Goal: Book appointment/travel/reservation

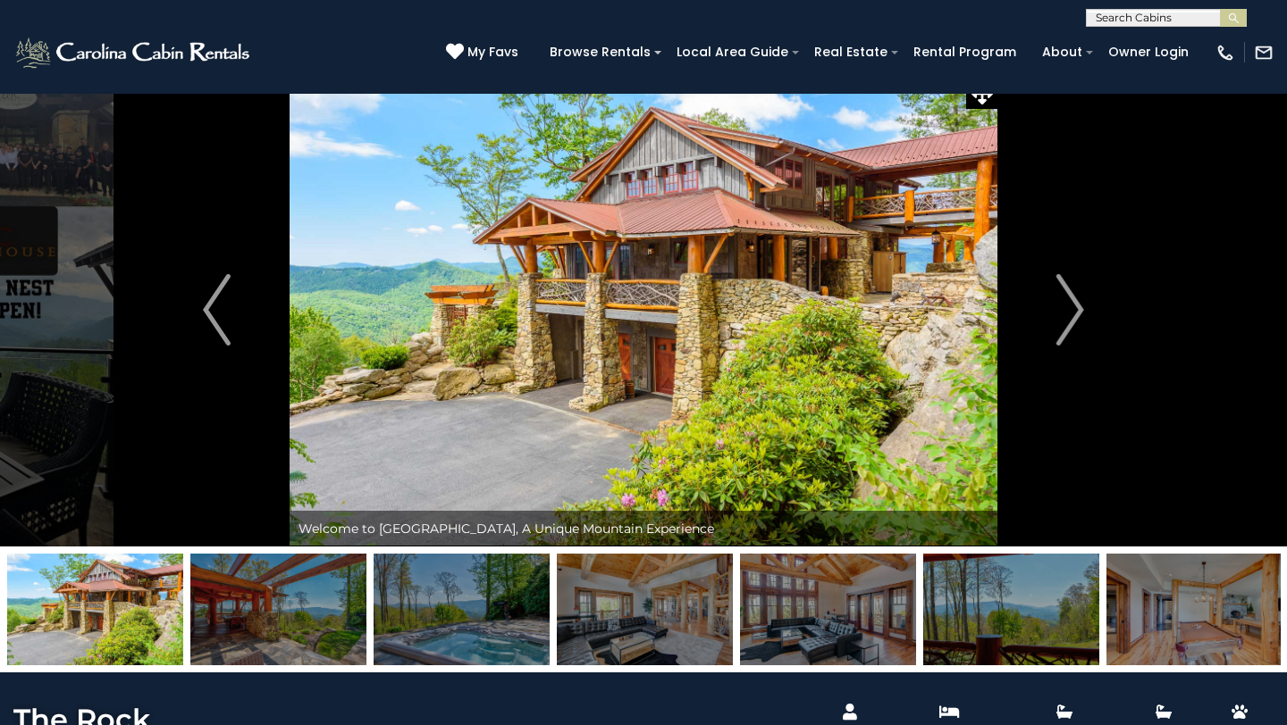
scroll to position [19, 0]
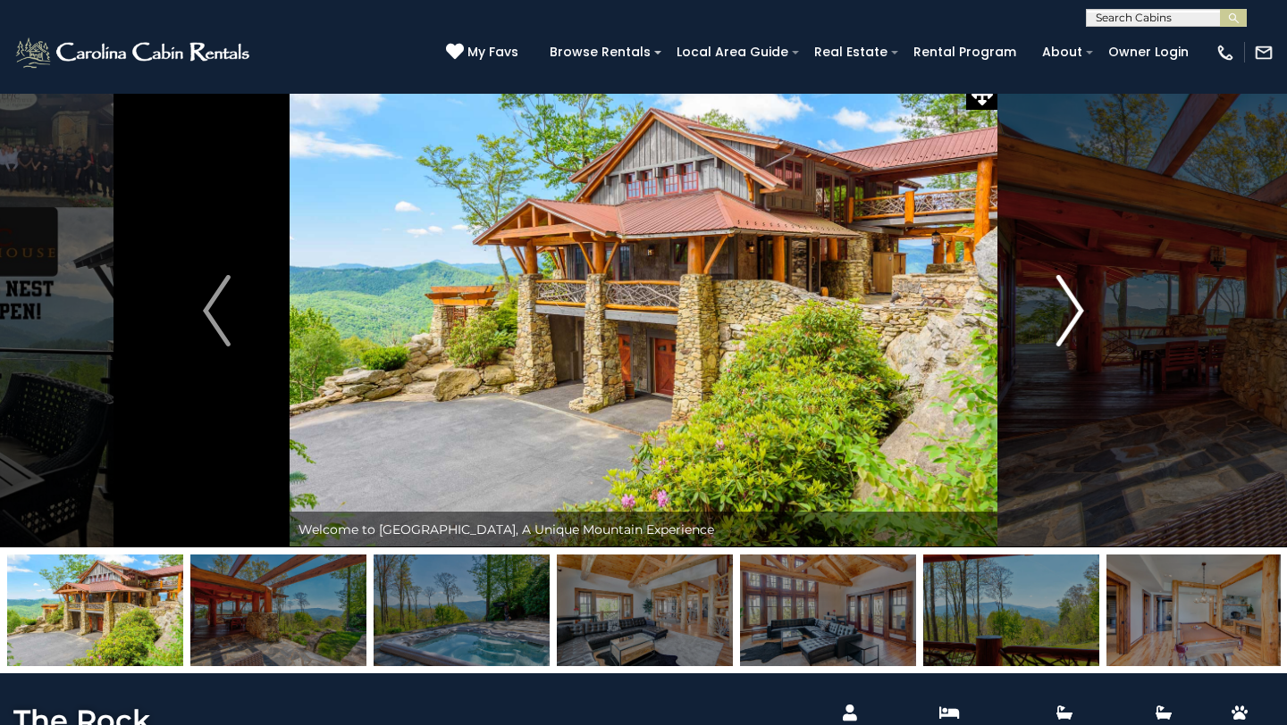
click at [1066, 297] on img "Next" at bounding box center [1069, 310] width 27 height 71
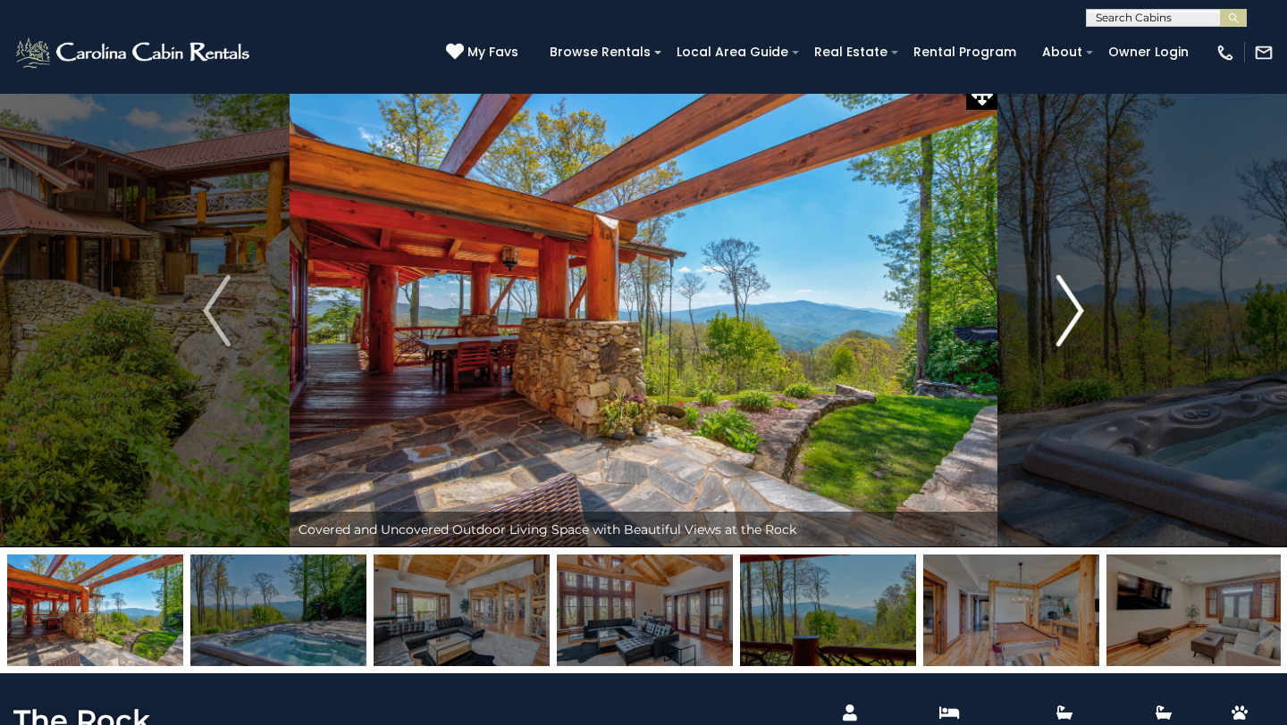
click at [1064, 298] on img "Next" at bounding box center [1069, 310] width 27 height 71
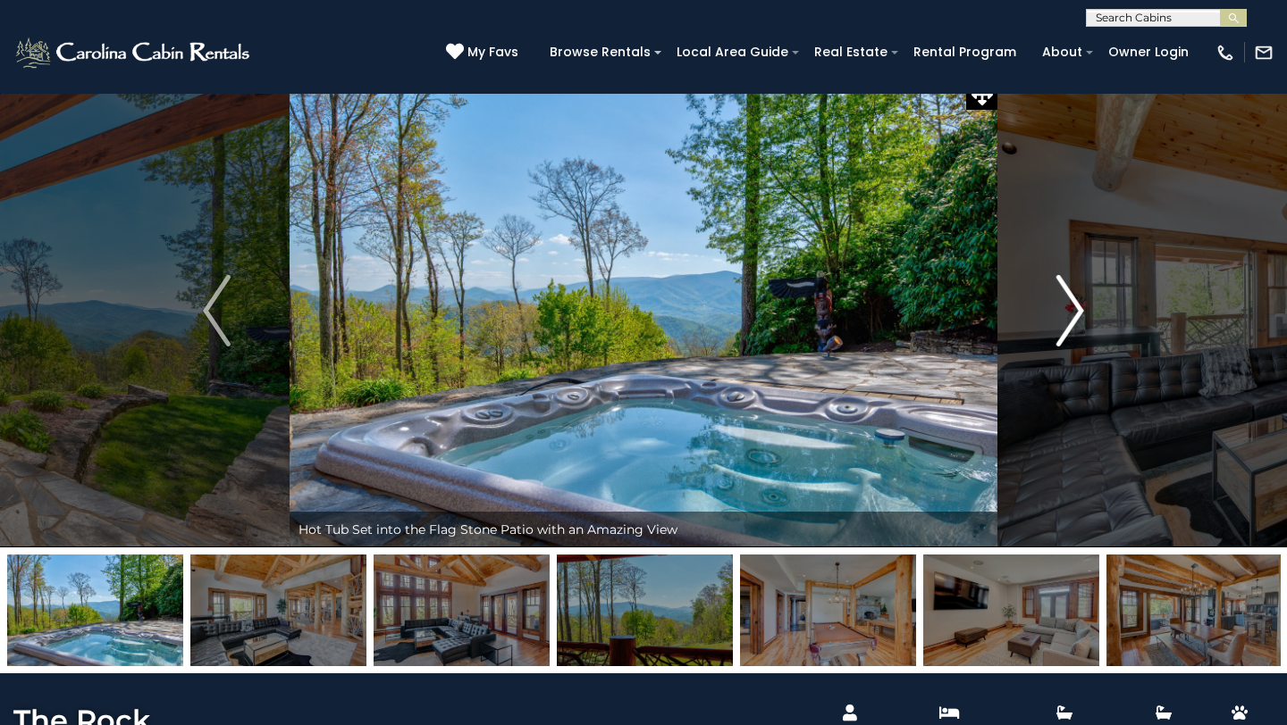
click at [1058, 306] on img "Next" at bounding box center [1069, 310] width 27 height 71
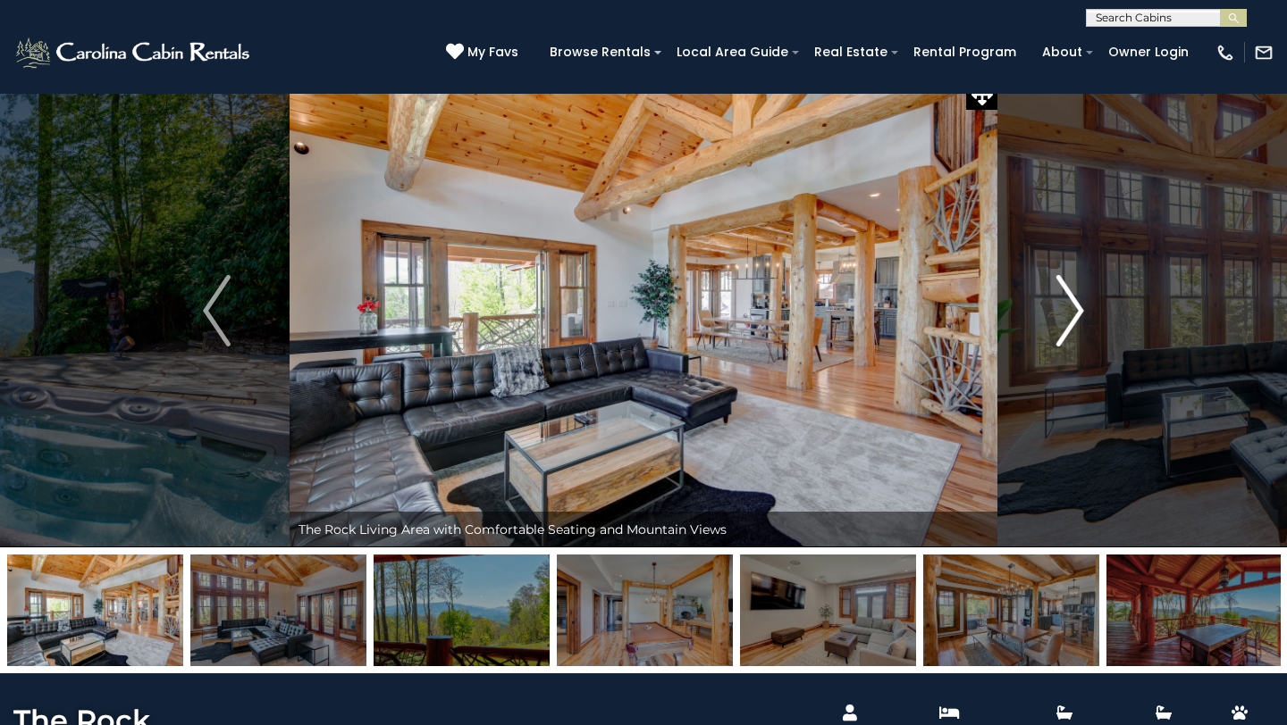
click at [1058, 306] on img "Next" at bounding box center [1069, 310] width 27 height 71
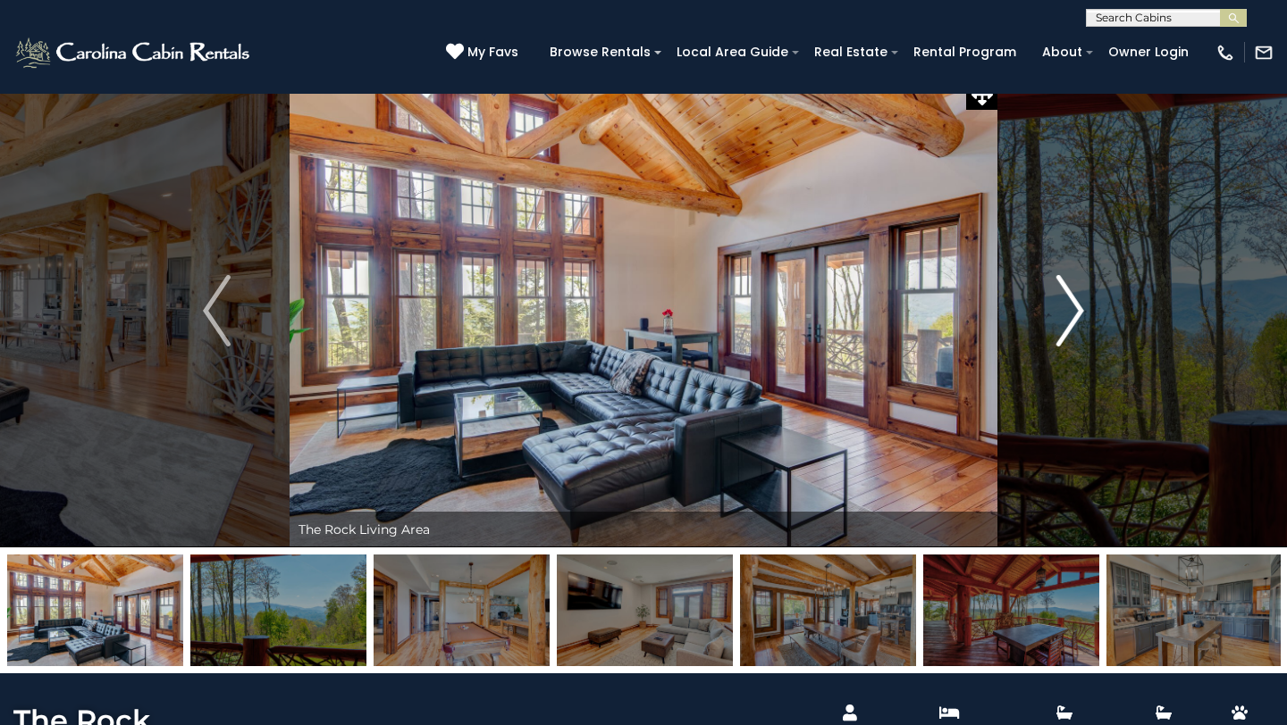
click at [1058, 307] on img "Next" at bounding box center [1069, 310] width 27 height 71
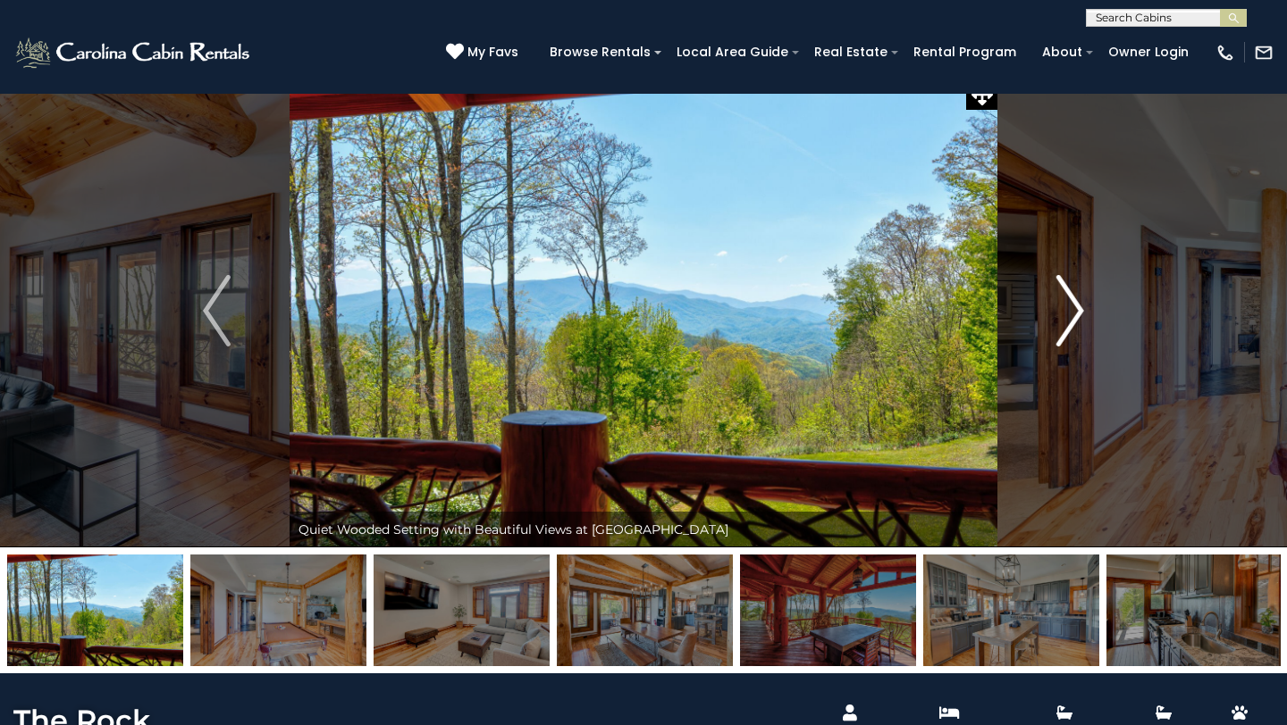
click at [1057, 309] on img "Next" at bounding box center [1069, 310] width 27 height 71
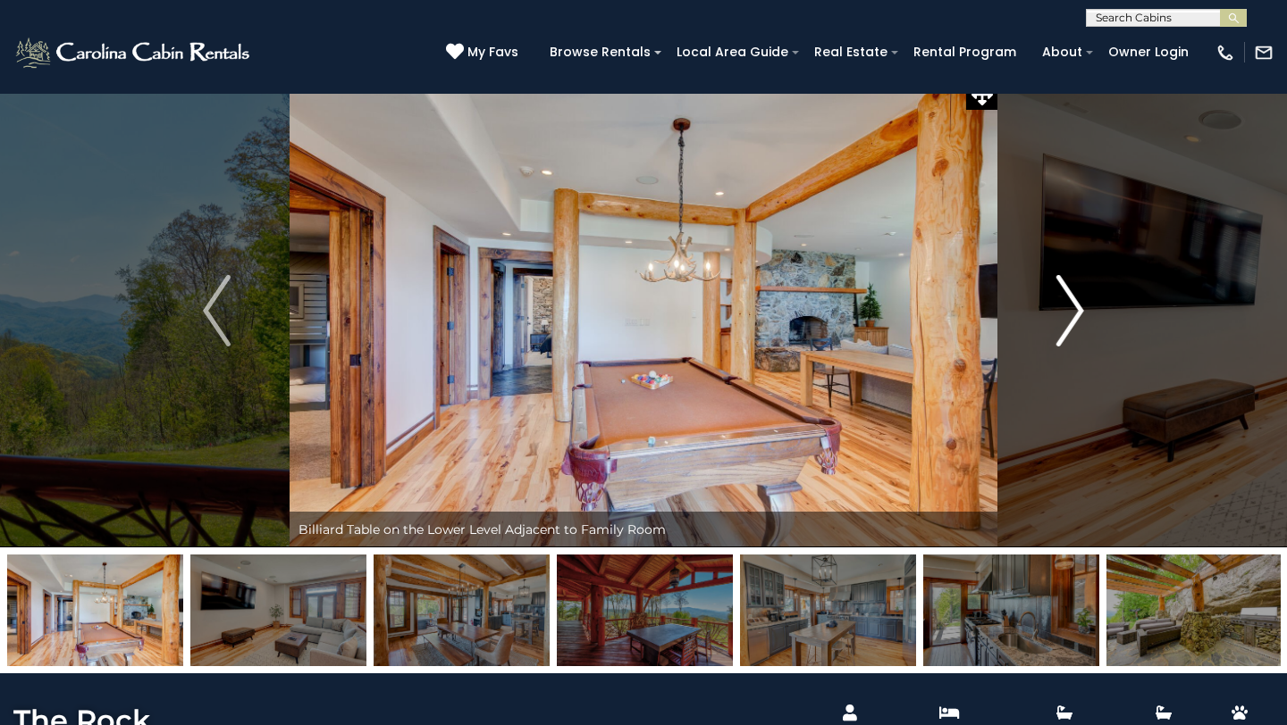
click at [1057, 309] on img "Next" at bounding box center [1069, 310] width 27 height 71
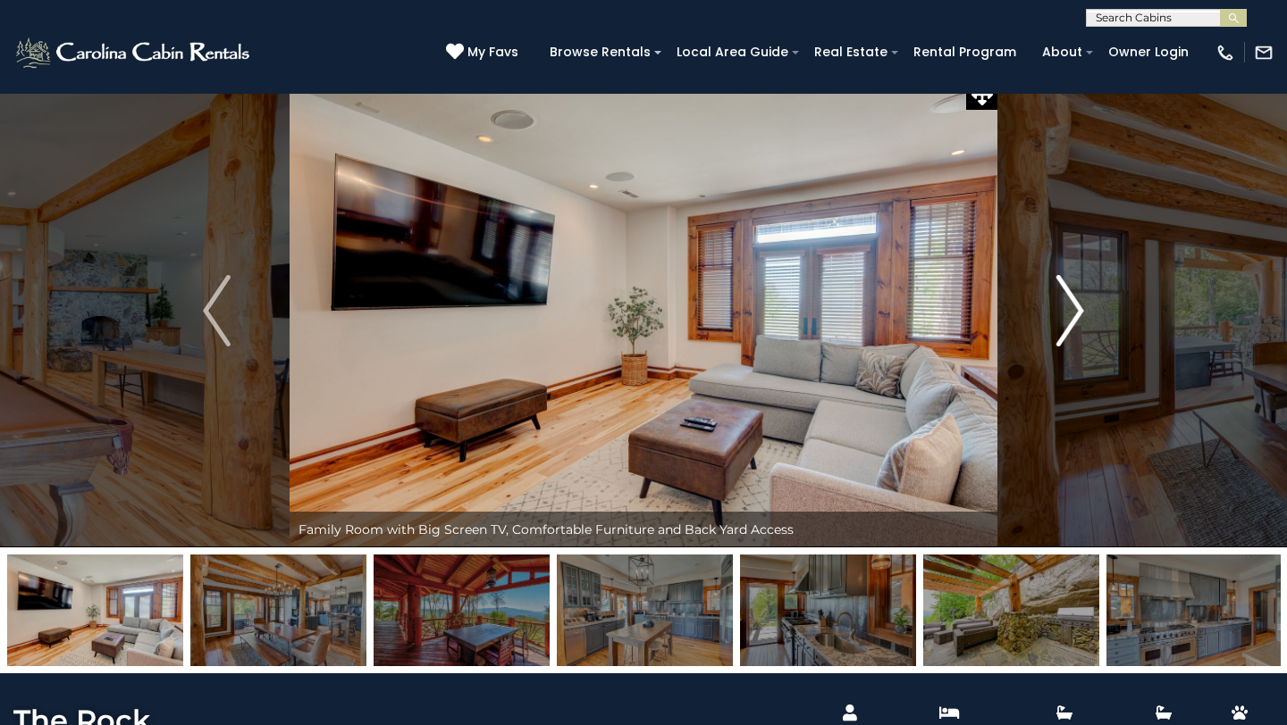
click at [1057, 311] on img "Next" at bounding box center [1069, 310] width 27 height 71
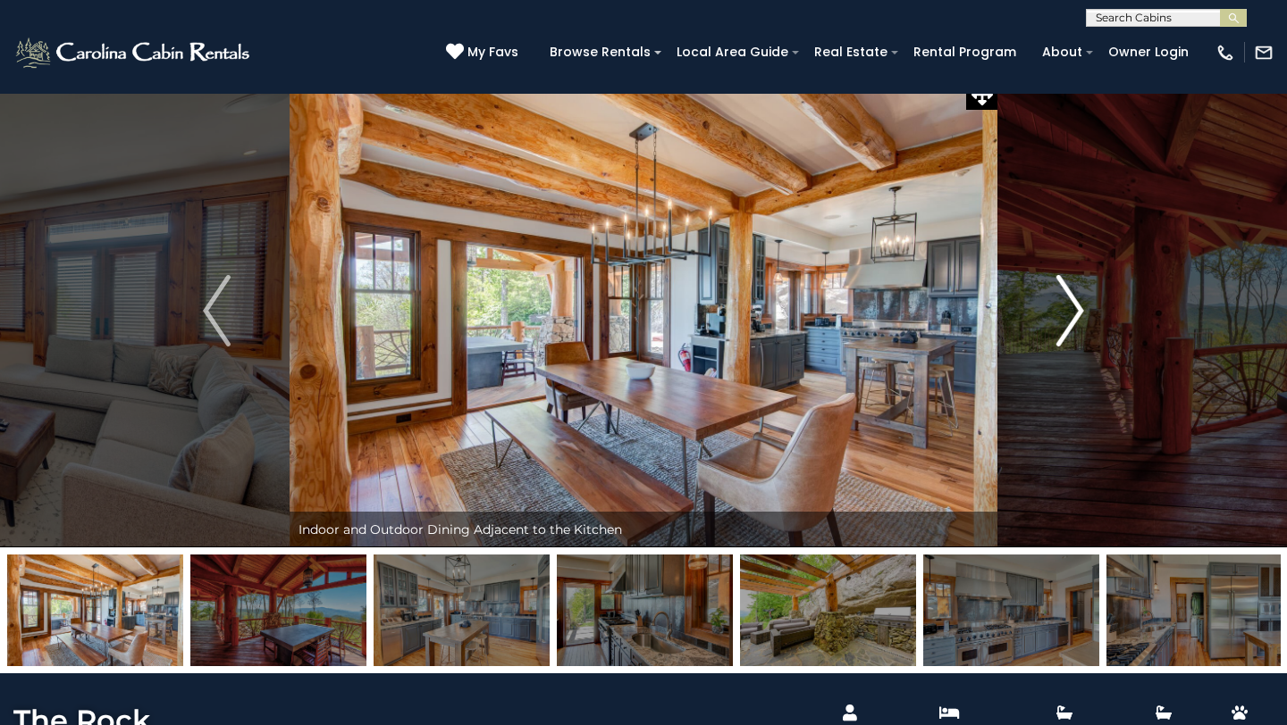
click at [1057, 311] on img "Next" at bounding box center [1069, 310] width 27 height 71
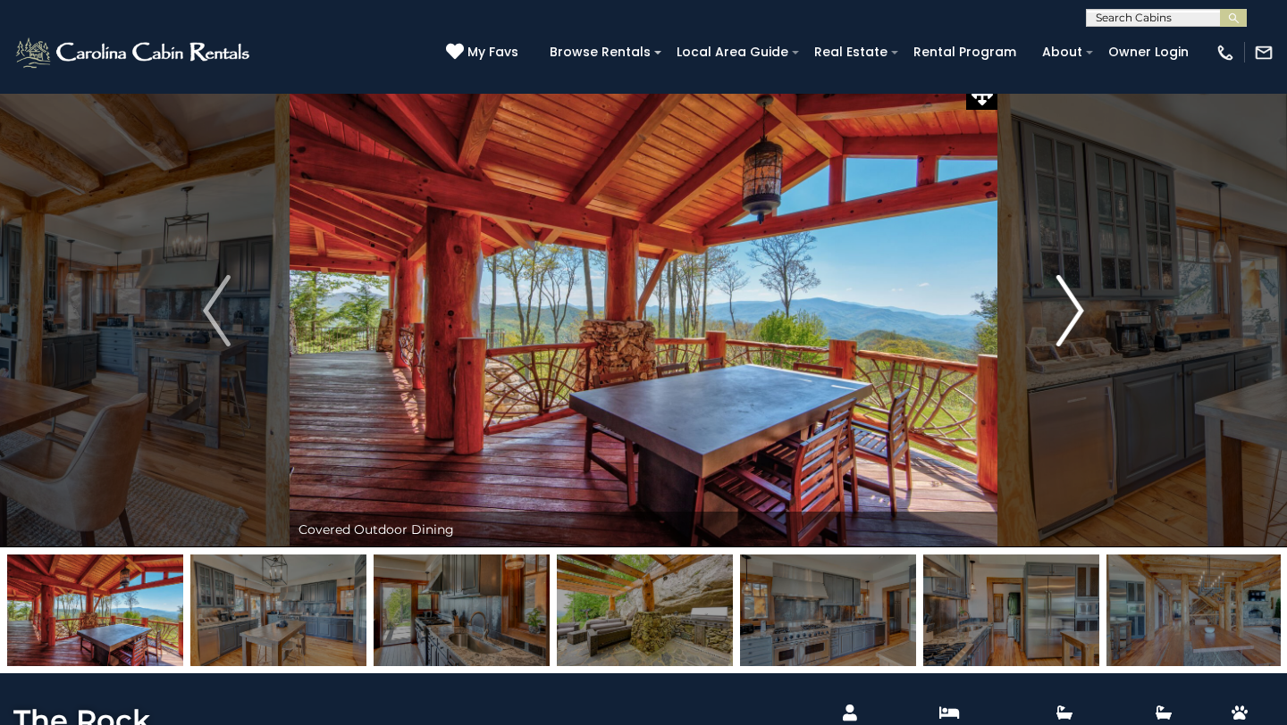
click at [1076, 308] on img "Next" at bounding box center [1069, 310] width 27 height 71
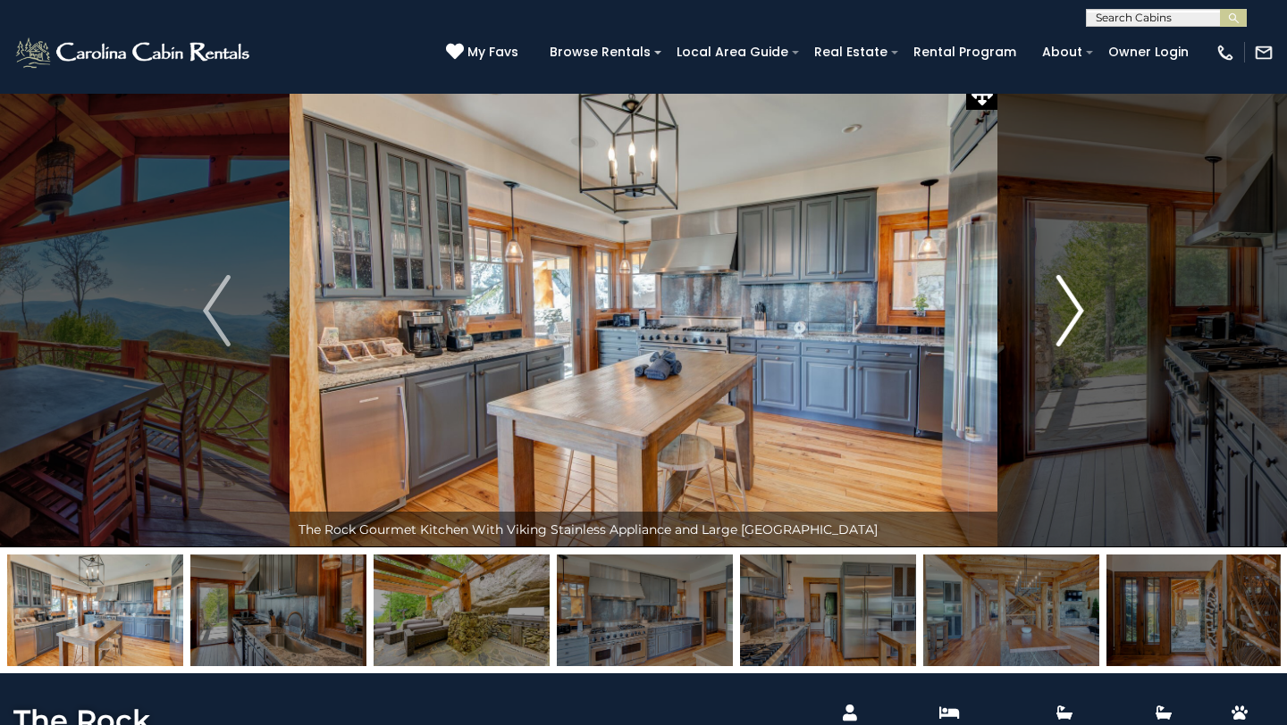
click at [1076, 308] on img "Next" at bounding box center [1069, 310] width 27 height 71
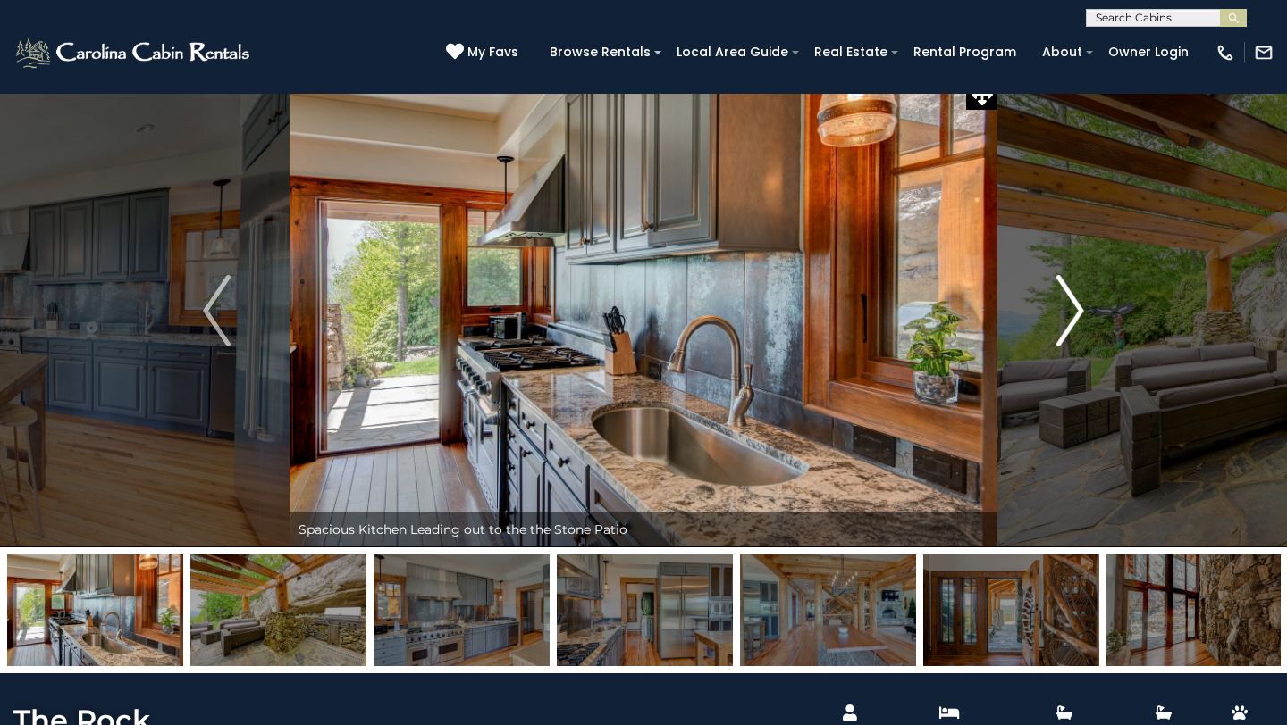
click at [1076, 308] on img "Next" at bounding box center [1069, 310] width 27 height 71
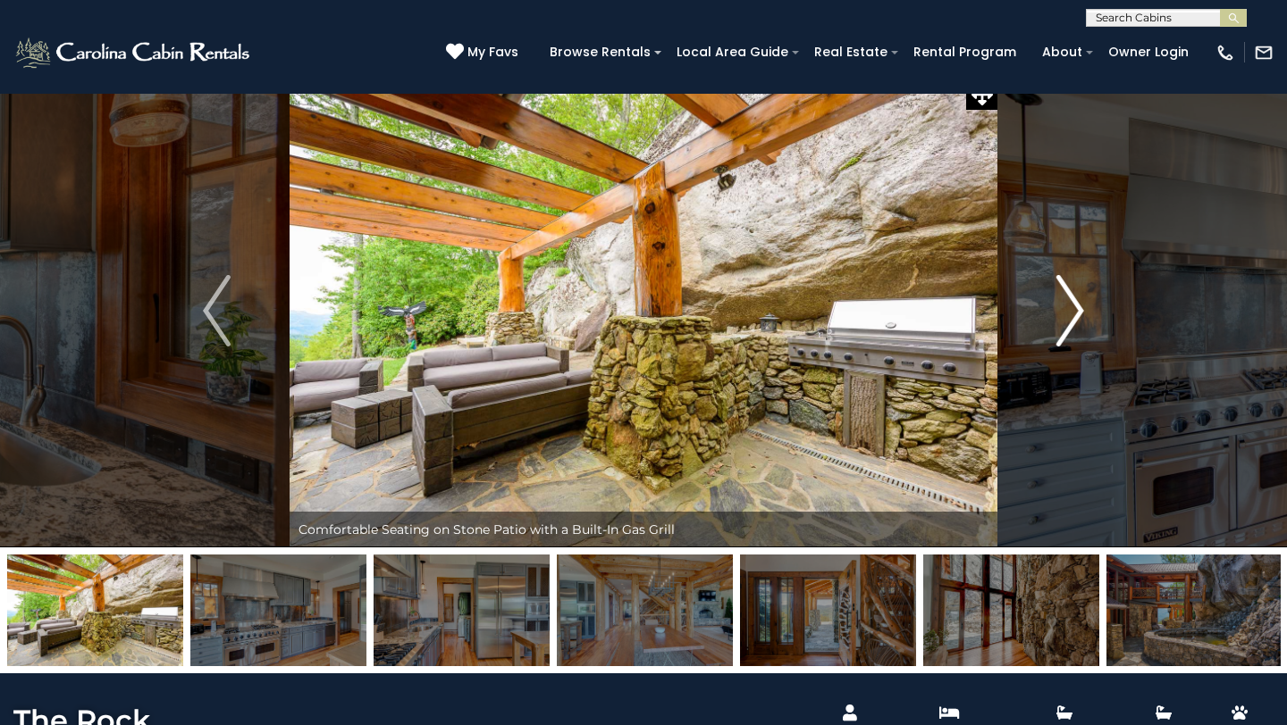
click at [1076, 308] on img "Next" at bounding box center [1069, 310] width 27 height 71
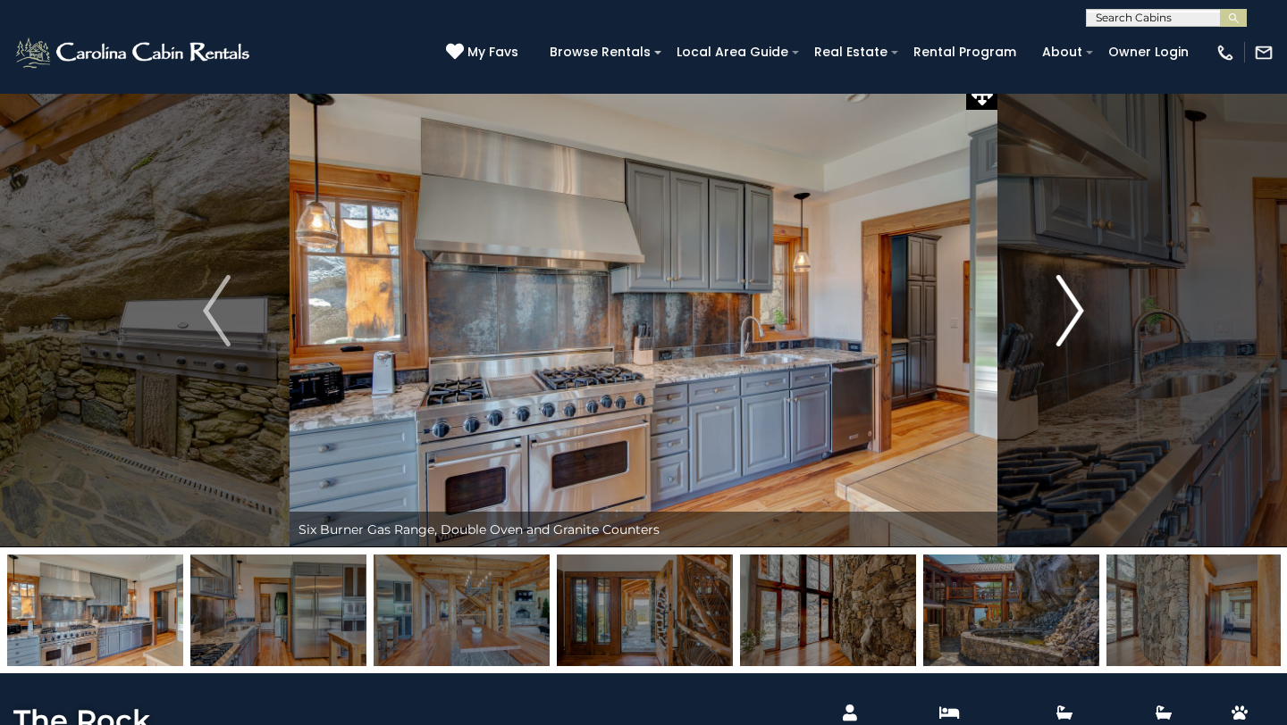
click at [1076, 308] on img "Next" at bounding box center [1069, 310] width 27 height 71
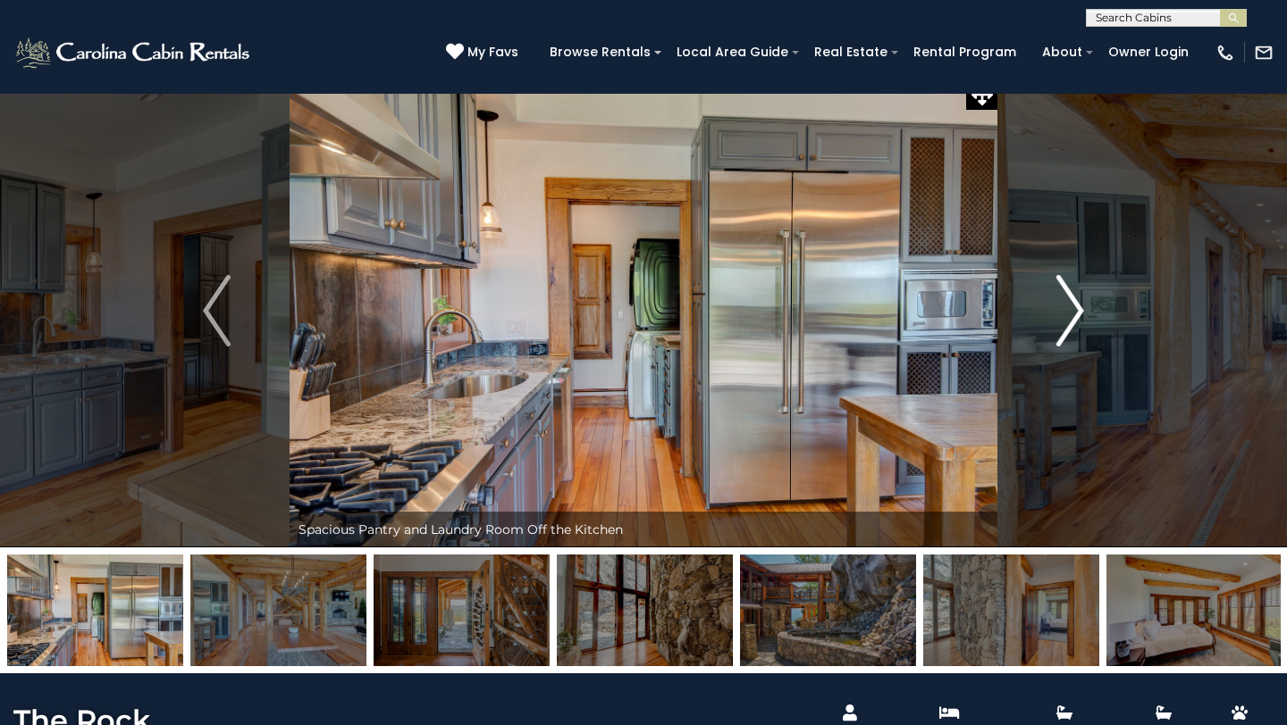
click at [1076, 308] on img "Next" at bounding box center [1069, 310] width 27 height 71
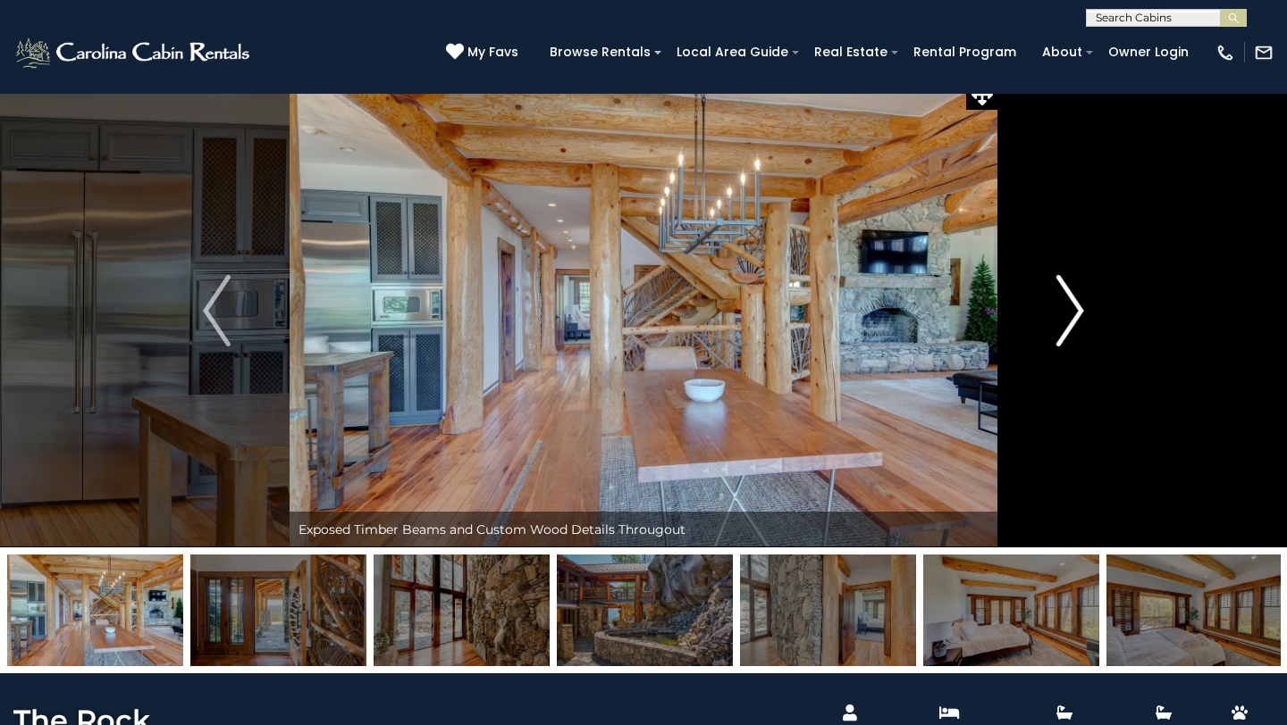
click at [1076, 308] on img "Next" at bounding box center [1069, 310] width 27 height 71
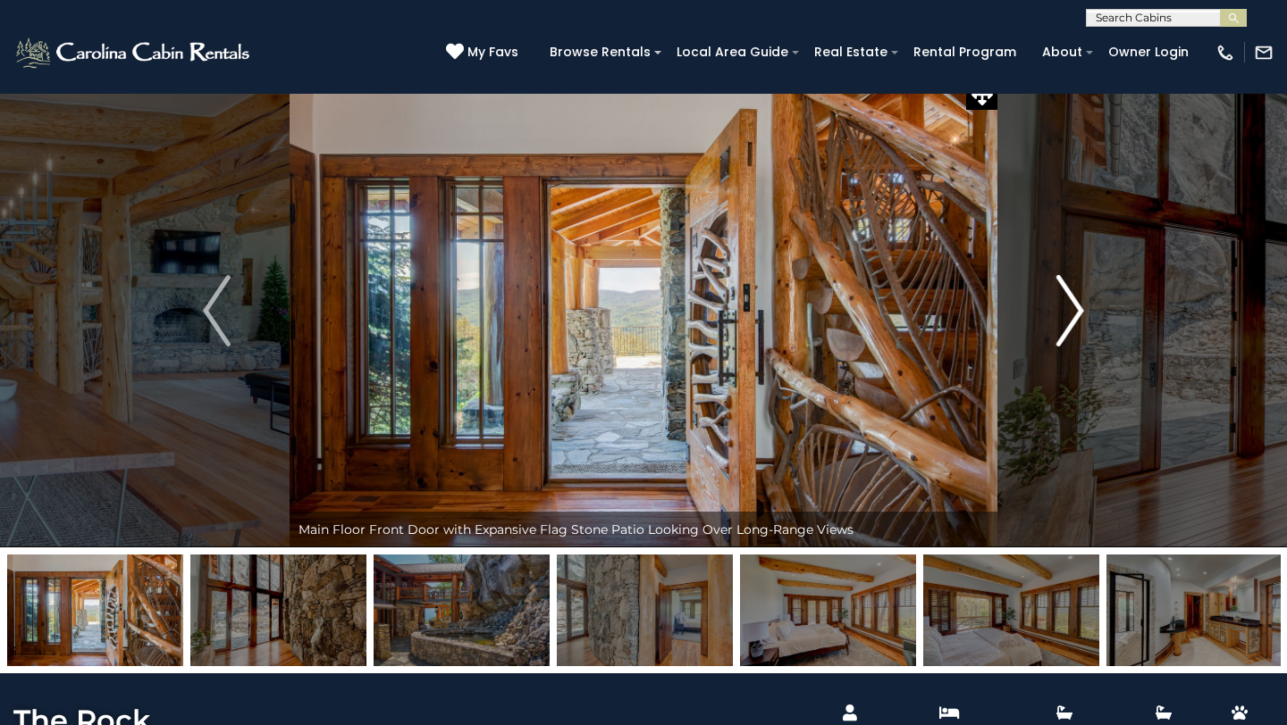
click at [1076, 308] on img "Next" at bounding box center [1069, 310] width 27 height 71
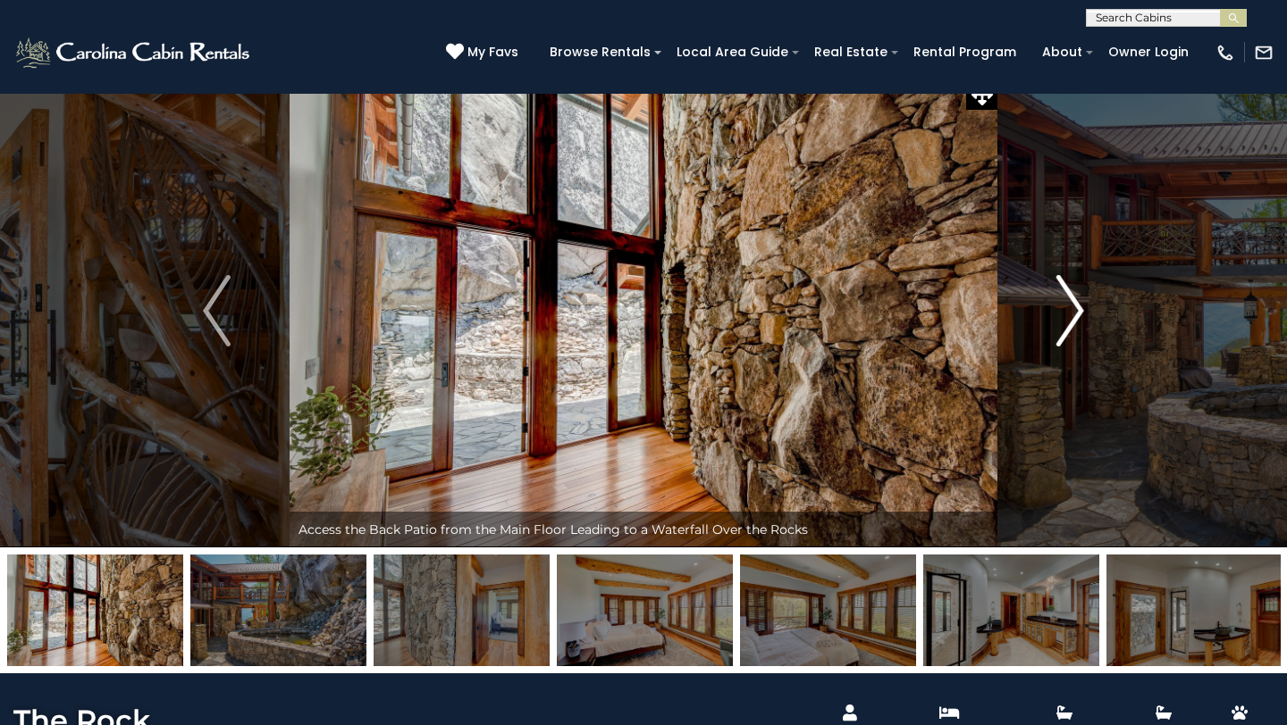
click at [1076, 309] on img "Next" at bounding box center [1069, 310] width 27 height 71
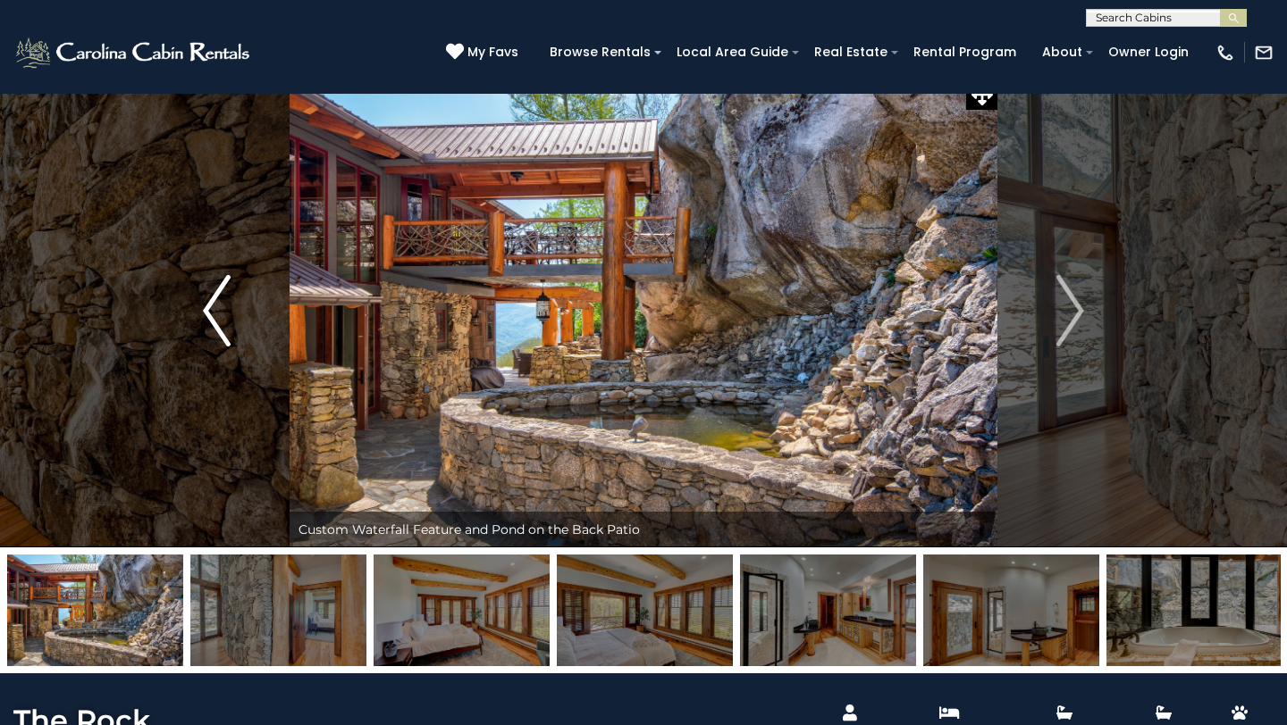
click at [216, 300] on img "Previous" at bounding box center [216, 310] width 27 height 71
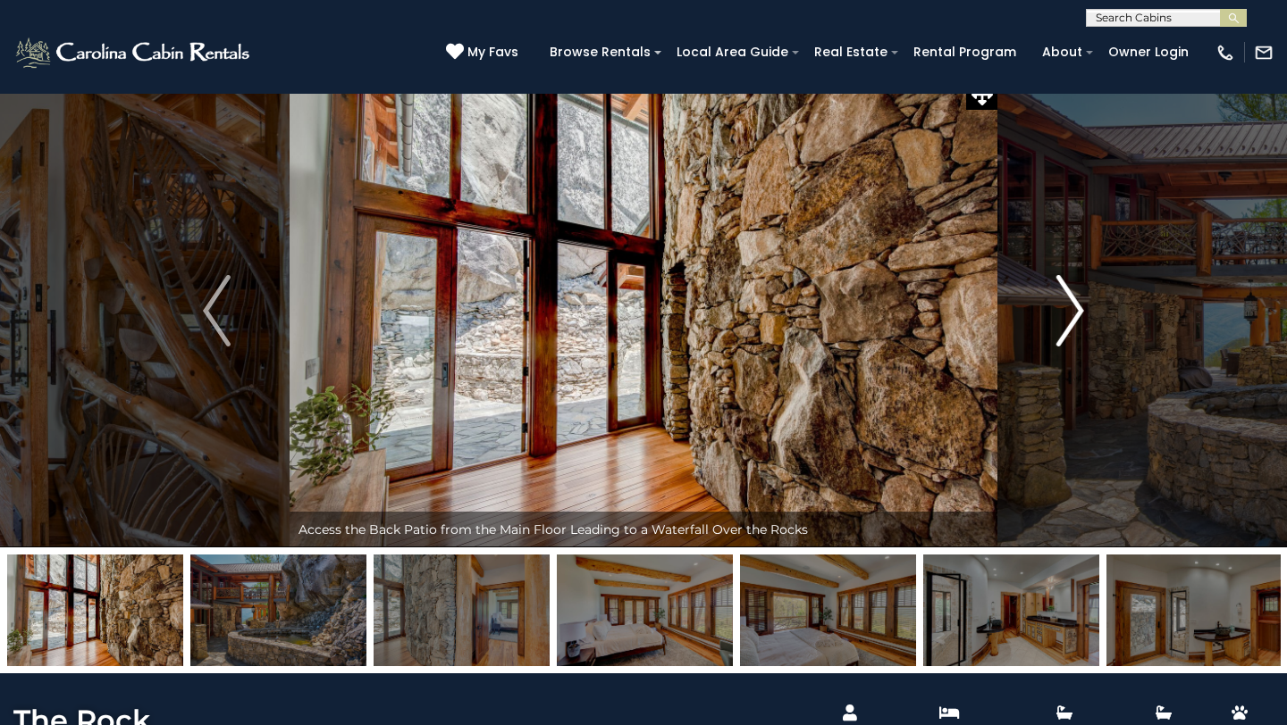
click at [1077, 306] on img "Next" at bounding box center [1069, 310] width 27 height 71
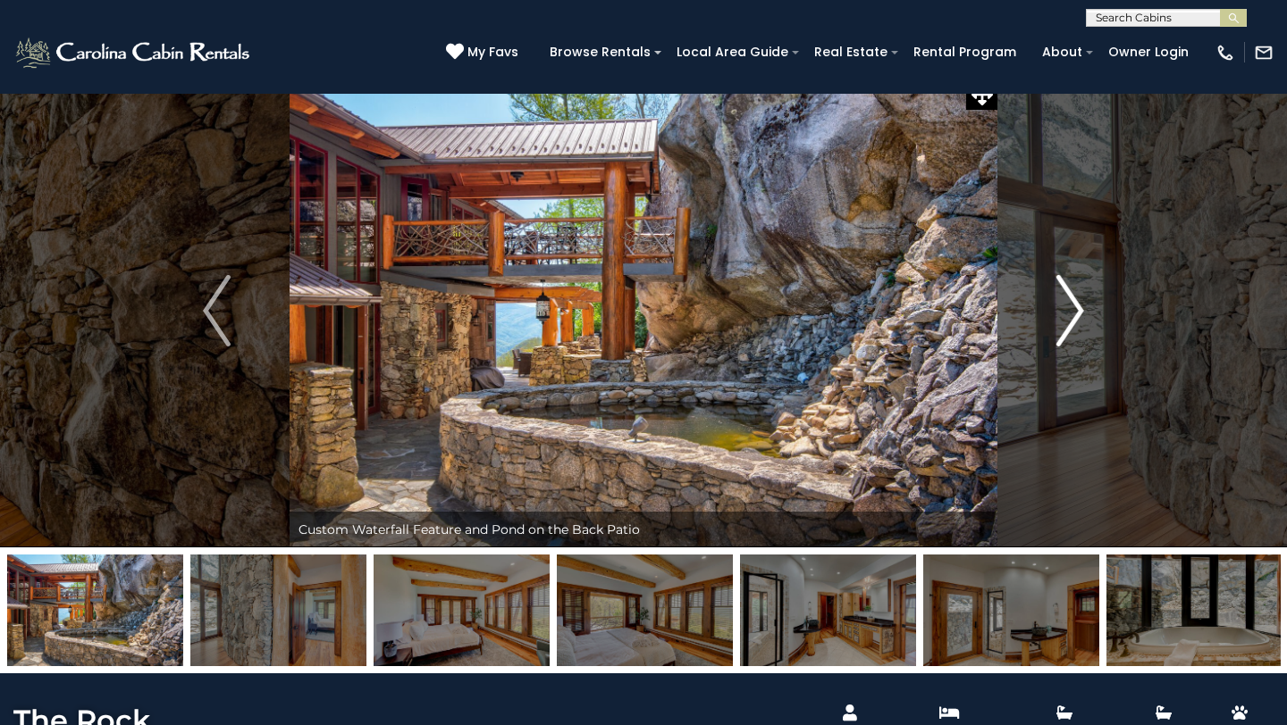
click at [1076, 306] on img "Next" at bounding box center [1069, 310] width 27 height 71
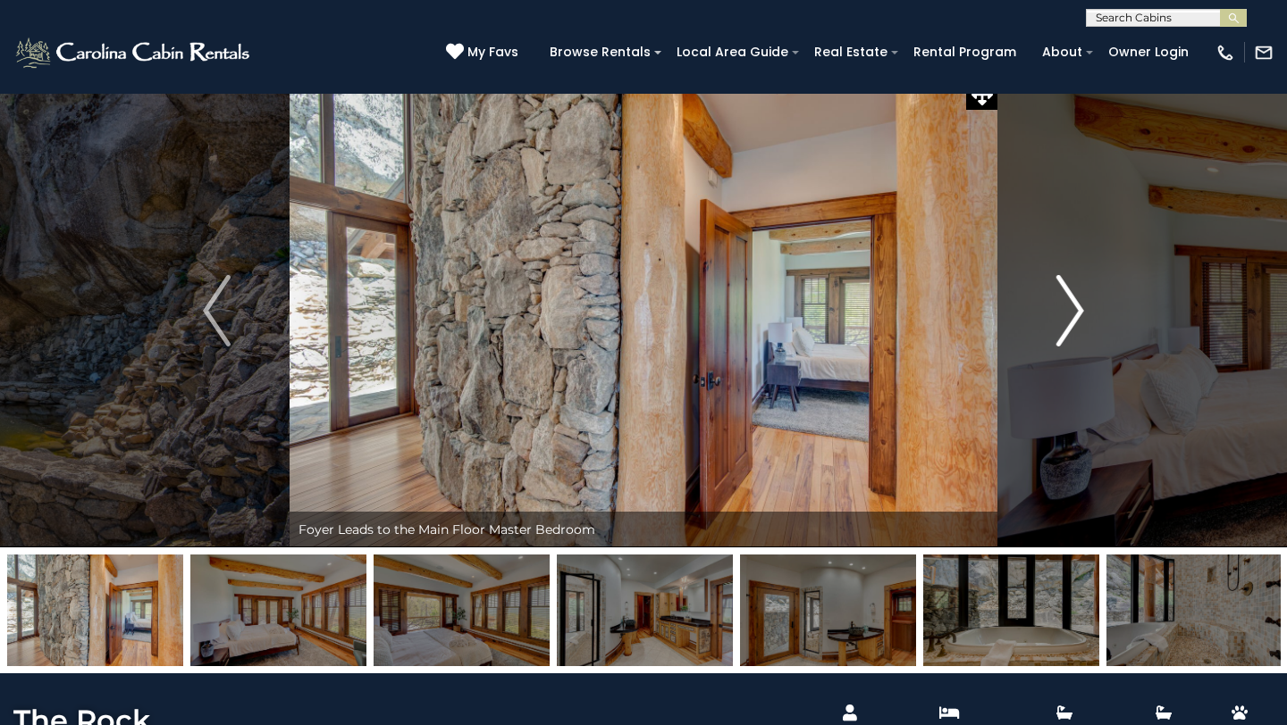
click at [1072, 311] on img "Next" at bounding box center [1069, 310] width 27 height 71
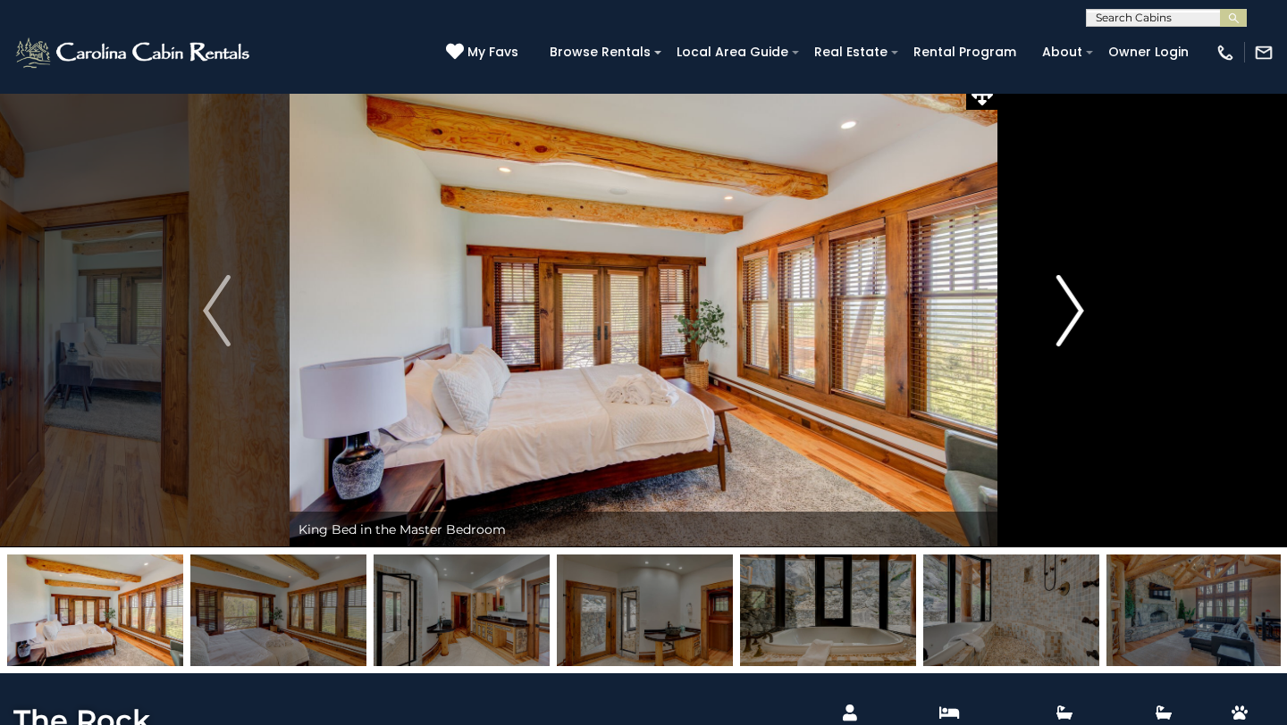
click at [1071, 312] on img "Next" at bounding box center [1069, 310] width 27 height 71
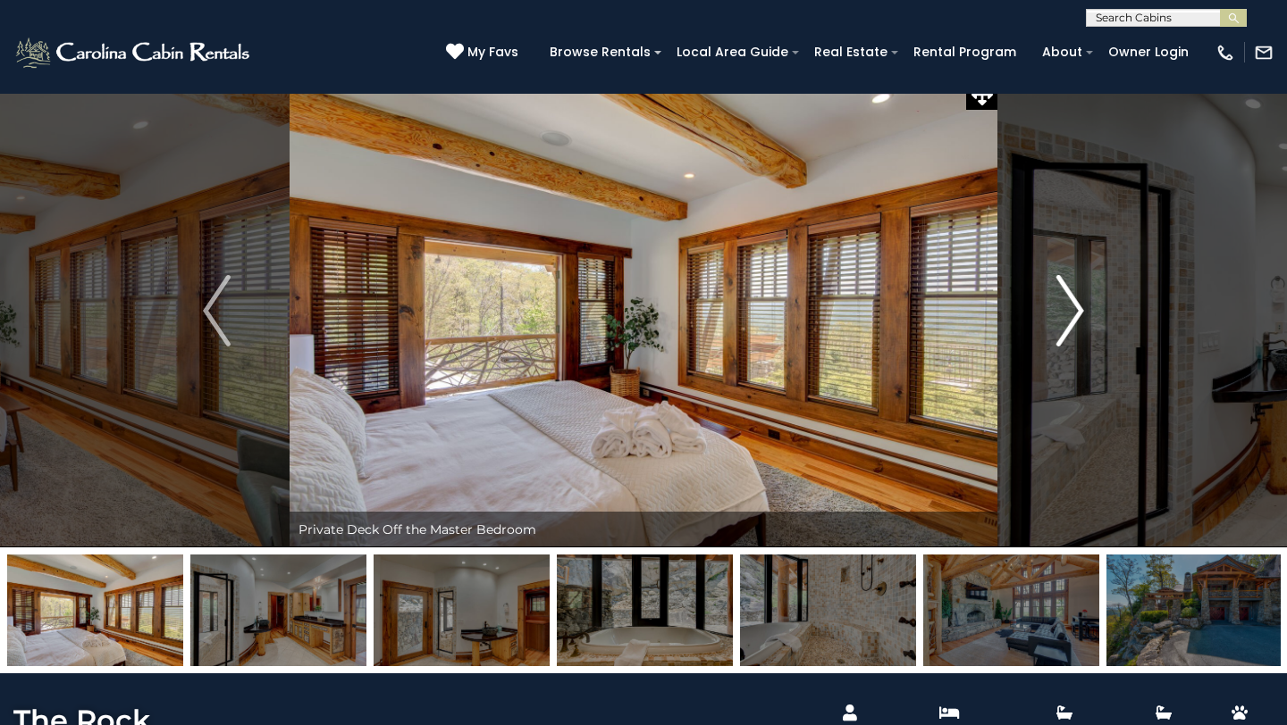
click at [1070, 314] on img "Next" at bounding box center [1069, 310] width 27 height 71
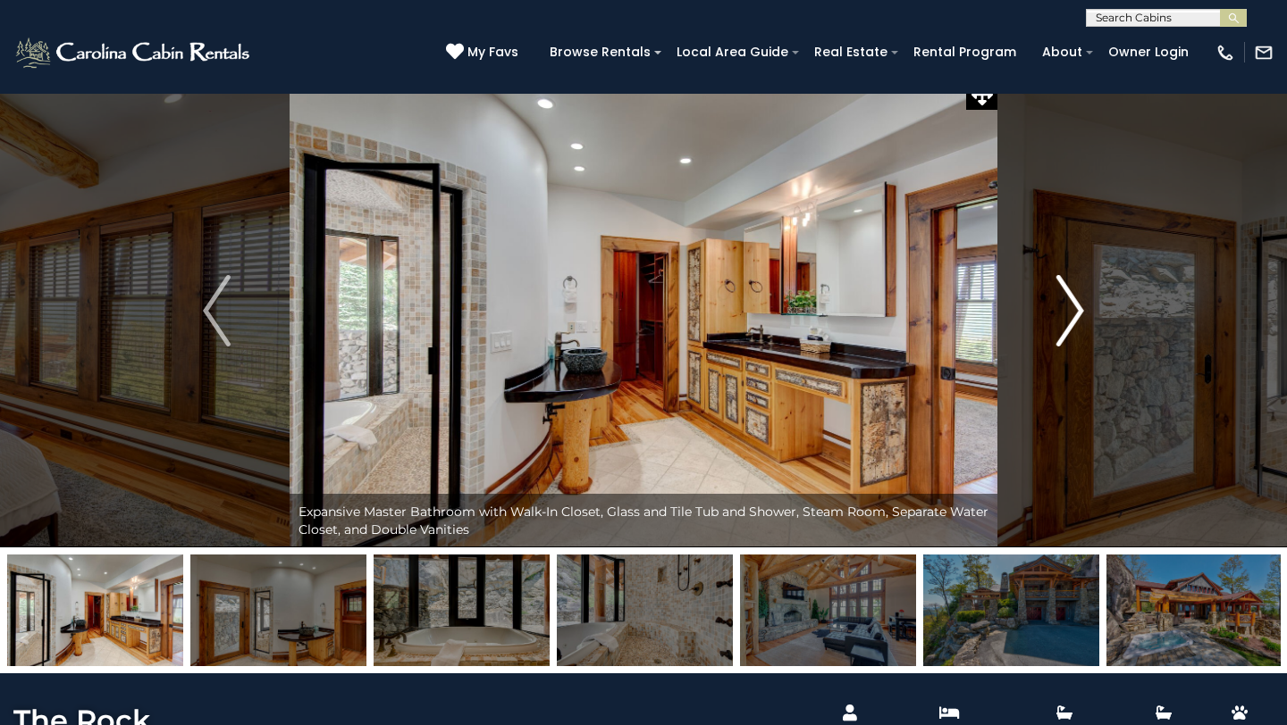
click at [1069, 315] on img "Next" at bounding box center [1069, 310] width 27 height 71
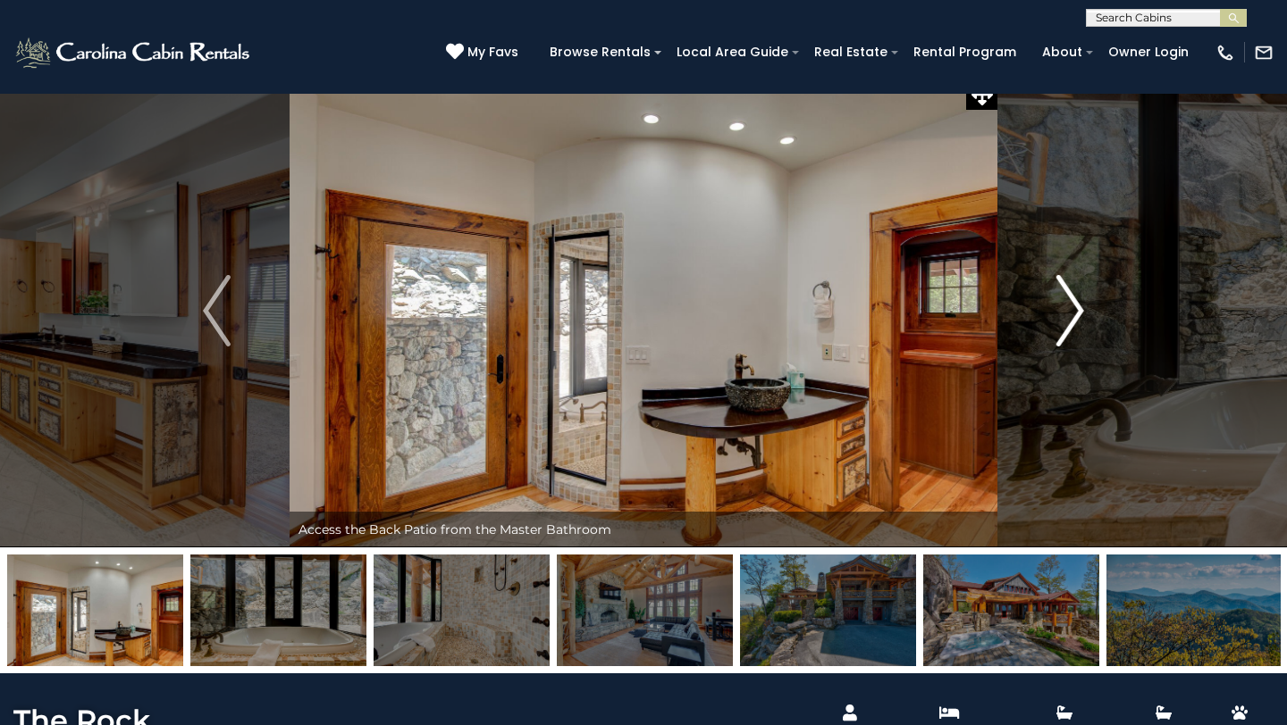
click at [1069, 315] on img "Next" at bounding box center [1069, 310] width 27 height 71
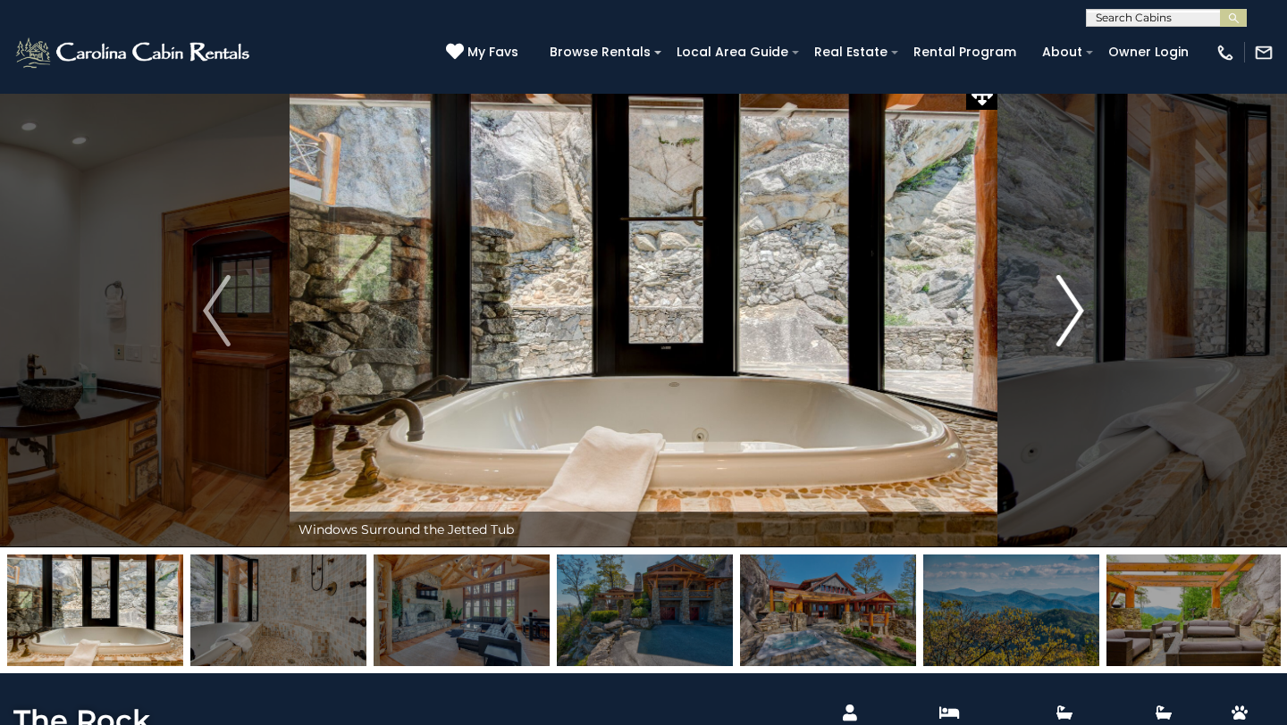
click at [1068, 316] on img "Next" at bounding box center [1069, 310] width 27 height 71
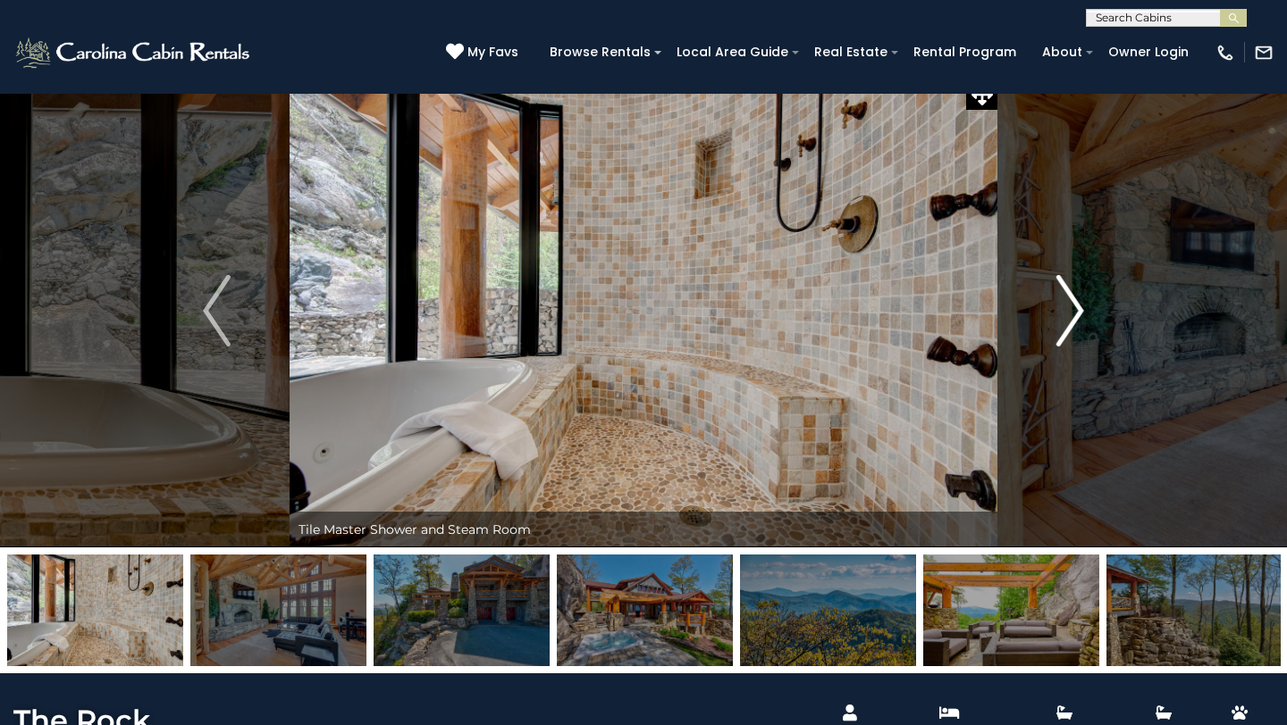
click at [1068, 316] on img "Next" at bounding box center [1069, 310] width 27 height 71
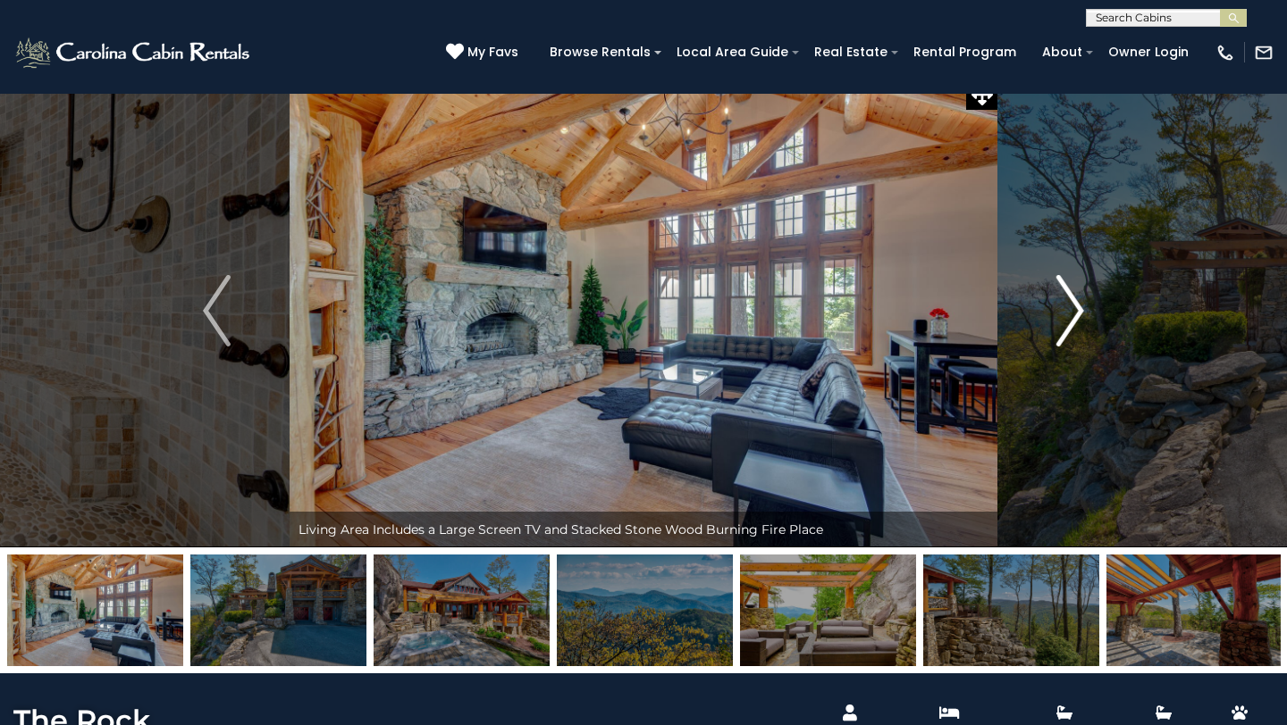
click at [1067, 317] on img "Next" at bounding box center [1069, 310] width 27 height 71
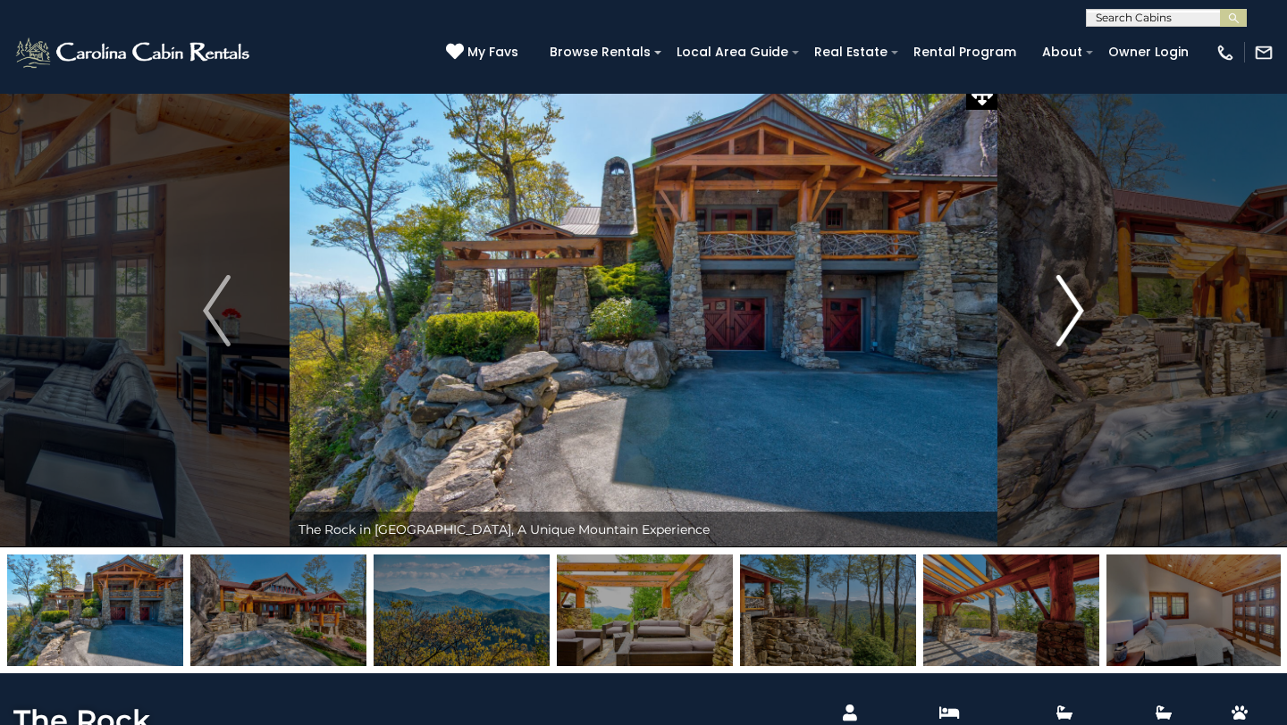
click at [1066, 317] on img "Next" at bounding box center [1069, 310] width 27 height 71
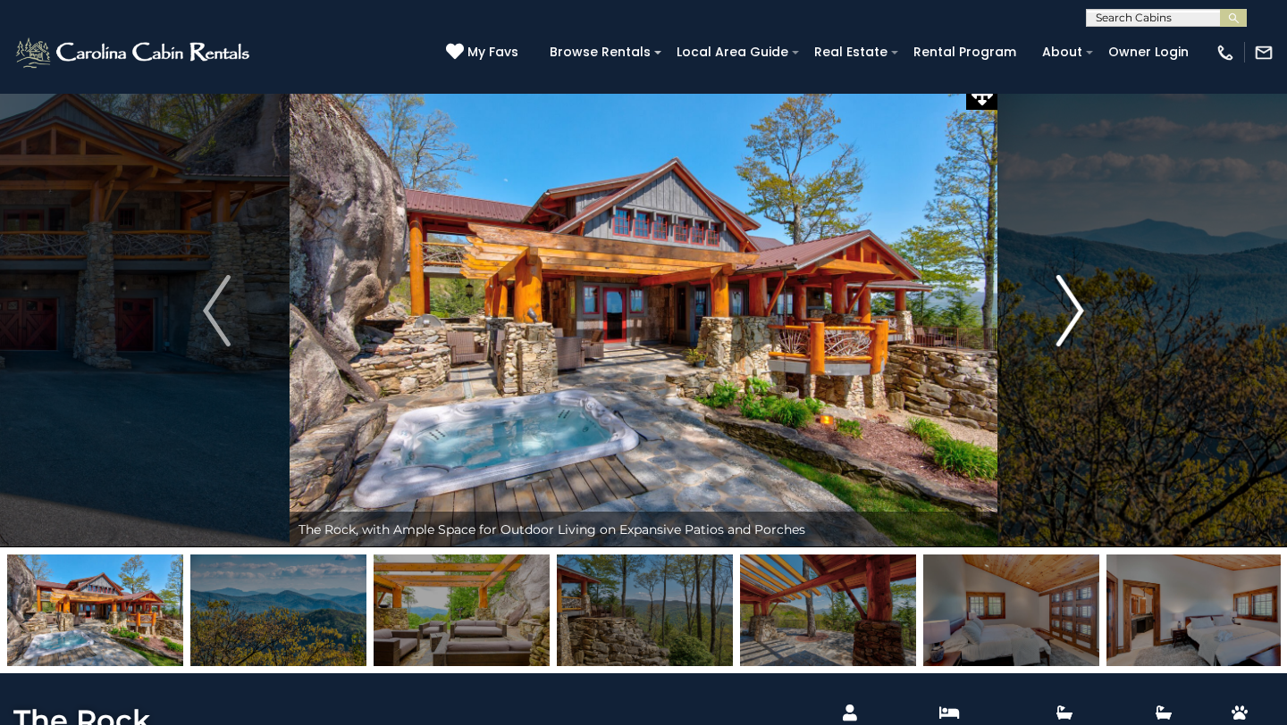
click at [1066, 318] on img "Next" at bounding box center [1069, 310] width 27 height 71
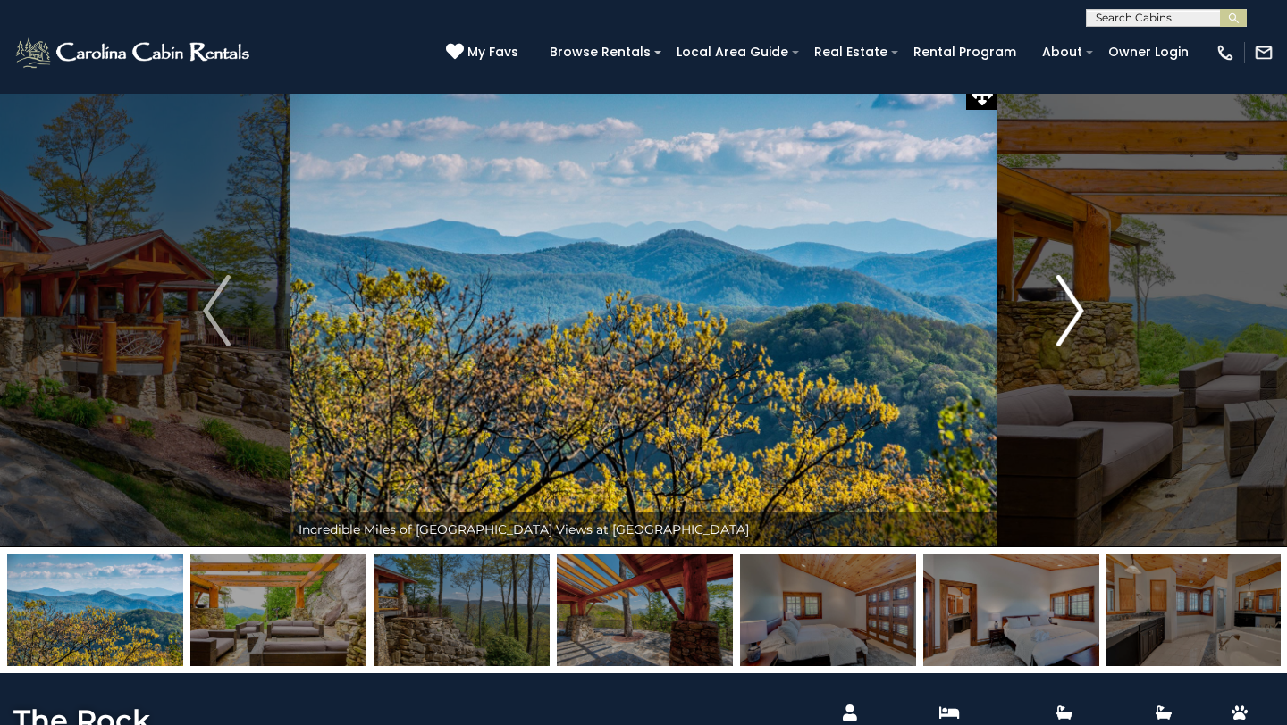
click at [1066, 318] on img "Next" at bounding box center [1069, 310] width 27 height 71
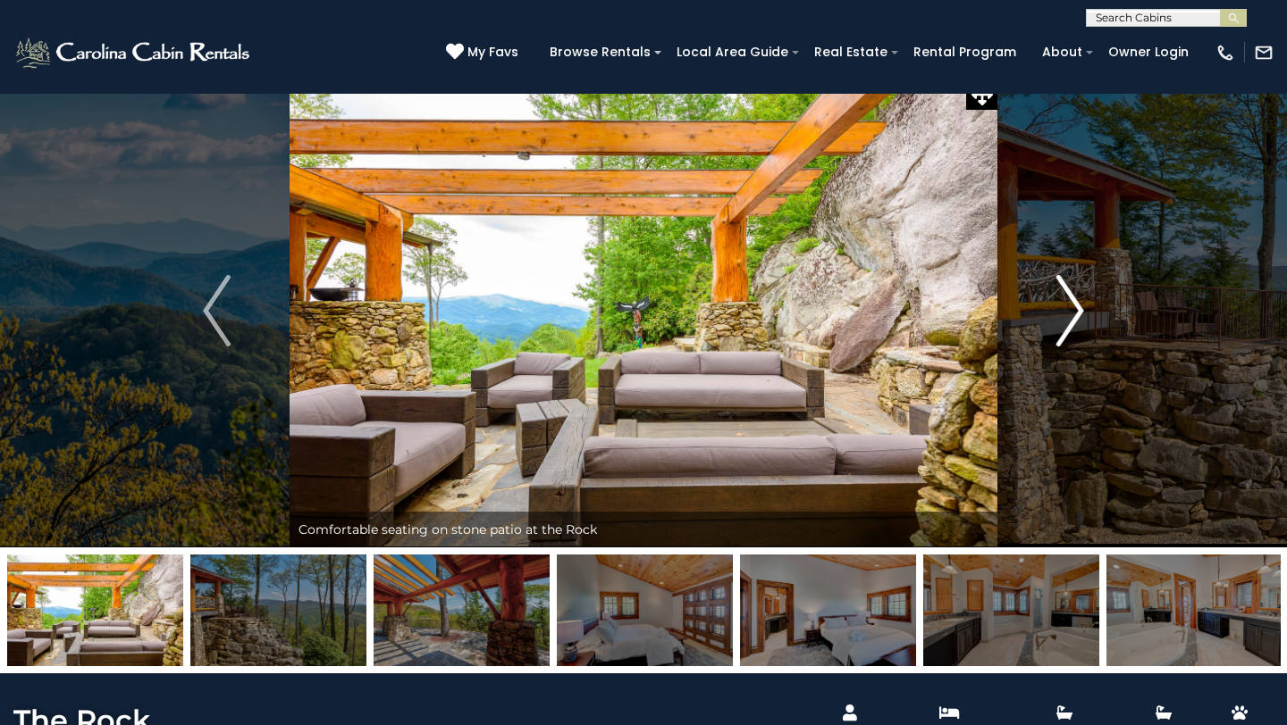
click at [1066, 319] on img "Next" at bounding box center [1069, 310] width 27 height 71
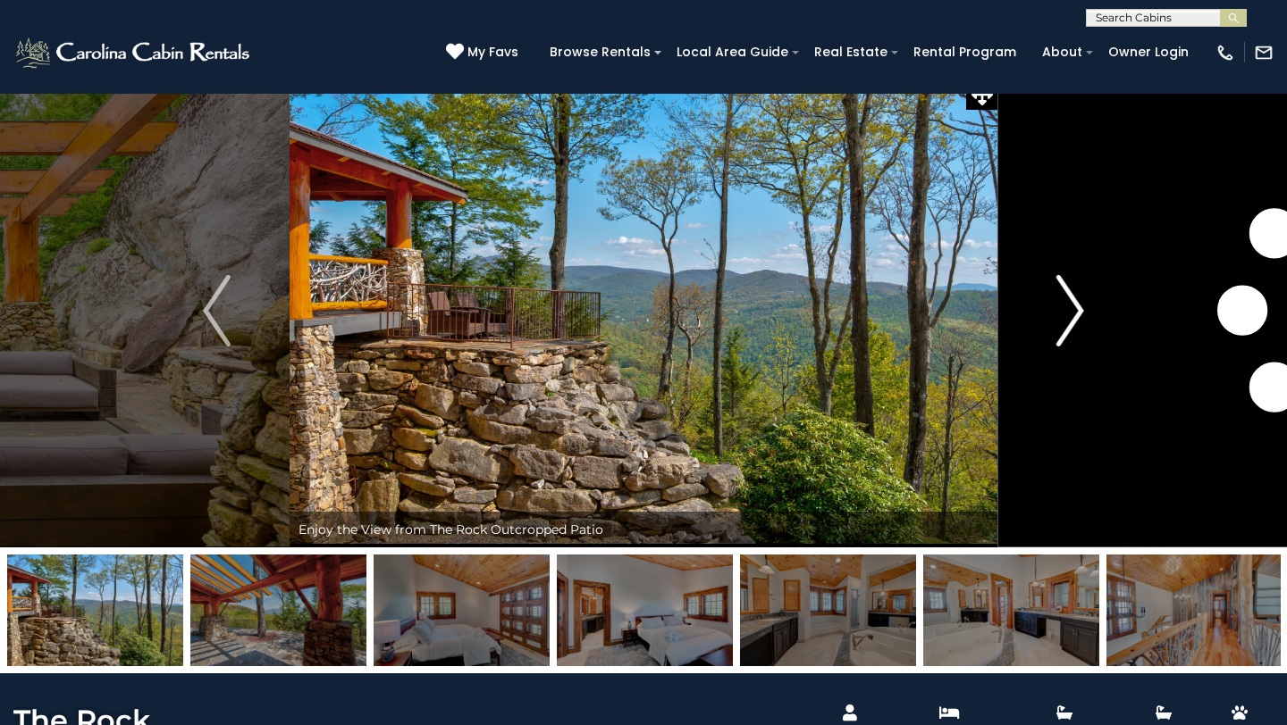
click at [1066, 320] on img "Next" at bounding box center [1069, 310] width 27 height 71
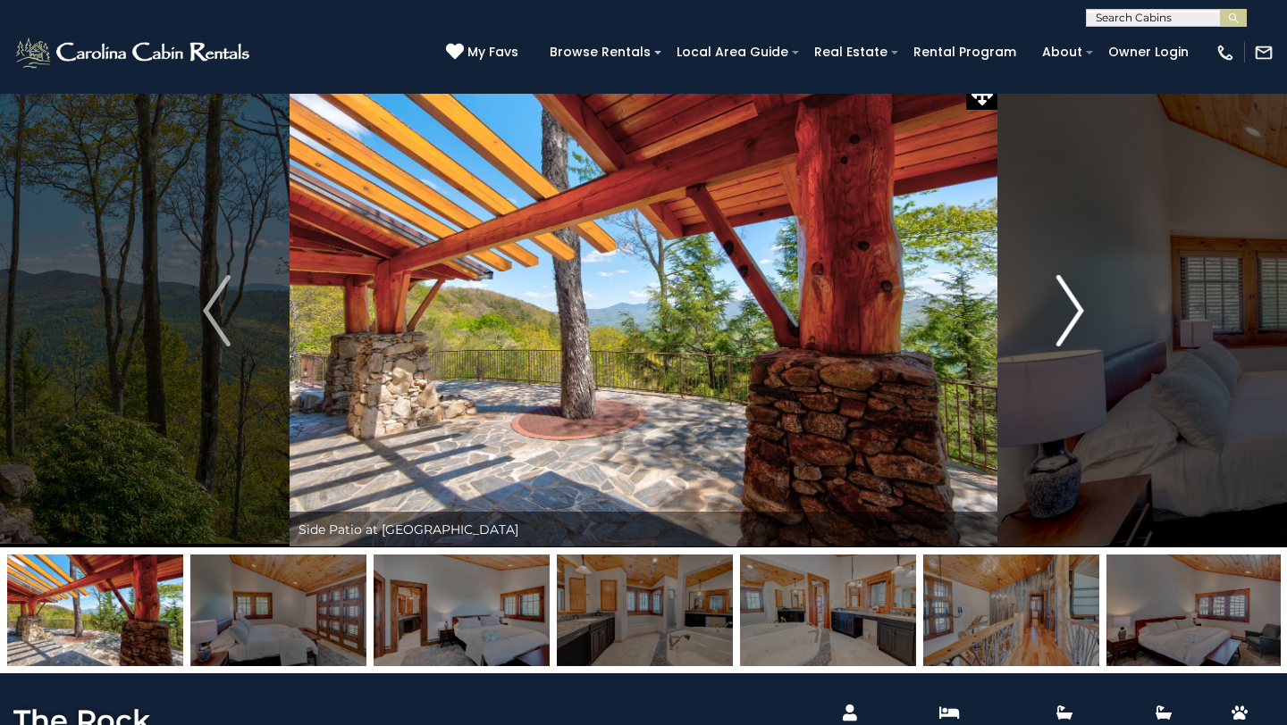
click at [1066, 320] on img "Next" at bounding box center [1069, 310] width 27 height 71
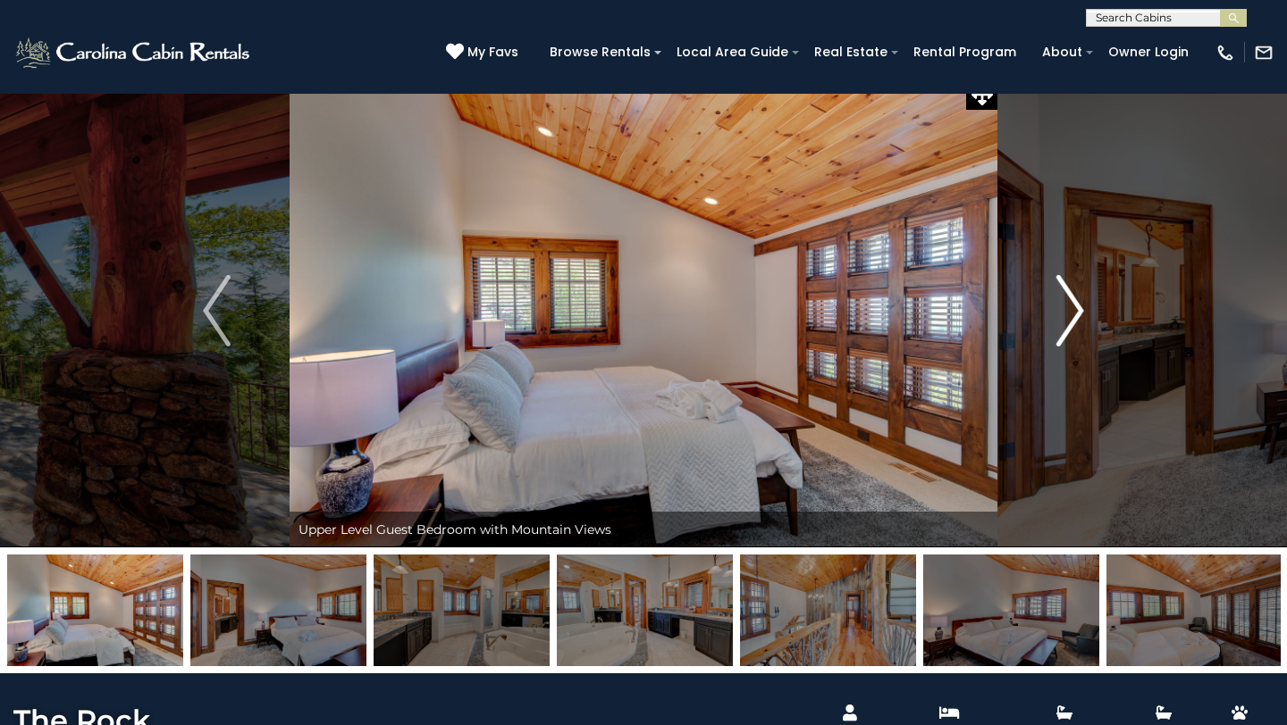
click at [1066, 320] on img "Next" at bounding box center [1069, 310] width 27 height 71
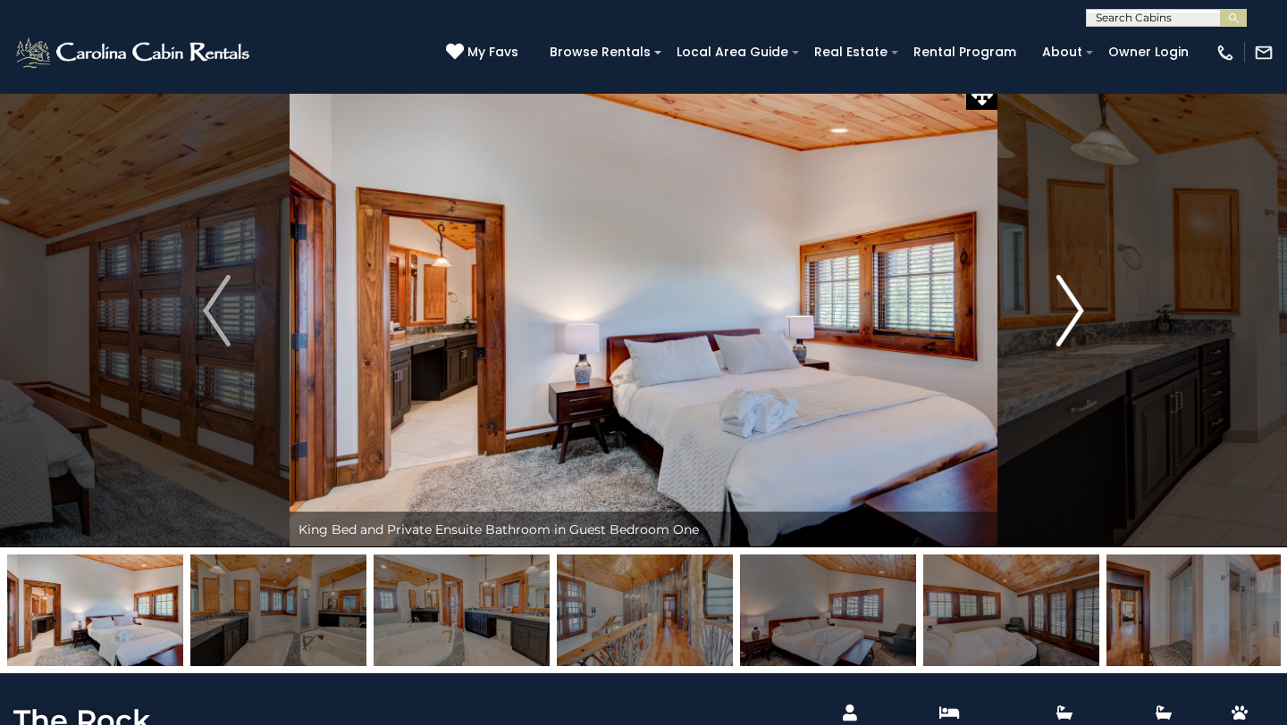
click at [1066, 320] on img "Next" at bounding box center [1069, 310] width 27 height 71
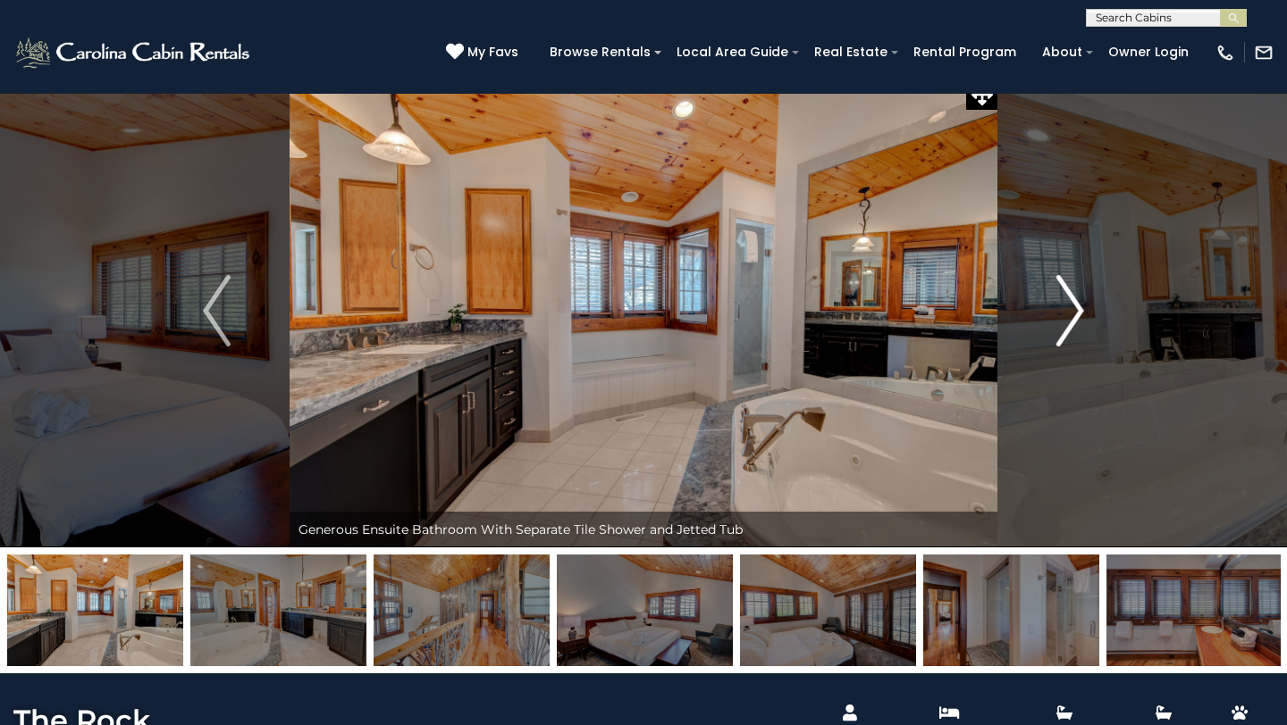
click at [1065, 321] on img "Next" at bounding box center [1069, 310] width 27 height 71
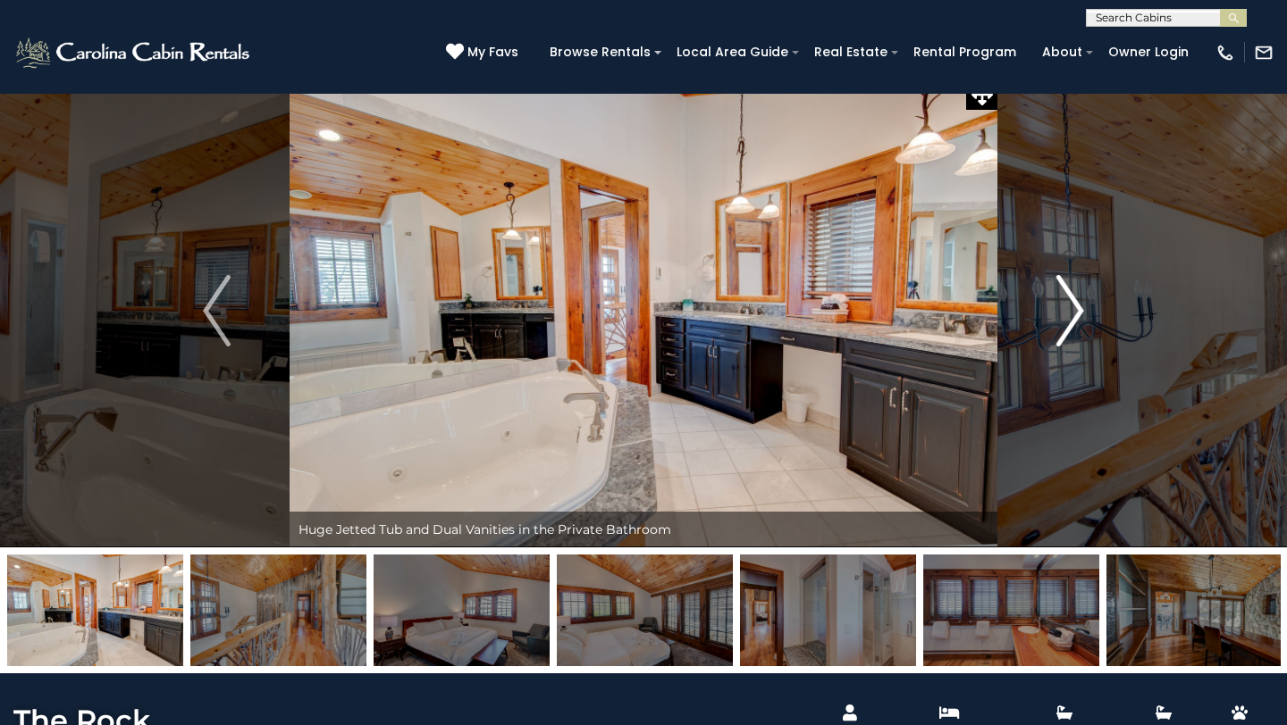
click at [1065, 321] on img "Next" at bounding box center [1069, 310] width 27 height 71
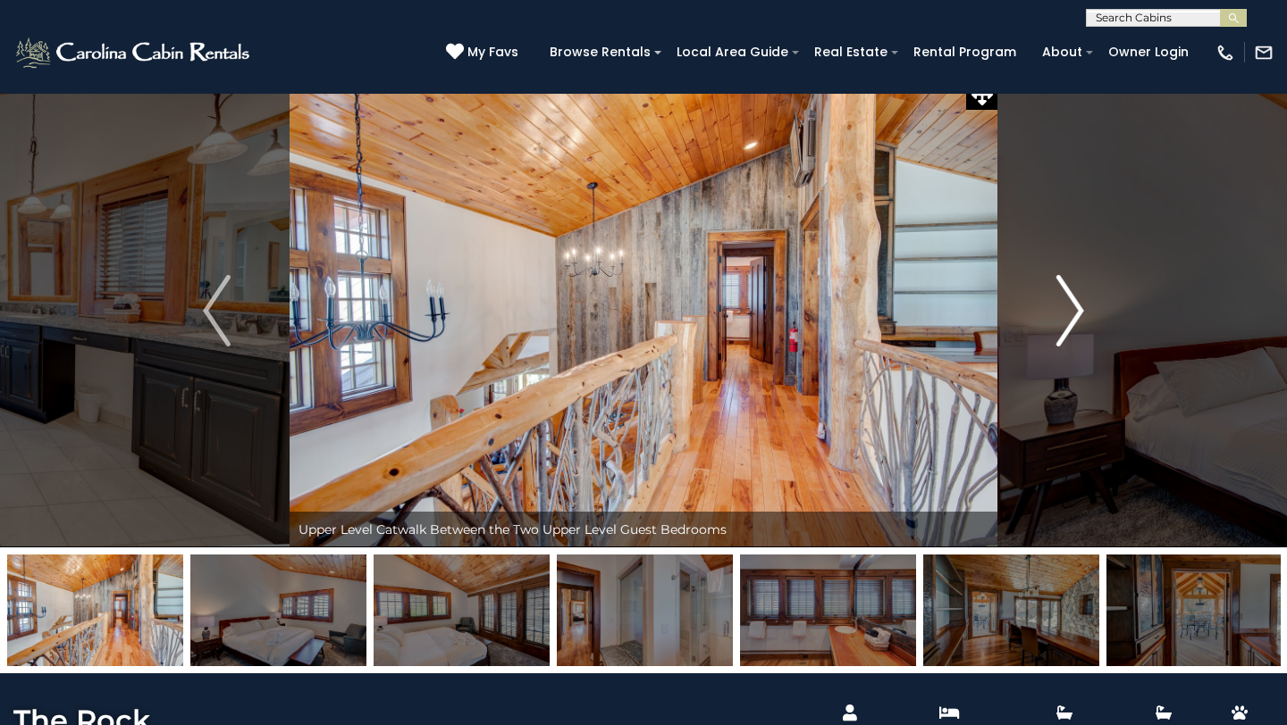
click at [1065, 322] on img "Next" at bounding box center [1069, 310] width 27 height 71
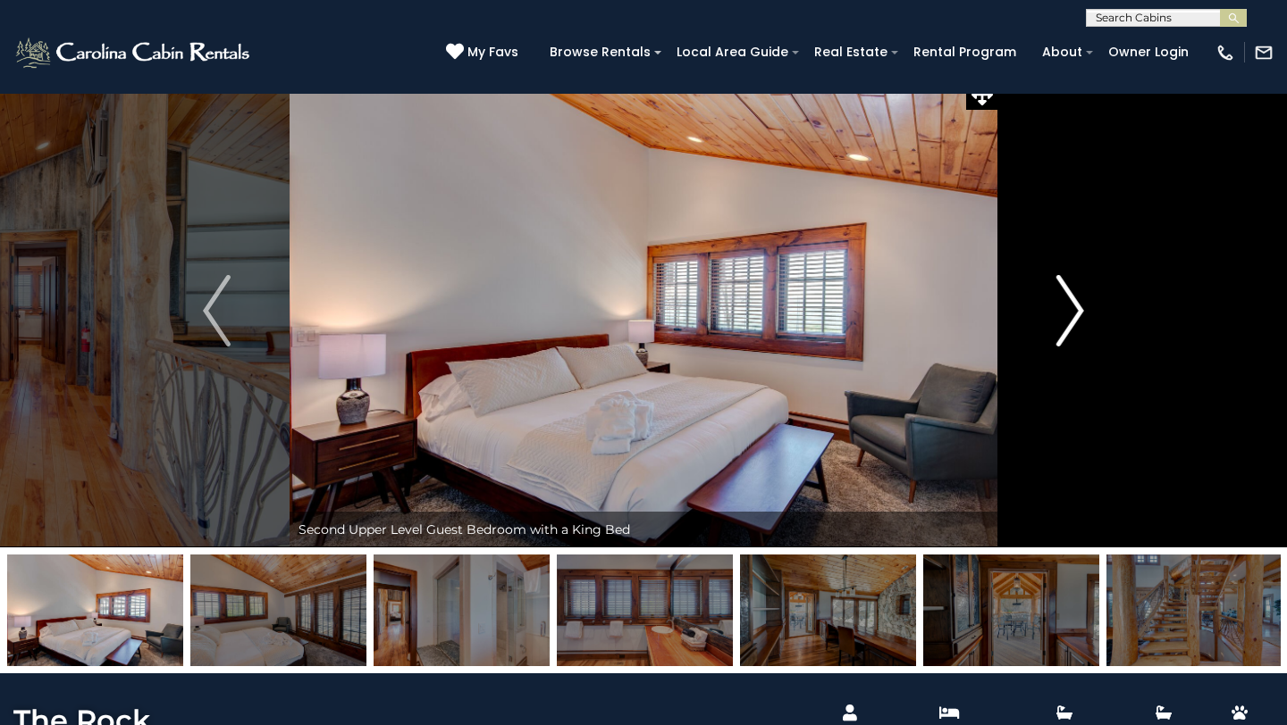
click at [1065, 322] on img "Next" at bounding box center [1069, 310] width 27 height 71
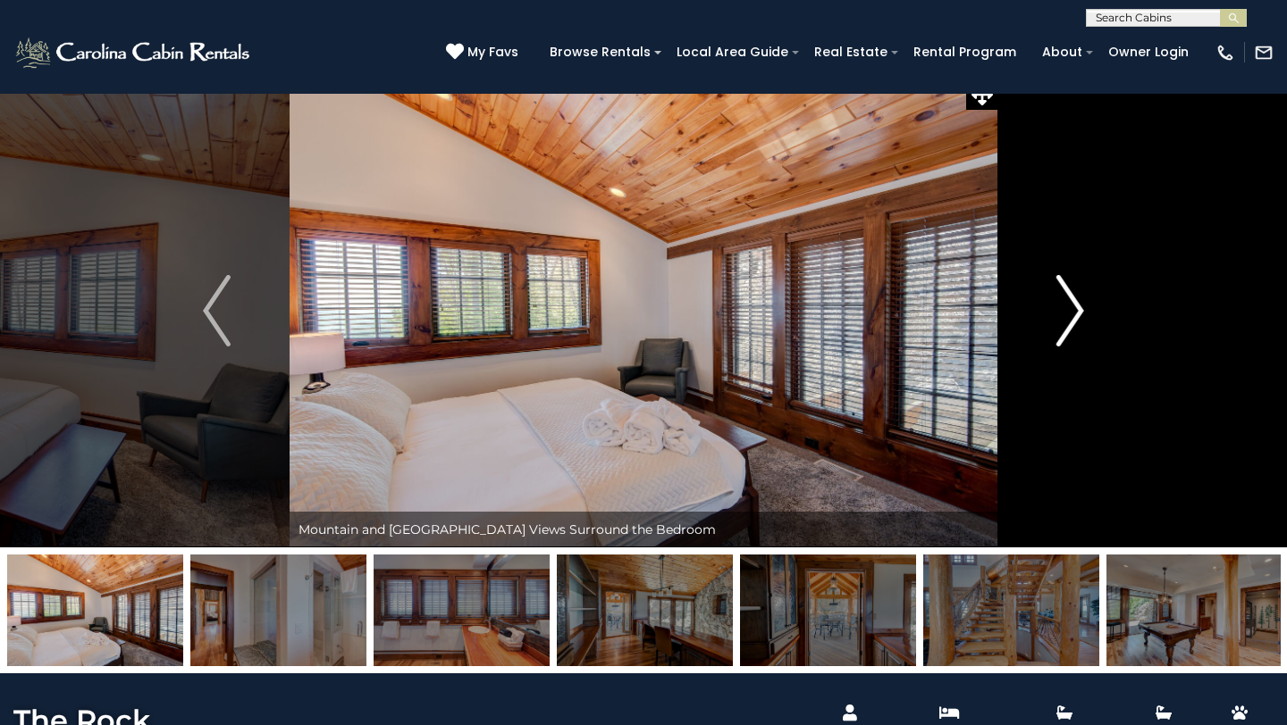
click at [1065, 322] on img "Next" at bounding box center [1069, 310] width 27 height 71
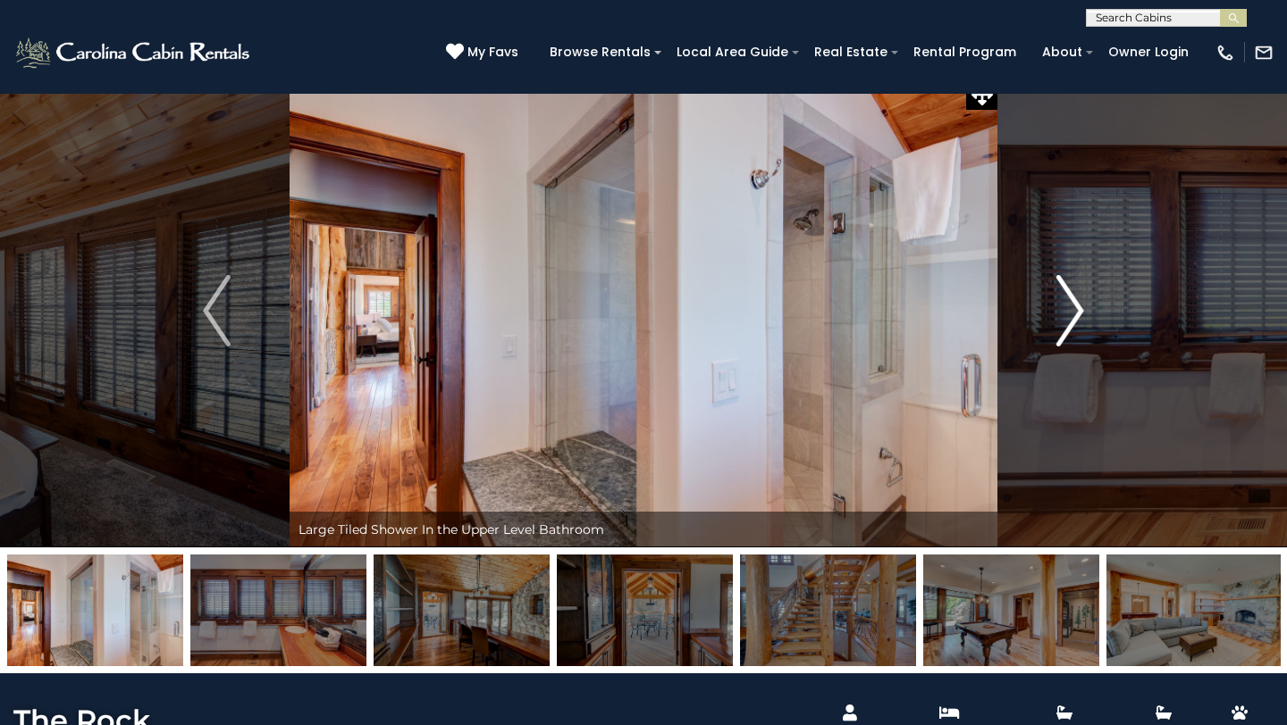
click at [1065, 322] on img "Next" at bounding box center [1069, 310] width 27 height 71
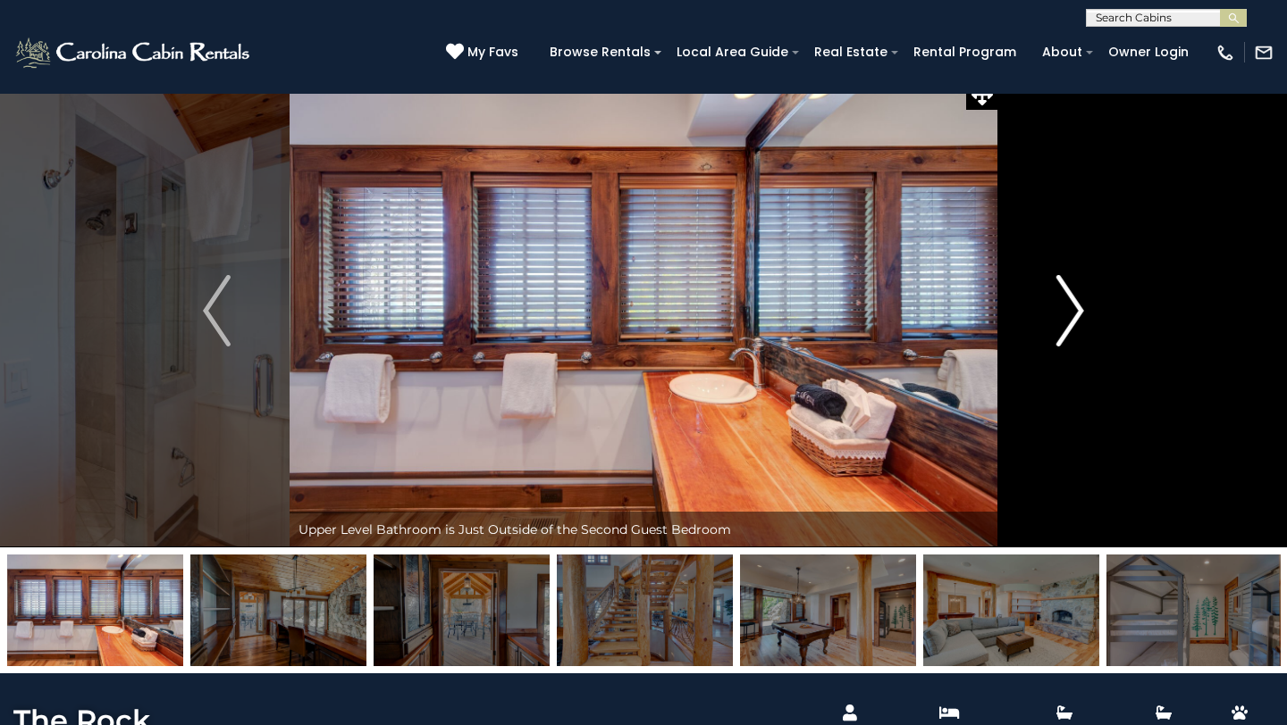
click at [1065, 323] on img "Next" at bounding box center [1069, 310] width 27 height 71
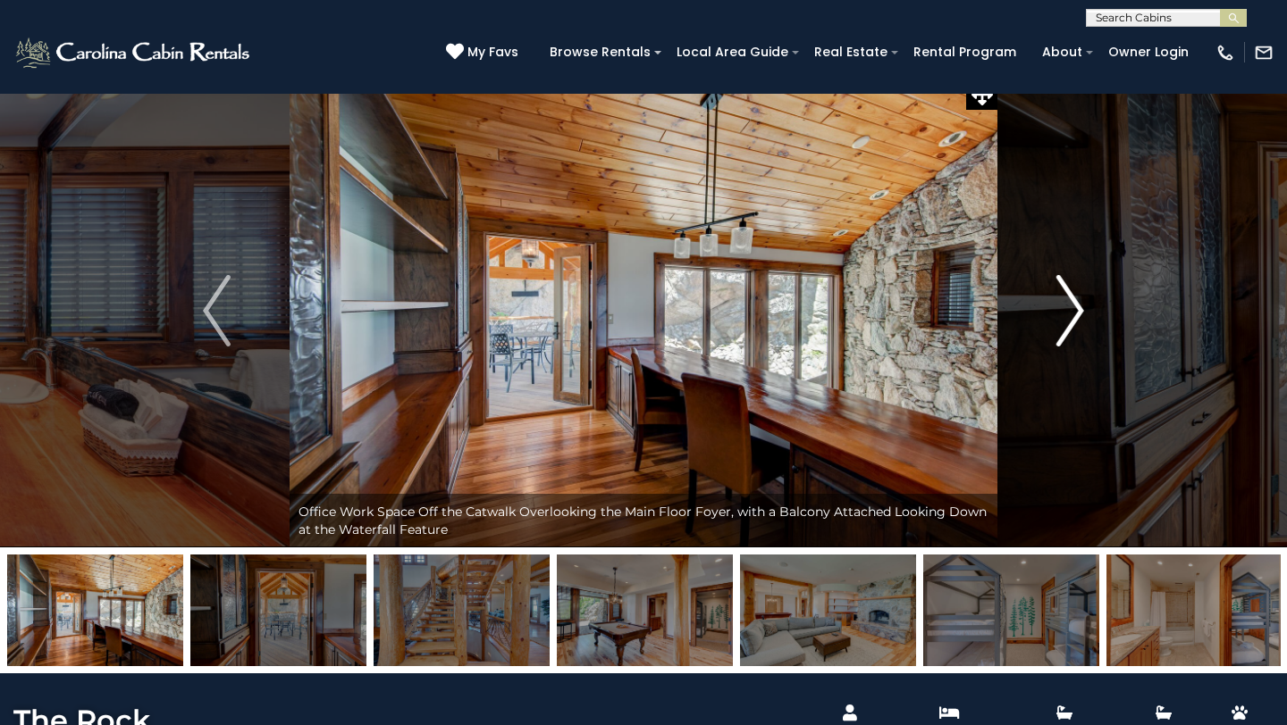
click at [1065, 323] on img "Next" at bounding box center [1069, 310] width 27 height 71
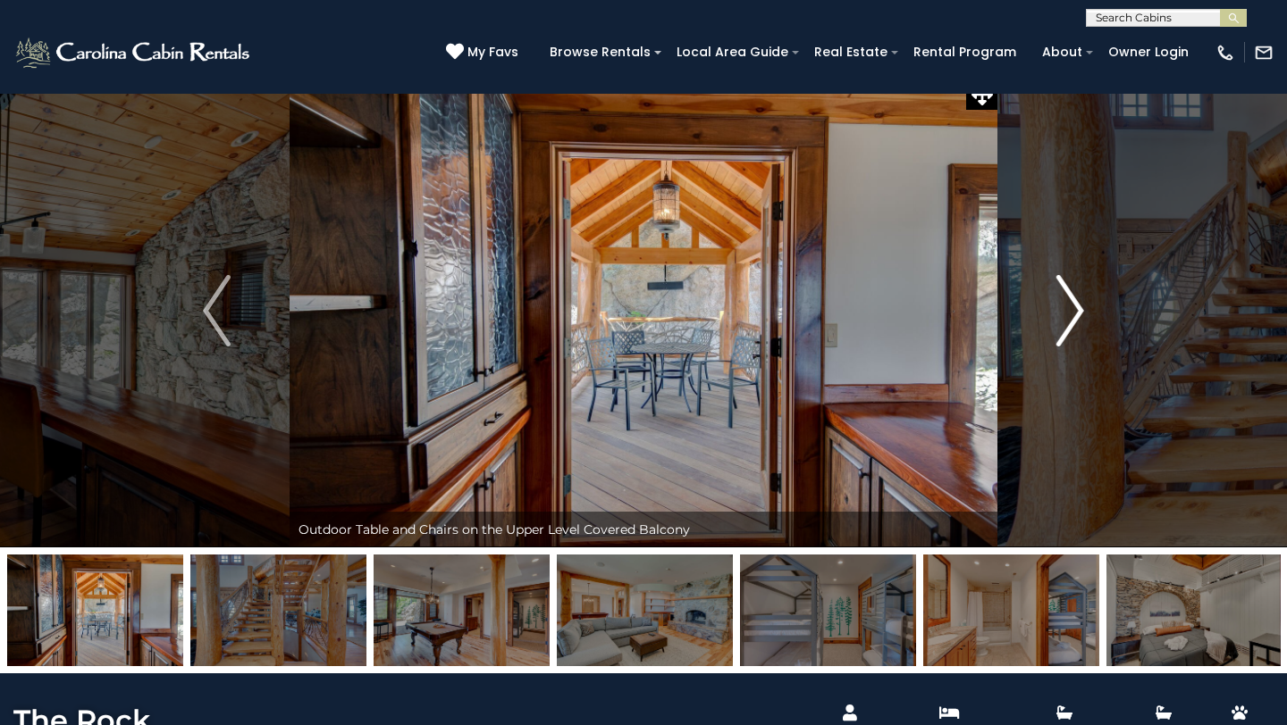
click at [1065, 323] on img "Next" at bounding box center [1069, 310] width 27 height 71
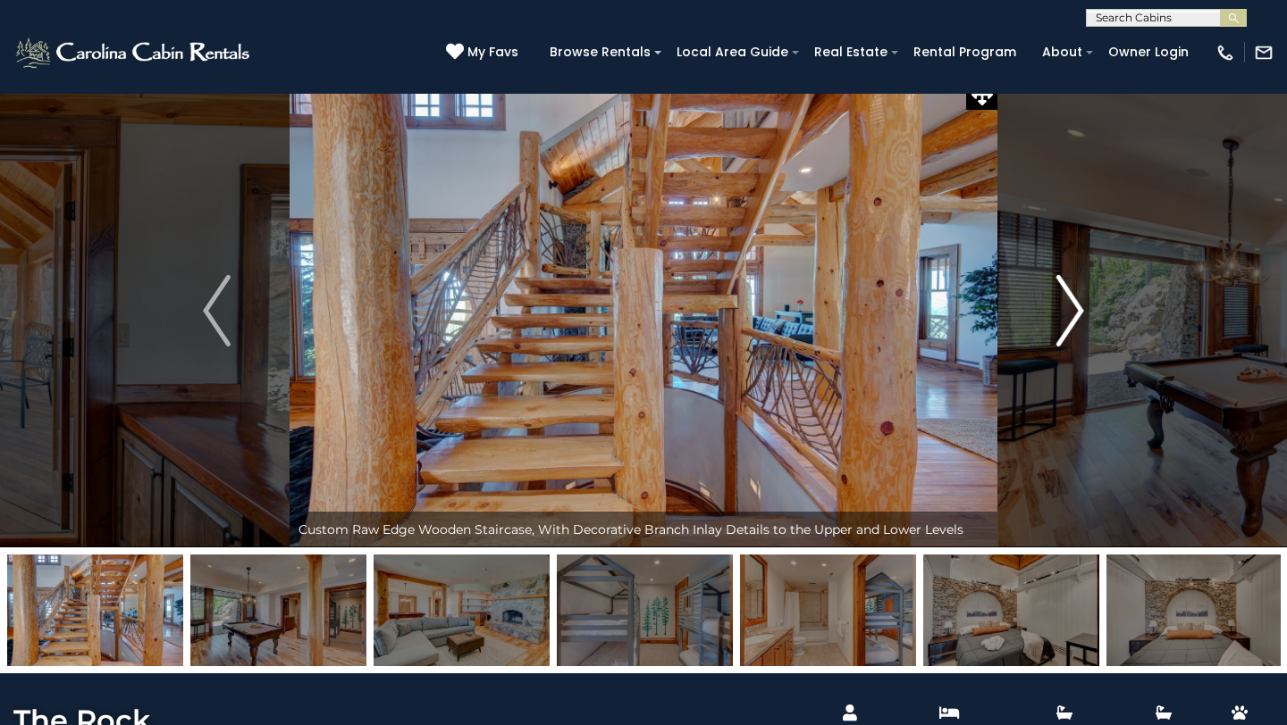
click at [1065, 323] on img "Next" at bounding box center [1069, 310] width 27 height 71
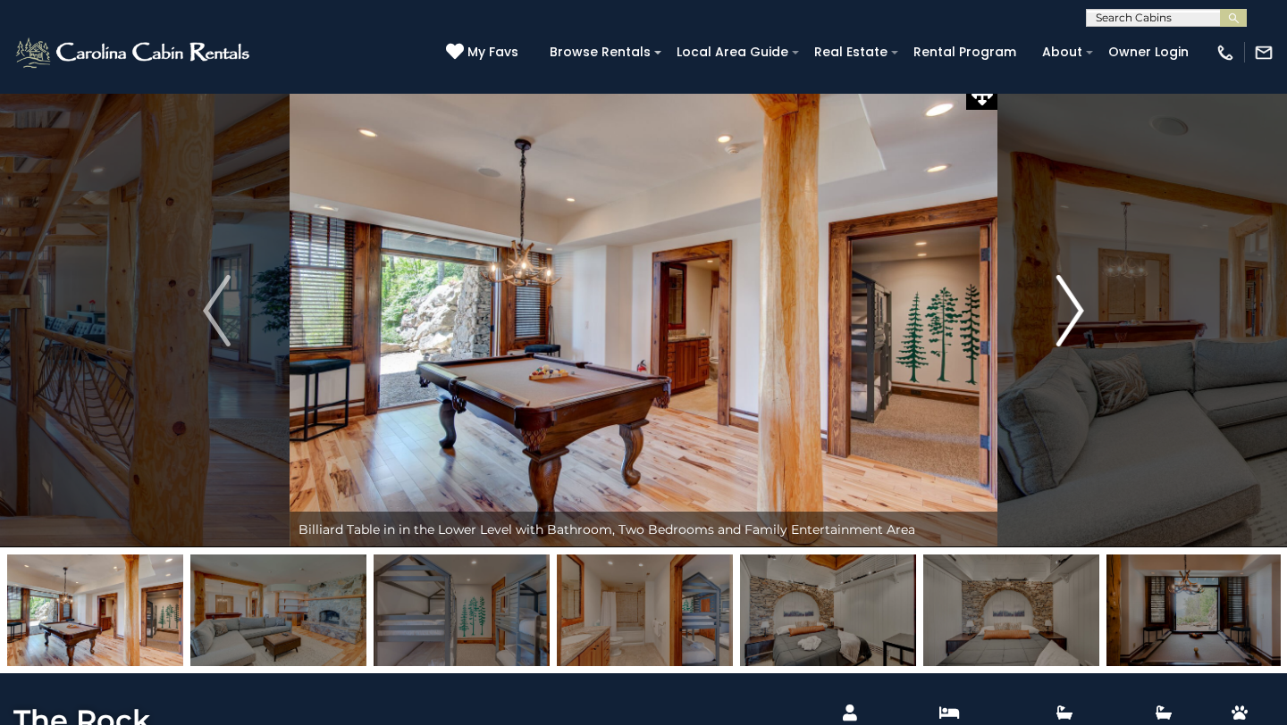
click at [1065, 323] on img "Next" at bounding box center [1069, 310] width 27 height 71
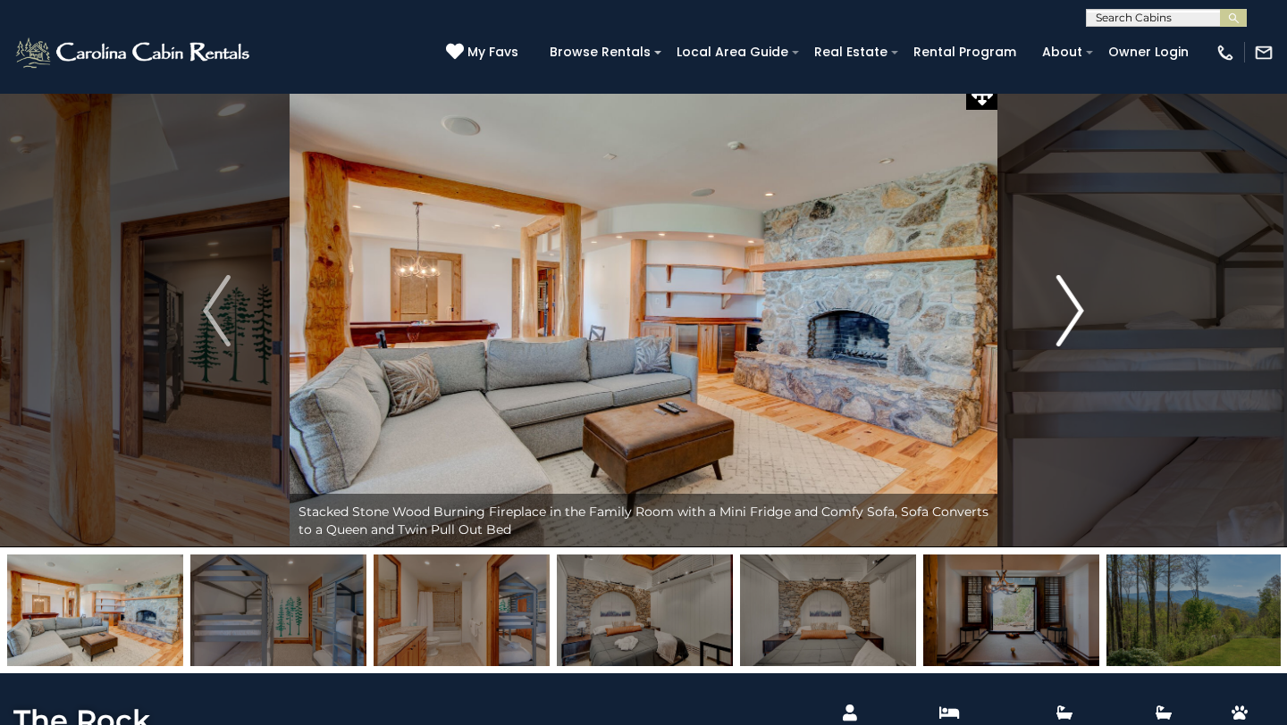
click at [1065, 323] on img "Next" at bounding box center [1069, 310] width 27 height 71
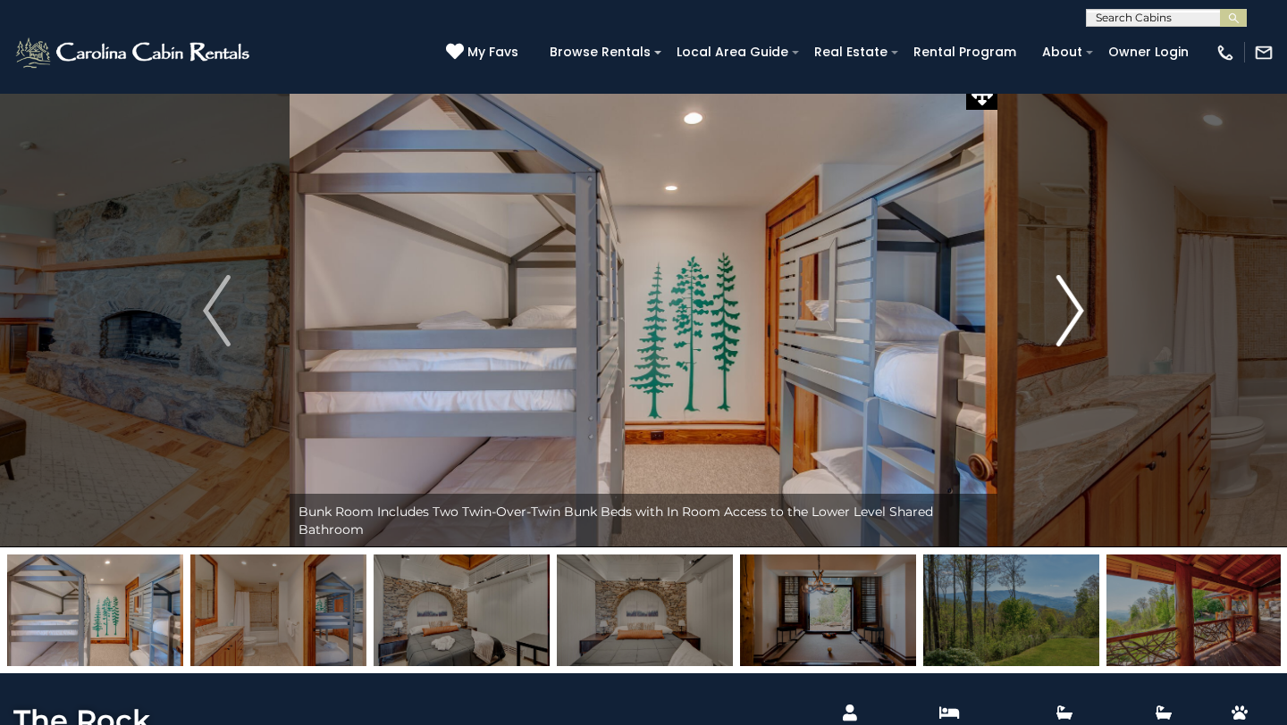
click at [1065, 323] on img "Next" at bounding box center [1069, 310] width 27 height 71
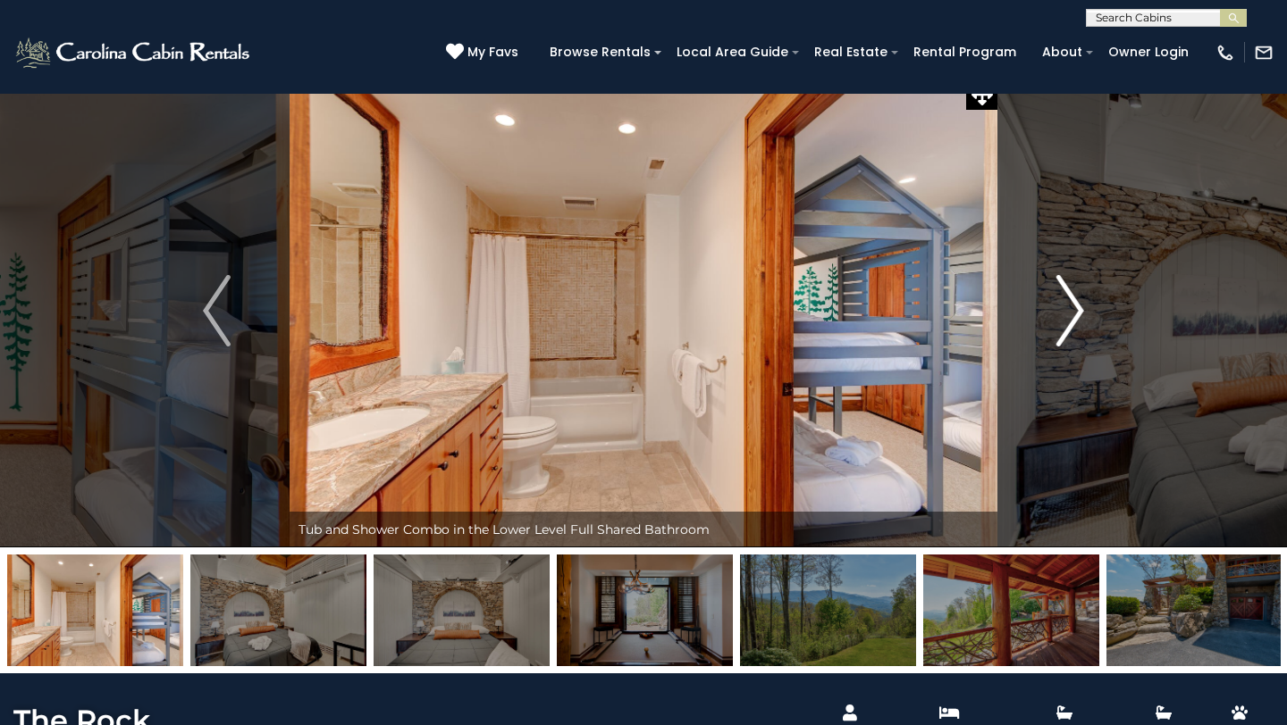
click at [1064, 324] on img "Next" at bounding box center [1069, 310] width 27 height 71
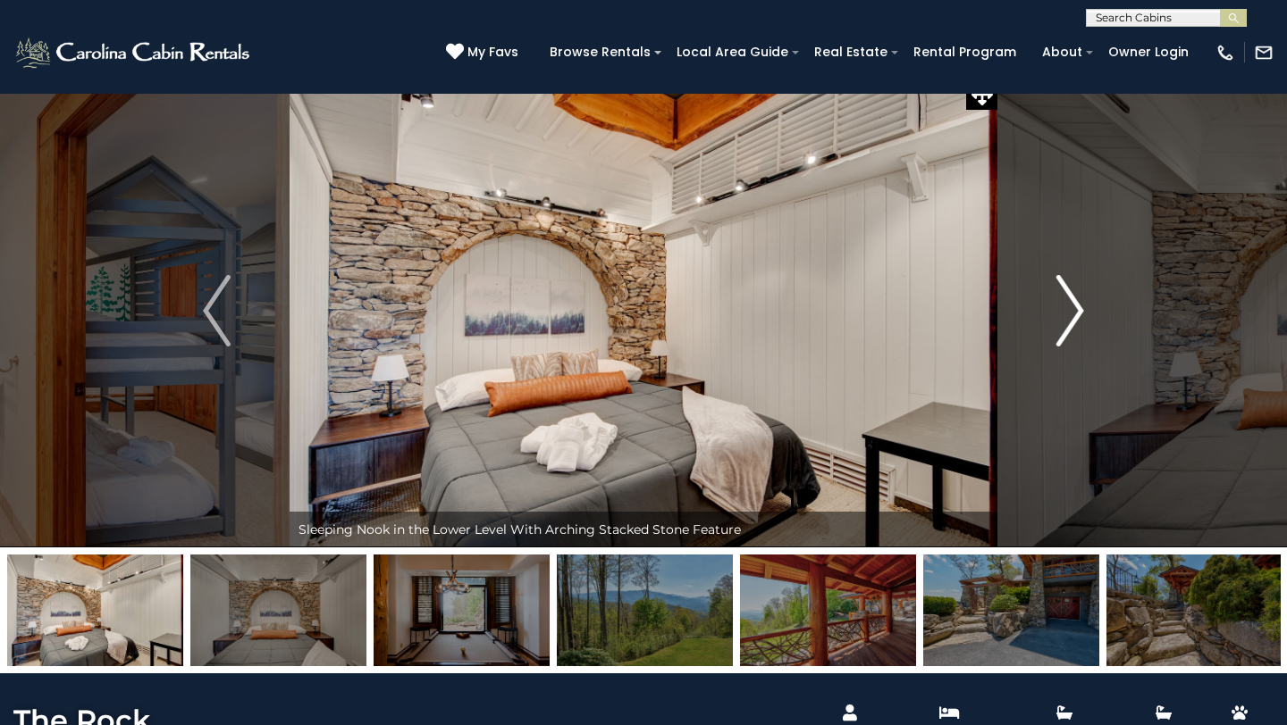
click at [1064, 324] on img "Next" at bounding box center [1069, 310] width 27 height 71
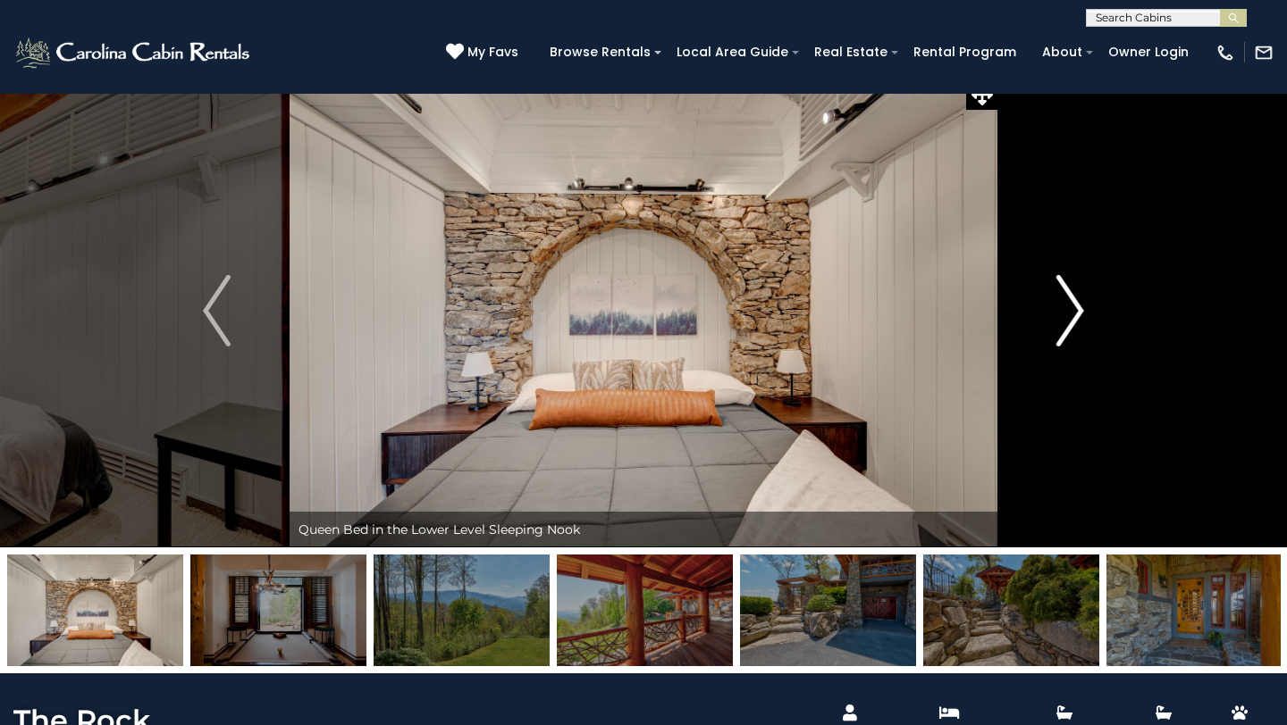
click at [1064, 325] on img "Next" at bounding box center [1069, 310] width 27 height 71
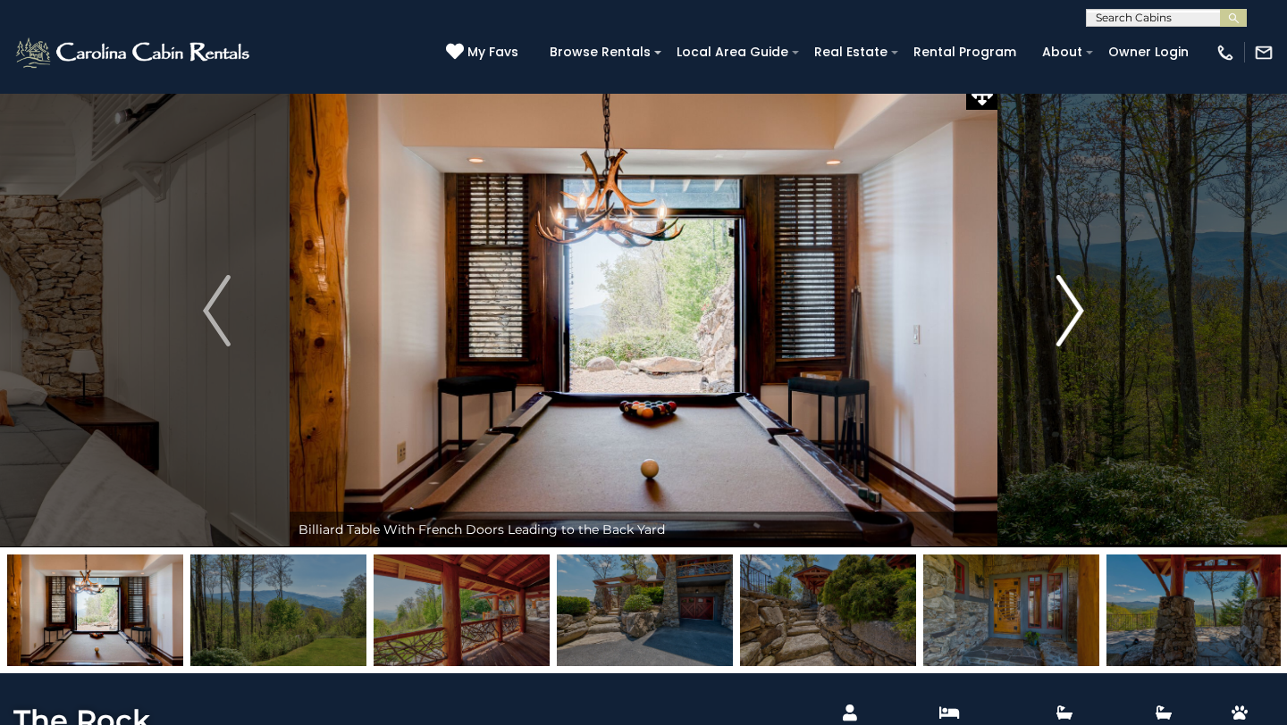
click at [1064, 325] on img "Next" at bounding box center [1069, 310] width 27 height 71
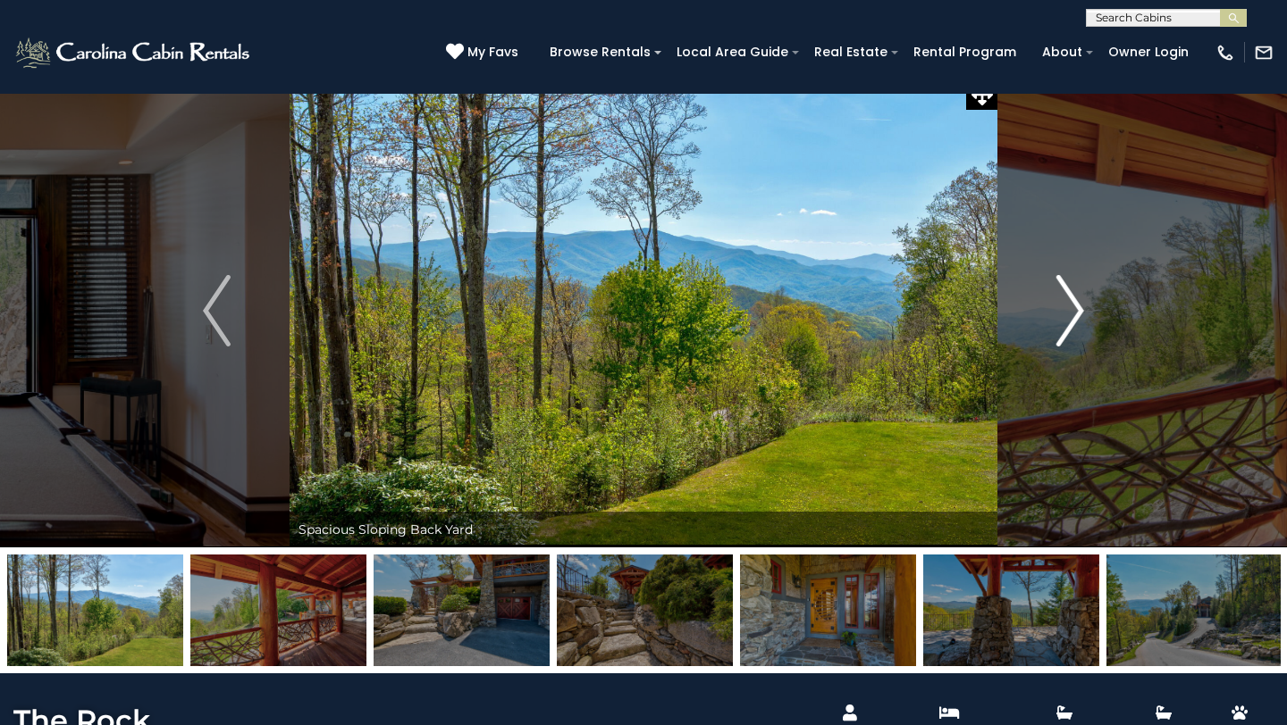
click at [1064, 326] on img "Next" at bounding box center [1069, 310] width 27 height 71
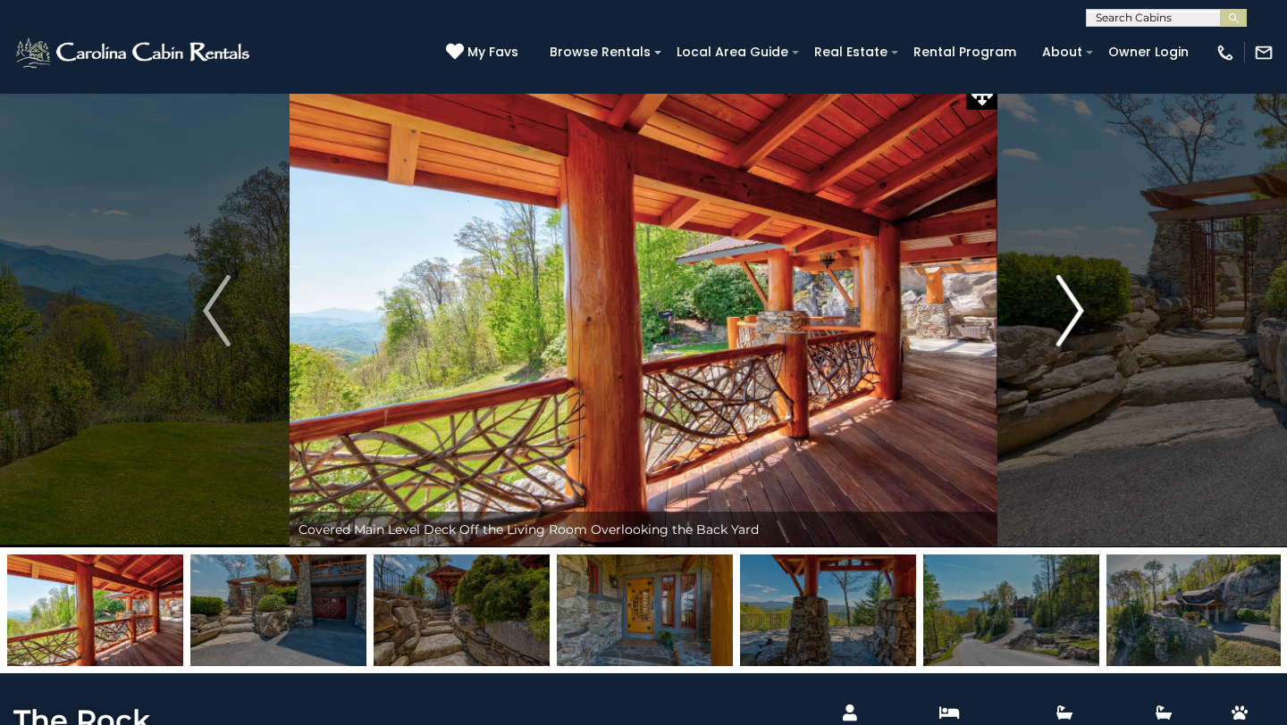
click at [1064, 326] on img "Next" at bounding box center [1069, 310] width 27 height 71
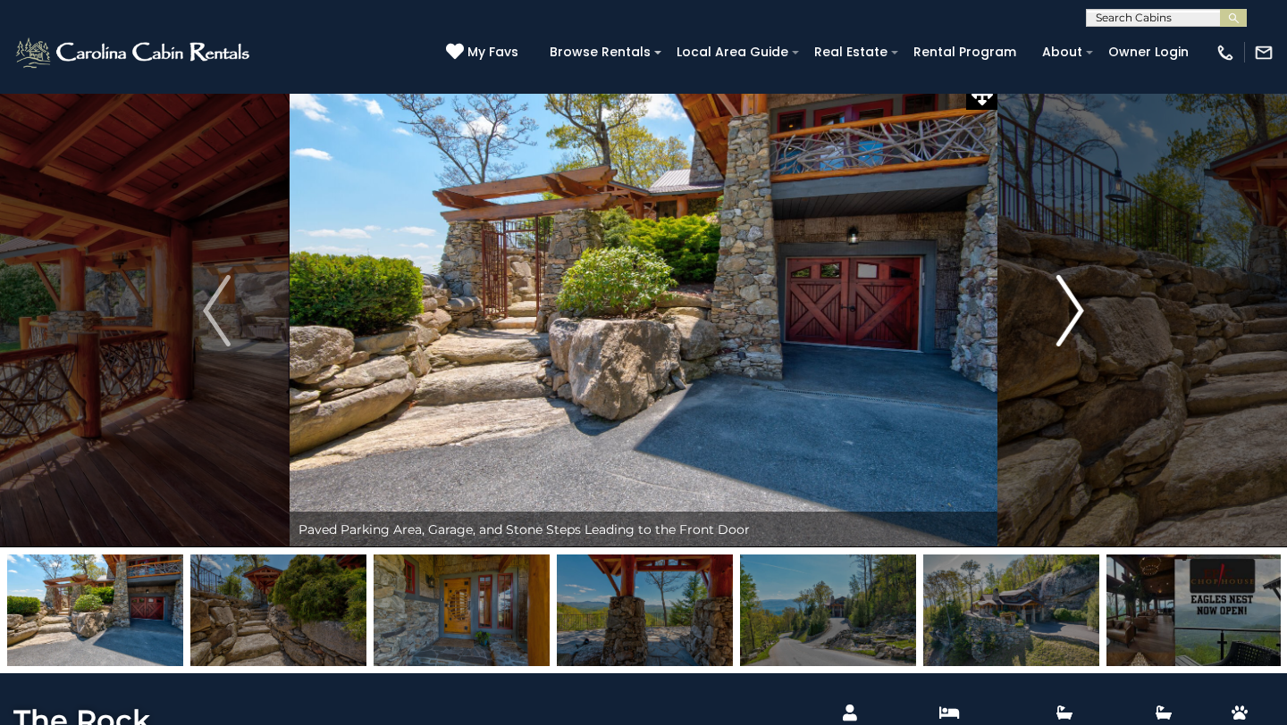
click at [1064, 327] on img "Next" at bounding box center [1069, 310] width 27 height 71
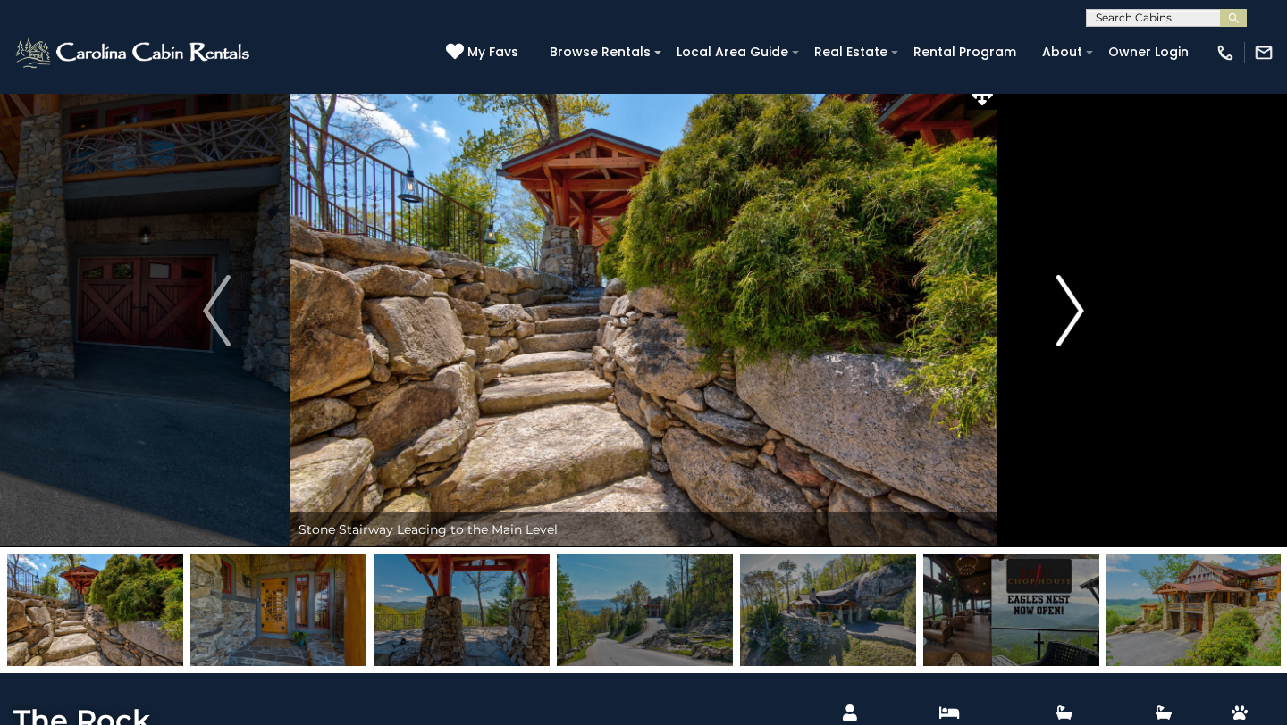
click at [1064, 327] on img "Next" at bounding box center [1069, 310] width 27 height 71
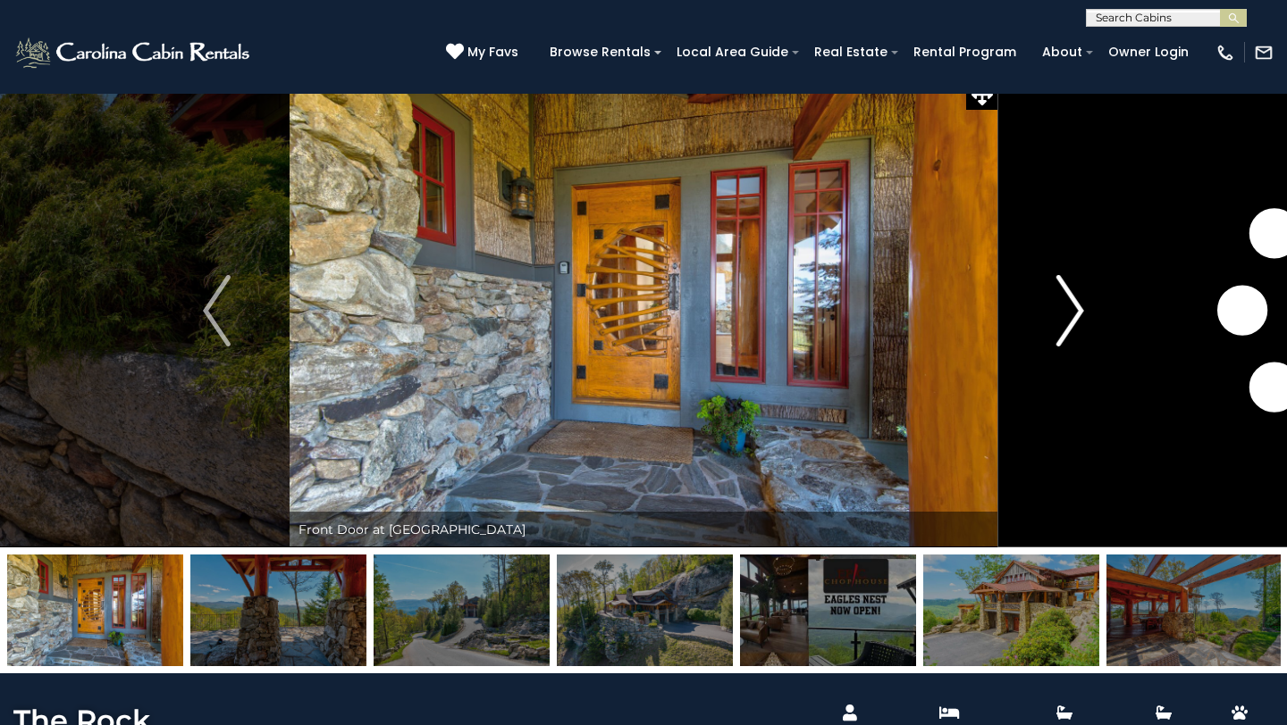
click at [1063, 328] on img "Next" at bounding box center [1069, 310] width 27 height 71
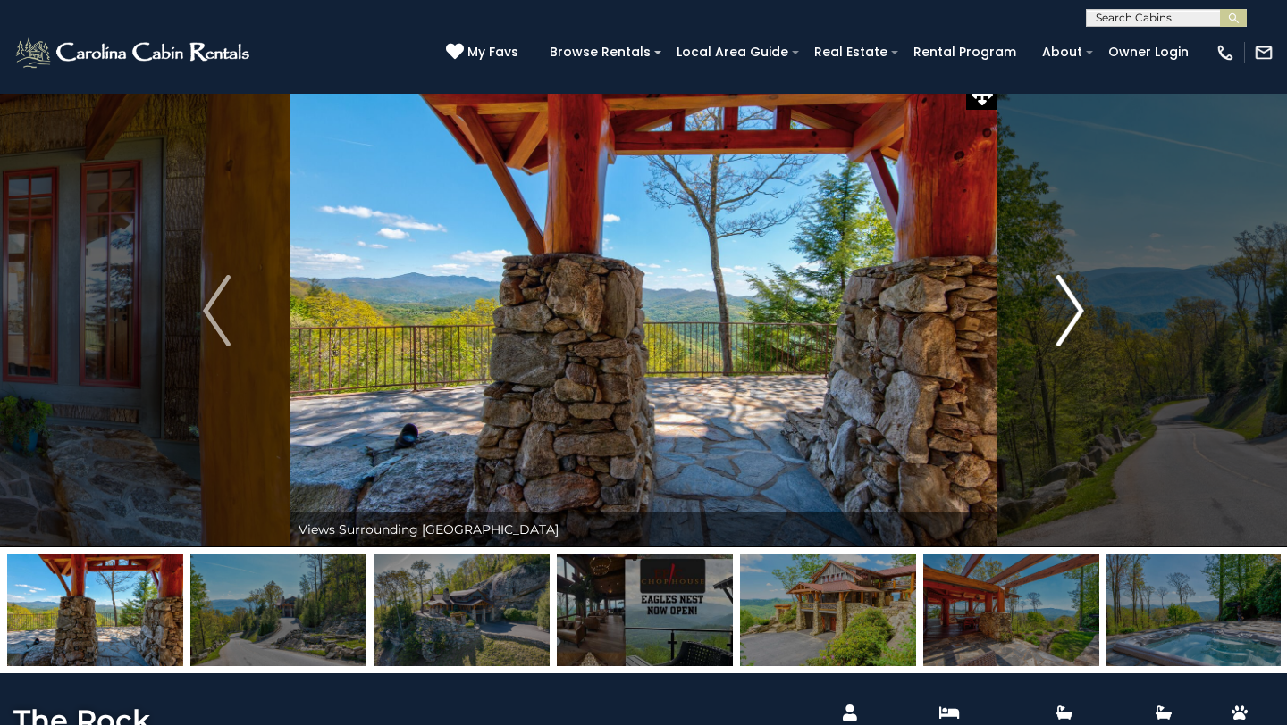
click at [1063, 328] on img "Next" at bounding box center [1069, 310] width 27 height 71
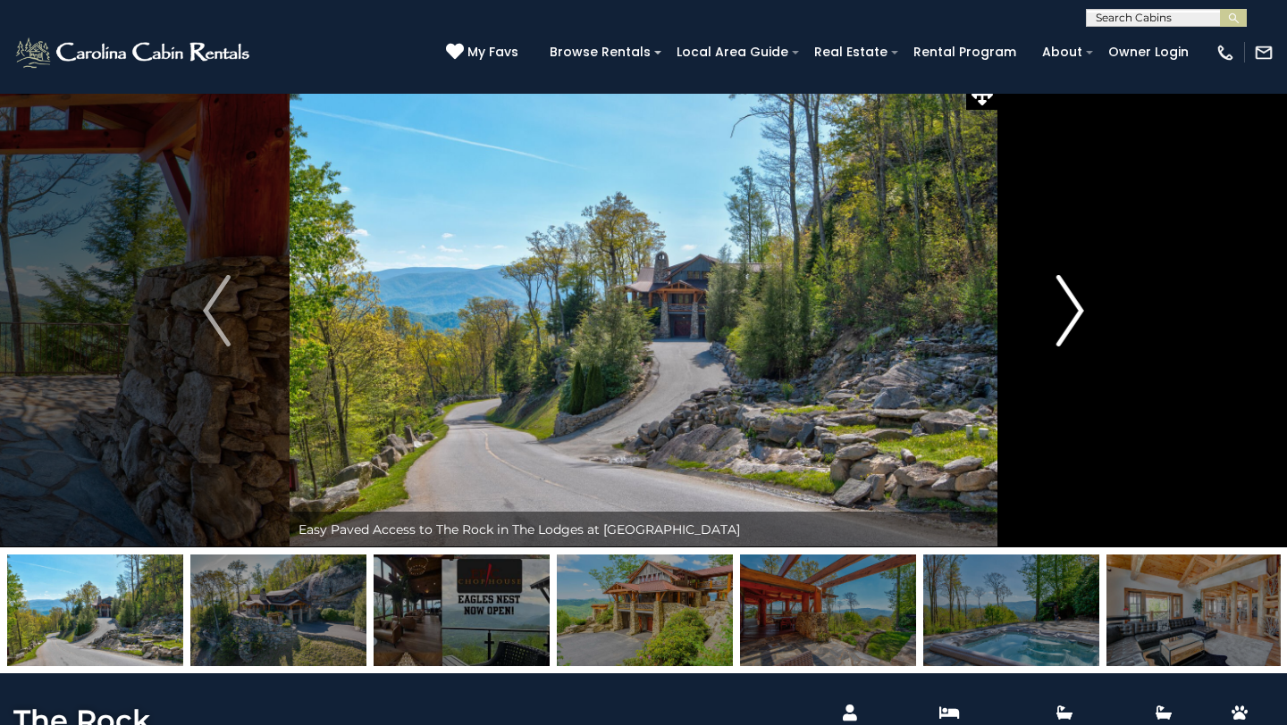
click at [1063, 329] on img "Next" at bounding box center [1069, 310] width 27 height 71
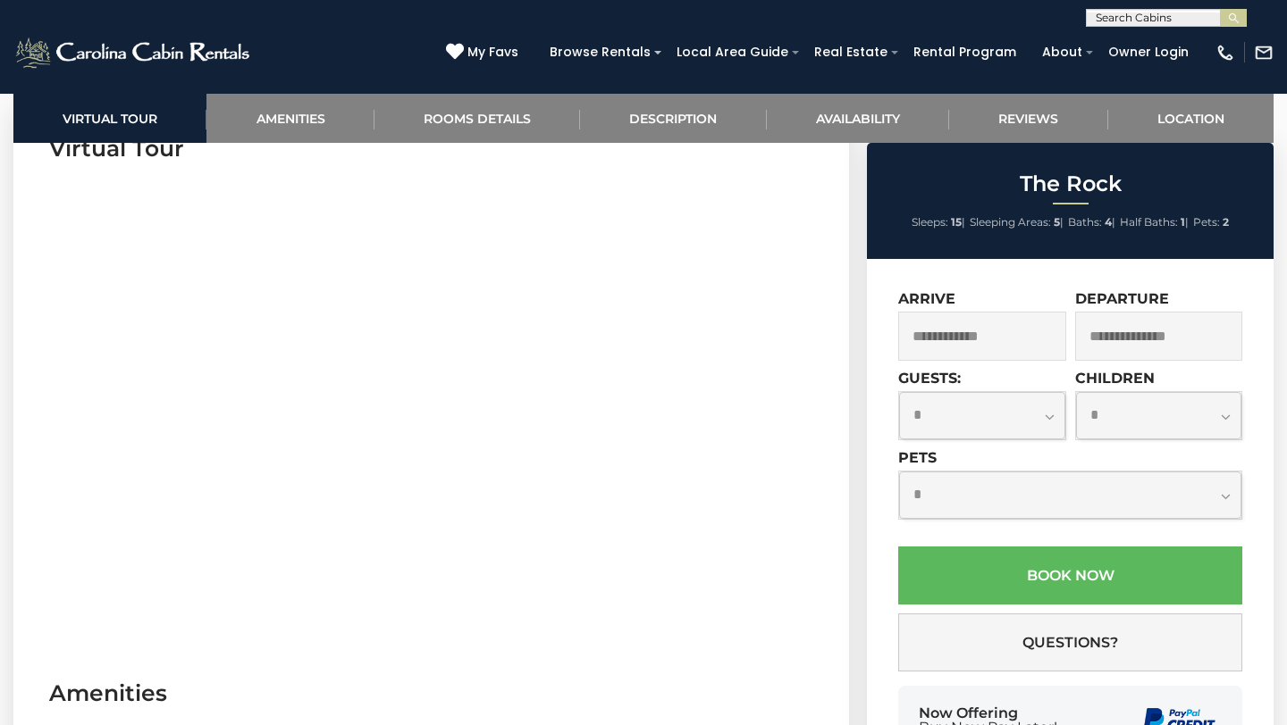
scroll to position [762, 0]
click at [956, 333] on input "text" at bounding box center [982, 336] width 168 height 49
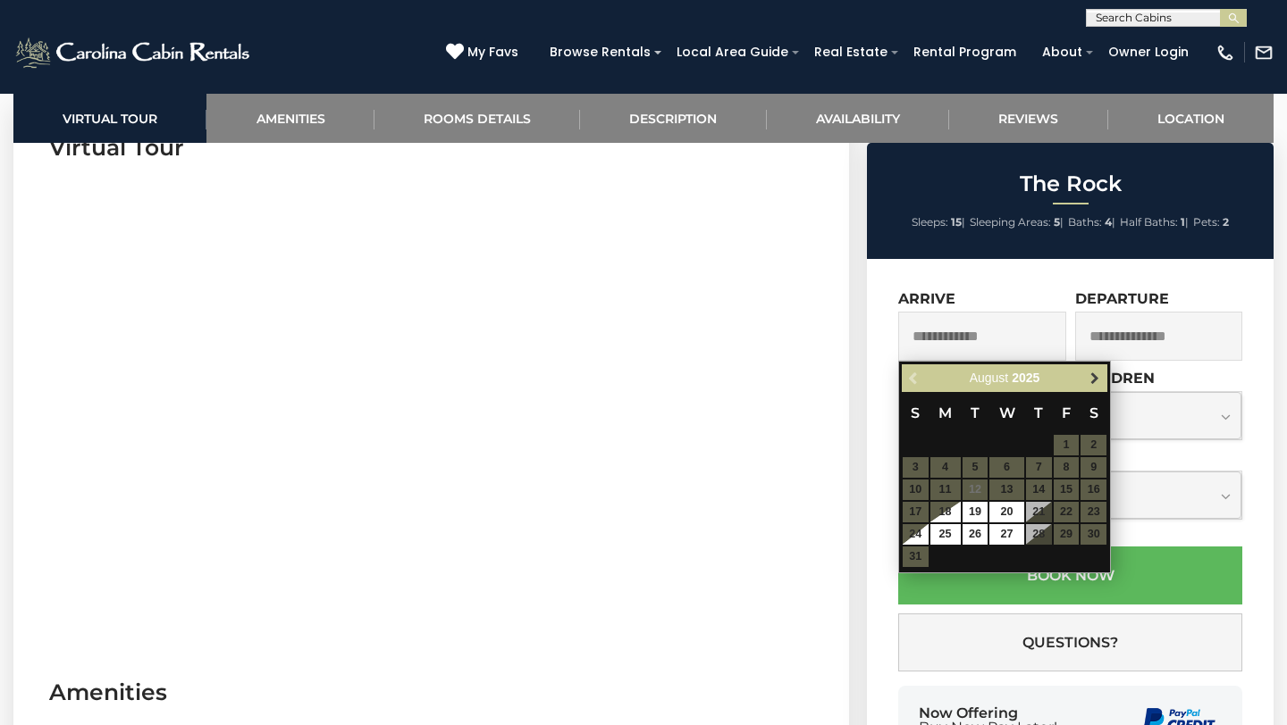
click at [1094, 380] on span "Next" at bounding box center [1094, 379] width 14 height 14
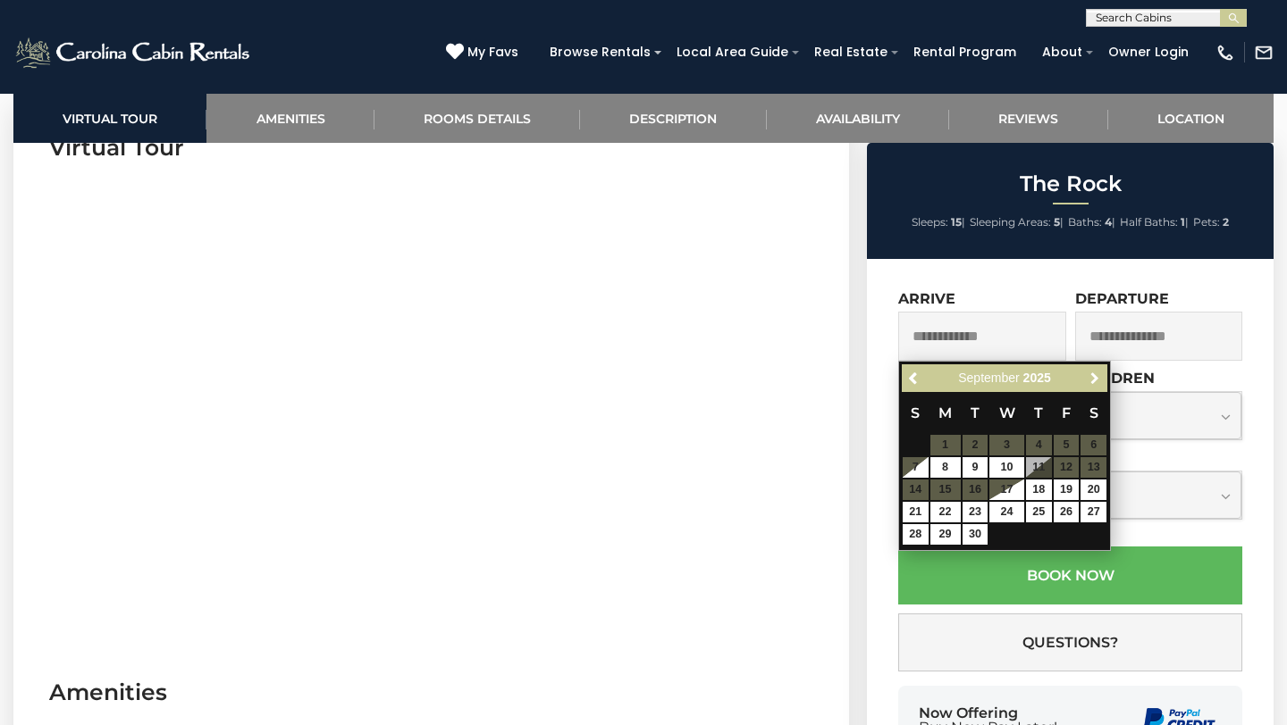
click at [1094, 380] on span "Next" at bounding box center [1094, 379] width 14 height 14
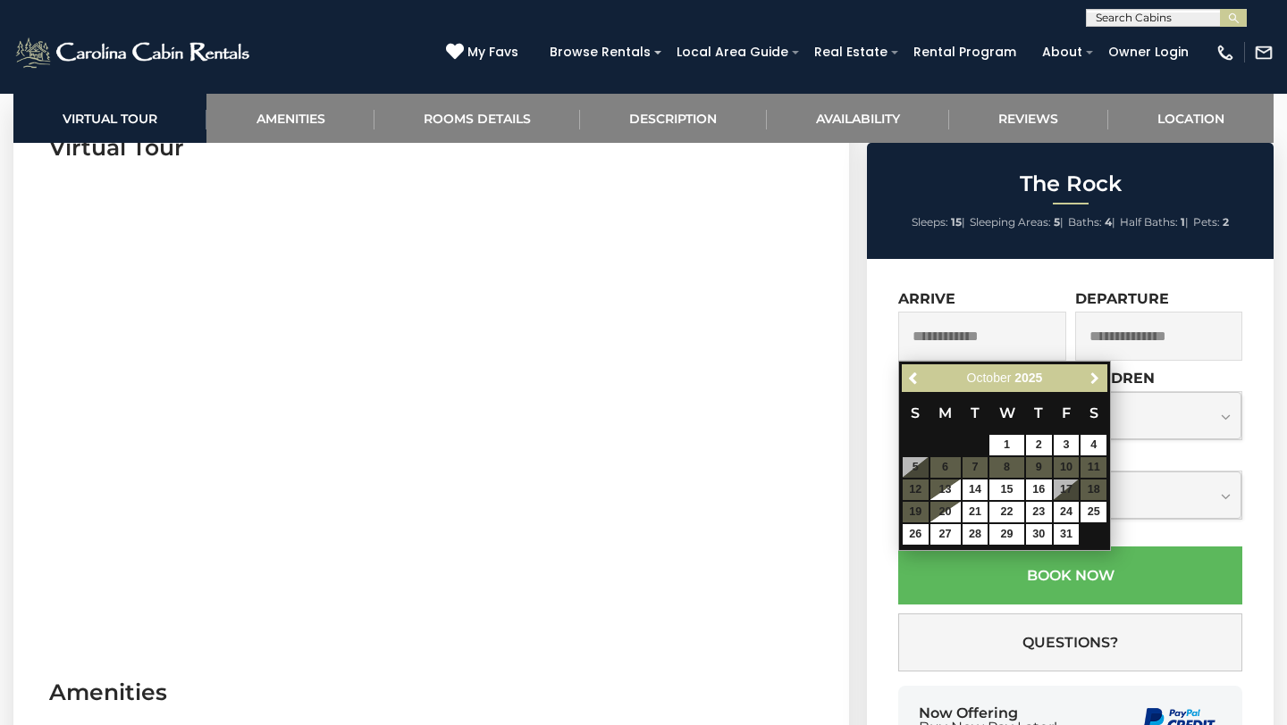
click at [1094, 380] on span "Next" at bounding box center [1094, 379] width 14 height 14
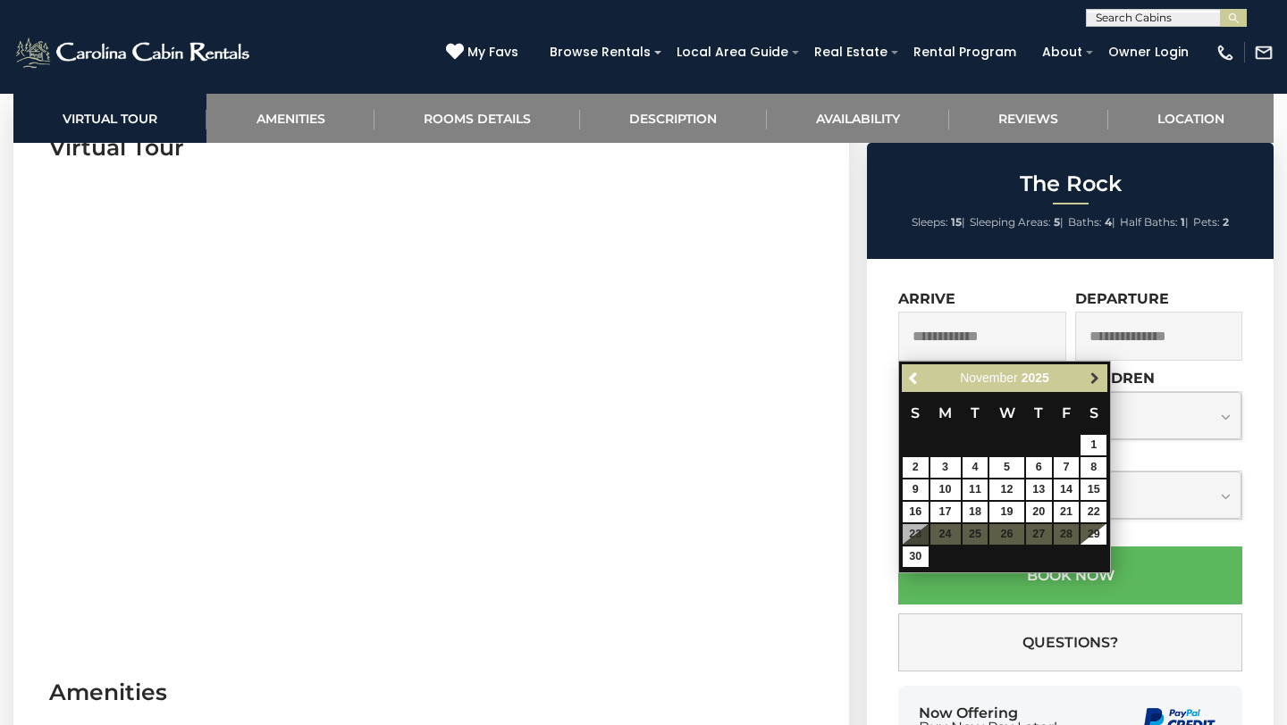
click at [1094, 381] on span "Next" at bounding box center [1094, 379] width 14 height 14
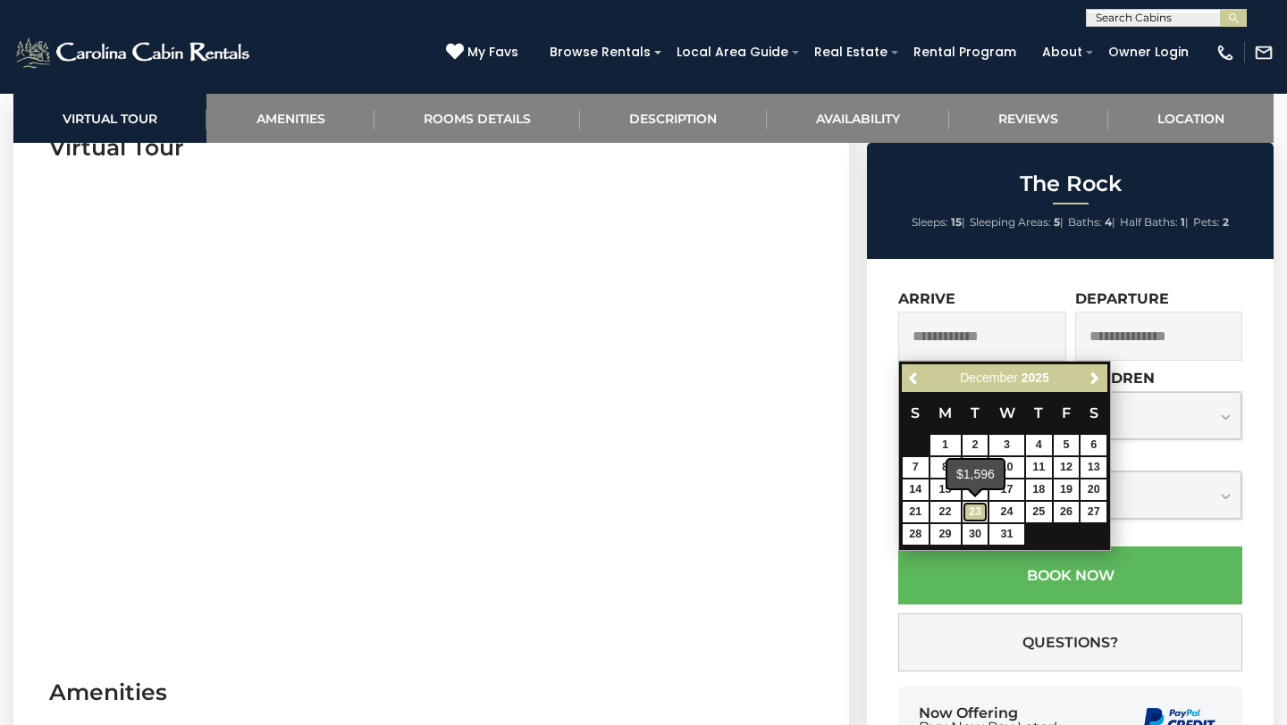
click at [975, 511] on link "23" at bounding box center [975, 512] width 26 height 21
type input "**********"
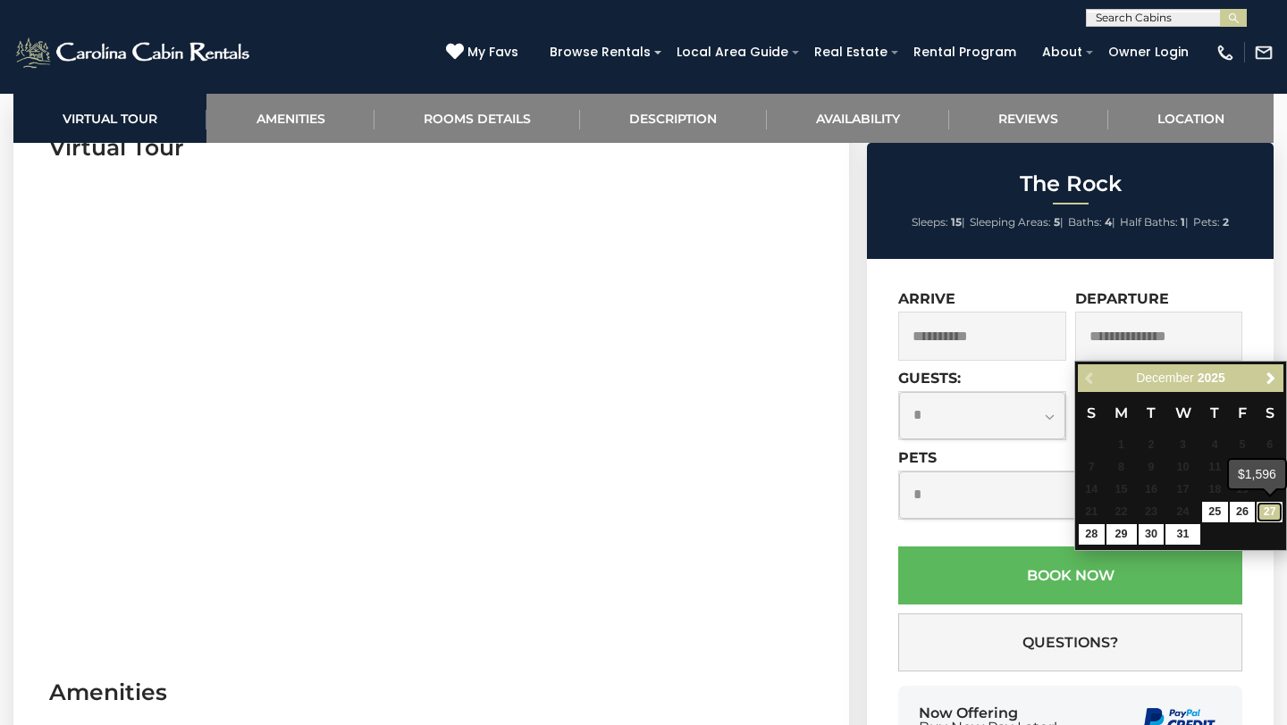
click at [1270, 506] on link "27" at bounding box center [1269, 512] width 26 height 21
type input "**********"
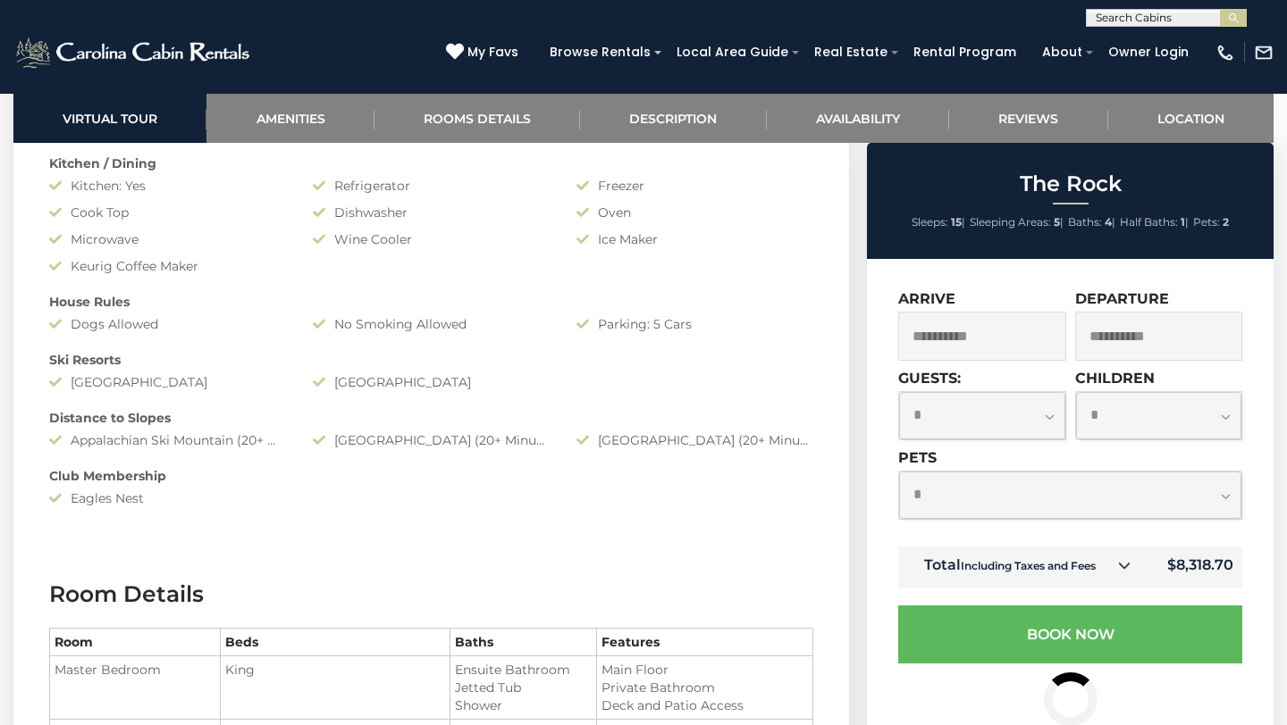
scroll to position [1582, 0]
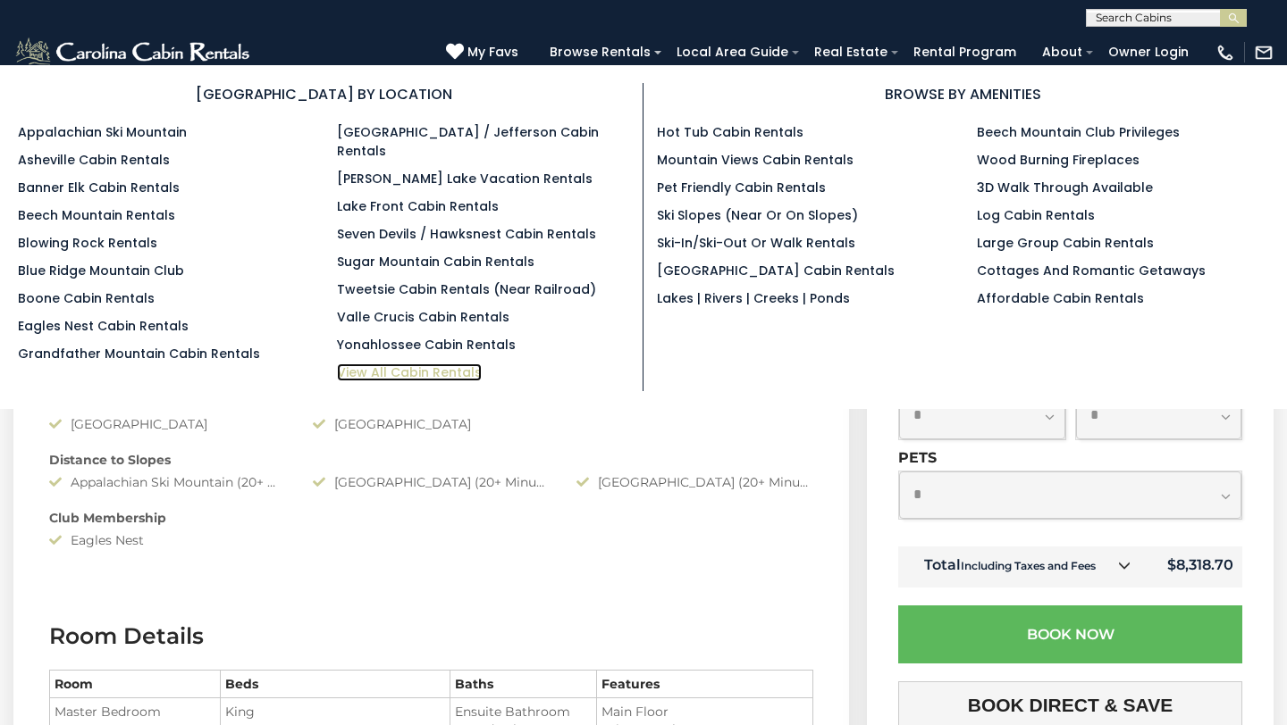
click at [413, 364] on link "View All Cabin Rentals" at bounding box center [409, 373] width 145 height 18
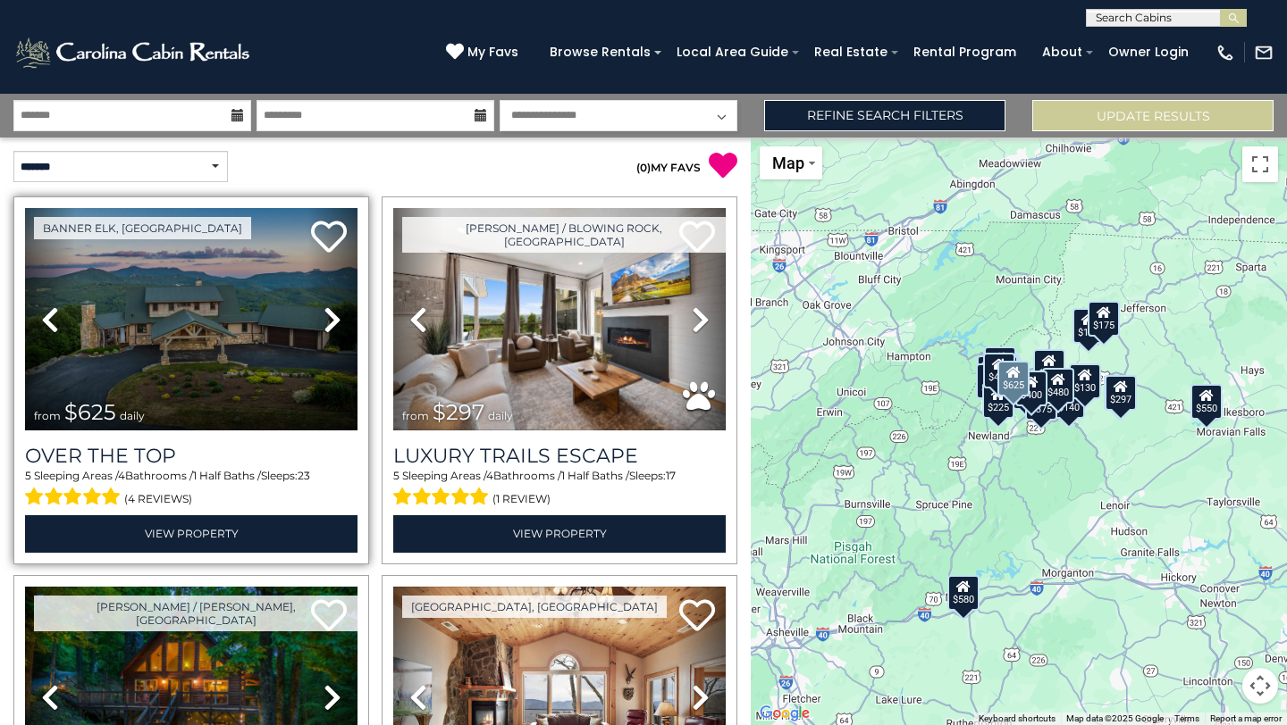
click at [334, 318] on icon at bounding box center [332, 320] width 18 height 29
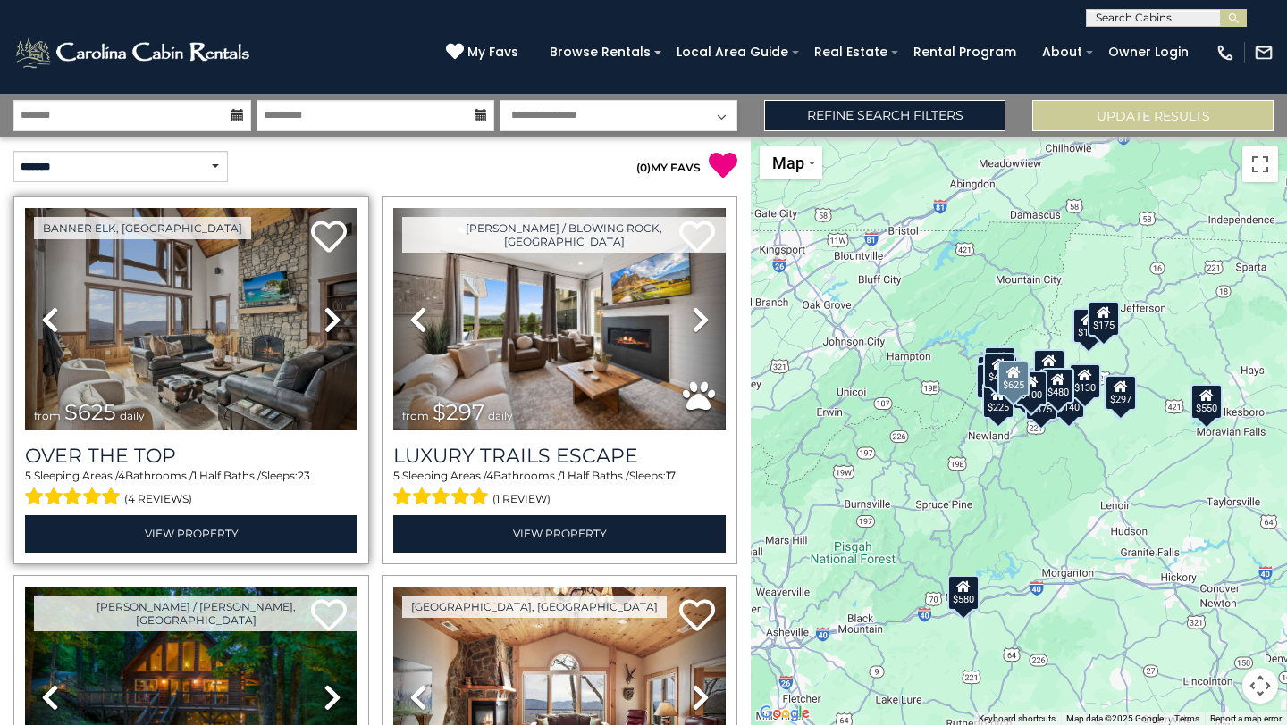
click at [334, 318] on icon at bounding box center [332, 320] width 18 height 29
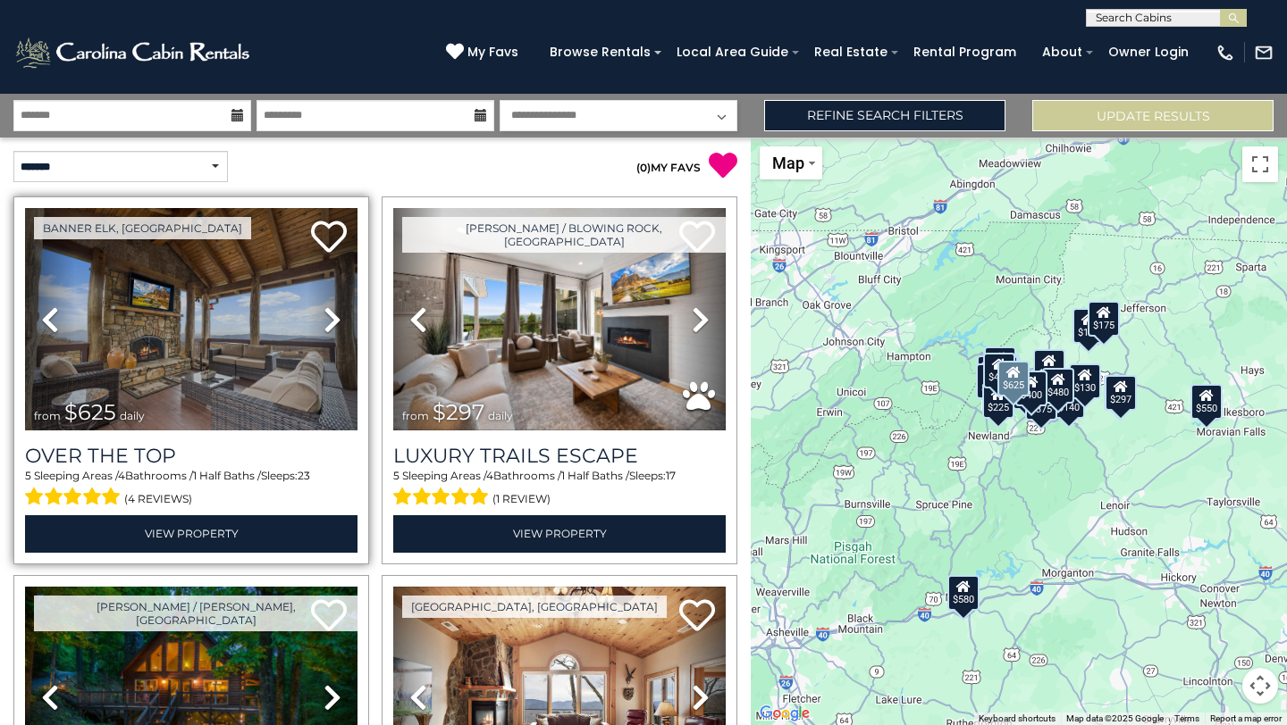
click at [334, 318] on icon at bounding box center [332, 320] width 18 height 29
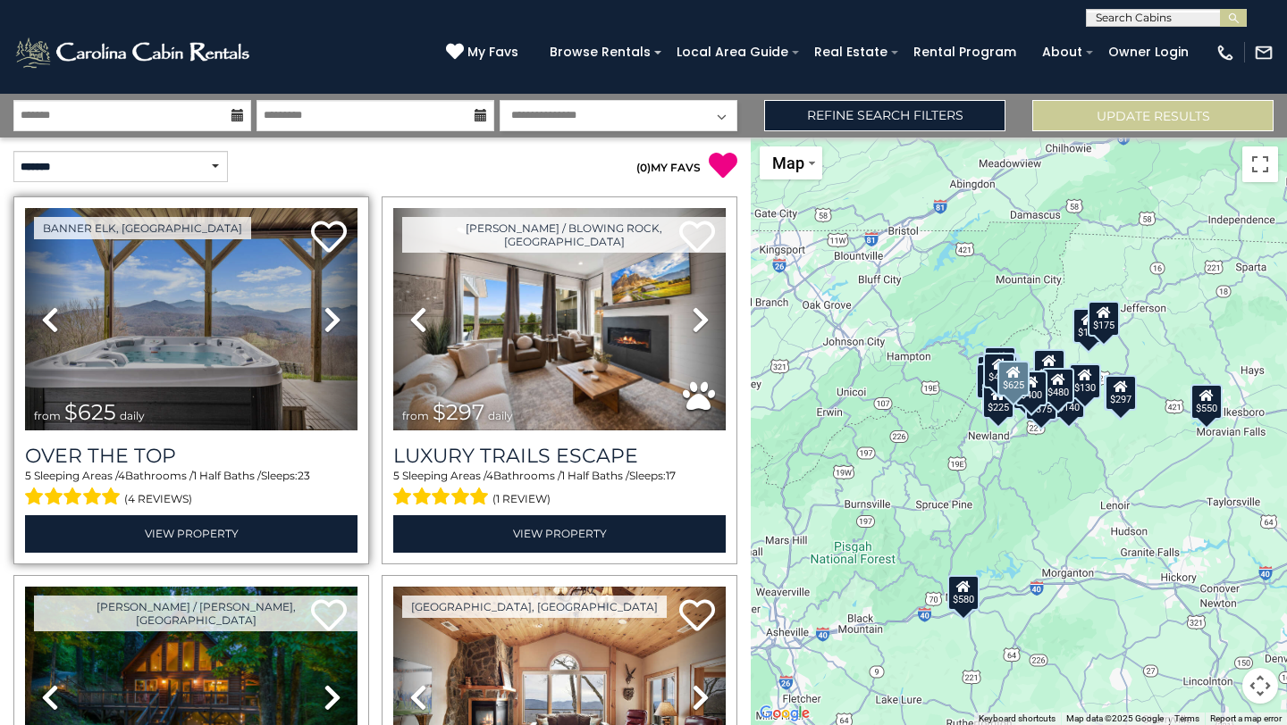
click at [334, 318] on icon at bounding box center [332, 320] width 18 height 29
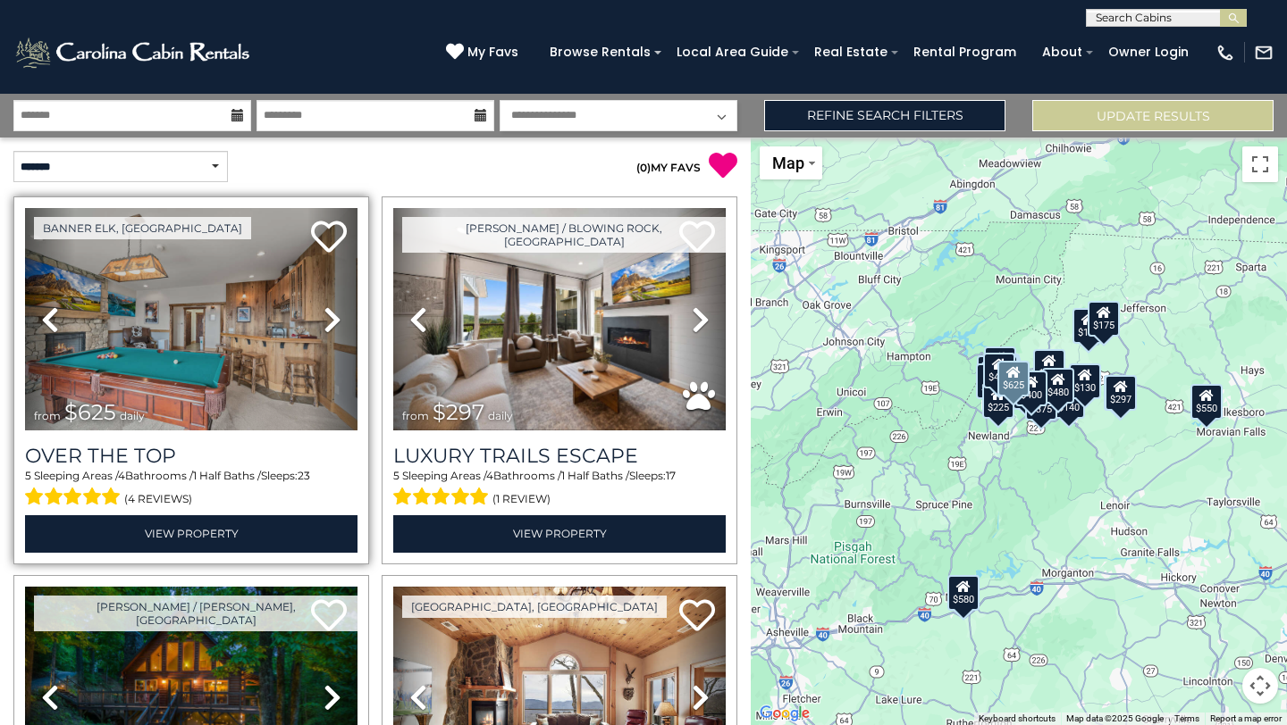
click at [334, 318] on icon at bounding box center [332, 320] width 18 height 29
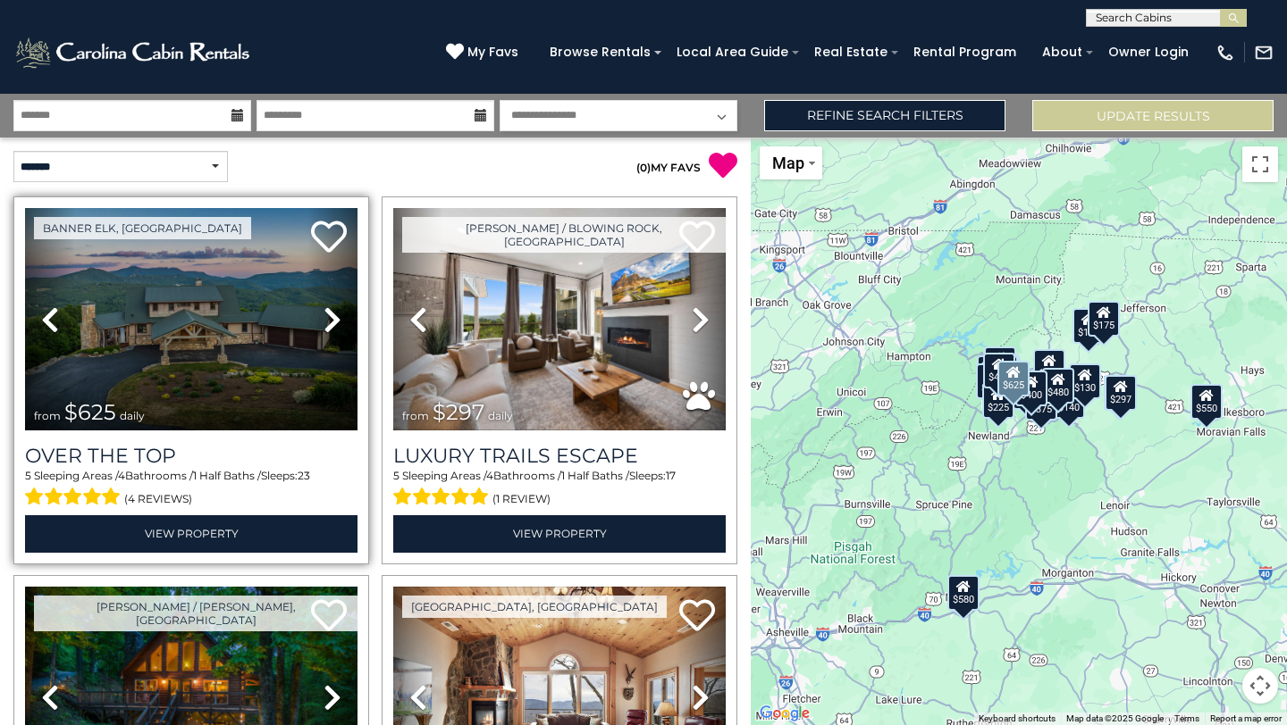
click at [334, 318] on icon at bounding box center [332, 320] width 18 height 29
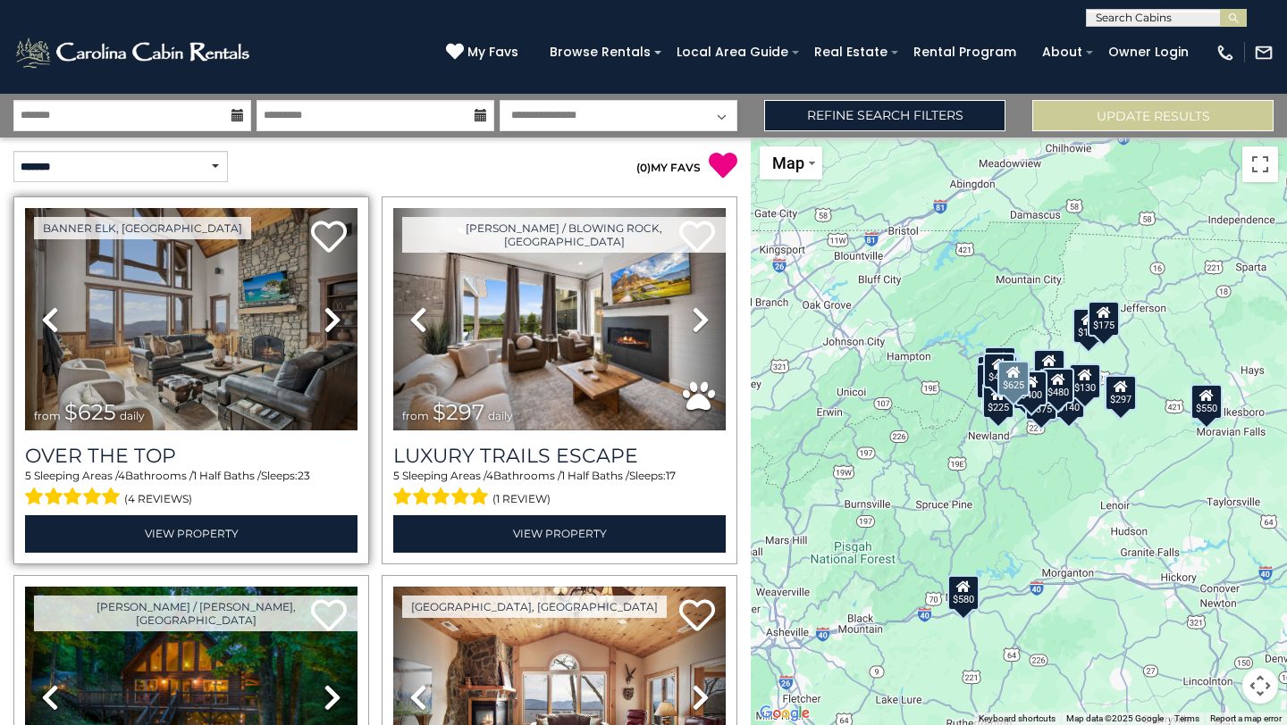
click at [332, 319] on icon at bounding box center [332, 320] width 18 height 29
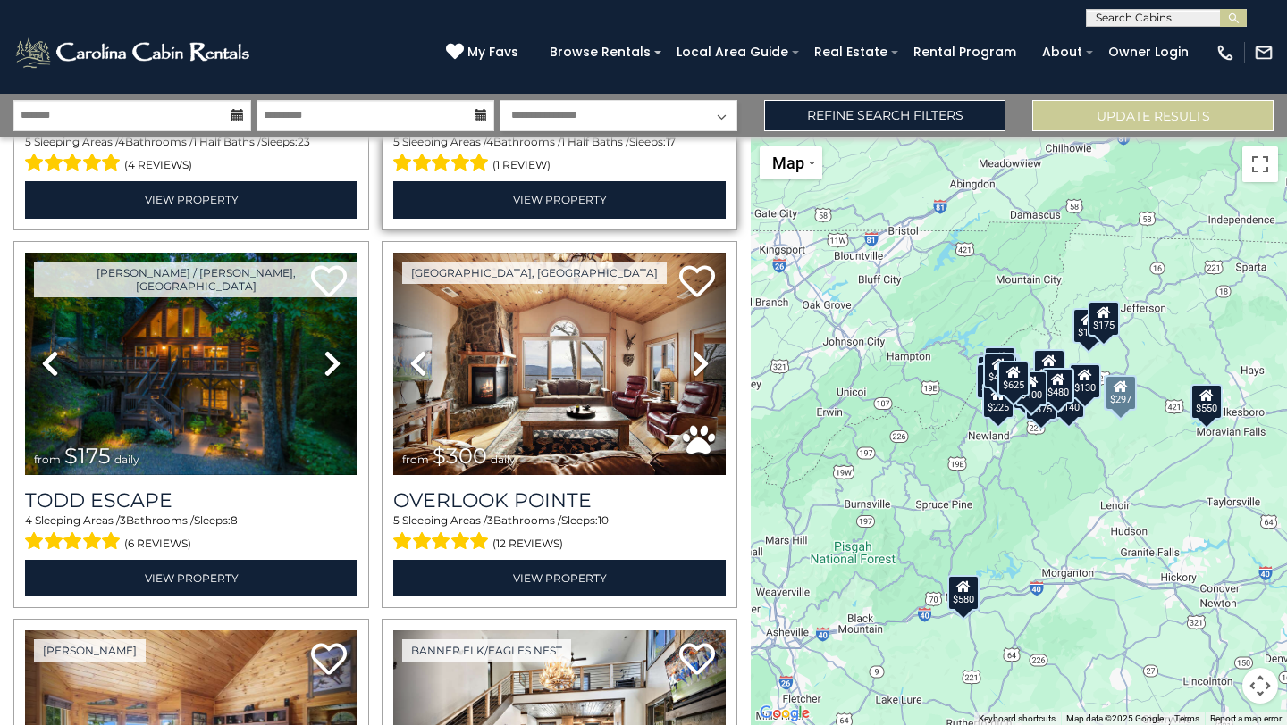
scroll to position [338, 0]
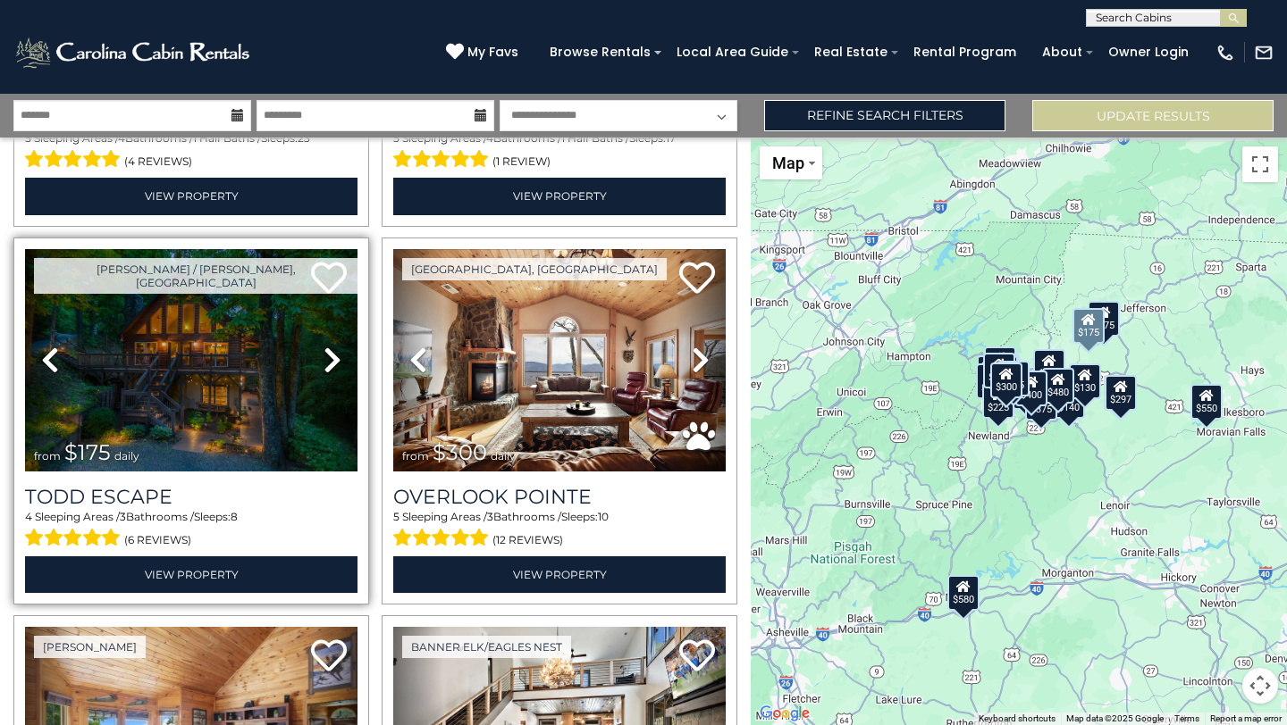
click at [340, 356] on icon at bounding box center [332, 360] width 18 height 29
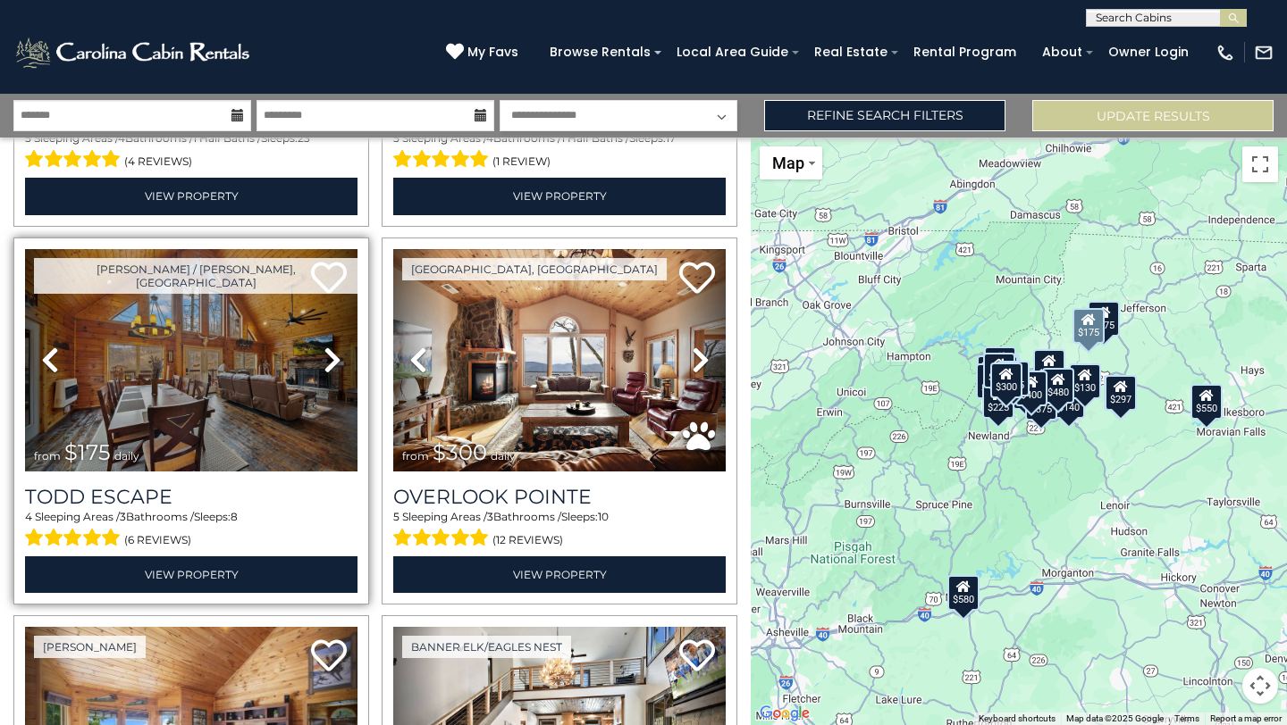
click at [340, 356] on icon at bounding box center [332, 360] width 18 height 29
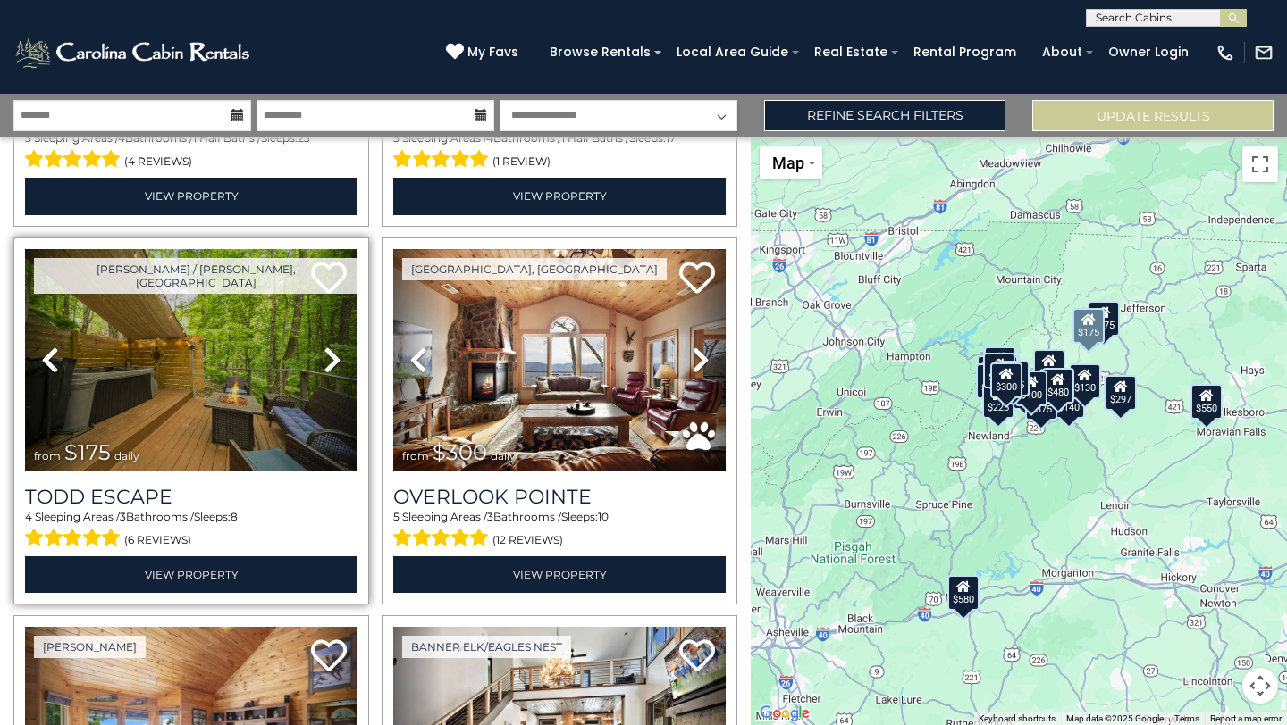
click at [340, 356] on icon at bounding box center [332, 360] width 18 height 29
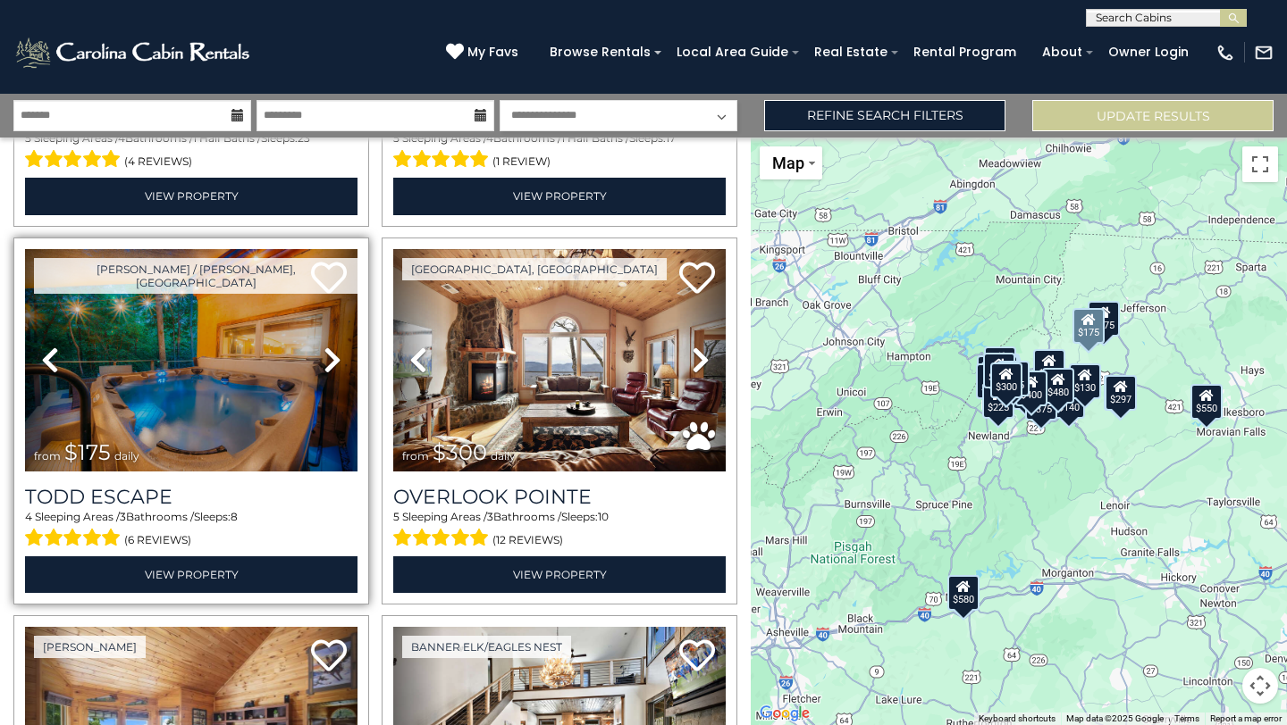
click at [339, 356] on icon at bounding box center [332, 360] width 18 height 29
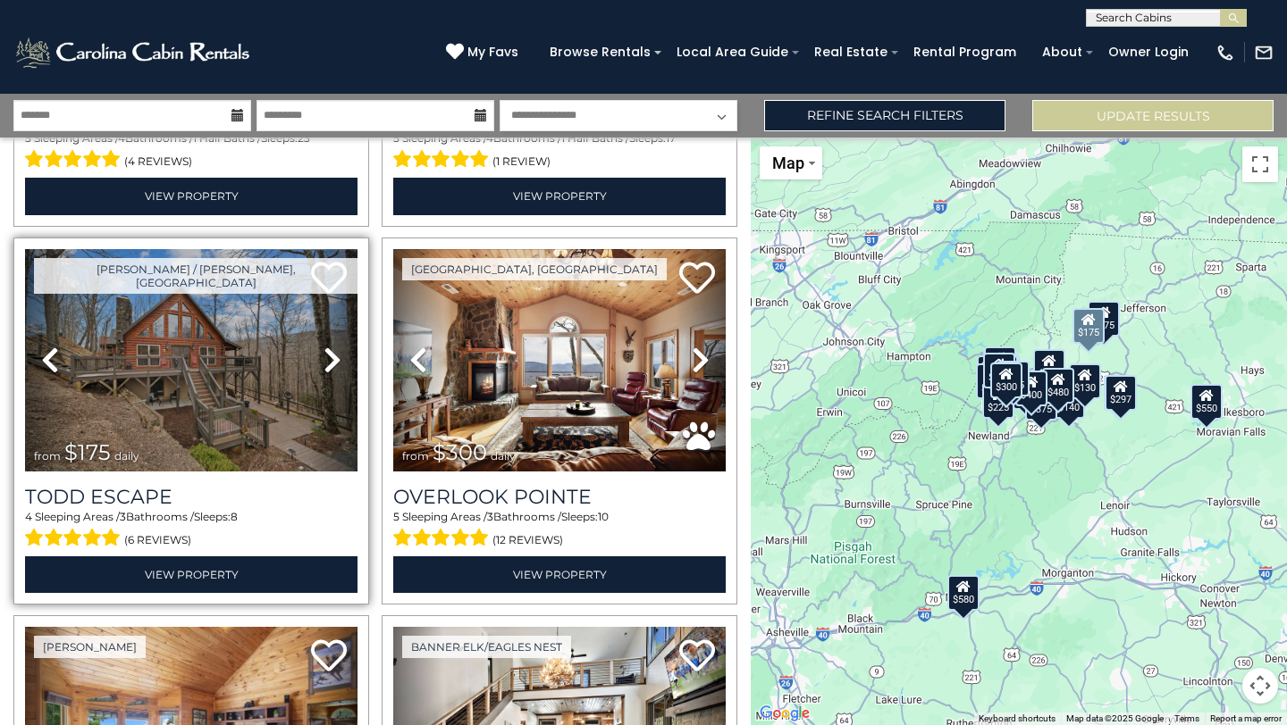
click at [339, 356] on icon at bounding box center [332, 360] width 18 height 29
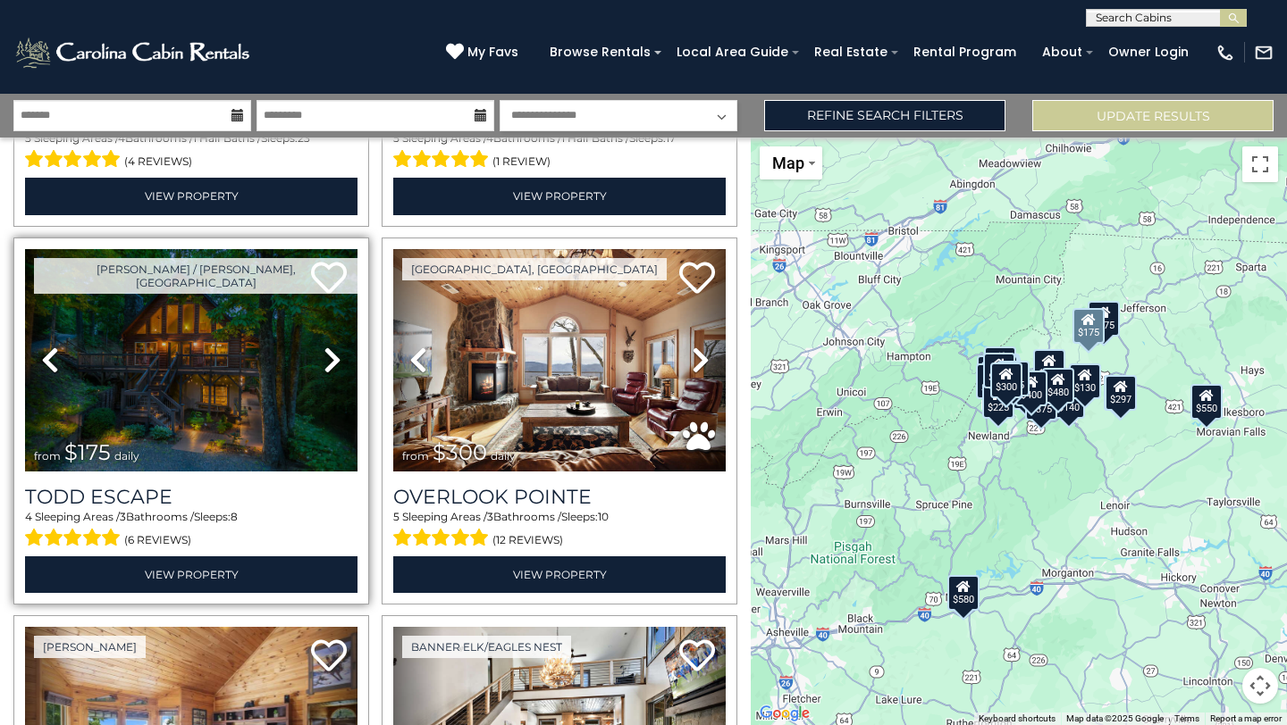
click at [339, 356] on icon at bounding box center [332, 360] width 18 height 29
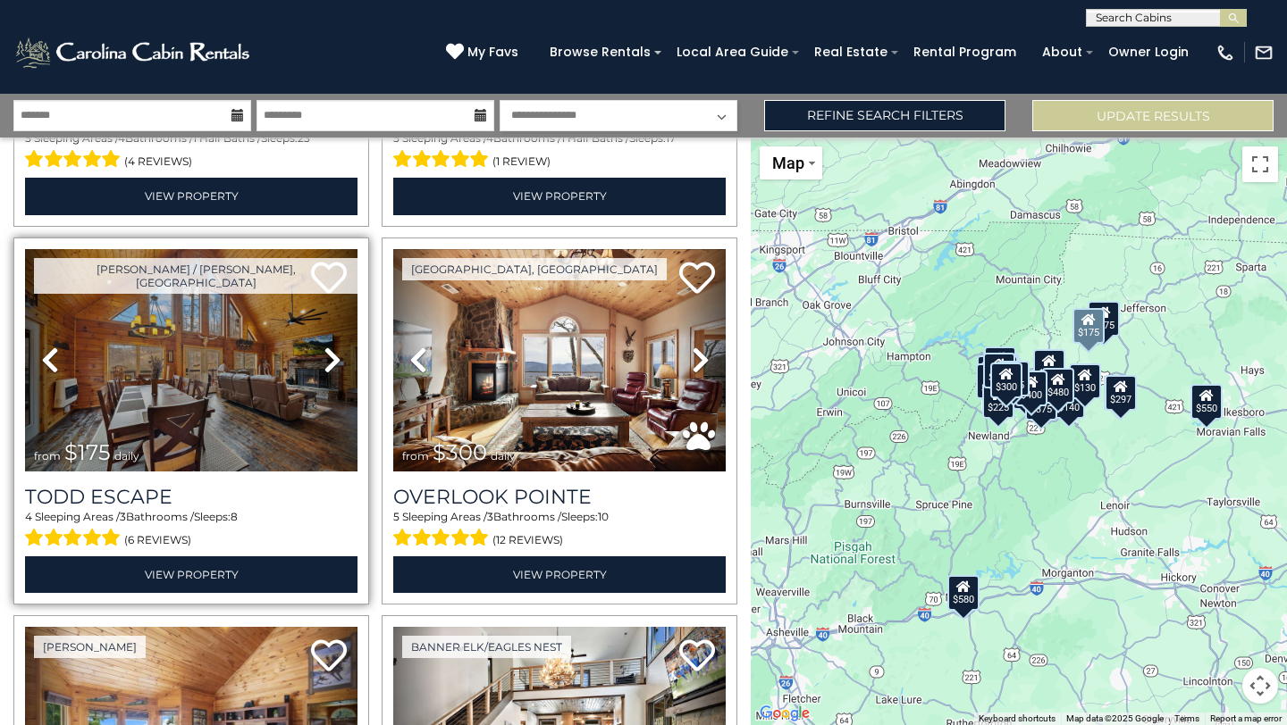
click at [339, 356] on icon at bounding box center [332, 360] width 18 height 29
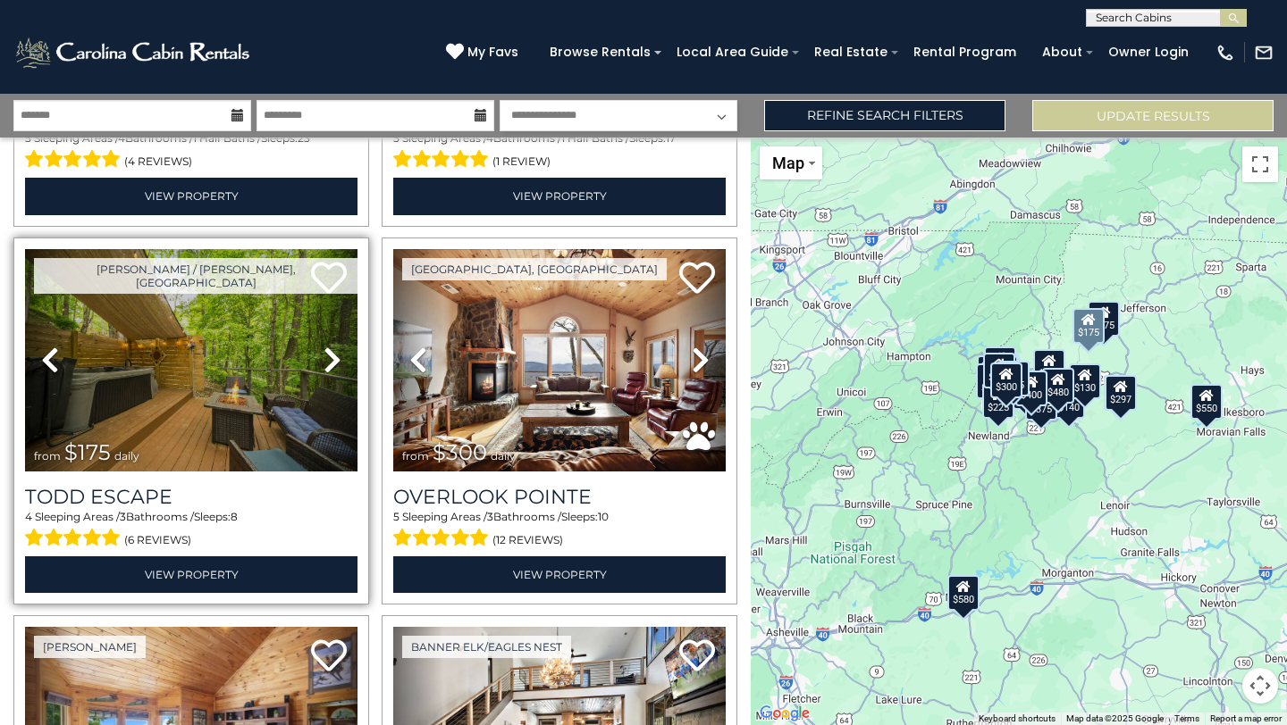
click at [338, 357] on icon at bounding box center [332, 360] width 18 height 29
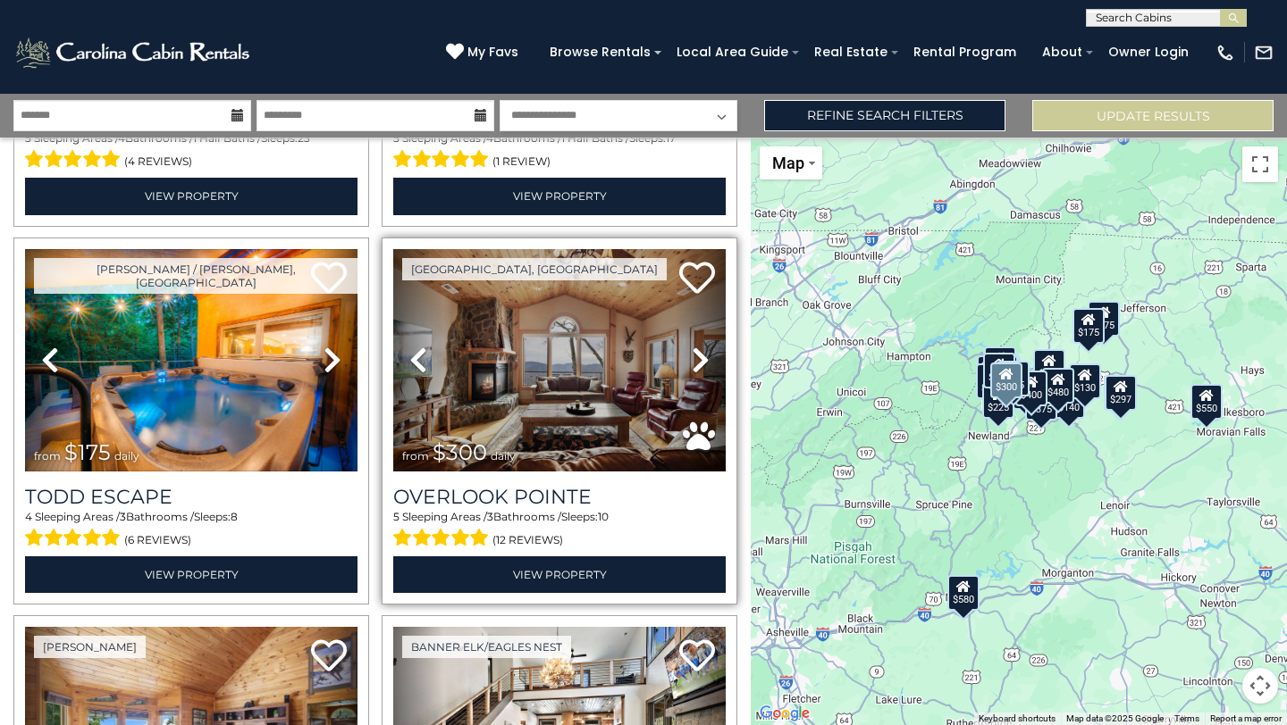
click at [698, 353] on icon at bounding box center [701, 360] width 18 height 29
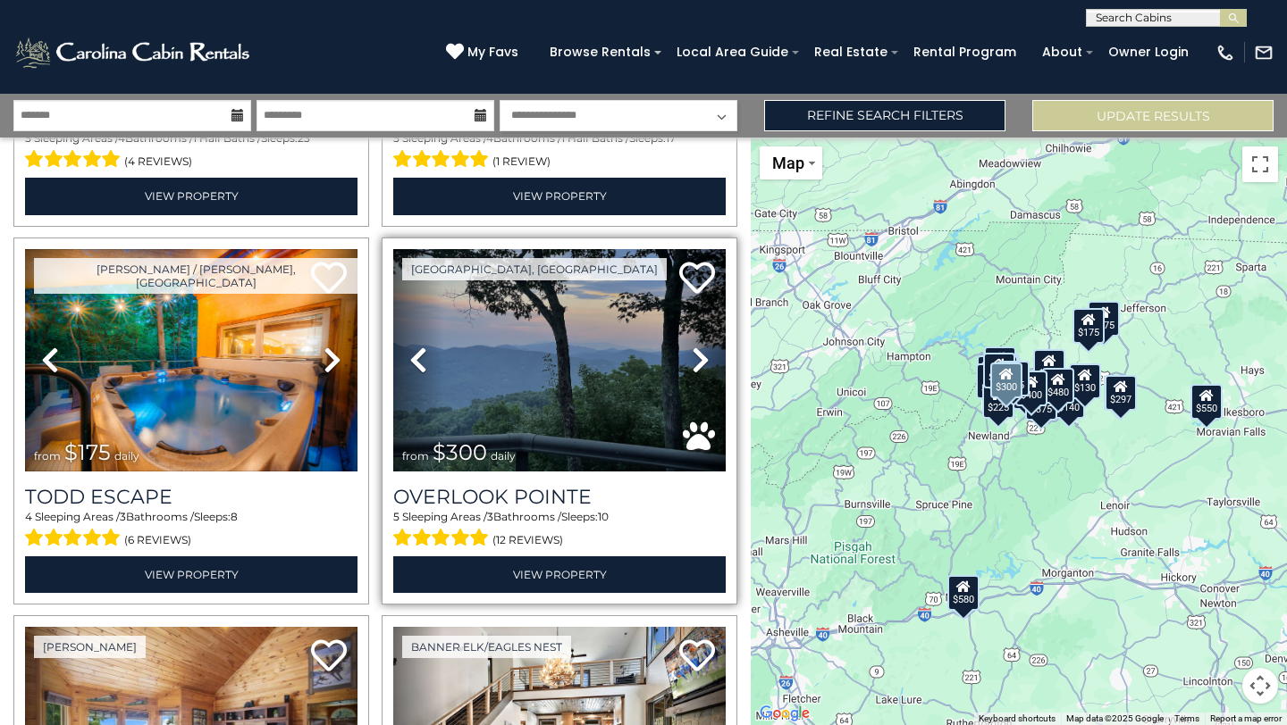
click at [698, 353] on icon at bounding box center [701, 360] width 18 height 29
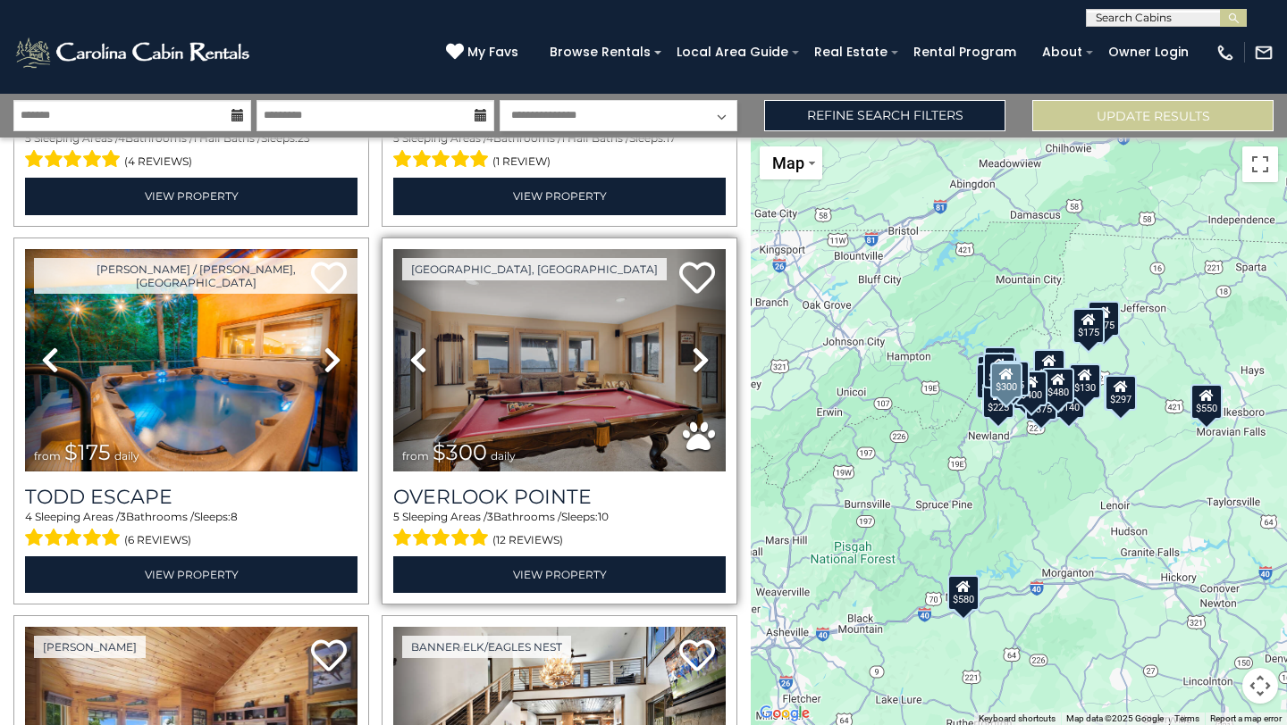
click at [698, 353] on icon at bounding box center [701, 360] width 18 height 29
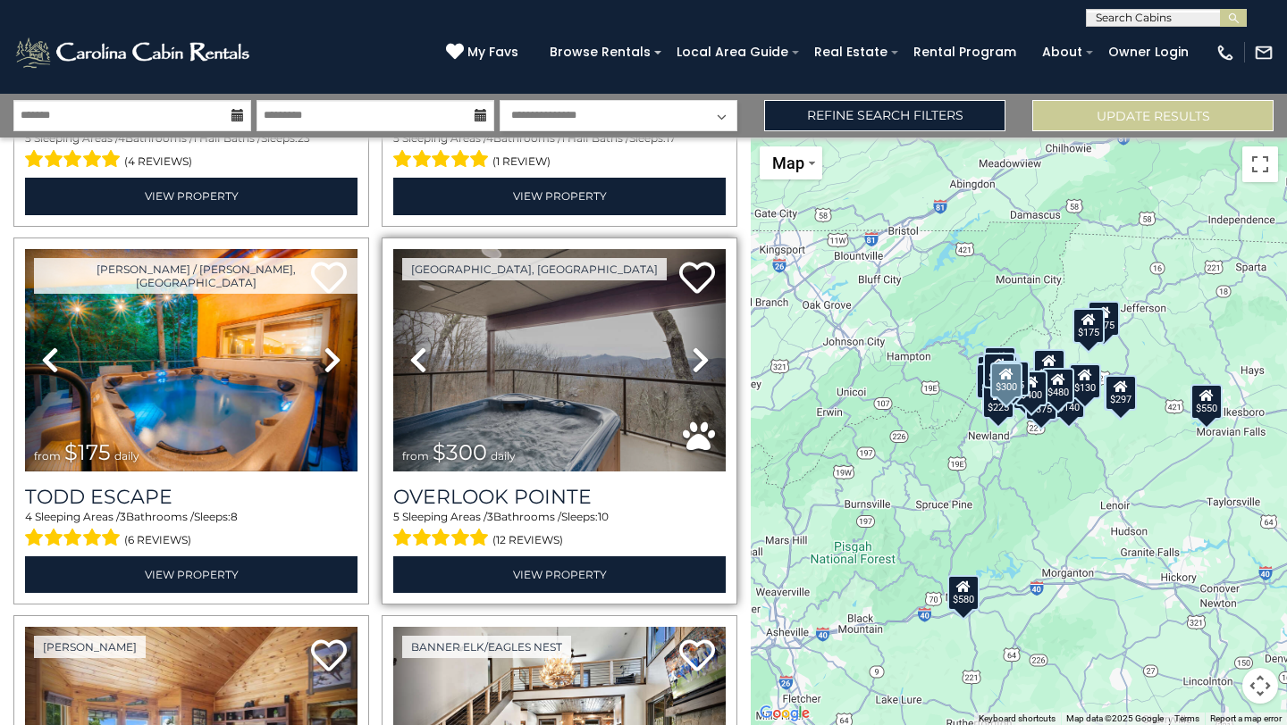
click at [698, 353] on icon at bounding box center [701, 360] width 18 height 29
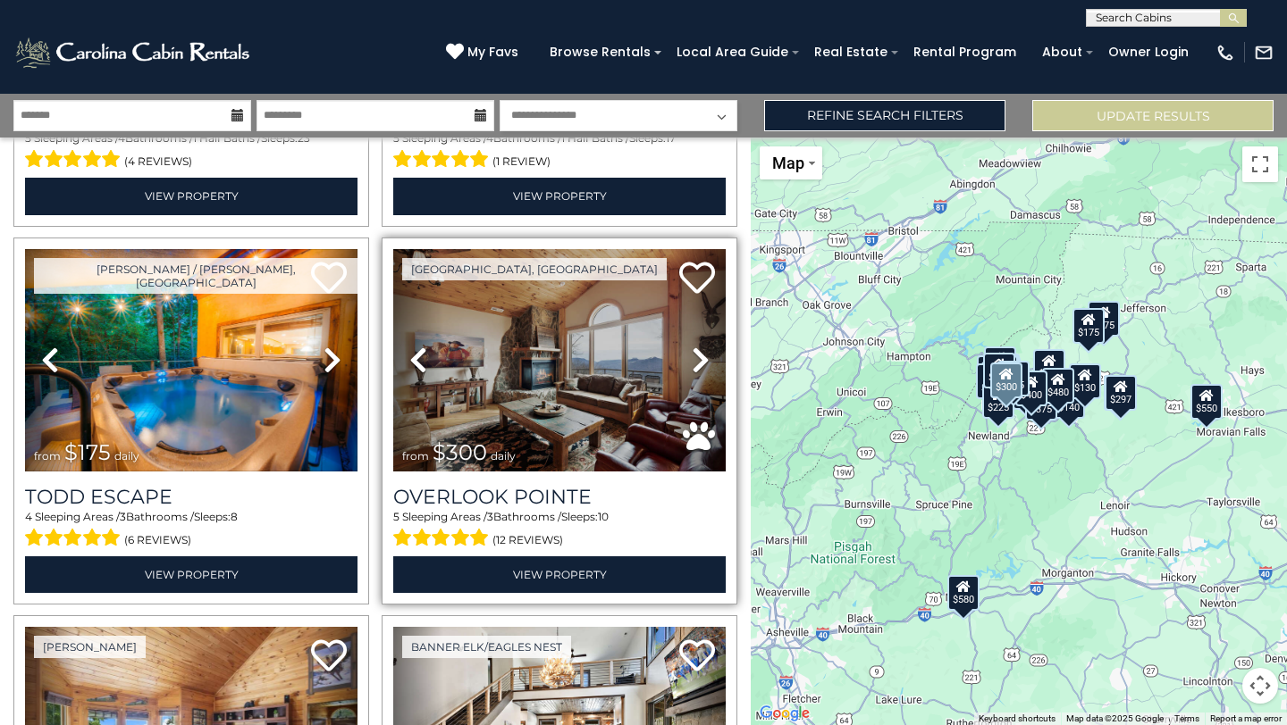
click at [698, 353] on icon at bounding box center [701, 360] width 18 height 29
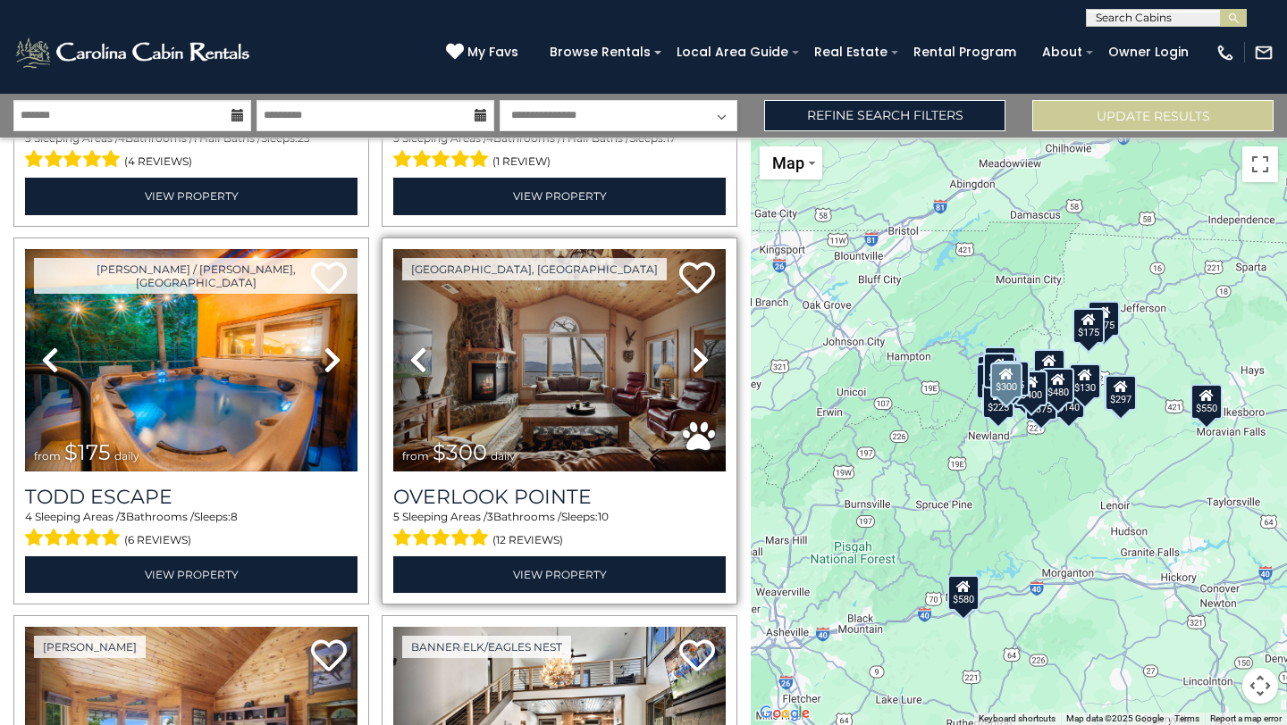
click at [698, 353] on icon at bounding box center [701, 360] width 18 height 29
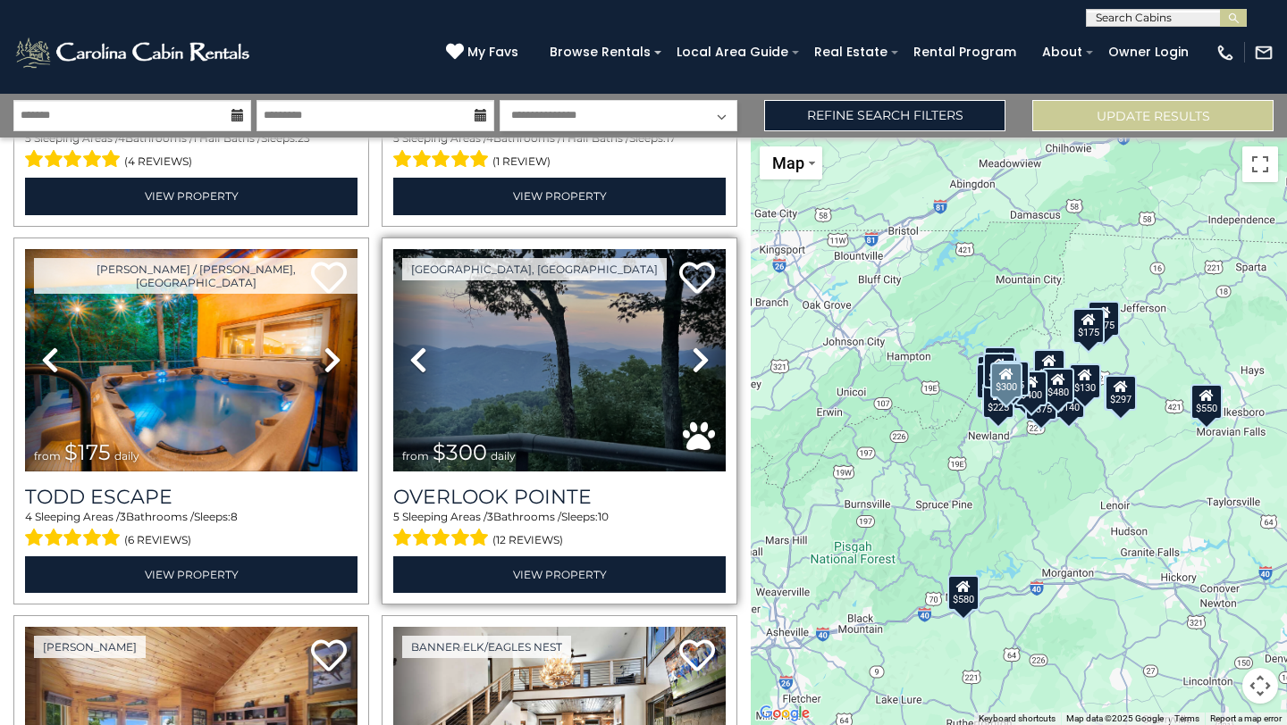
click at [698, 353] on icon at bounding box center [701, 360] width 18 height 29
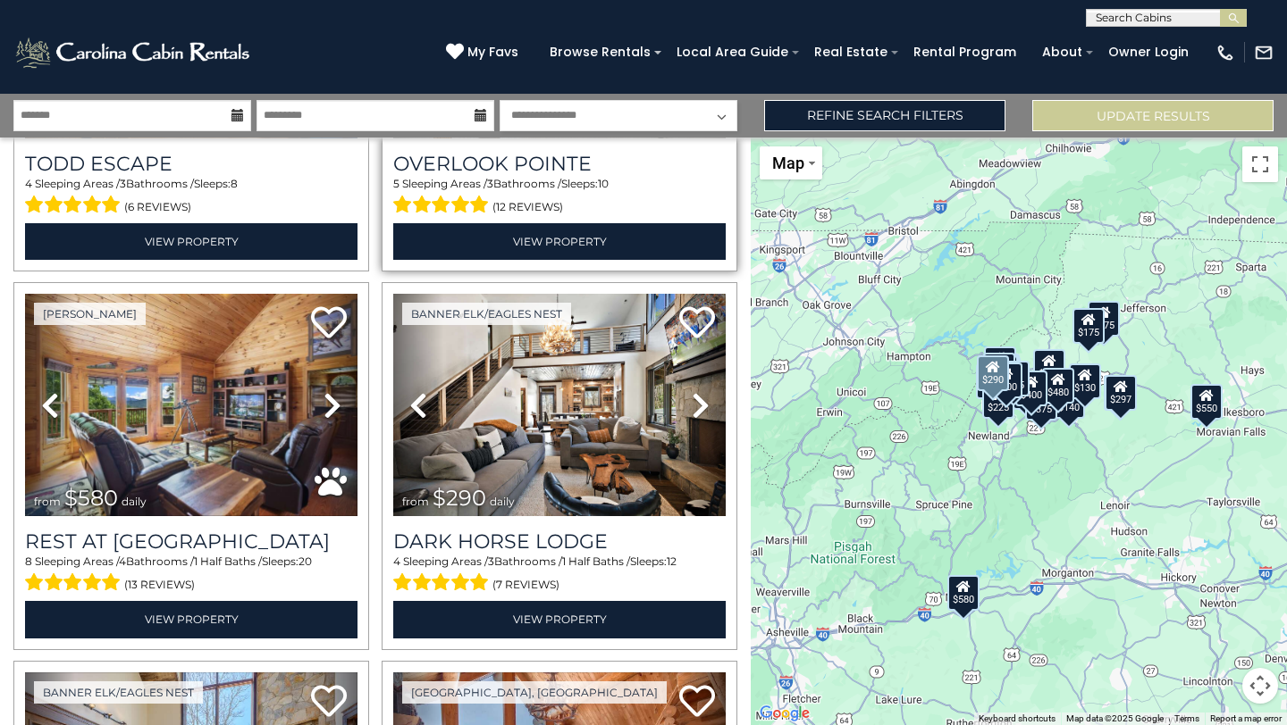
scroll to position [693, 0]
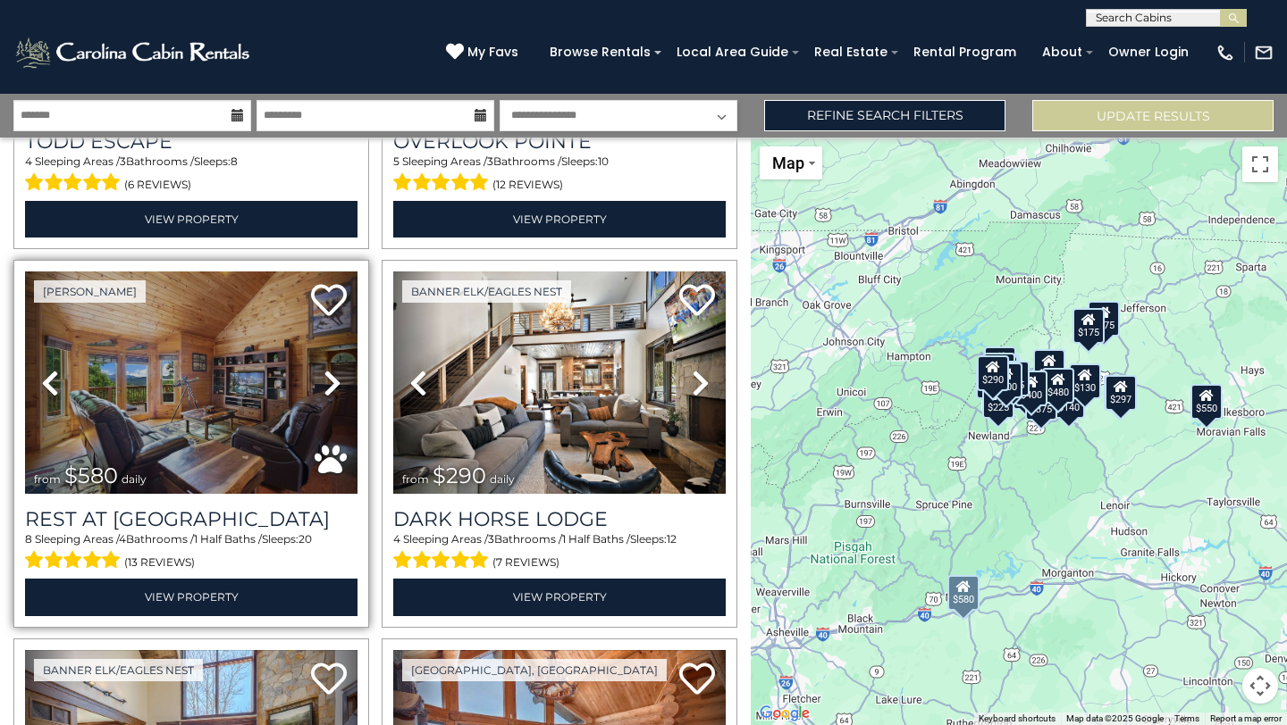
click at [326, 379] on icon at bounding box center [332, 383] width 18 height 29
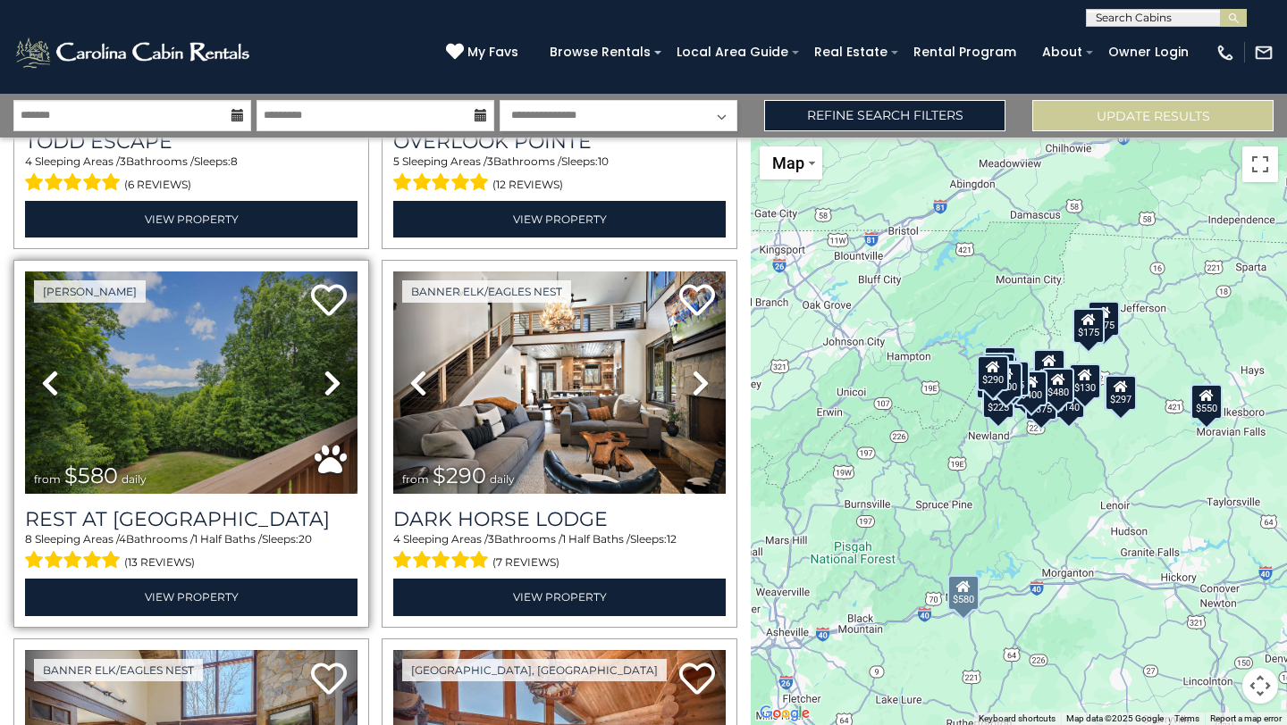
click at [340, 379] on icon at bounding box center [332, 383] width 18 height 29
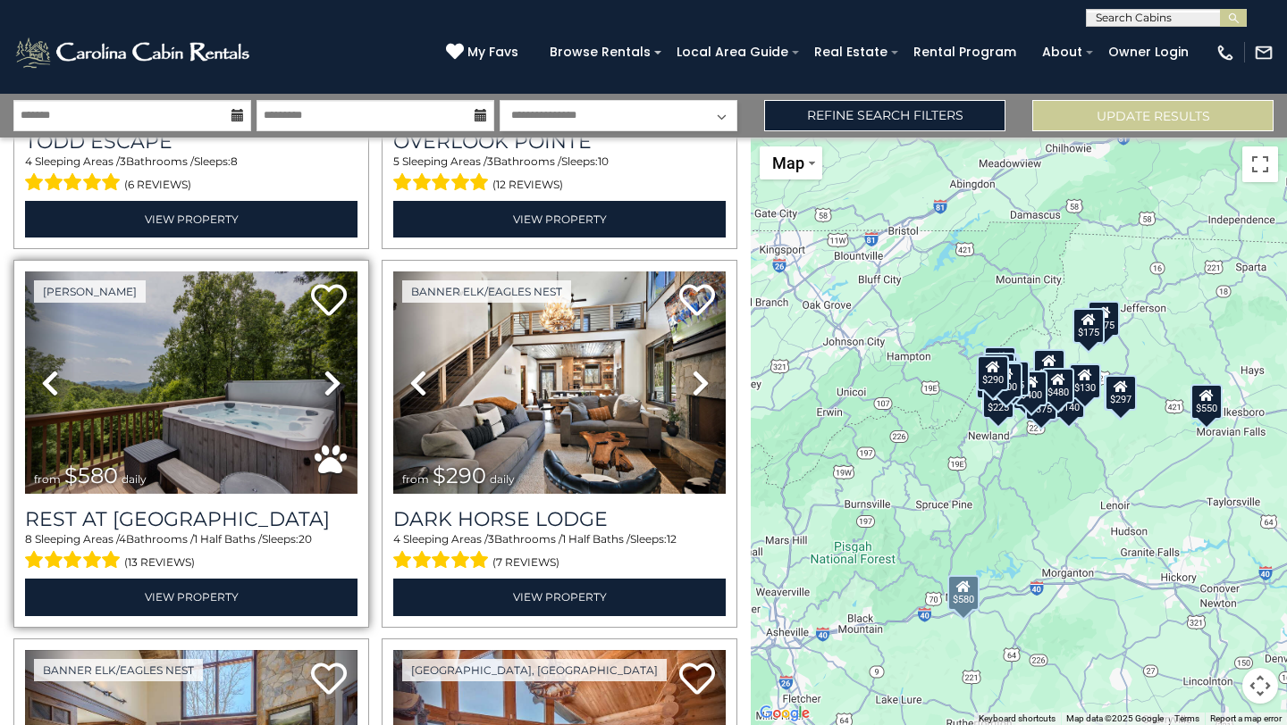
click at [340, 380] on icon at bounding box center [332, 383] width 18 height 29
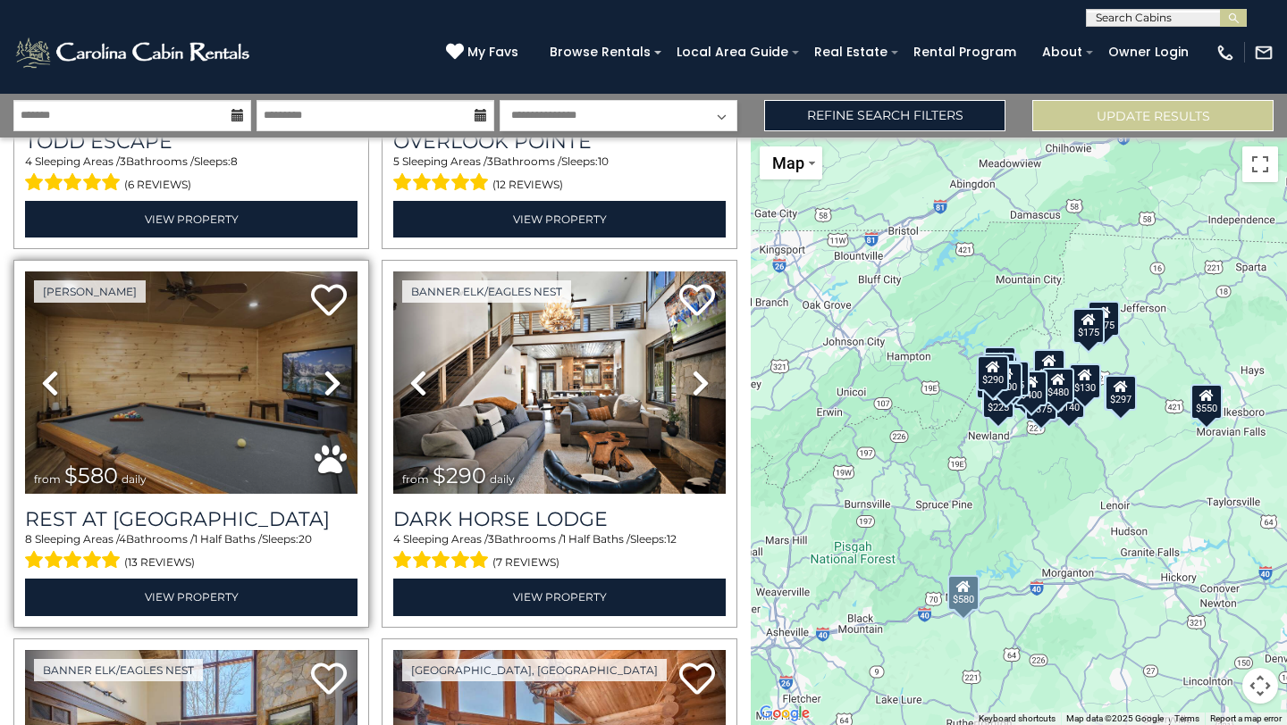
click at [338, 382] on icon at bounding box center [332, 383] width 18 height 29
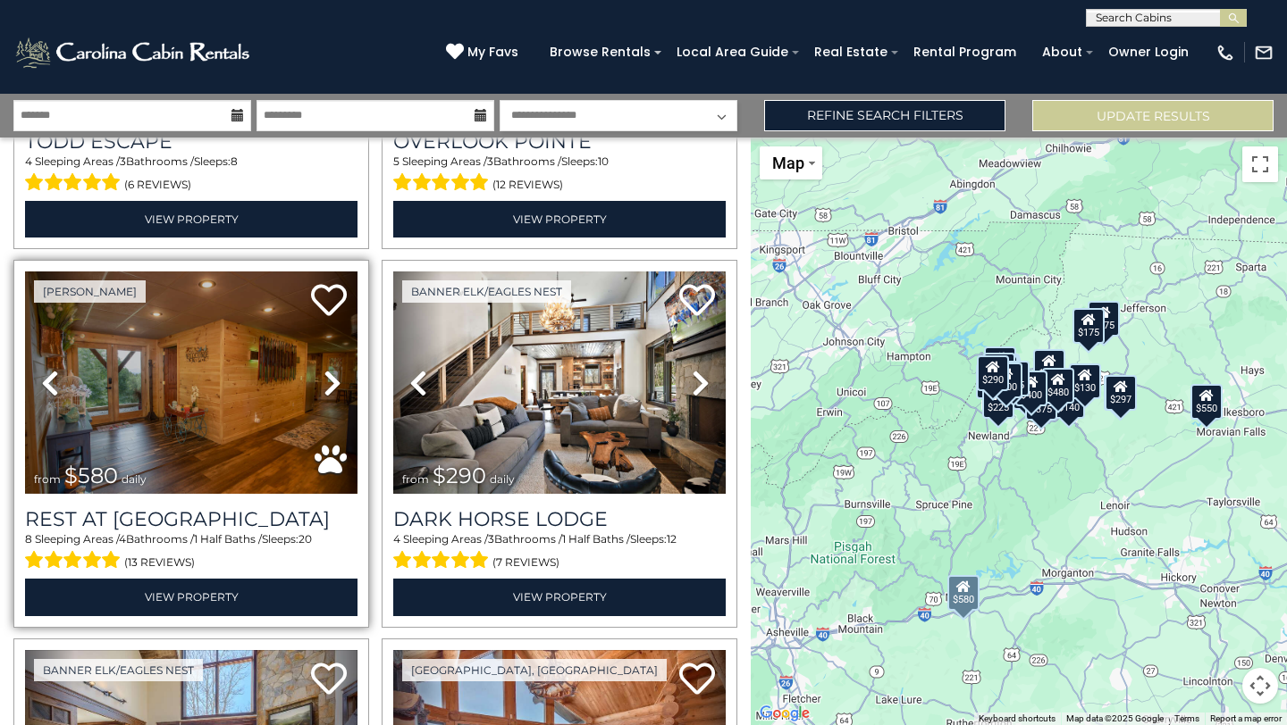
click at [337, 382] on icon at bounding box center [332, 383] width 18 height 29
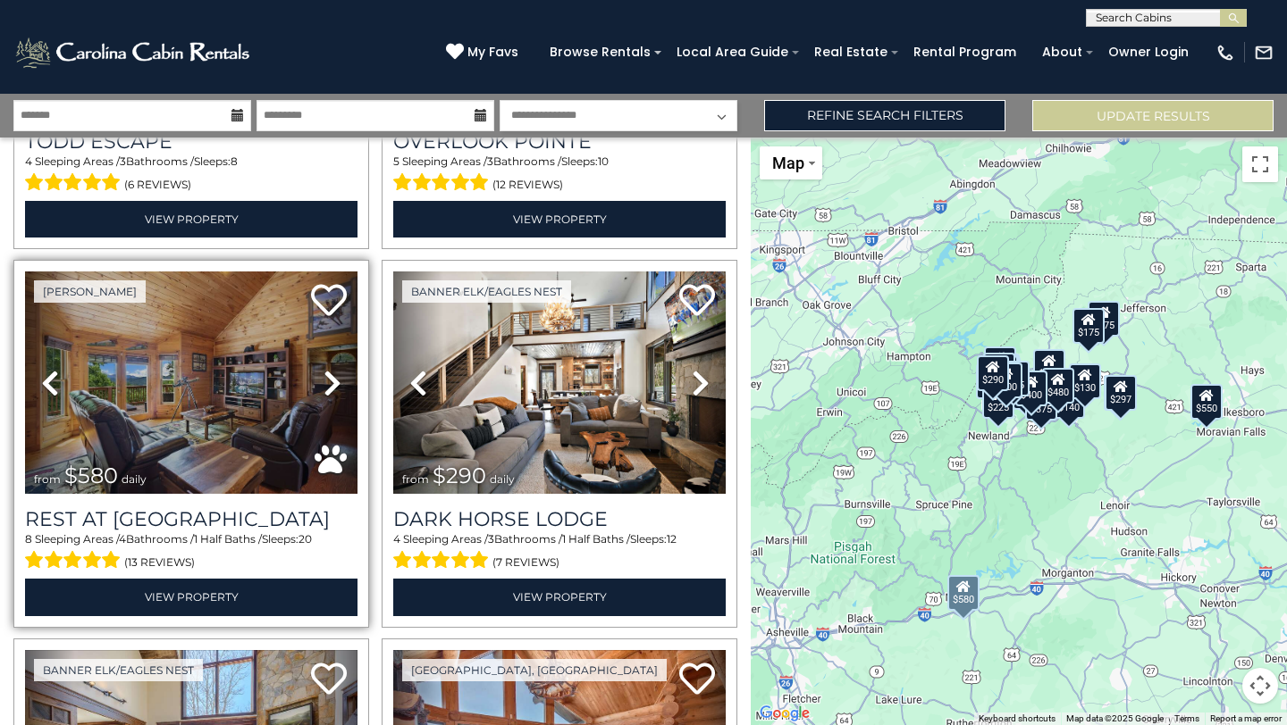
click at [337, 382] on icon at bounding box center [332, 383] width 18 height 29
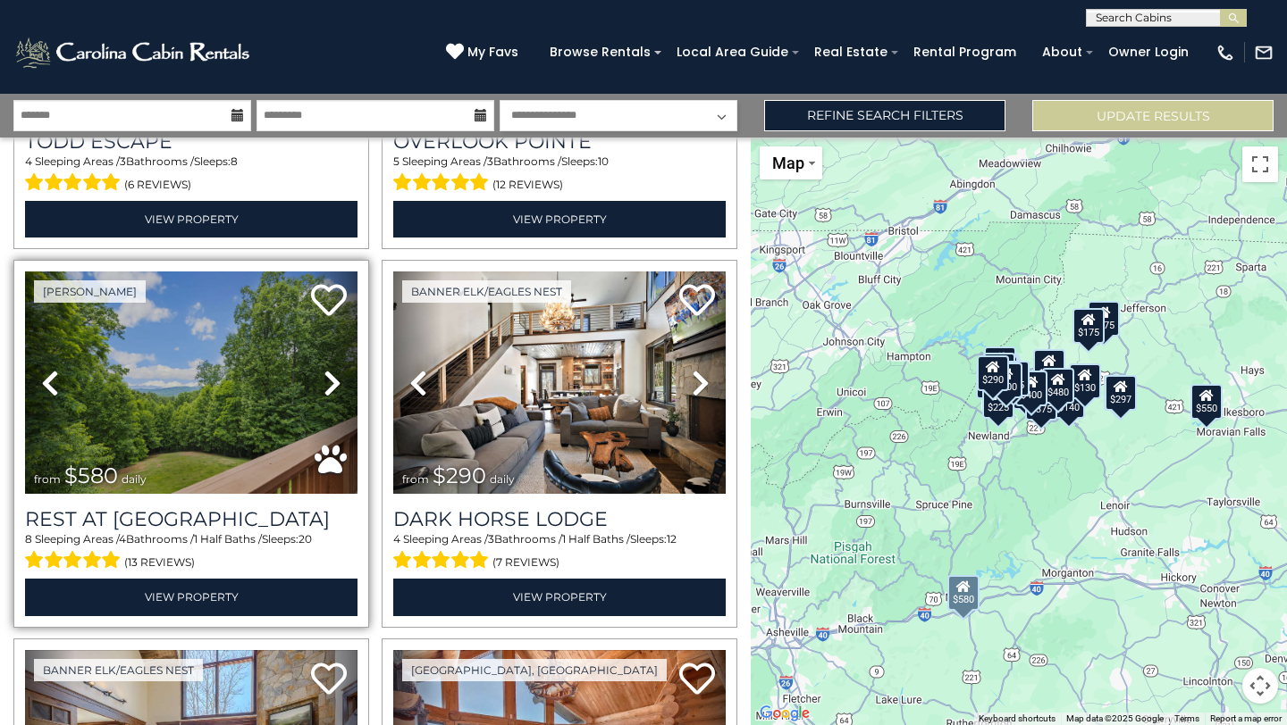
click at [336, 382] on icon at bounding box center [332, 383] width 18 height 29
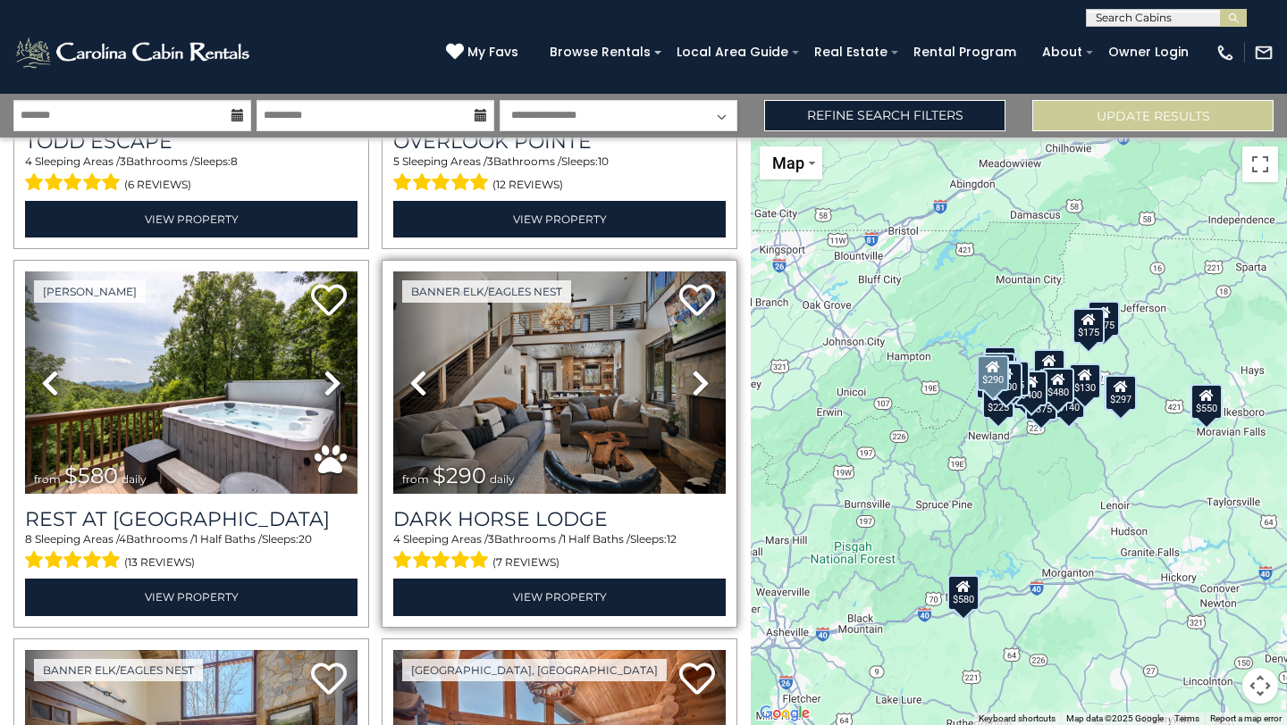
click at [692, 385] on icon at bounding box center [701, 383] width 18 height 29
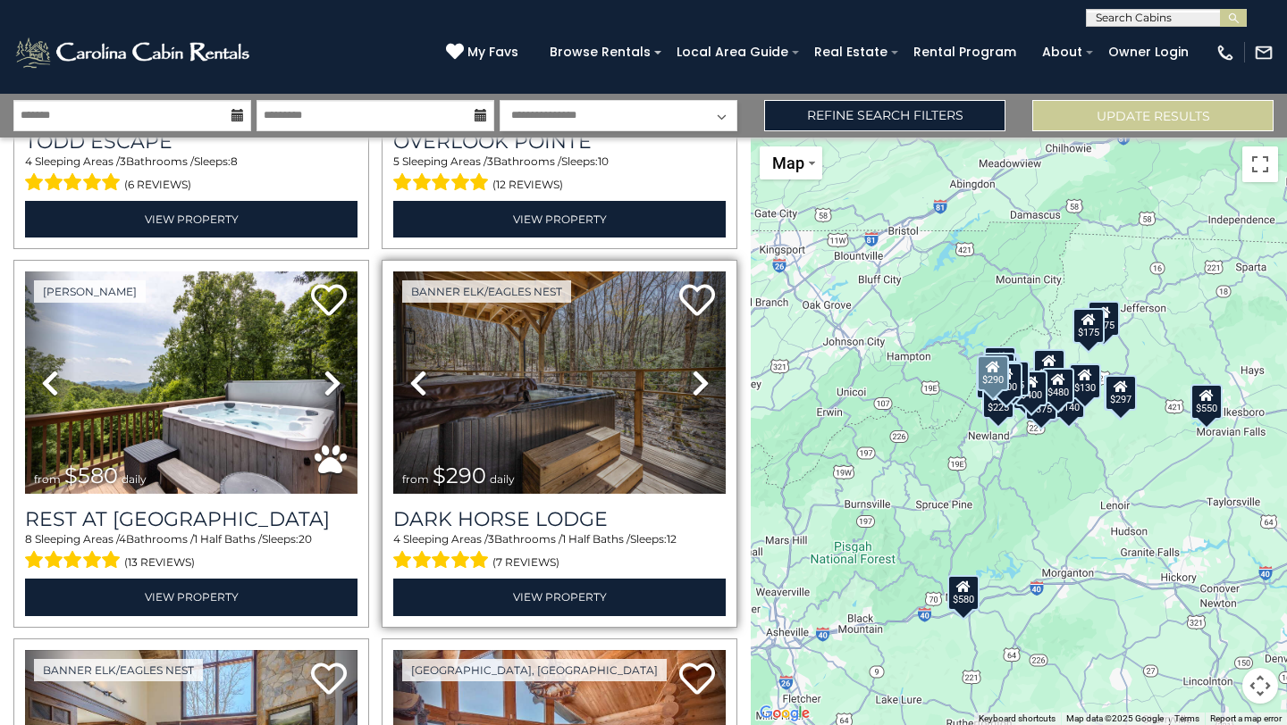
click at [692, 385] on icon at bounding box center [701, 383] width 18 height 29
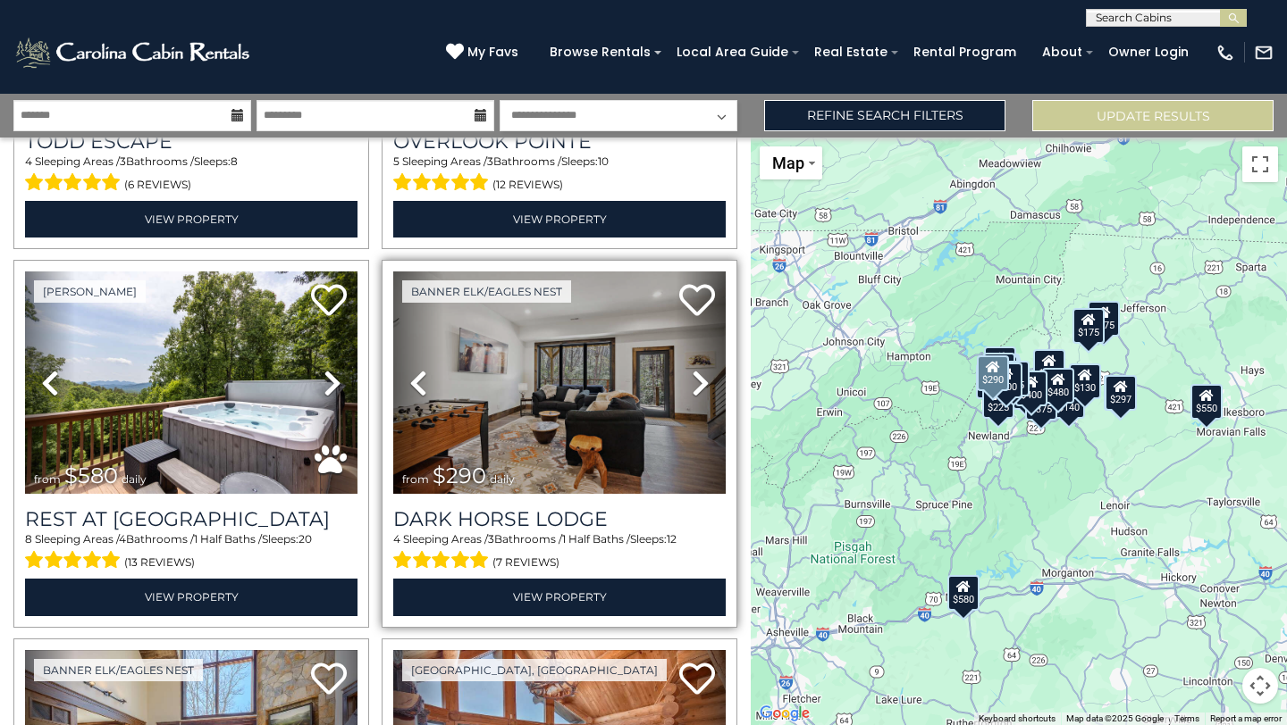
click at [692, 387] on icon at bounding box center [701, 383] width 18 height 29
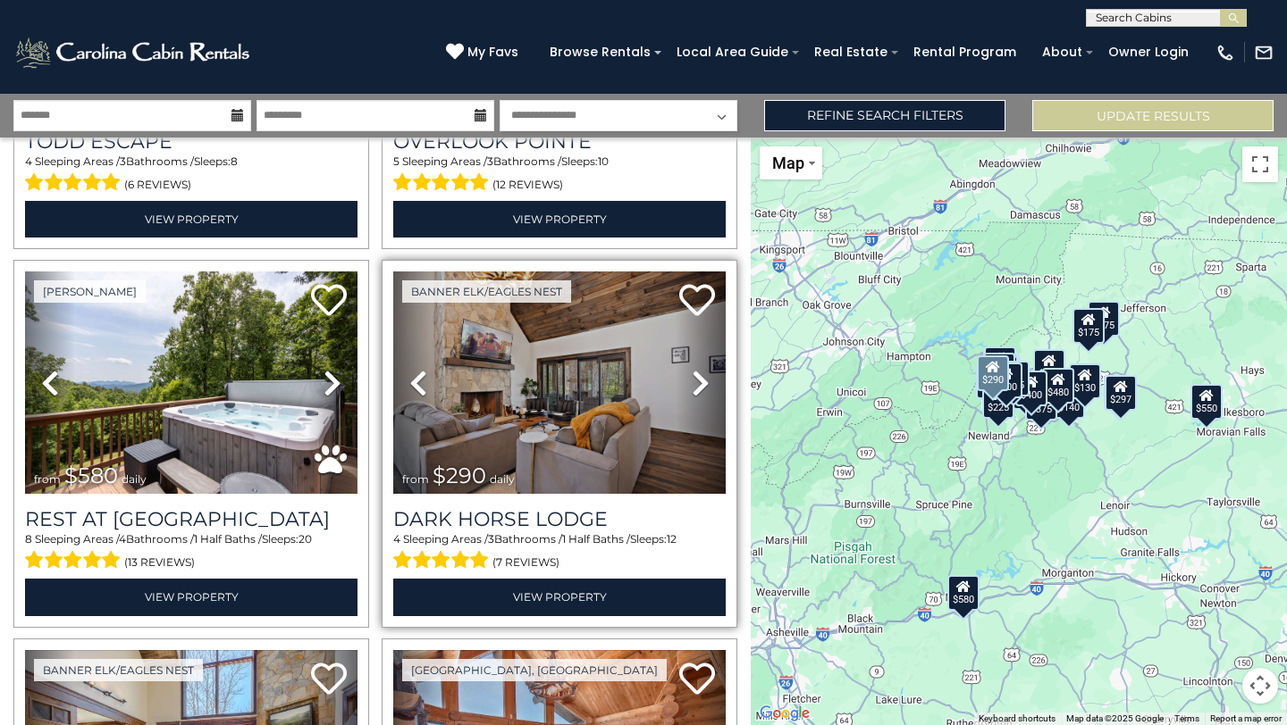
click at [692, 388] on icon at bounding box center [701, 383] width 18 height 29
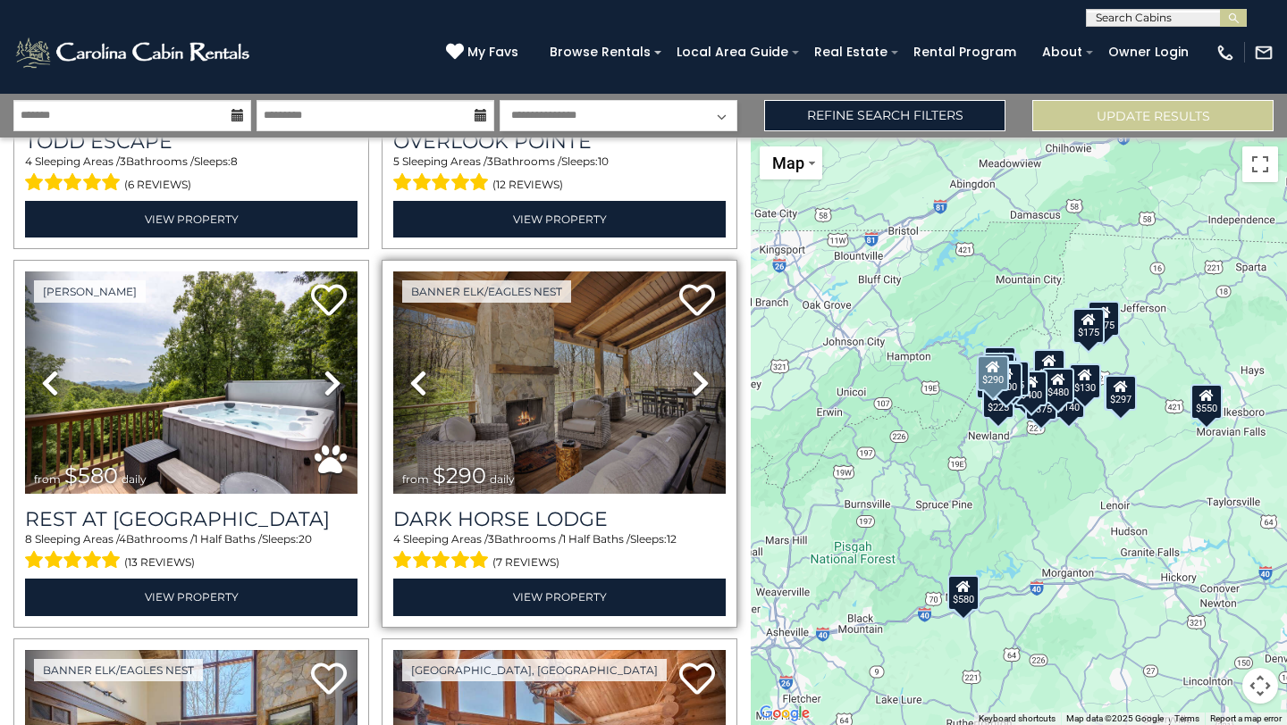
click at [690, 389] on link "Next" at bounding box center [700, 383] width 50 height 222
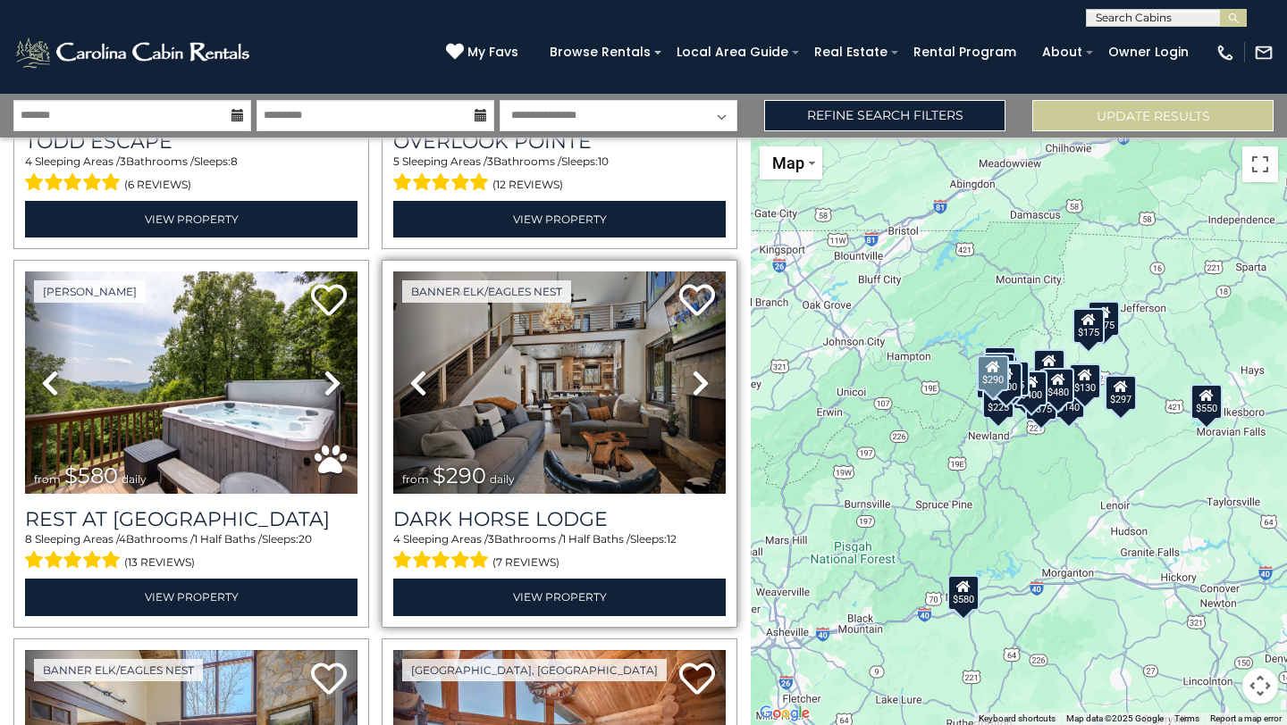
click at [689, 390] on link "Next" at bounding box center [700, 383] width 50 height 222
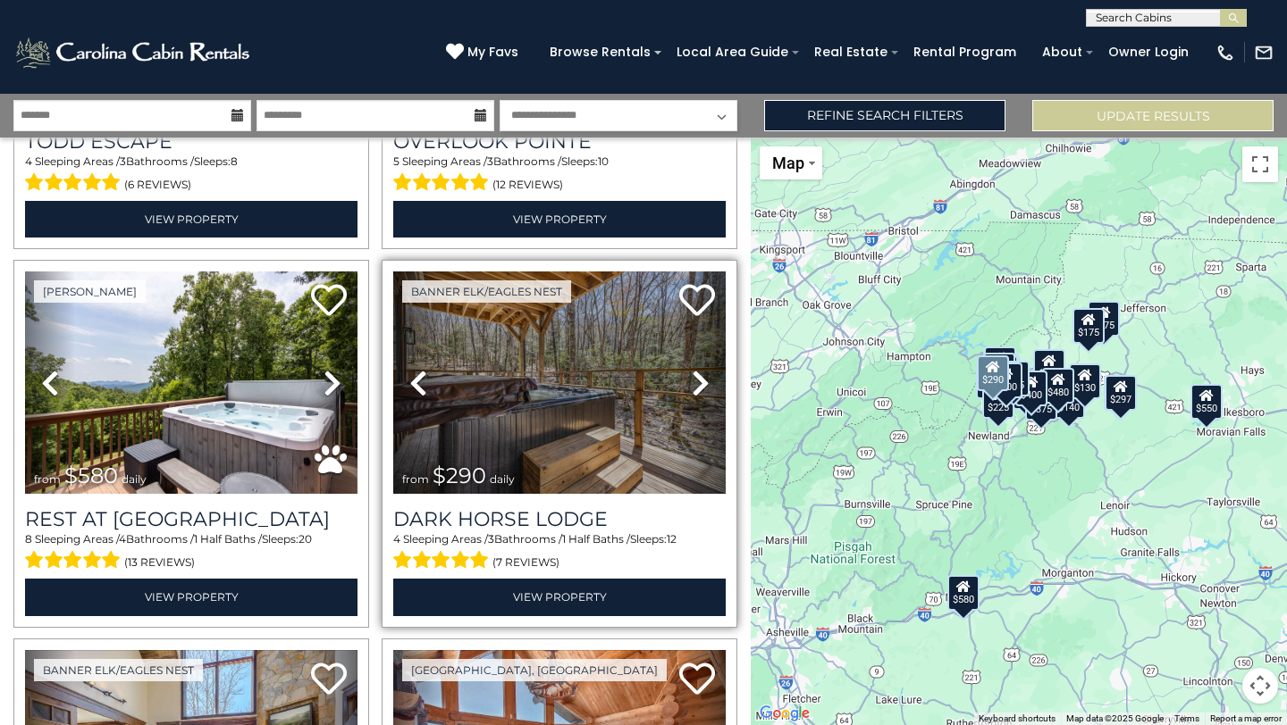
click at [689, 390] on link "Next" at bounding box center [700, 383] width 50 height 222
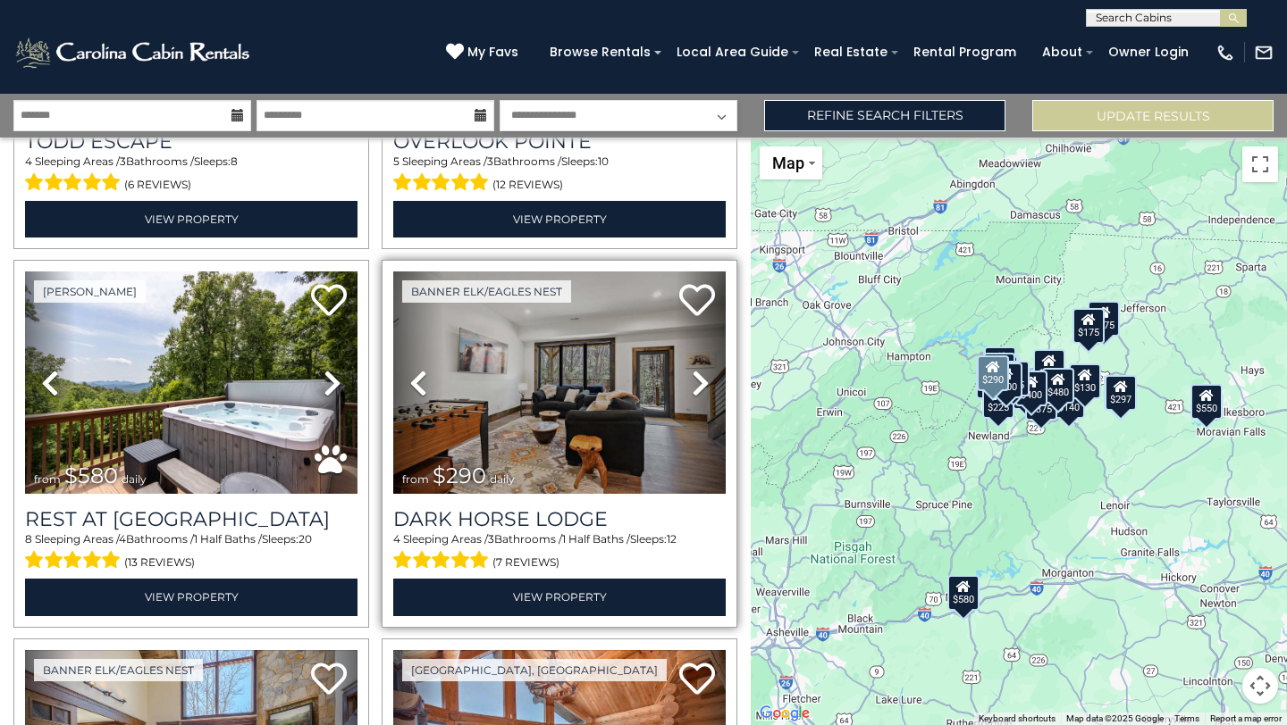
click at [706, 389] on icon at bounding box center [701, 383] width 18 height 29
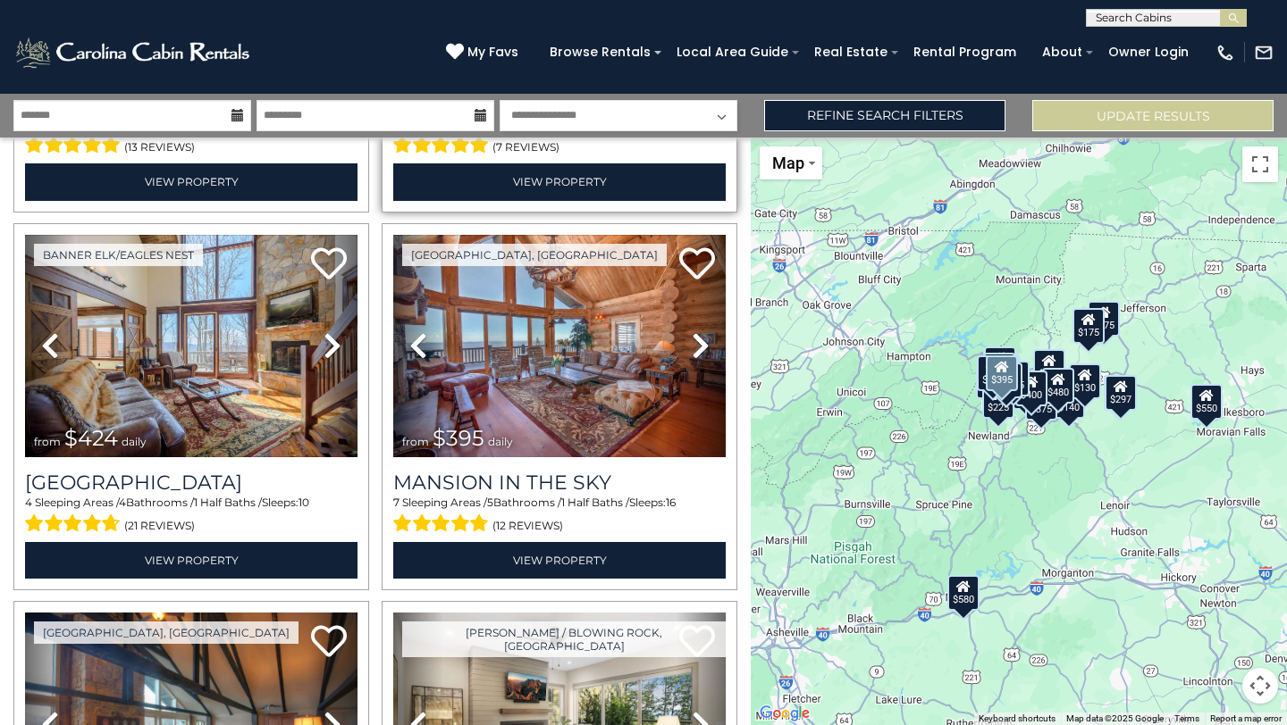
scroll to position [1105, 0]
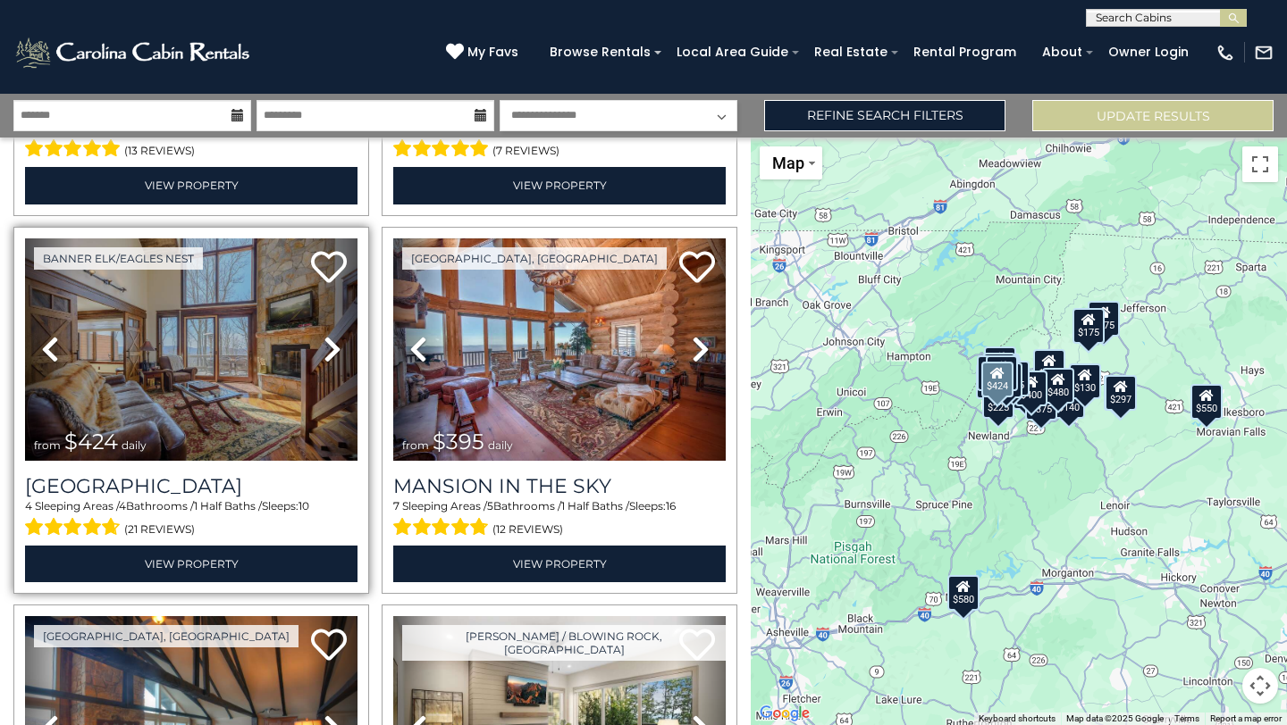
click at [337, 350] on icon at bounding box center [332, 349] width 18 height 29
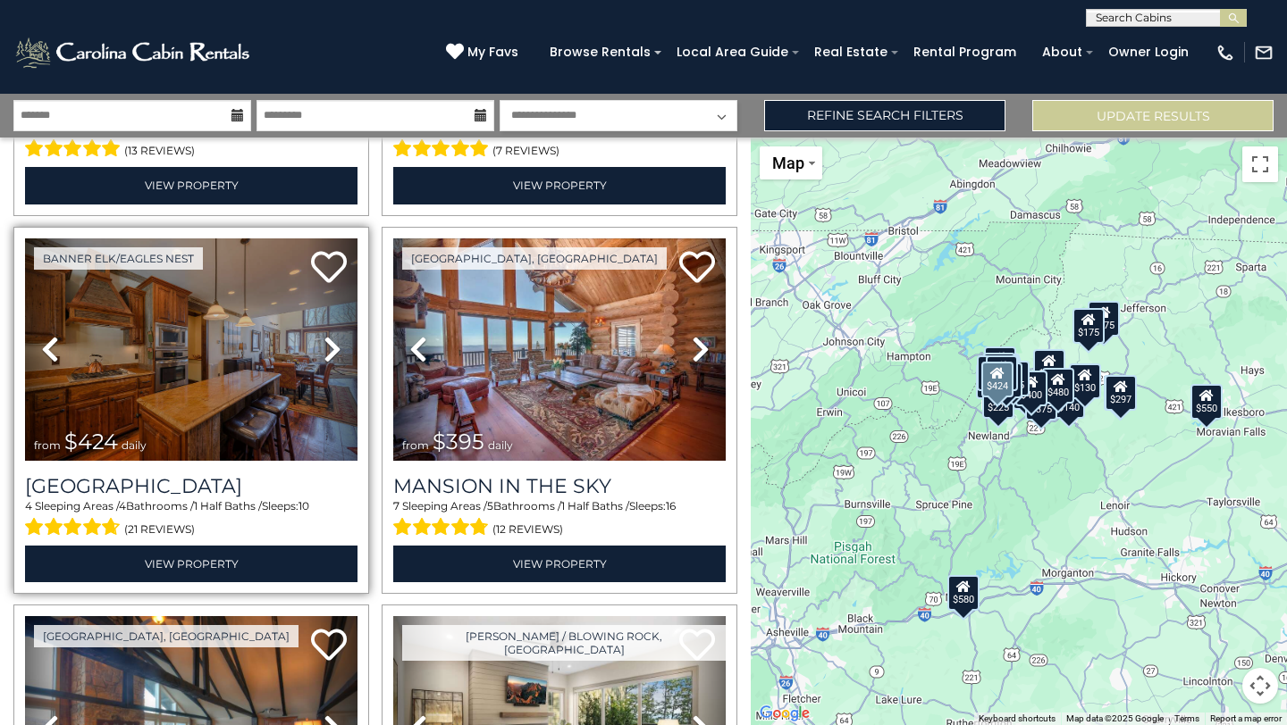
click at [337, 350] on icon at bounding box center [332, 349] width 18 height 29
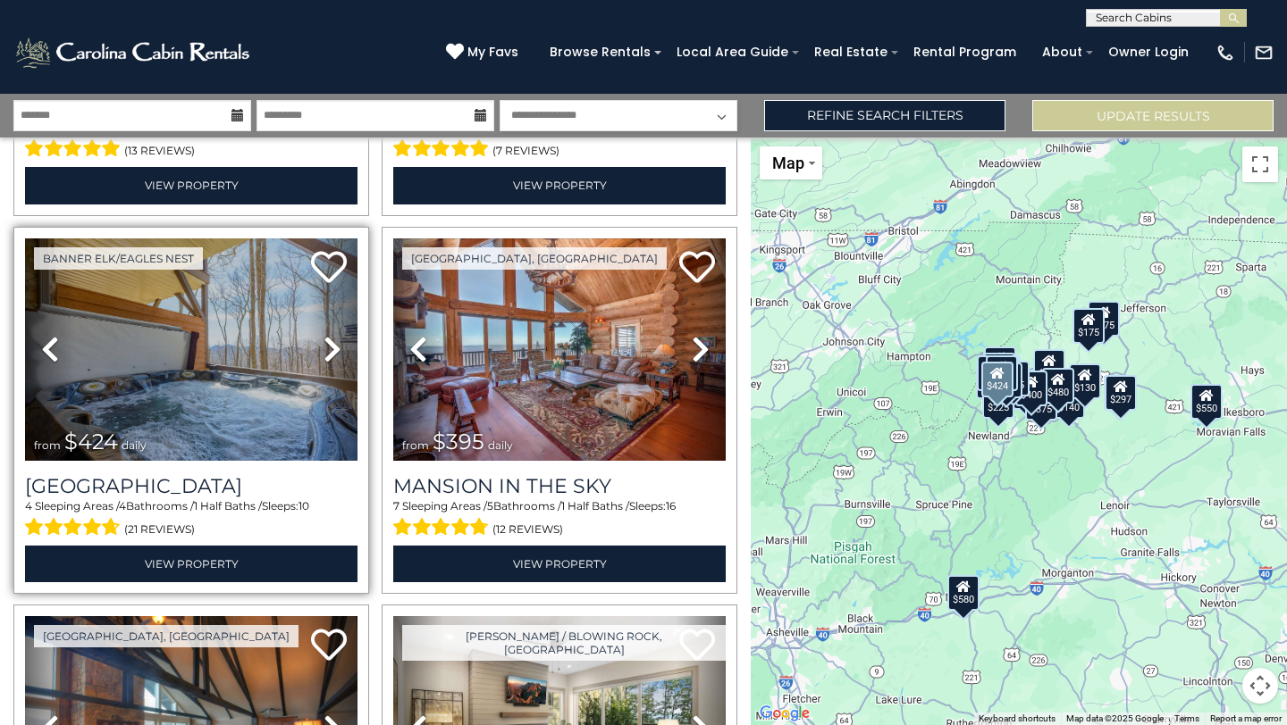
click at [335, 352] on icon at bounding box center [332, 349] width 18 height 29
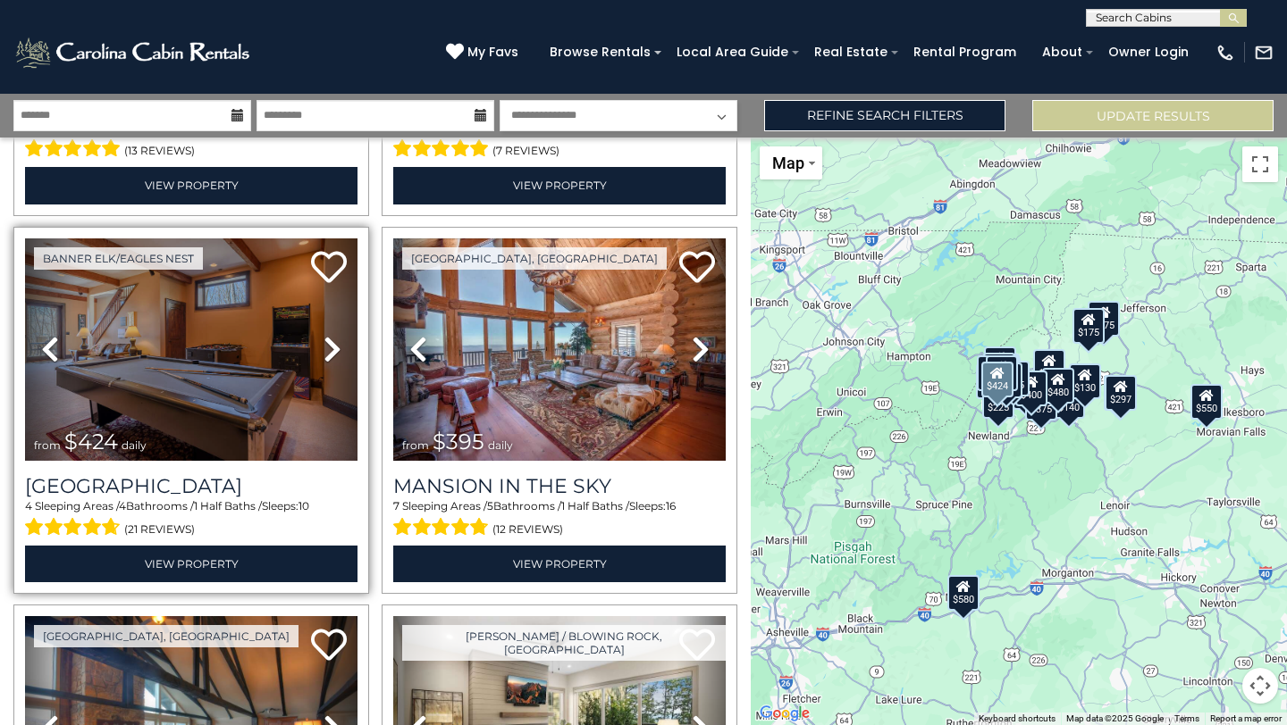
click at [333, 354] on icon at bounding box center [332, 349] width 18 height 29
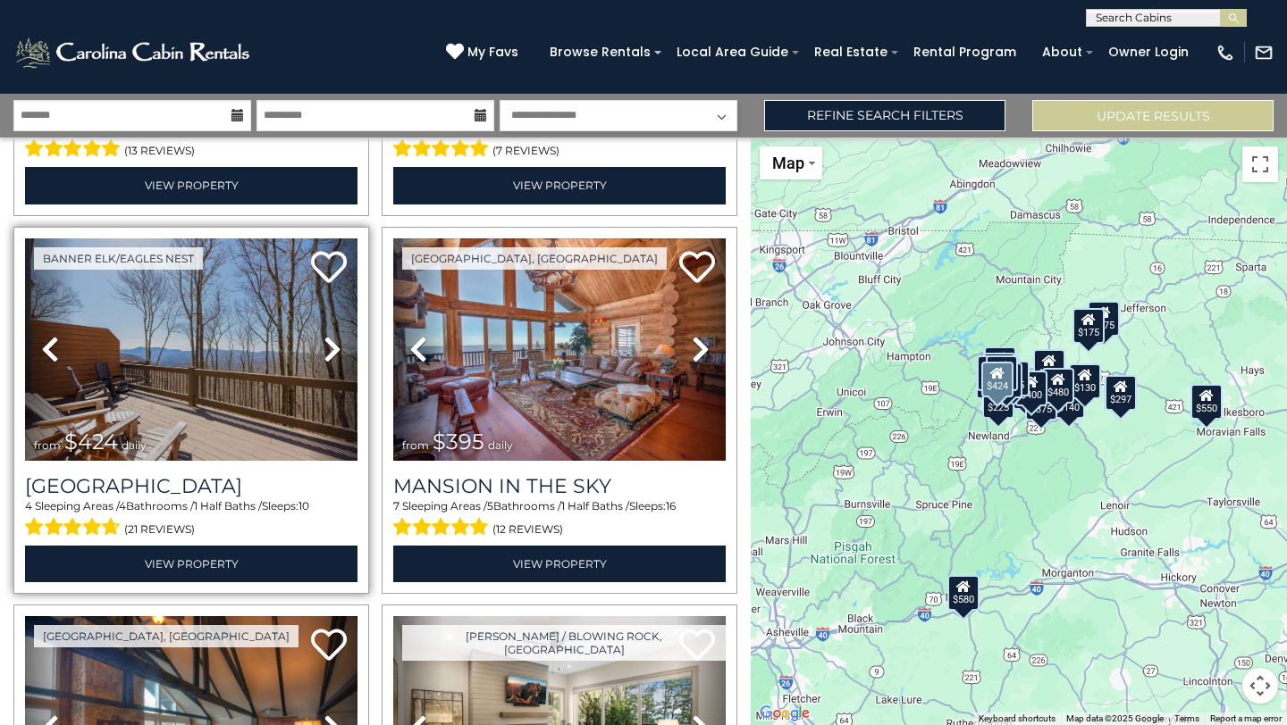
click at [332, 355] on icon at bounding box center [332, 349] width 18 height 29
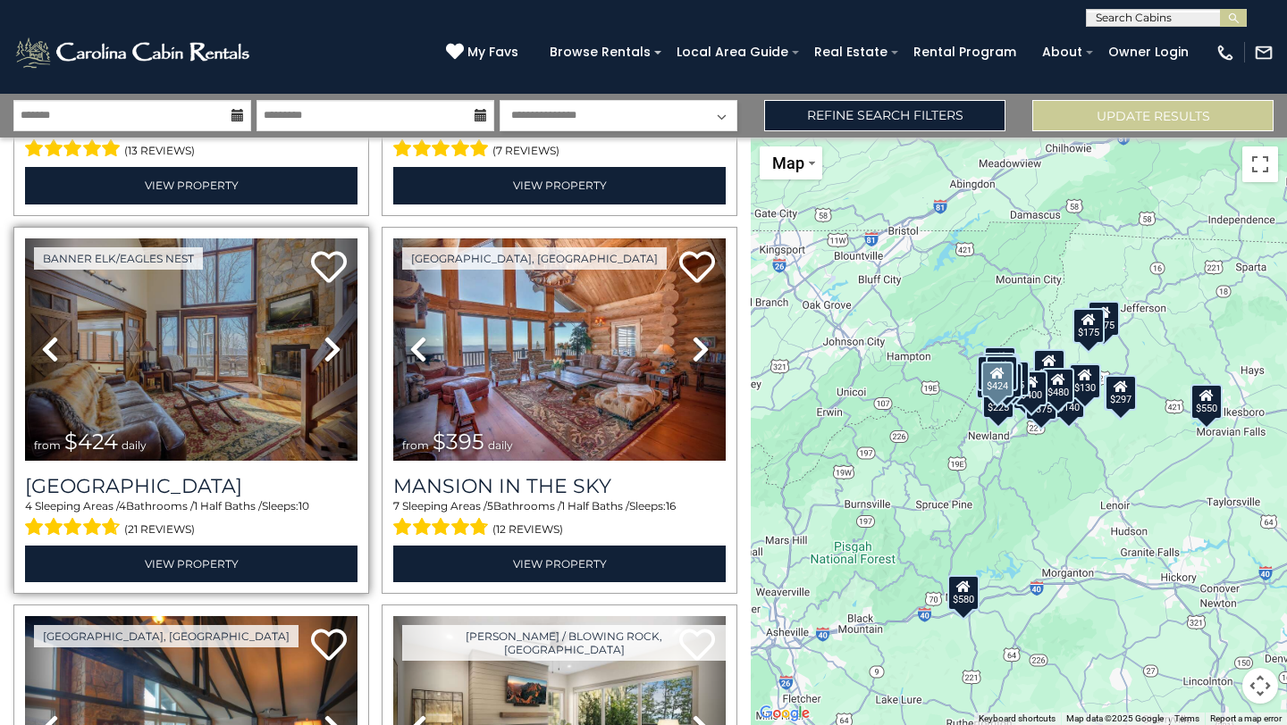
click at [331, 356] on icon at bounding box center [332, 349] width 18 height 29
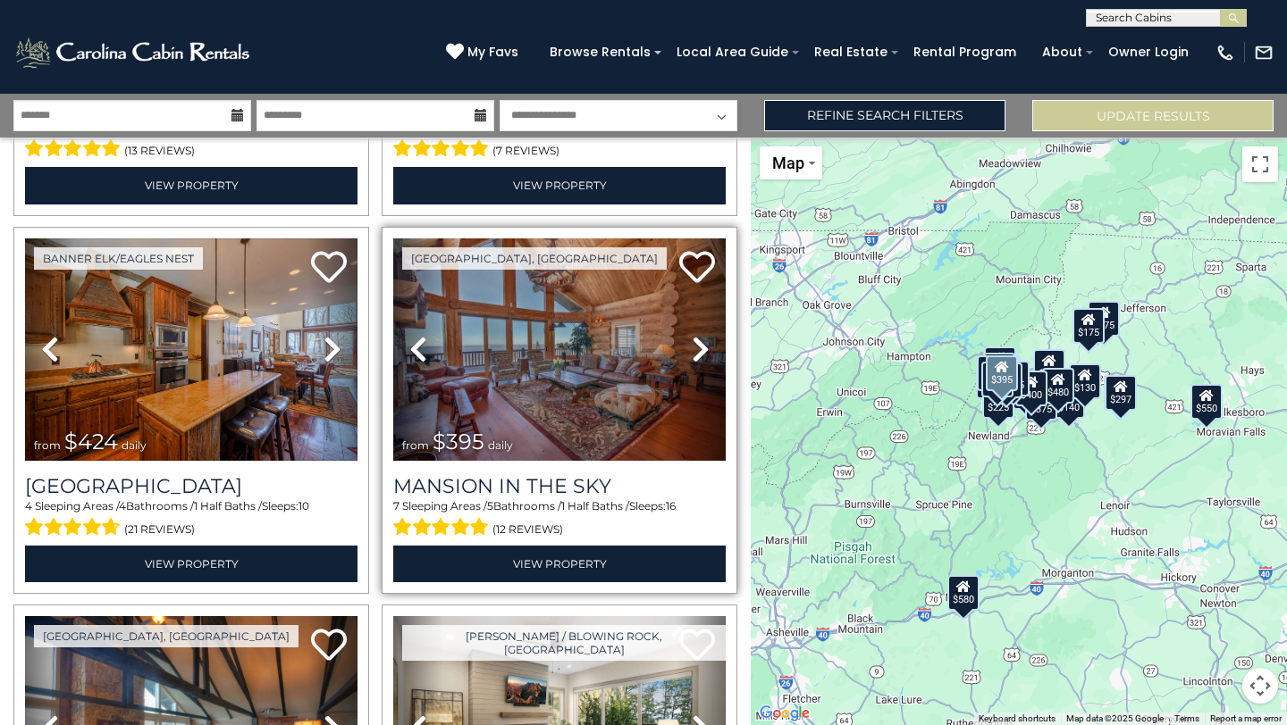
click at [700, 348] on icon at bounding box center [701, 349] width 18 height 29
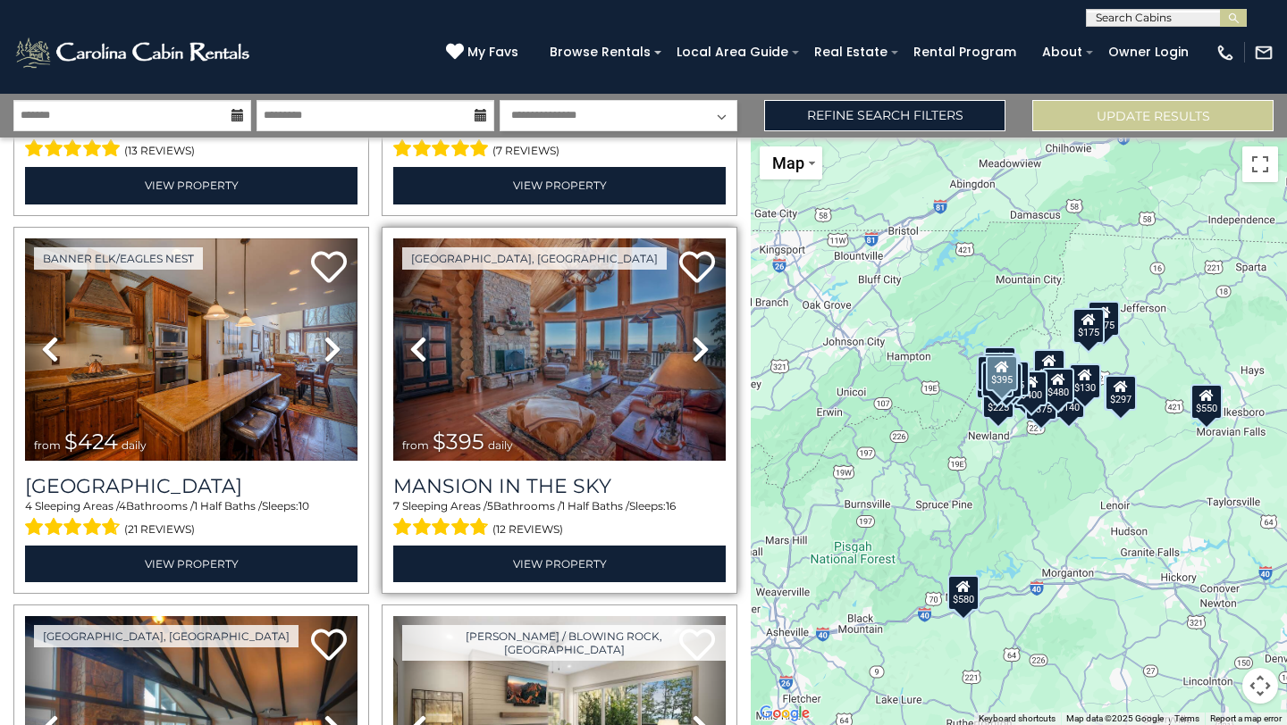
click at [700, 348] on icon at bounding box center [701, 349] width 18 height 29
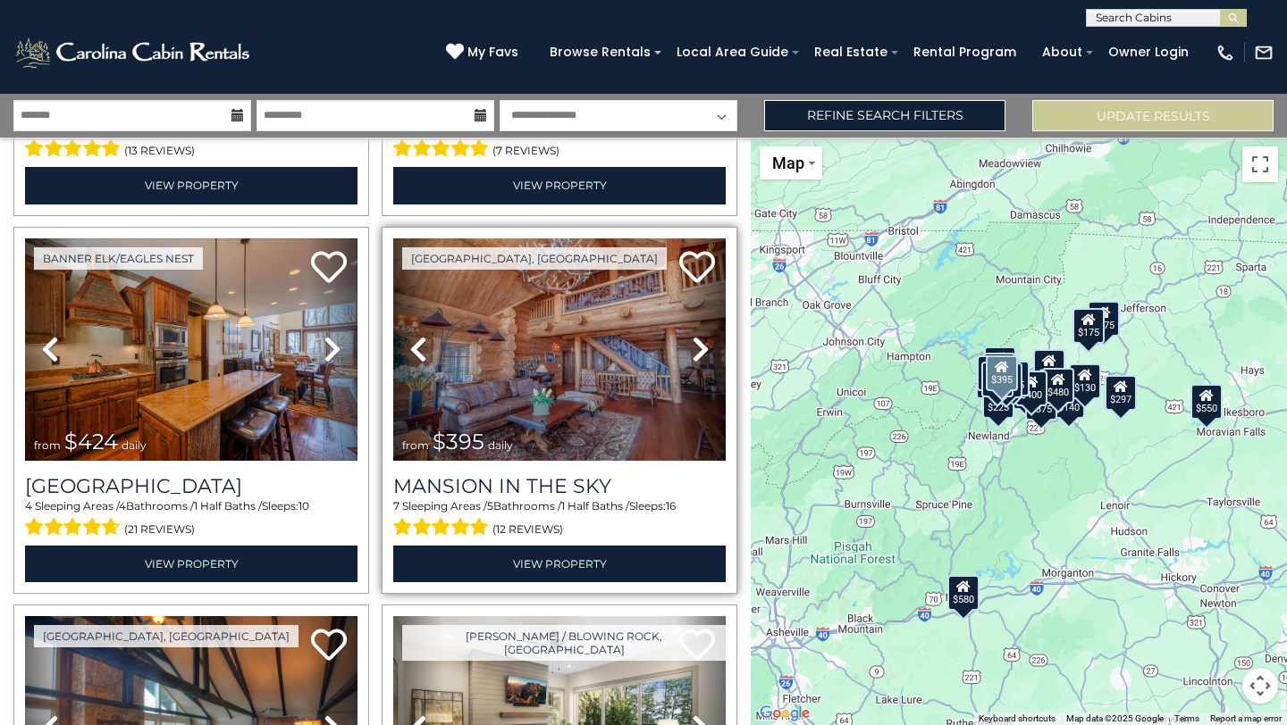
click at [706, 347] on icon at bounding box center [701, 349] width 18 height 29
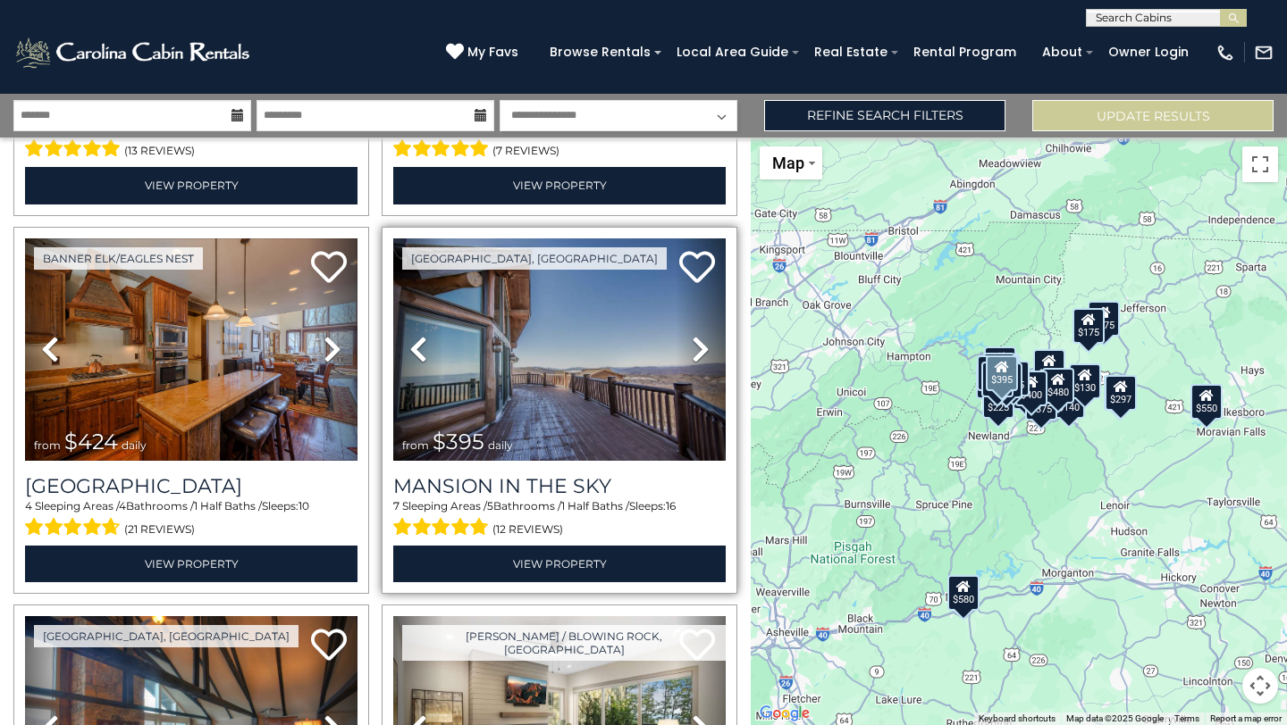
click at [701, 351] on icon at bounding box center [701, 349] width 18 height 29
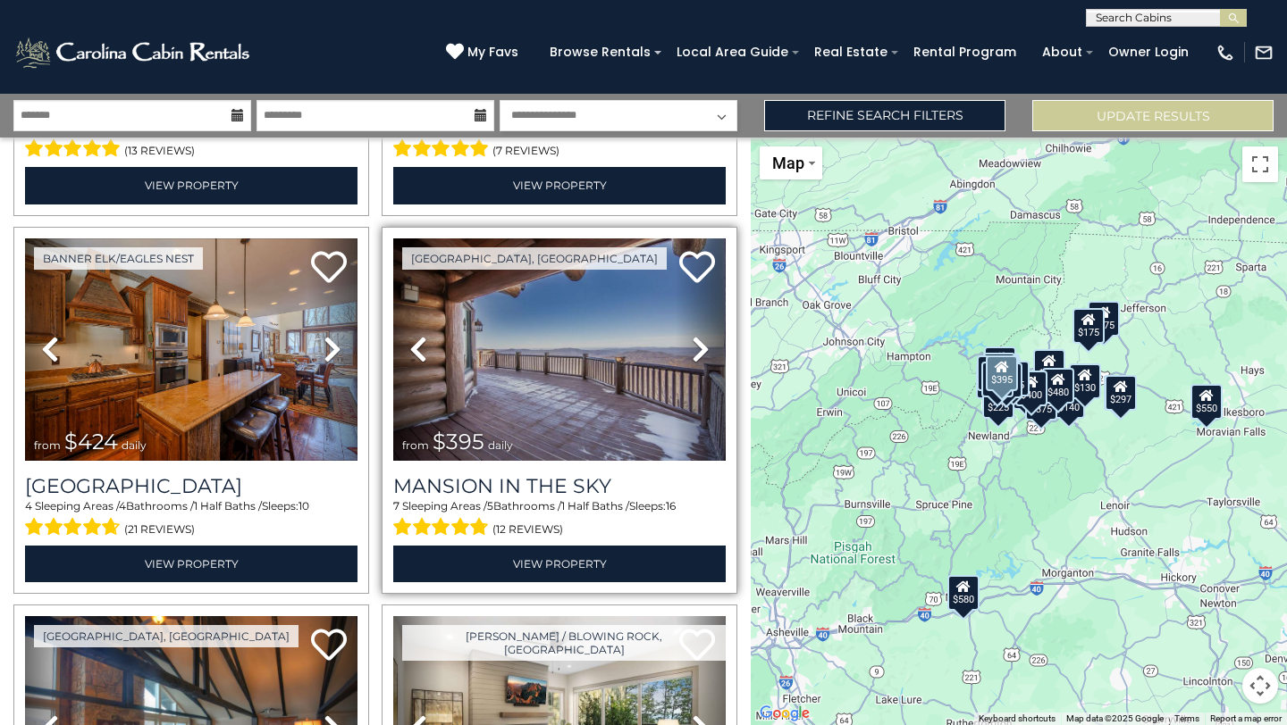
click at [701, 351] on icon at bounding box center [701, 349] width 18 height 29
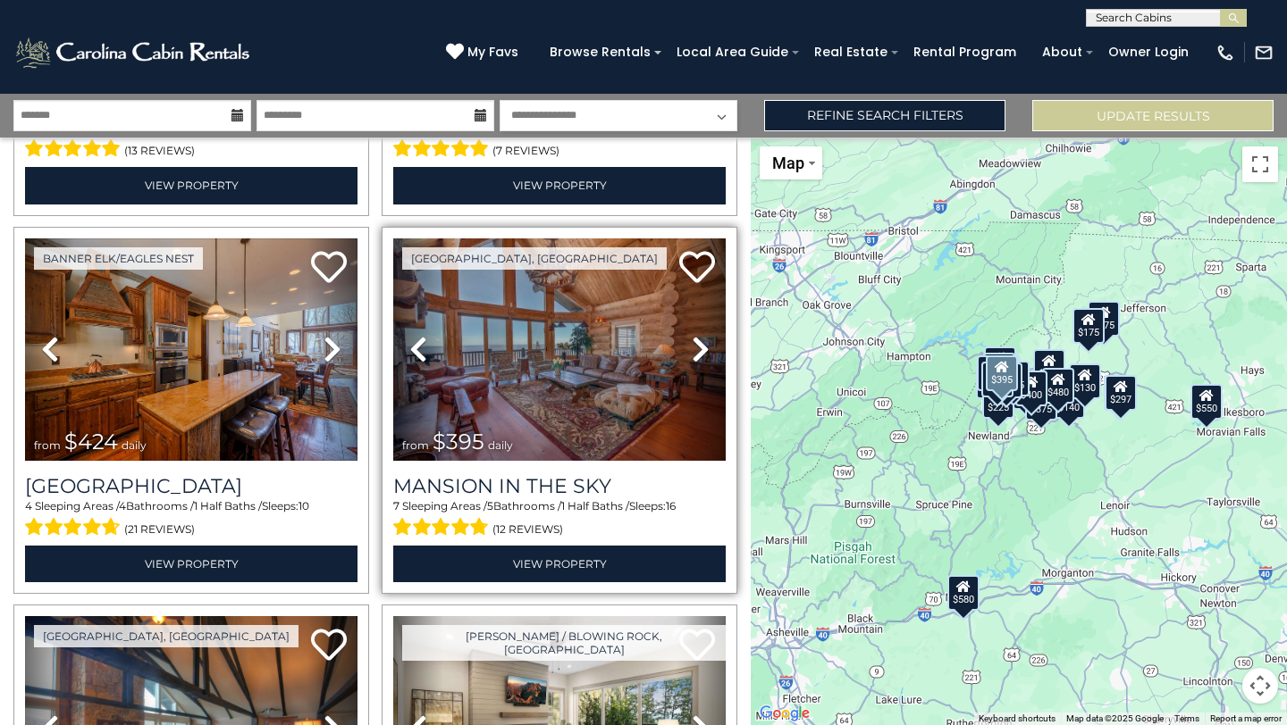
click at [701, 351] on icon at bounding box center [701, 349] width 18 height 29
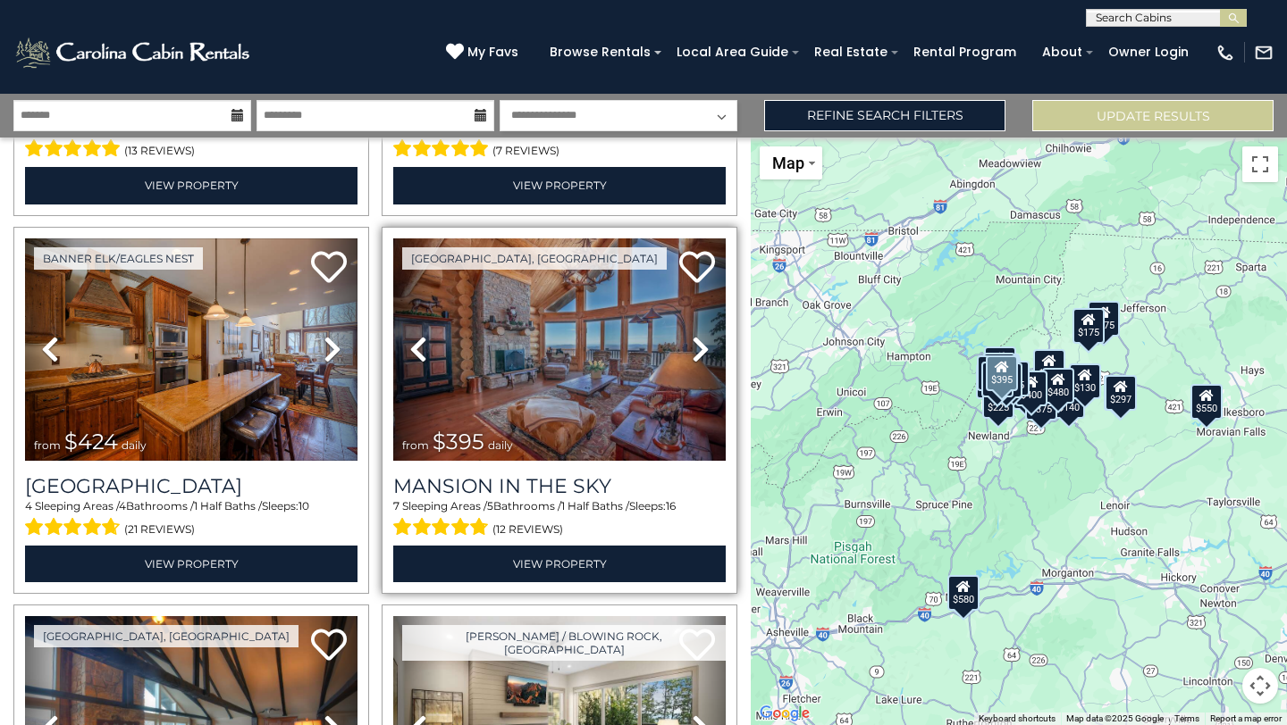
click at [701, 351] on icon at bounding box center [701, 349] width 18 height 29
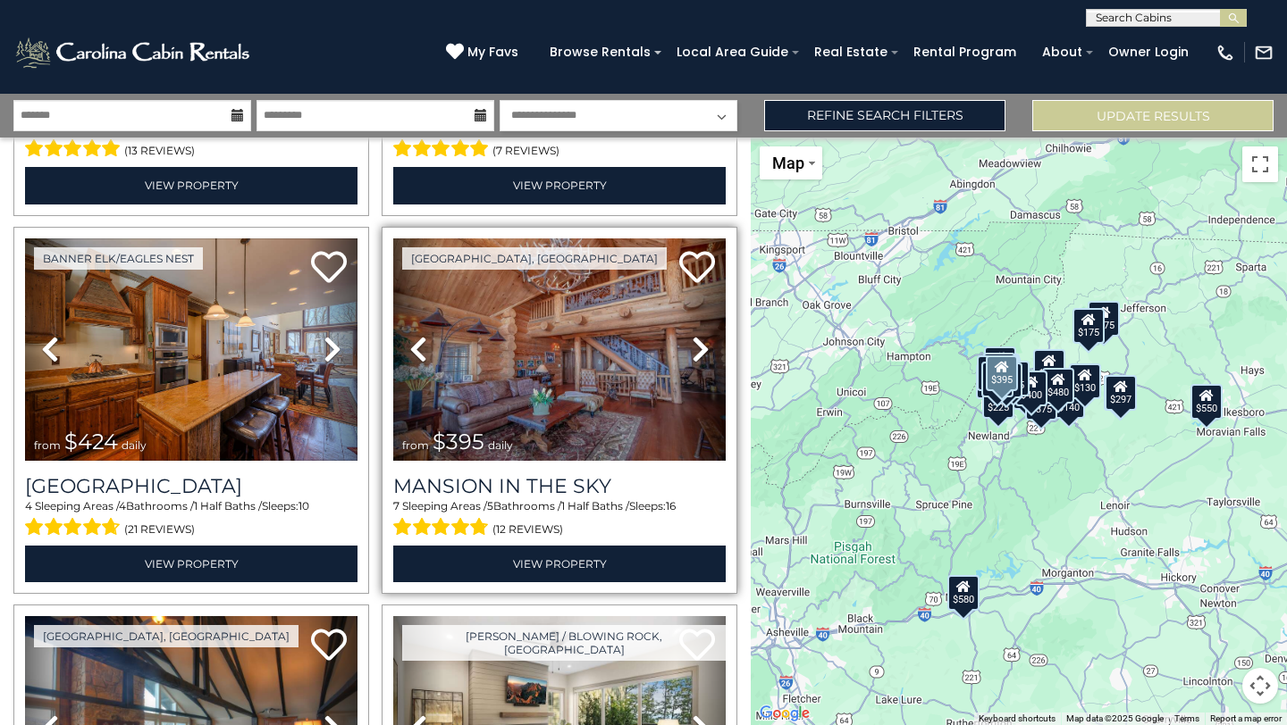
click at [701, 351] on icon at bounding box center [701, 349] width 18 height 29
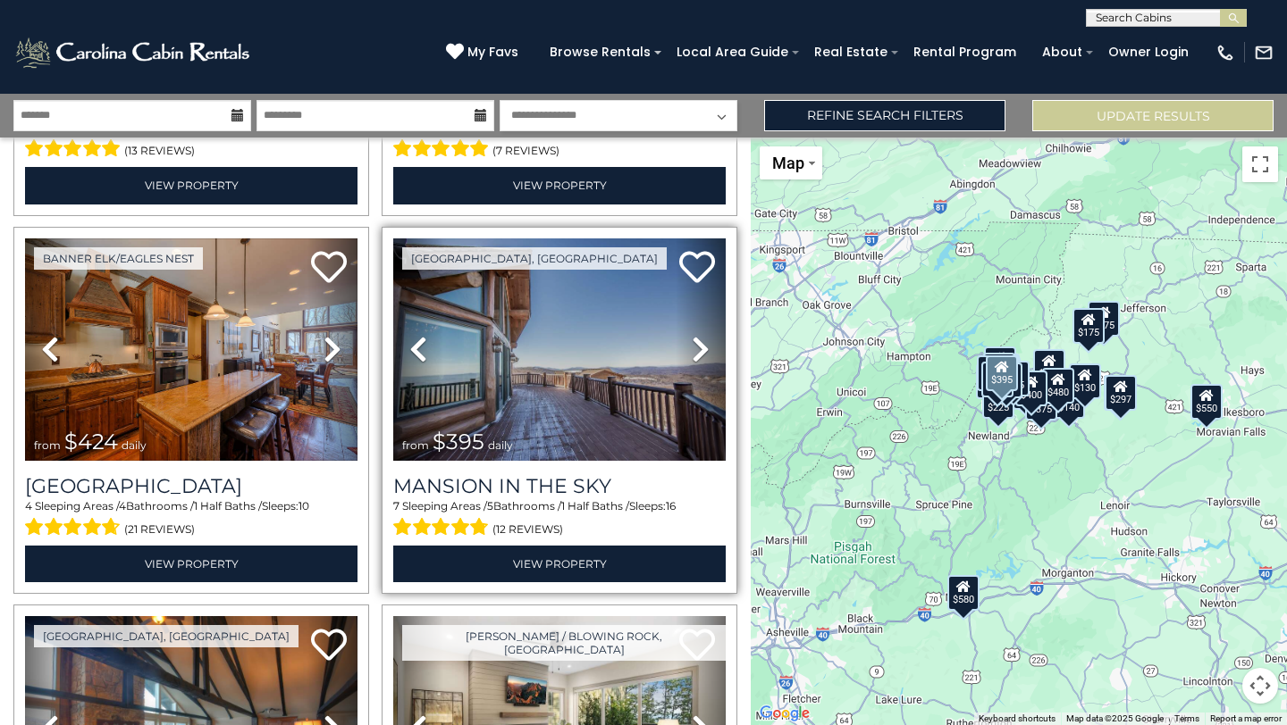
click at [700, 352] on icon at bounding box center [701, 349] width 18 height 29
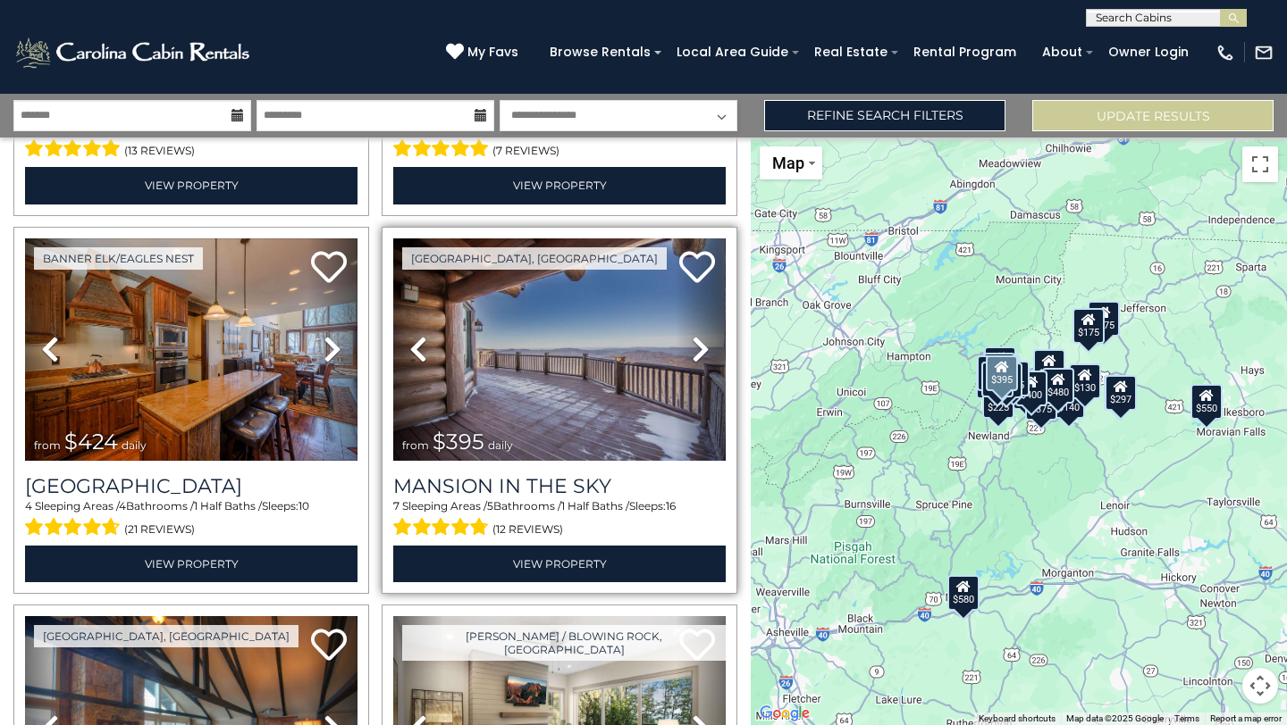
click at [700, 352] on icon at bounding box center [701, 349] width 18 height 29
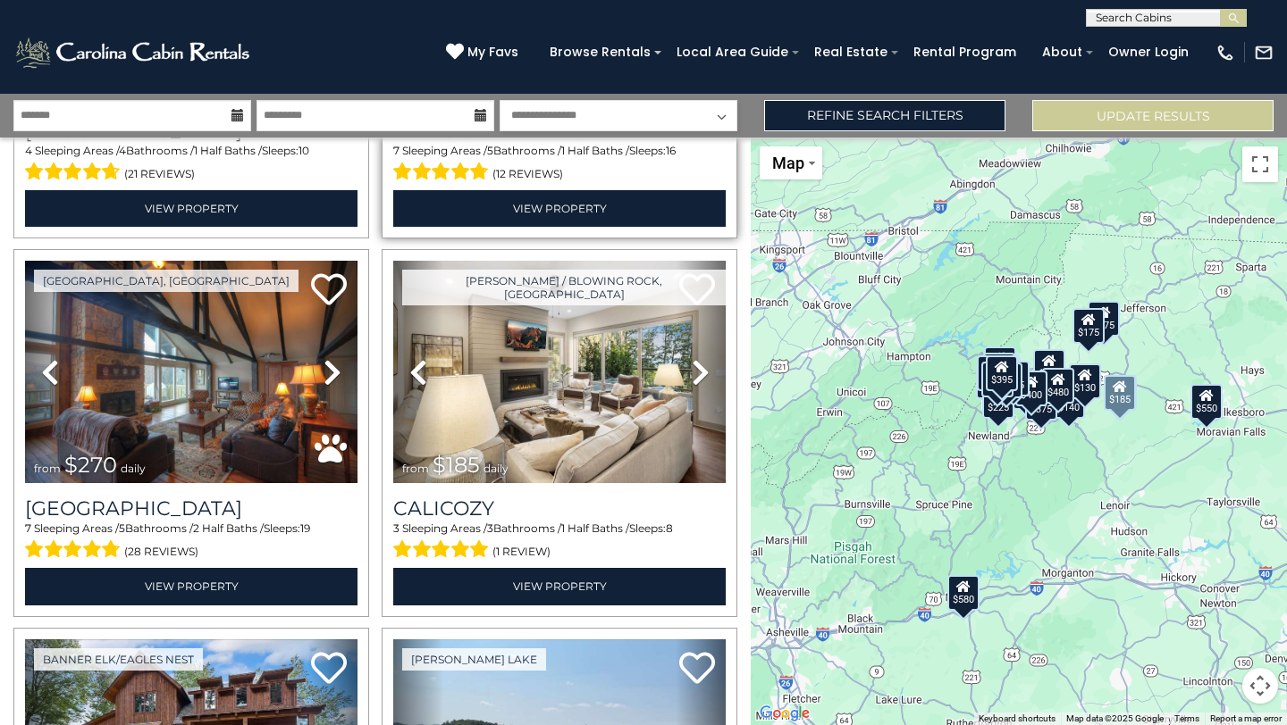
scroll to position [1462, 0]
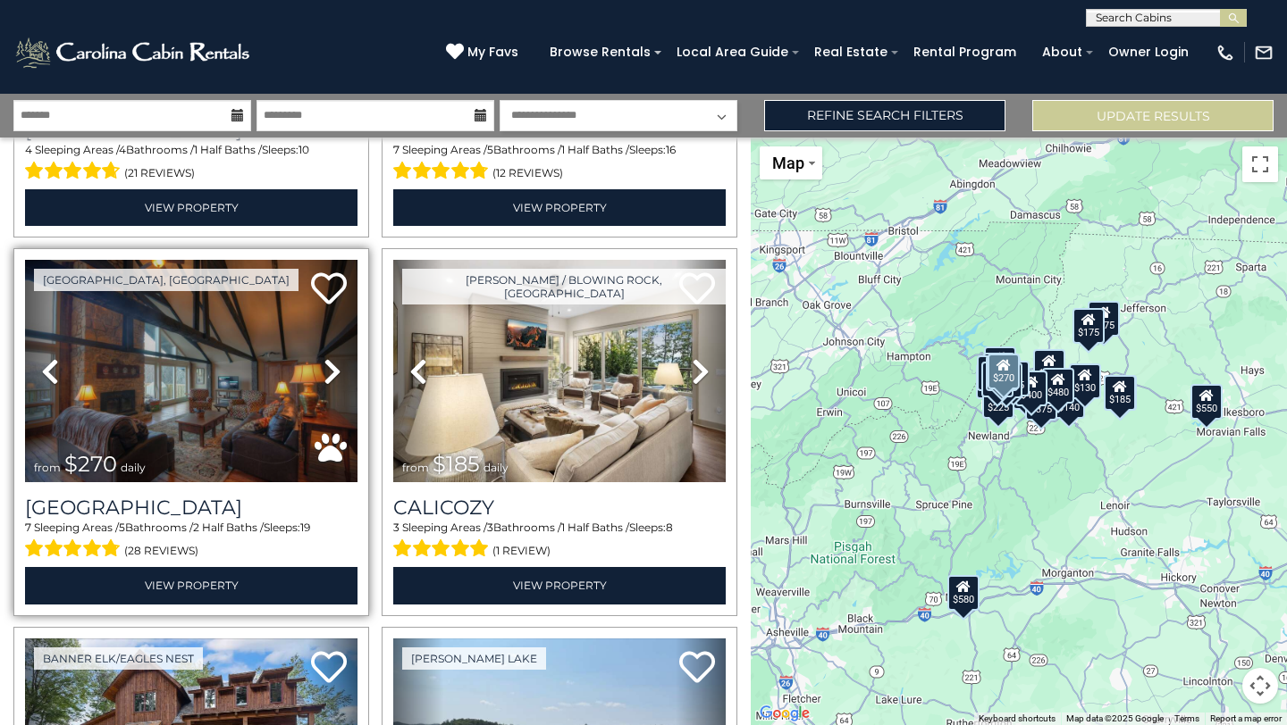
click at [340, 373] on icon at bounding box center [332, 371] width 18 height 29
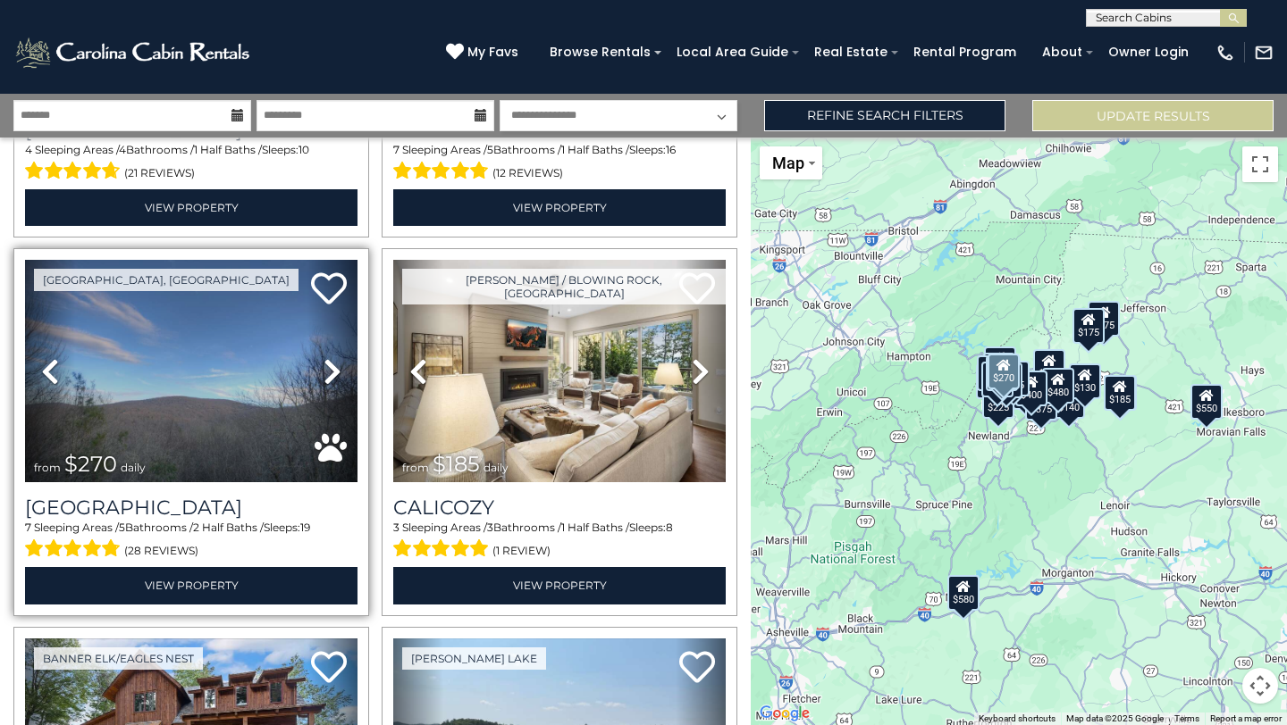
click at [340, 373] on icon at bounding box center [332, 371] width 18 height 29
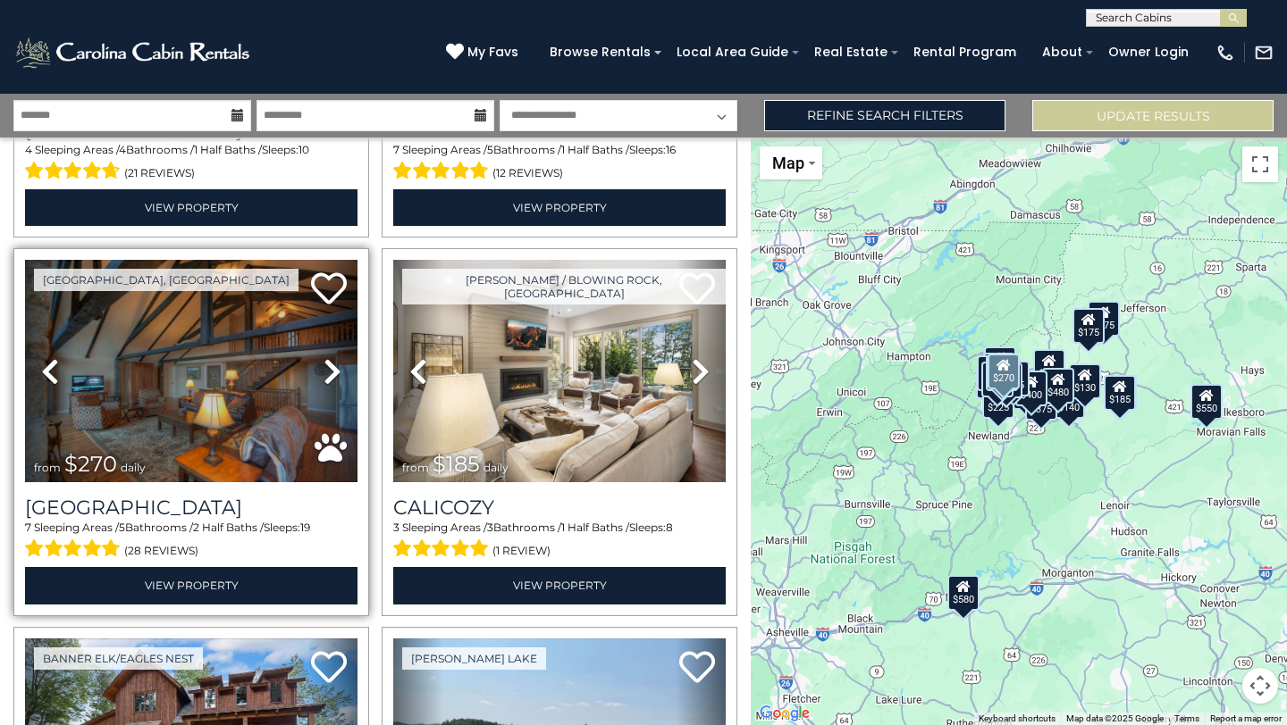
click at [339, 373] on icon at bounding box center [332, 371] width 18 height 29
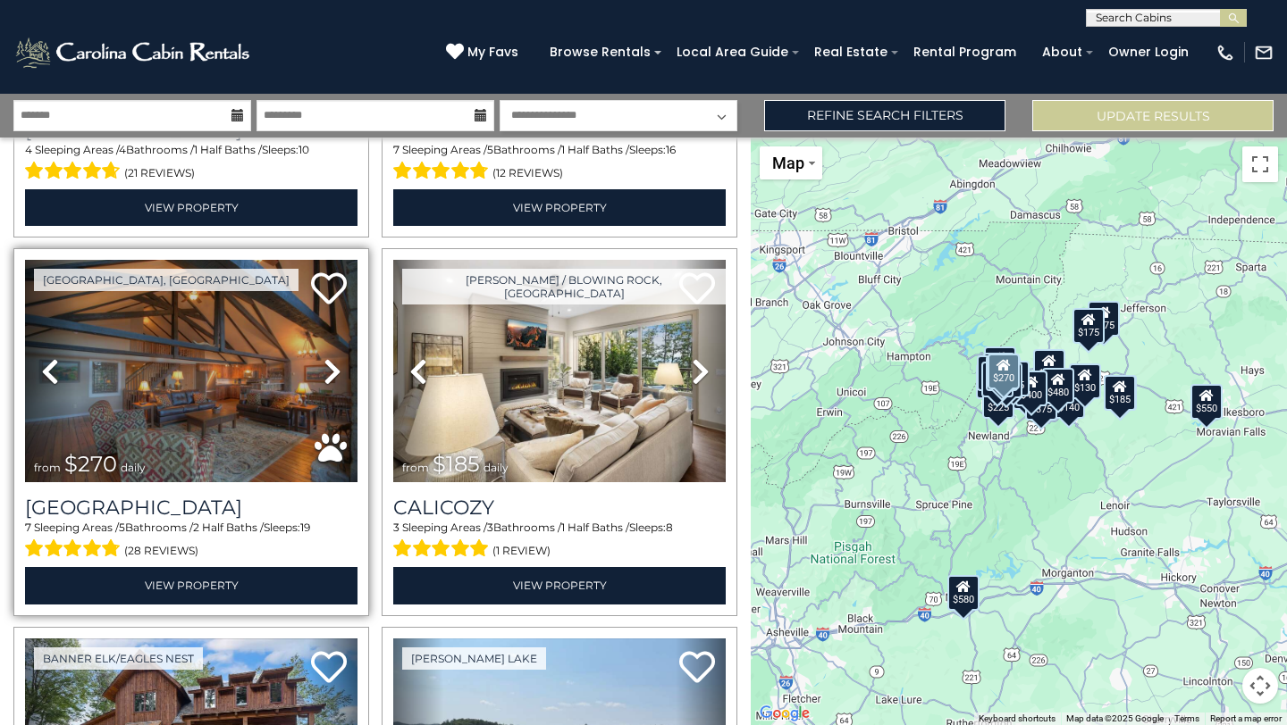
click at [339, 373] on icon at bounding box center [332, 371] width 18 height 29
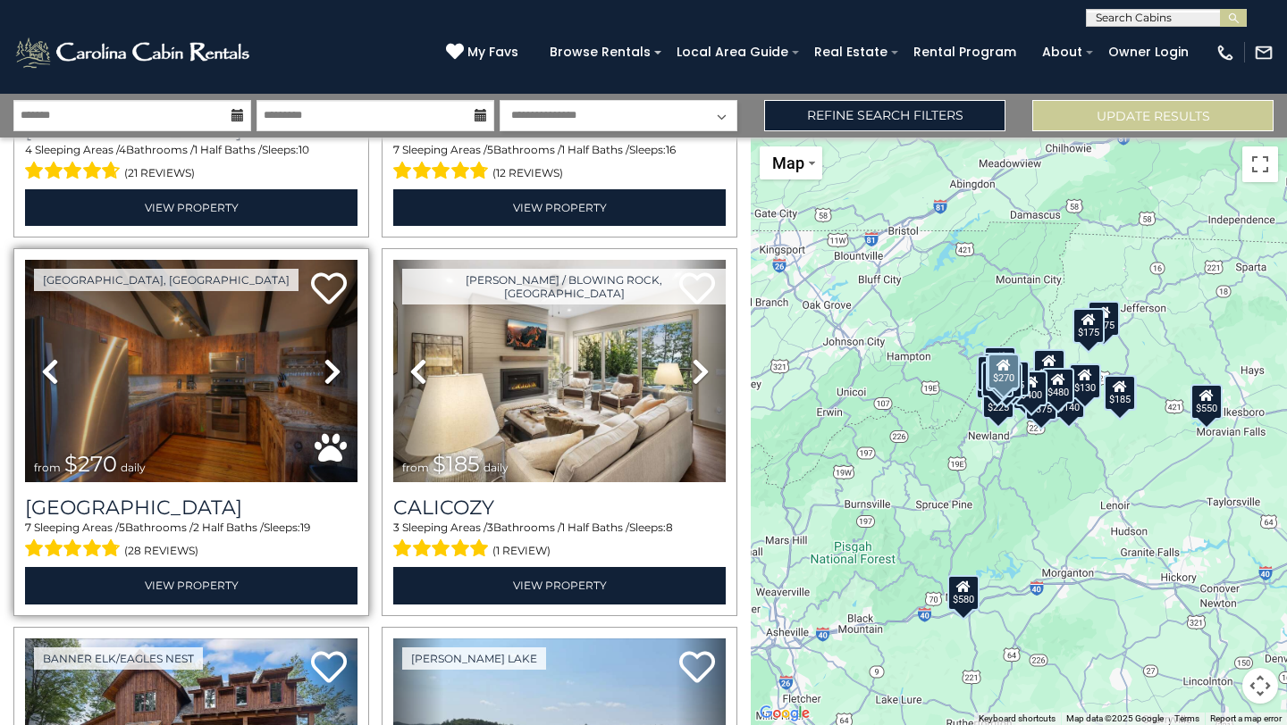
click at [337, 374] on icon at bounding box center [332, 371] width 18 height 29
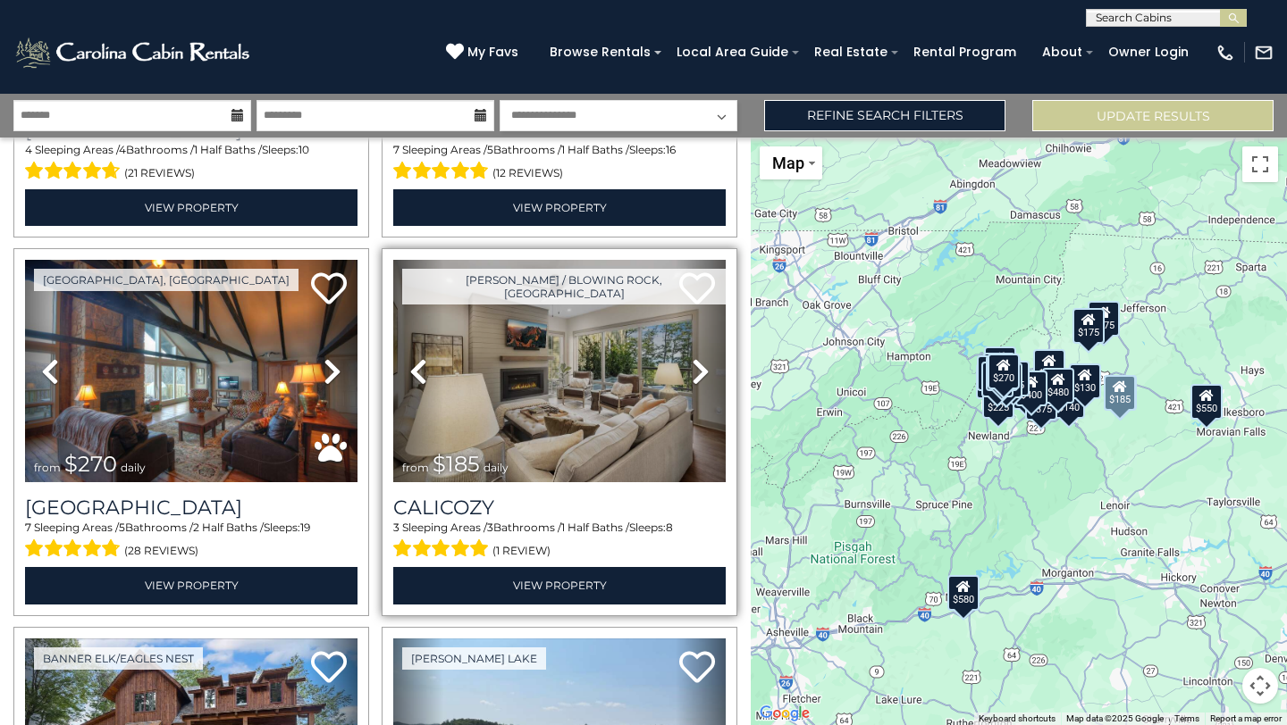
click at [700, 362] on icon at bounding box center [701, 371] width 18 height 29
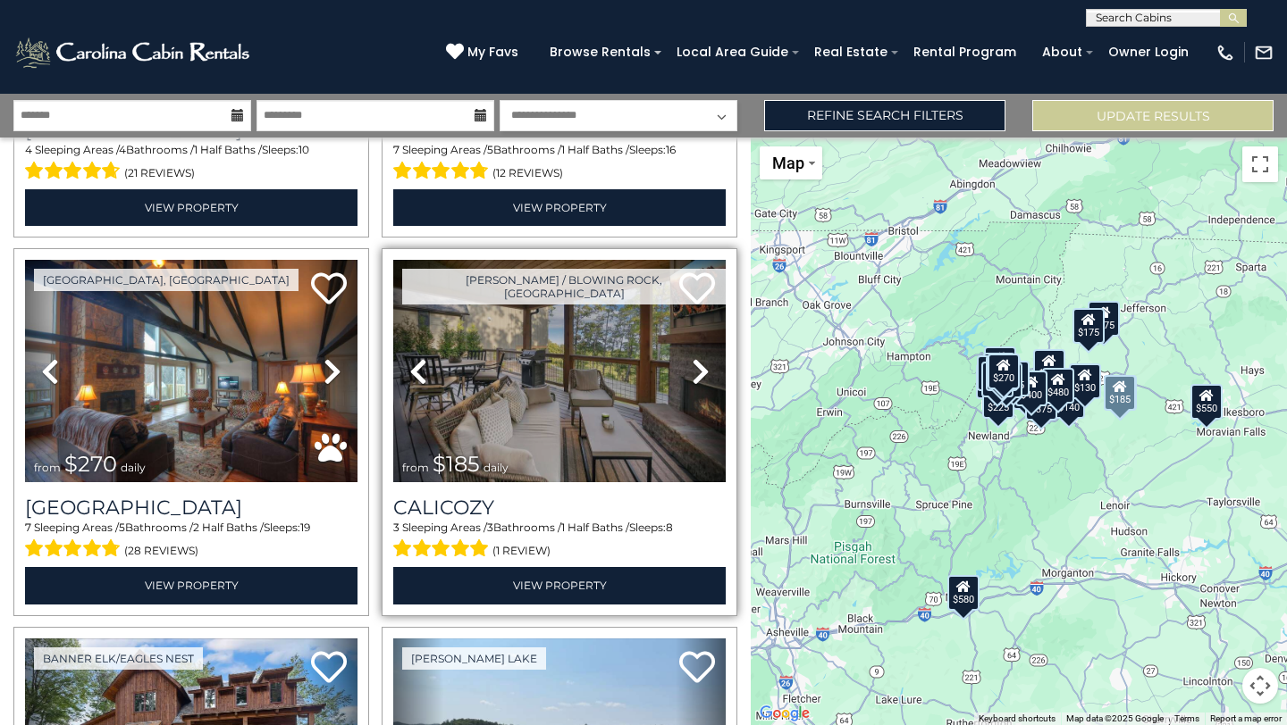
click at [687, 371] on link "Next" at bounding box center [700, 371] width 50 height 222
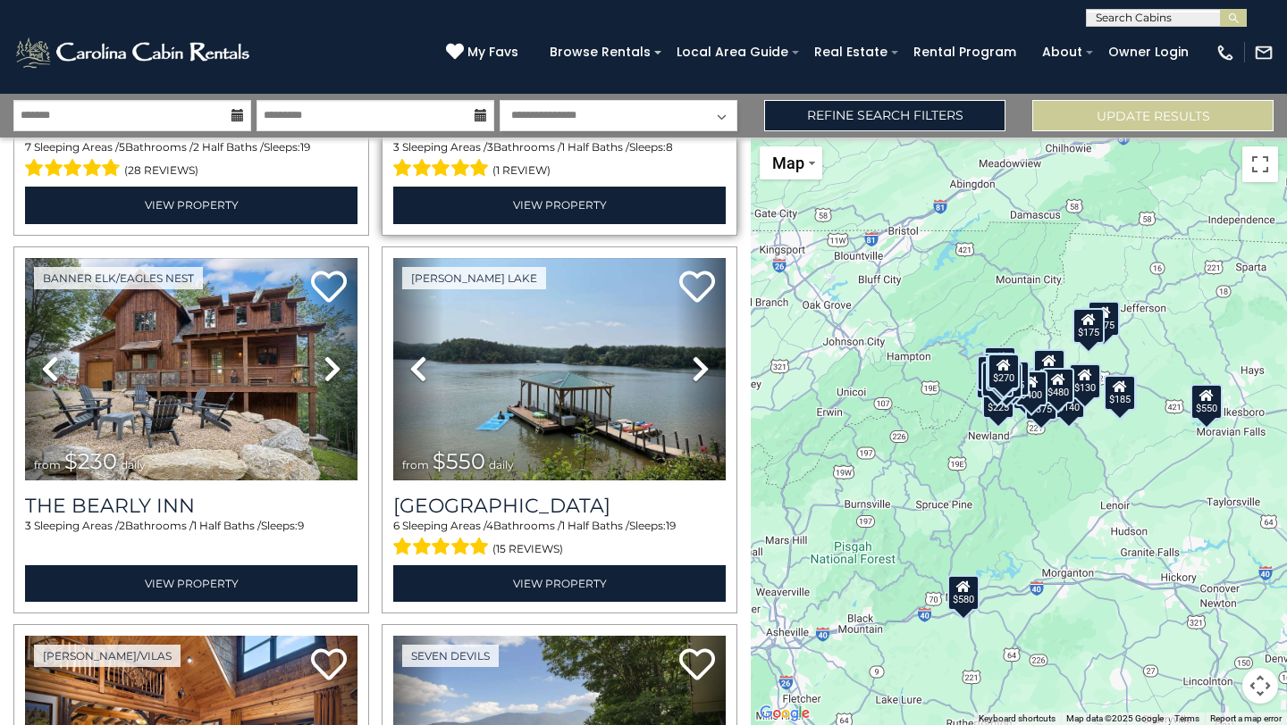
scroll to position [1844, 0]
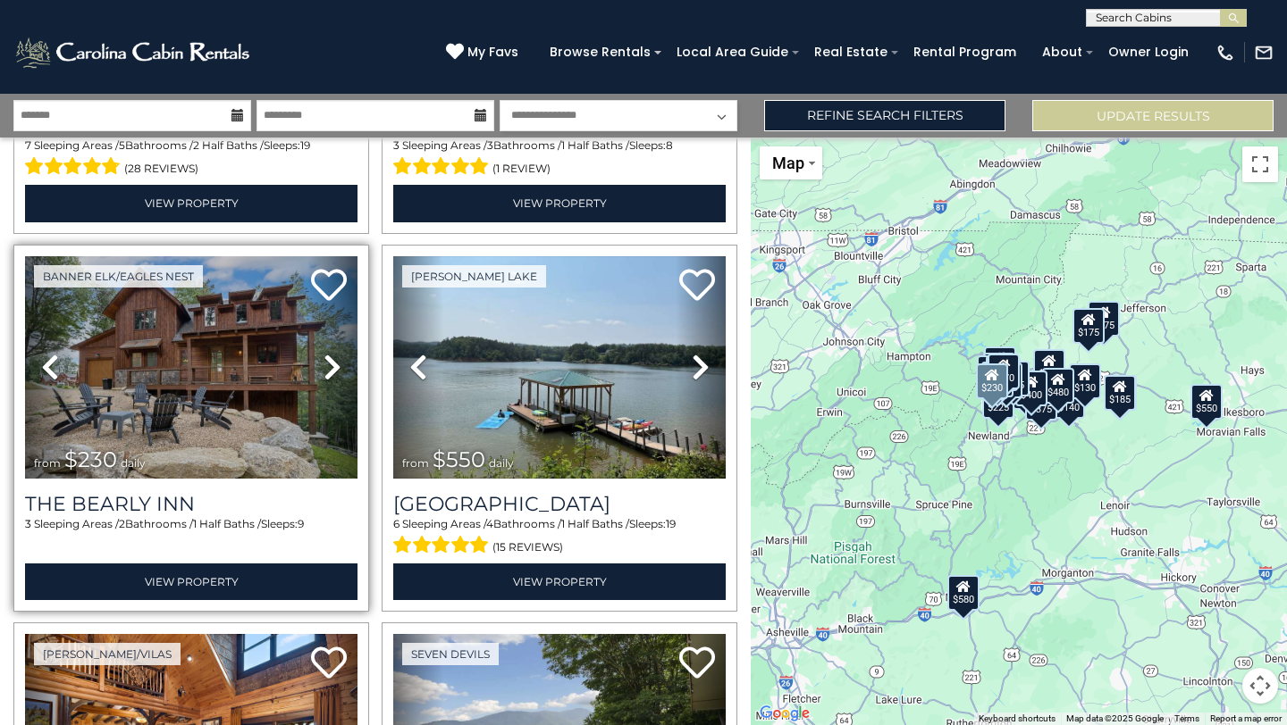
click at [339, 371] on icon at bounding box center [332, 367] width 18 height 29
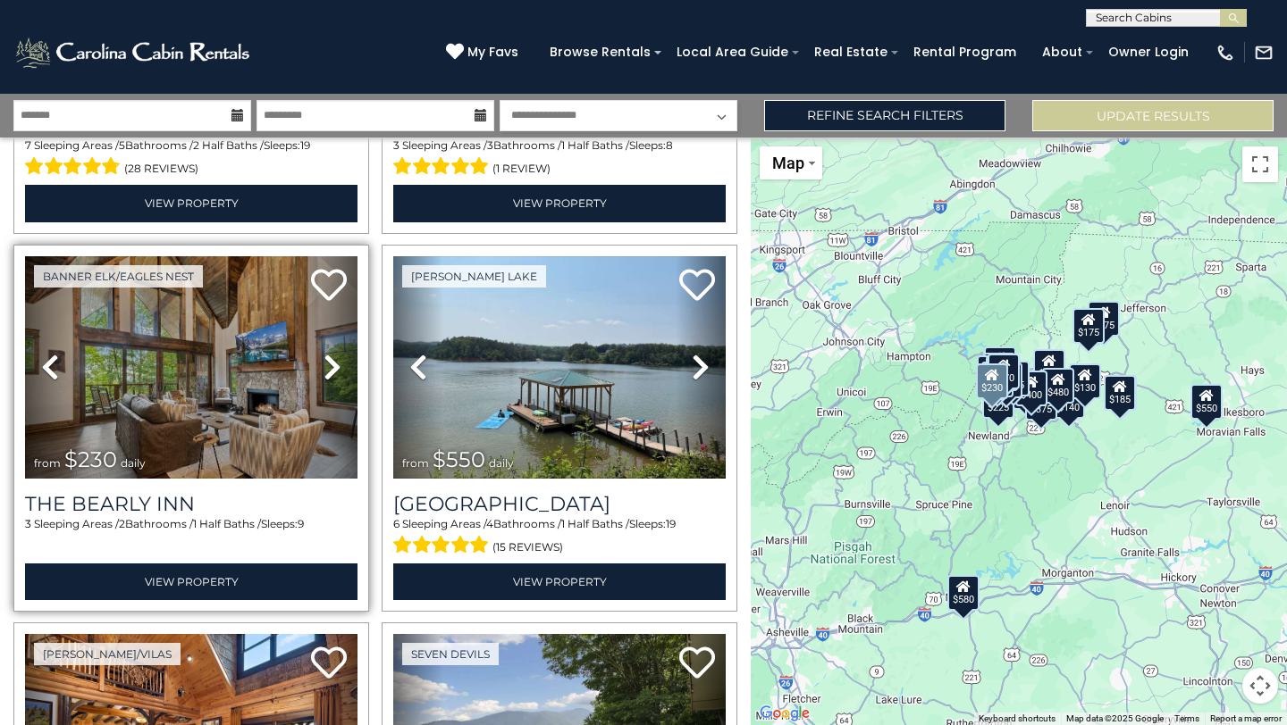
click at [333, 367] on icon at bounding box center [332, 367] width 18 height 29
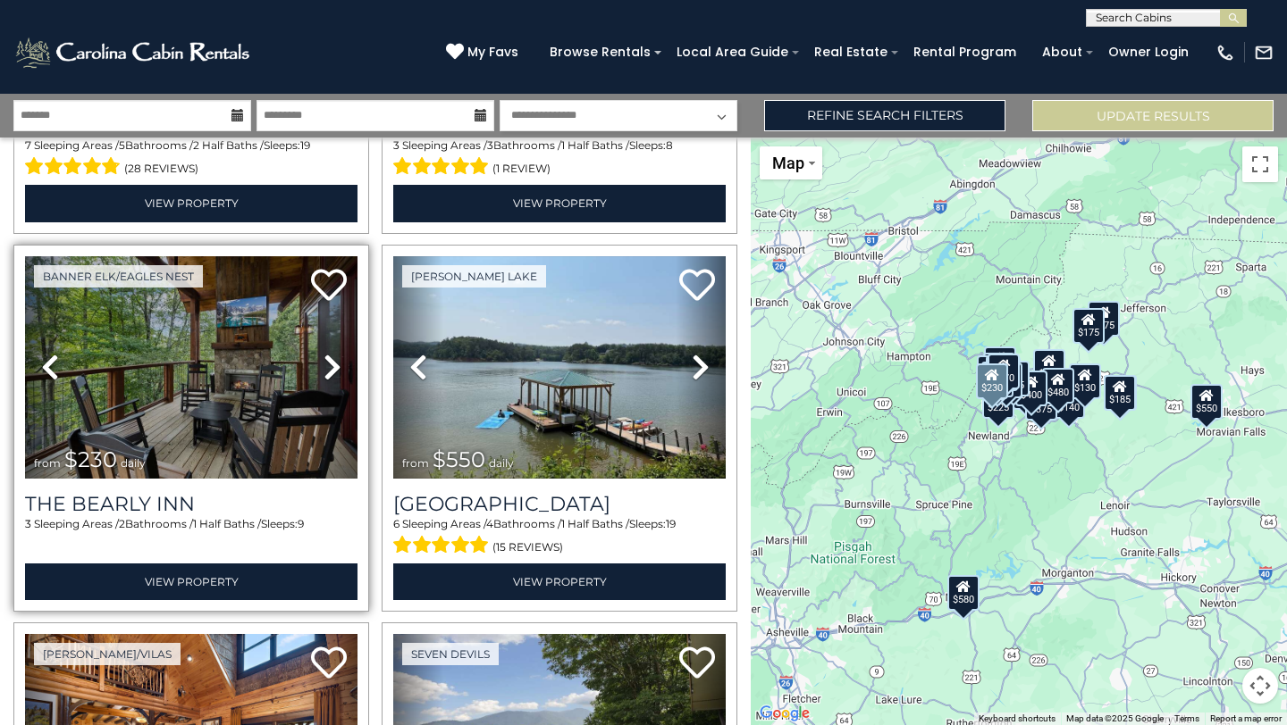
click at [333, 368] on icon at bounding box center [332, 367] width 18 height 29
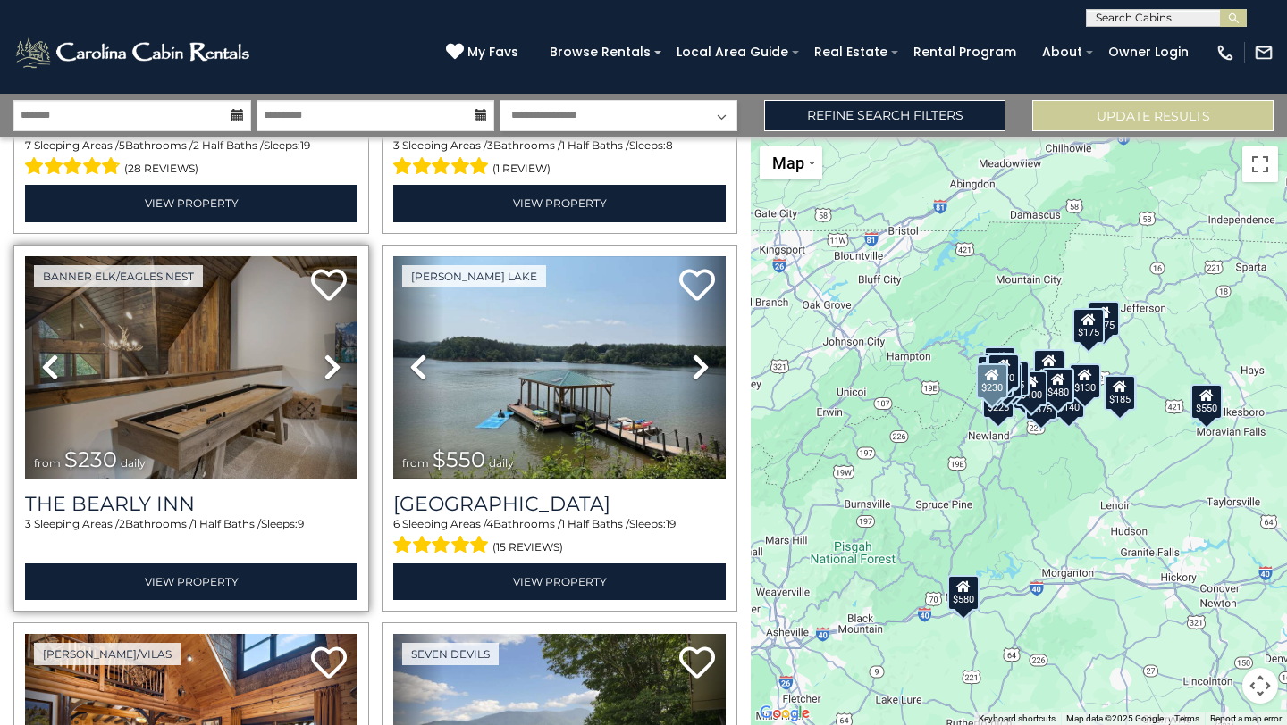
click at [331, 369] on icon at bounding box center [332, 367] width 18 height 29
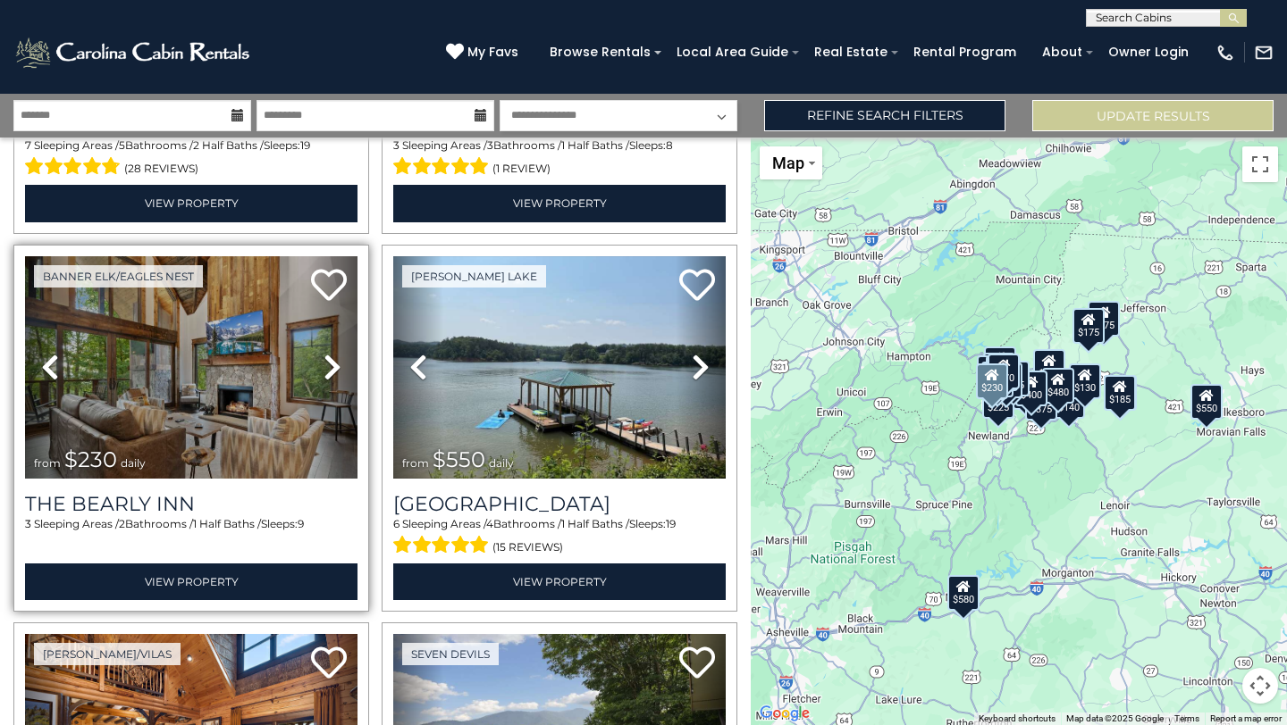
click at [331, 370] on icon at bounding box center [332, 367] width 18 height 29
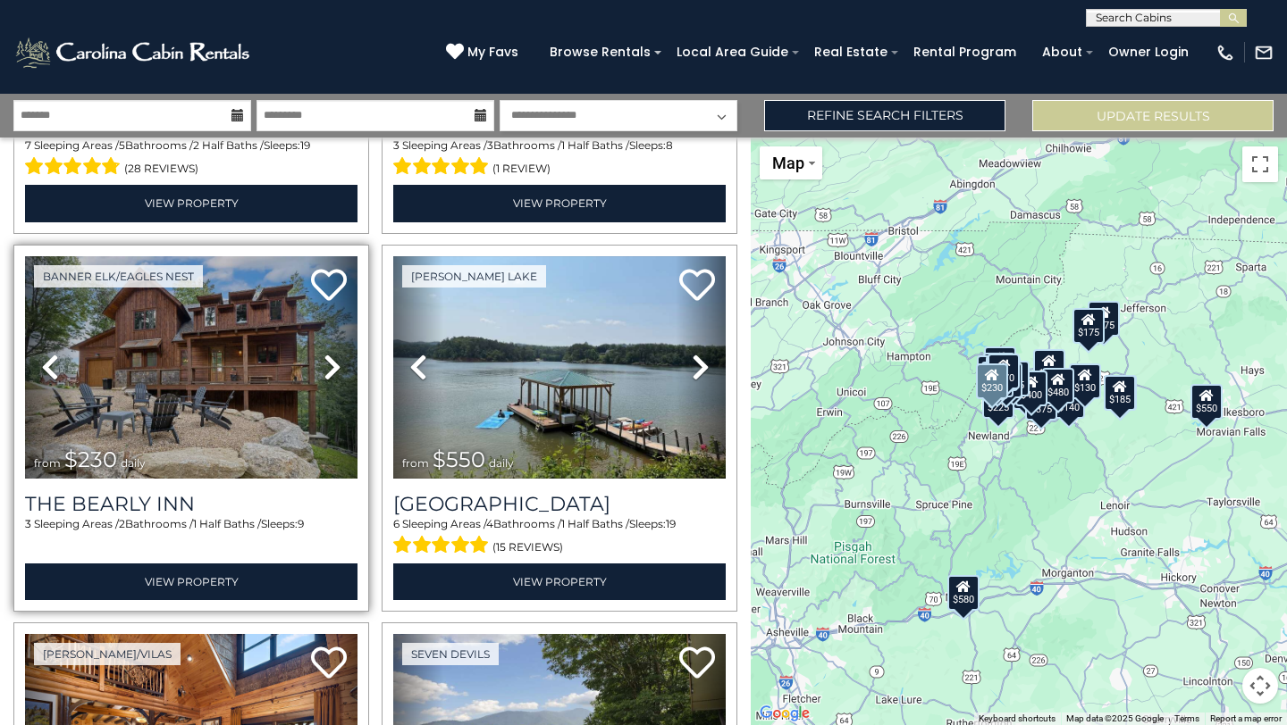
click at [331, 371] on icon at bounding box center [332, 367] width 18 height 29
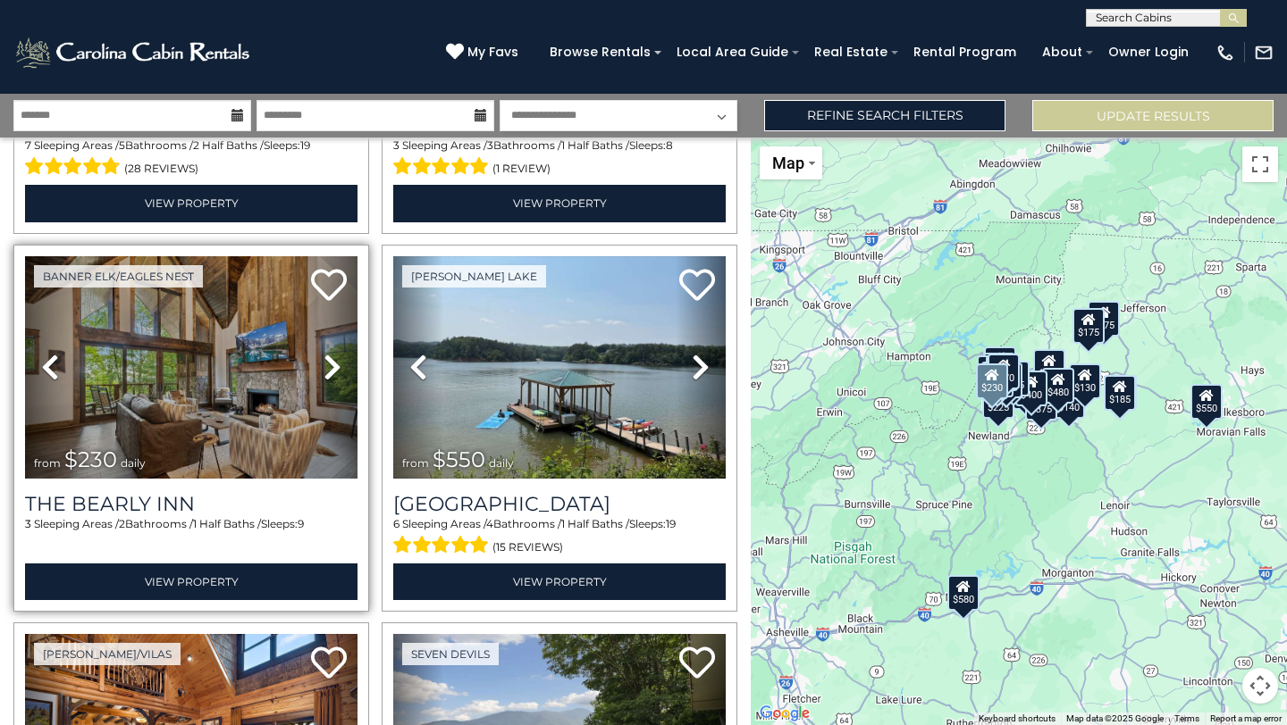
click at [338, 364] on icon at bounding box center [332, 367] width 18 height 29
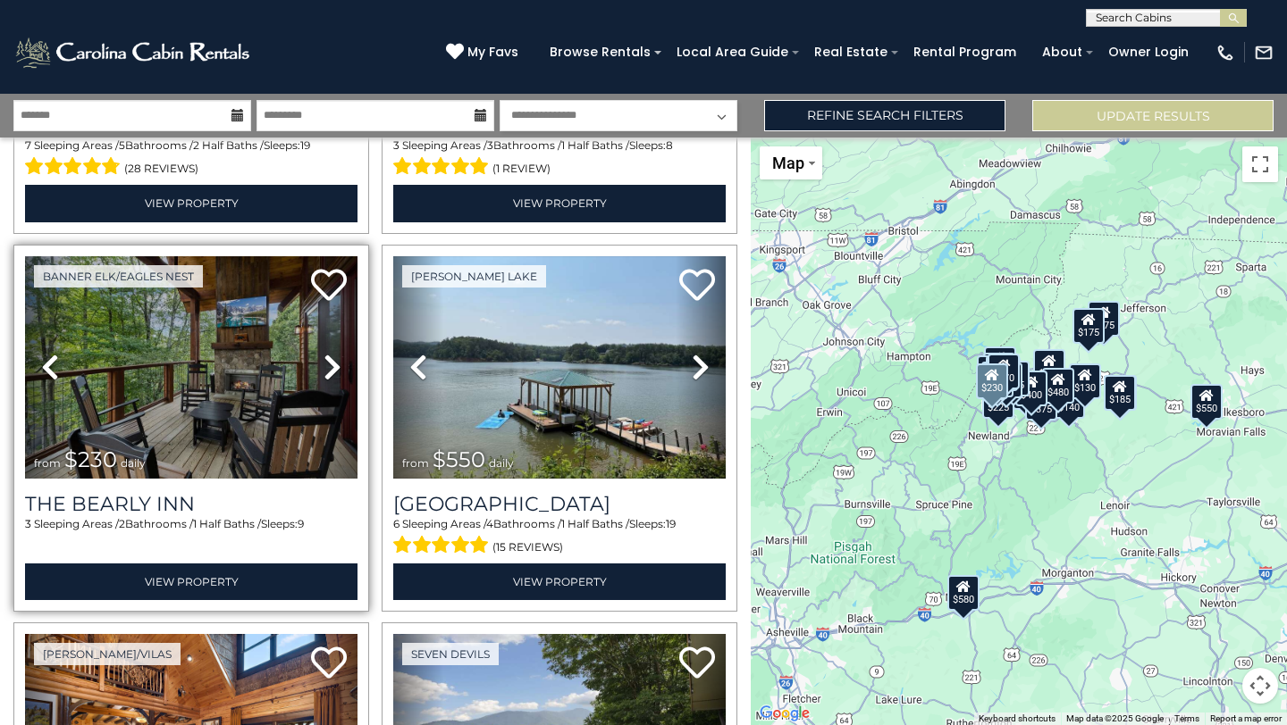
click at [338, 364] on icon at bounding box center [332, 367] width 18 height 29
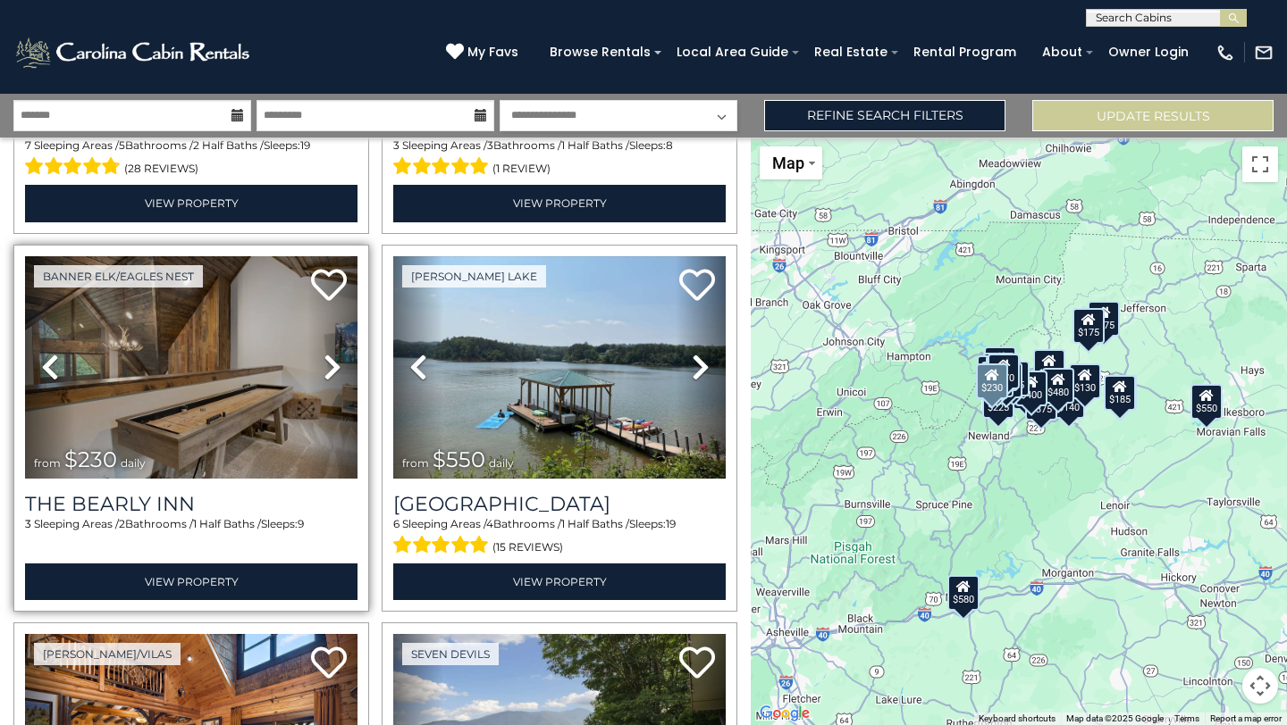
click at [338, 364] on icon at bounding box center [332, 367] width 18 height 29
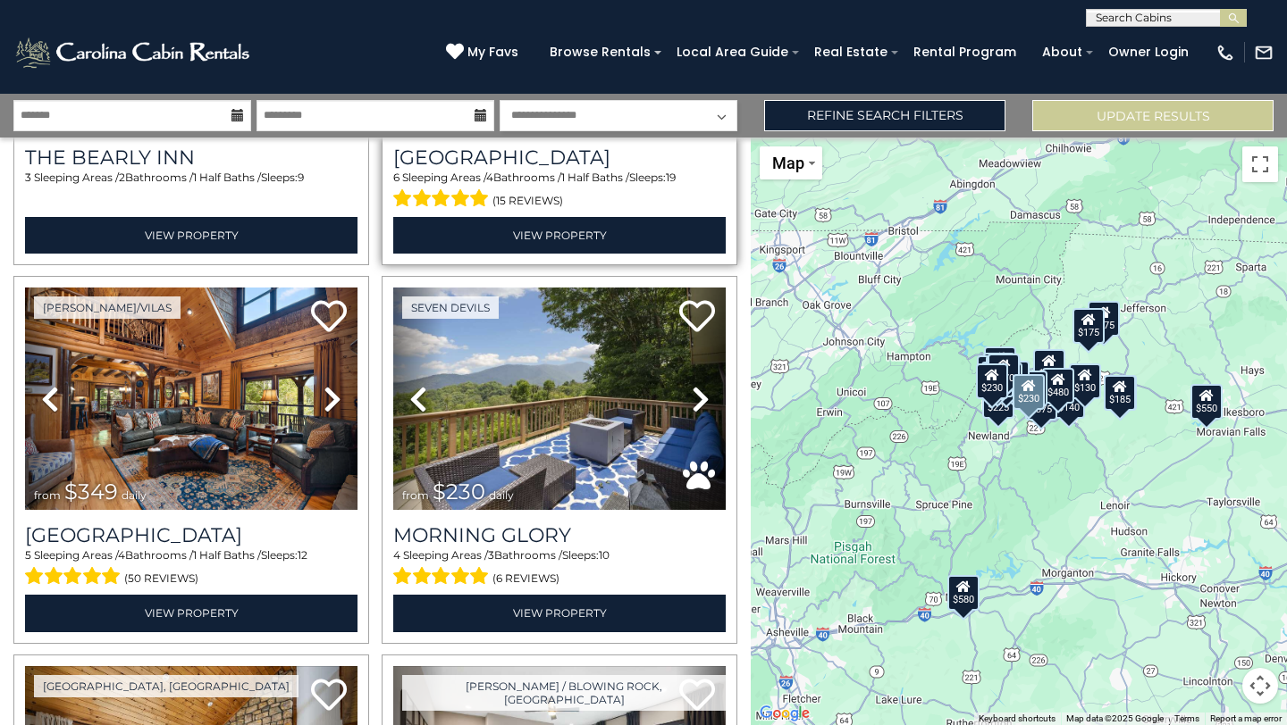
scroll to position [2197, 0]
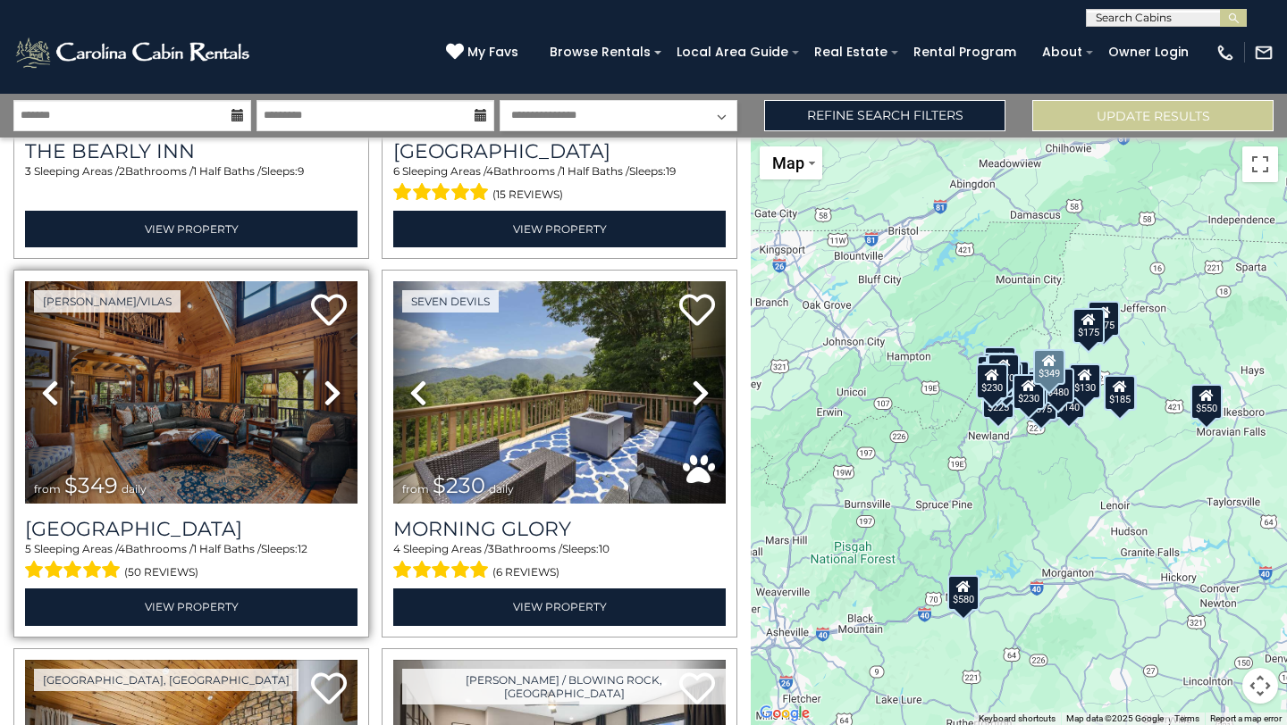
click at [335, 389] on icon at bounding box center [332, 393] width 18 height 29
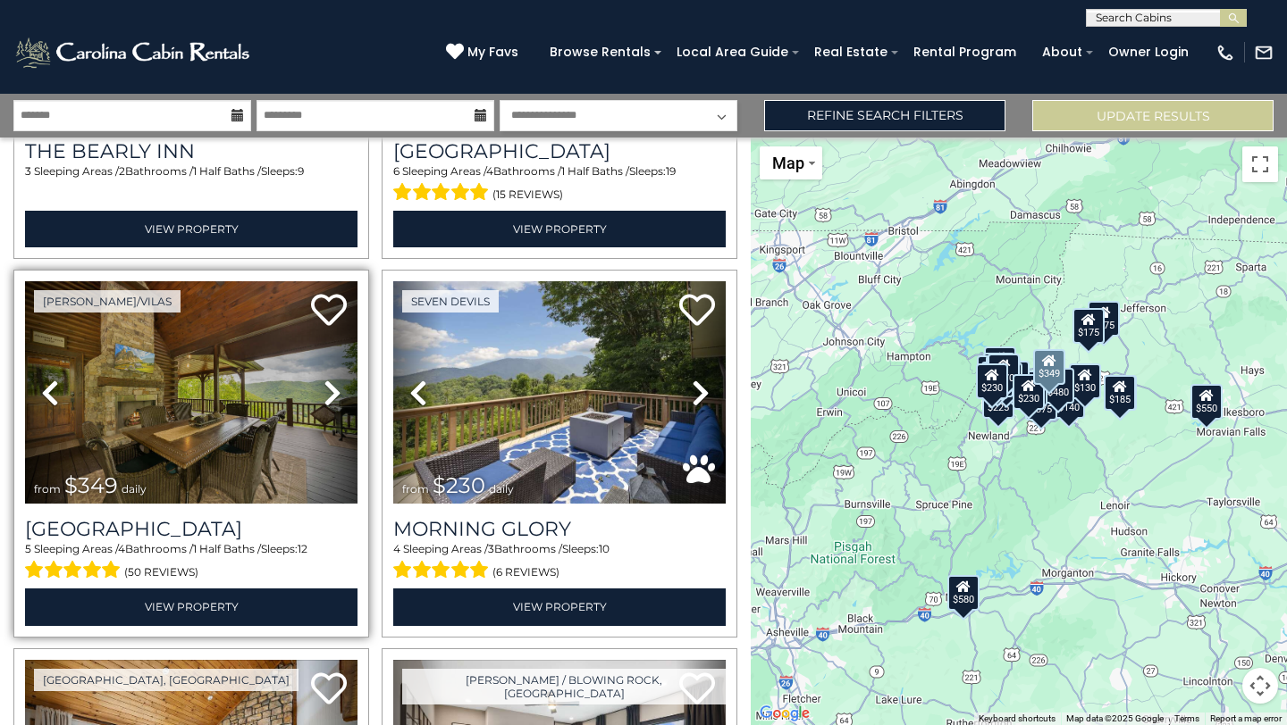
click at [335, 389] on icon at bounding box center [332, 393] width 18 height 29
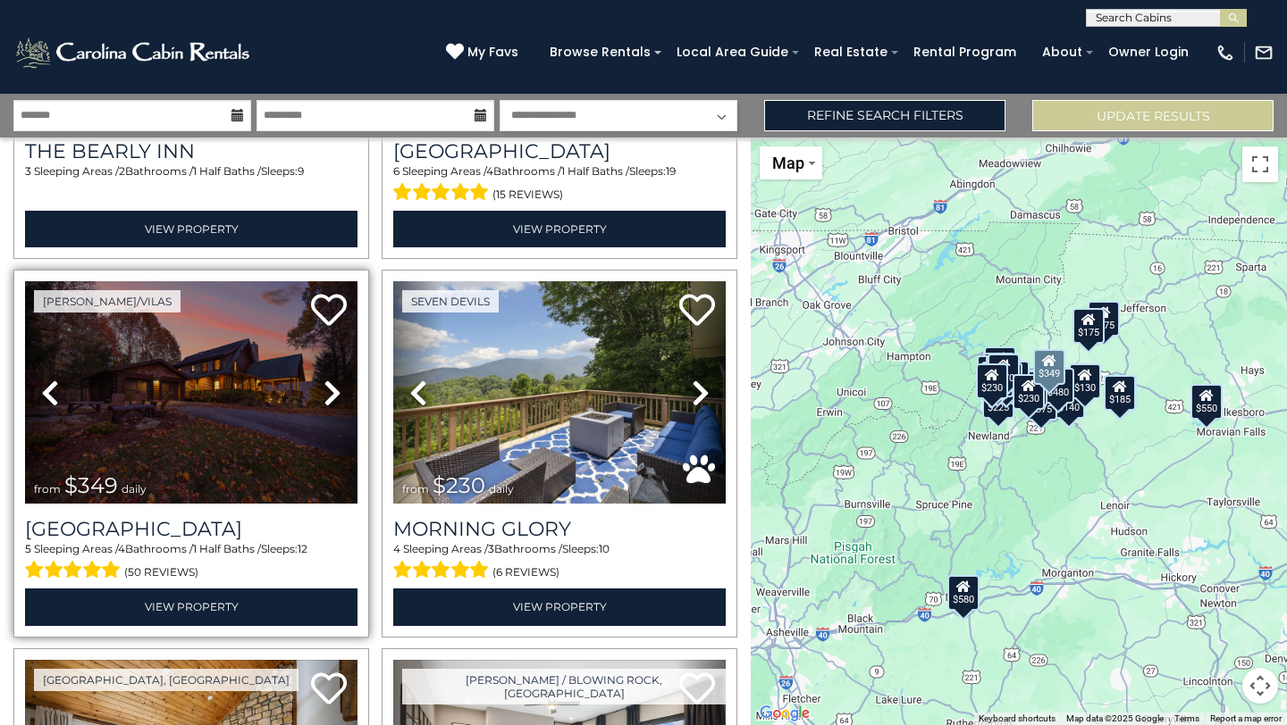
click at [335, 392] on icon at bounding box center [332, 393] width 18 height 29
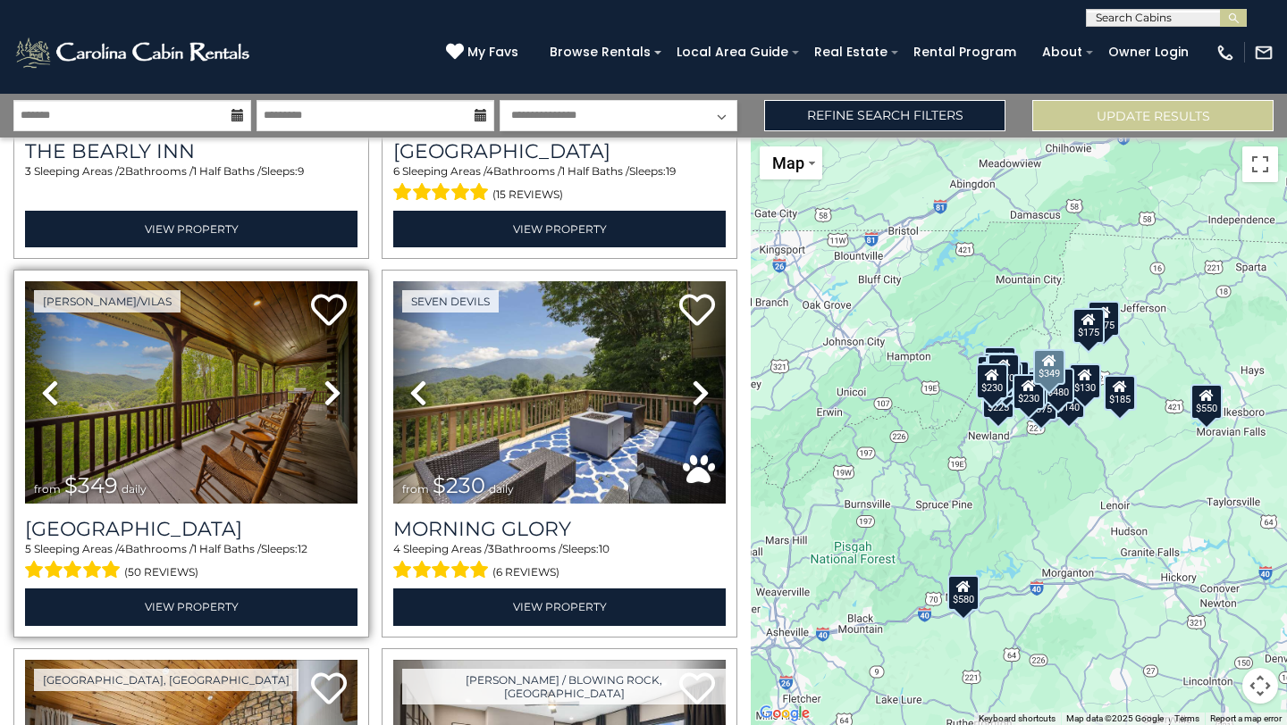
click at [335, 393] on icon at bounding box center [332, 393] width 18 height 29
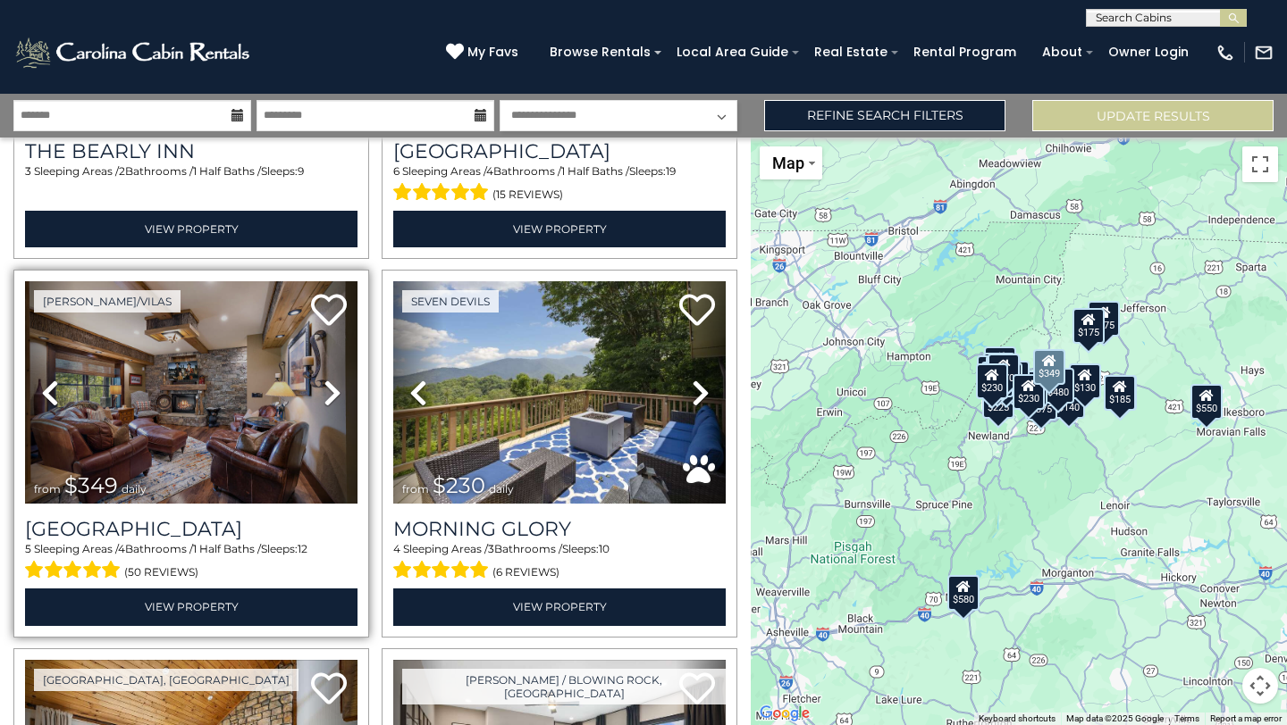
click at [334, 392] on icon at bounding box center [332, 393] width 18 height 29
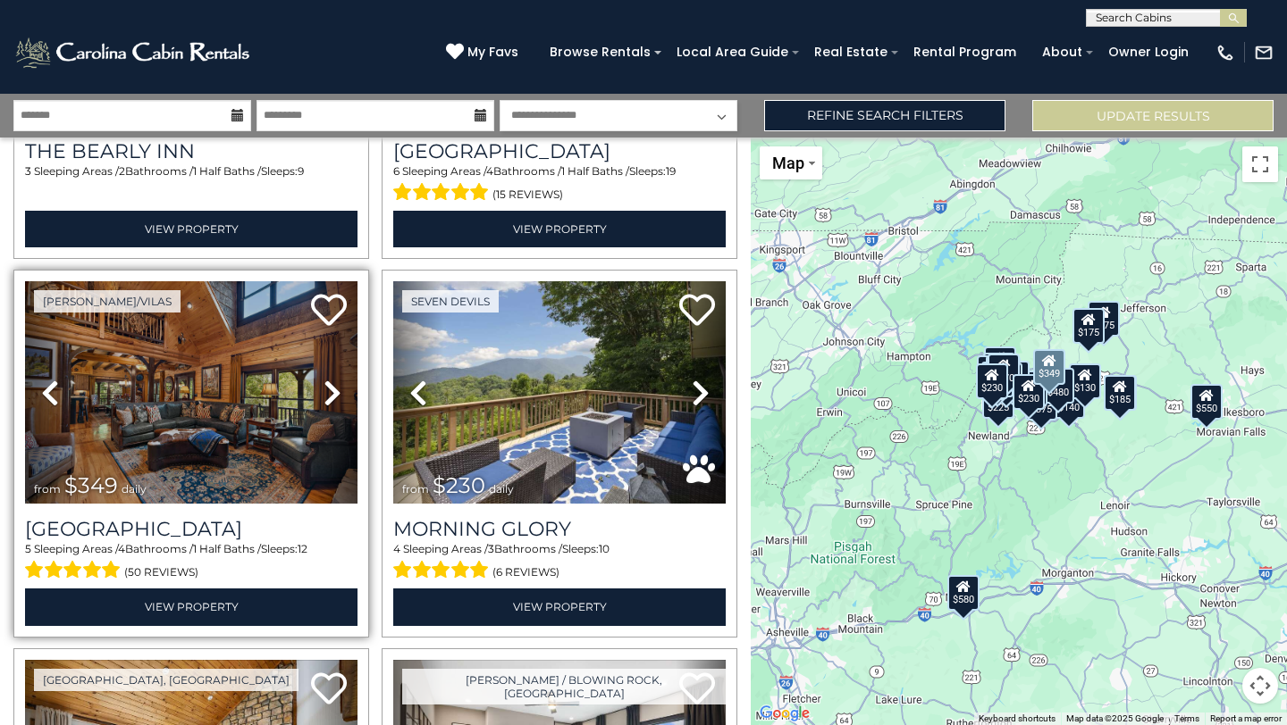
click at [333, 394] on icon at bounding box center [332, 393] width 18 height 29
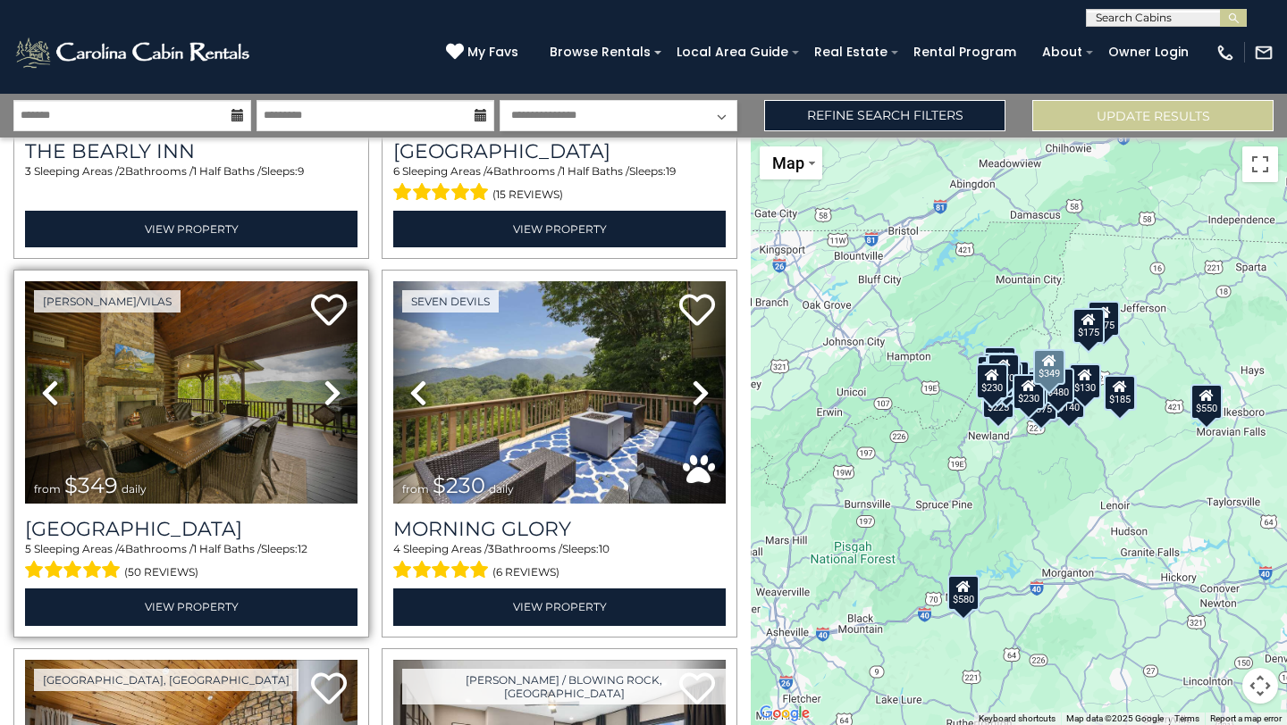
click at [332, 396] on icon at bounding box center [332, 393] width 18 height 29
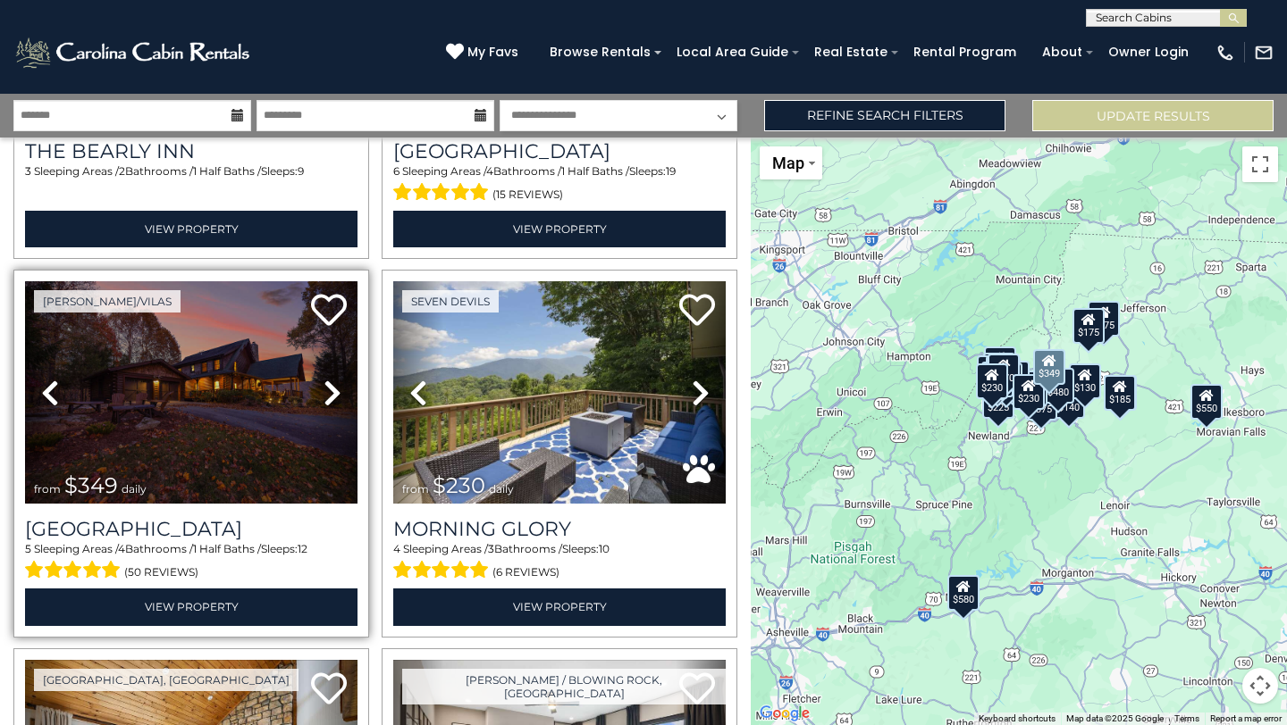
click at [332, 397] on icon at bounding box center [332, 393] width 18 height 29
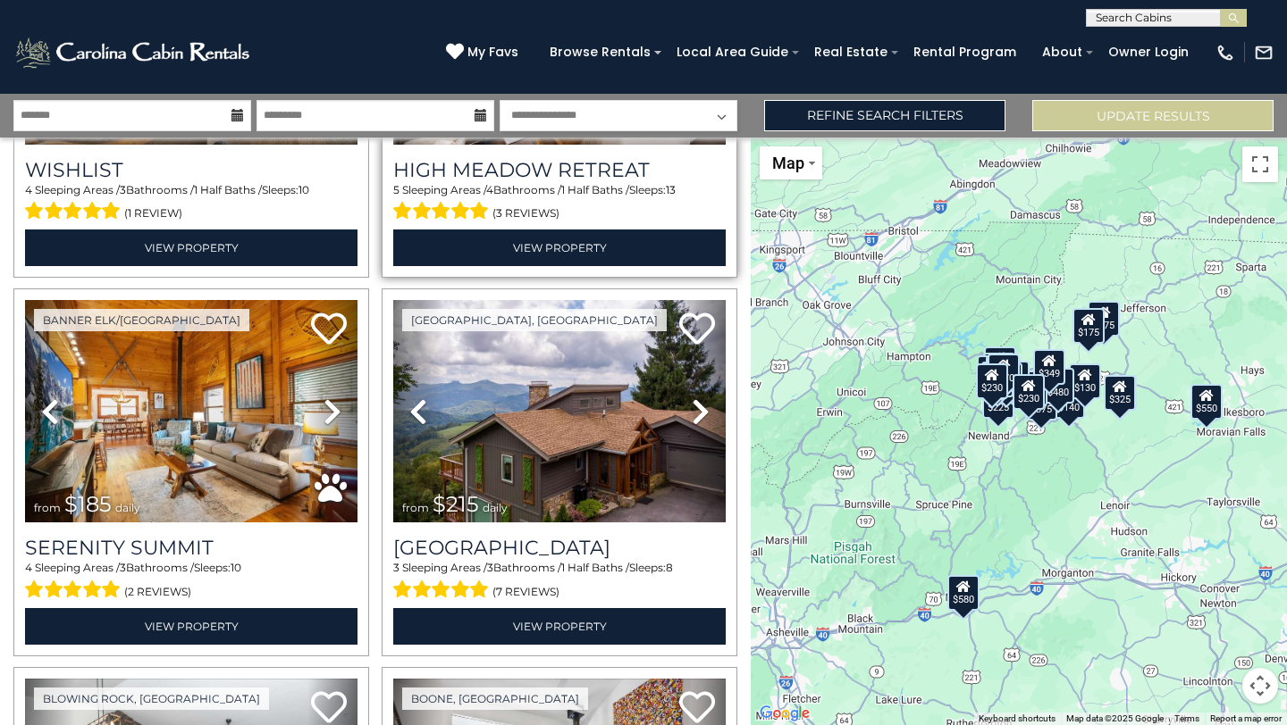
scroll to position [2940, 0]
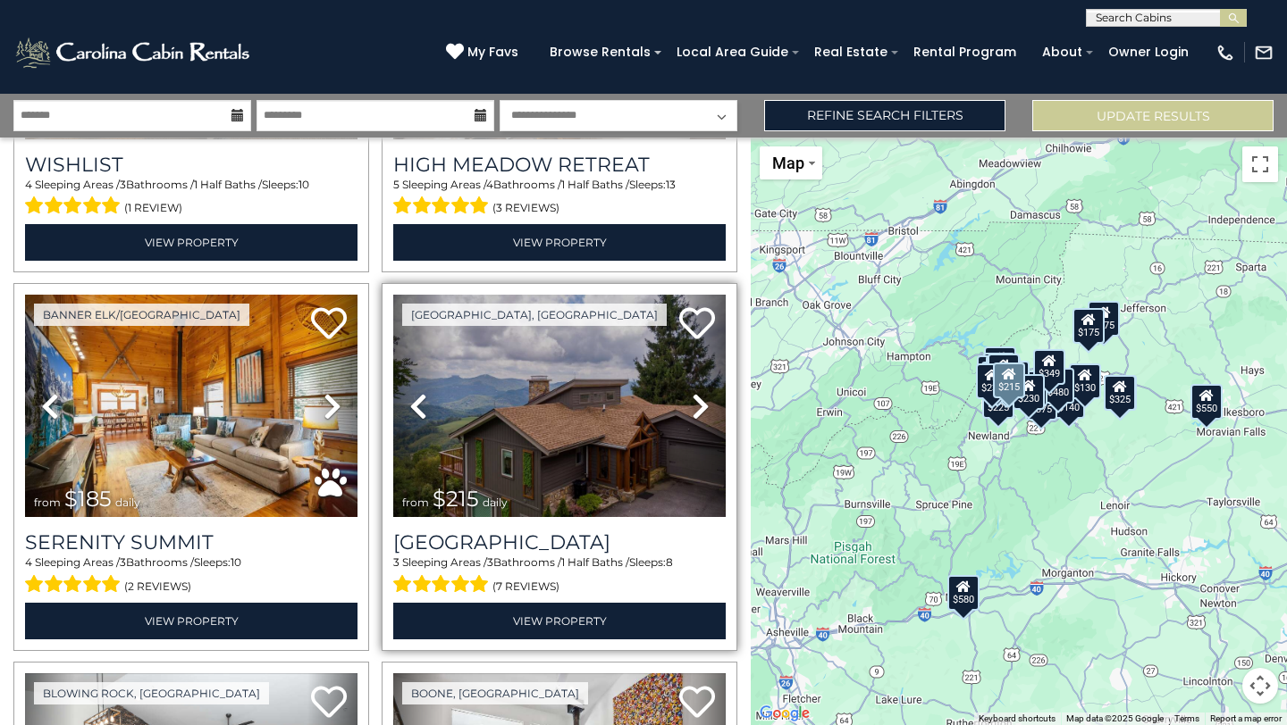
click at [706, 407] on icon at bounding box center [701, 406] width 18 height 29
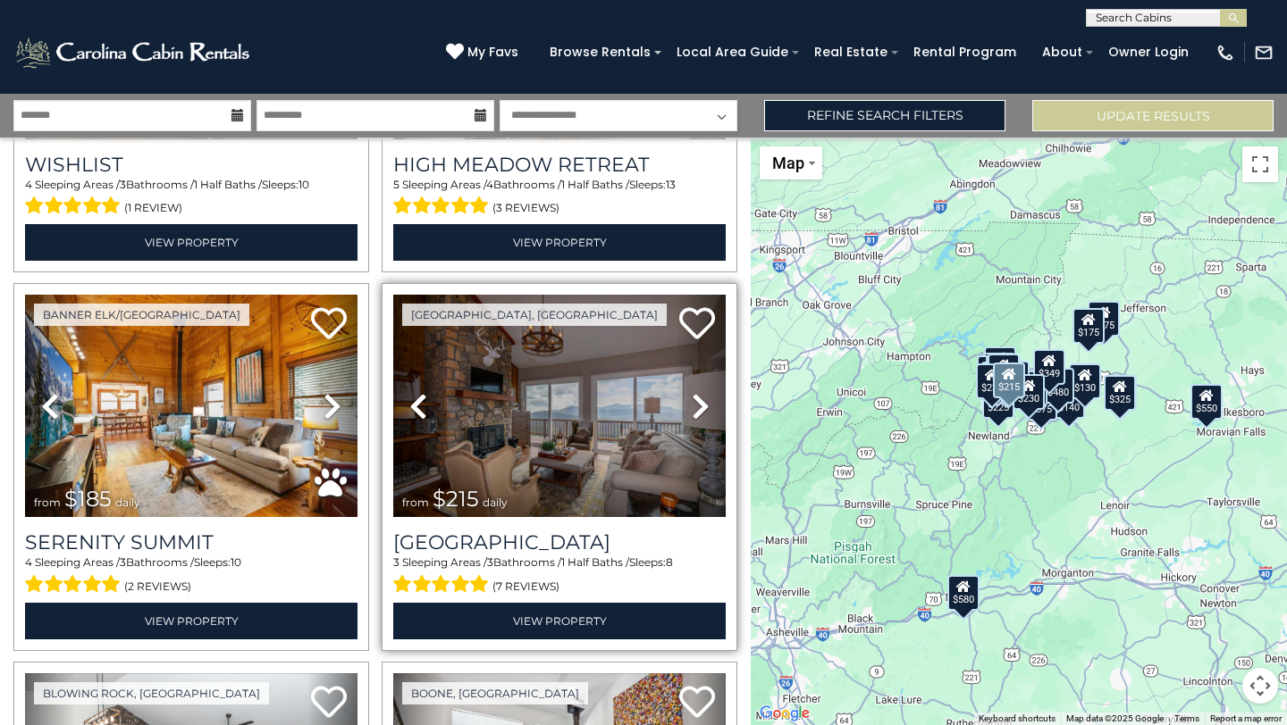
click at [706, 407] on icon at bounding box center [701, 406] width 18 height 29
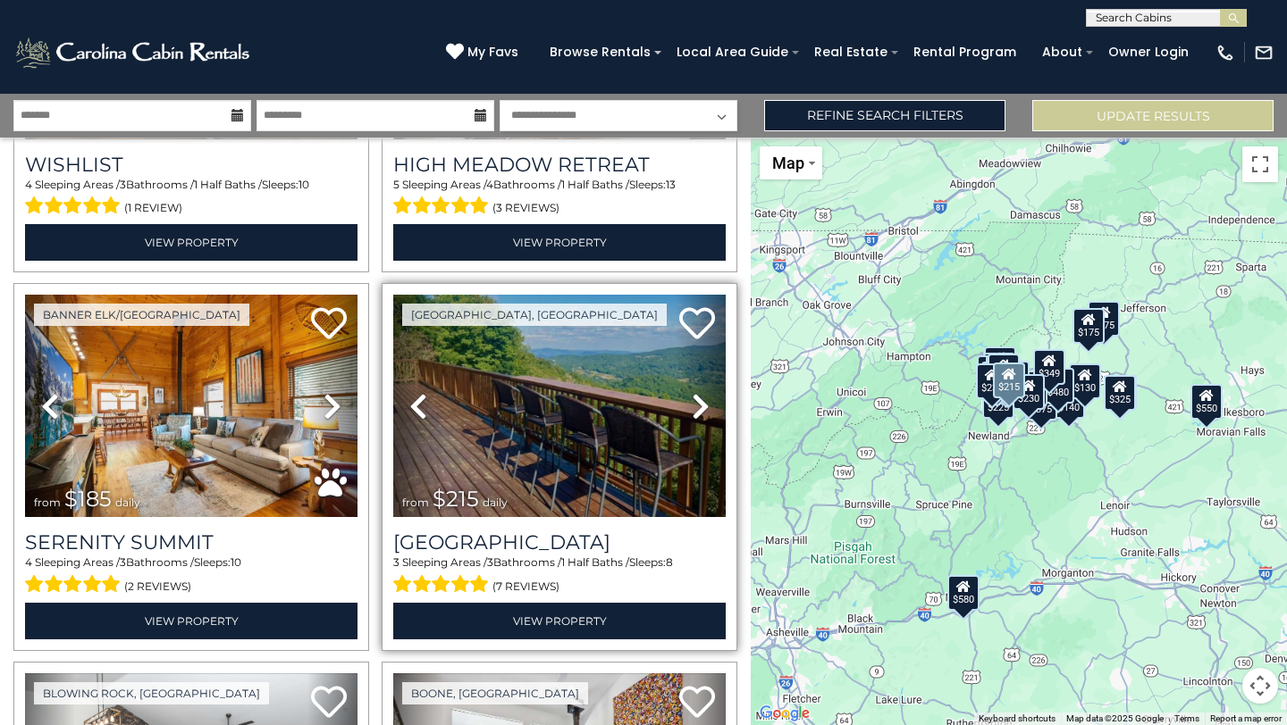
click at [706, 407] on icon at bounding box center [701, 406] width 18 height 29
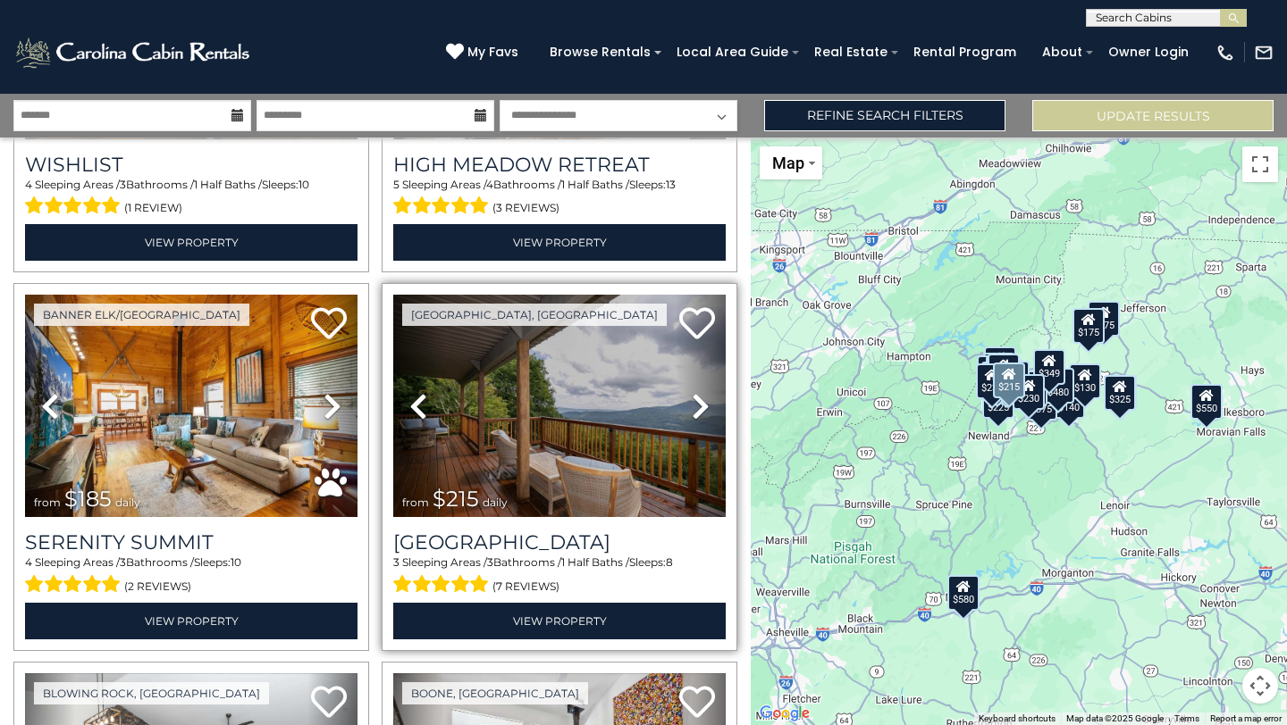
click at [704, 407] on icon at bounding box center [701, 406] width 18 height 29
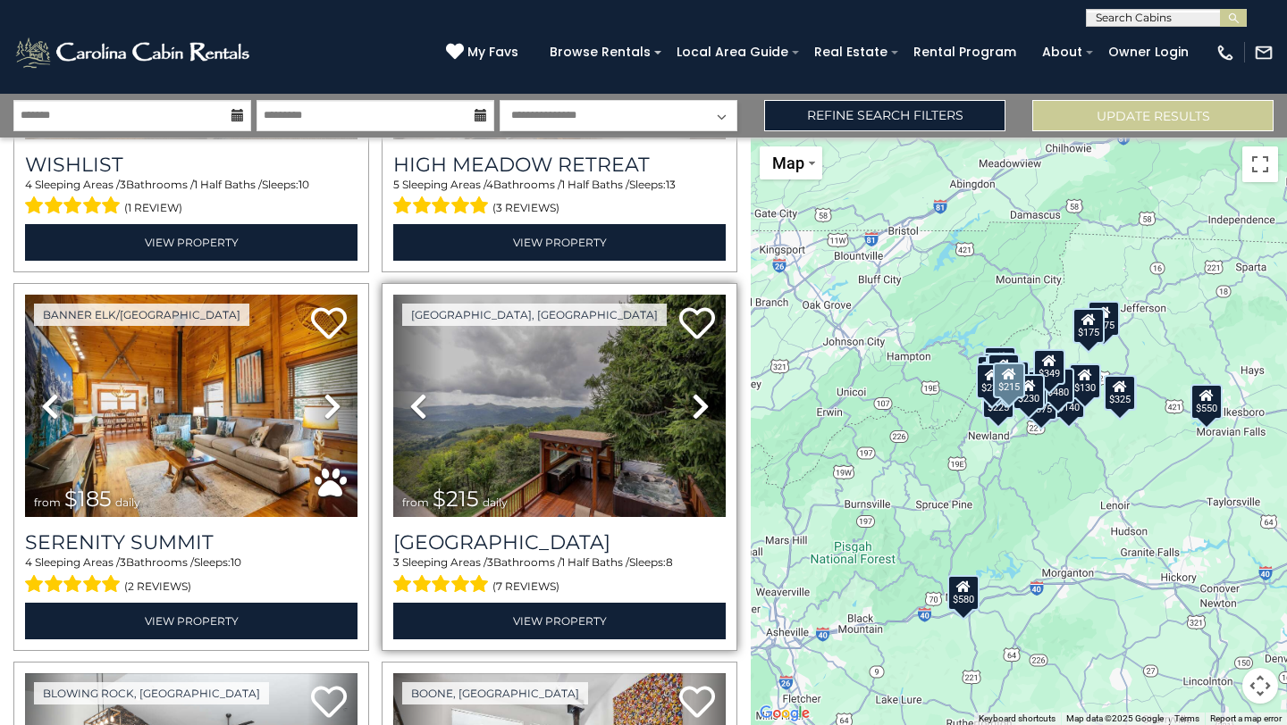
click at [704, 407] on icon at bounding box center [701, 406] width 18 height 29
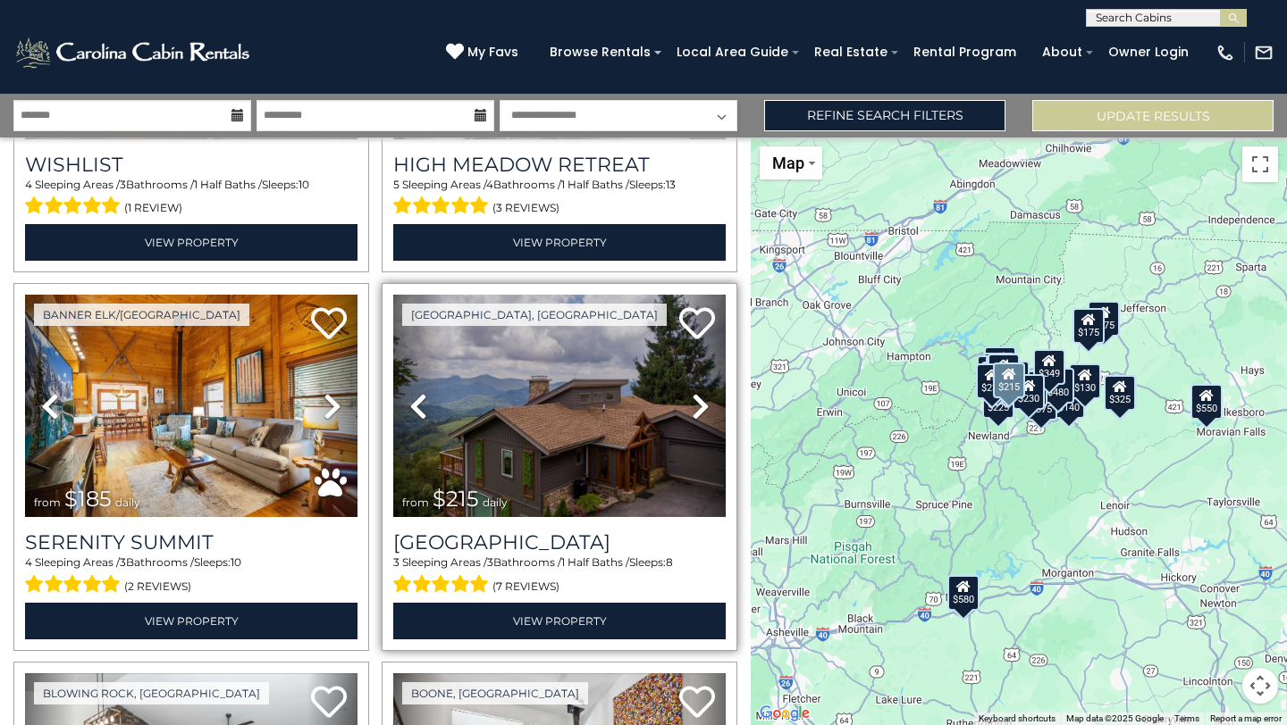
click at [704, 407] on icon at bounding box center [701, 406] width 18 height 29
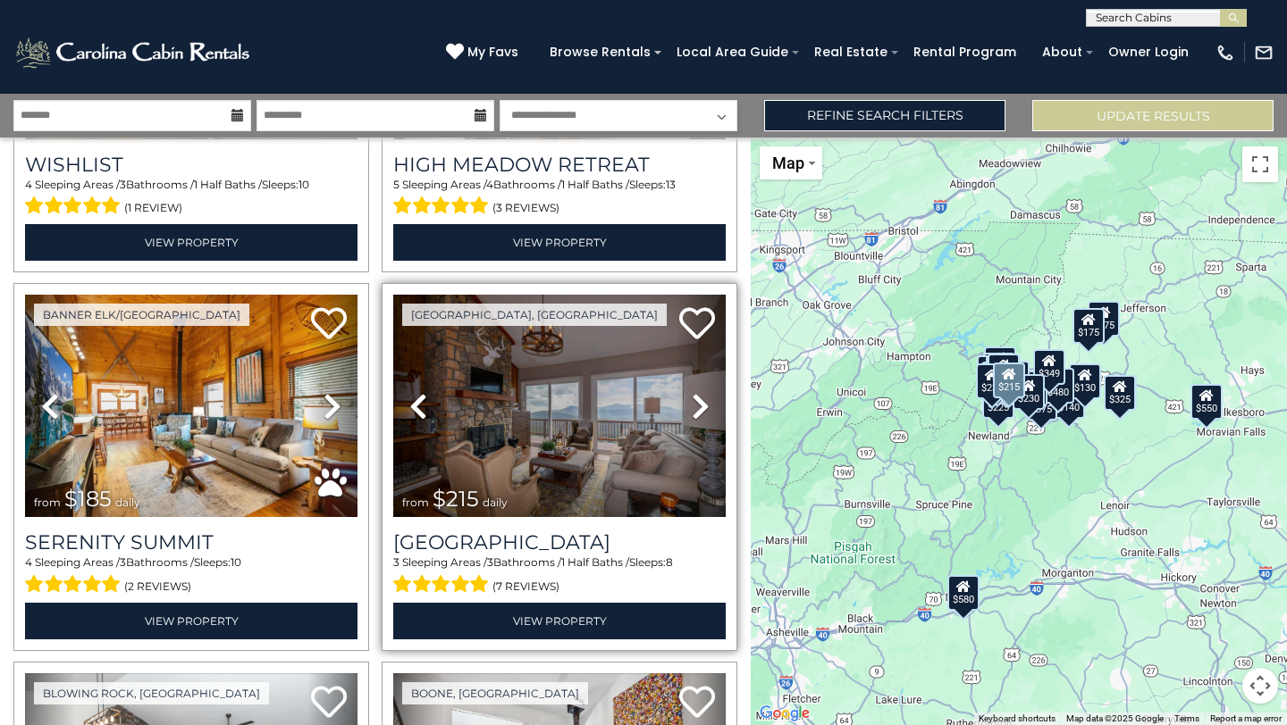
click at [703, 408] on icon at bounding box center [701, 406] width 18 height 29
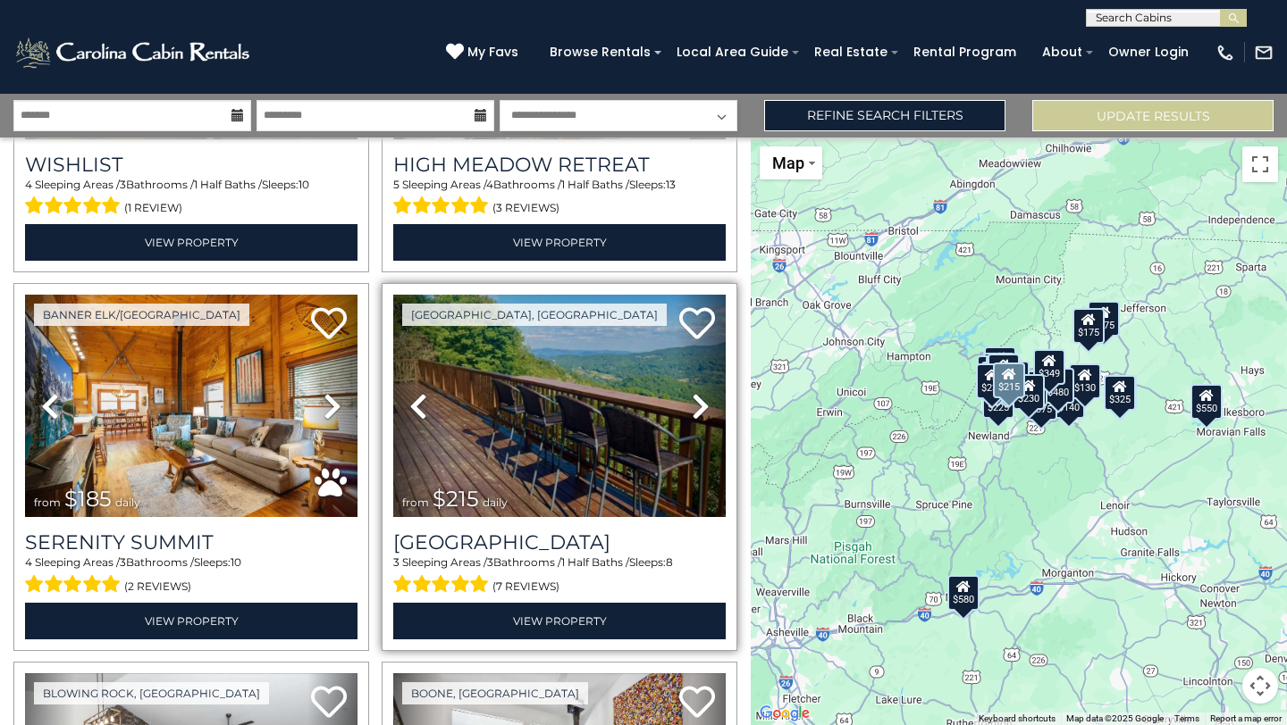
click at [703, 408] on icon at bounding box center [701, 406] width 18 height 29
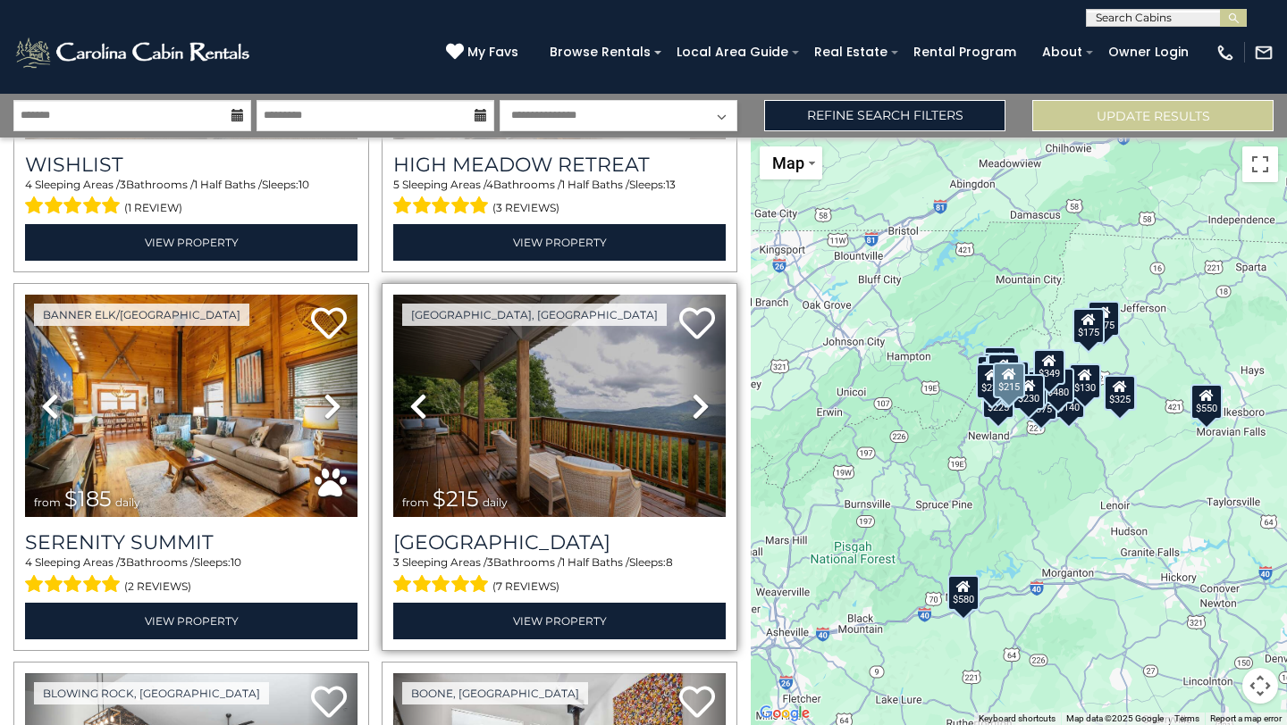
click at [702, 408] on icon at bounding box center [701, 406] width 18 height 29
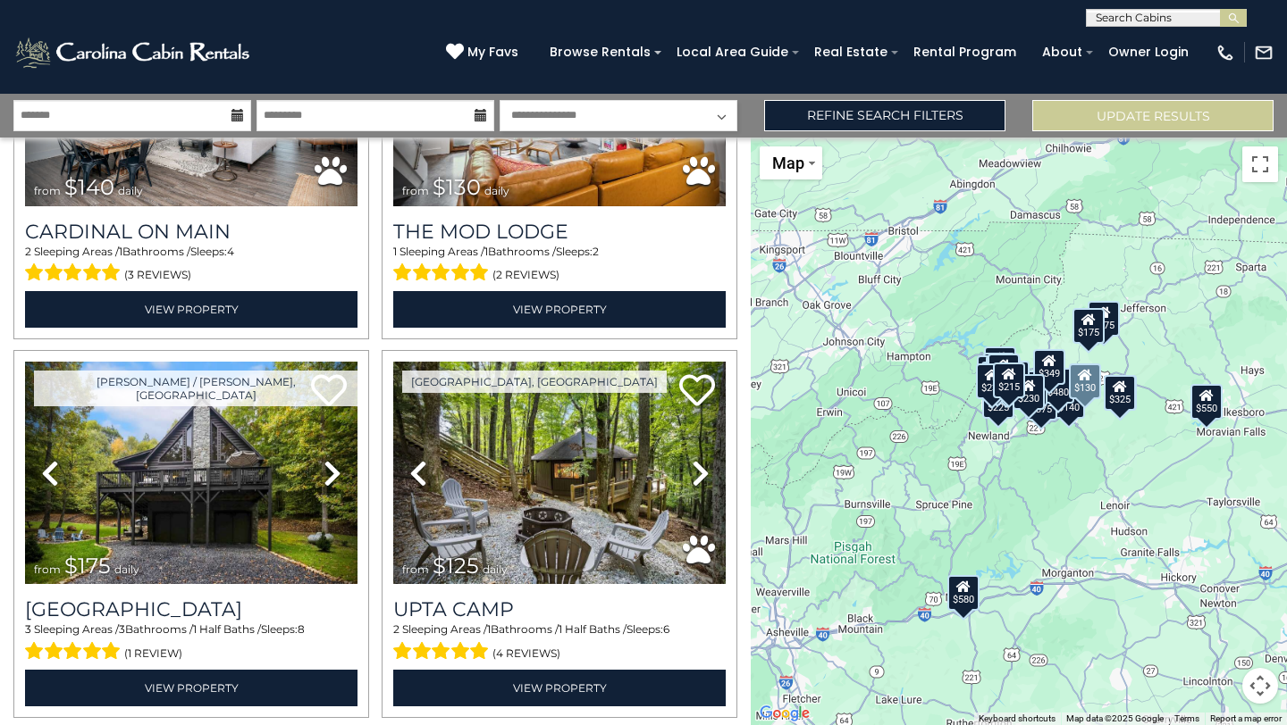
scroll to position [3659, 0]
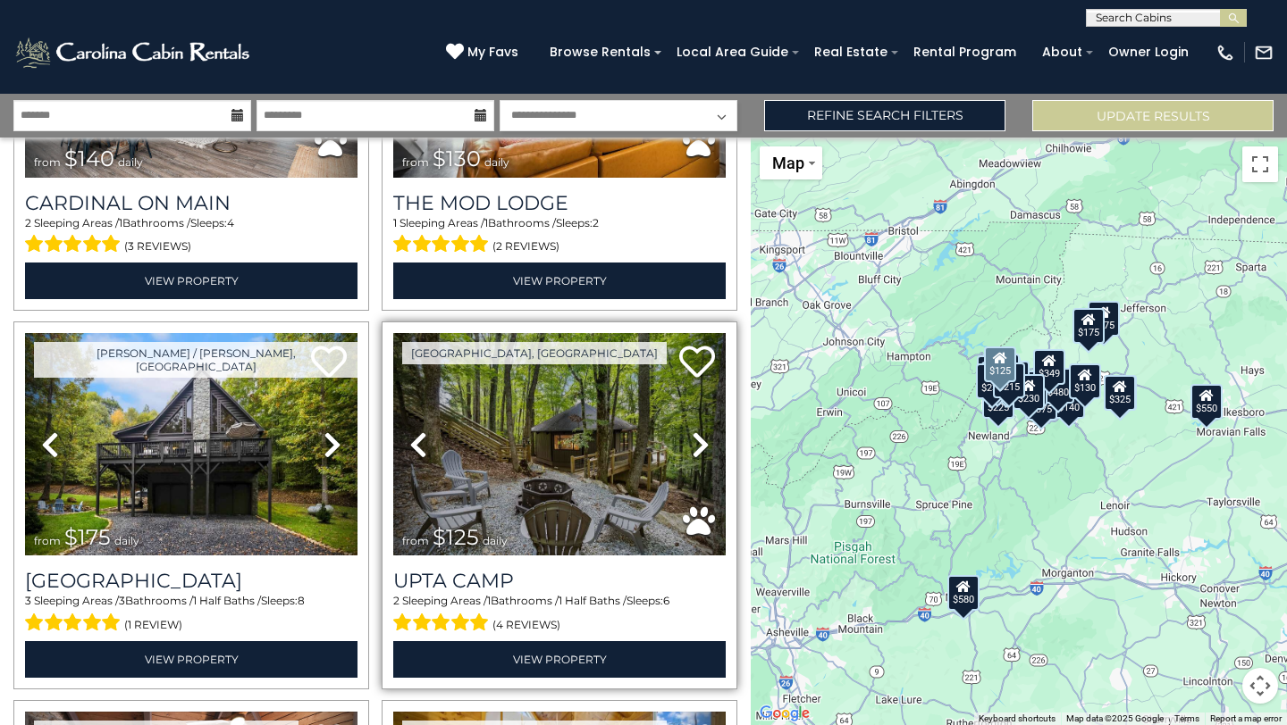
click at [701, 443] on icon at bounding box center [701, 445] width 18 height 29
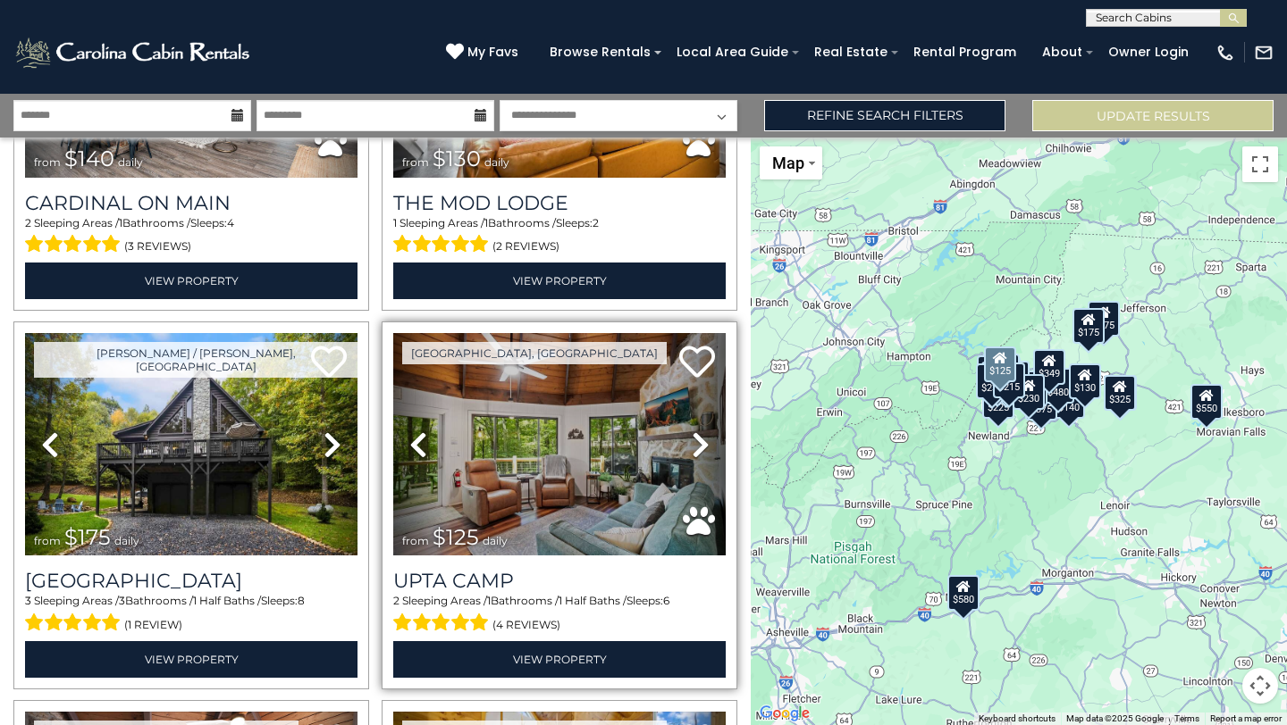
click at [700, 442] on icon at bounding box center [701, 445] width 18 height 29
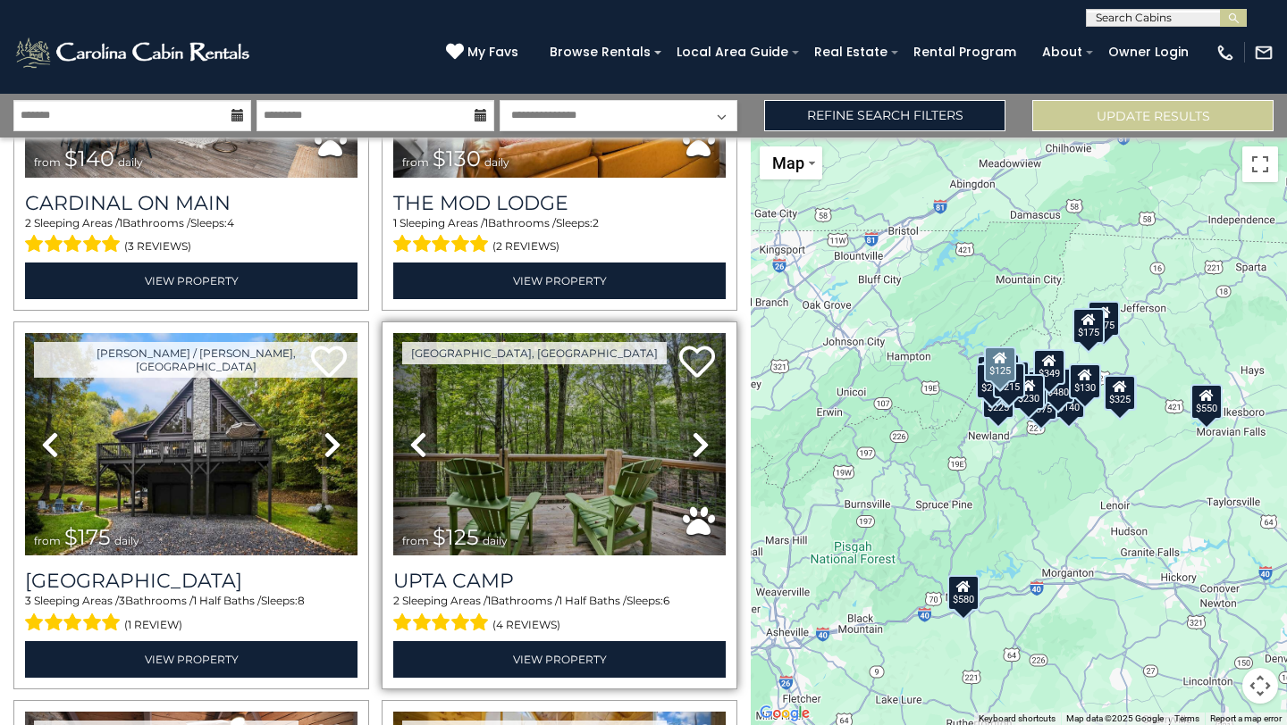
click at [700, 442] on icon at bounding box center [701, 445] width 18 height 29
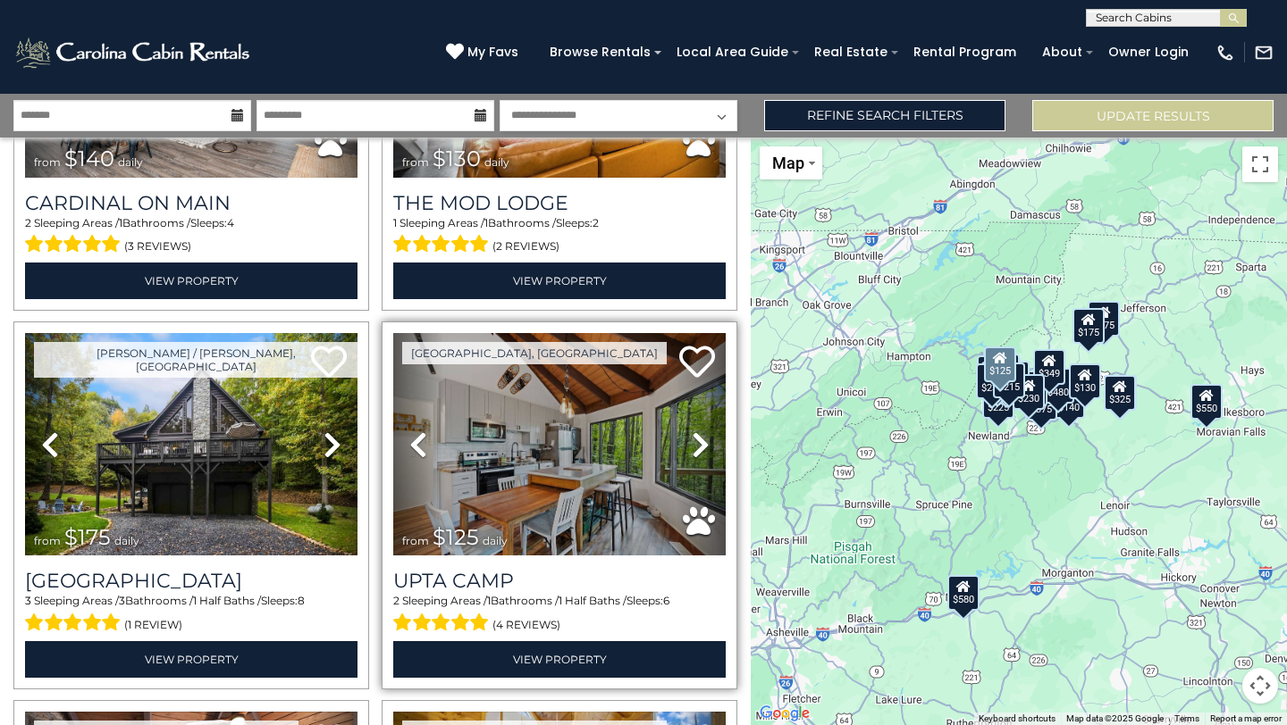
click at [700, 441] on icon at bounding box center [701, 445] width 18 height 29
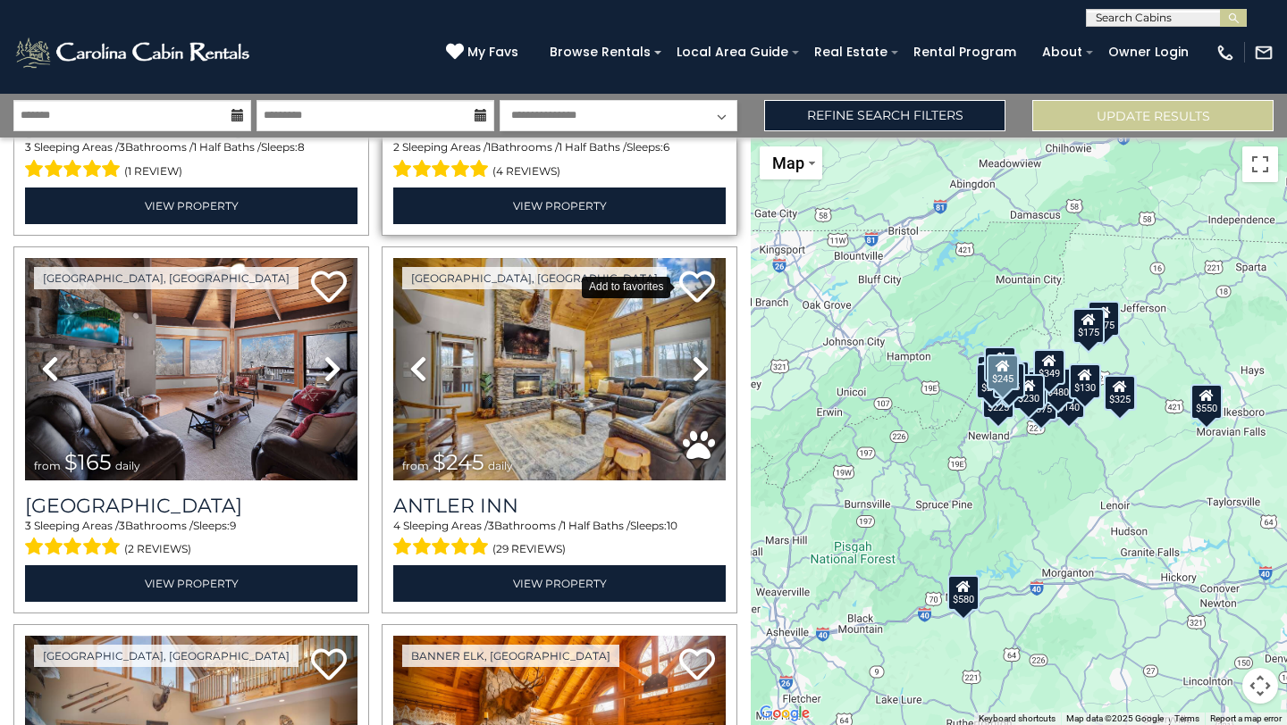
scroll to position [4114, 0]
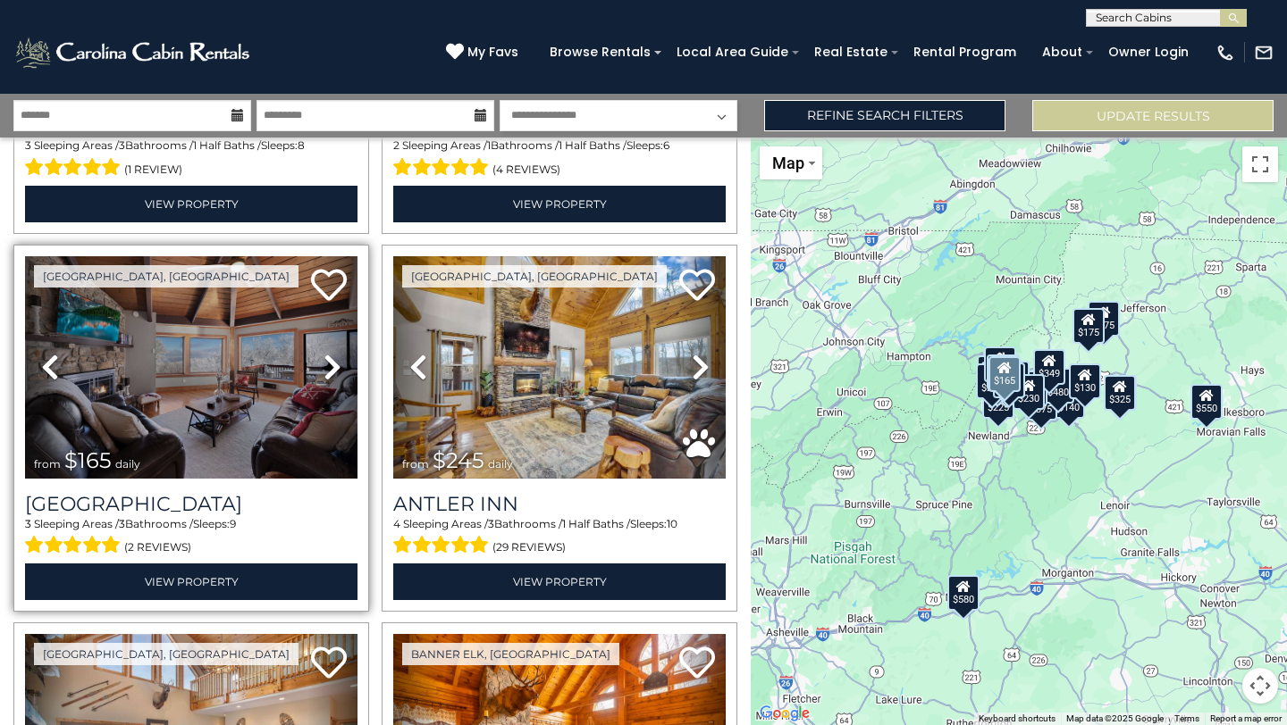
click at [342, 369] on link "Next" at bounding box center [332, 367] width 50 height 222
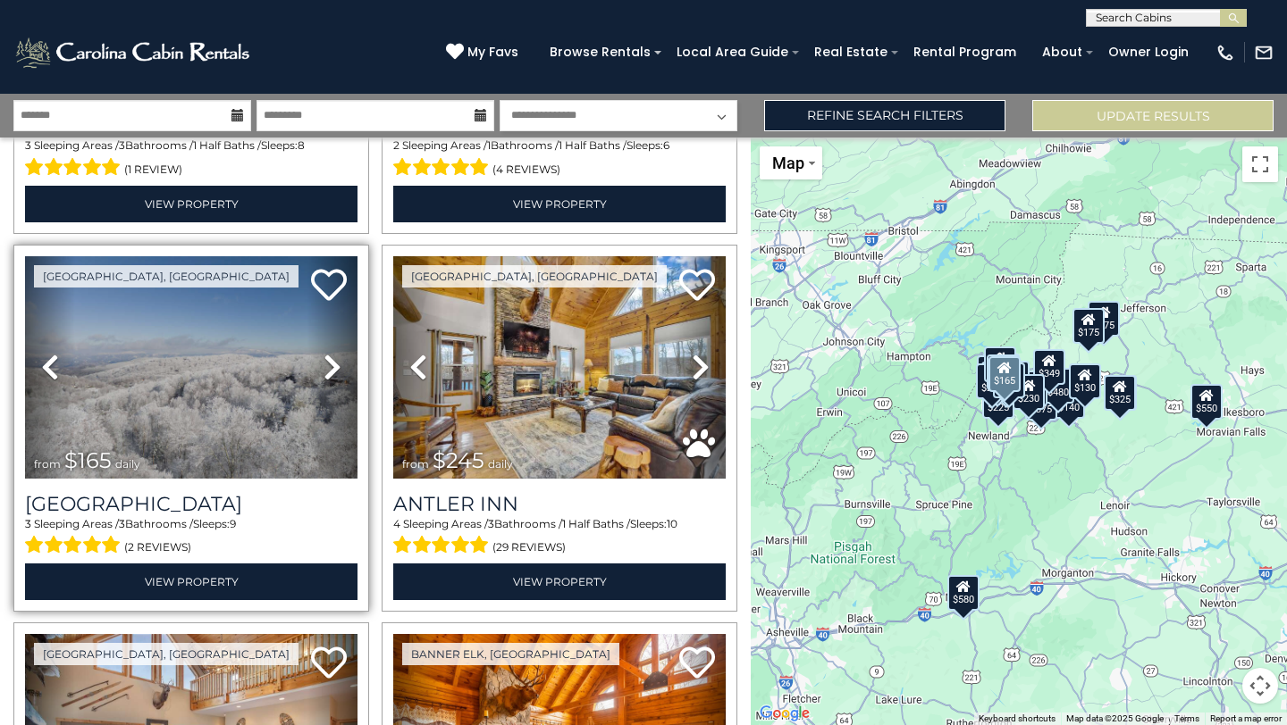
click at [342, 369] on link "Next" at bounding box center [332, 367] width 50 height 222
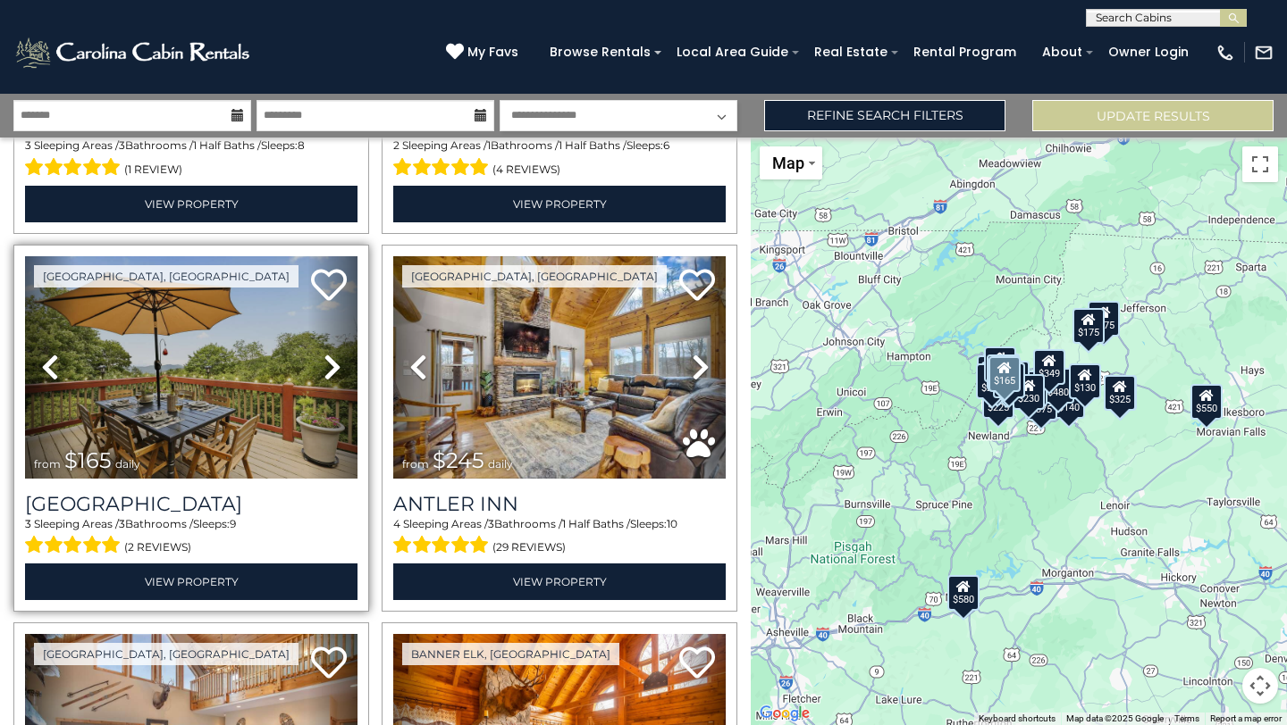
click at [342, 369] on link "Next" at bounding box center [332, 367] width 50 height 222
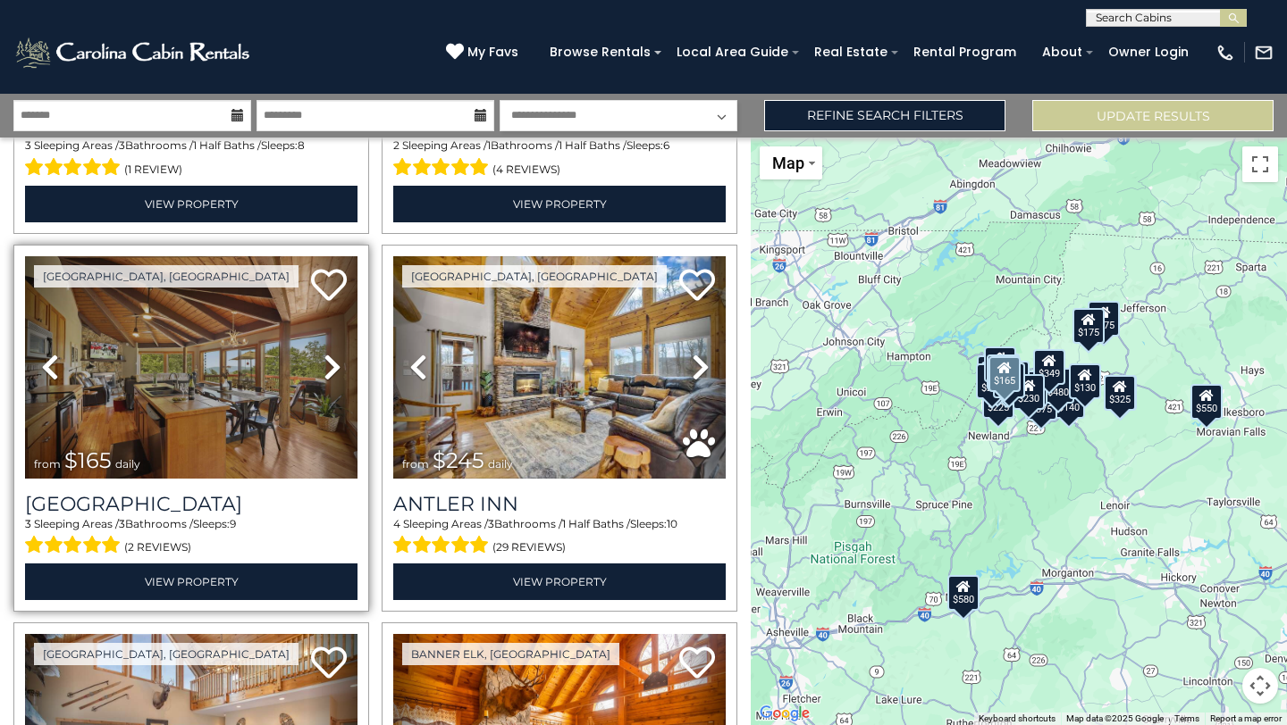
click at [335, 367] on icon at bounding box center [332, 367] width 18 height 29
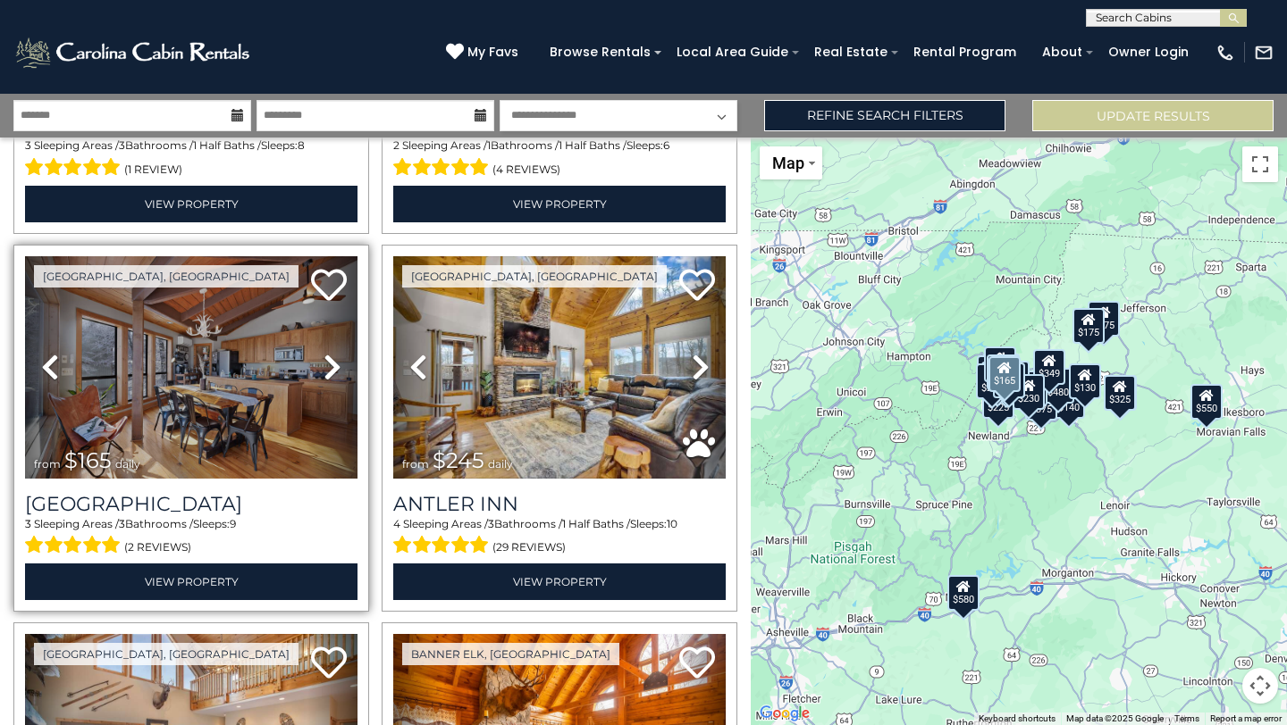
click at [335, 367] on icon at bounding box center [332, 367] width 18 height 29
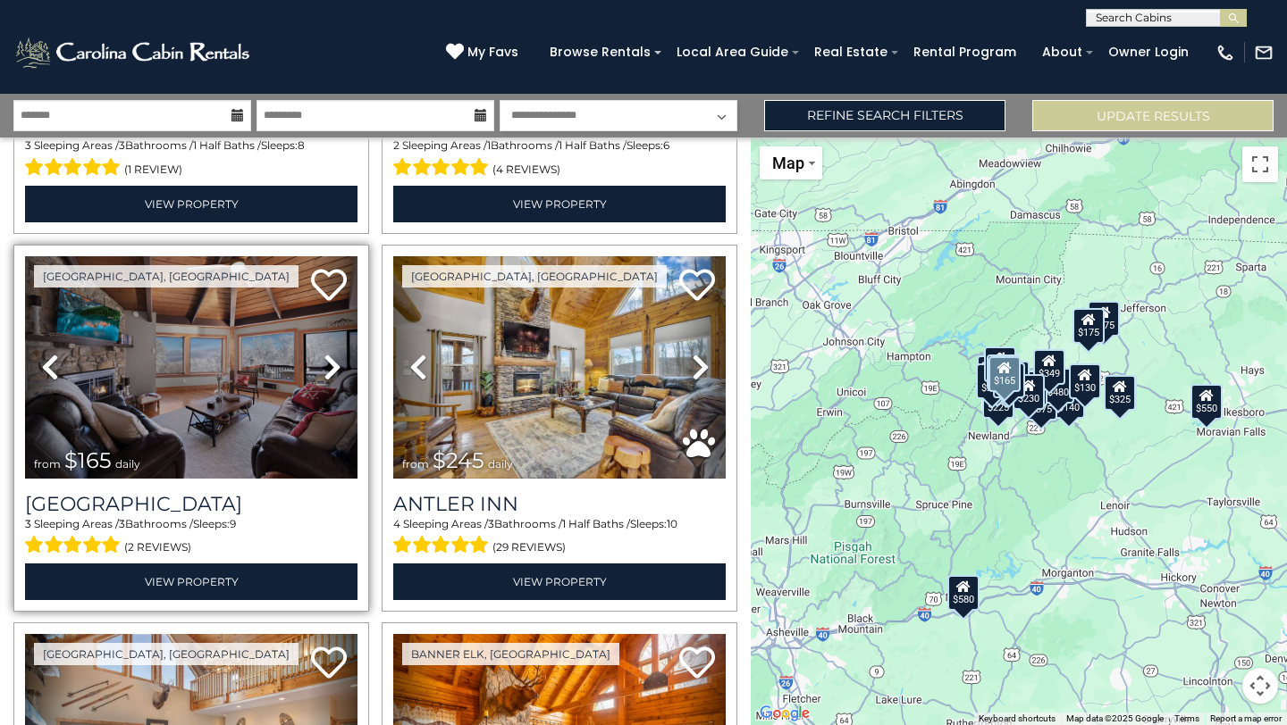
click at [335, 367] on icon at bounding box center [332, 367] width 18 height 29
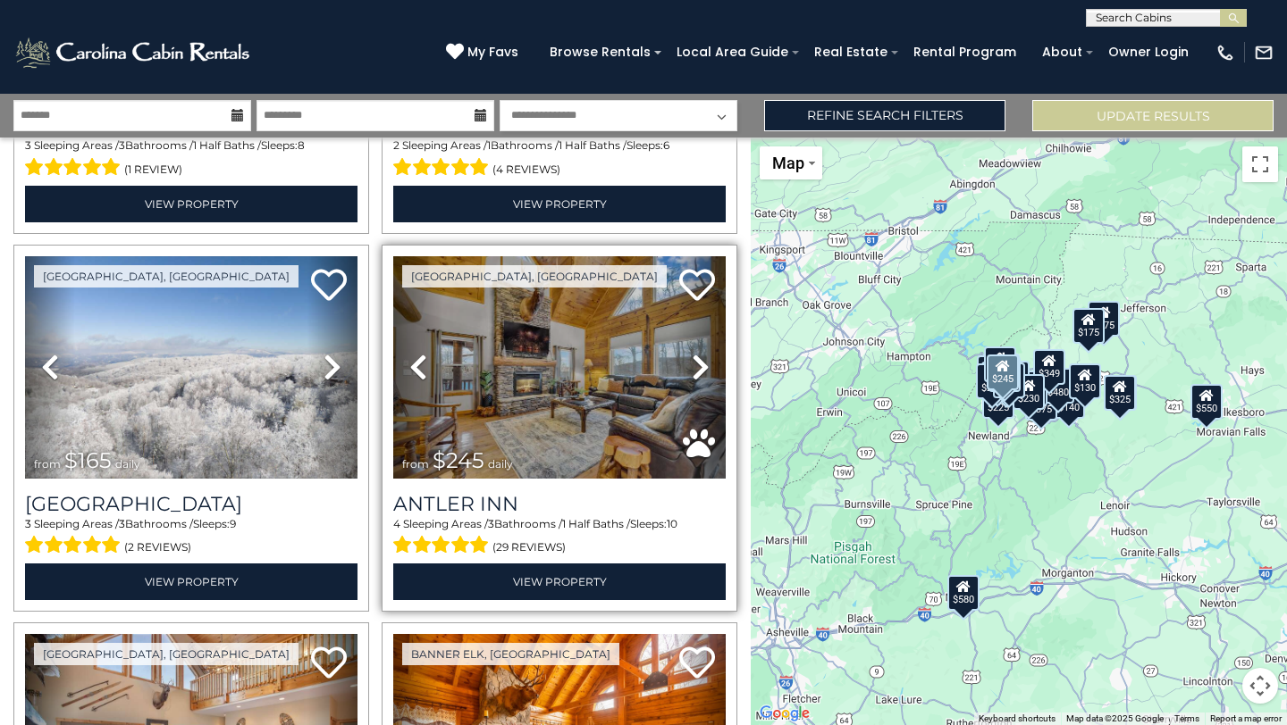
click at [701, 358] on icon at bounding box center [701, 367] width 18 height 29
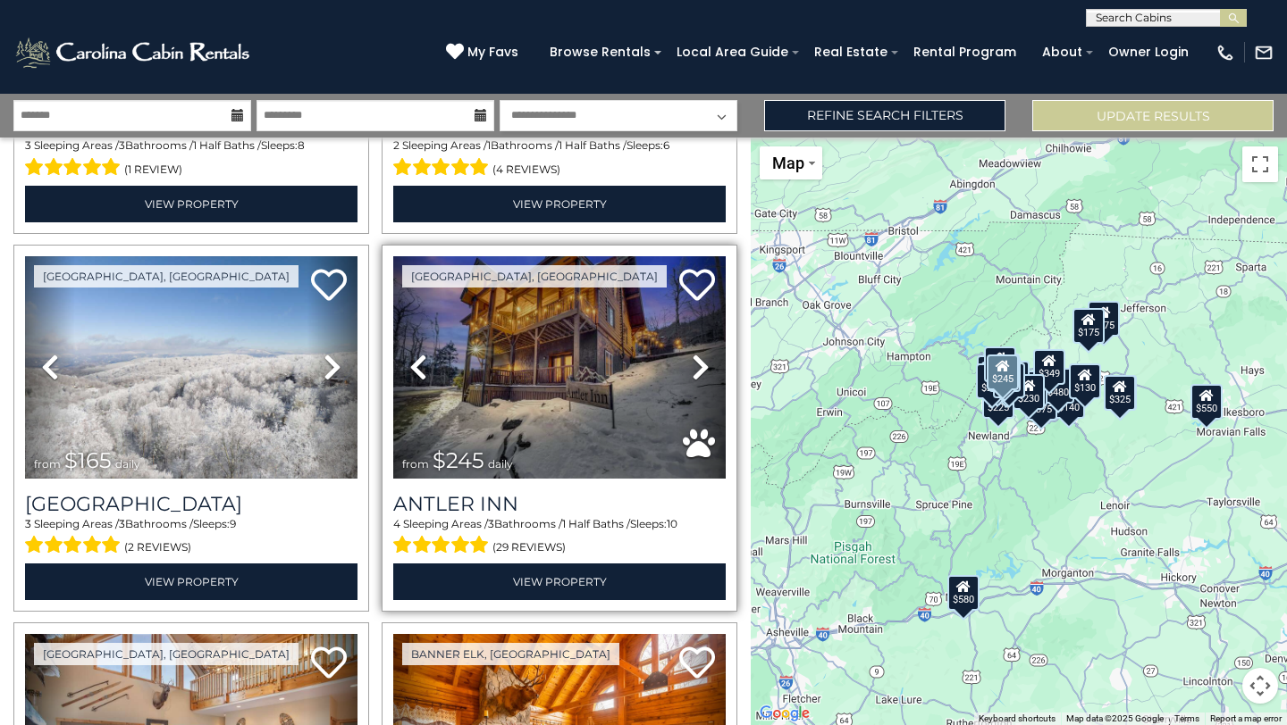
click at [700, 364] on icon at bounding box center [701, 367] width 18 height 29
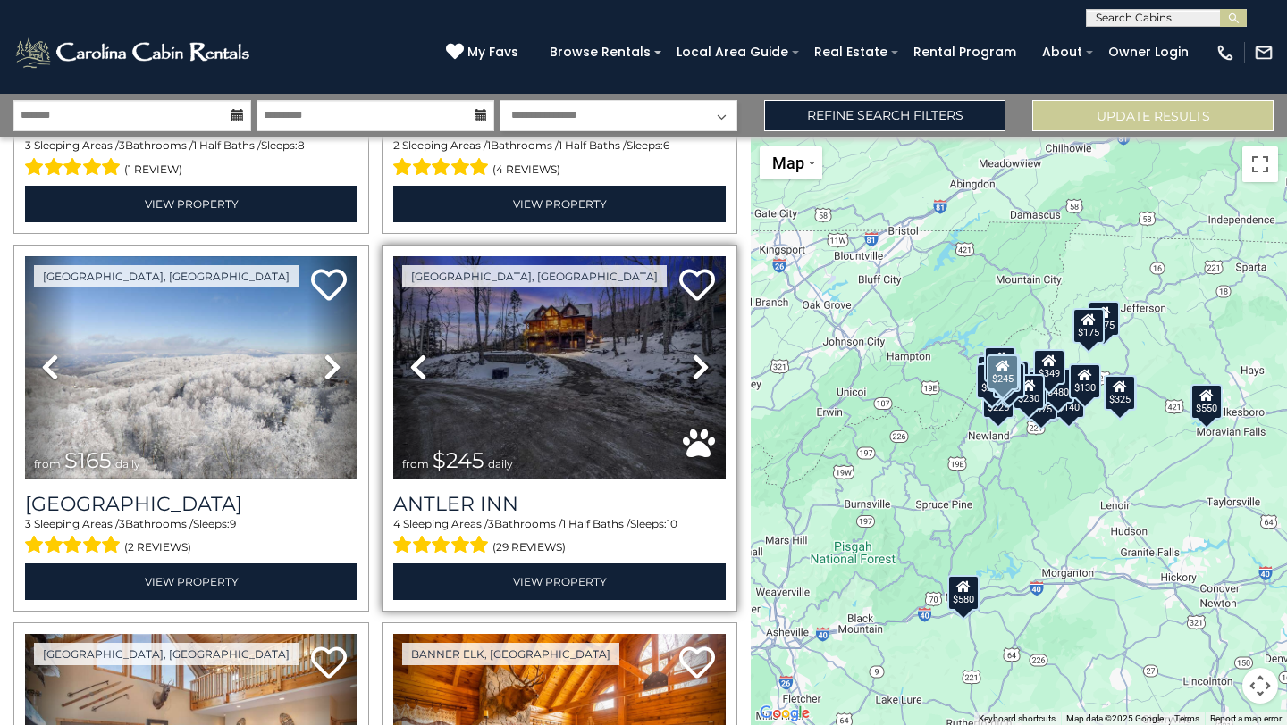
click at [700, 364] on icon at bounding box center [701, 367] width 18 height 29
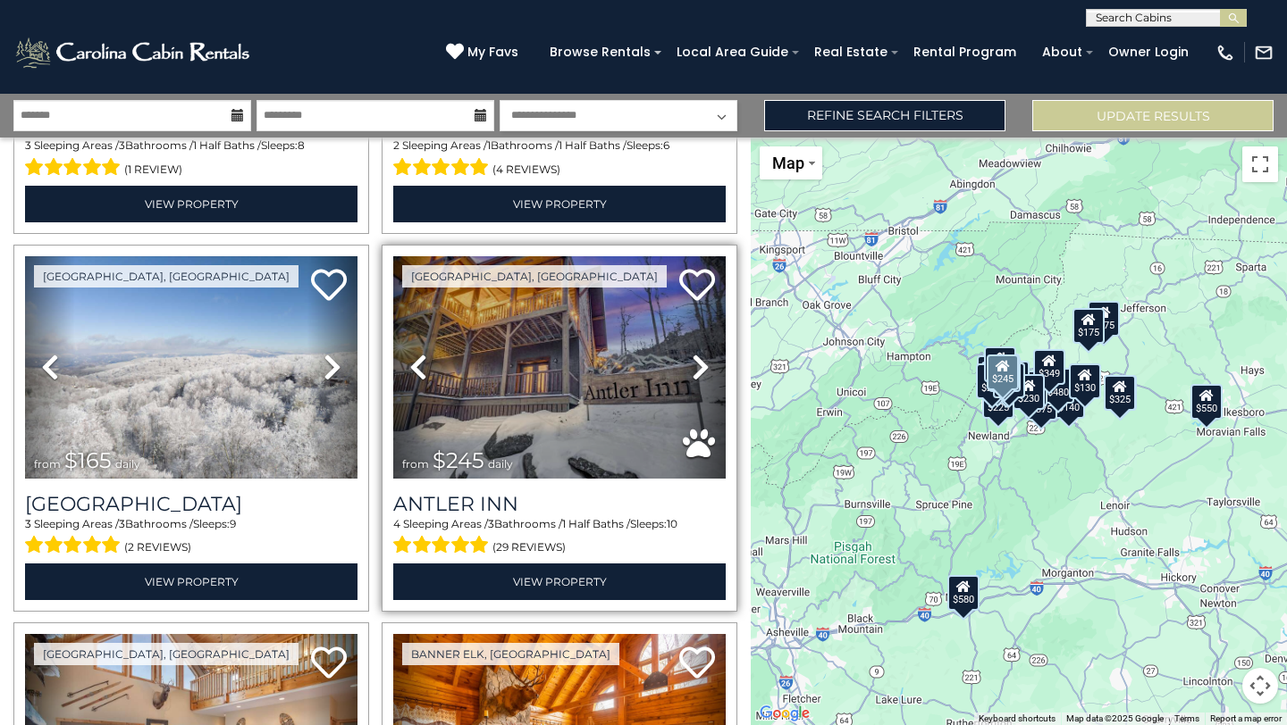
click at [698, 365] on icon at bounding box center [701, 367] width 18 height 29
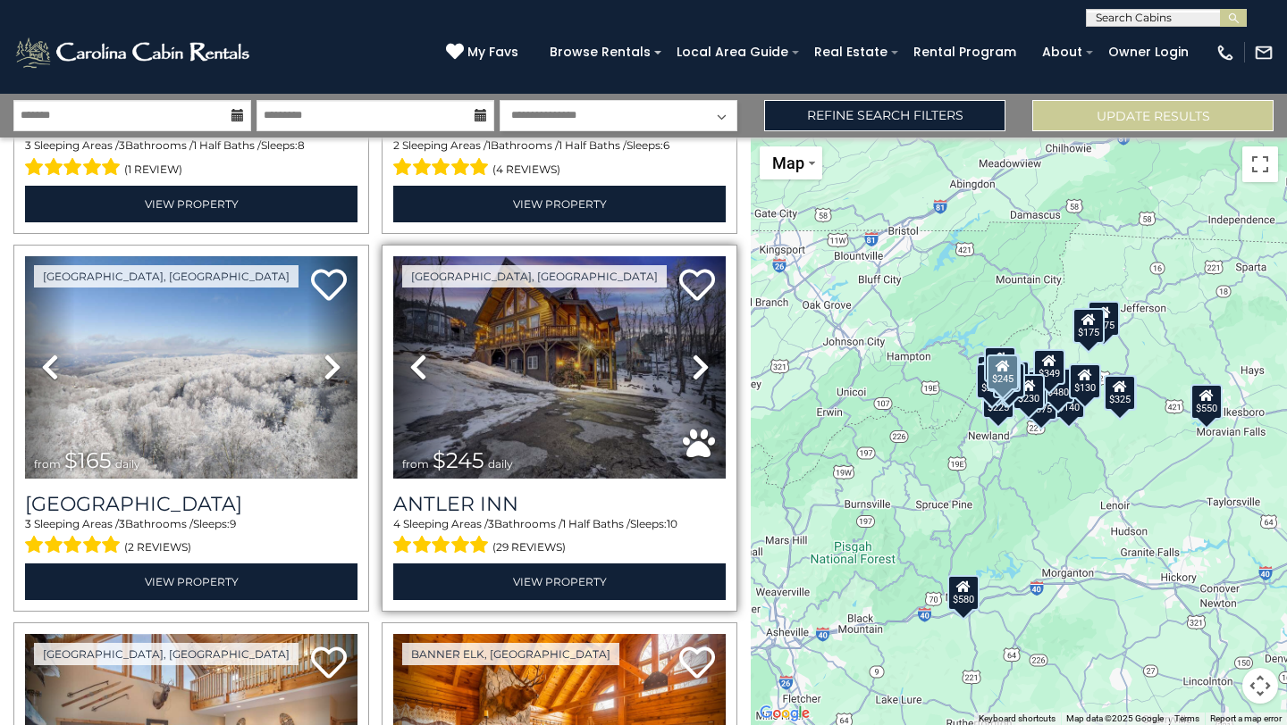
click at [698, 365] on icon at bounding box center [701, 367] width 18 height 29
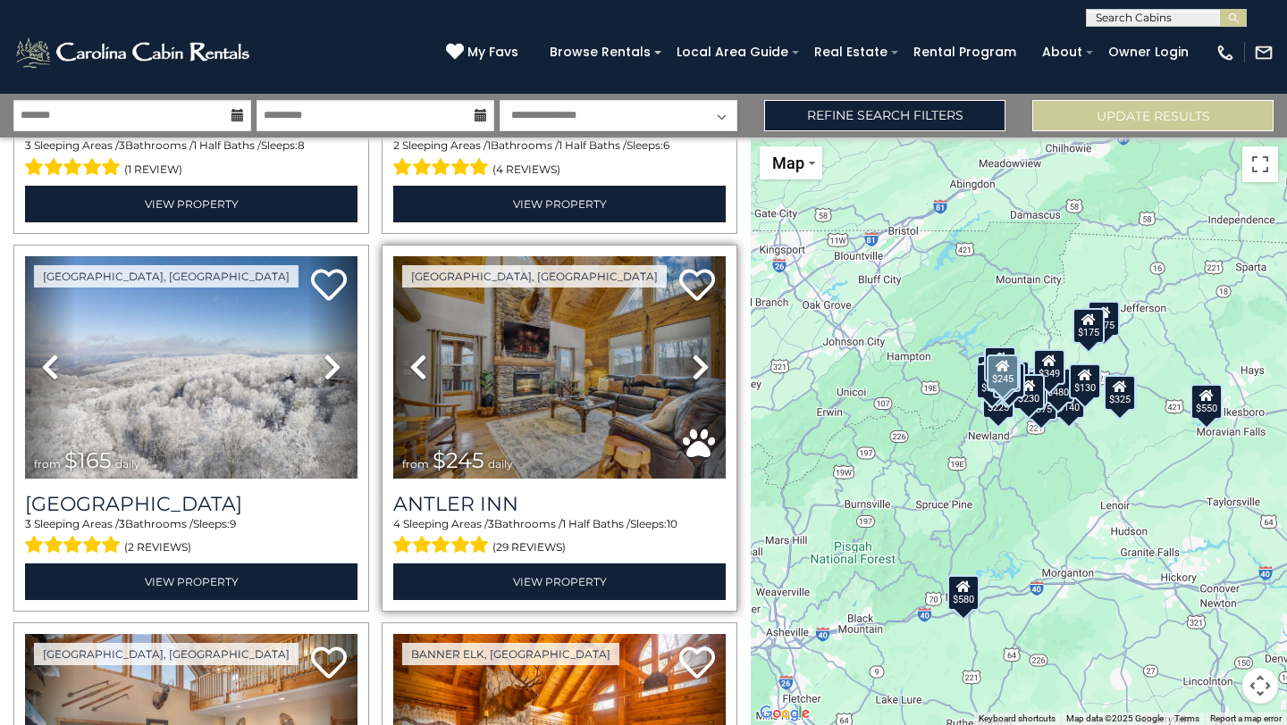
click at [698, 365] on icon at bounding box center [701, 367] width 18 height 29
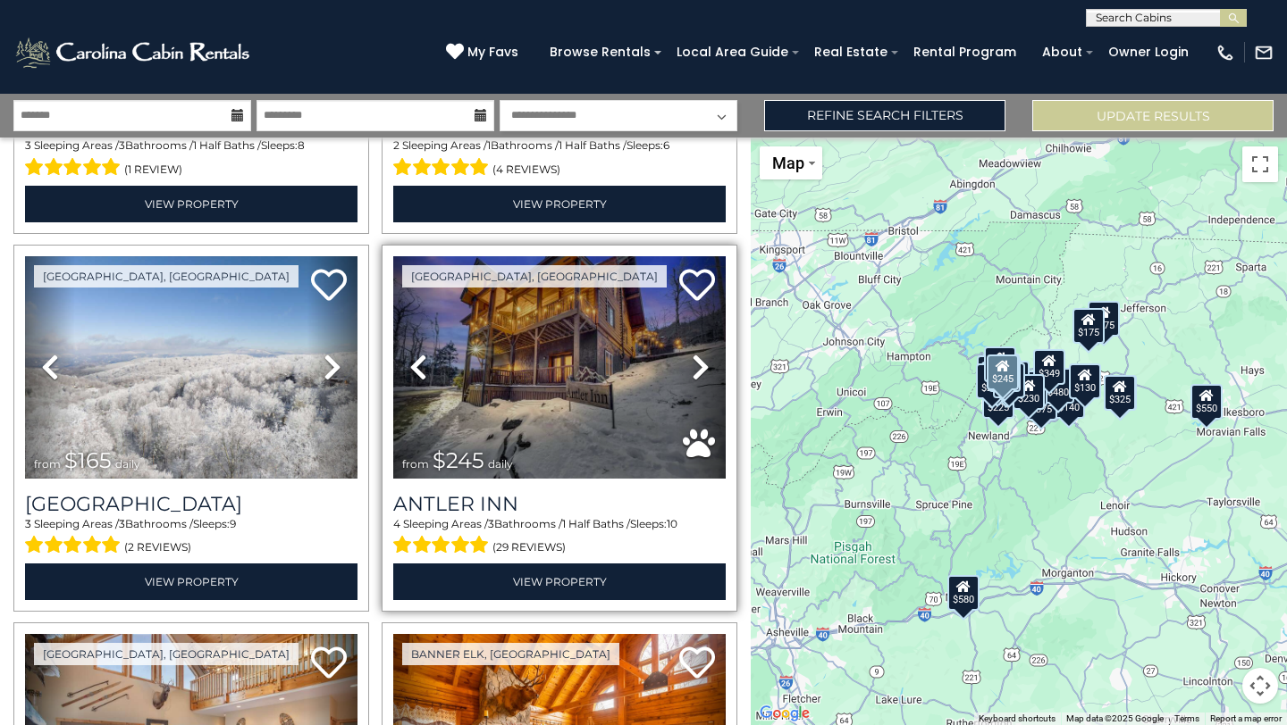
click at [697, 365] on icon at bounding box center [701, 367] width 18 height 29
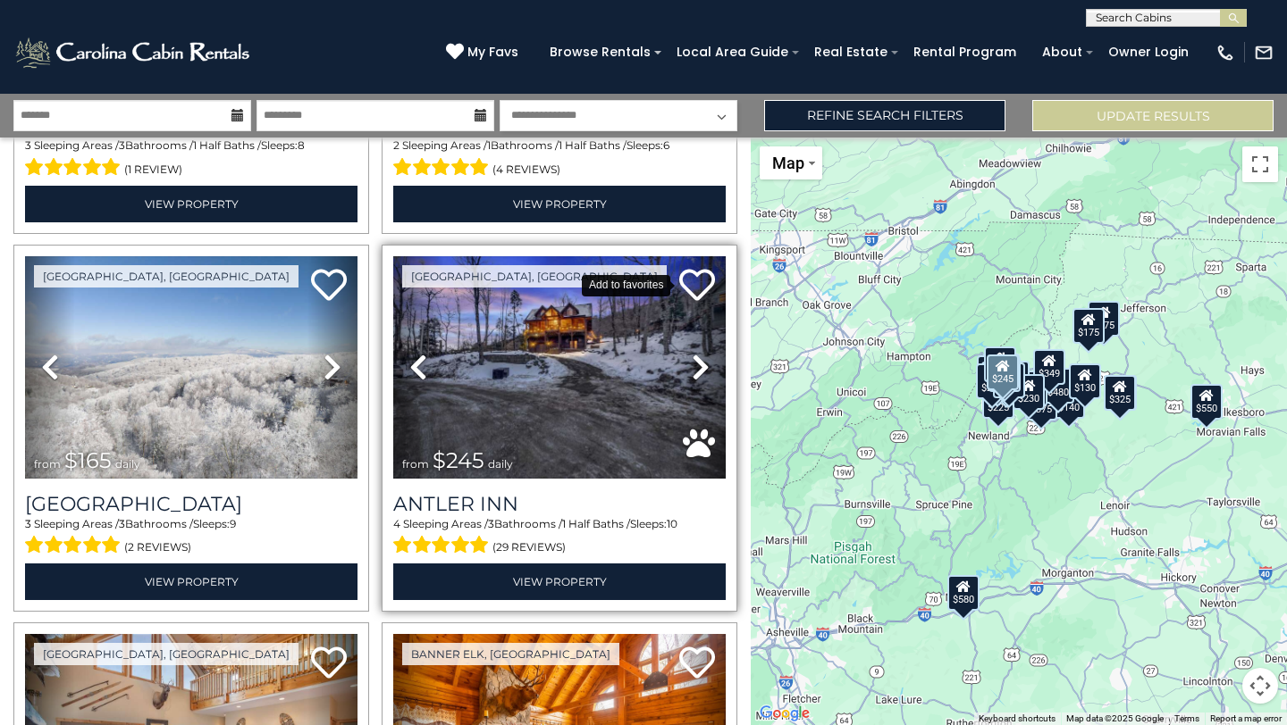
click at [698, 289] on icon at bounding box center [697, 285] width 36 height 36
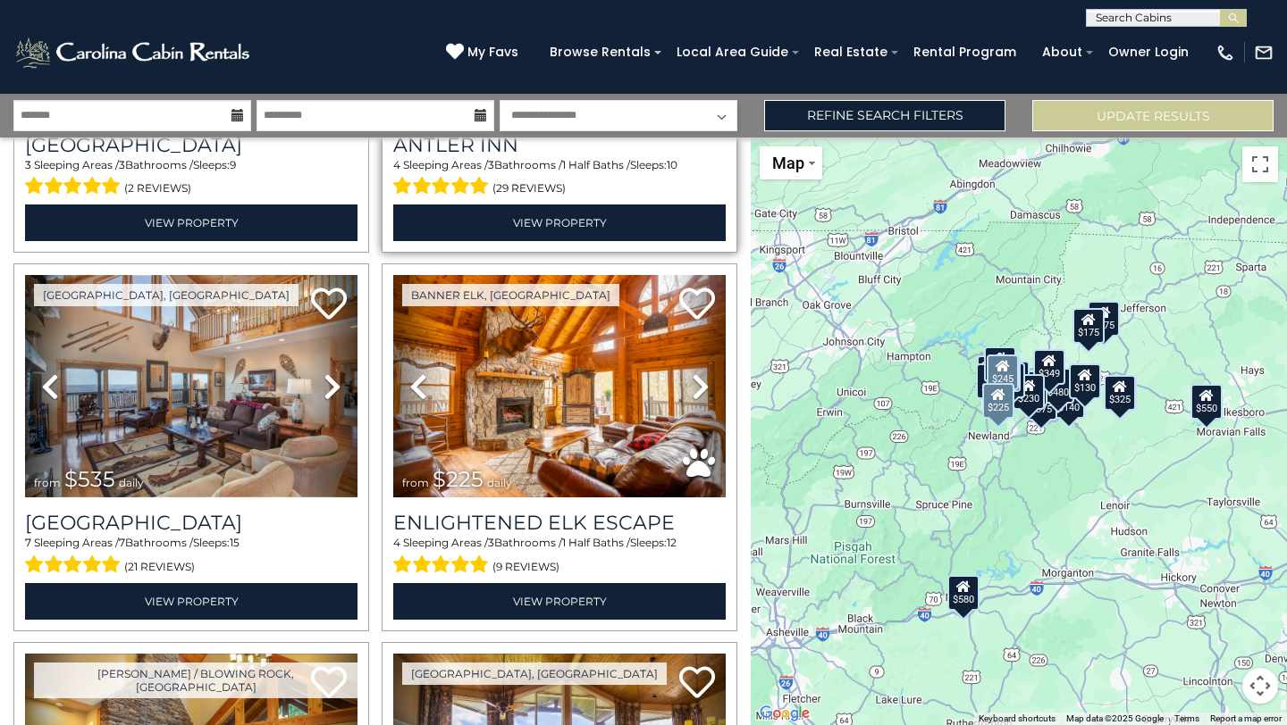
scroll to position [4479, 0]
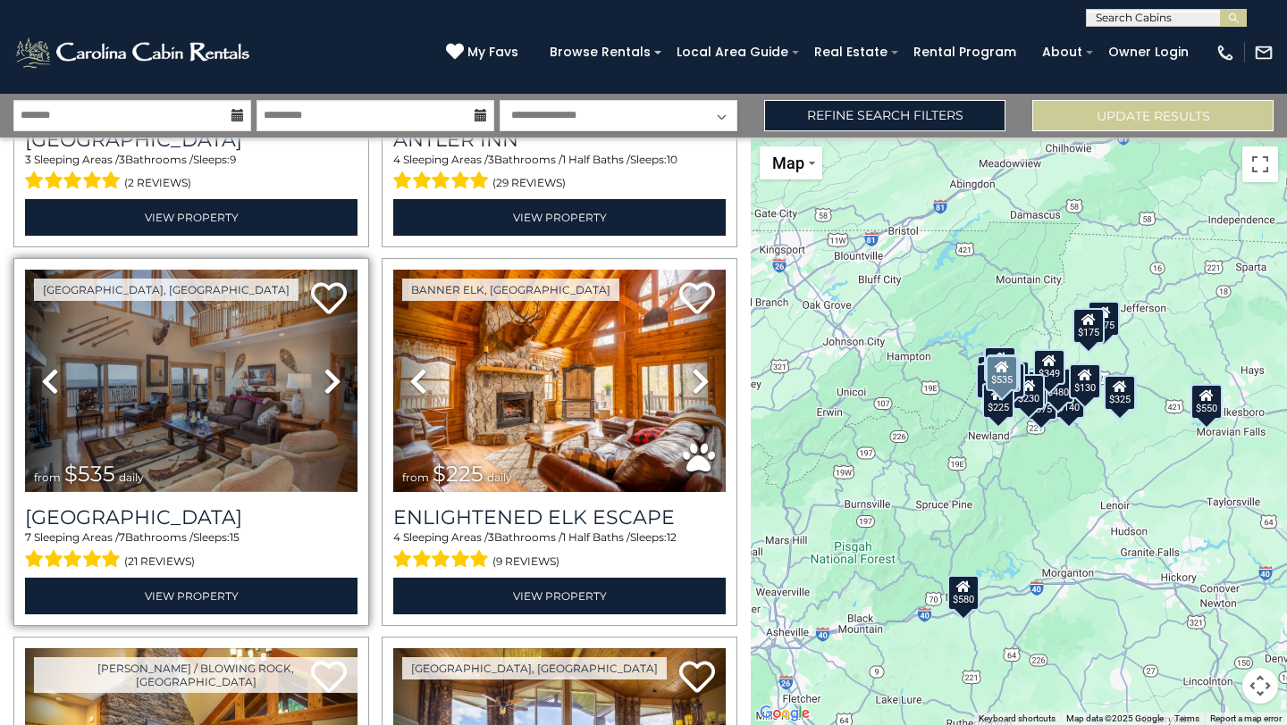
click at [336, 383] on icon at bounding box center [332, 381] width 18 height 29
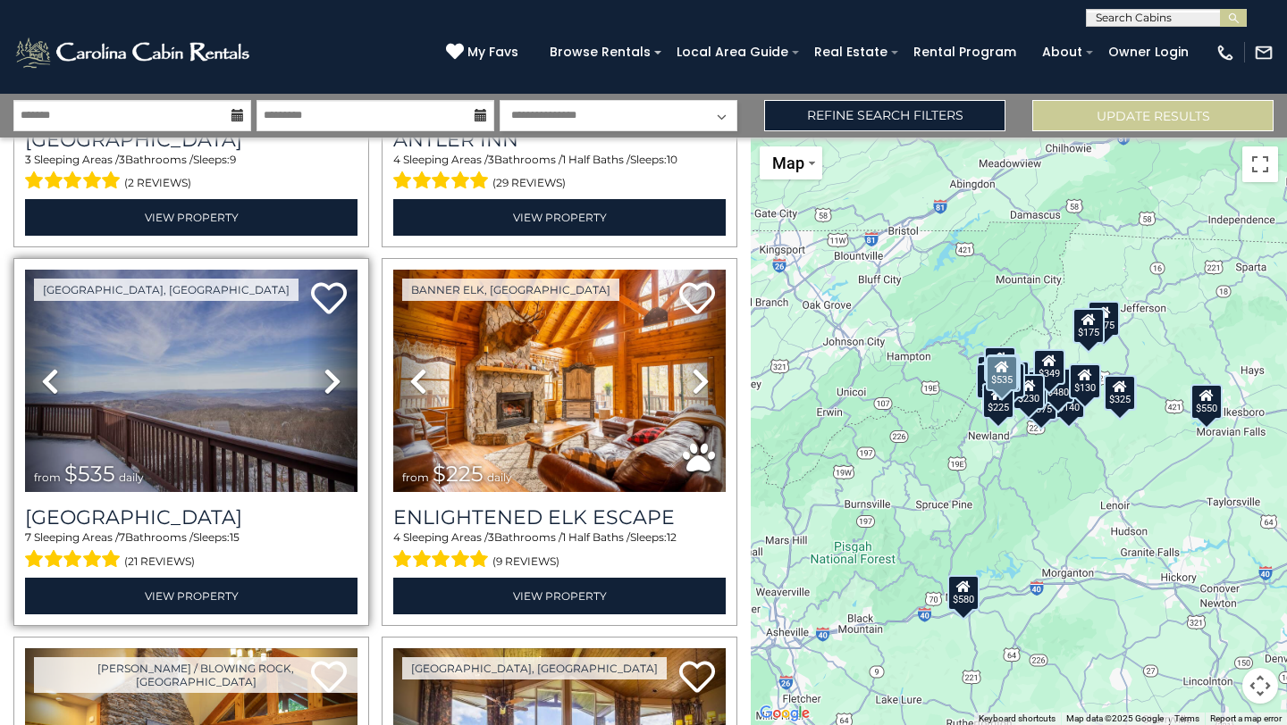
click at [336, 383] on icon at bounding box center [332, 381] width 18 height 29
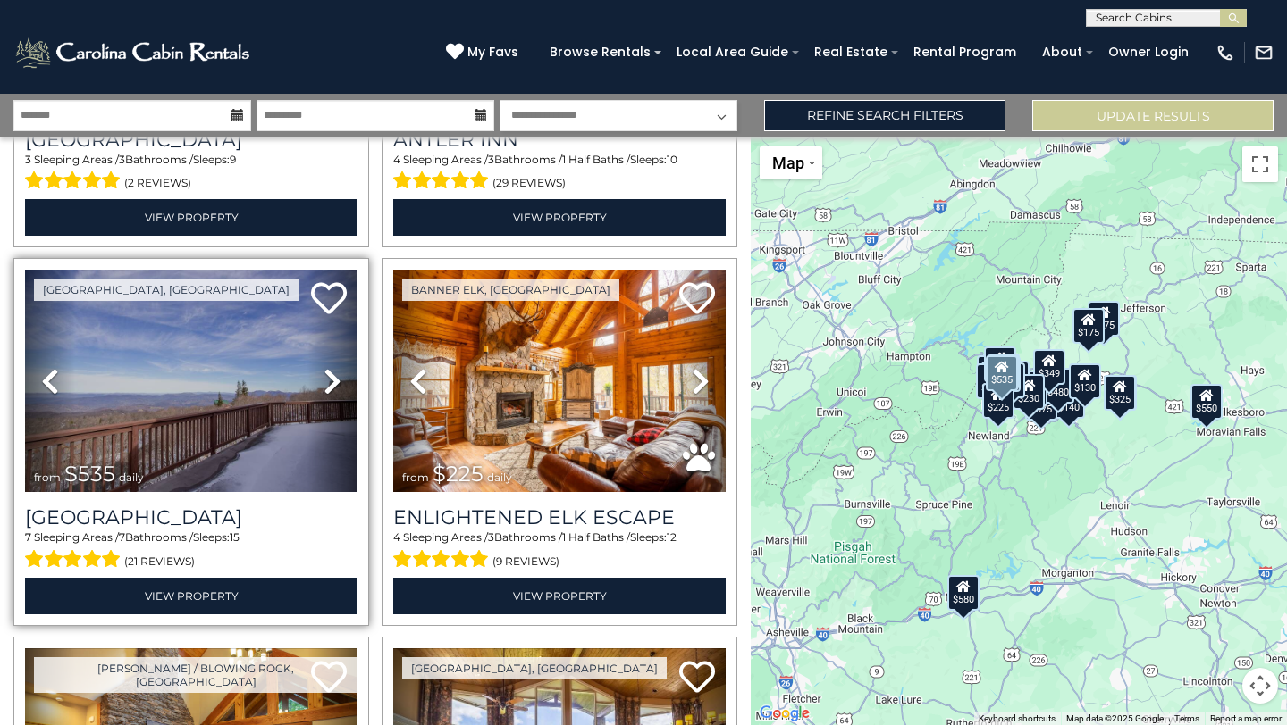
click at [336, 383] on icon at bounding box center [332, 381] width 18 height 29
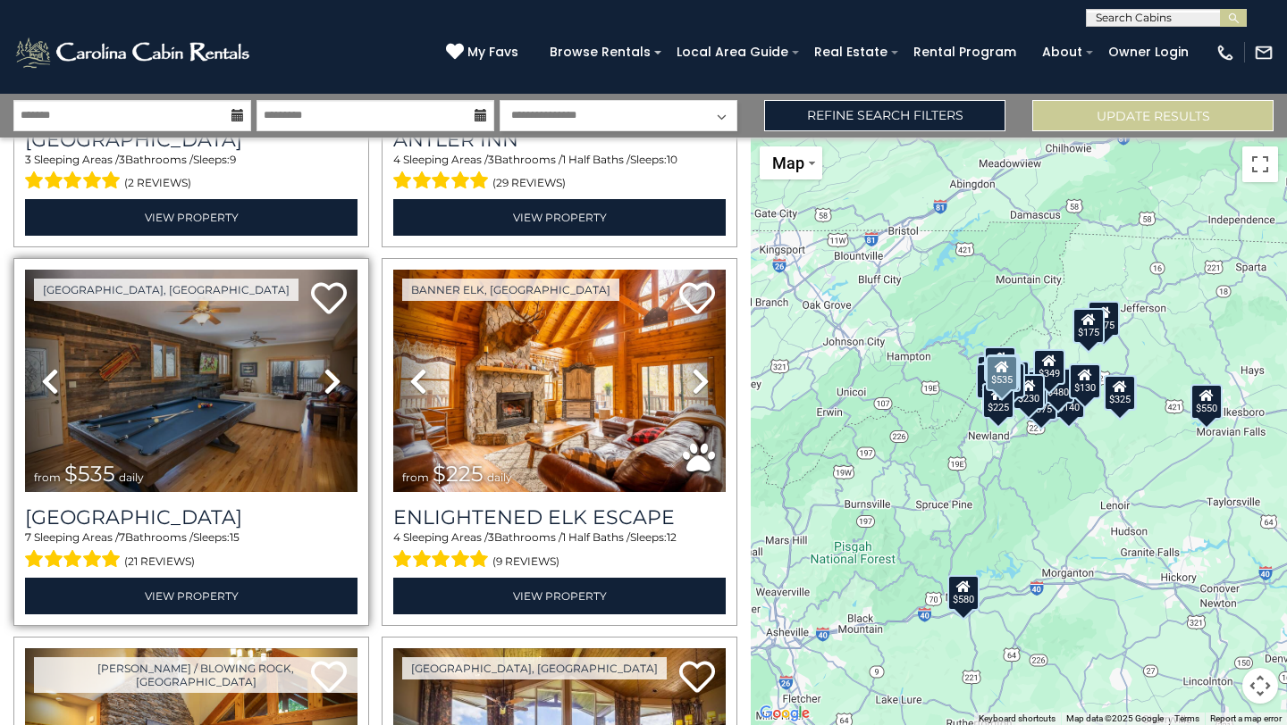
click at [336, 383] on icon at bounding box center [332, 381] width 18 height 29
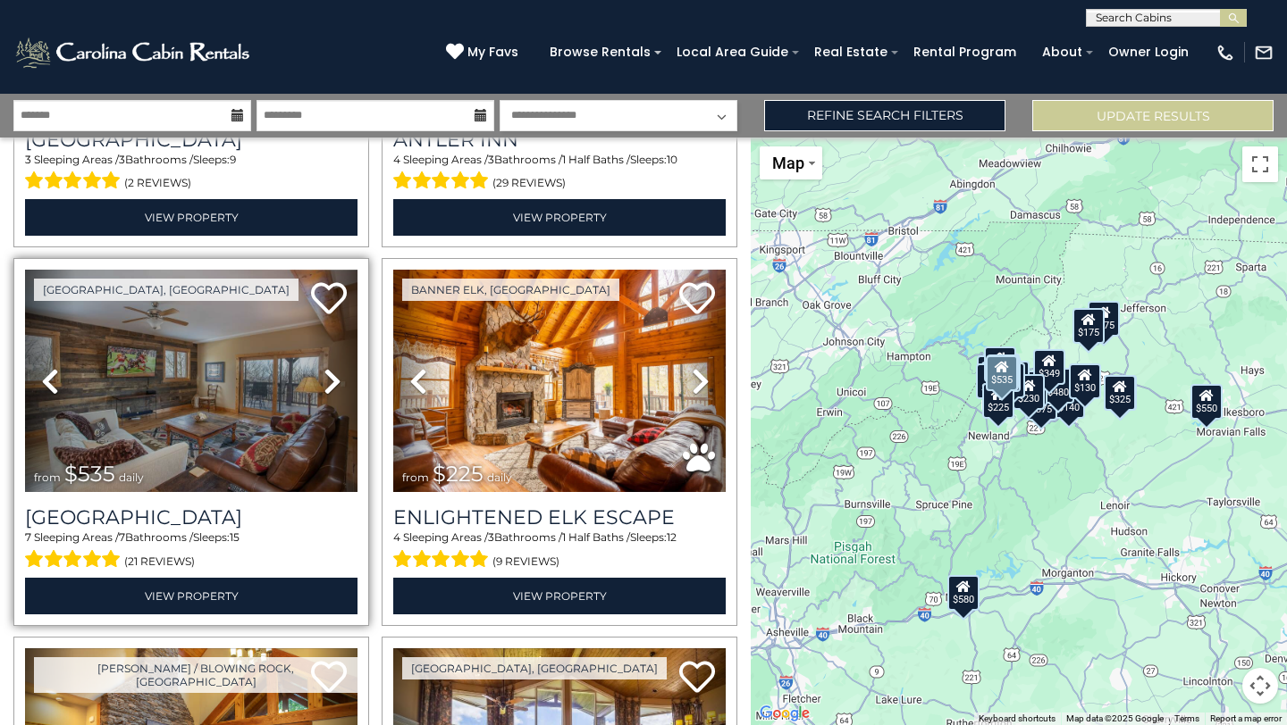
click at [336, 383] on icon at bounding box center [332, 381] width 18 height 29
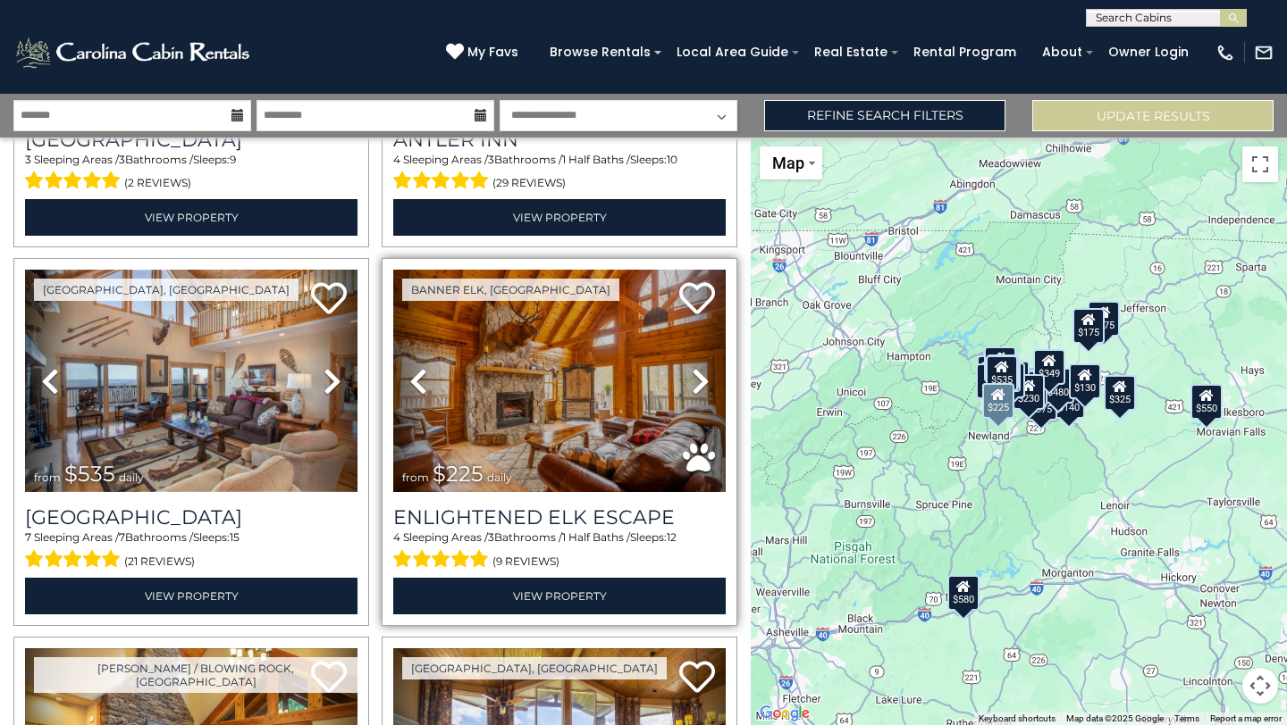
click at [705, 383] on icon at bounding box center [701, 381] width 18 height 29
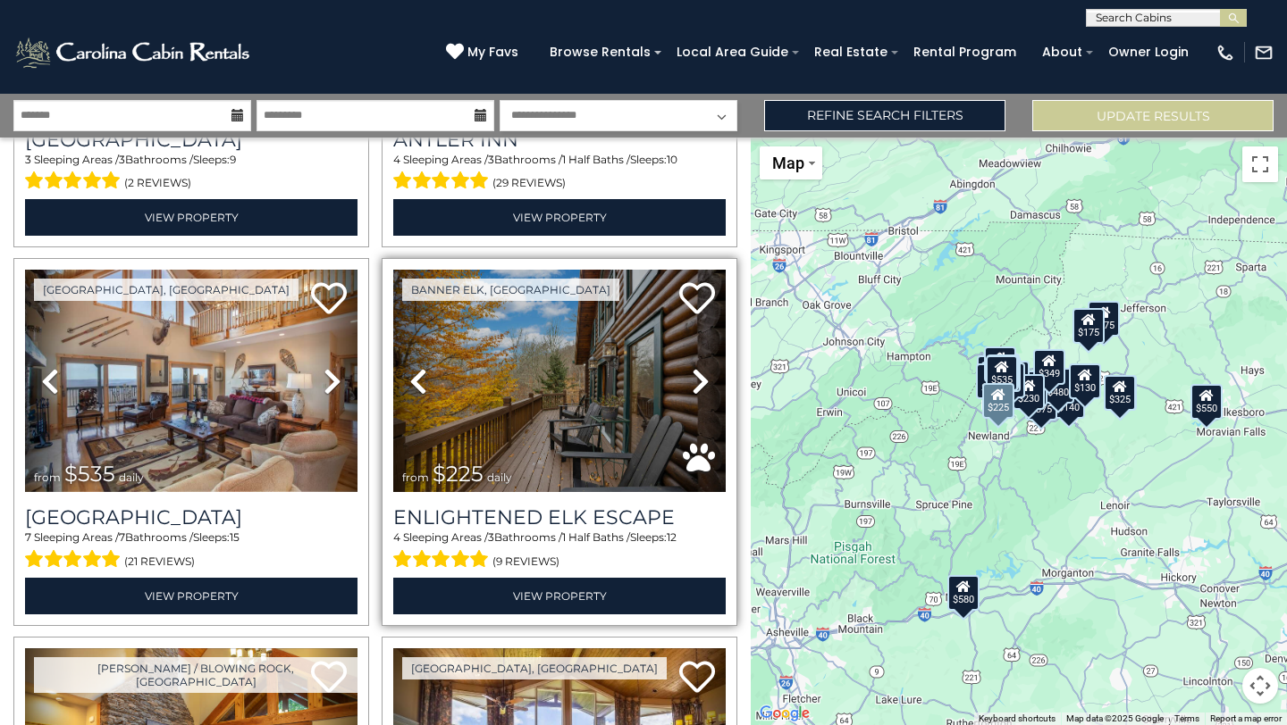
click at [705, 383] on icon at bounding box center [701, 381] width 18 height 29
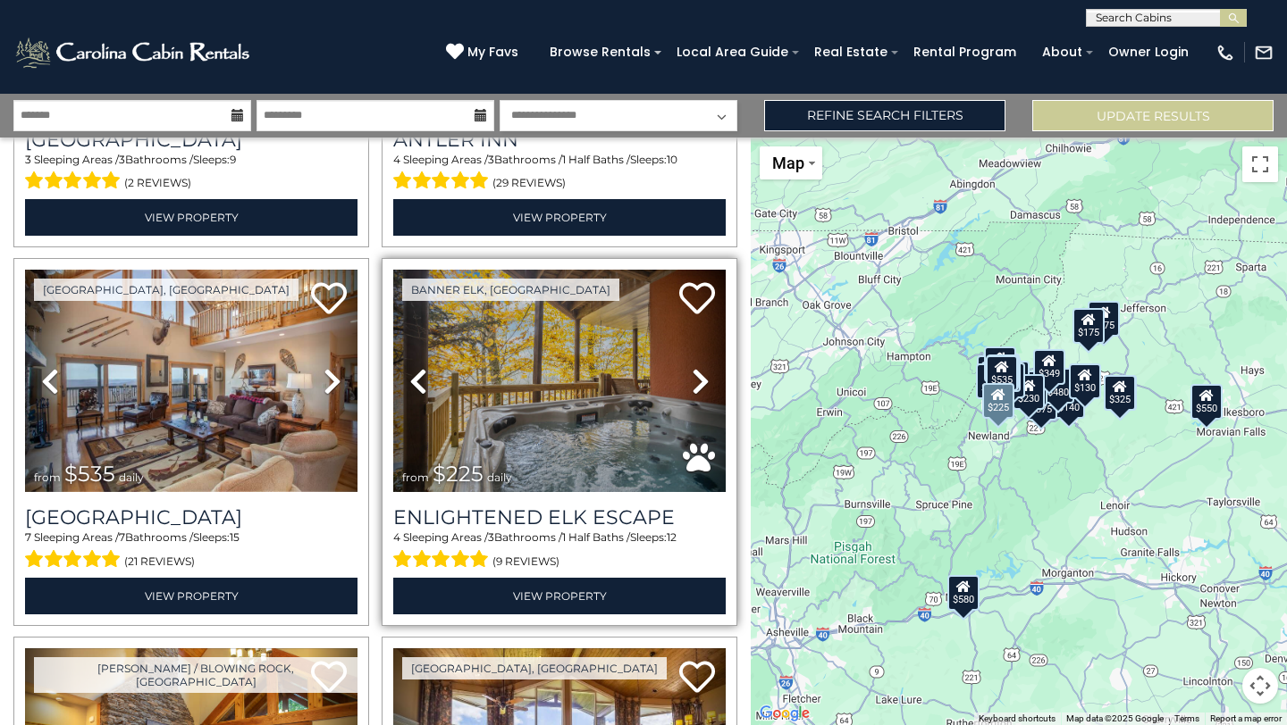
click at [704, 383] on icon at bounding box center [701, 381] width 18 height 29
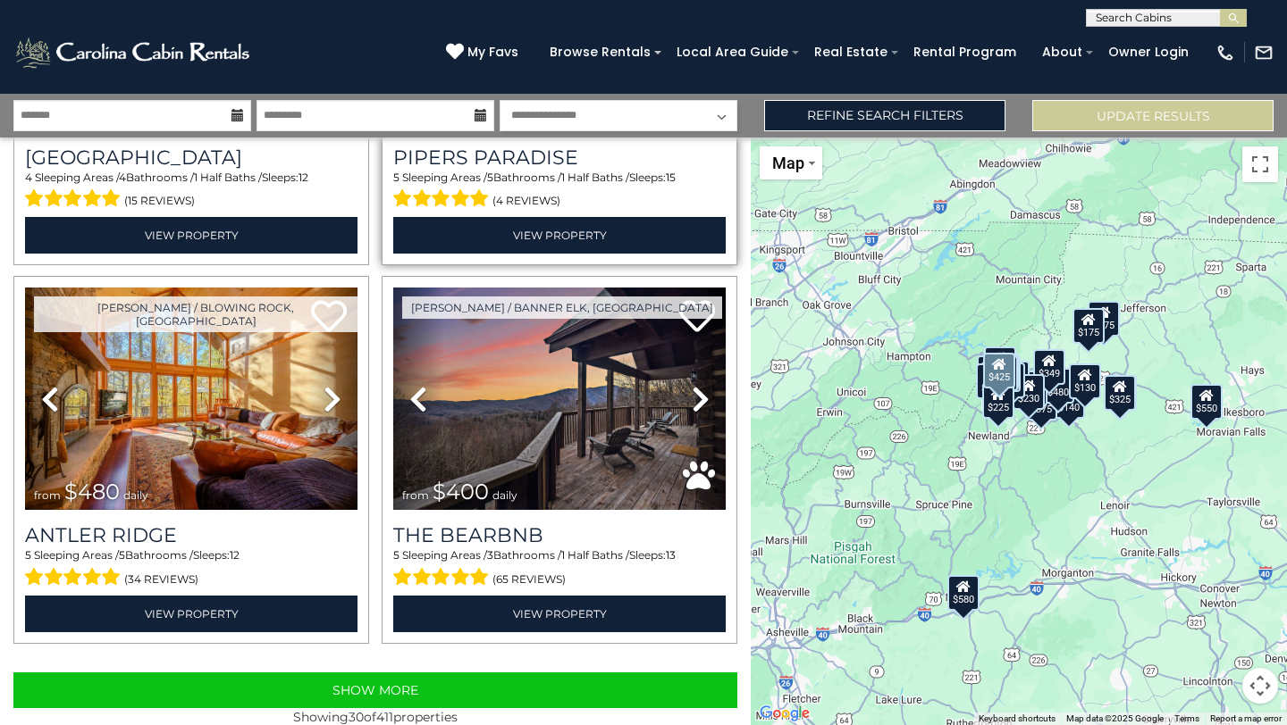
scroll to position [5235, 0]
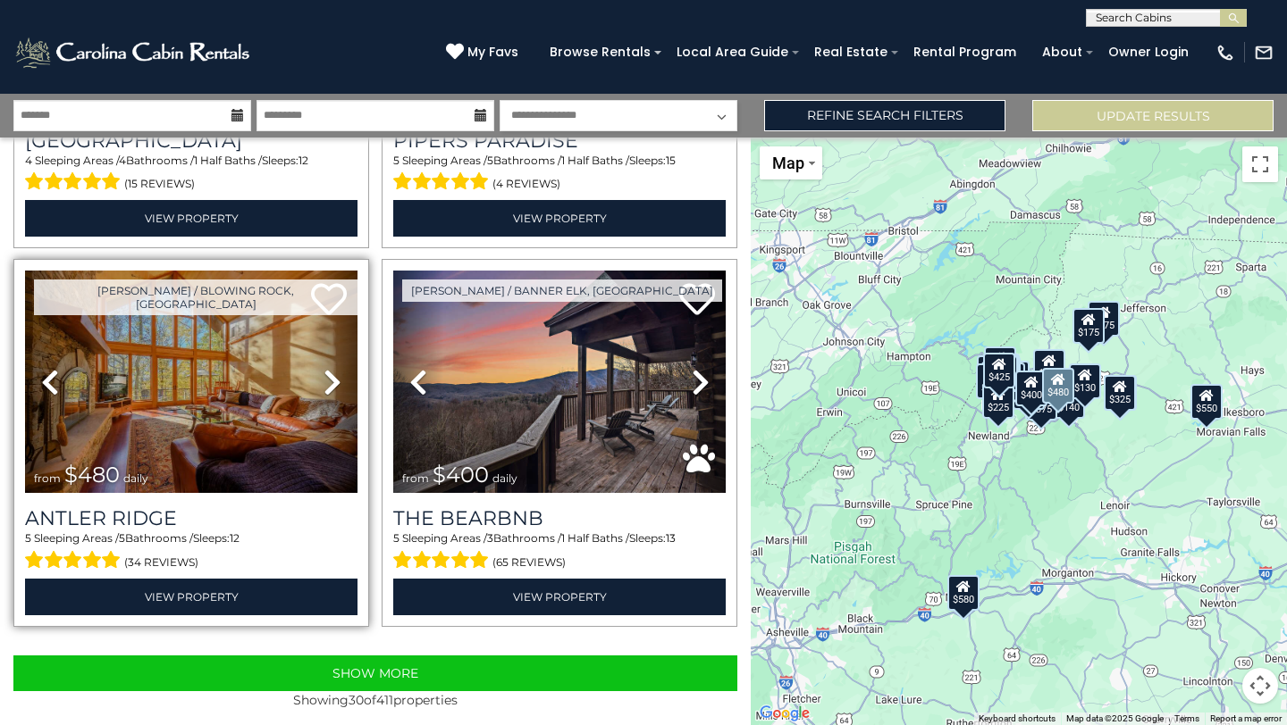
click at [341, 385] on link "Next" at bounding box center [332, 382] width 50 height 222
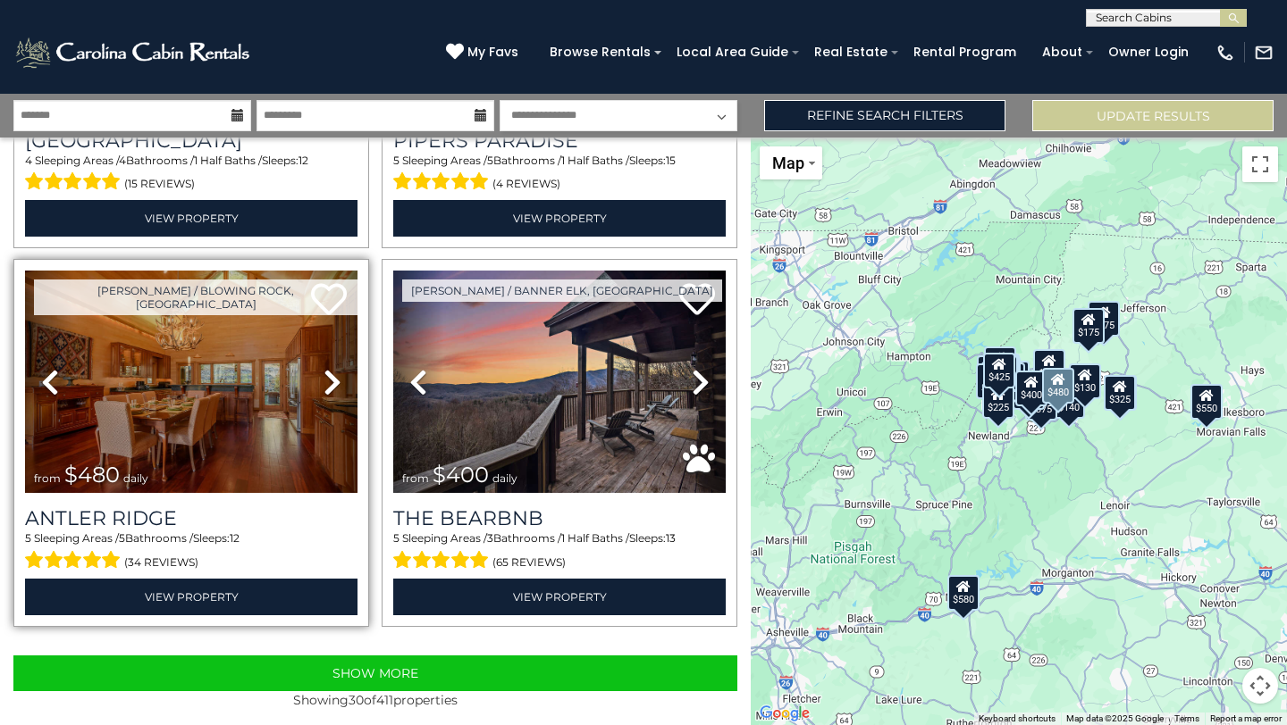
click at [341, 386] on link "Next" at bounding box center [332, 382] width 50 height 222
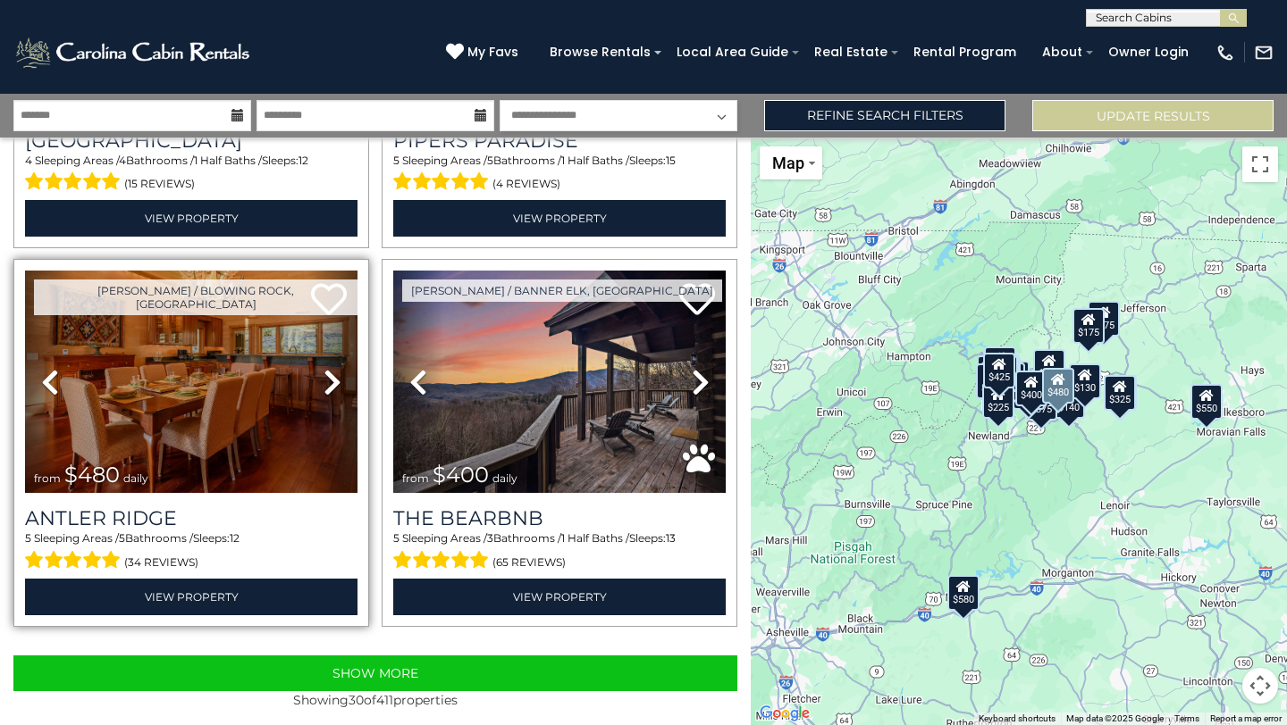
click at [341, 386] on link "Next" at bounding box center [332, 382] width 50 height 222
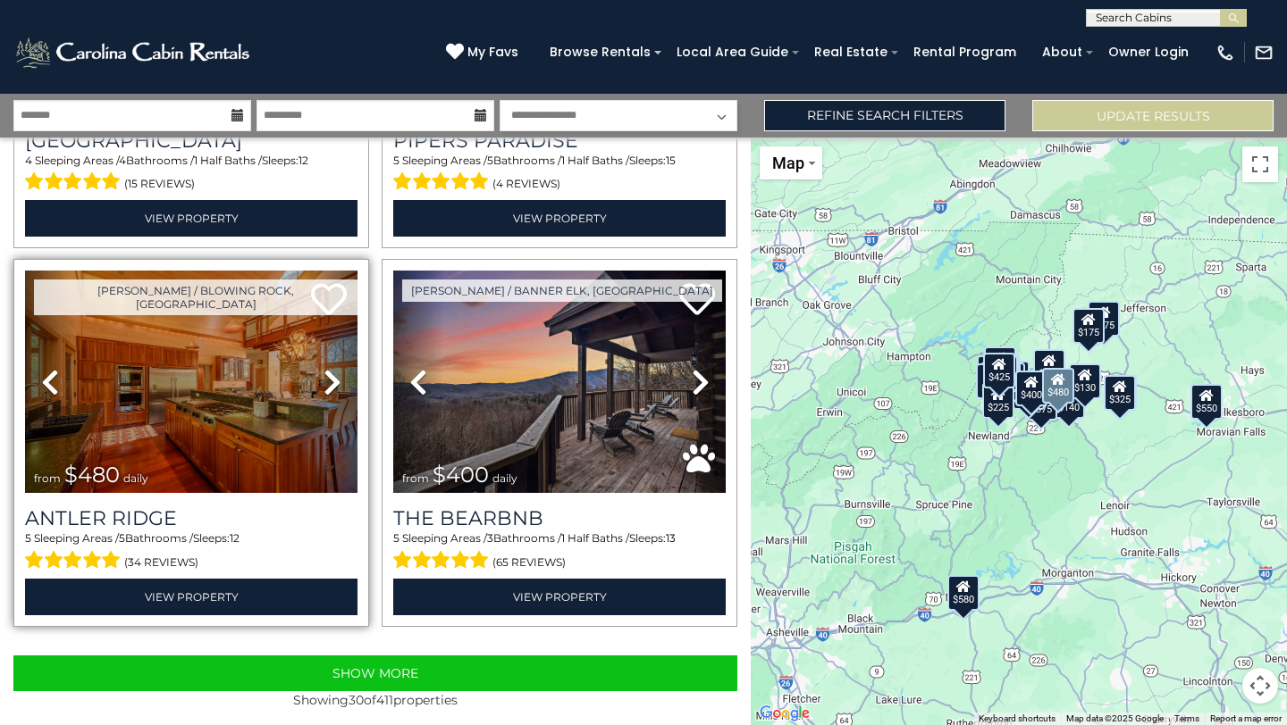
click at [340, 387] on icon at bounding box center [332, 382] width 18 height 29
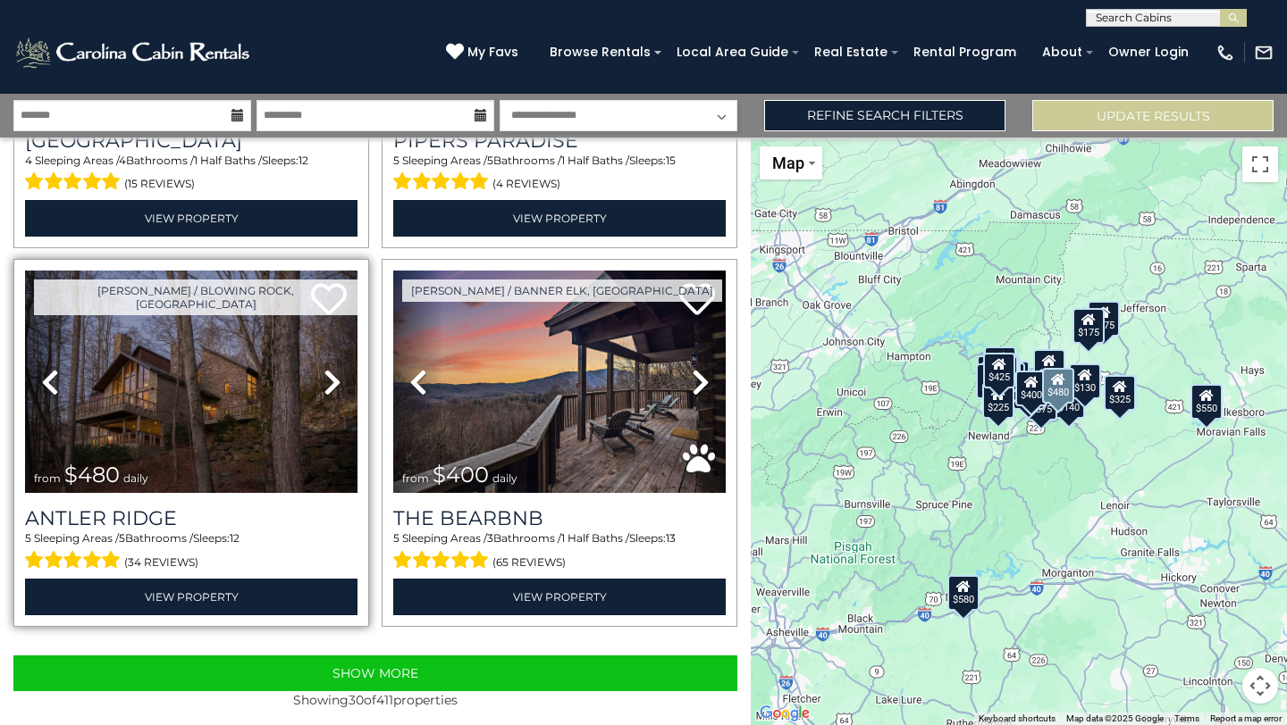
click at [336, 384] on icon at bounding box center [332, 382] width 18 height 29
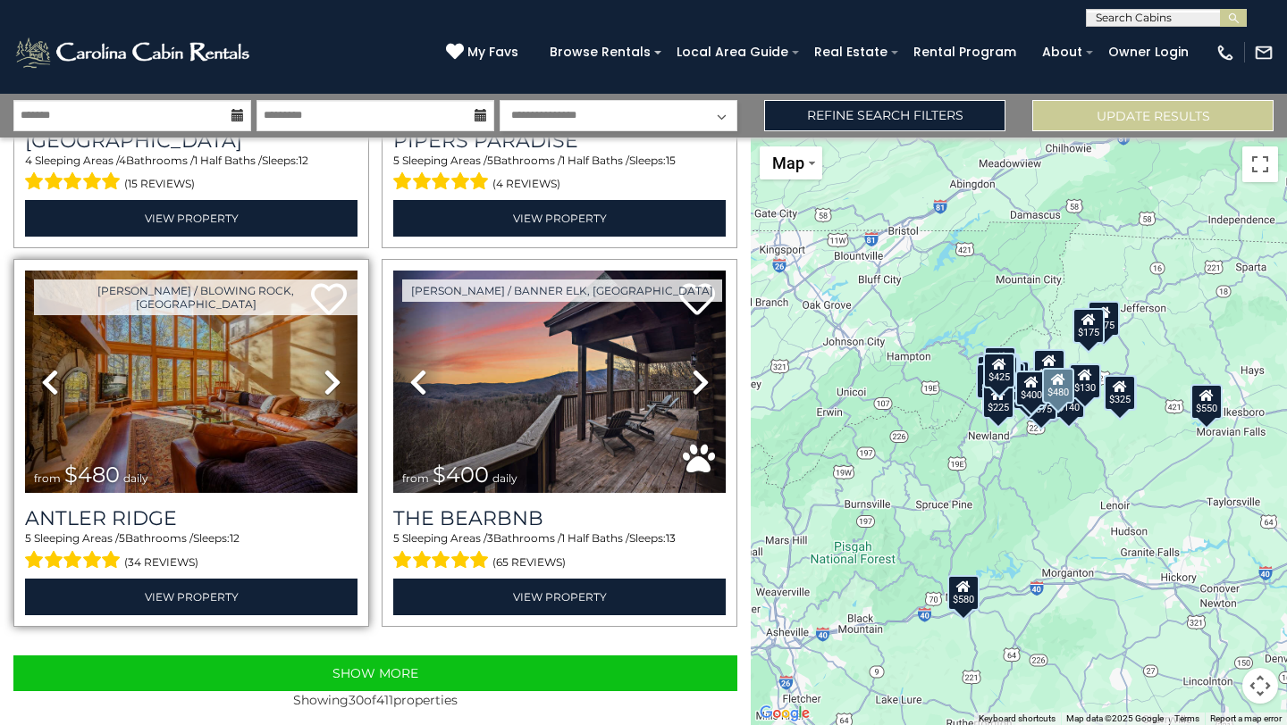
click at [336, 385] on icon at bounding box center [332, 382] width 18 height 29
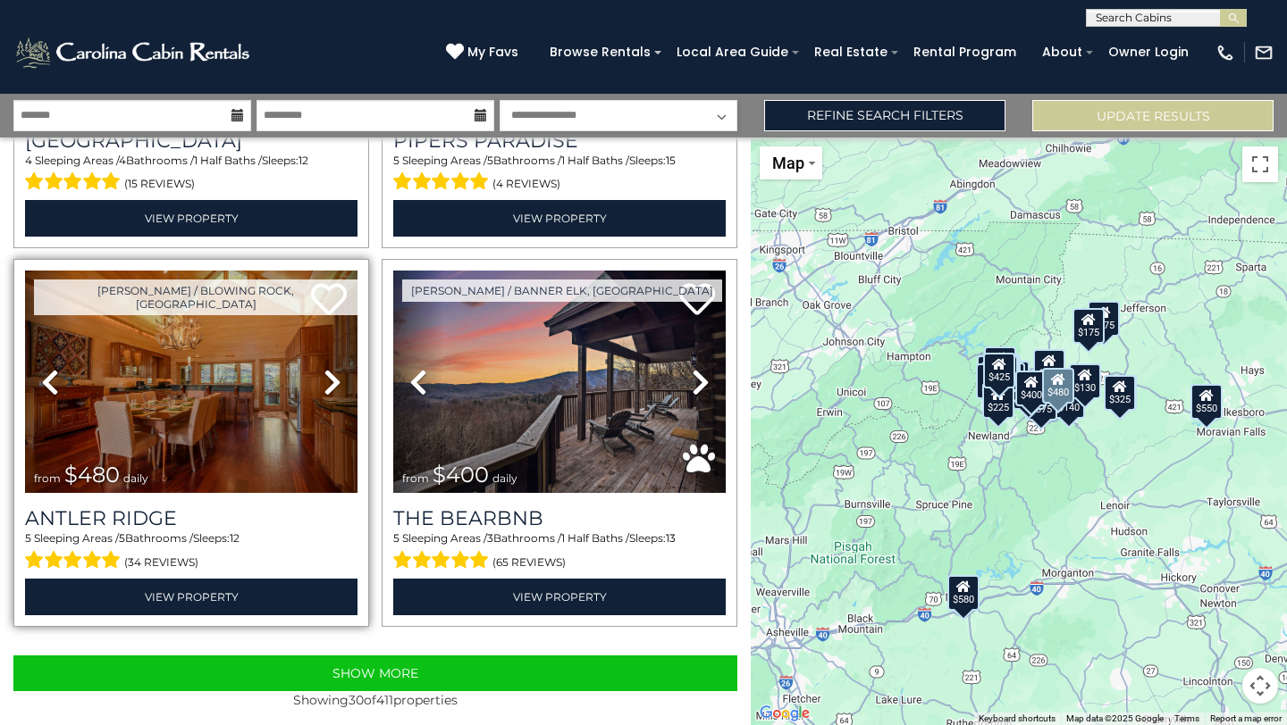
click at [336, 385] on icon at bounding box center [332, 382] width 18 height 29
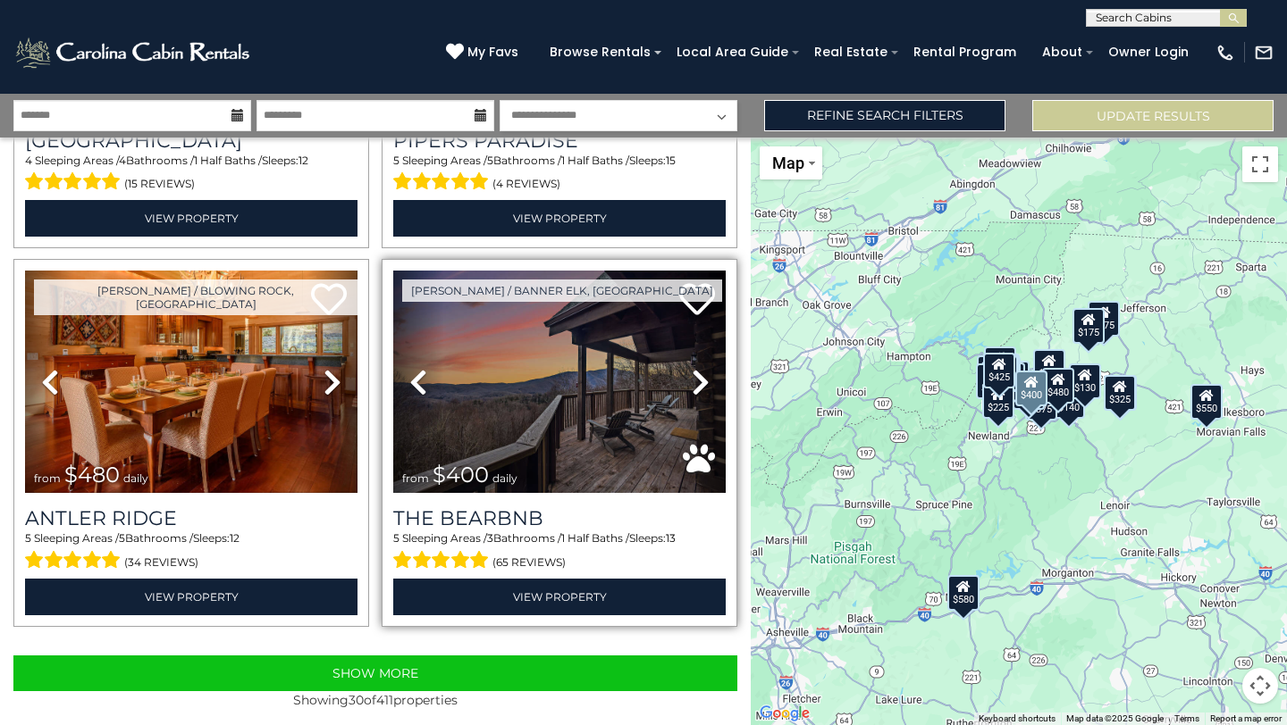
click at [700, 382] on icon at bounding box center [701, 382] width 18 height 29
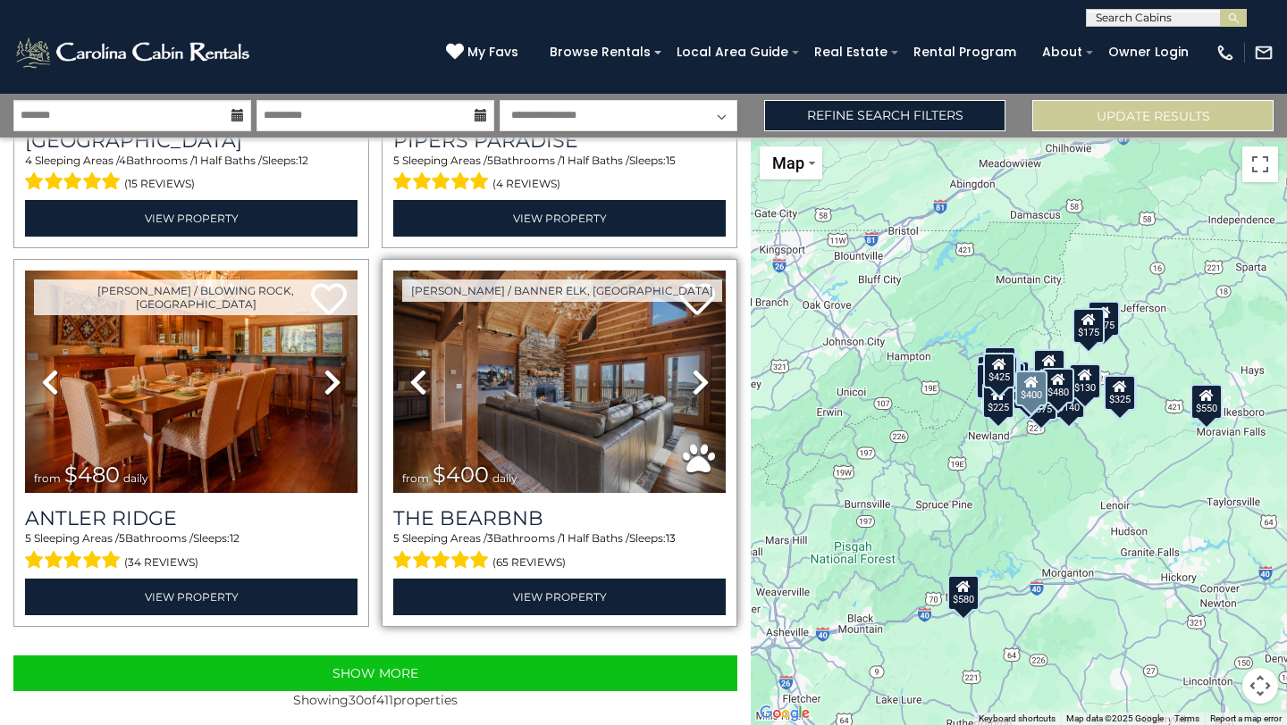
click at [699, 383] on icon at bounding box center [701, 382] width 18 height 29
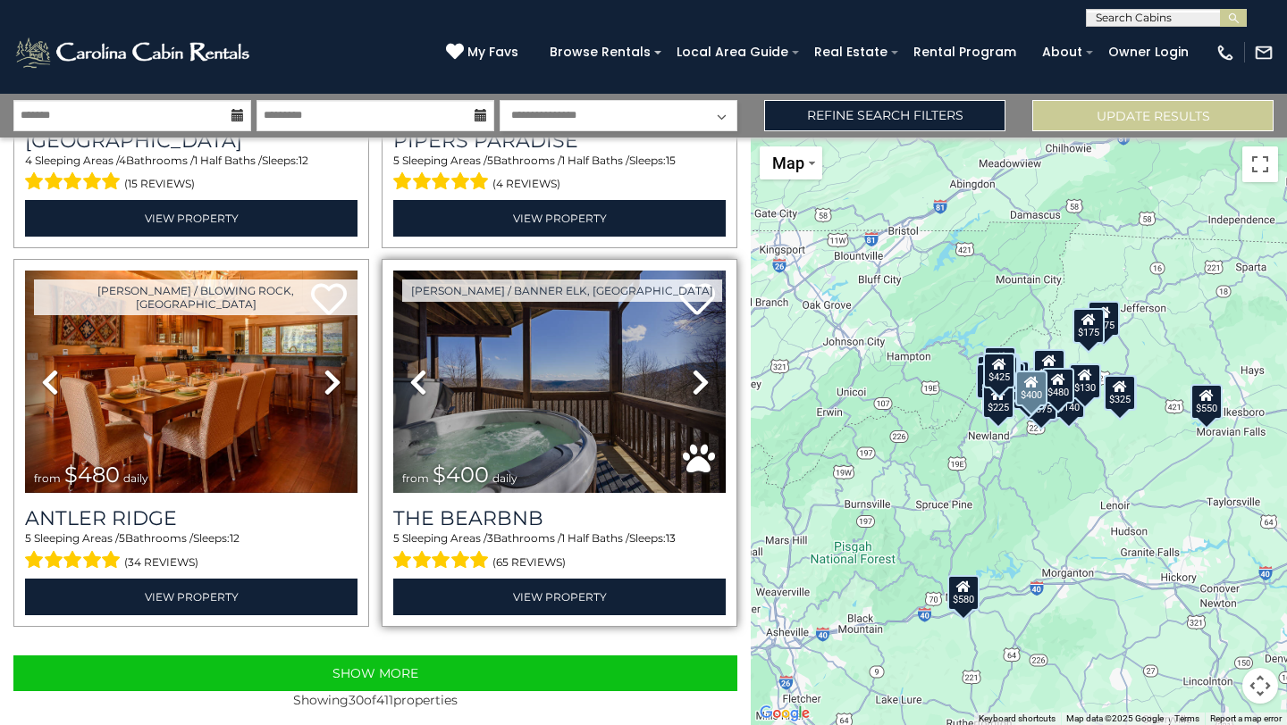
click at [699, 383] on icon at bounding box center [701, 382] width 18 height 29
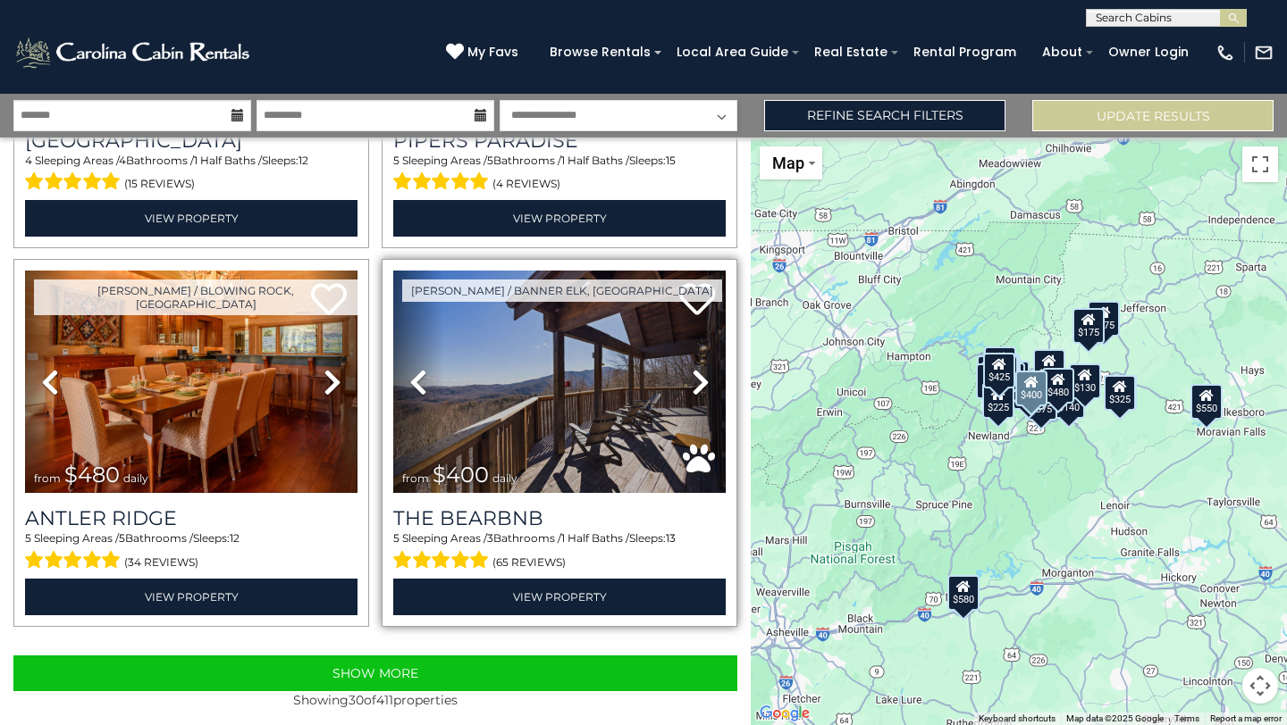
click at [698, 384] on icon at bounding box center [701, 382] width 18 height 29
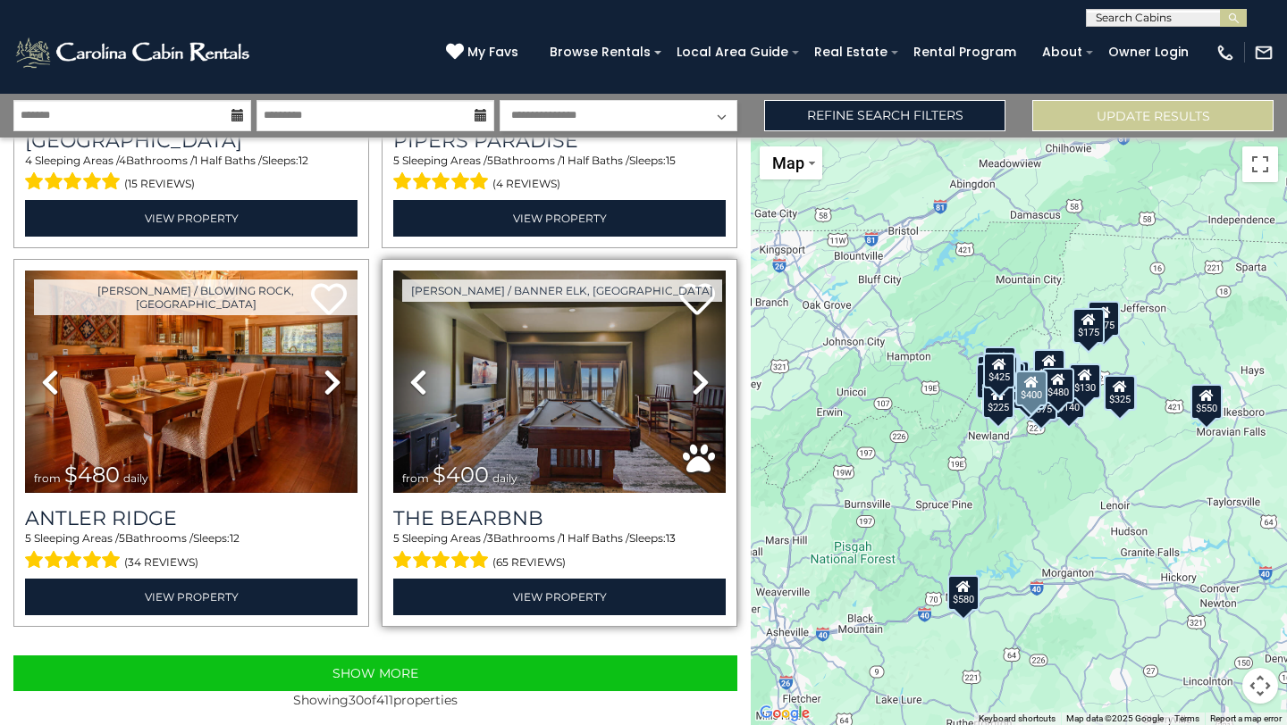
click at [708, 382] on icon at bounding box center [701, 382] width 18 height 29
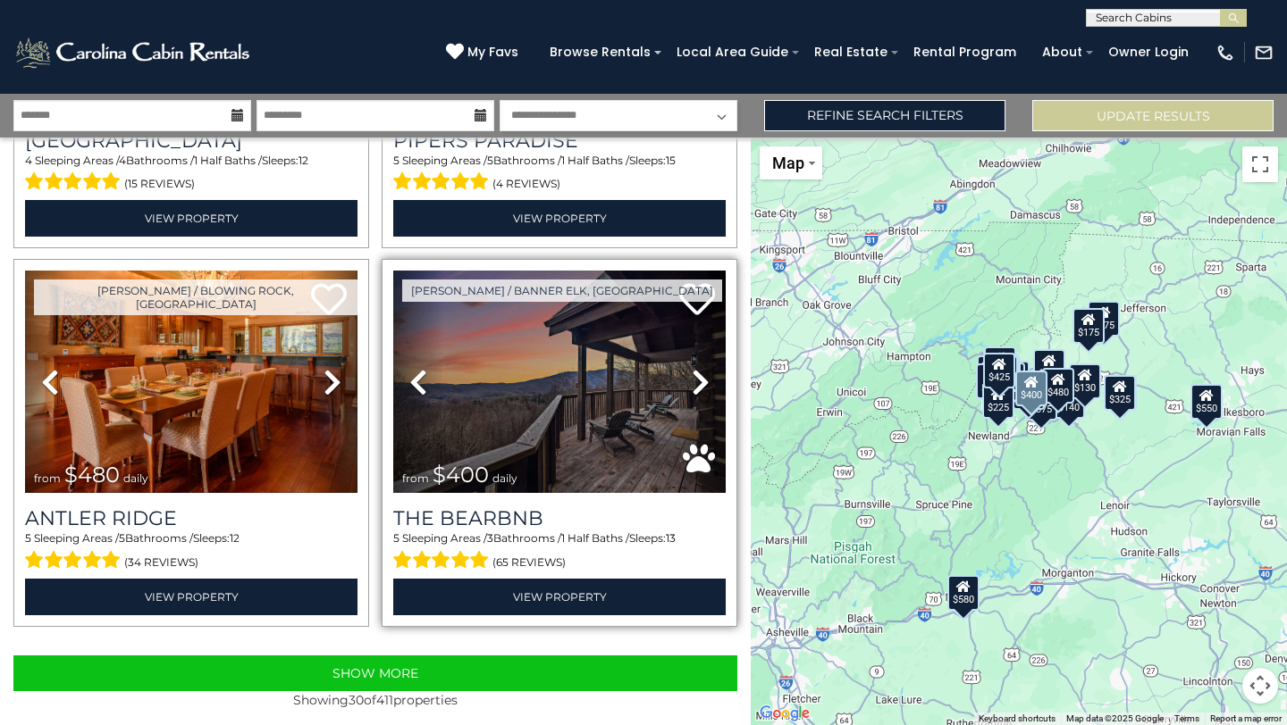
scroll to position [5245, 0]
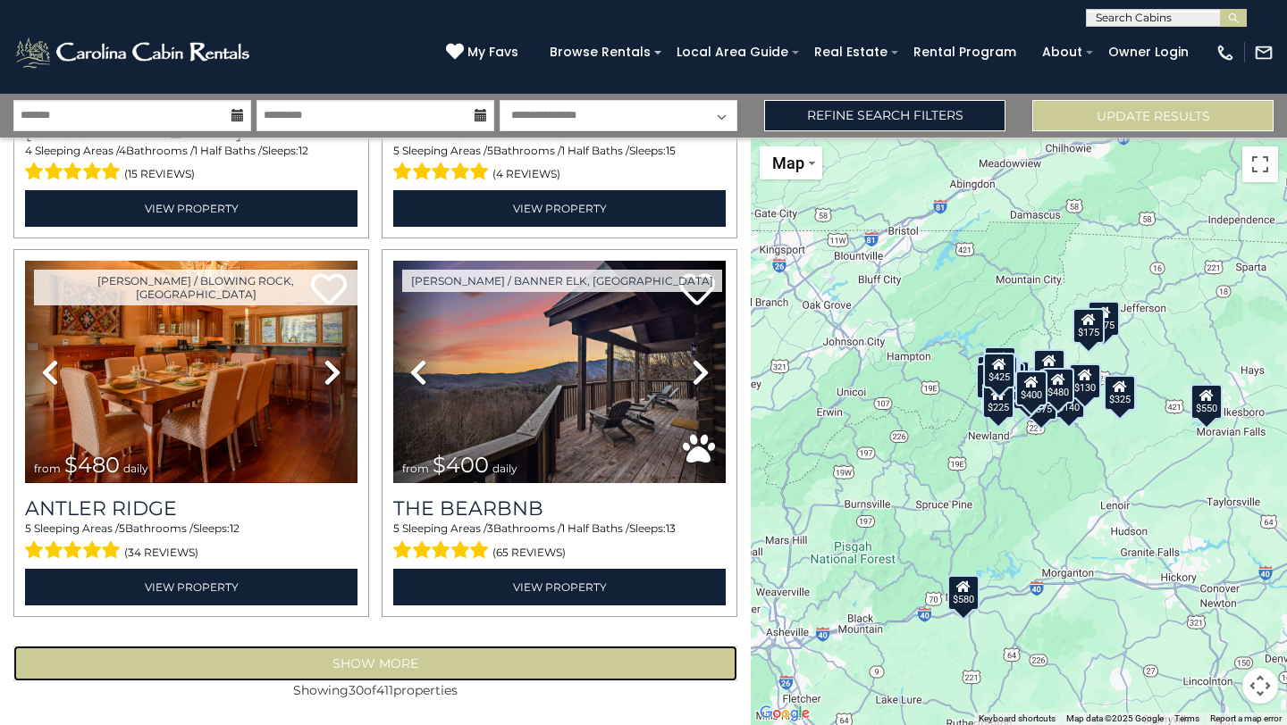
click at [481, 653] on button "Show More" at bounding box center [375, 664] width 724 height 36
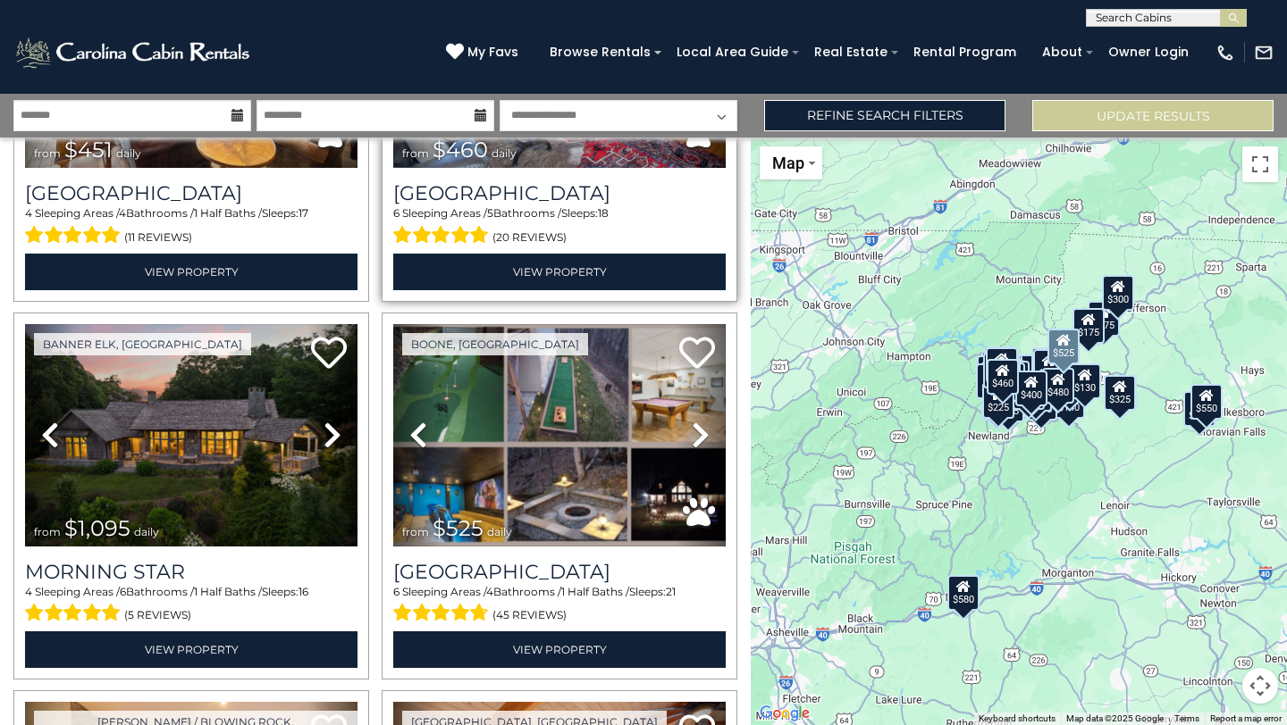
scroll to position [6318, 0]
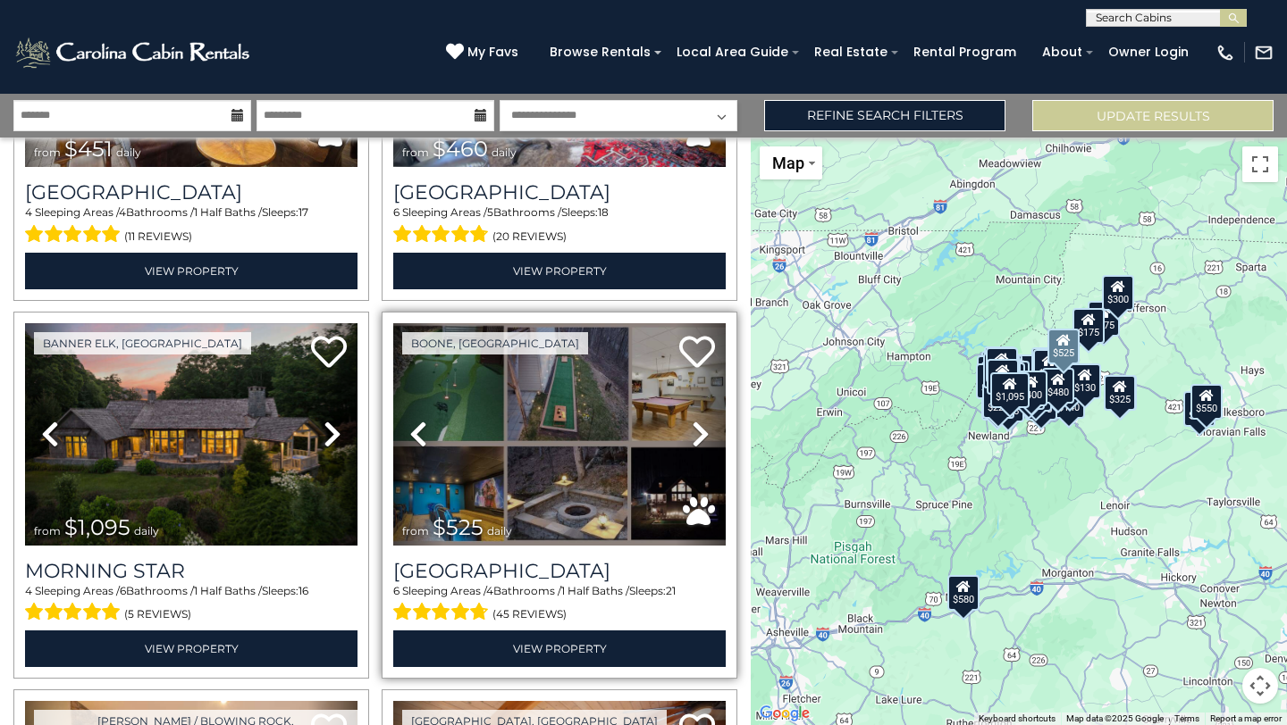
click at [705, 441] on icon at bounding box center [701, 434] width 18 height 29
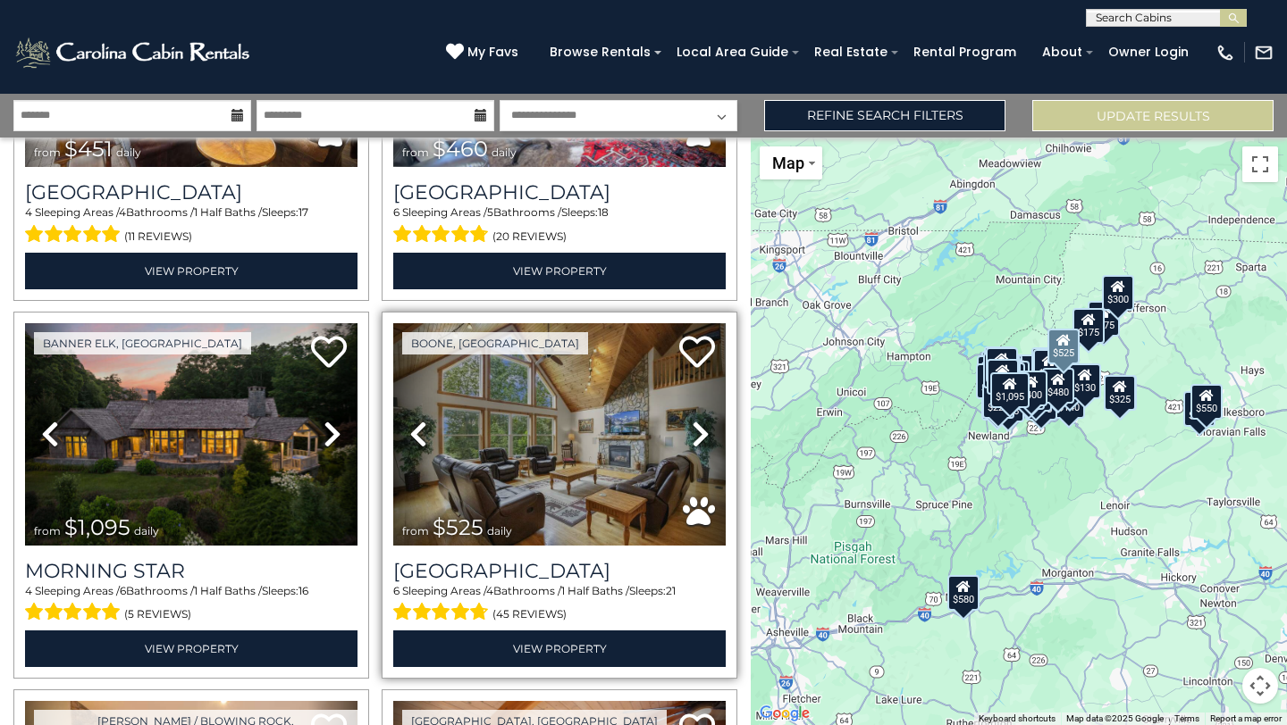
click at [704, 441] on icon at bounding box center [701, 434] width 18 height 29
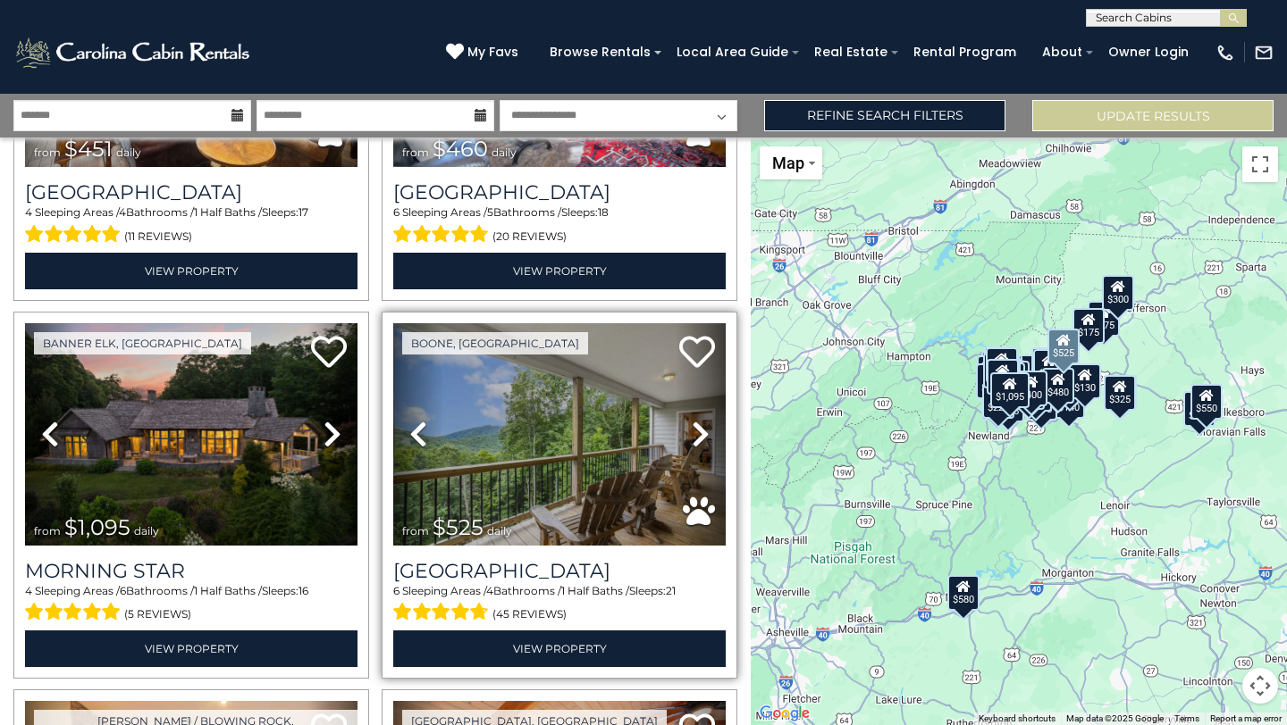
click at [704, 442] on icon at bounding box center [701, 434] width 18 height 29
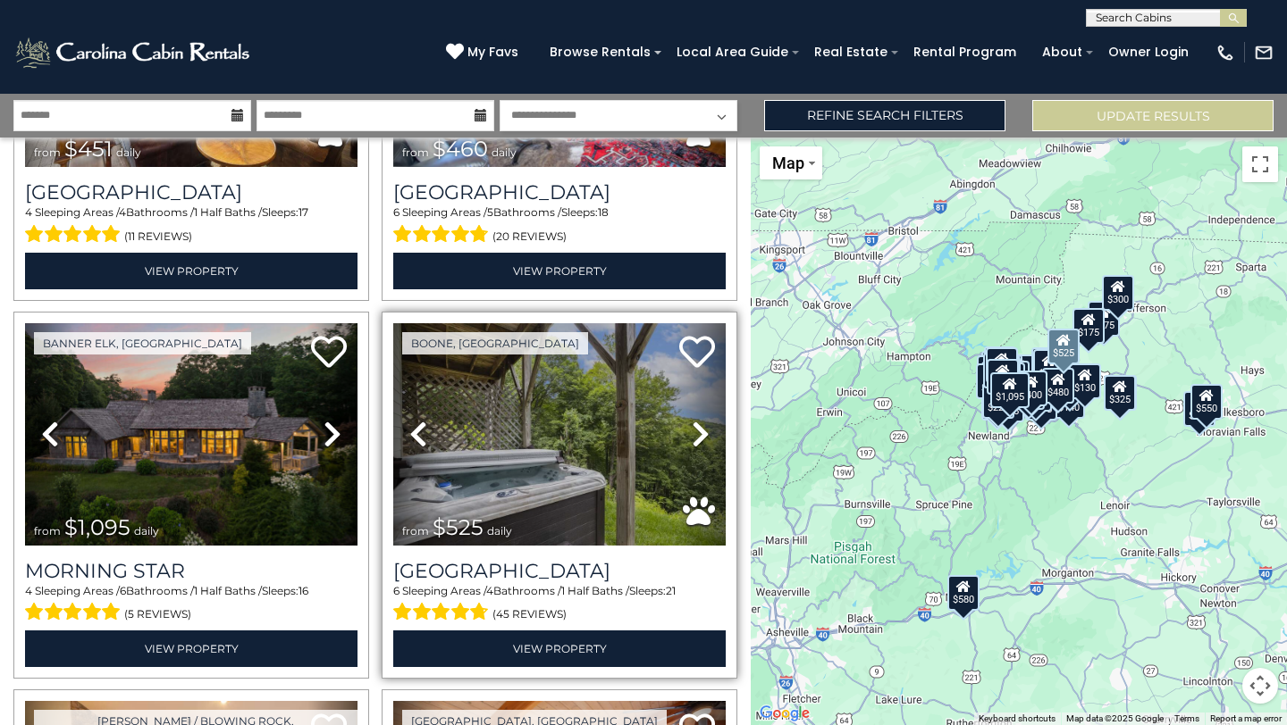
click at [701, 438] on icon at bounding box center [701, 434] width 18 height 29
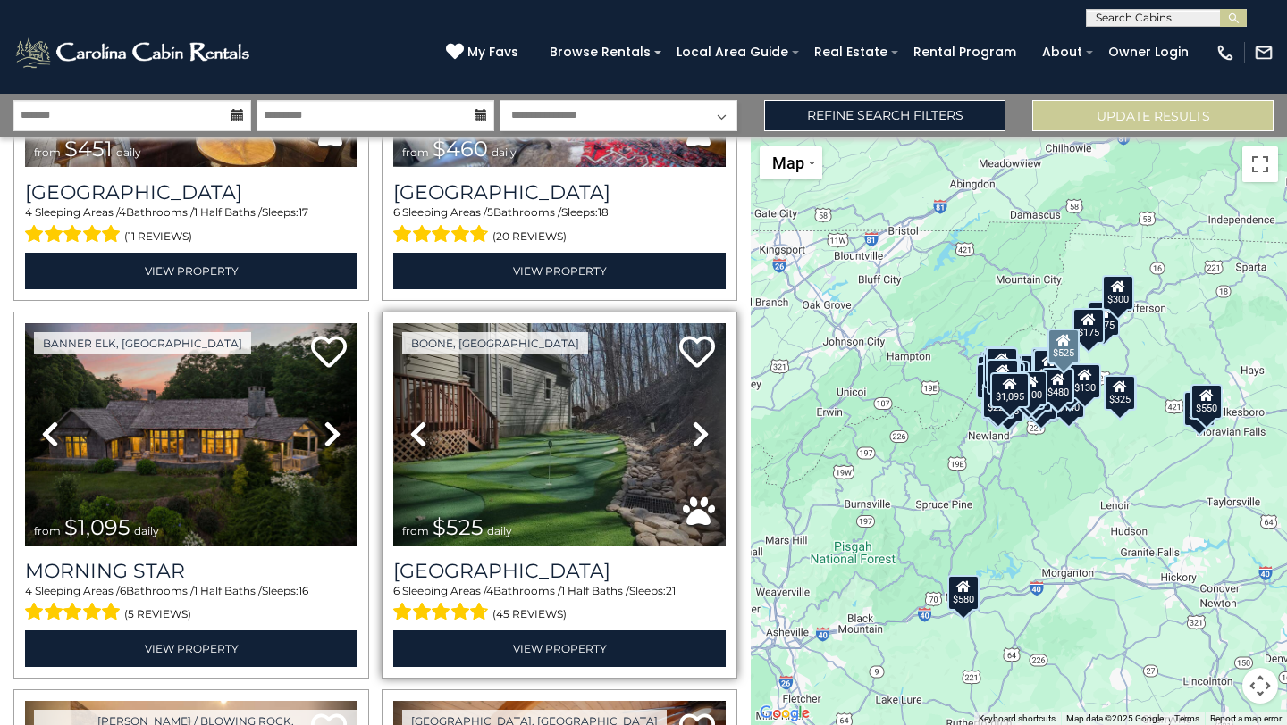
click at [701, 438] on icon at bounding box center [701, 434] width 18 height 29
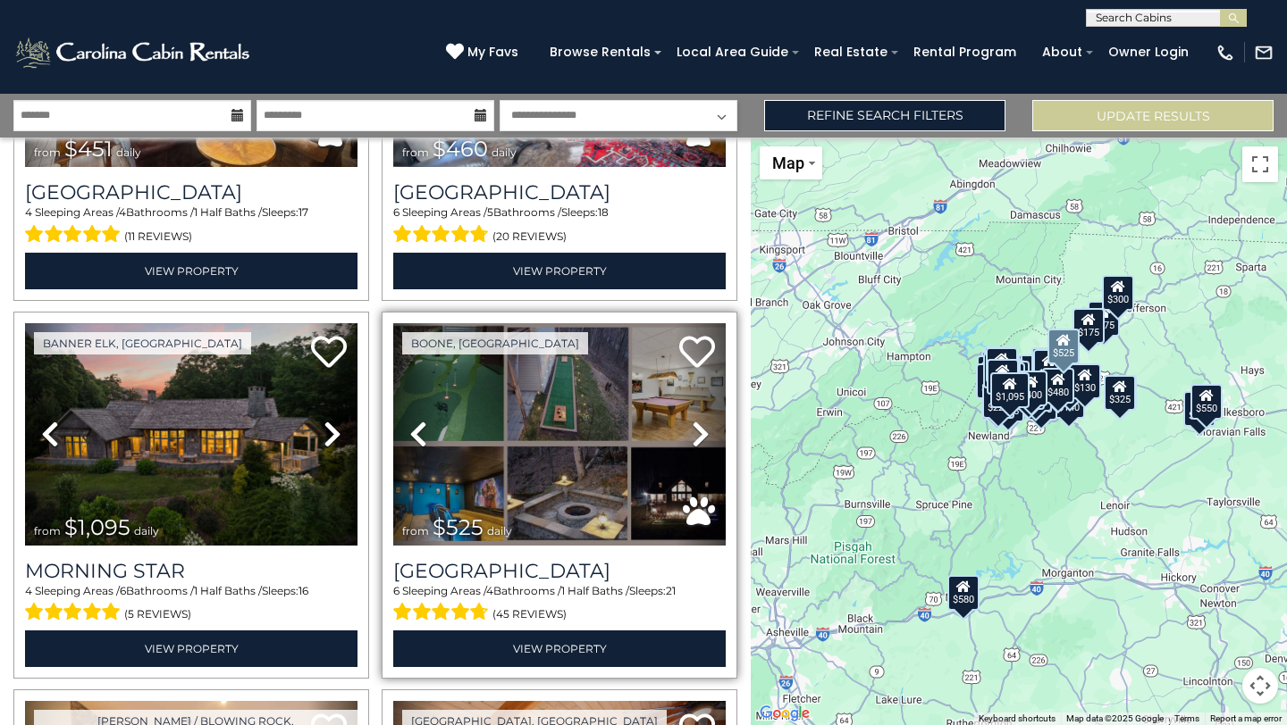
click at [701, 438] on icon at bounding box center [701, 434] width 18 height 29
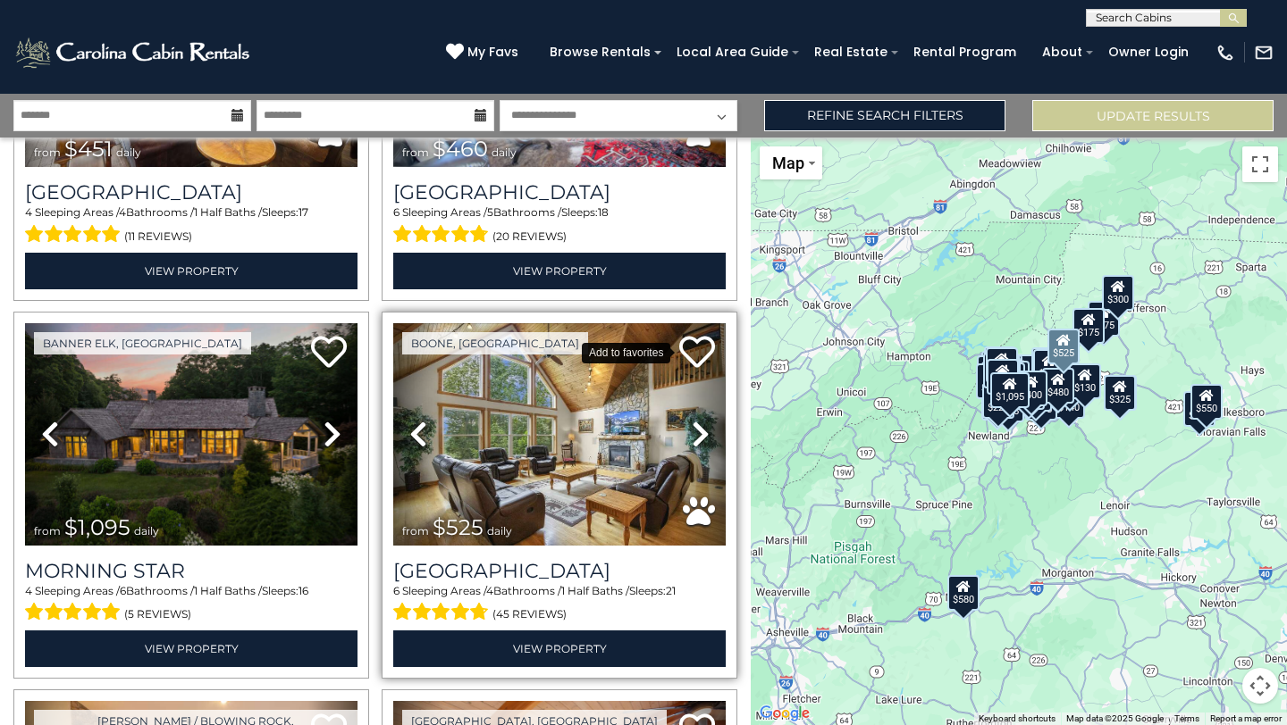
click at [700, 343] on icon at bounding box center [697, 352] width 36 height 36
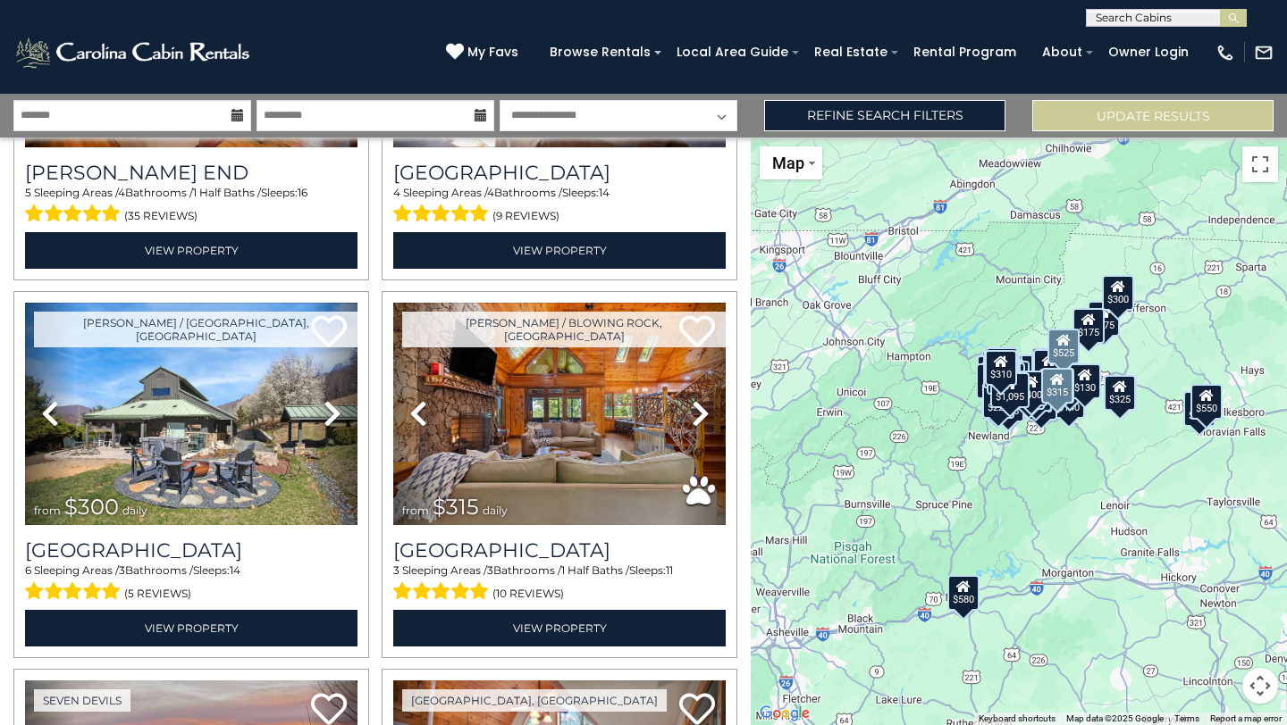
scroll to position [7112, 0]
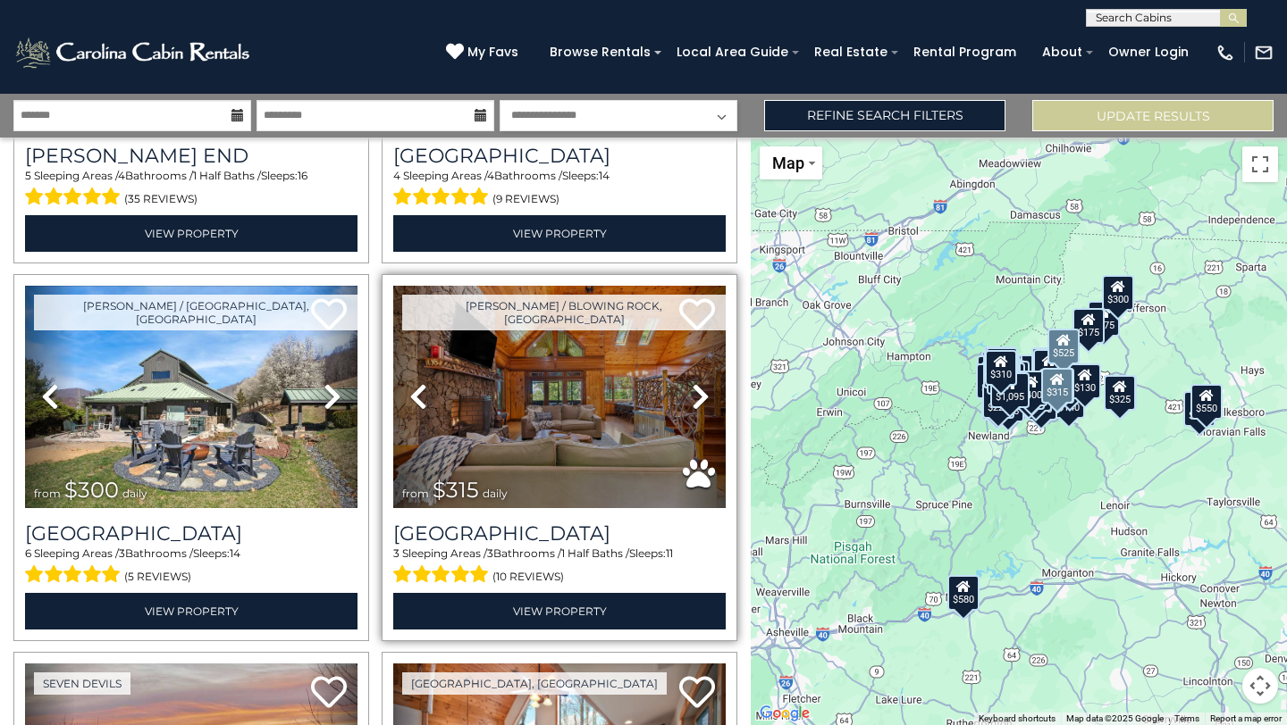
click at [701, 401] on icon at bounding box center [701, 396] width 18 height 29
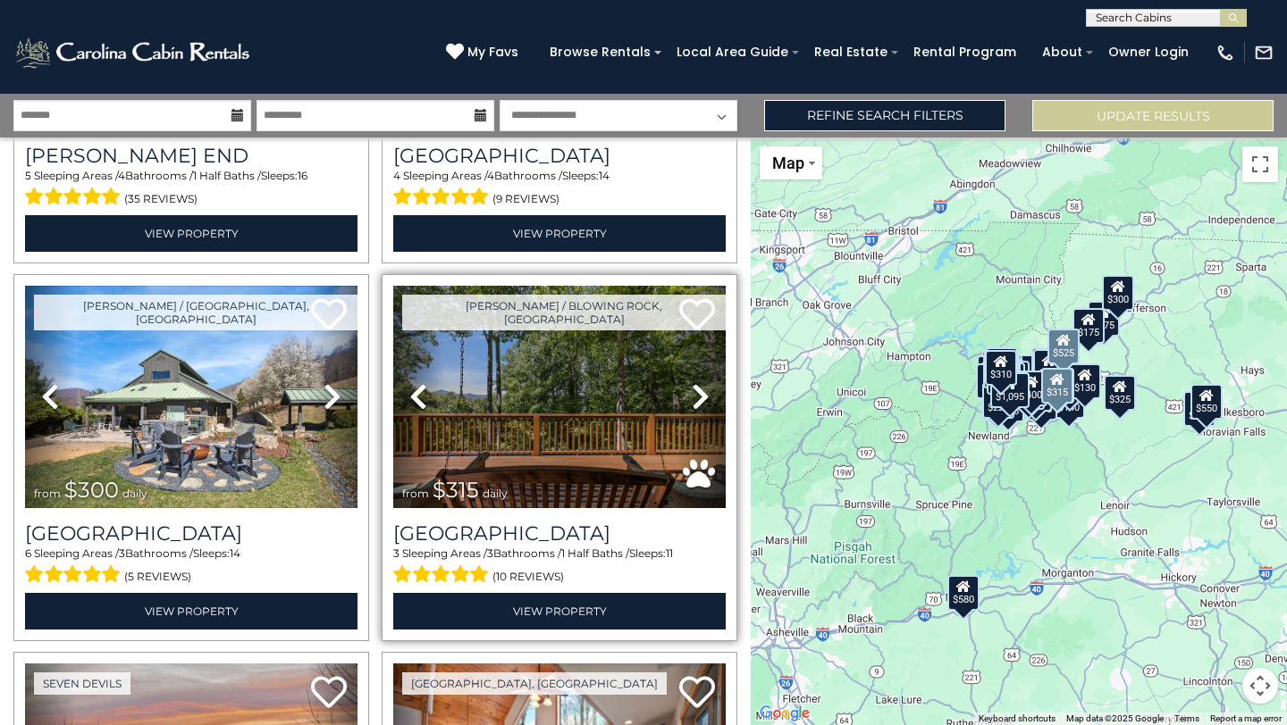
click at [700, 401] on icon at bounding box center [701, 396] width 18 height 29
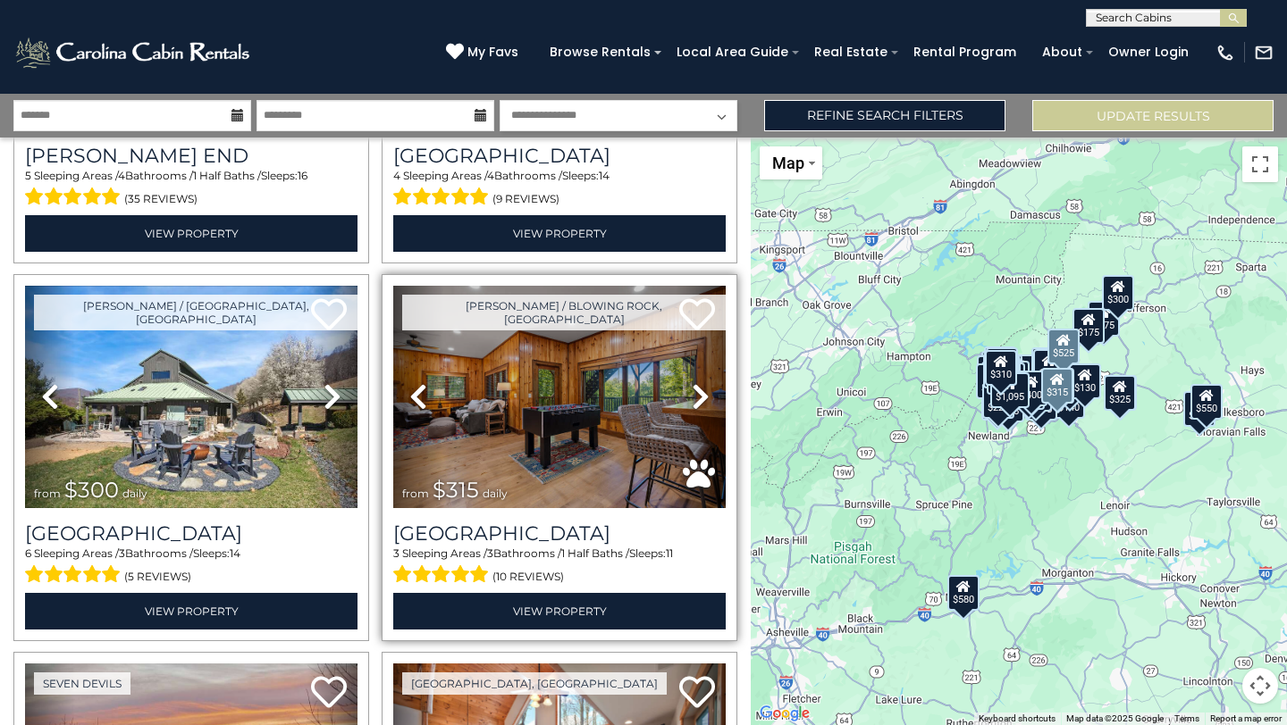
click at [700, 401] on icon at bounding box center [701, 396] width 18 height 29
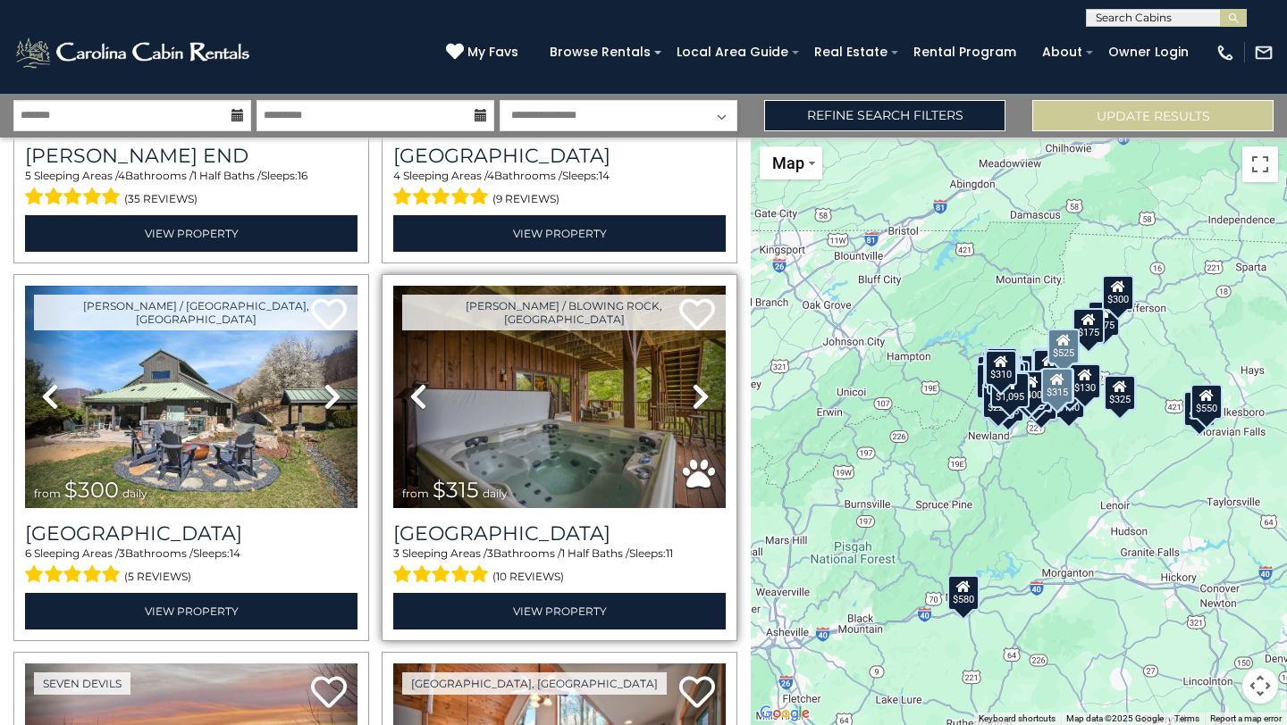
click at [700, 401] on icon at bounding box center [701, 396] width 18 height 29
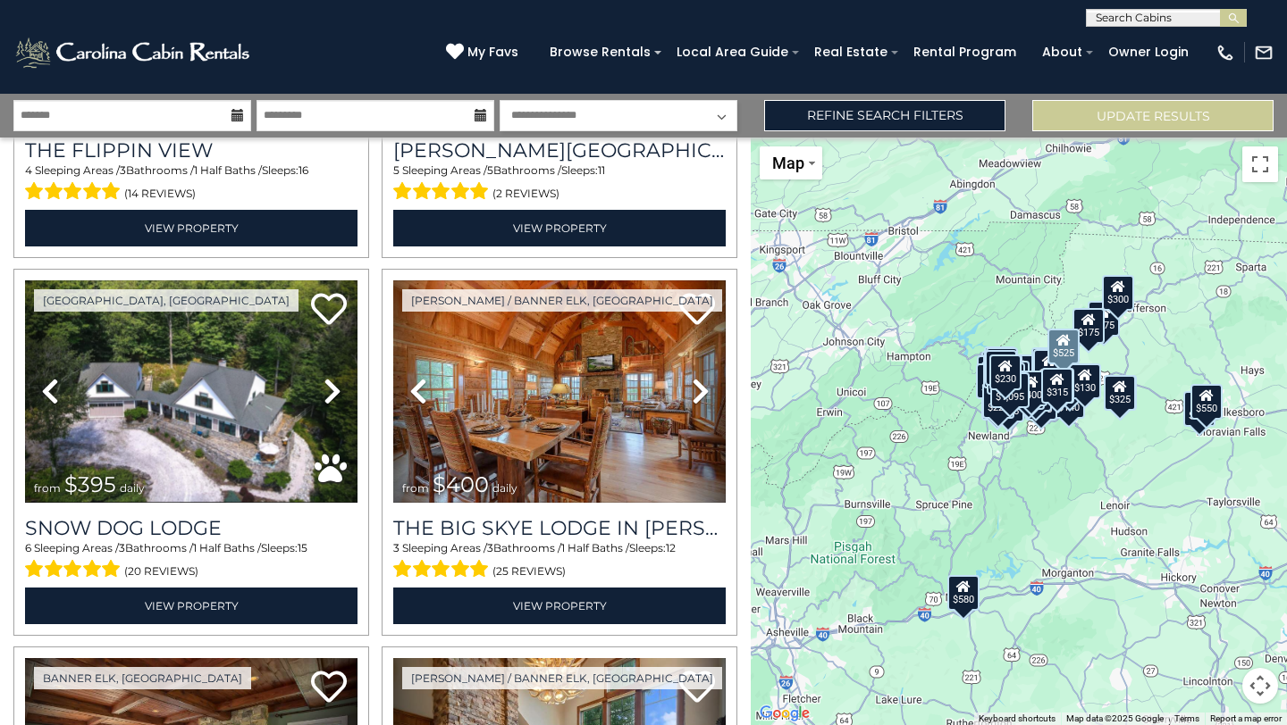
scroll to position [7877, 0]
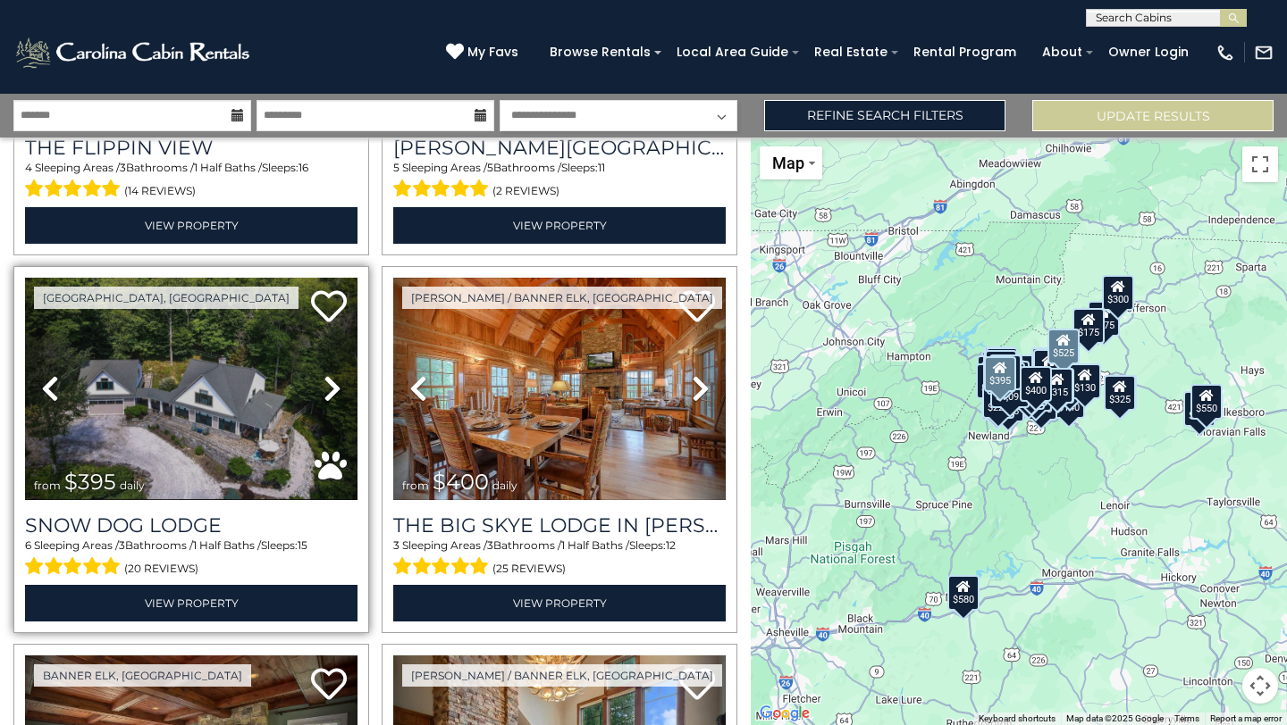
click at [335, 388] on icon at bounding box center [332, 388] width 18 height 29
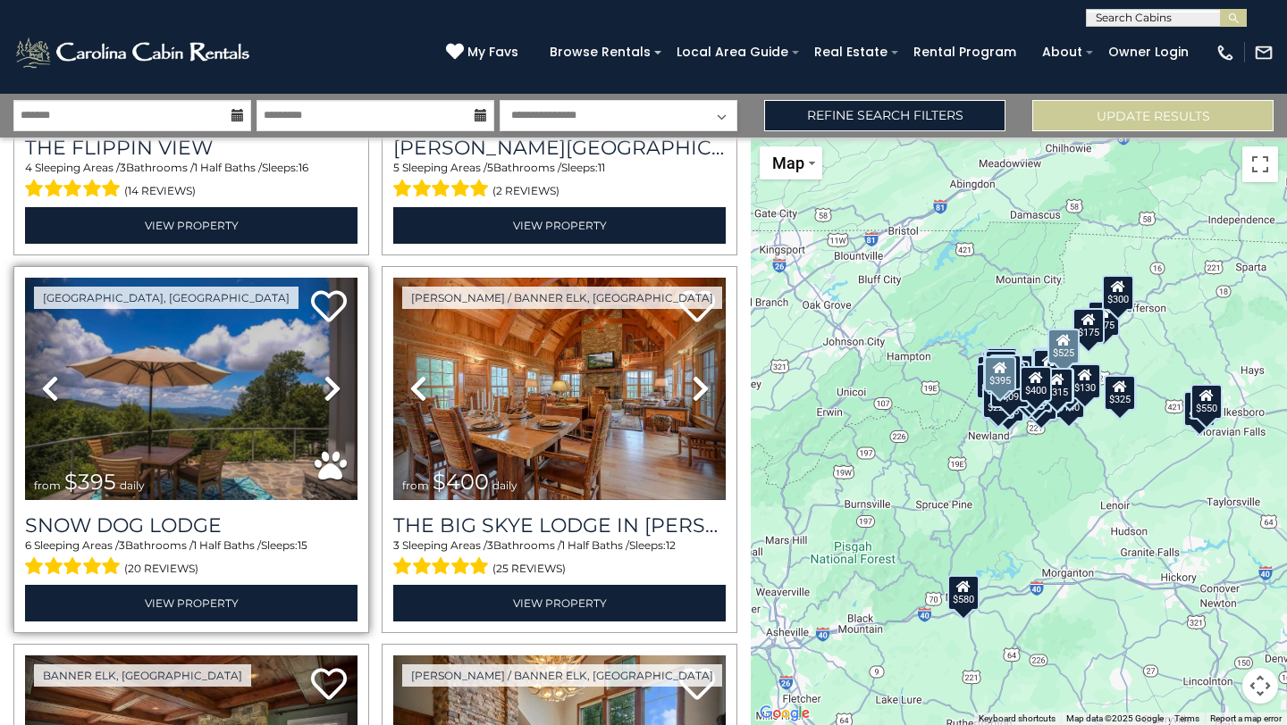
click at [335, 388] on icon at bounding box center [332, 388] width 18 height 29
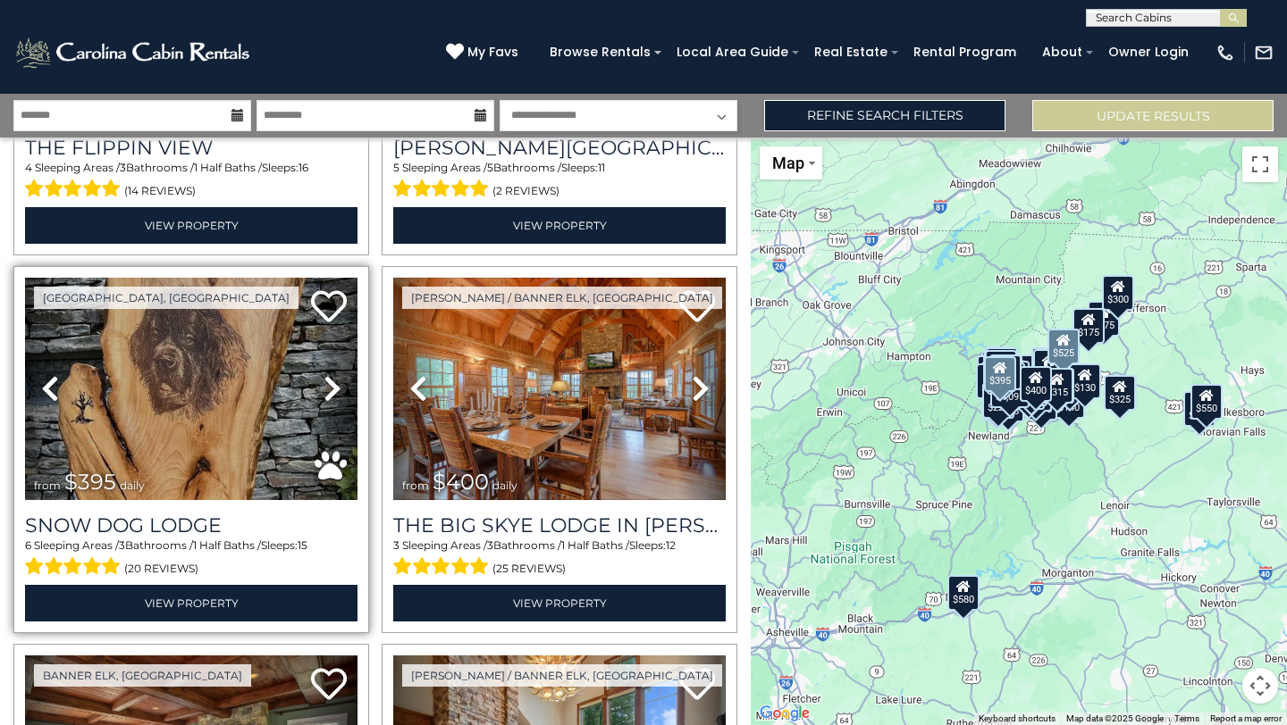
click at [335, 388] on icon at bounding box center [332, 388] width 18 height 29
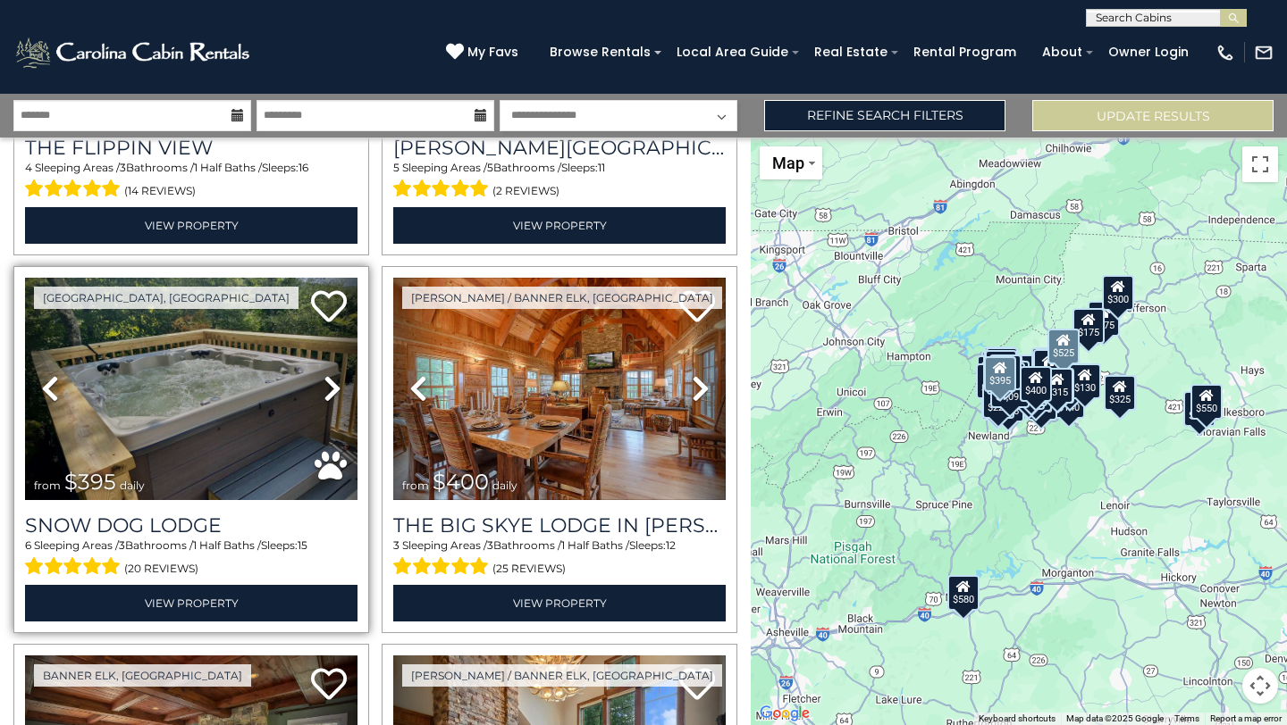
click at [335, 388] on icon at bounding box center [332, 388] width 18 height 29
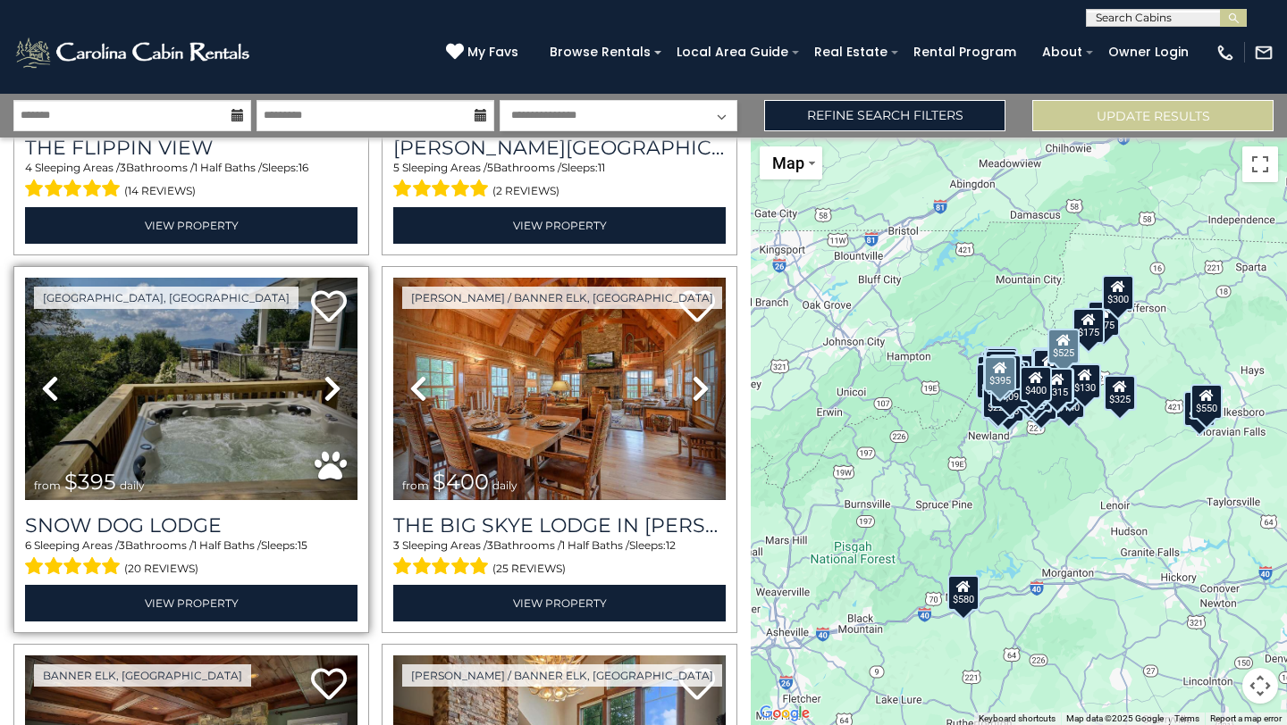
click at [335, 388] on icon at bounding box center [332, 388] width 18 height 29
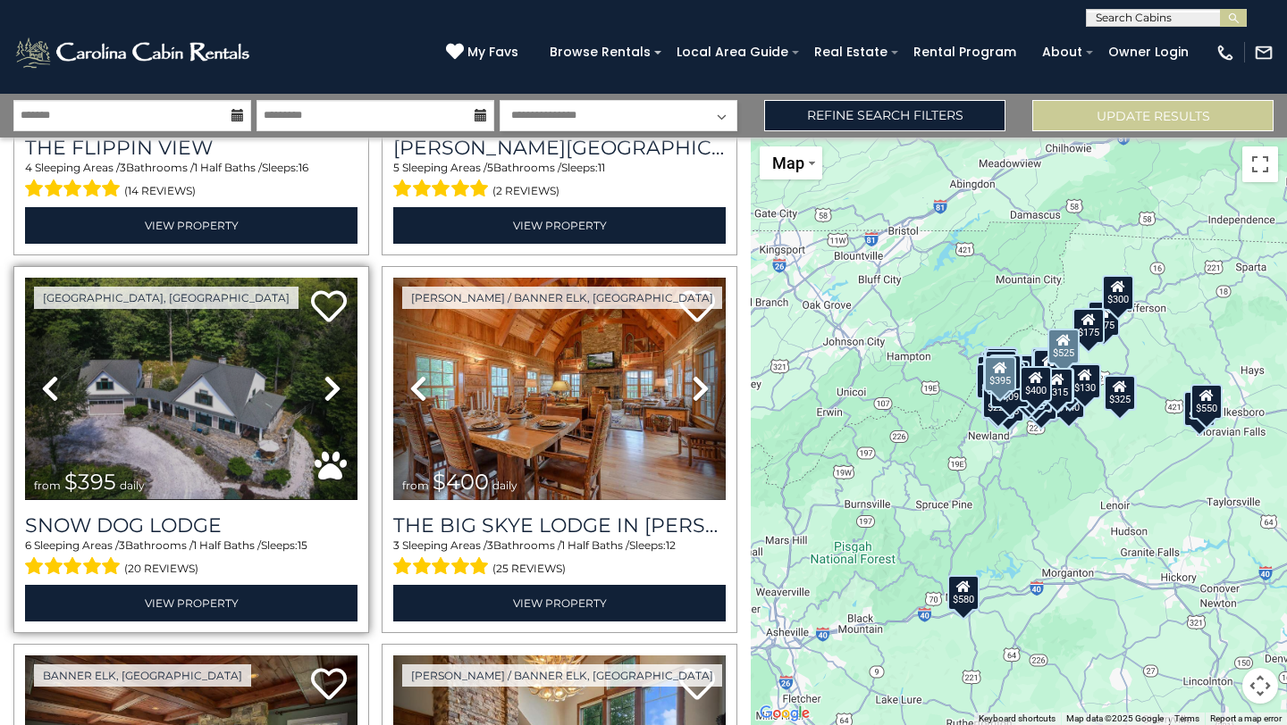
click at [335, 389] on icon at bounding box center [332, 388] width 18 height 29
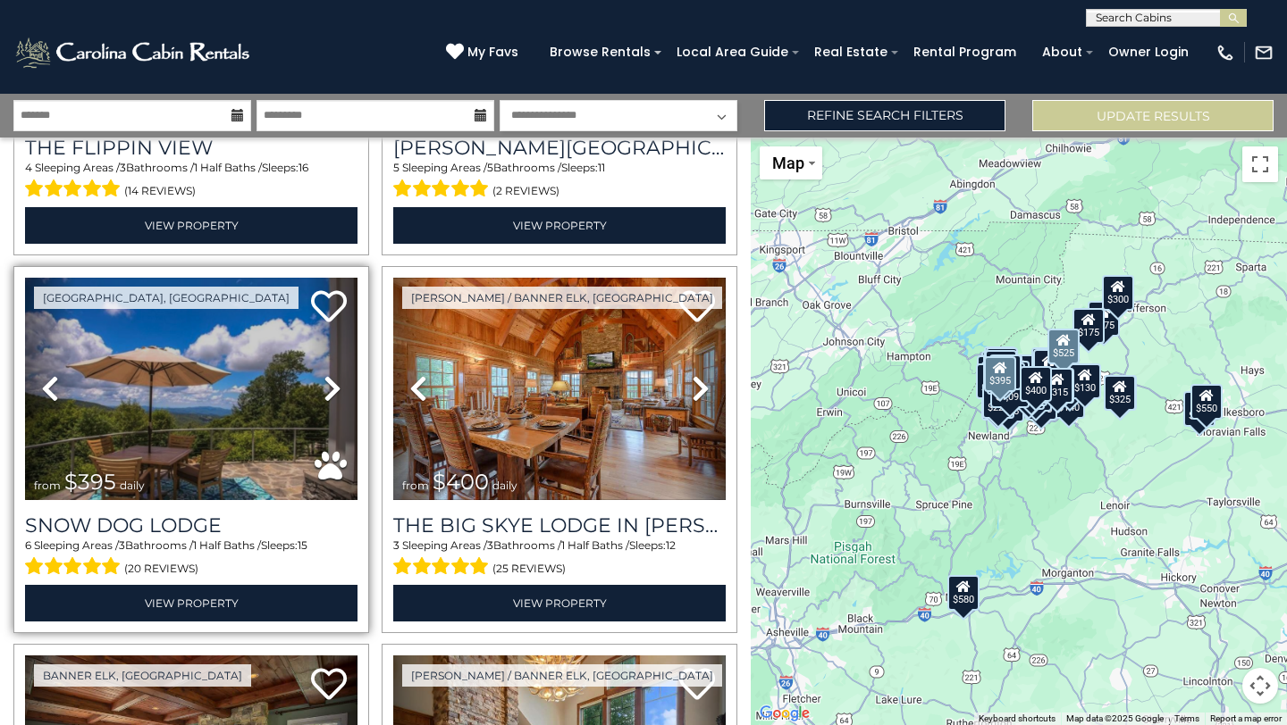
click at [335, 389] on icon at bounding box center [332, 388] width 18 height 29
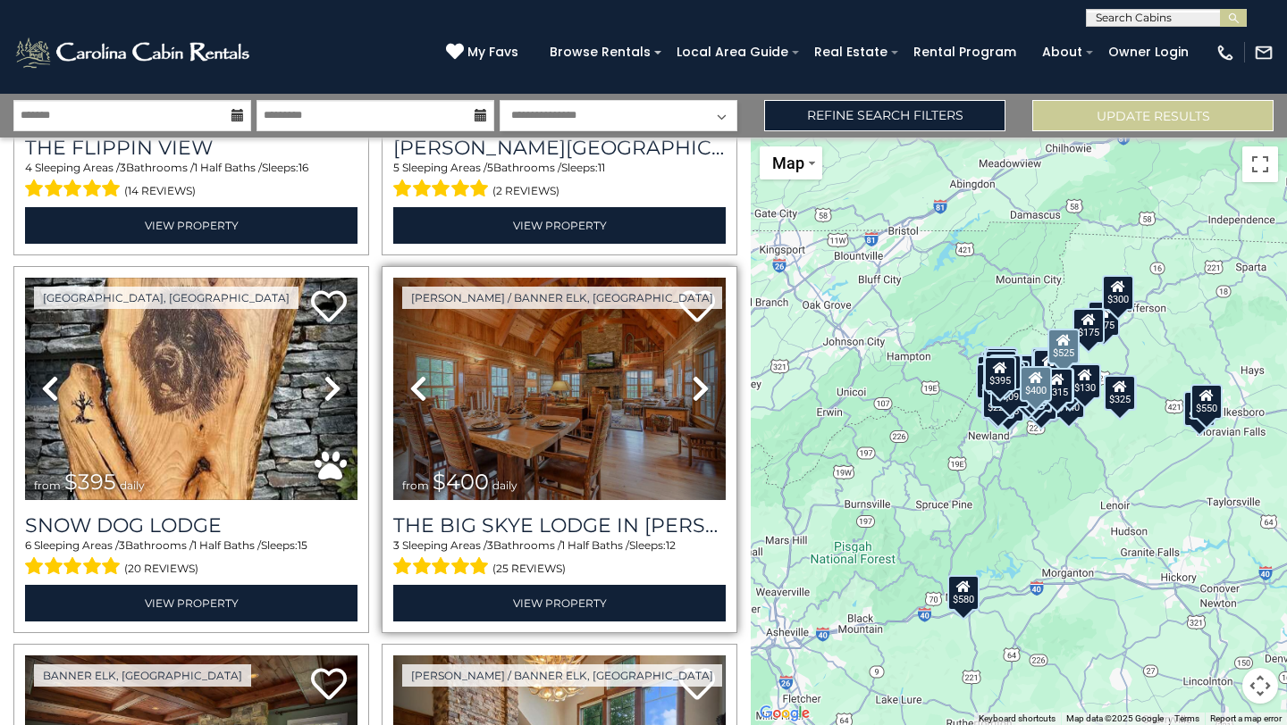
click at [703, 387] on icon at bounding box center [701, 388] width 18 height 29
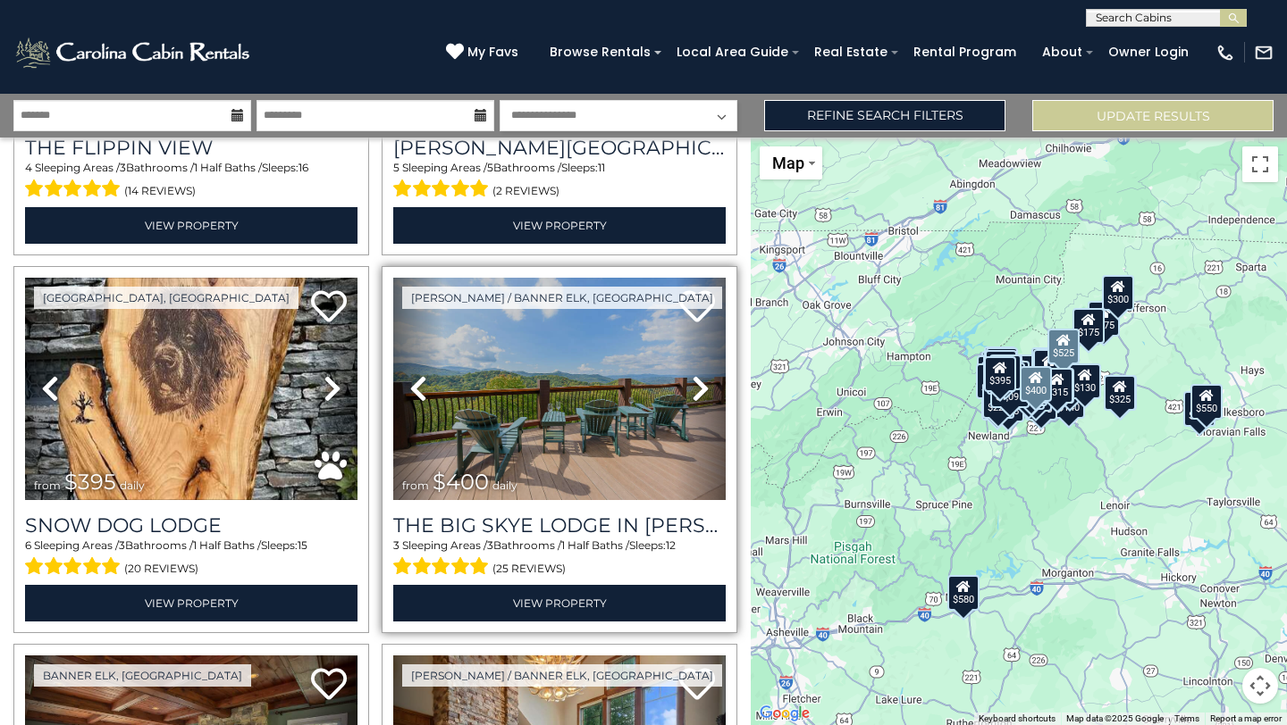
click at [703, 388] on icon at bounding box center [701, 388] width 18 height 29
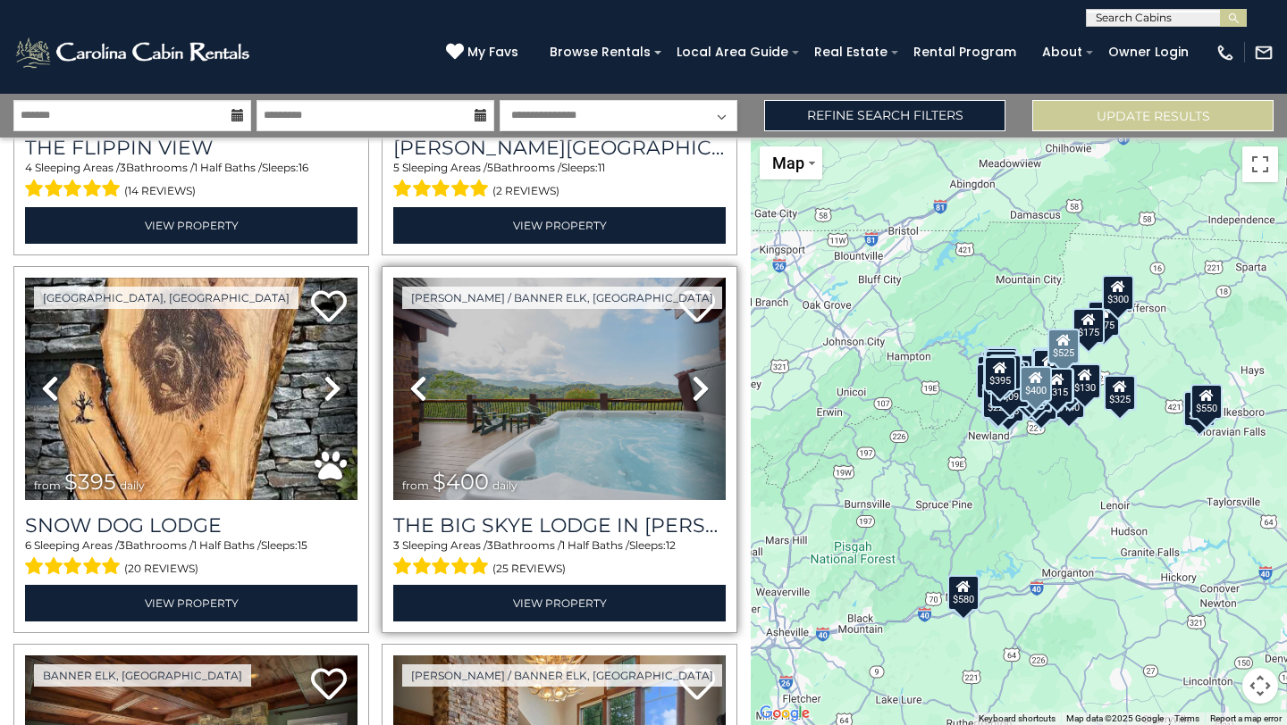
click at [701, 389] on icon at bounding box center [701, 388] width 18 height 29
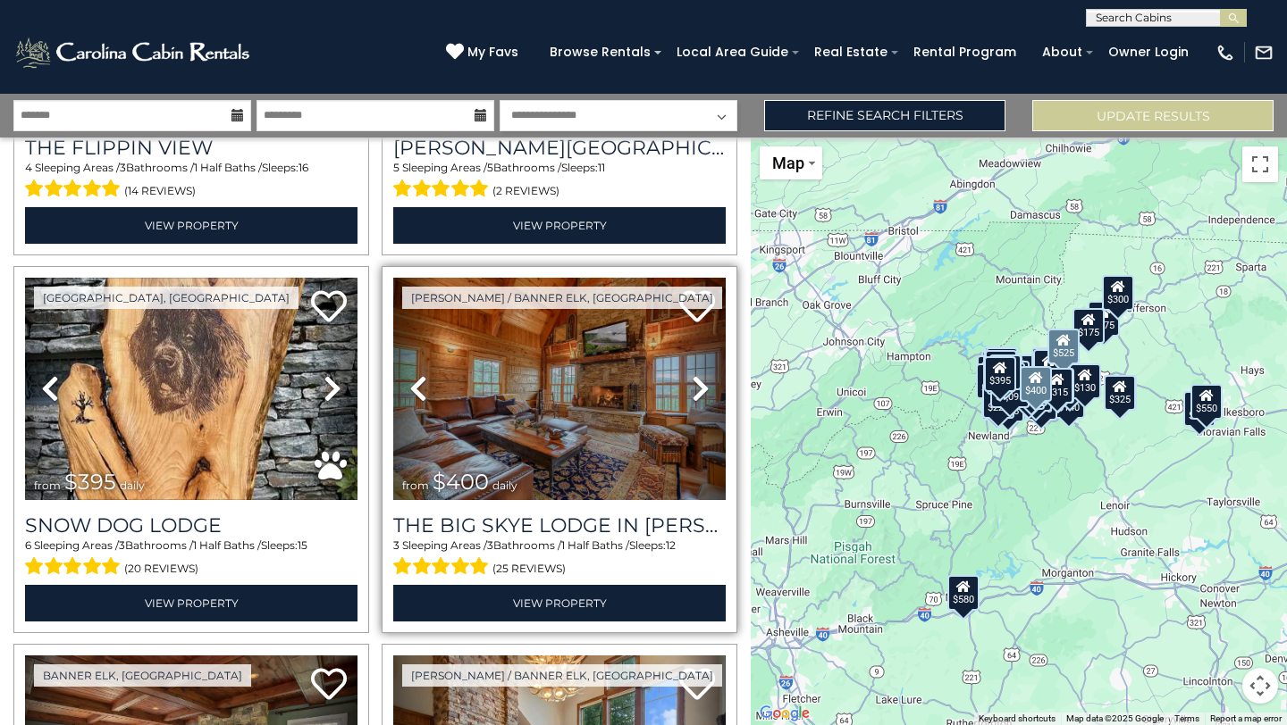
click at [701, 390] on icon at bounding box center [701, 388] width 18 height 29
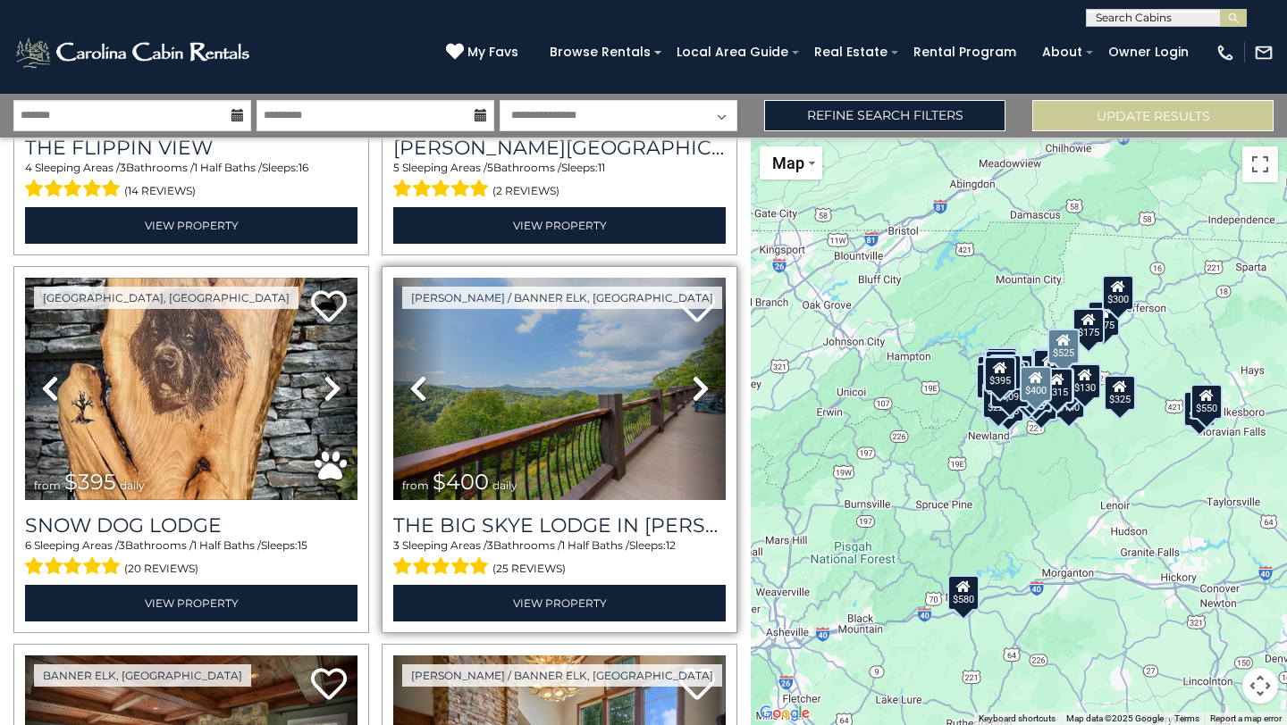
click at [701, 390] on icon at bounding box center [701, 388] width 18 height 29
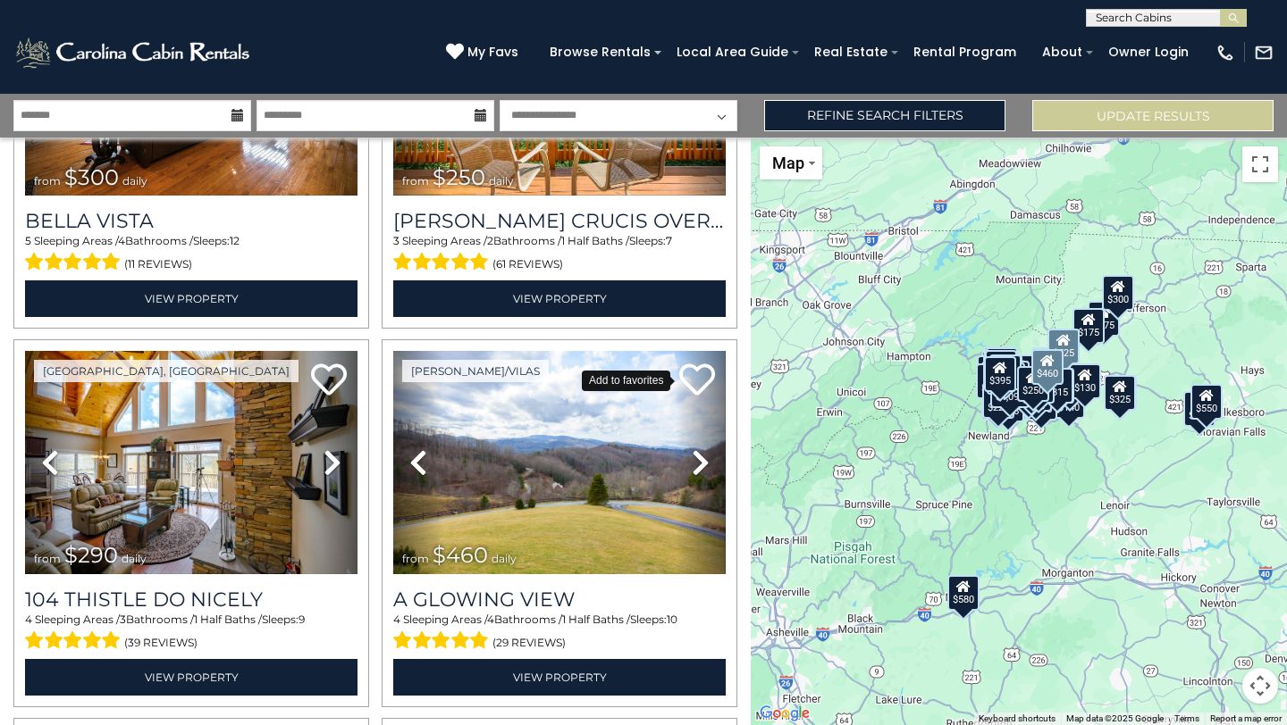
scroll to position [8978, 0]
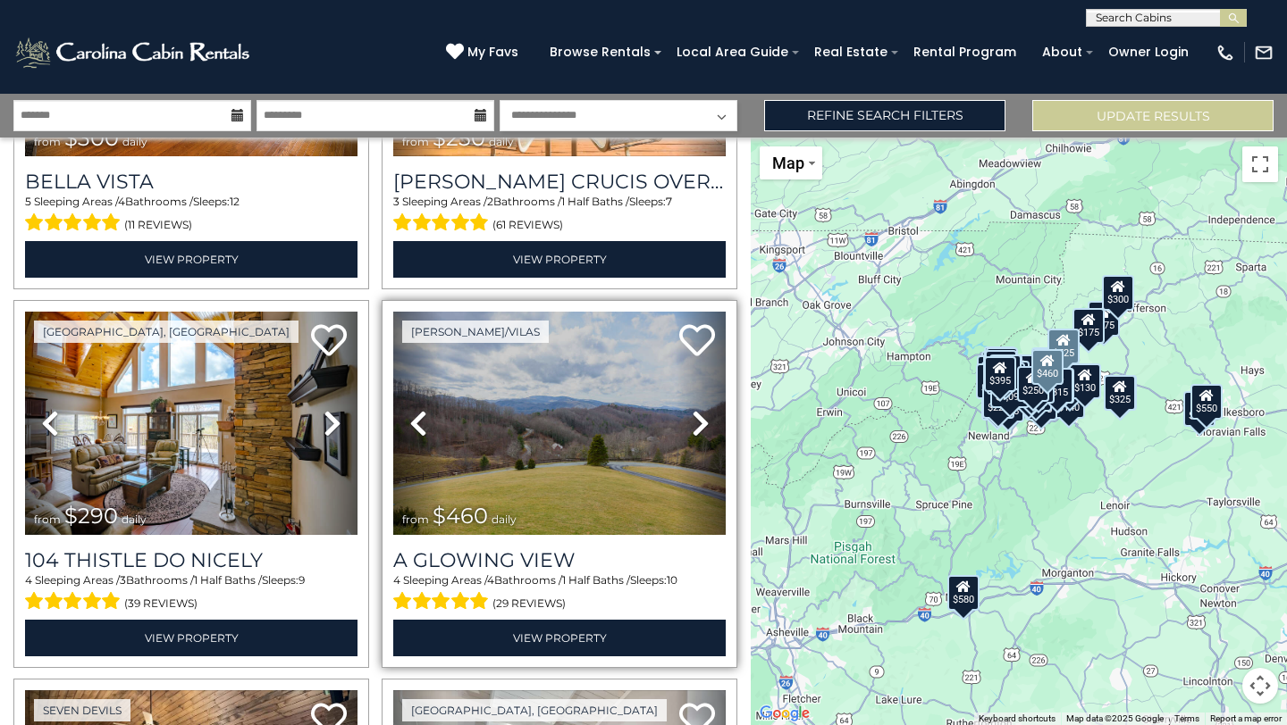
click at [701, 429] on icon at bounding box center [701, 423] width 18 height 29
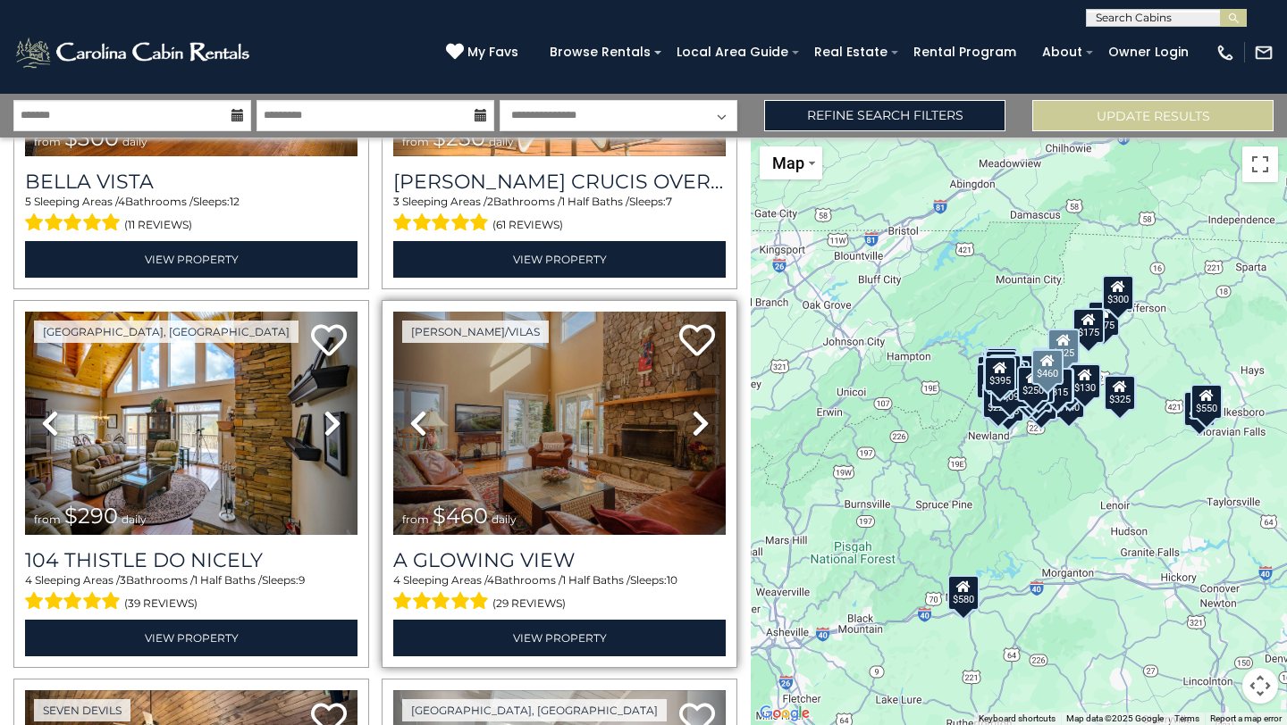
click at [701, 429] on icon at bounding box center [701, 423] width 18 height 29
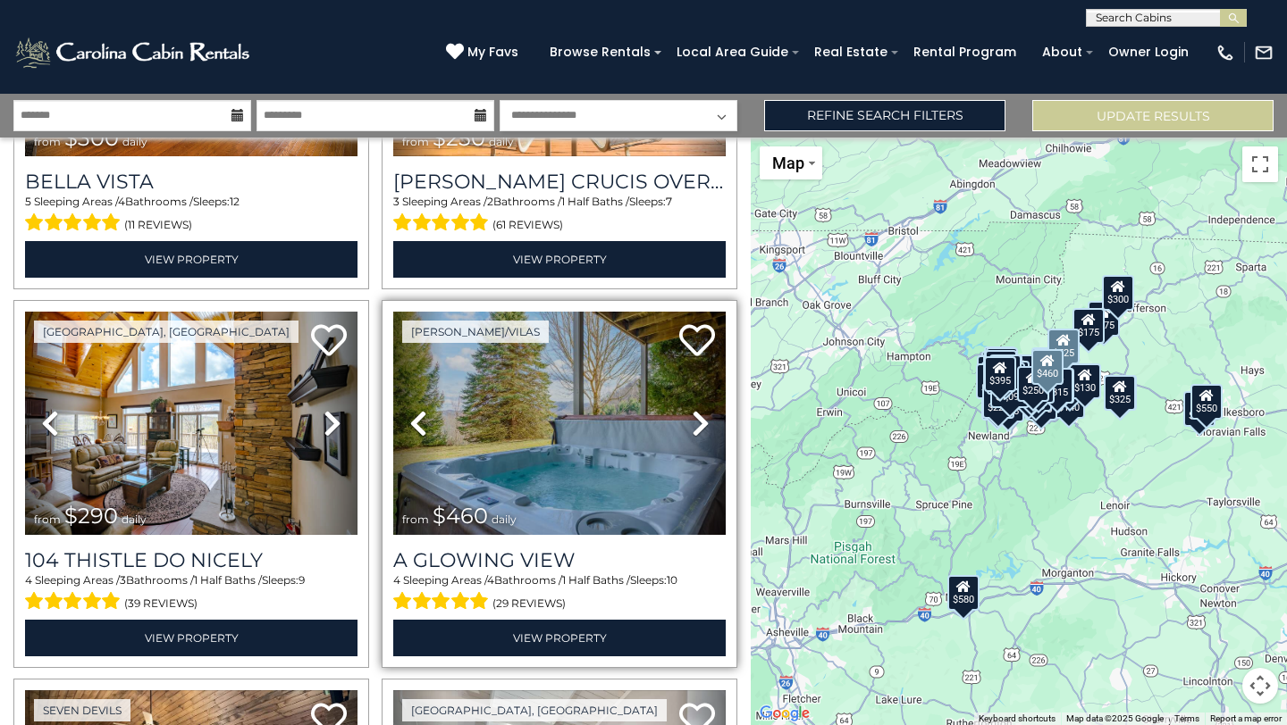
click at [701, 429] on icon at bounding box center [701, 423] width 18 height 29
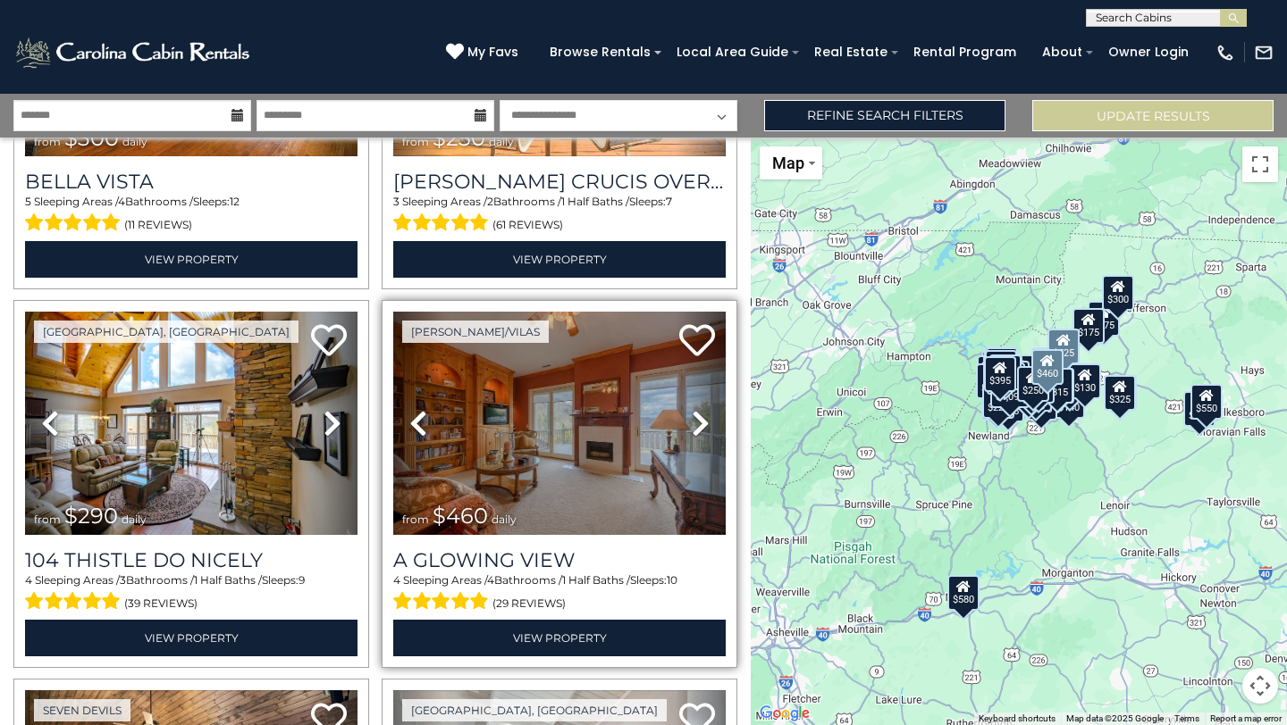
click at [701, 429] on icon at bounding box center [701, 423] width 18 height 29
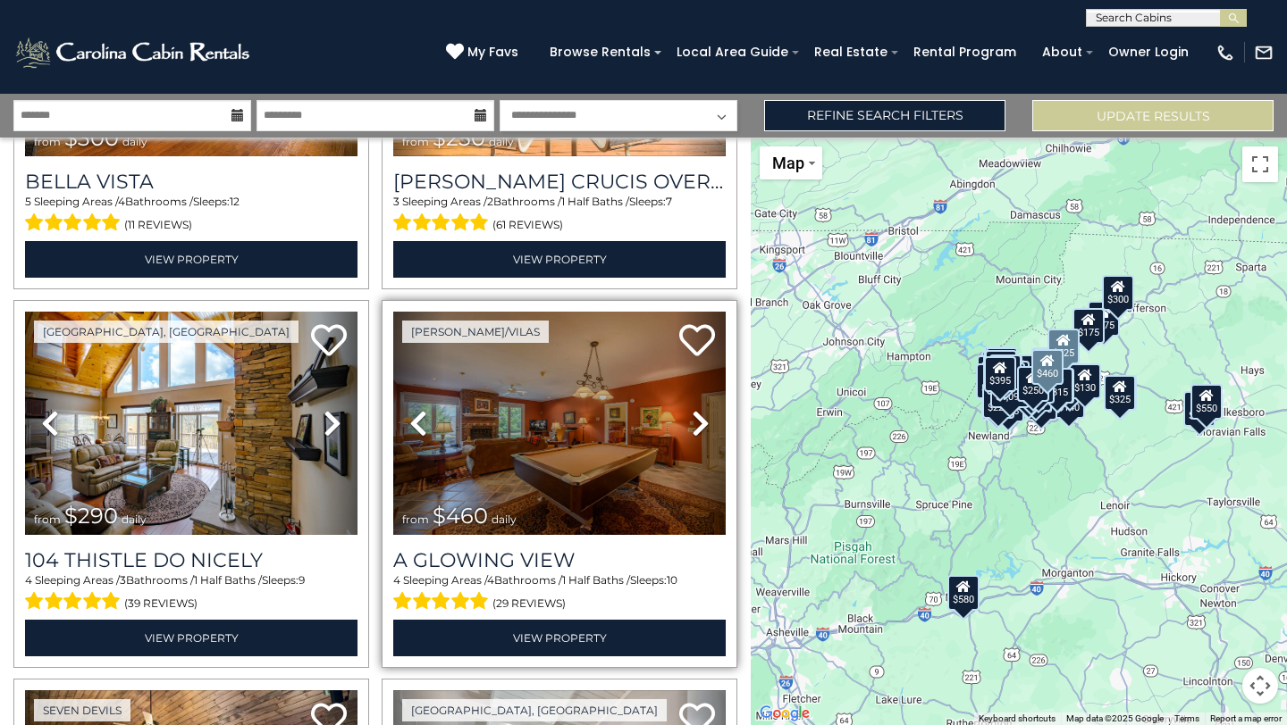
click at [701, 429] on icon at bounding box center [701, 423] width 18 height 29
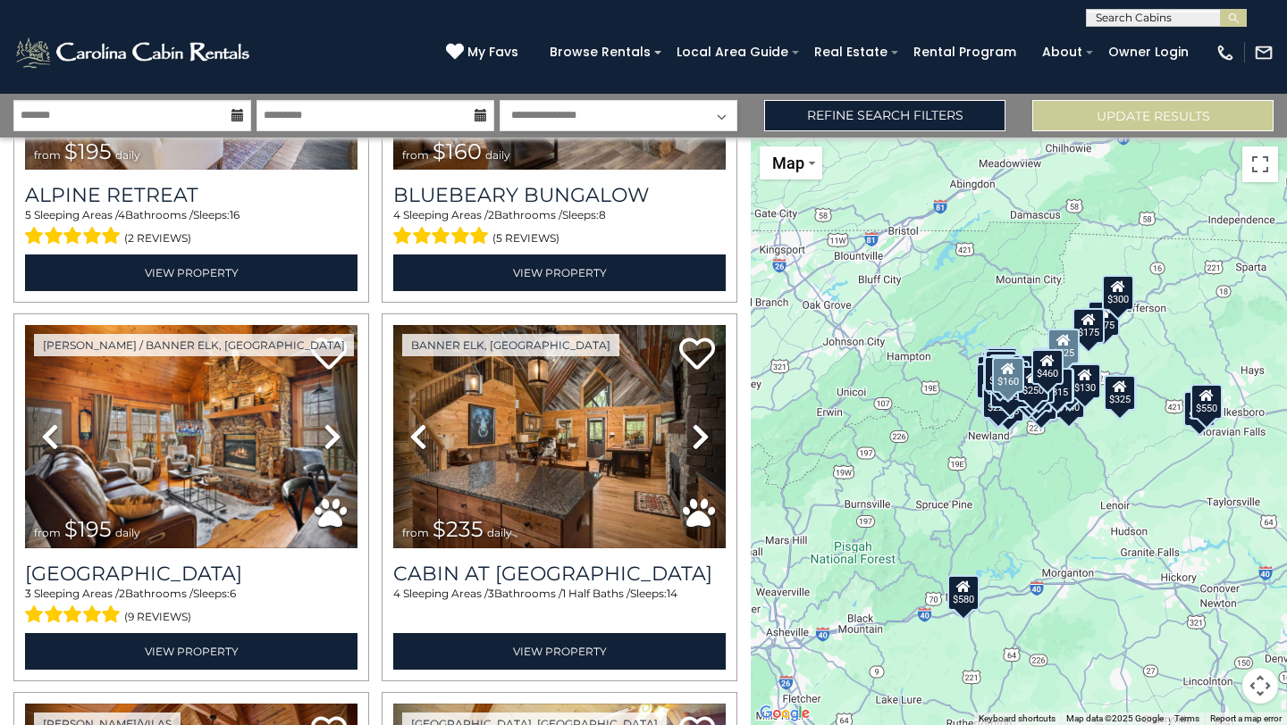
scroll to position [9725, 0]
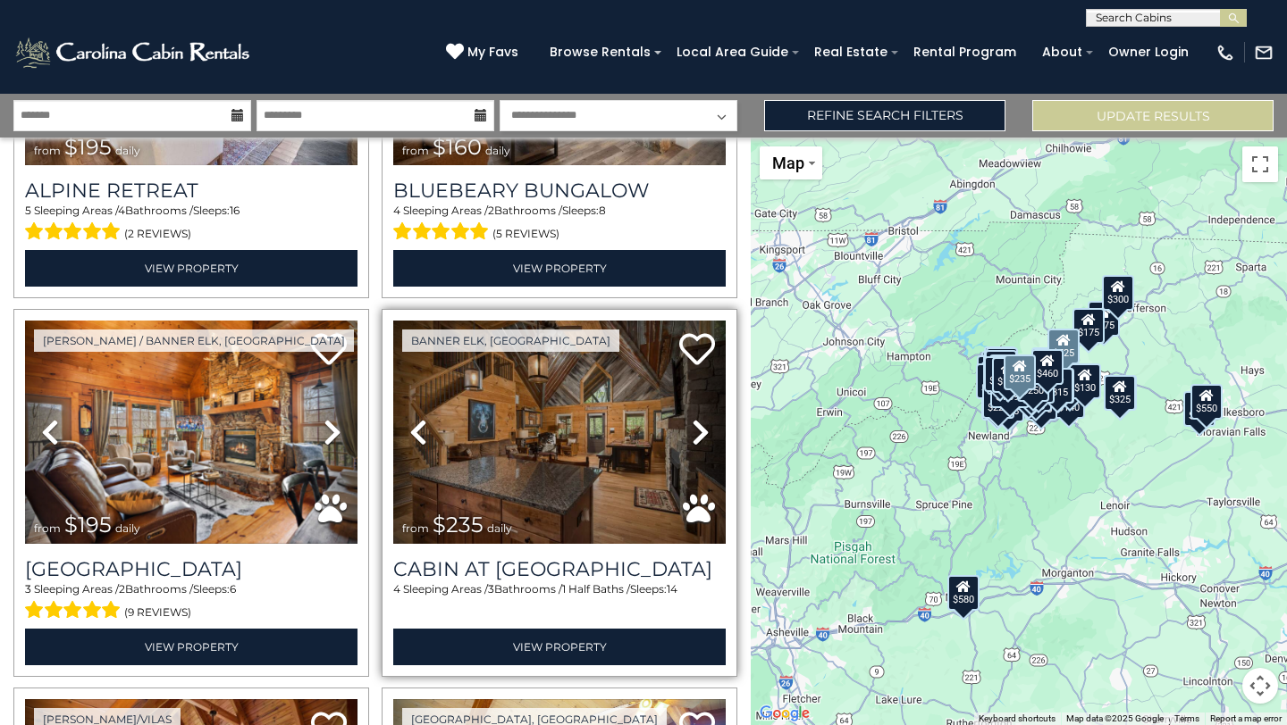
click at [703, 433] on icon at bounding box center [701, 432] width 18 height 29
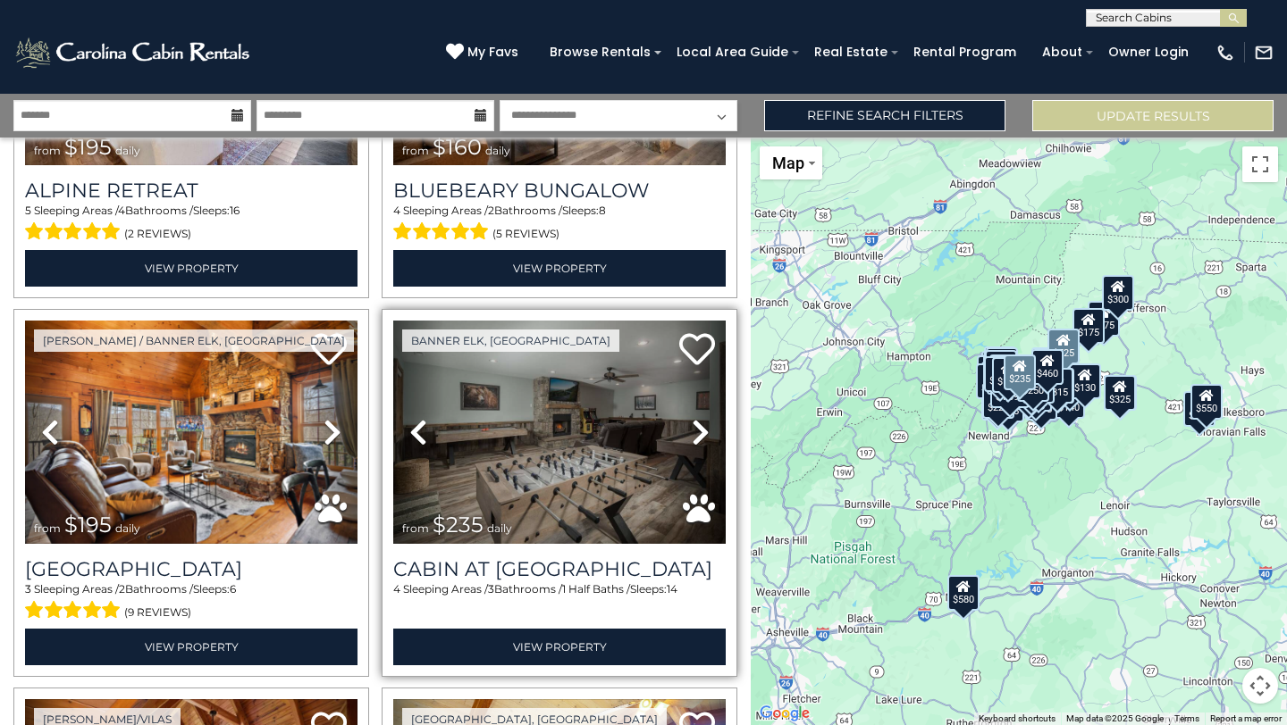
click at [703, 433] on icon at bounding box center [701, 432] width 18 height 29
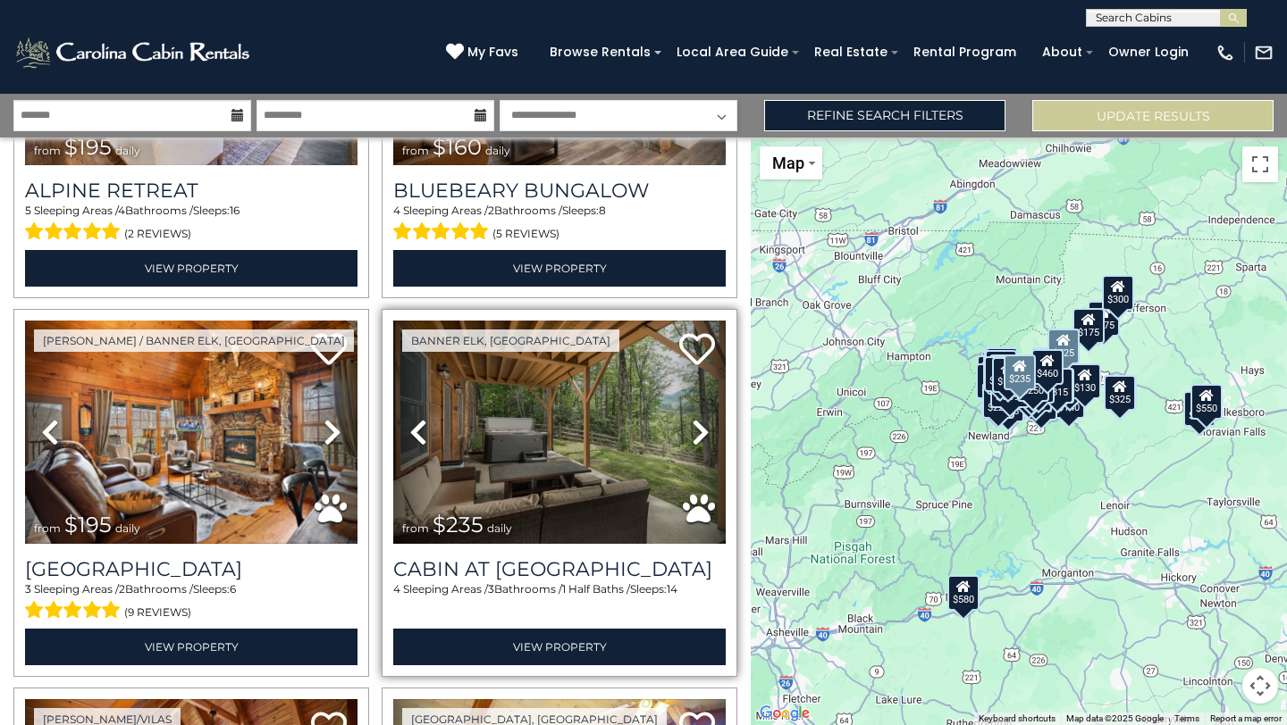
click at [703, 433] on icon at bounding box center [701, 432] width 18 height 29
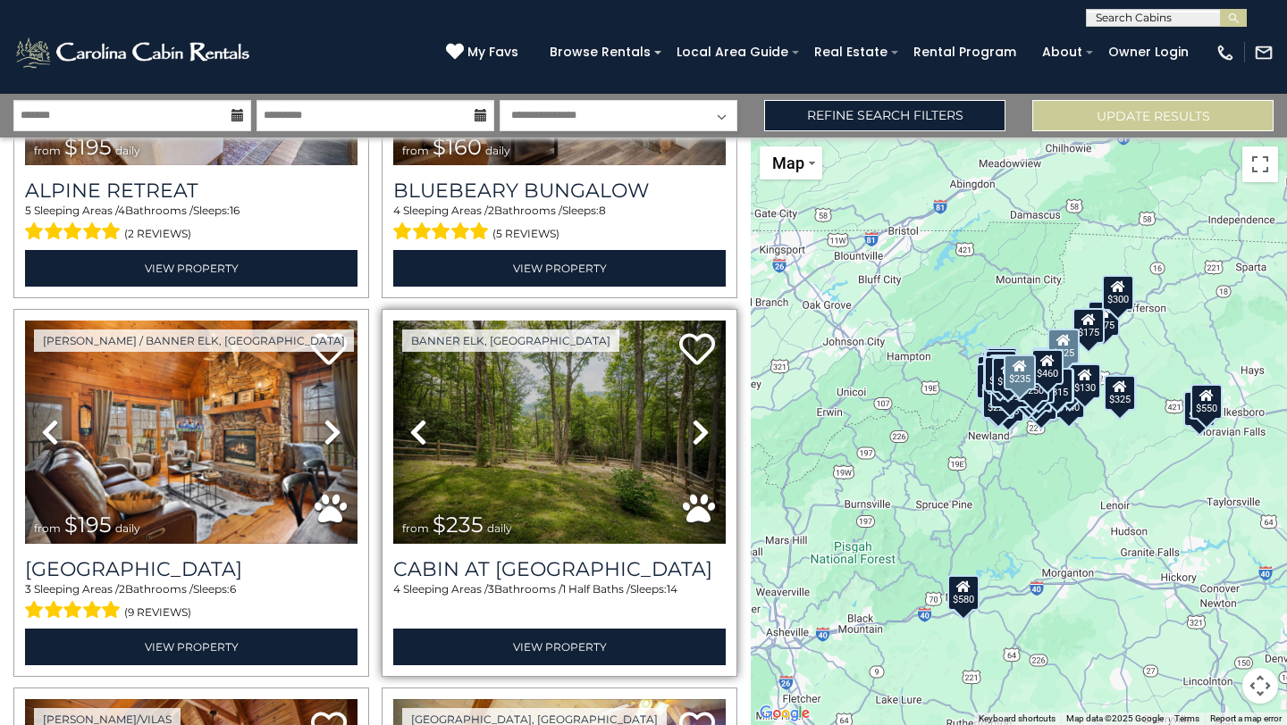
click at [703, 433] on icon at bounding box center [701, 432] width 18 height 29
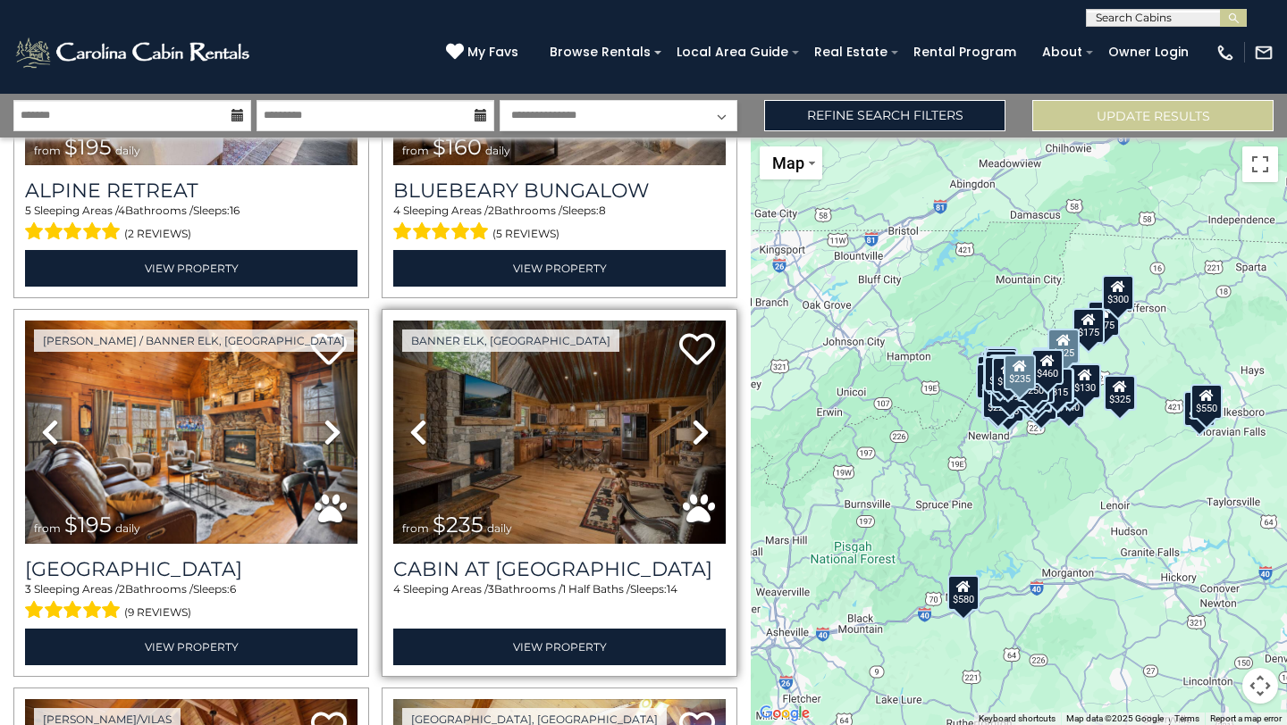
click at [703, 433] on icon at bounding box center [701, 432] width 18 height 29
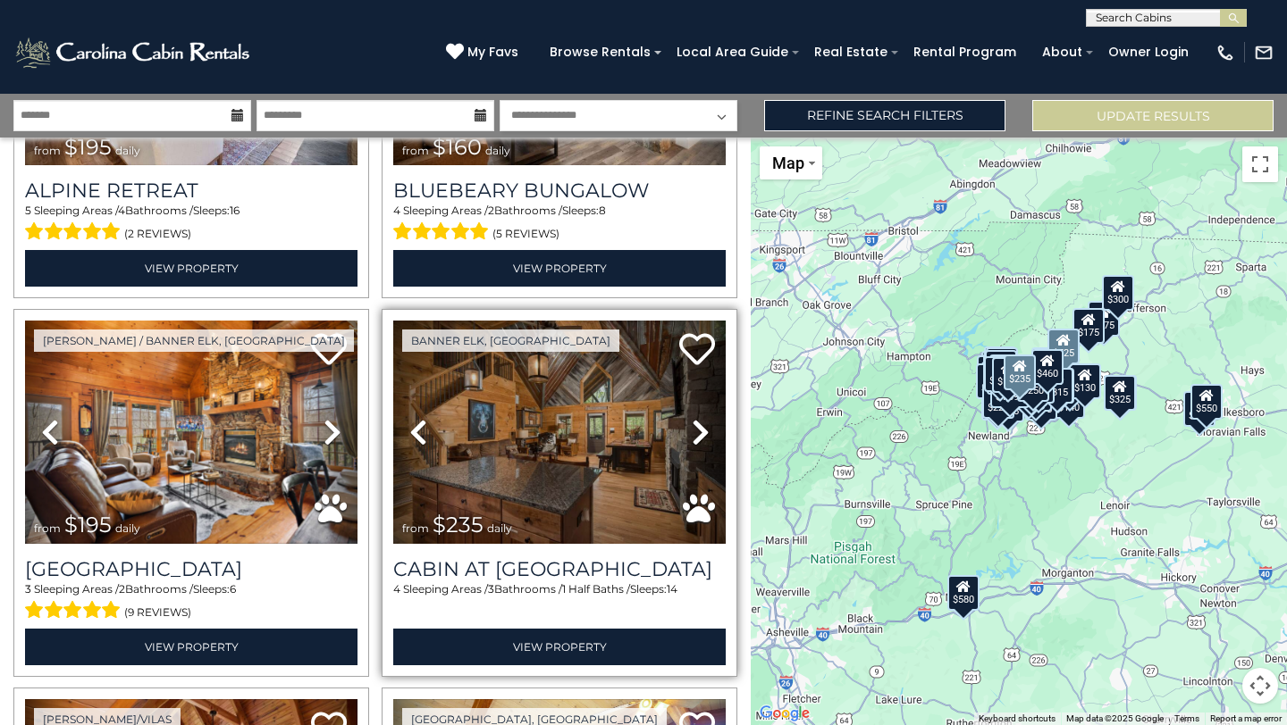
click at [703, 433] on icon at bounding box center [701, 432] width 18 height 29
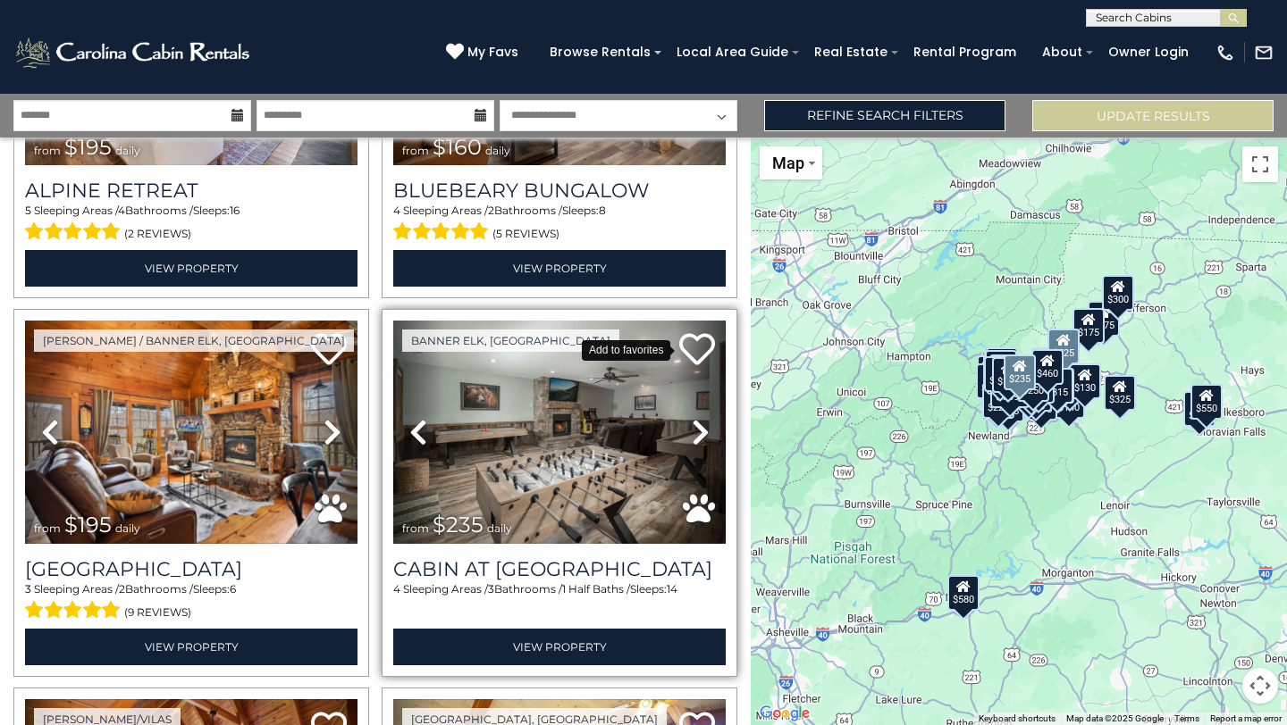
click at [701, 344] on icon at bounding box center [697, 349] width 36 height 36
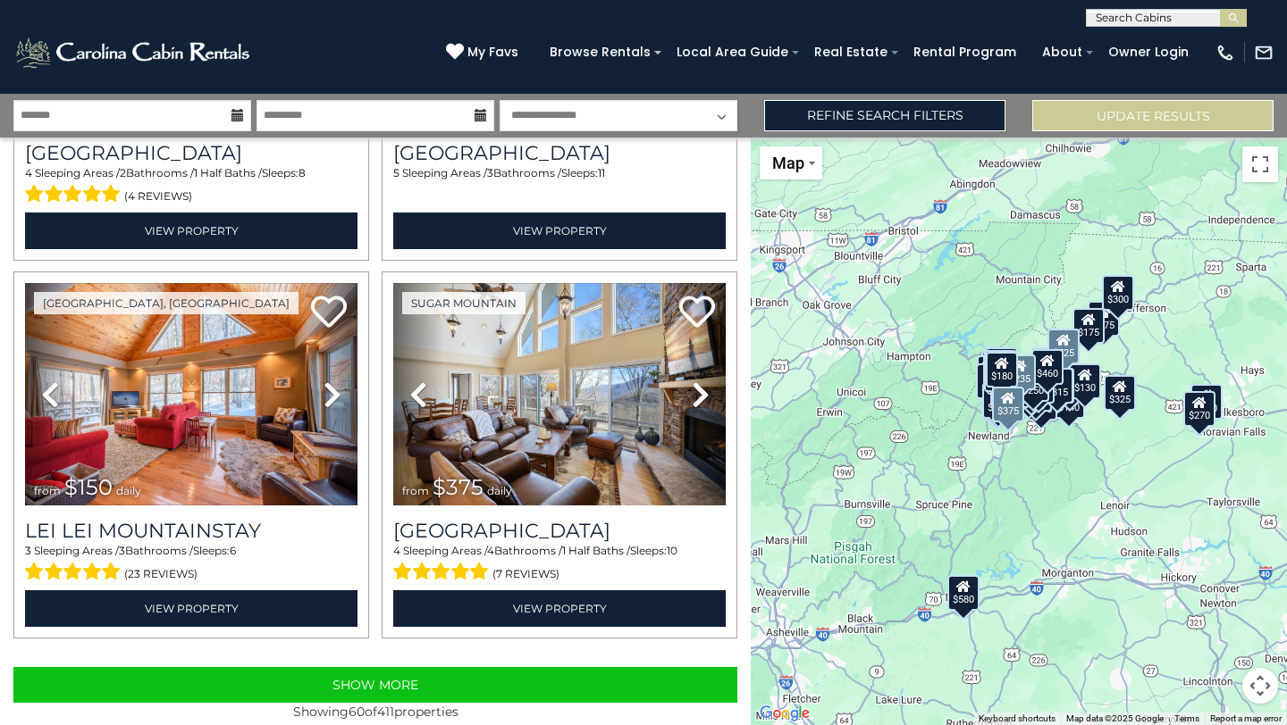
scroll to position [10921, 0]
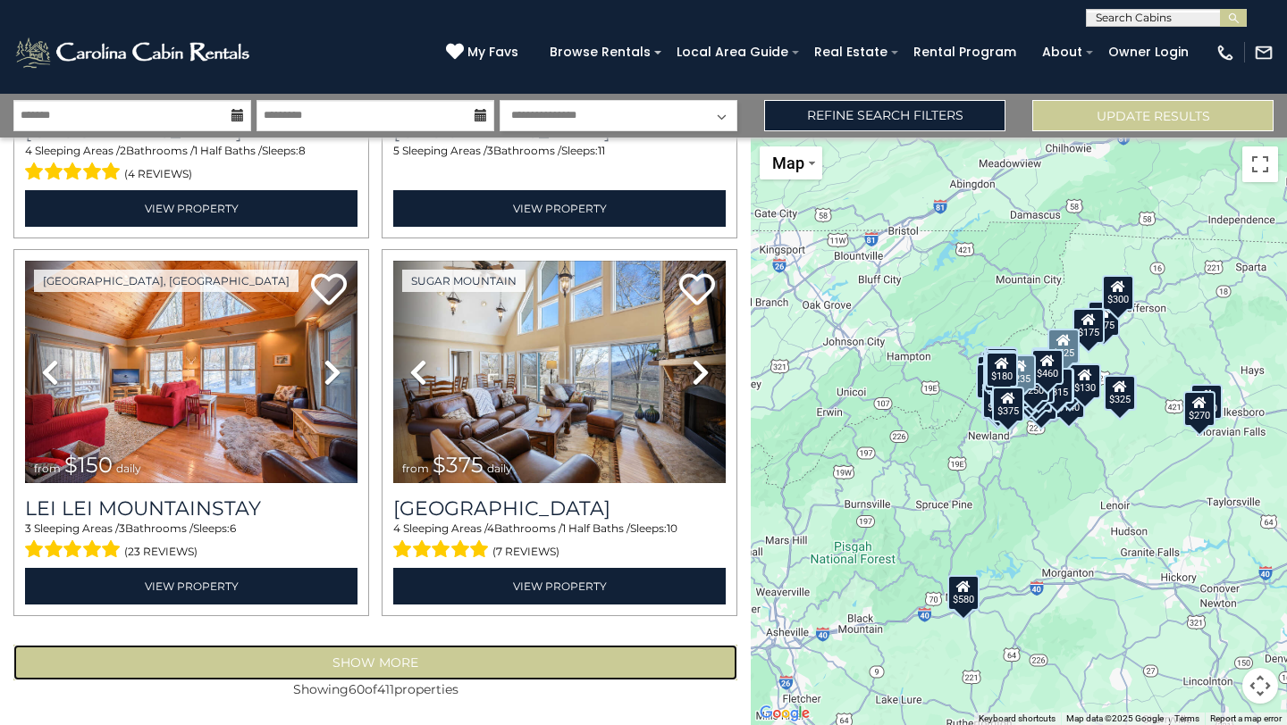
click at [577, 658] on button "Show More" at bounding box center [375, 663] width 724 height 36
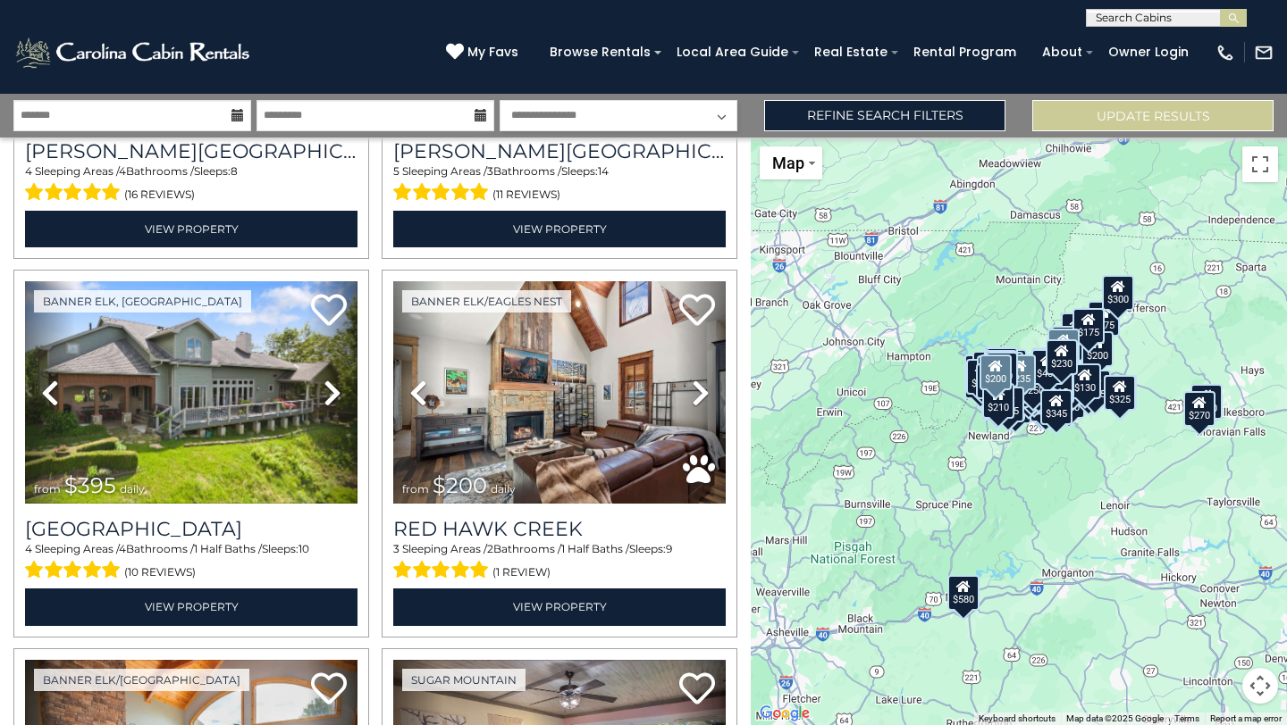
scroll to position [12418, 0]
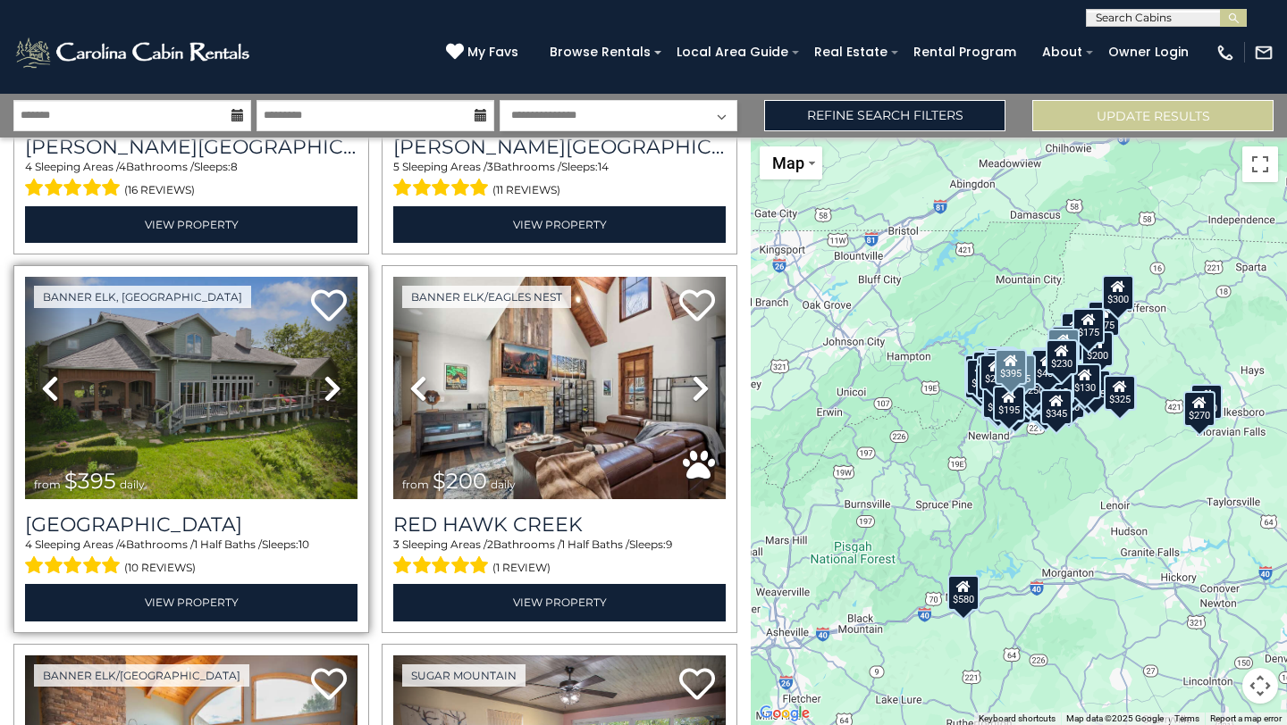
click at [337, 389] on icon at bounding box center [332, 388] width 18 height 29
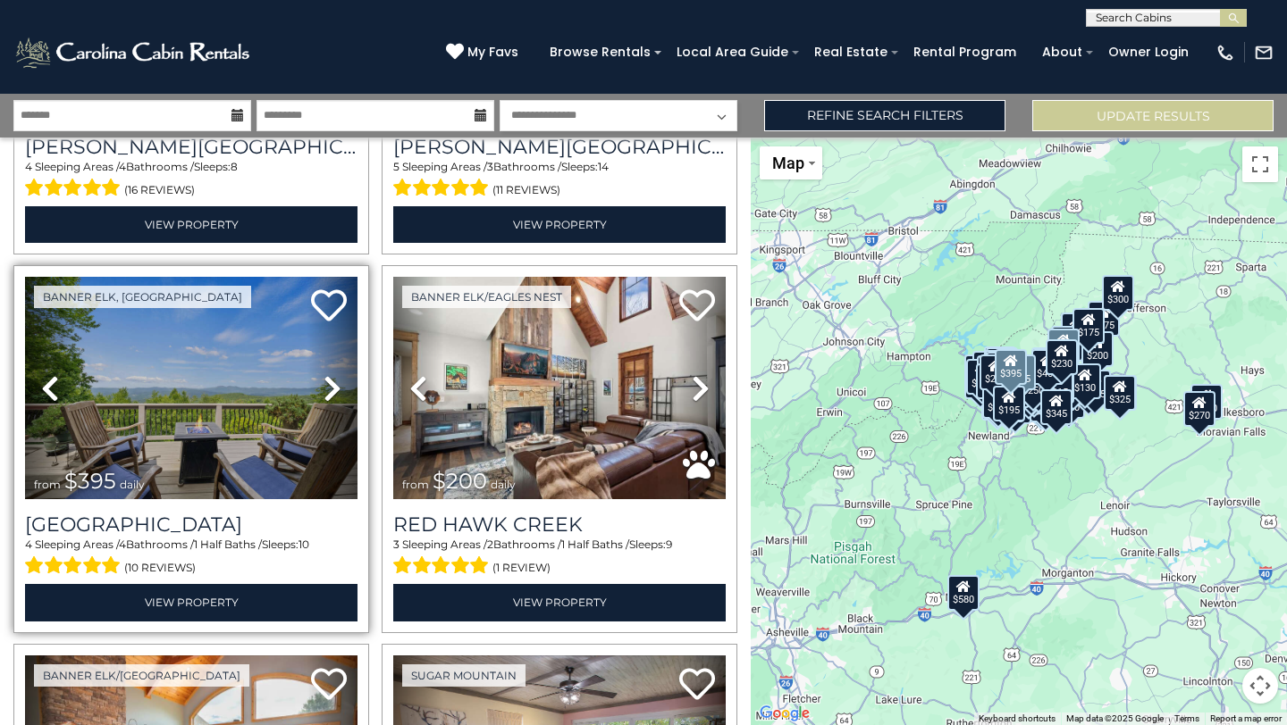
click at [336, 389] on icon at bounding box center [332, 388] width 18 height 29
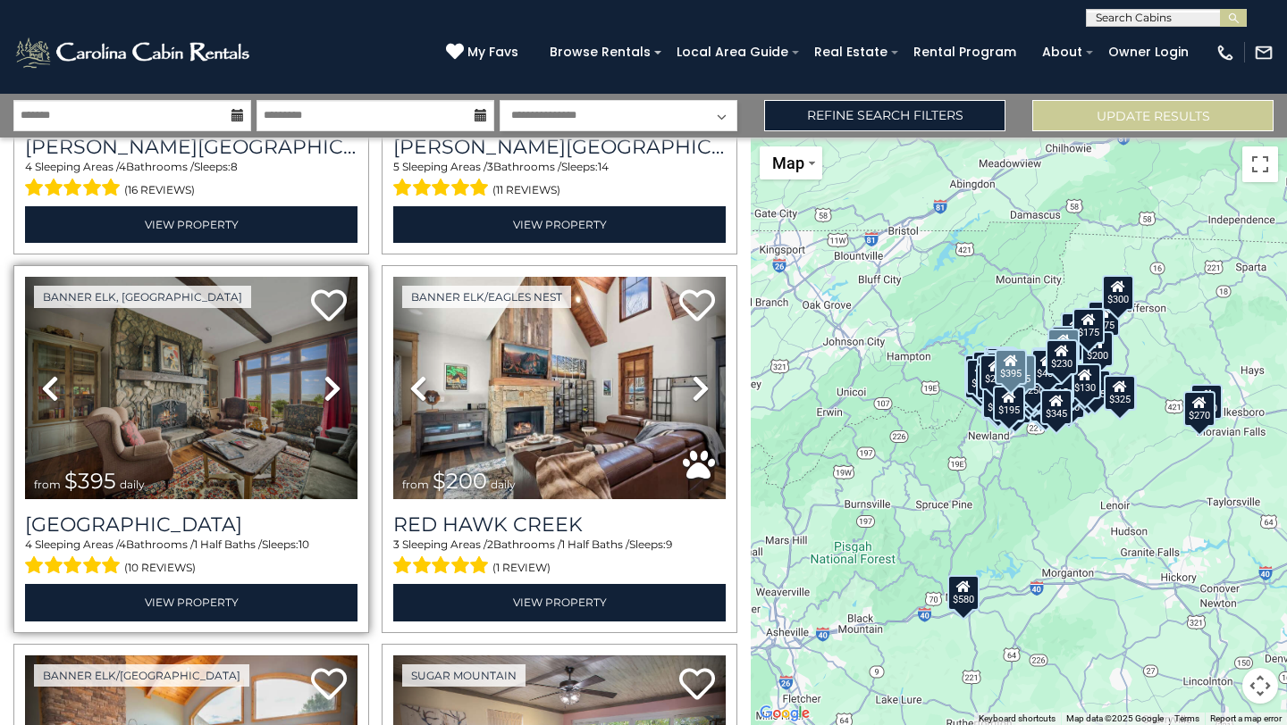
click at [336, 390] on icon at bounding box center [332, 388] width 18 height 29
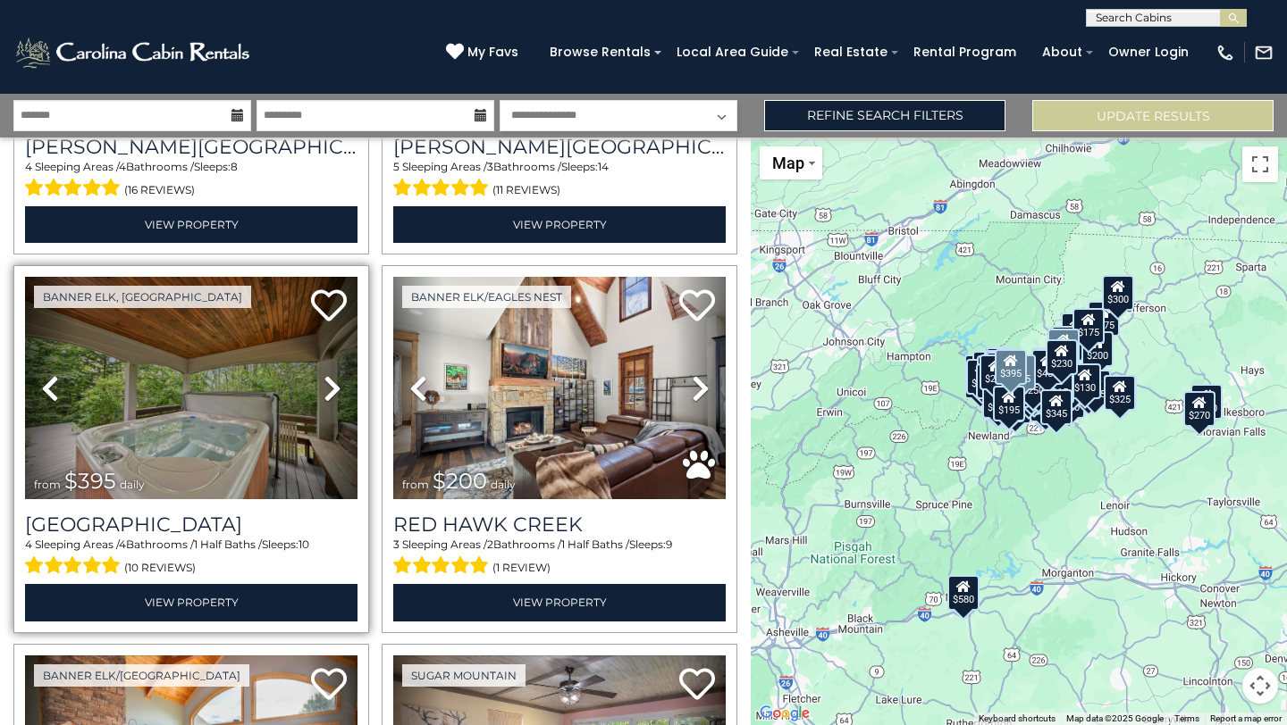
click at [335, 390] on icon at bounding box center [332, 388] width 18 height 29
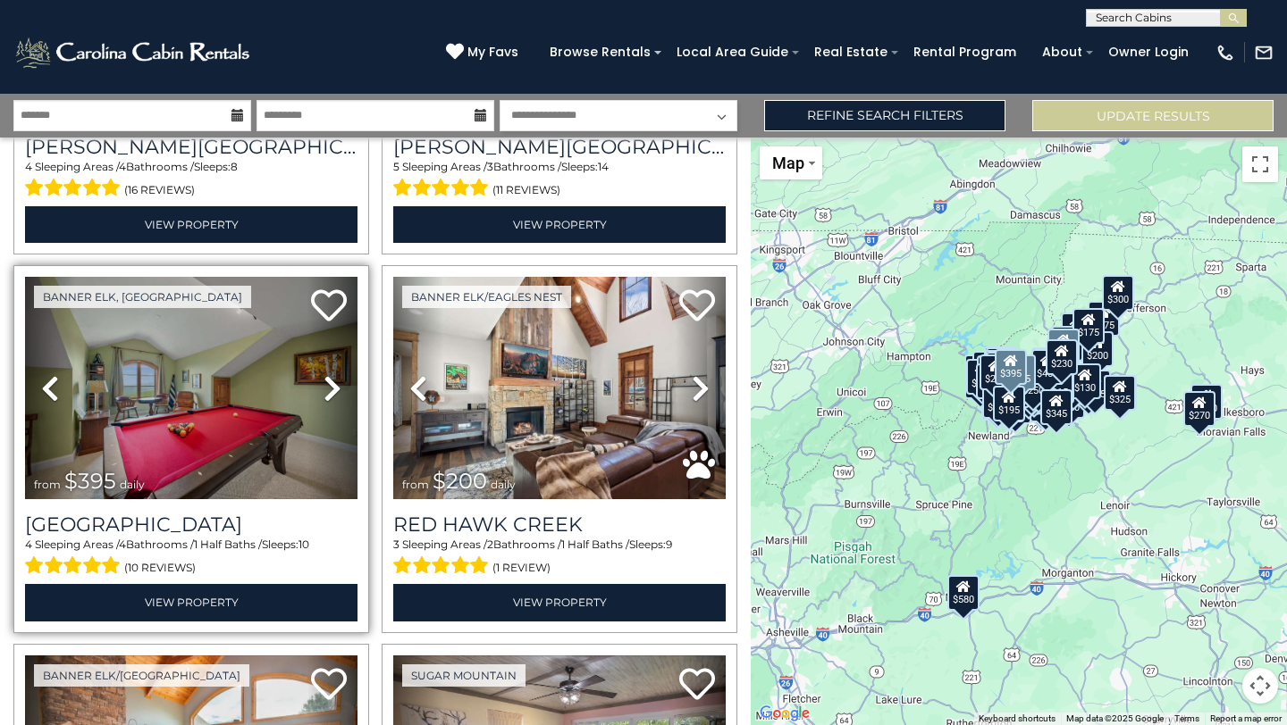
click at [335, 390] on icon at bounding box center [332, 388] width 18 height 29
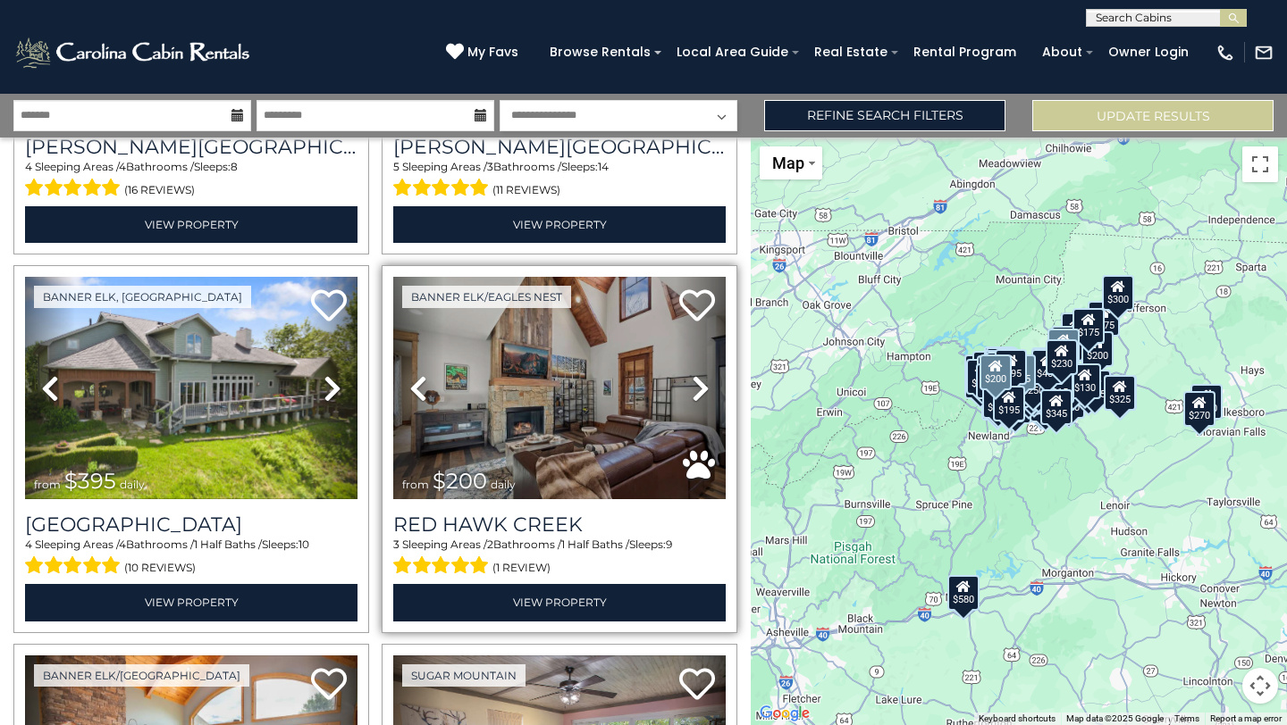
click at [698, 388] on icon at bounding box center [701, 388] width 18 height 29
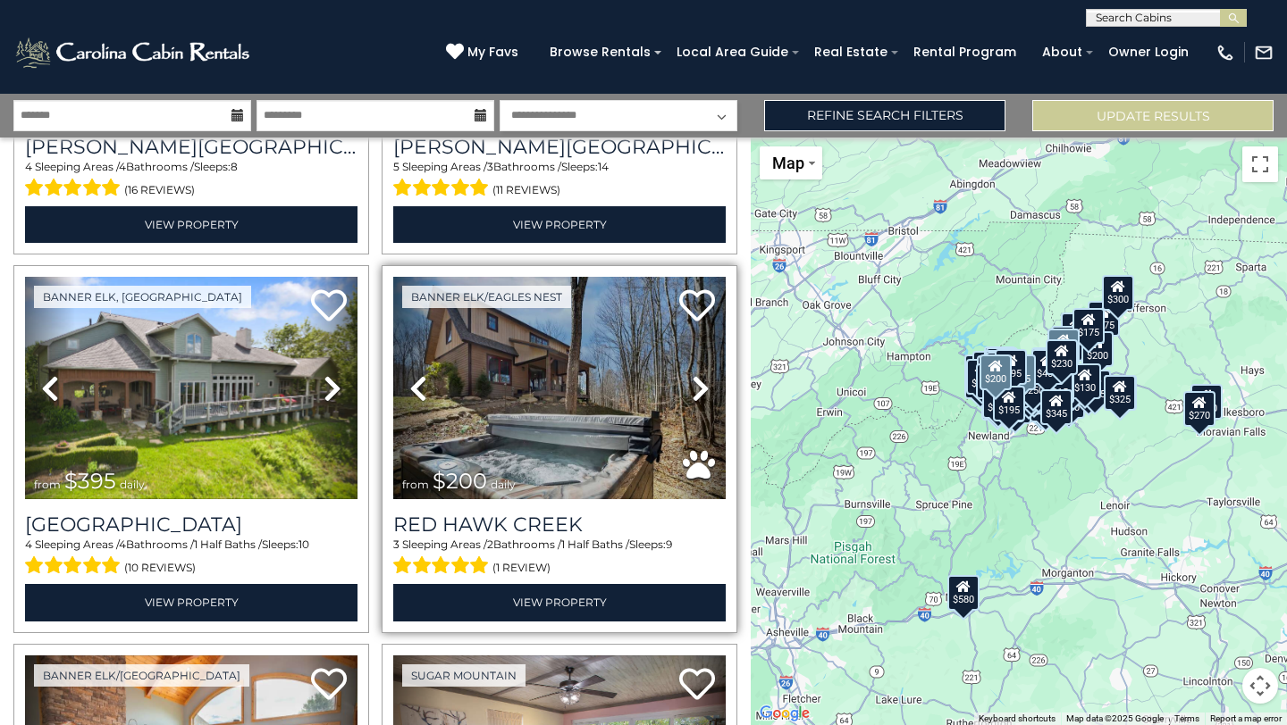
click at [698, 388] on icon at bounding box center [701, 388] width 18 height 29
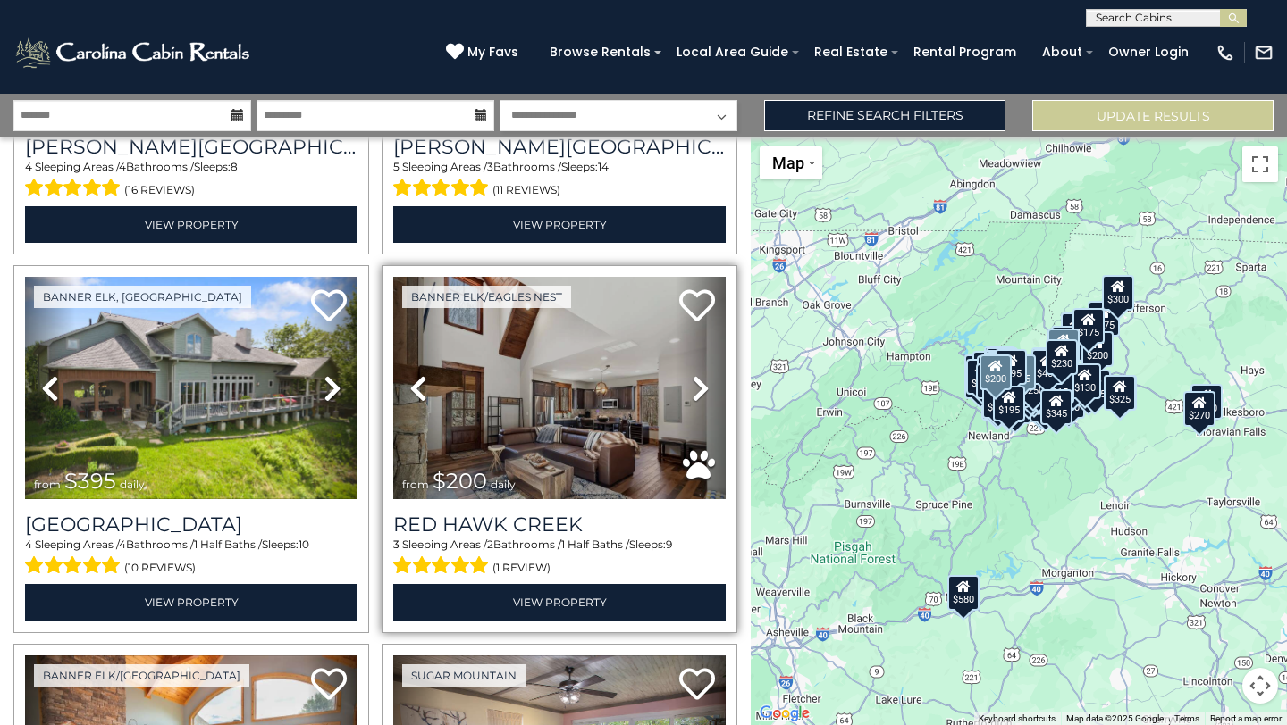
click at [698, 388] on icon at bounding box center [701, 388] width 18 height 29
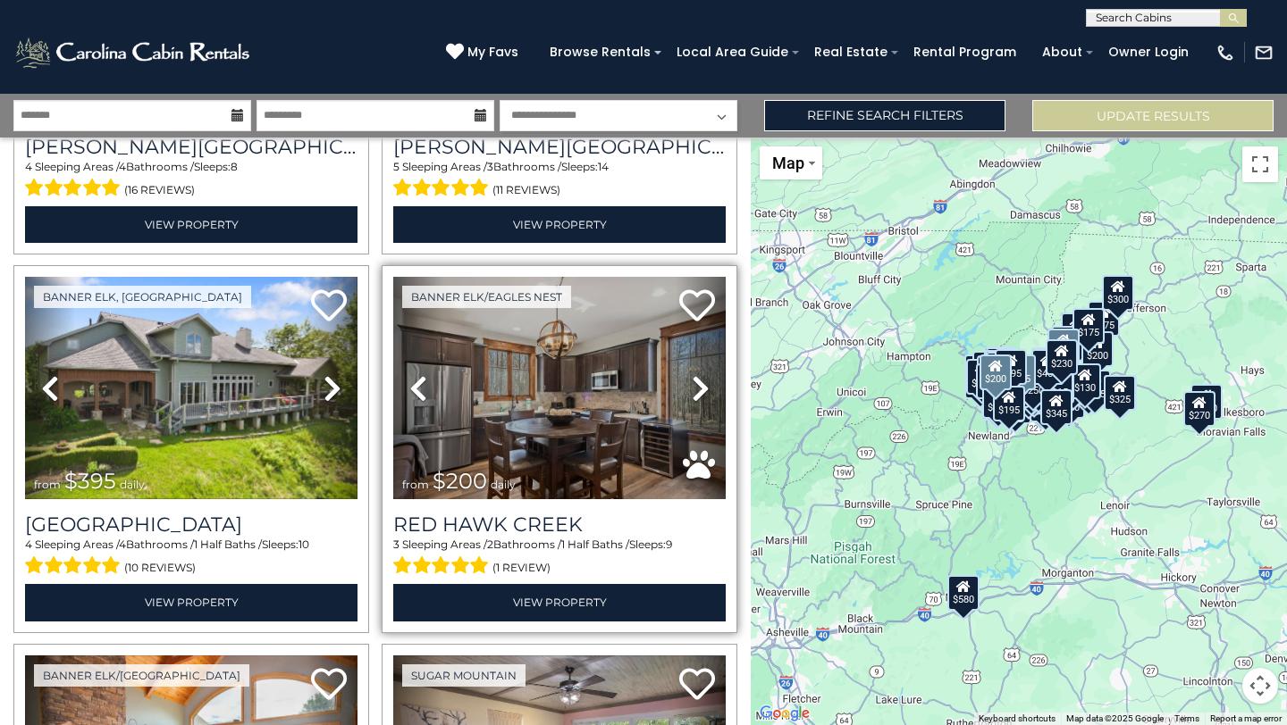
click at [698, 388] on icon at bounding box center [701, 388] width 18 height 29
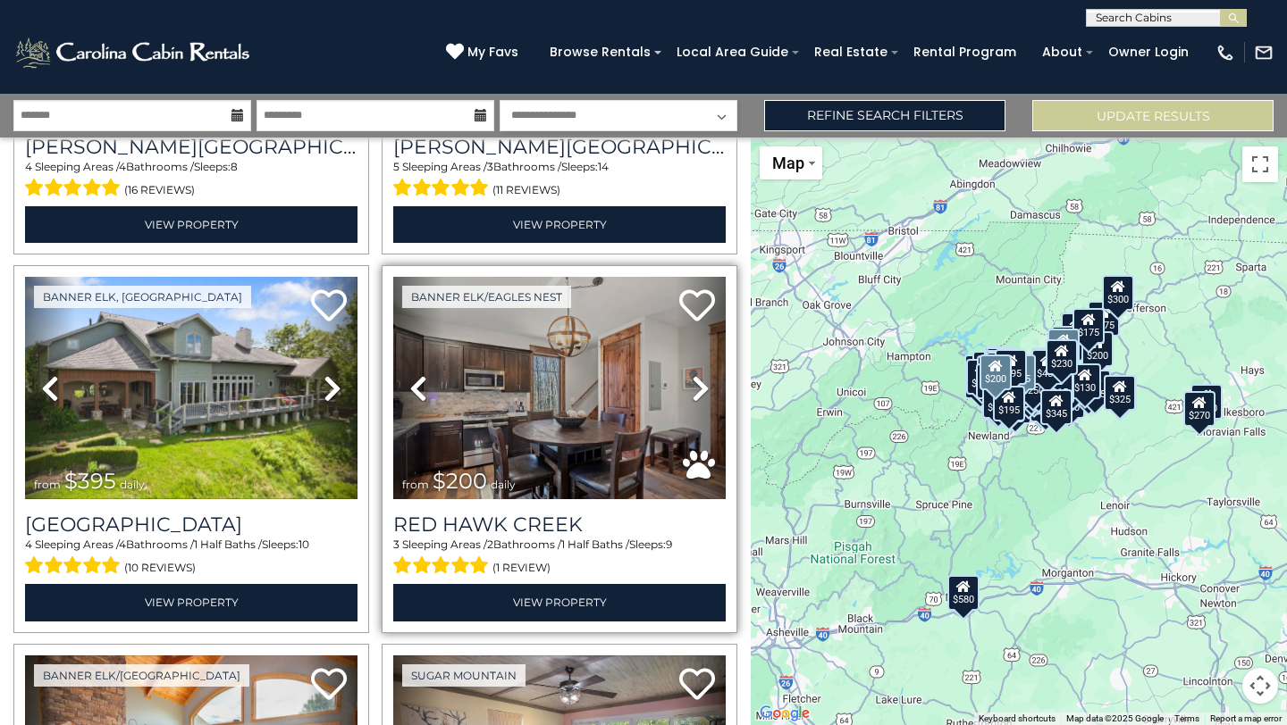
click at [698, 388] on icon at bounding box center [701, 388] width 18 height 29
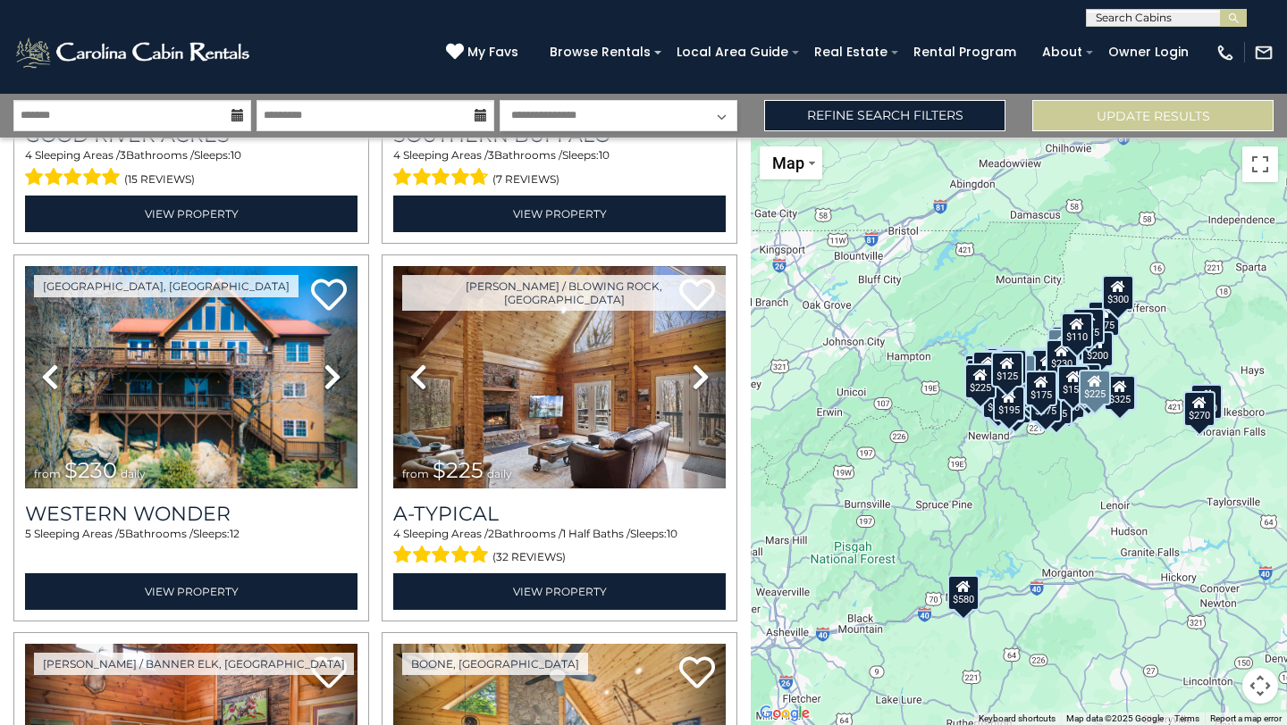
scroll to position [15837, 0]
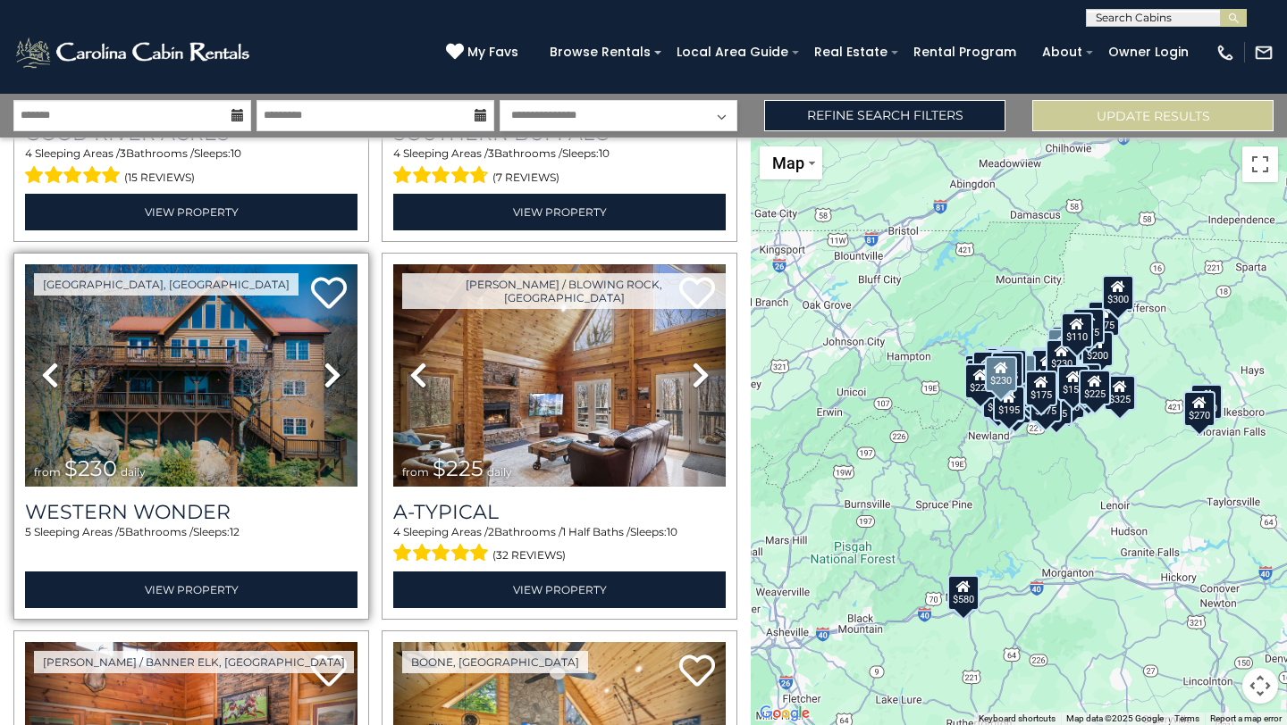
click at [341, 376] on link "Next" at bounding box center [332, 375] width 50 height 222
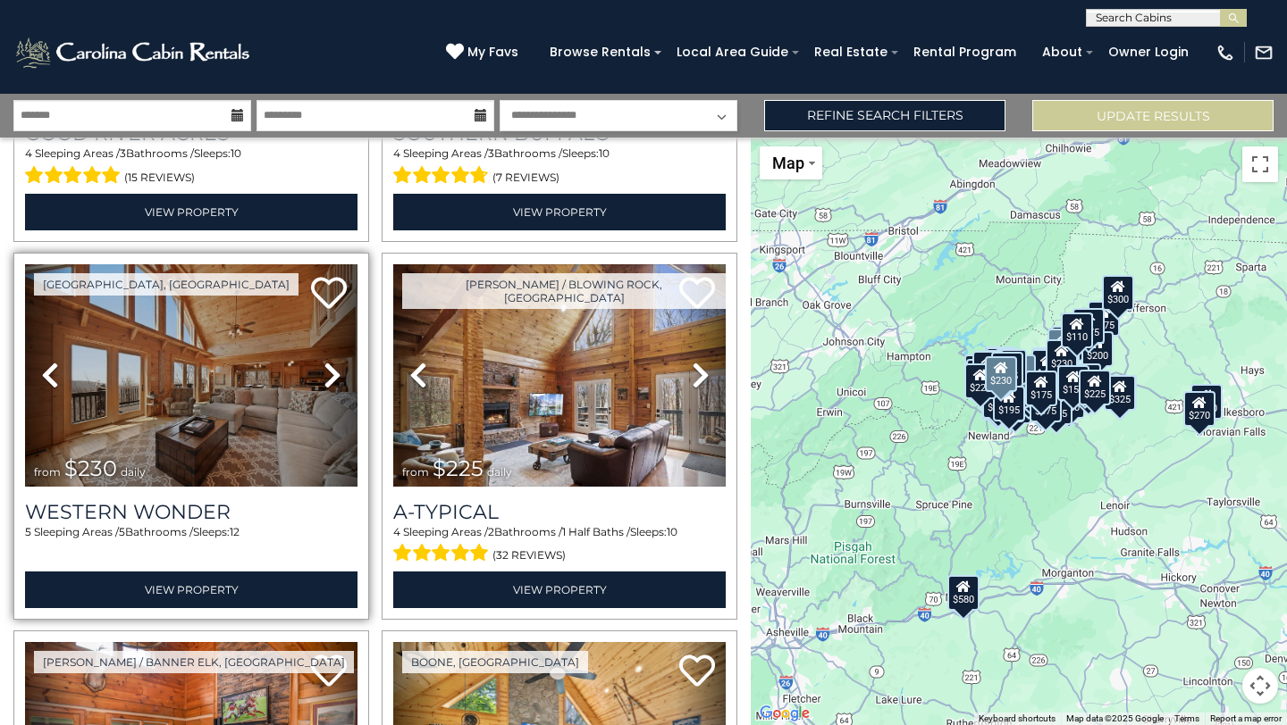
click at [337, 375] on icon at bounding box center [332, 375] width 18 height 29
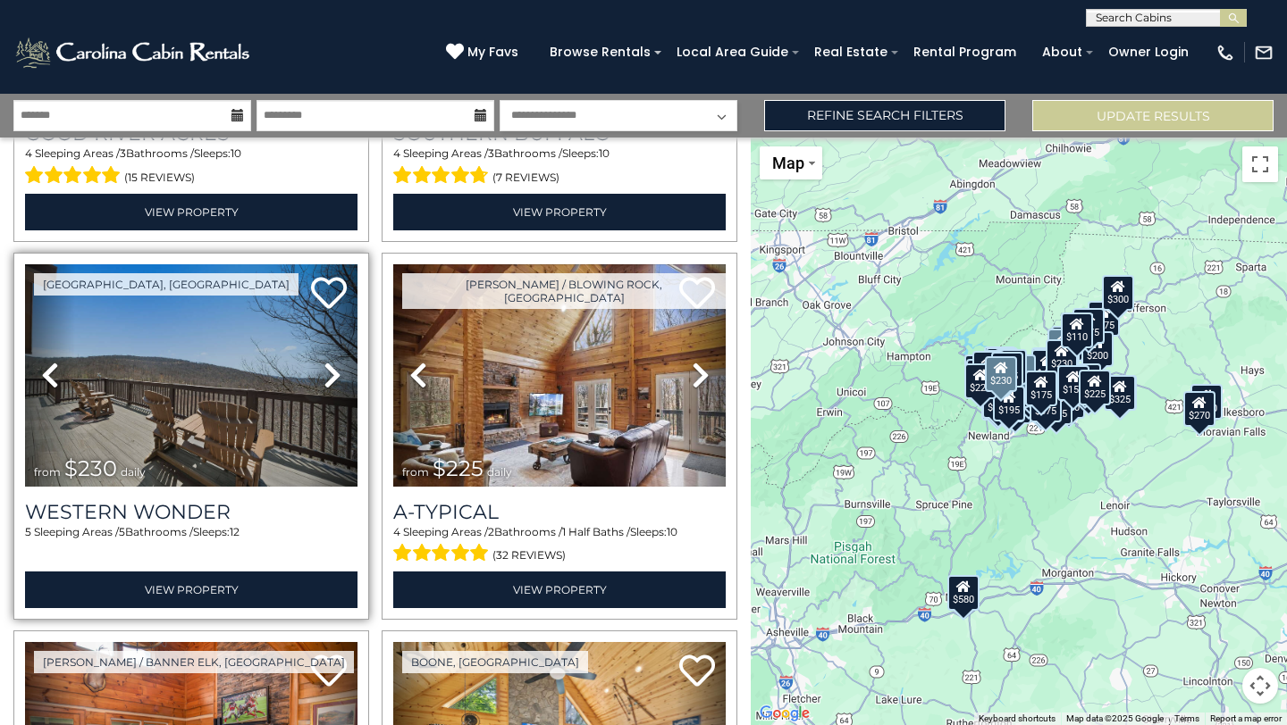
click at [337, 375] on icon at bounding box center [332, 375] width 18 height 29
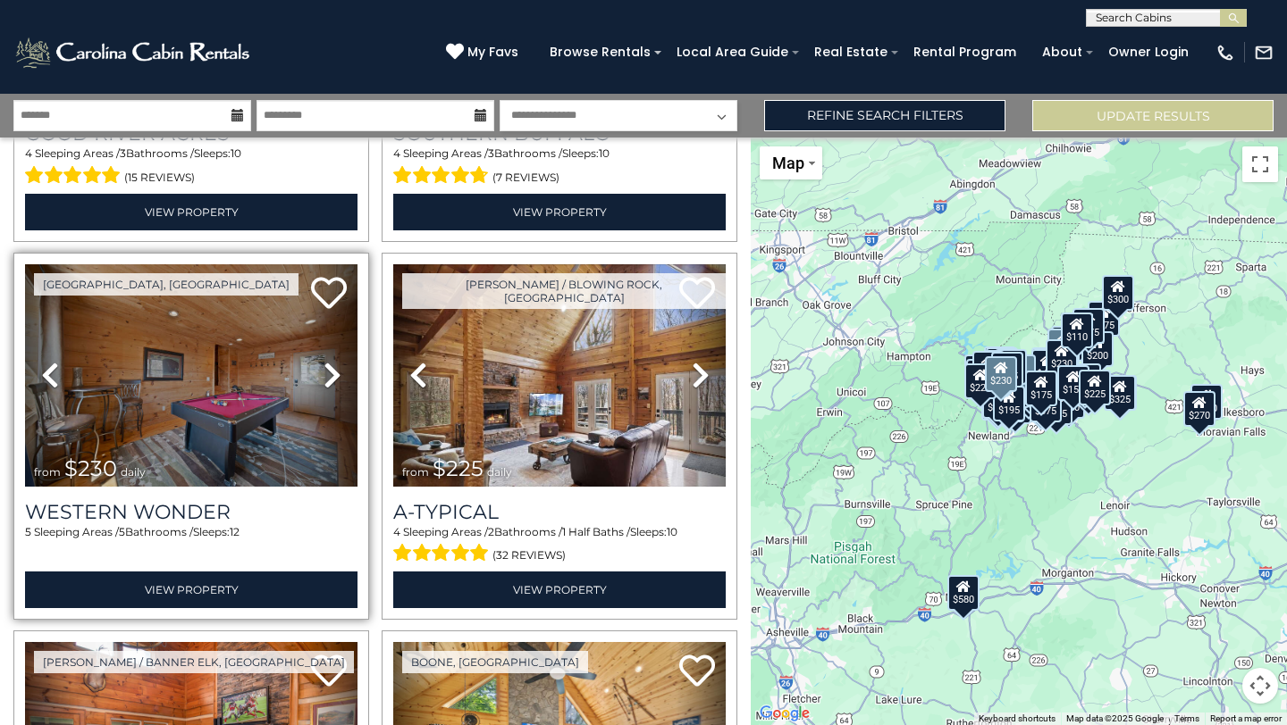
click at [337, 376] on icon at bounding box center [332, 375] width 18 height 29
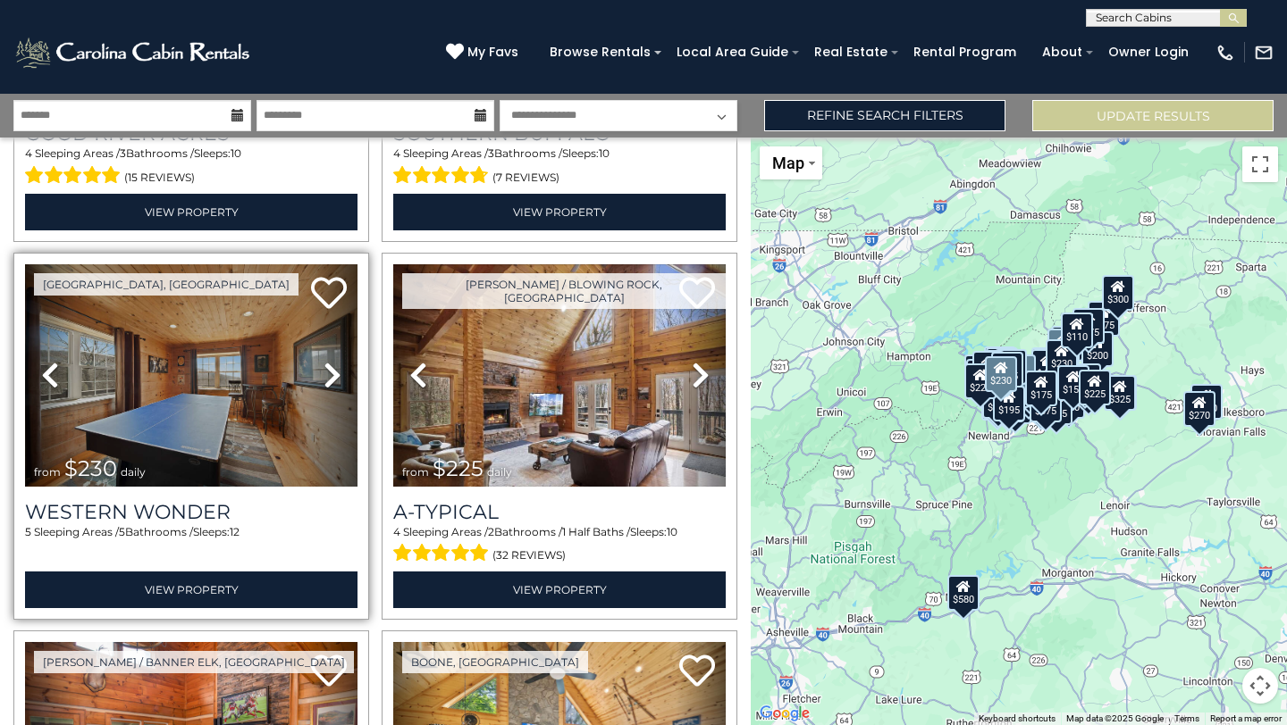
click at [337, 376] on icon at bounding box center [332, 375] width 18 height 29
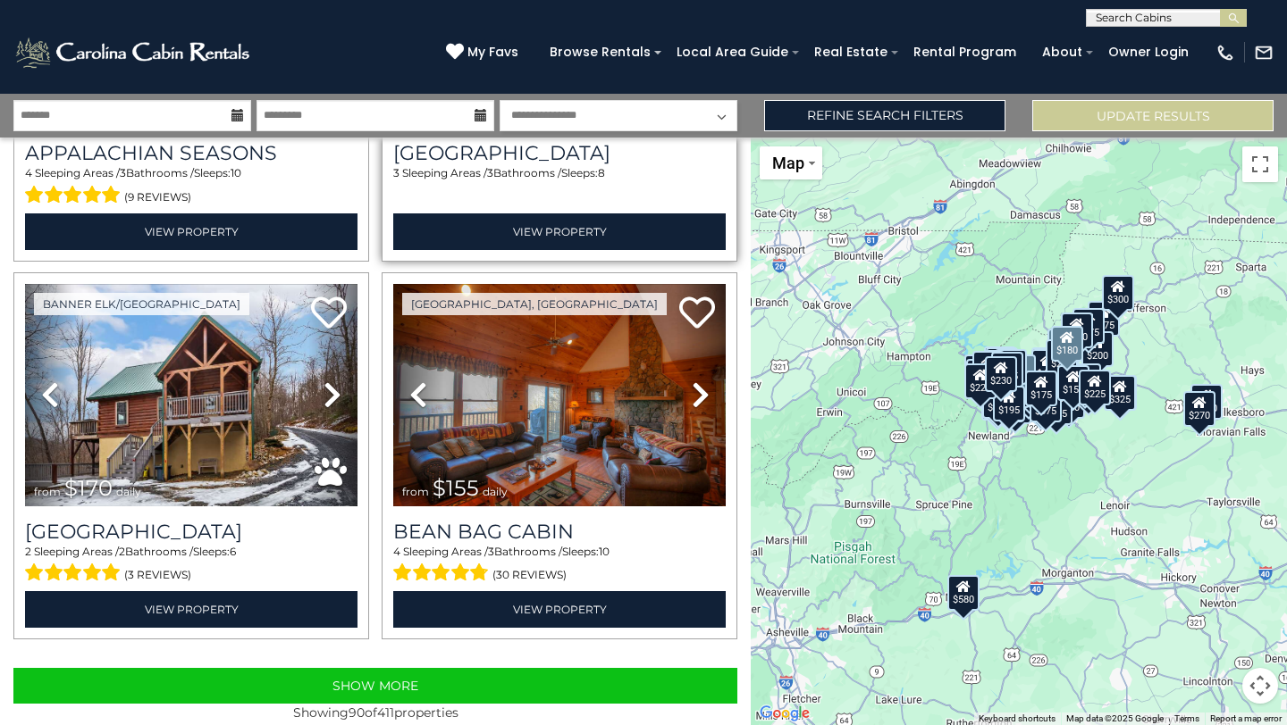
scroll to position [16575, 0]
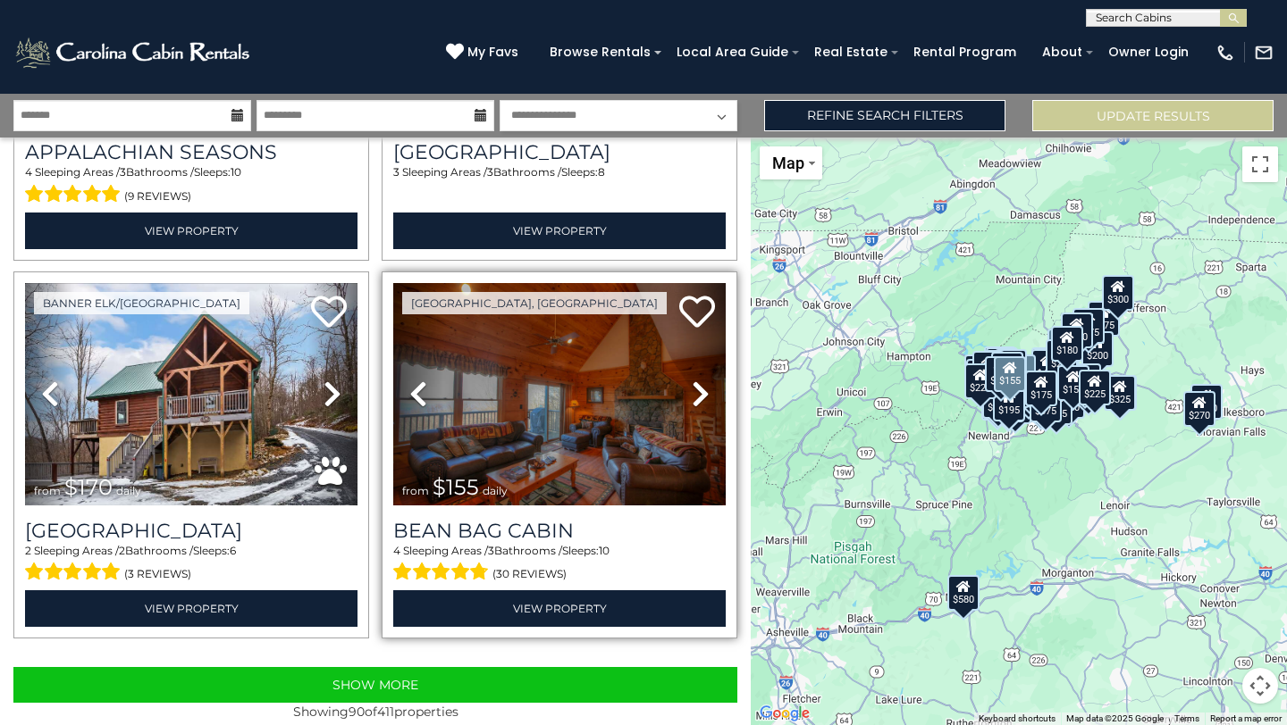
click at [704, 394] on icon at bounding box center [701, 394] width 18 height 29
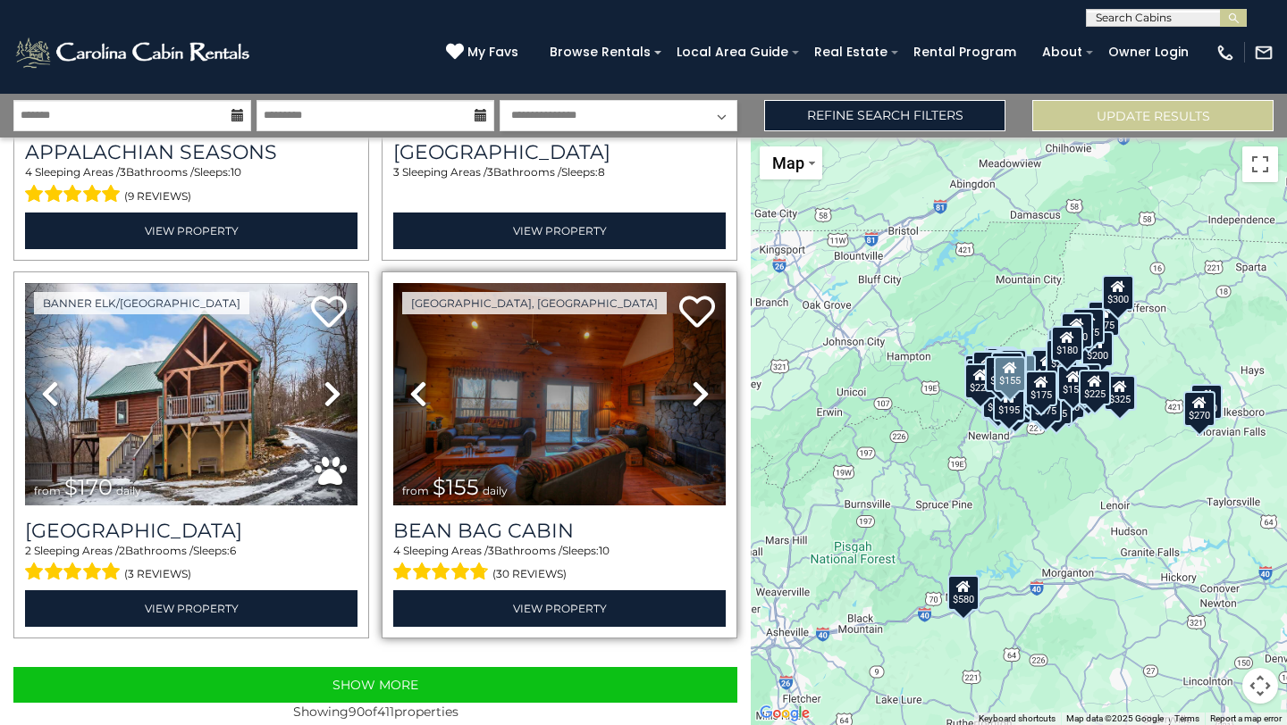
click at [704, 394] on icon at bounding box center [701, 394] width 18 height 29
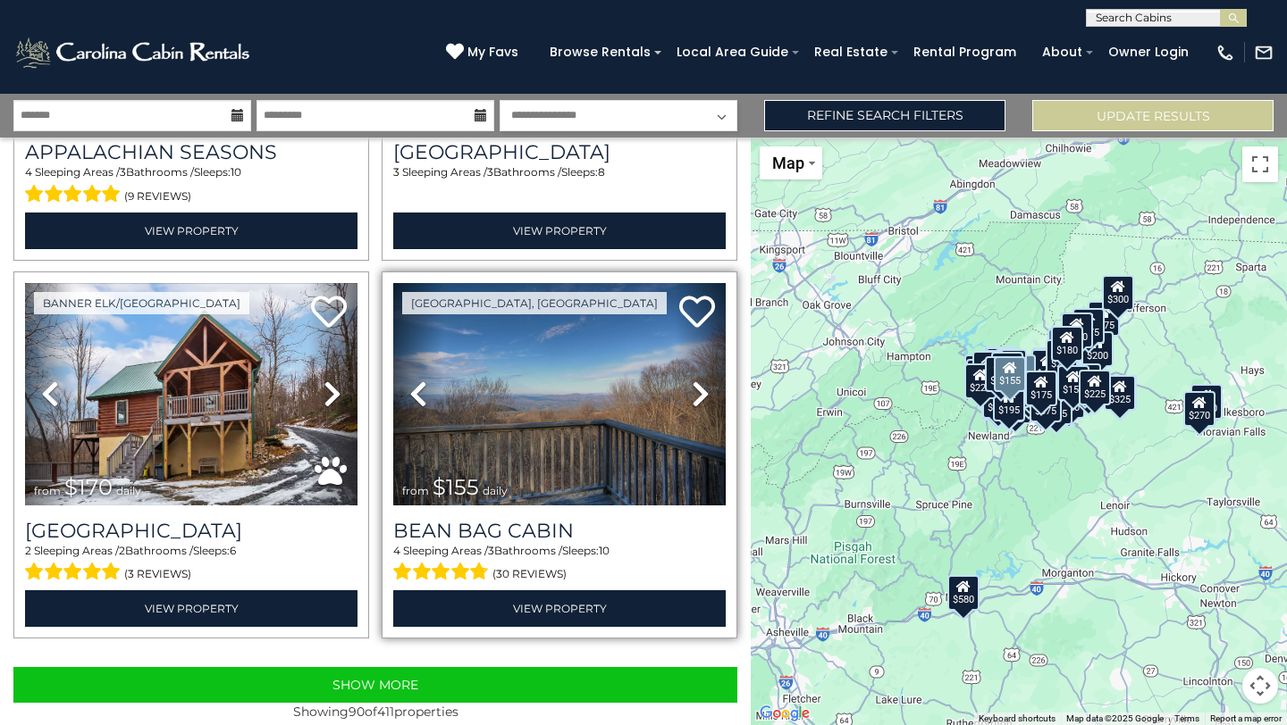
click at [704, 394] on icon at bounding box center [701, 394] width 18 height 29
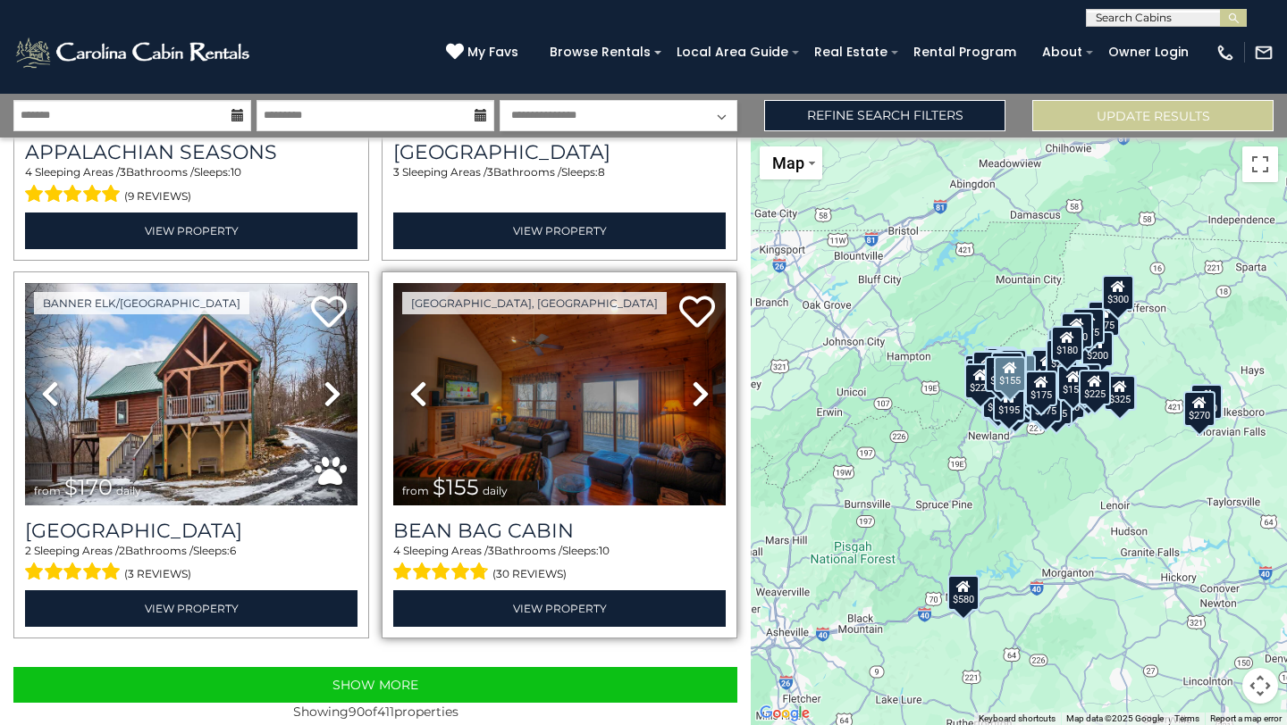
click at [704, 394] on icon at bounding box center [701, 394] width 18 height 29
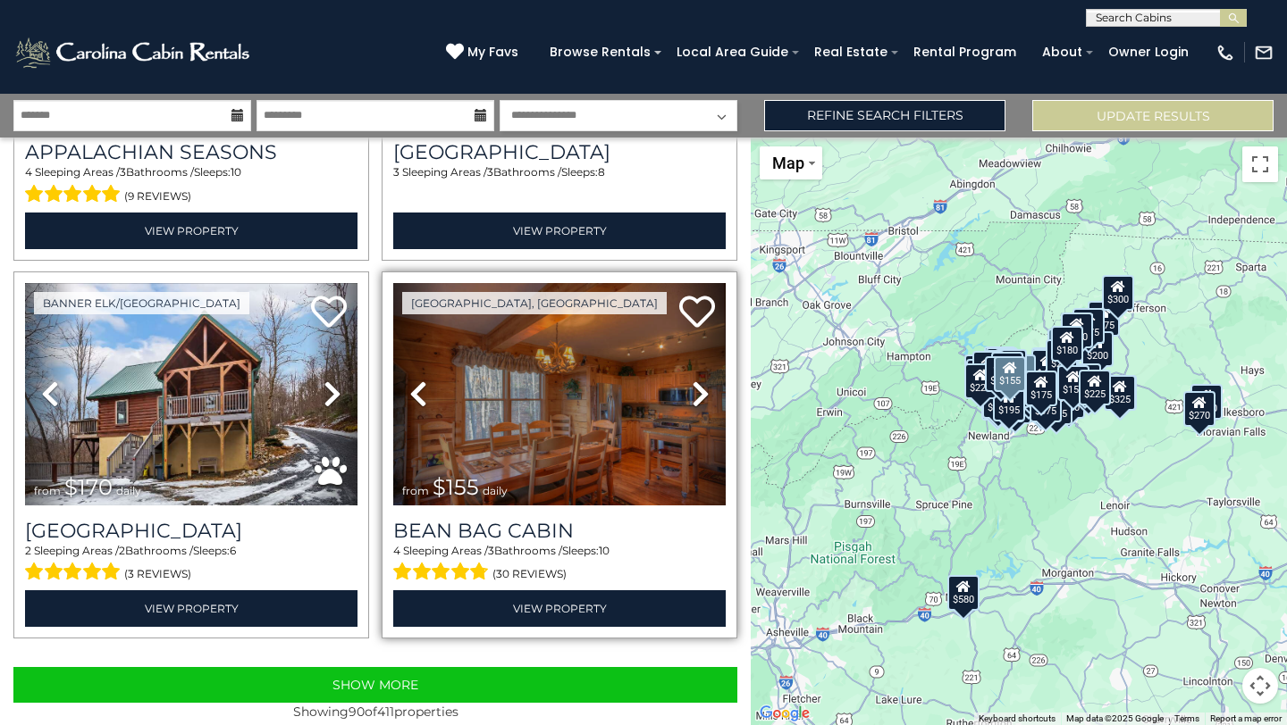
click at [704, 394] on icon at bounding box center [701, 394] width 18 height 29
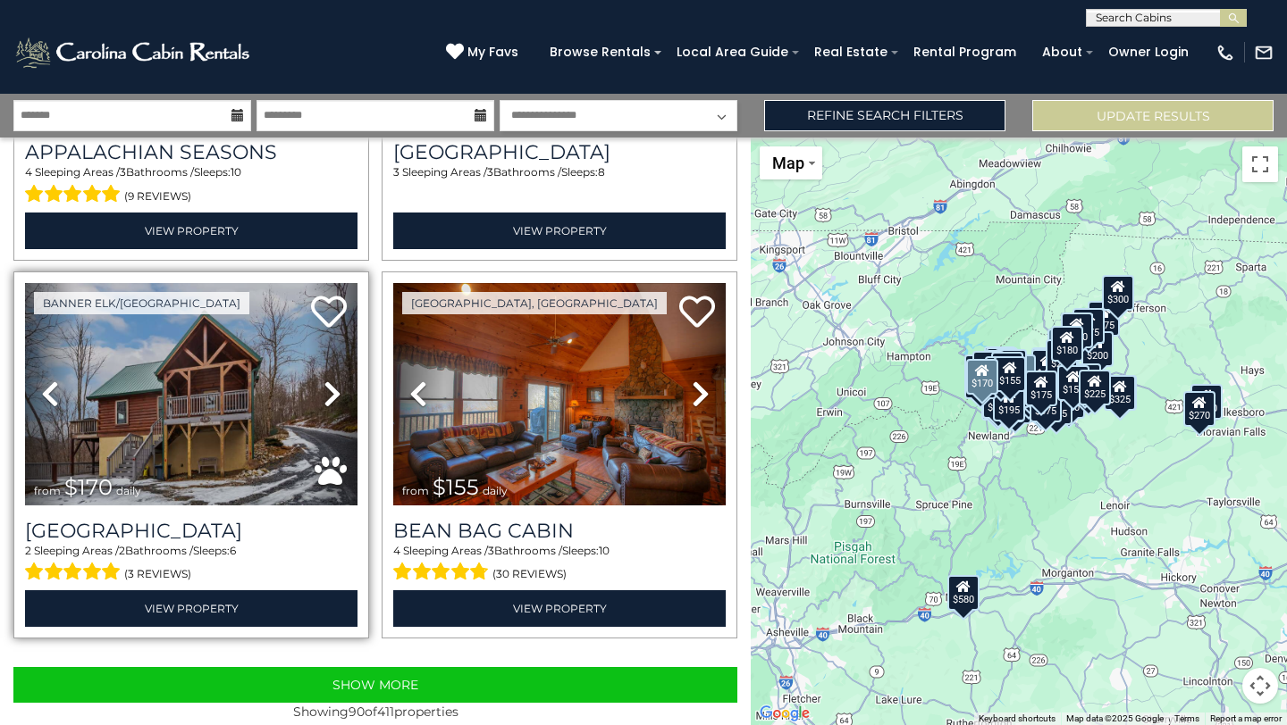
click at [331, 389] on icon at bounding box center [332, 394] width 18 height 29
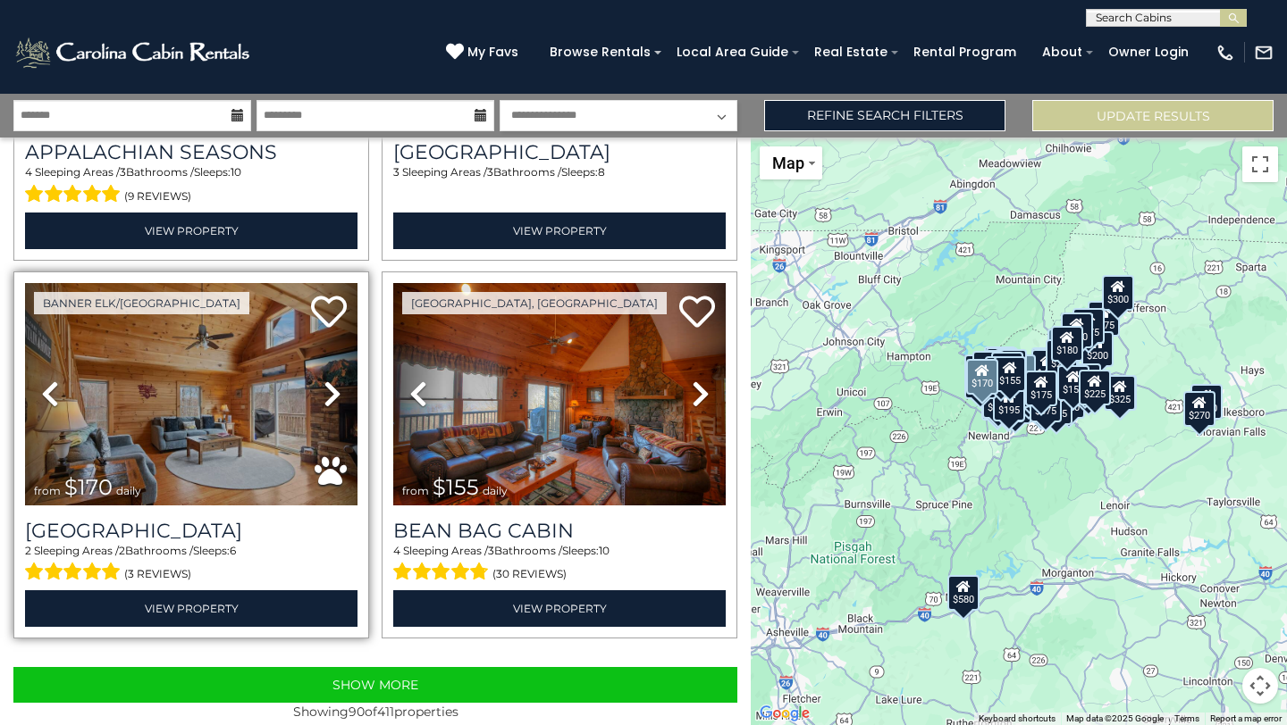
click at [331, 389] on icon at bounding box center [332, 394] width 18 height 29
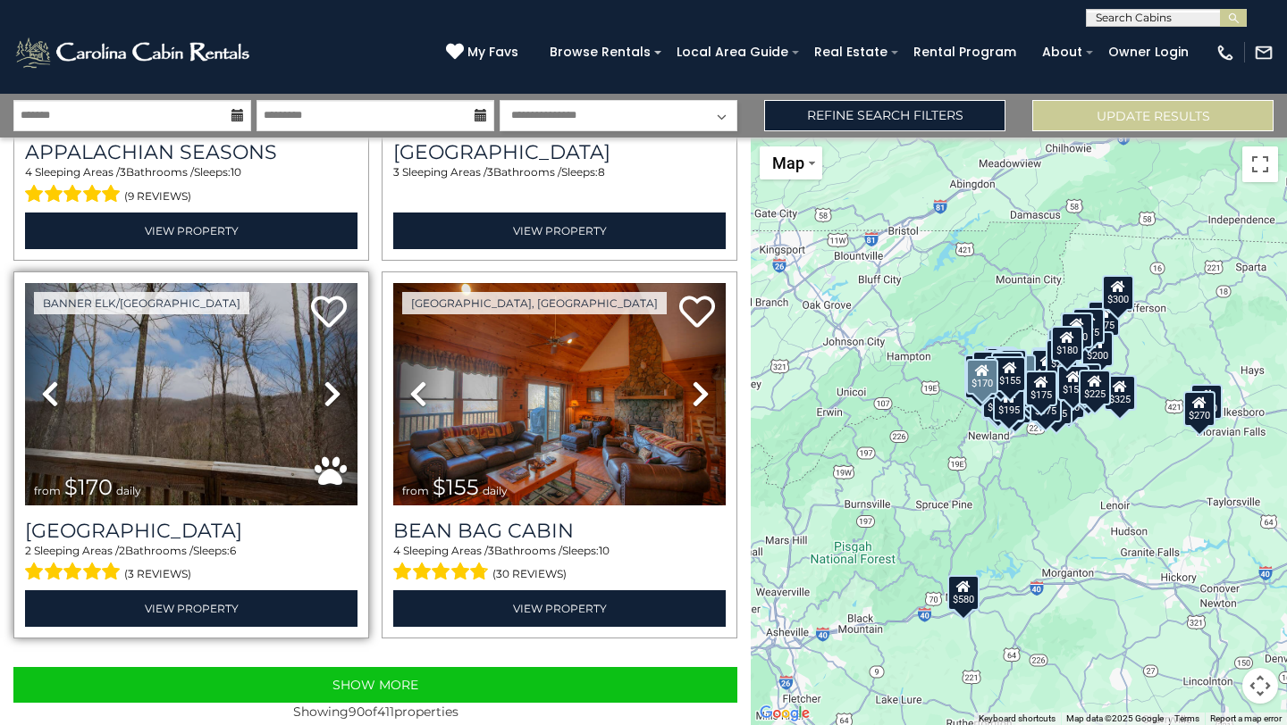
click at [331, 389] on icon at bounding box center [332, 394] width 18 height 29
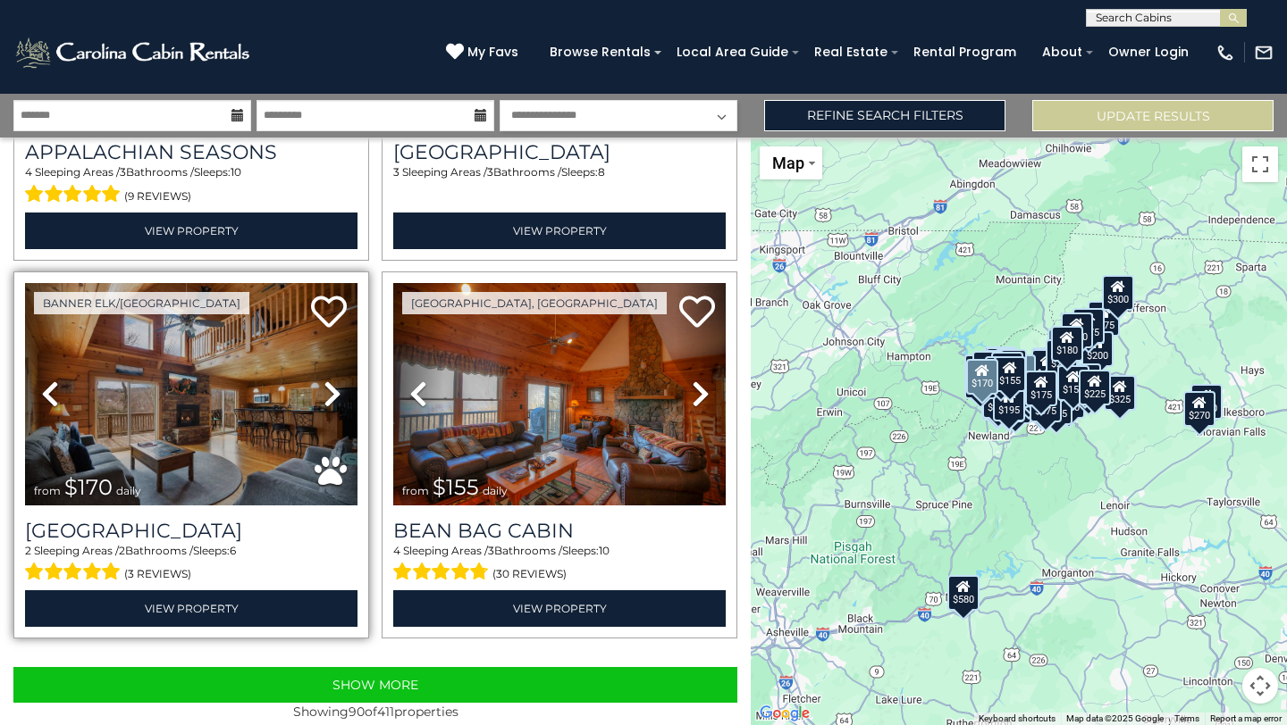
click at [331, 389] on icon at bounding box center [332, 394] width 18 height 29
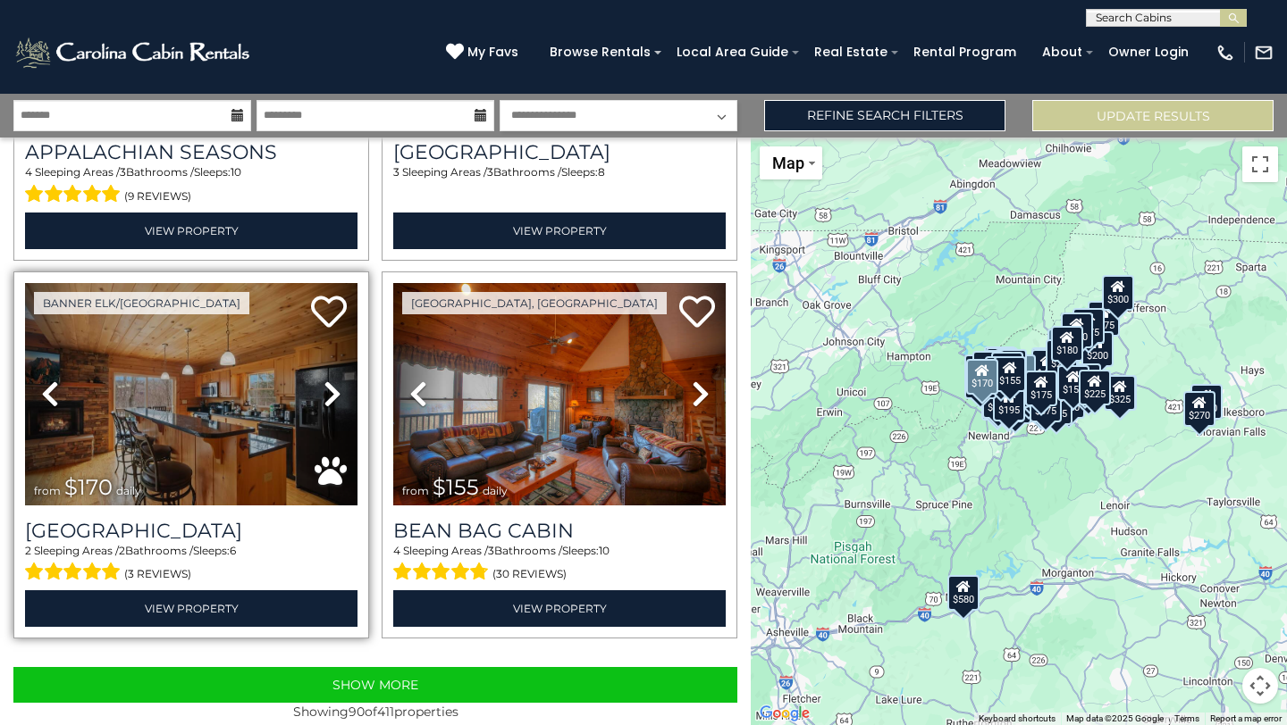
click at [331, 389] on icon at bounding box center [332, 394] width 18 height 29
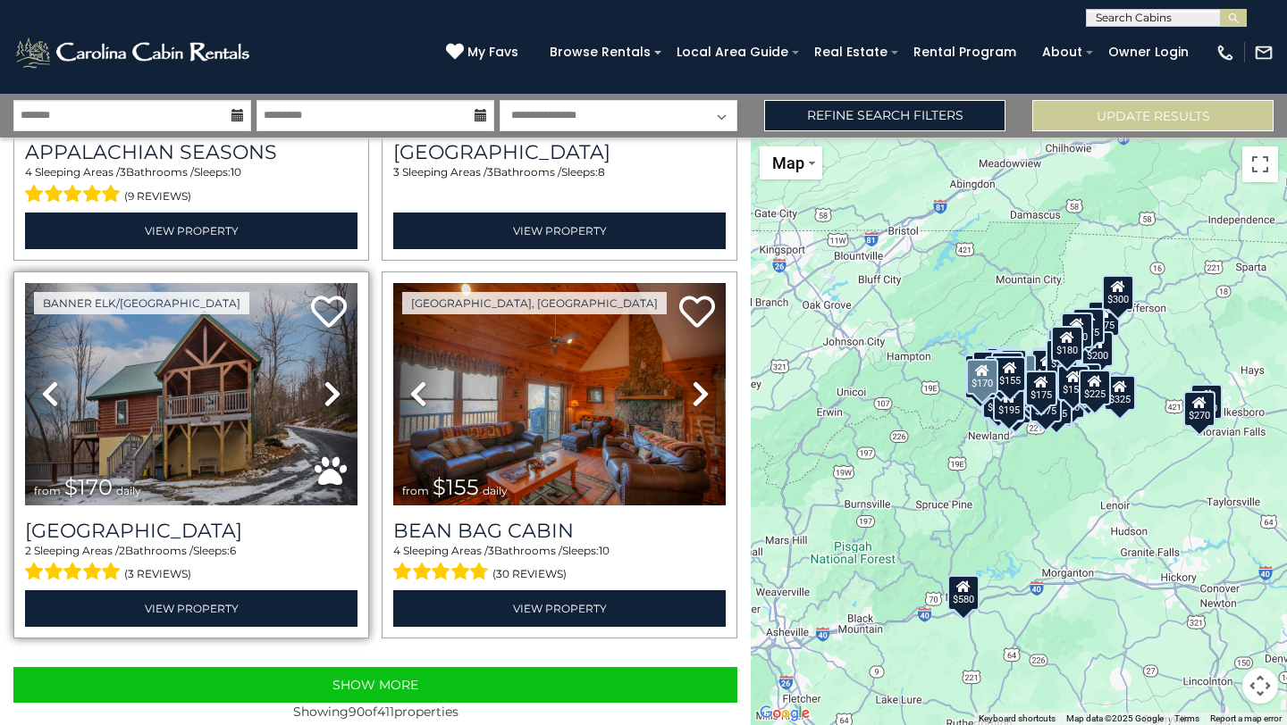
click at [331, 389] on icon at bounding box center [332, 394] width 18 height 29
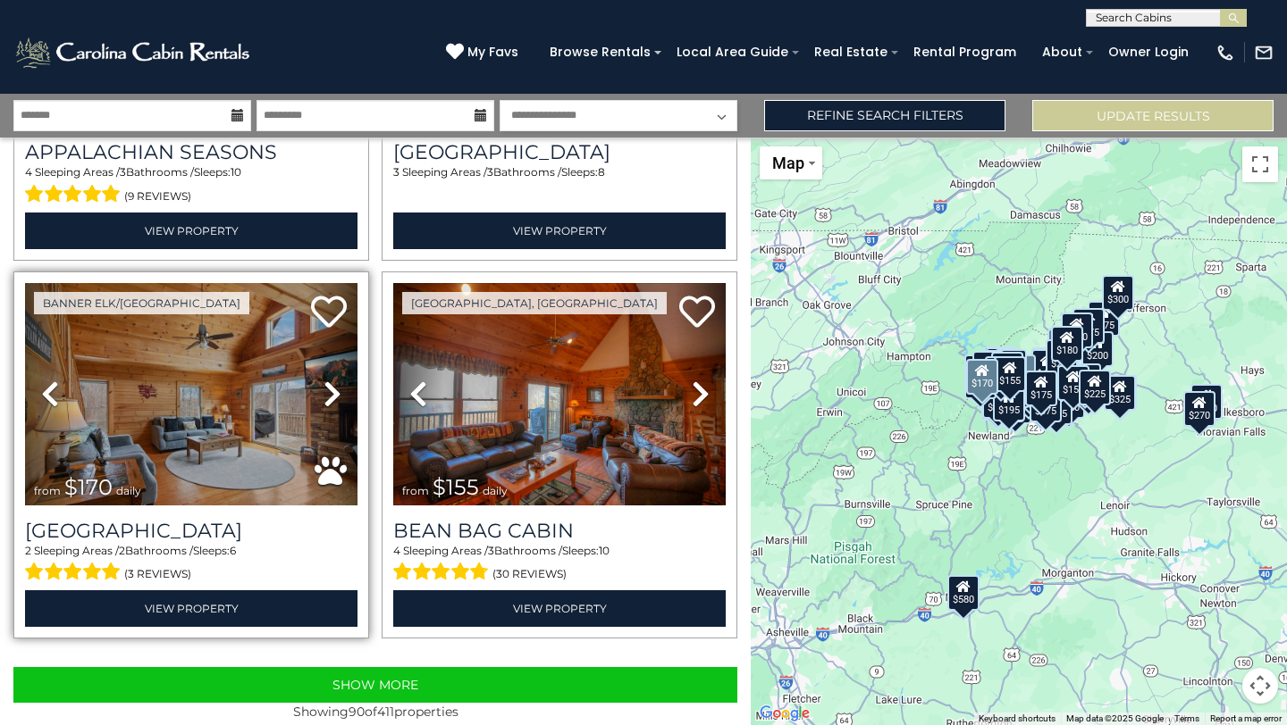
scroll to position [16597, 0]
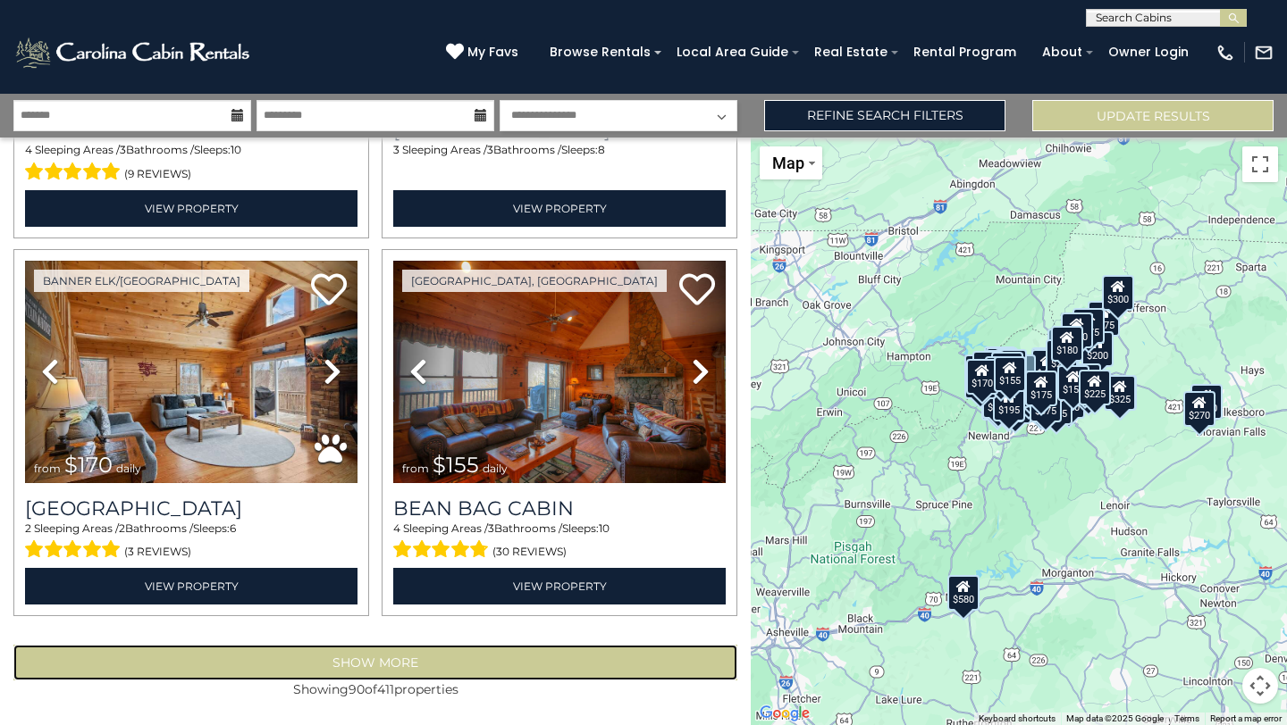
click at [447, 655] on button "Show More" at bounding box center [375, 663] width 724 height 36
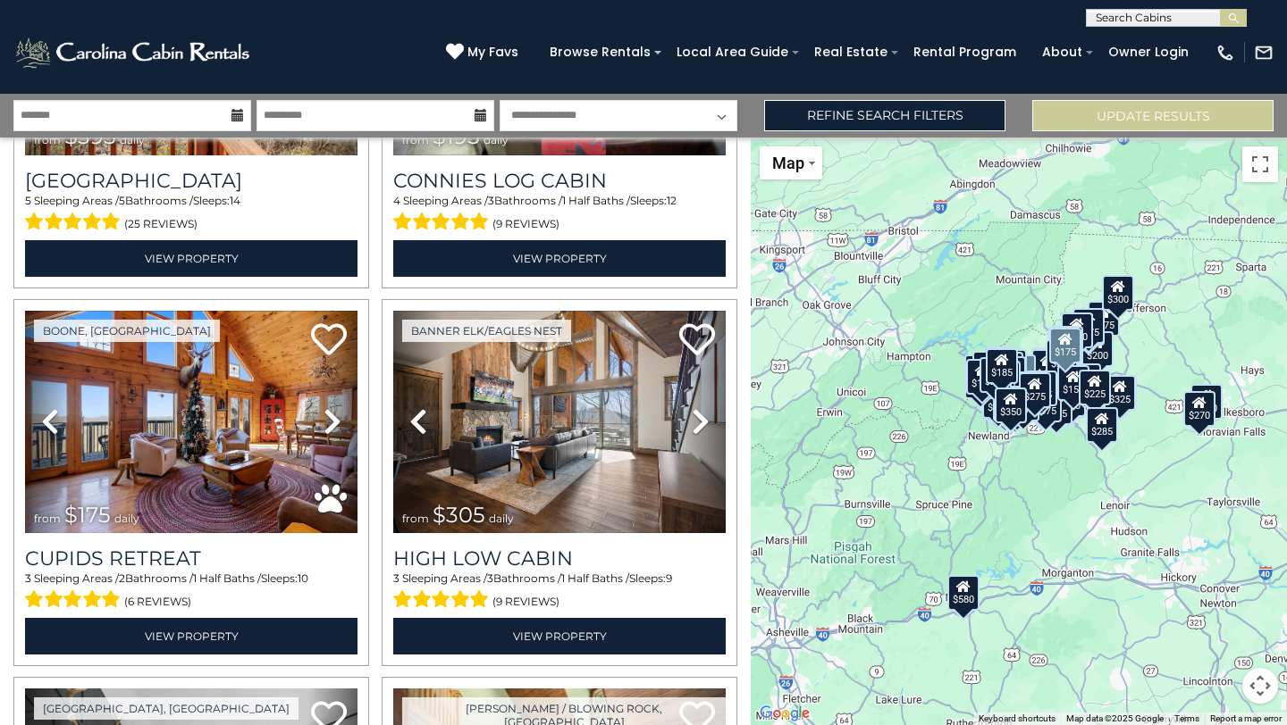
scroll to position [20332, 0]
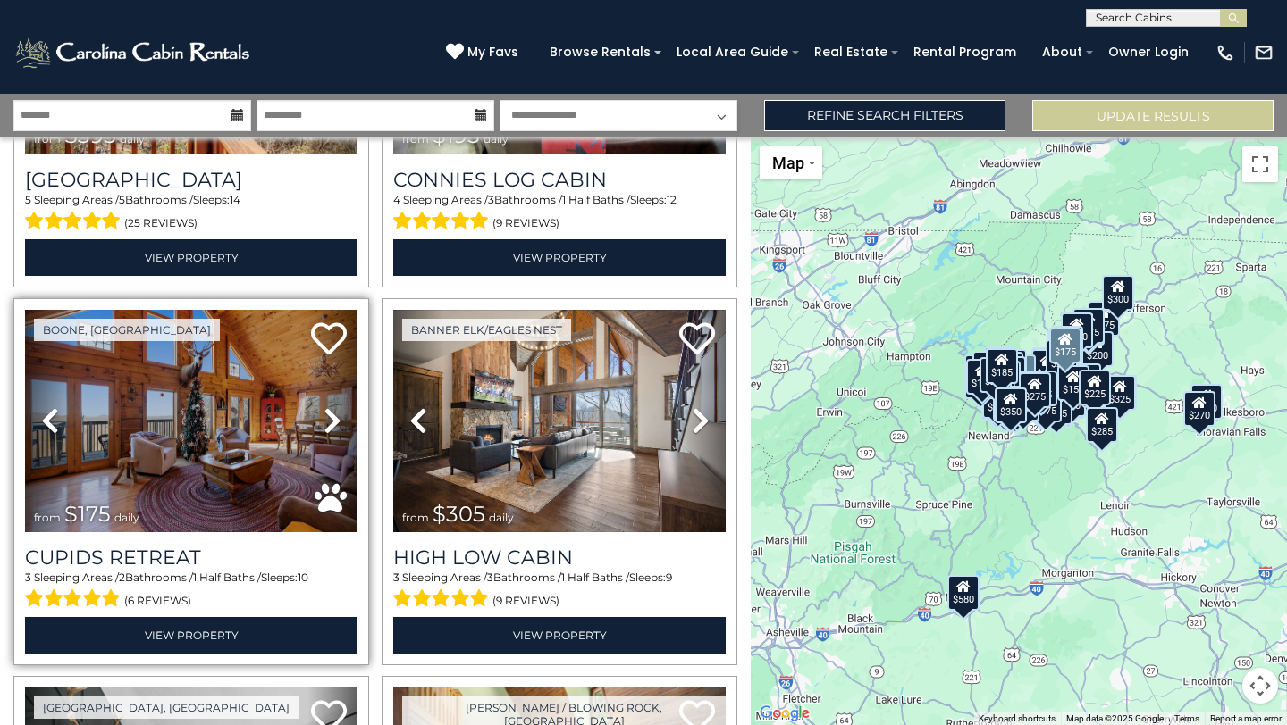
click at [331, 424] on icon at bounding box center [332, 421] width 18 height 29
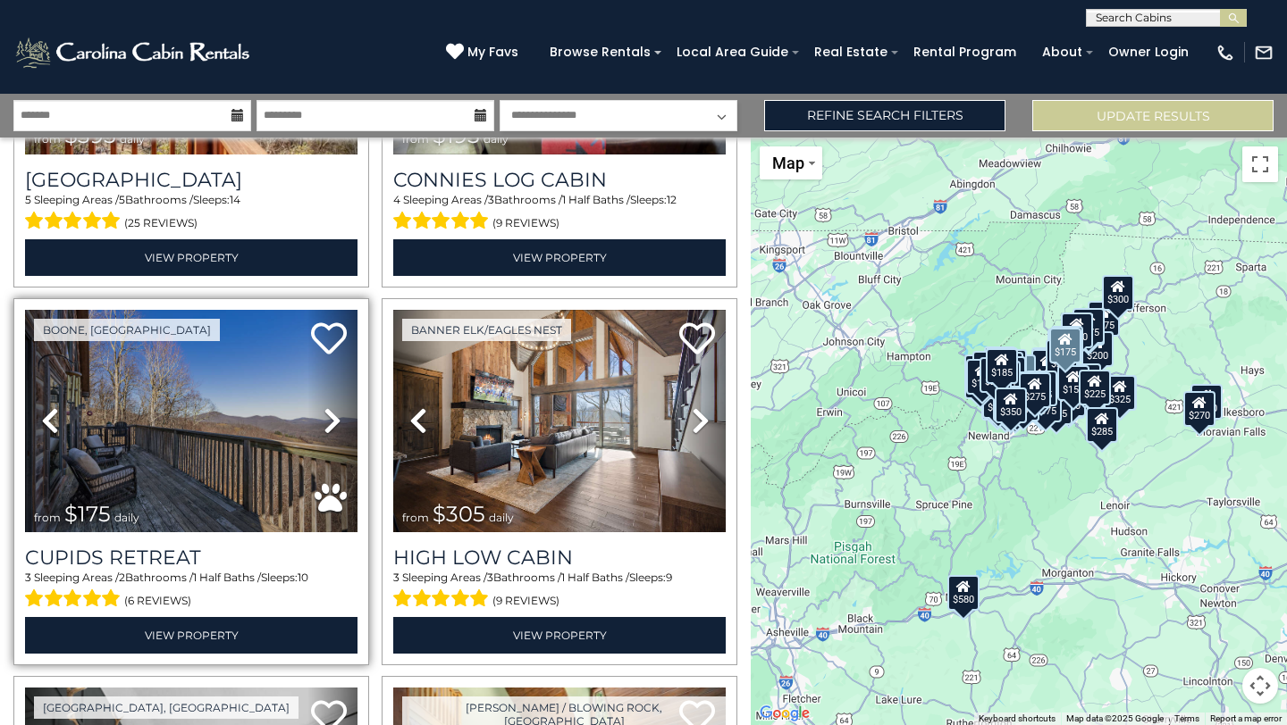
click at [331, 424] on icon at bounding box center [332, 421] width 18 height 29
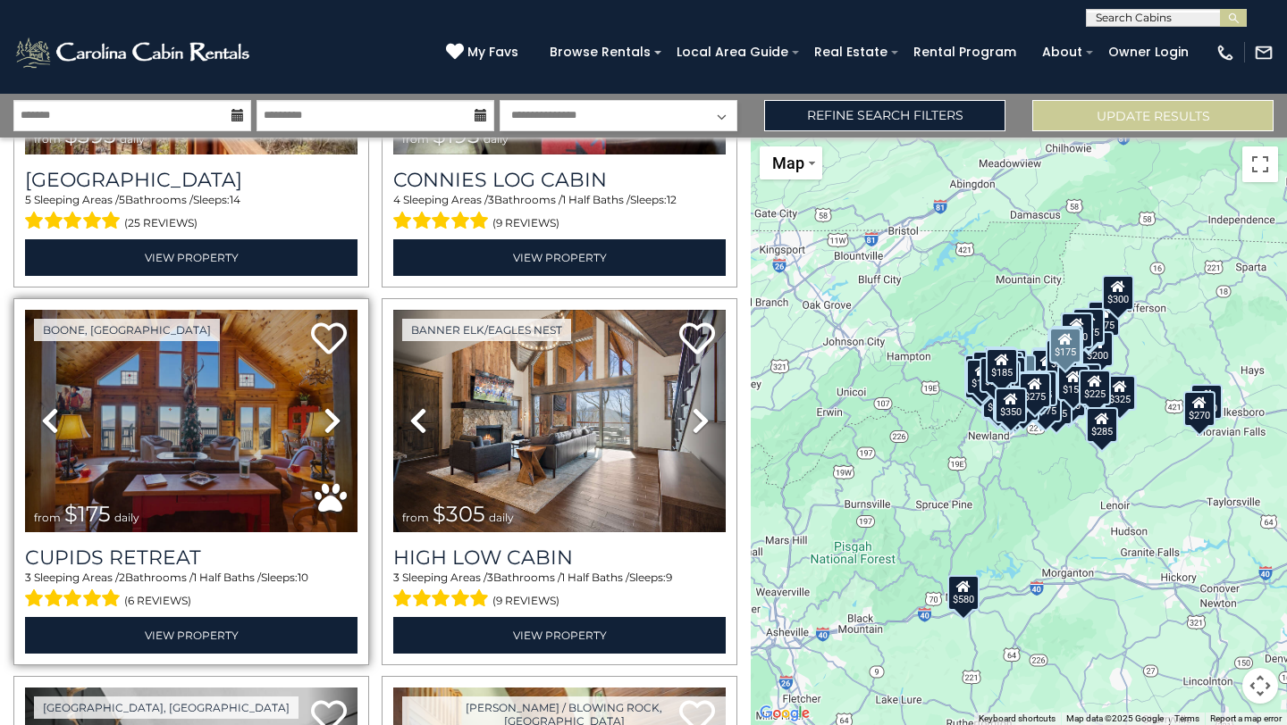
click at [331, 424] on icon at bounding box center [332, 421] width 18 height 29
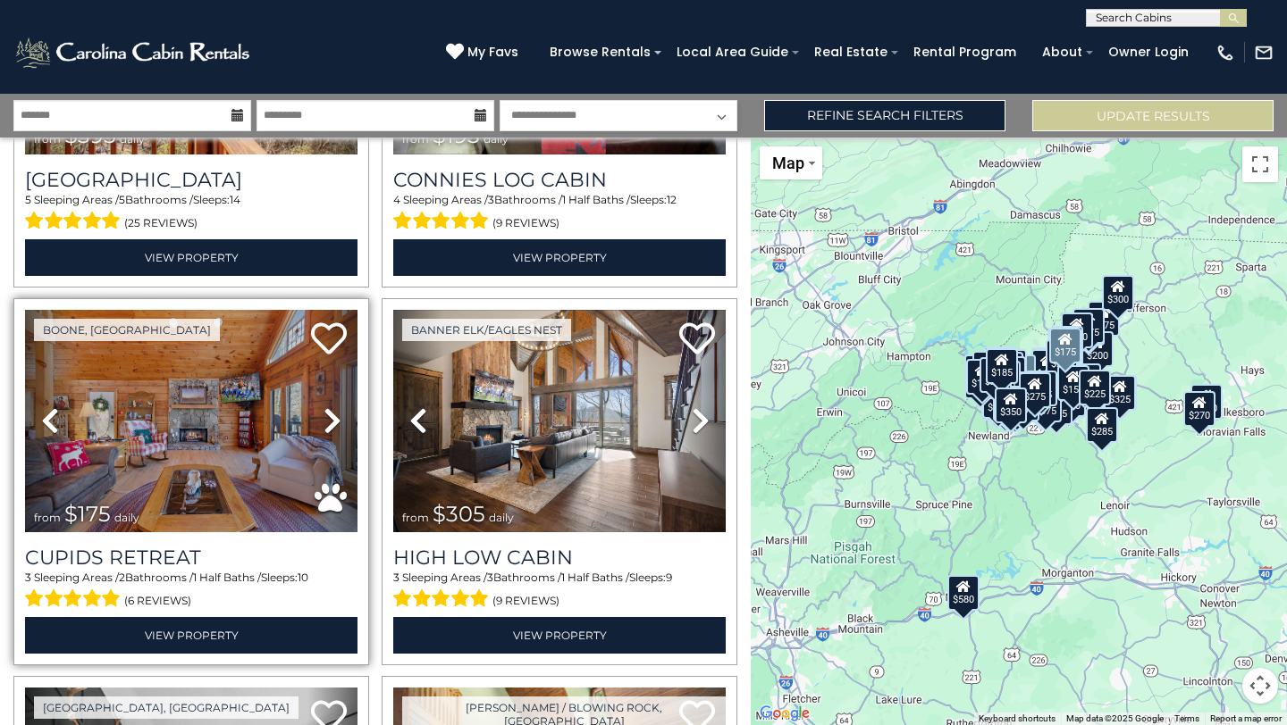
click at [331, 424] on icon at bounding box center [332, 421] width 18 height 29
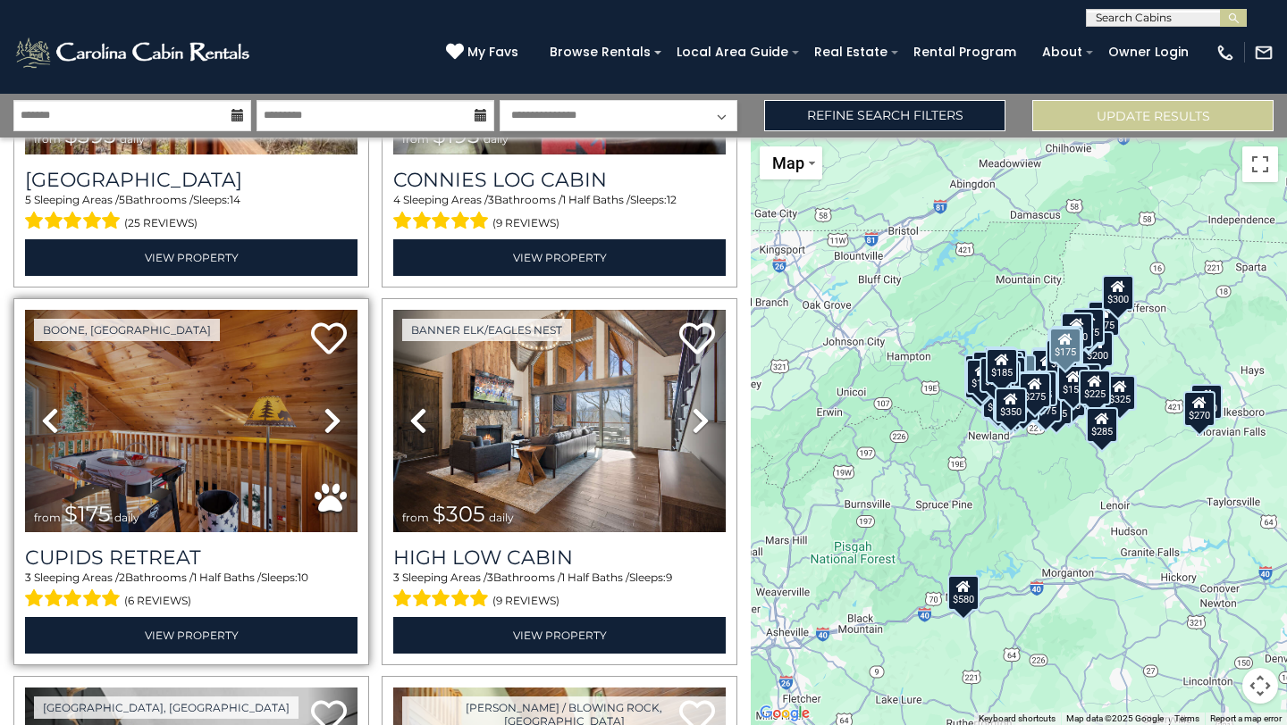
click at [331, 424] on icon at bounding box center [332, 421] width 18 height 29
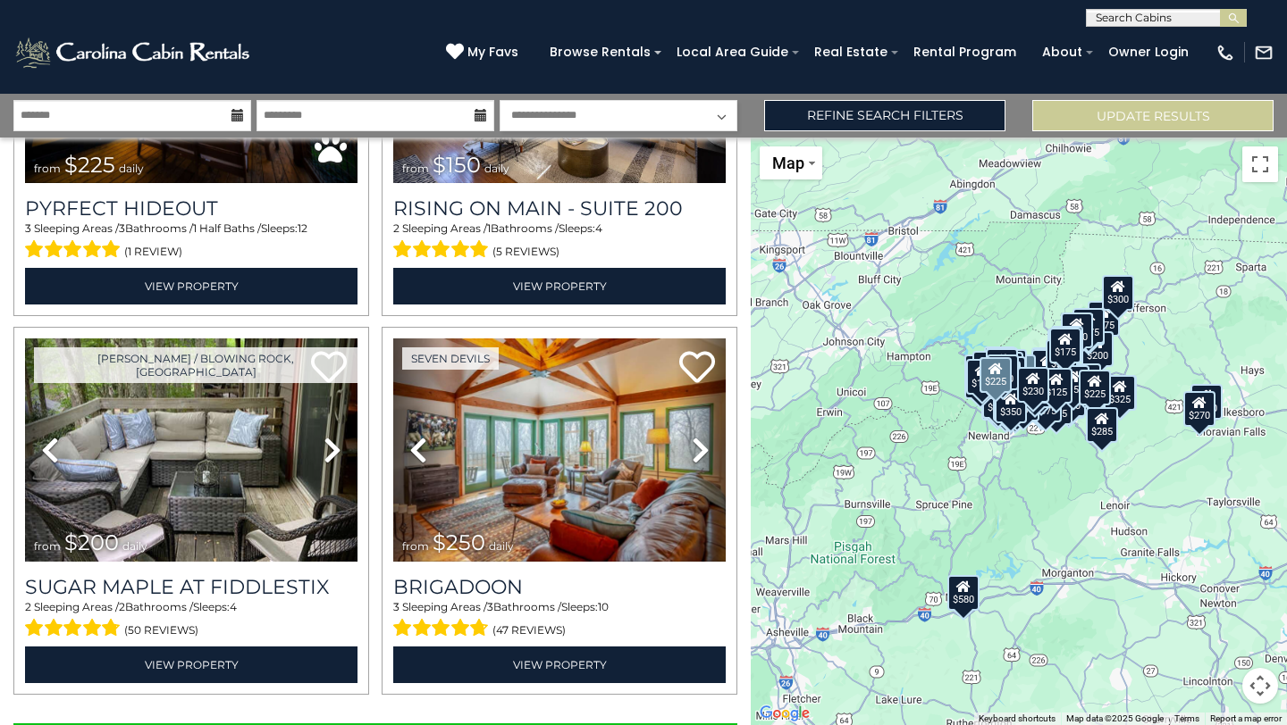
scroll to position [22273, 0]
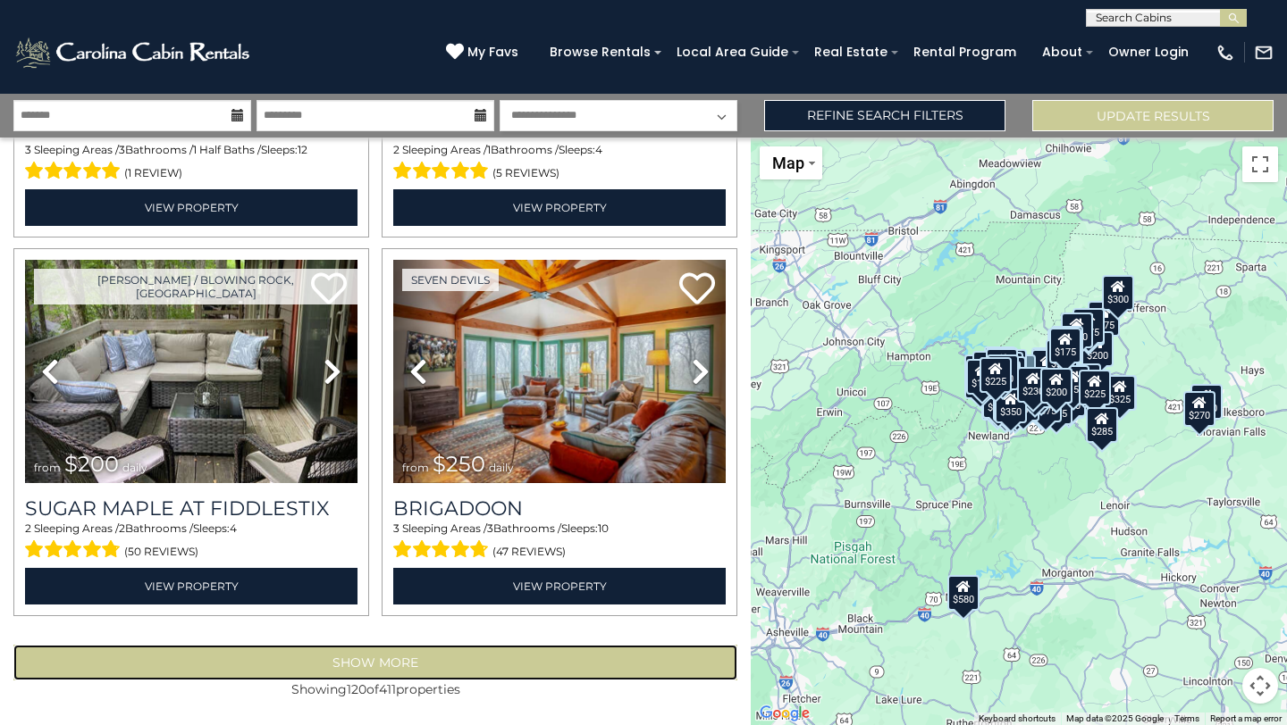
click at [392, 667] on button "Show More" at bounding box center [375, 663] width 724 height 36
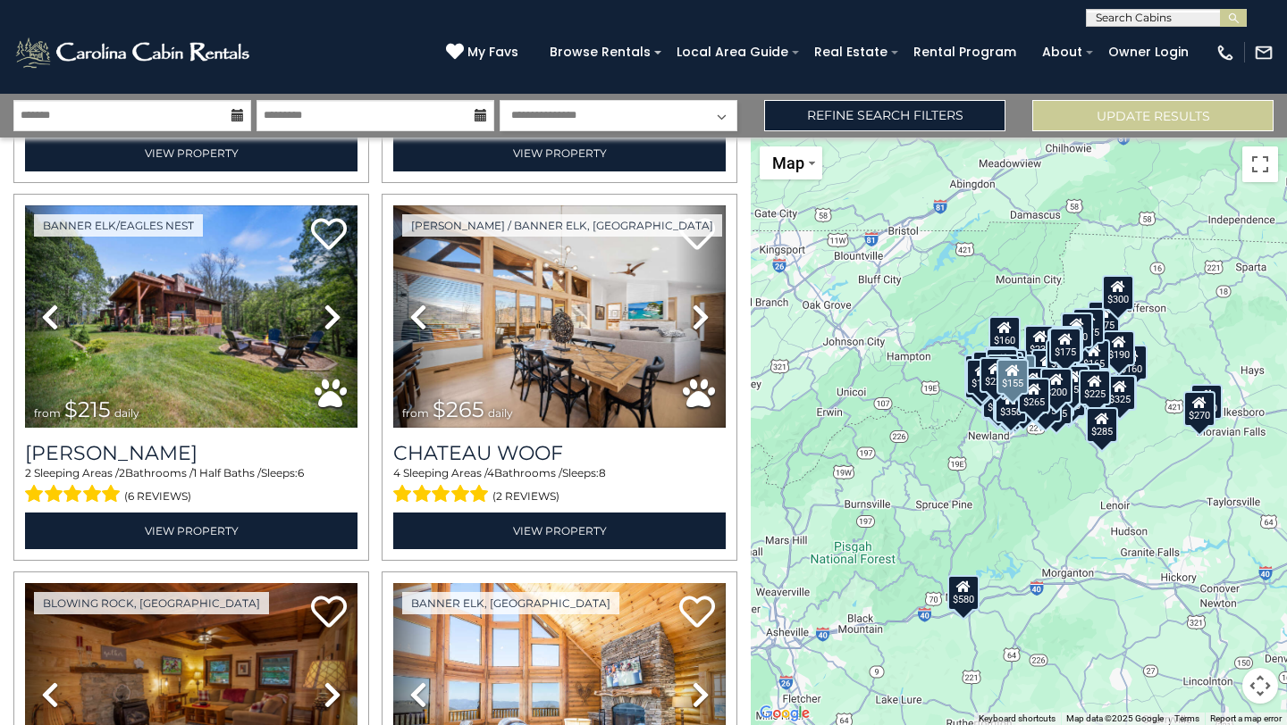
scroll to position [22708, 0]
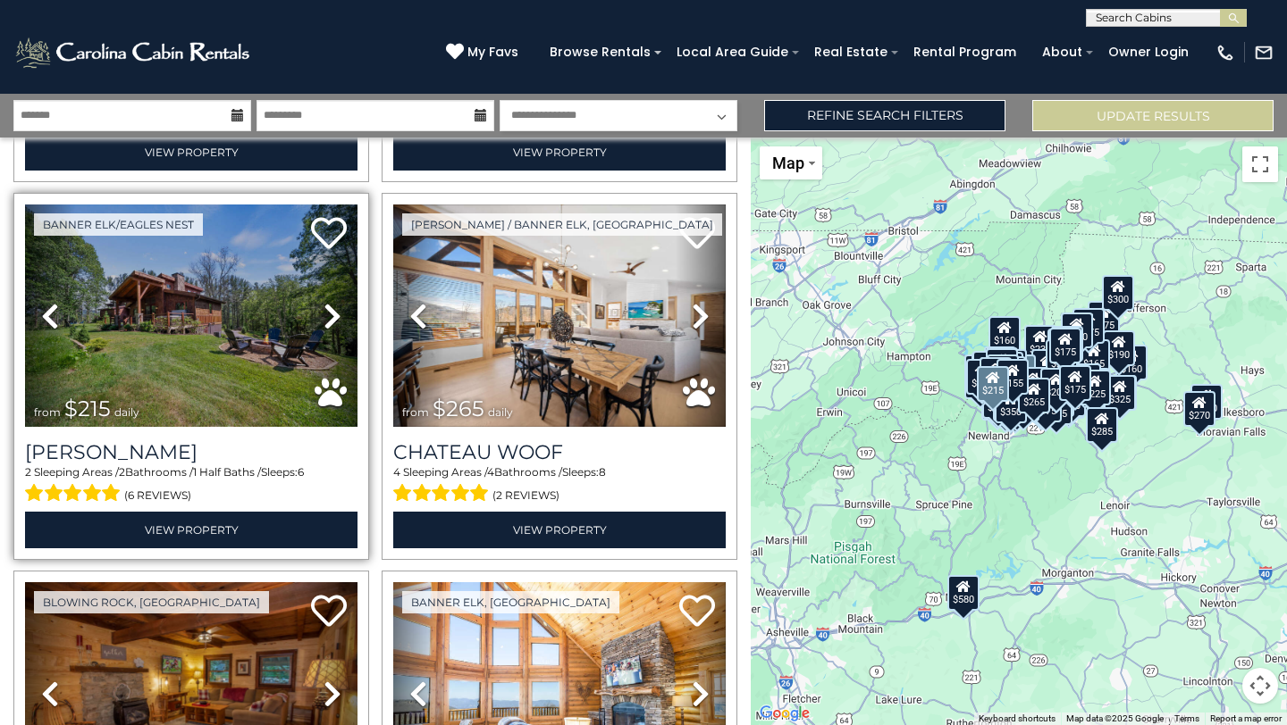
click at [332, 320] on icon at bounding box center [332, 316] width 18 height 29
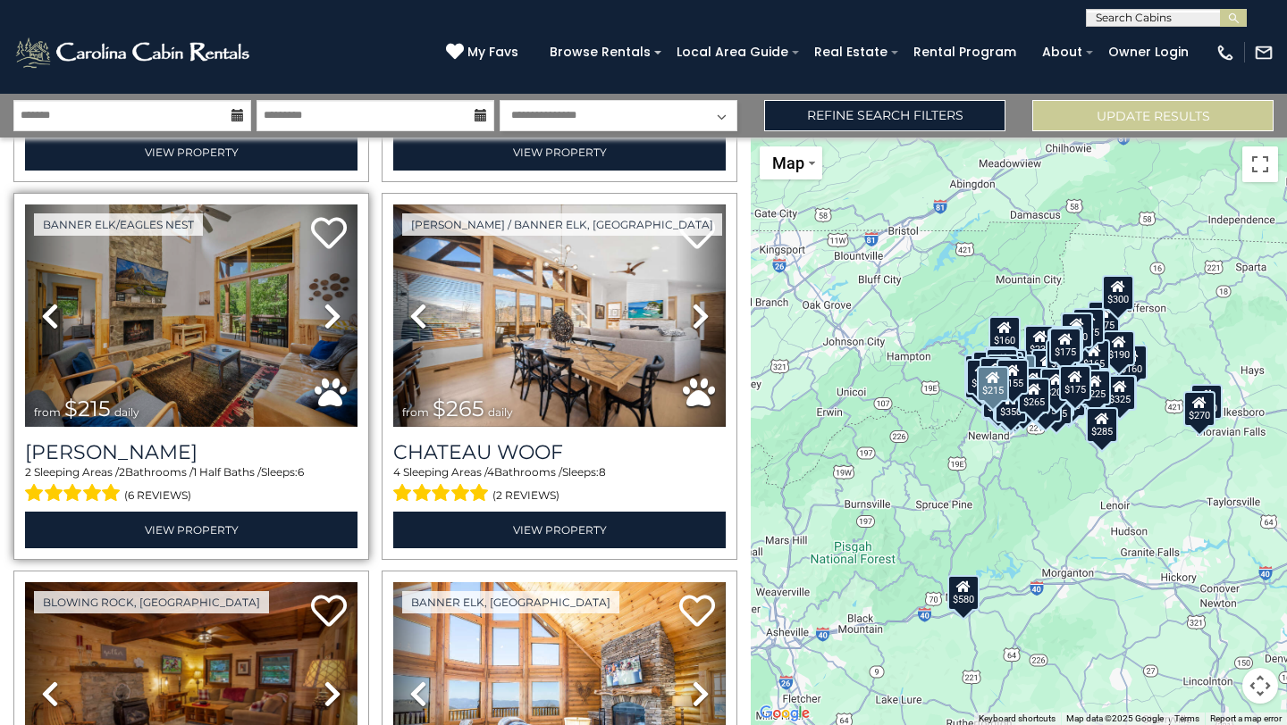
click at [332, 320] on icon at bounding box center [332, 316] width 18 height 29
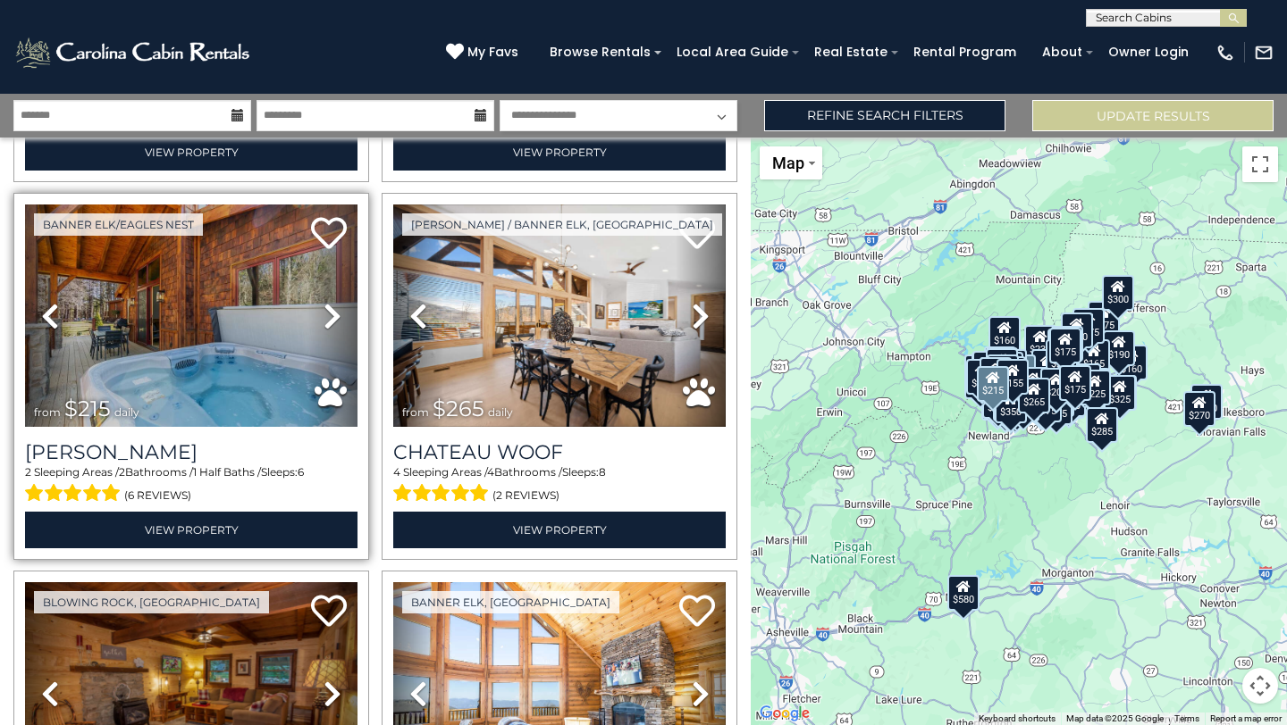
click at [332, 322] on icon at bounding box center [332, 316] width 18 height 29
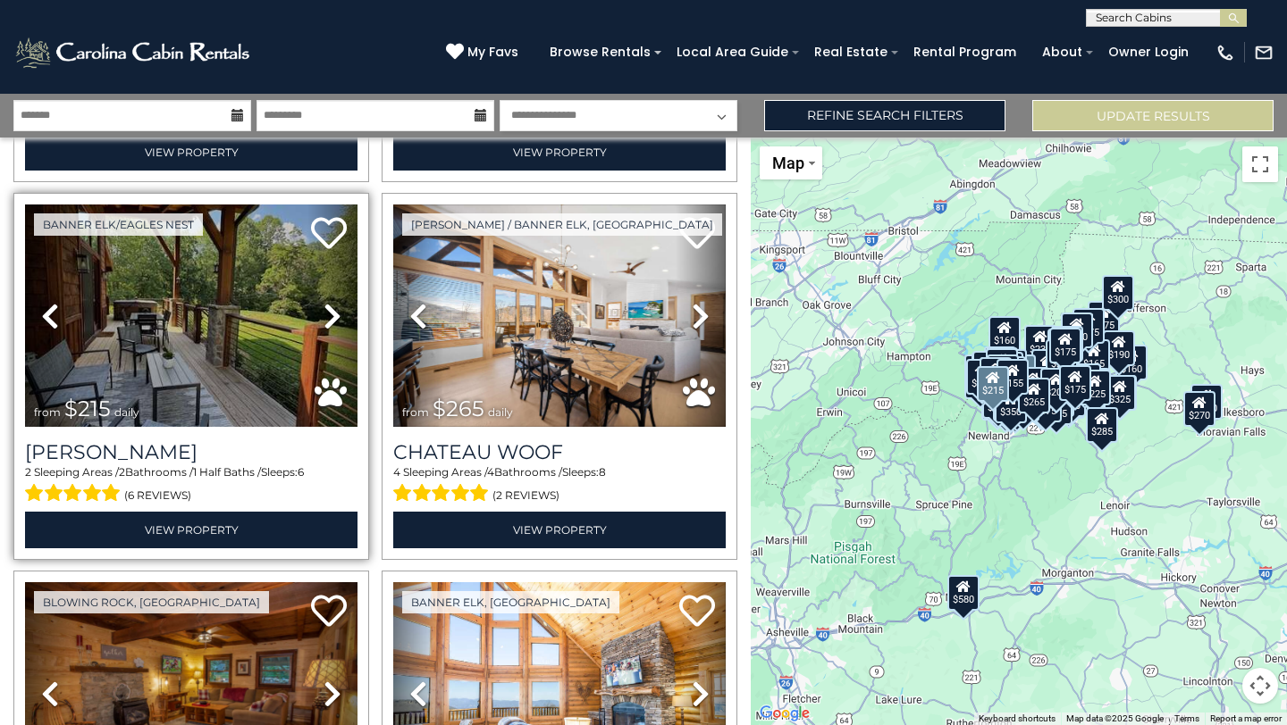
click at [332, 322] on icon at bounding box center [332, 316] width 18 height 29
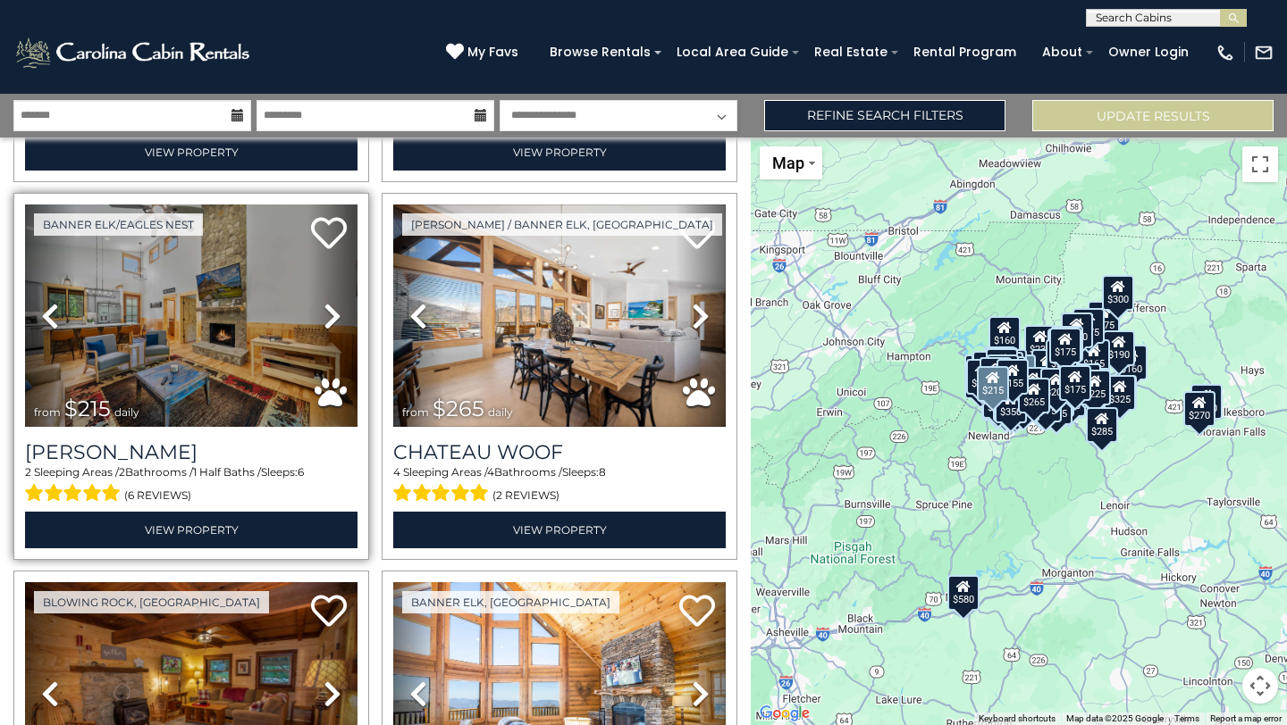
click at [331, 323] on icon at bounding box center [332, 316] width 18 height 29
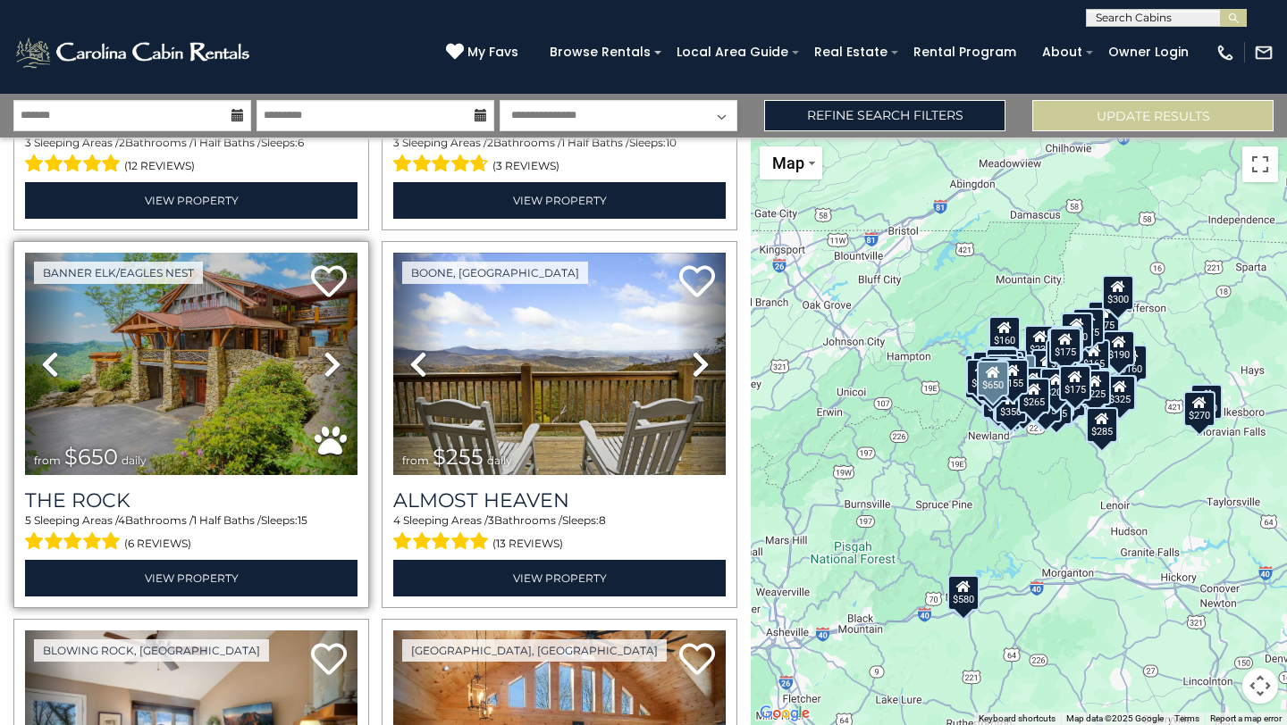
scroll to position [23414, 0]
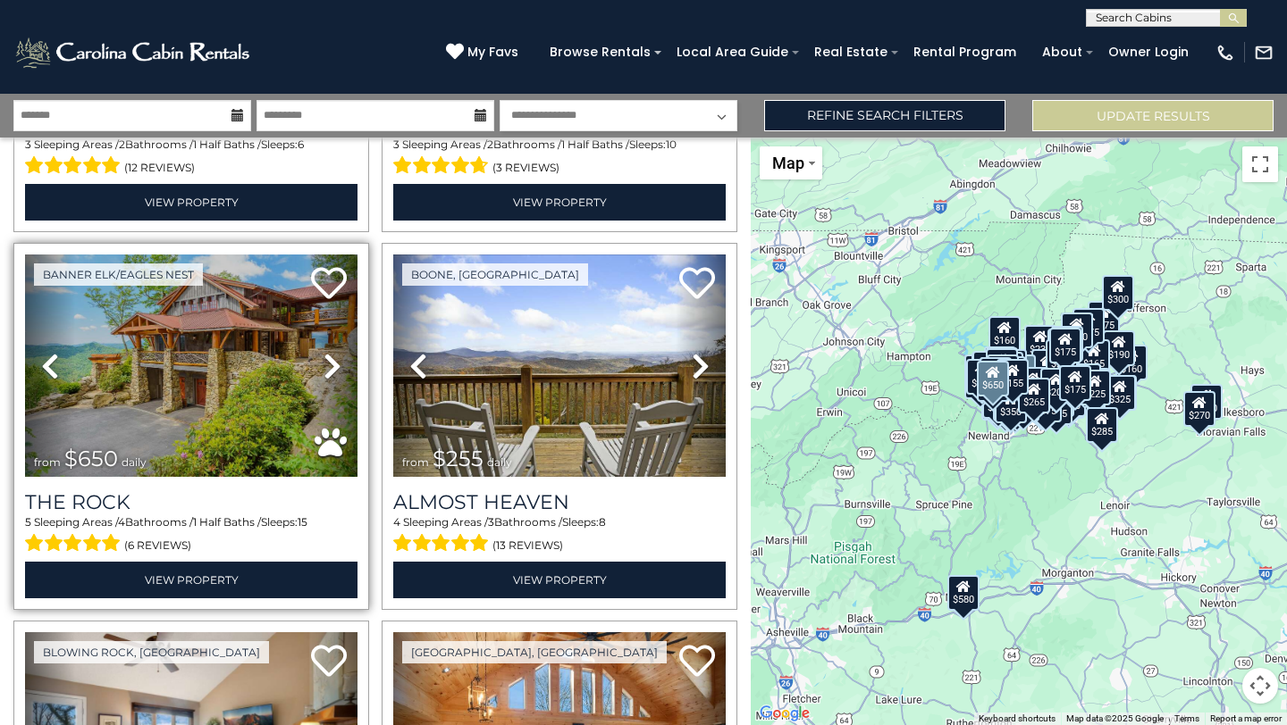
click at [333, 365] on icon at bounding box center [332, 366] width 18 height 29
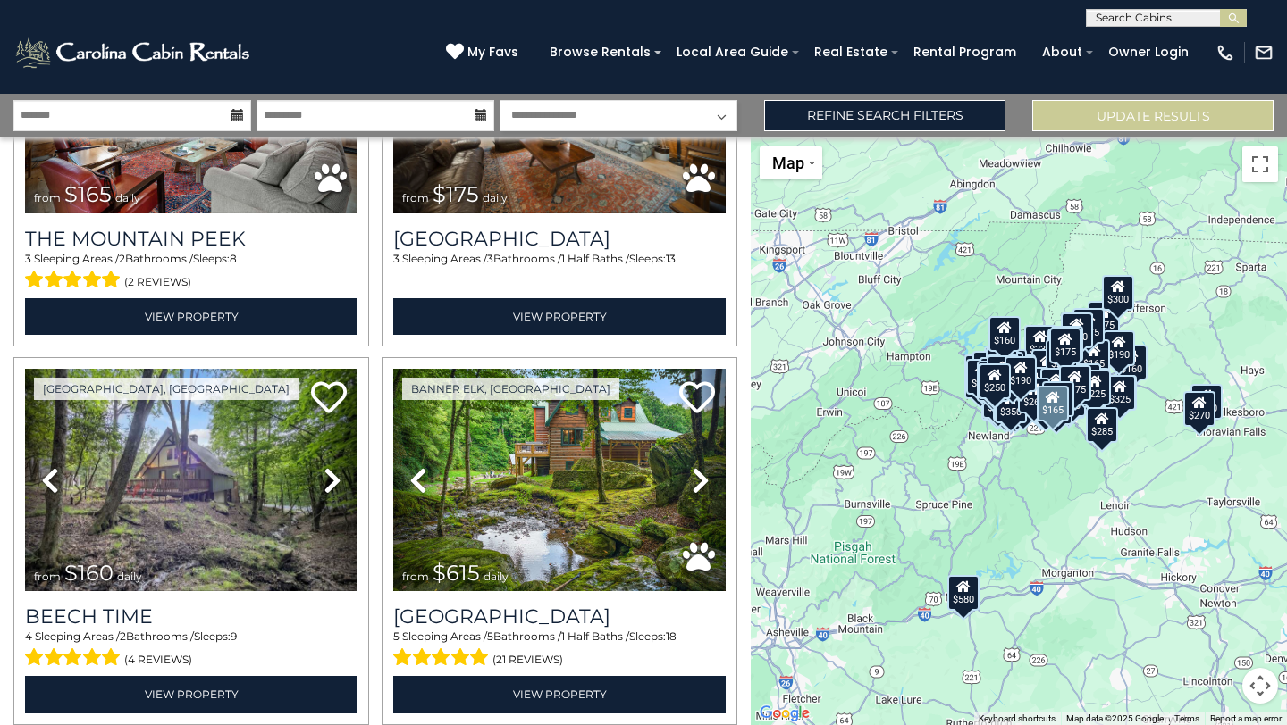
scroll to position [26340, 0]
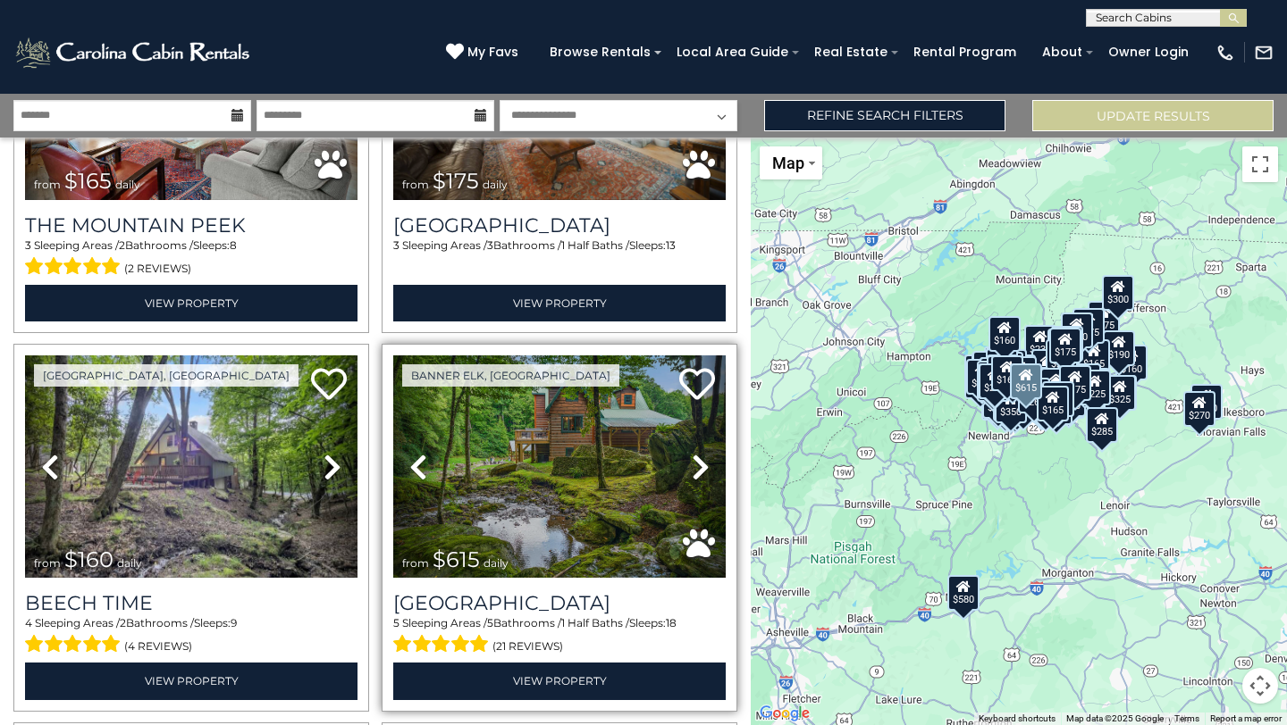
click at [701, 470] on icon at bounding box center [701, 467] width 18 height 29
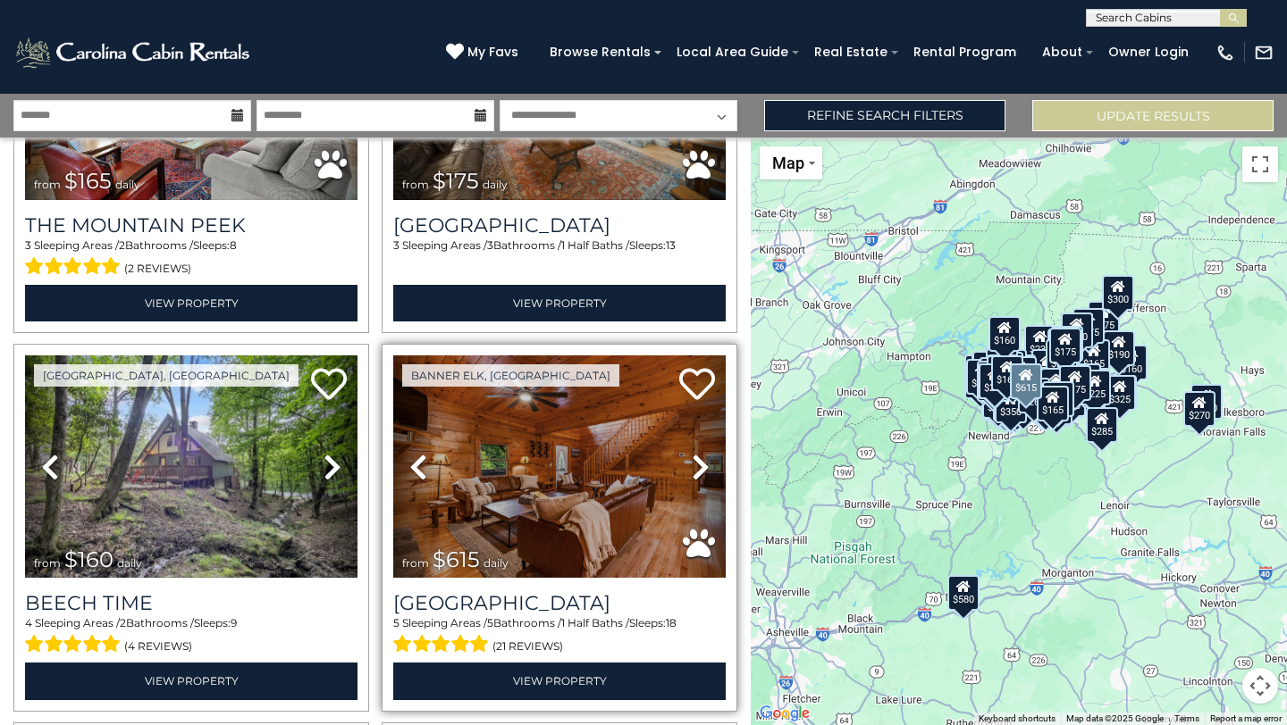
click at [700, 470] on icon at bounding box center [701, 467] width 18 height 29
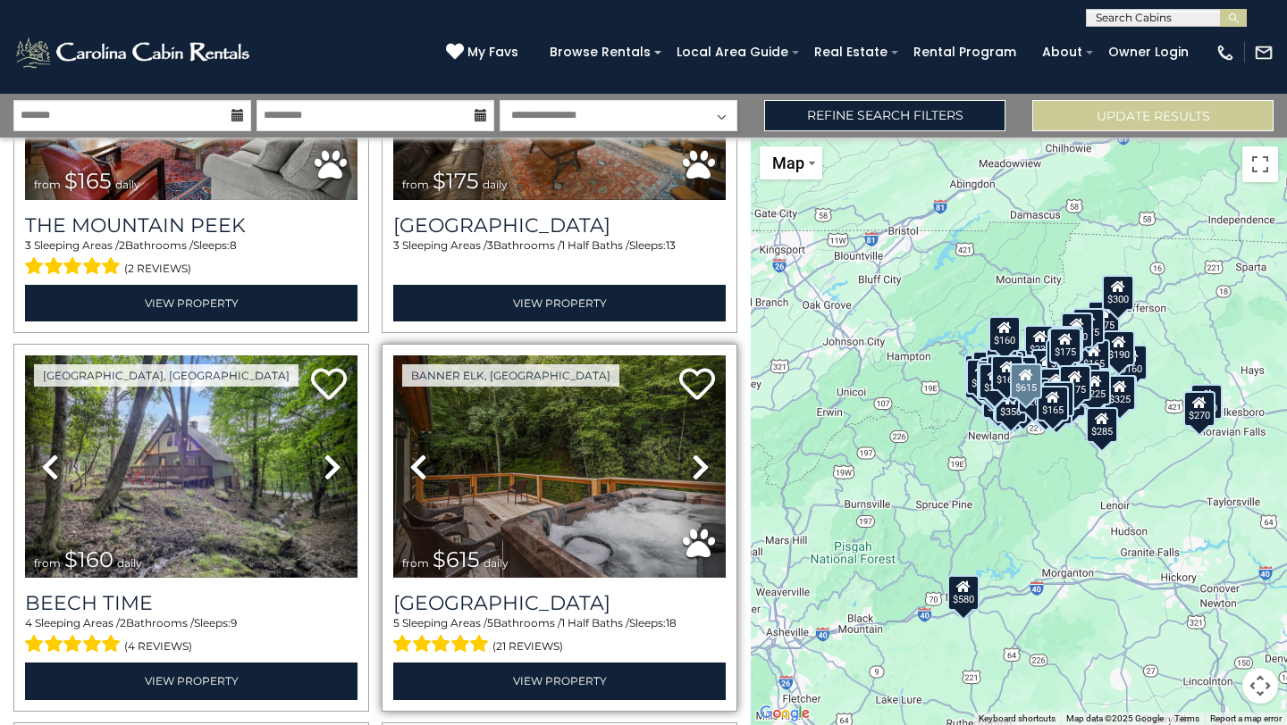
click at [700, 470] on icon at bounding box center [701, 467] width 18 height 29
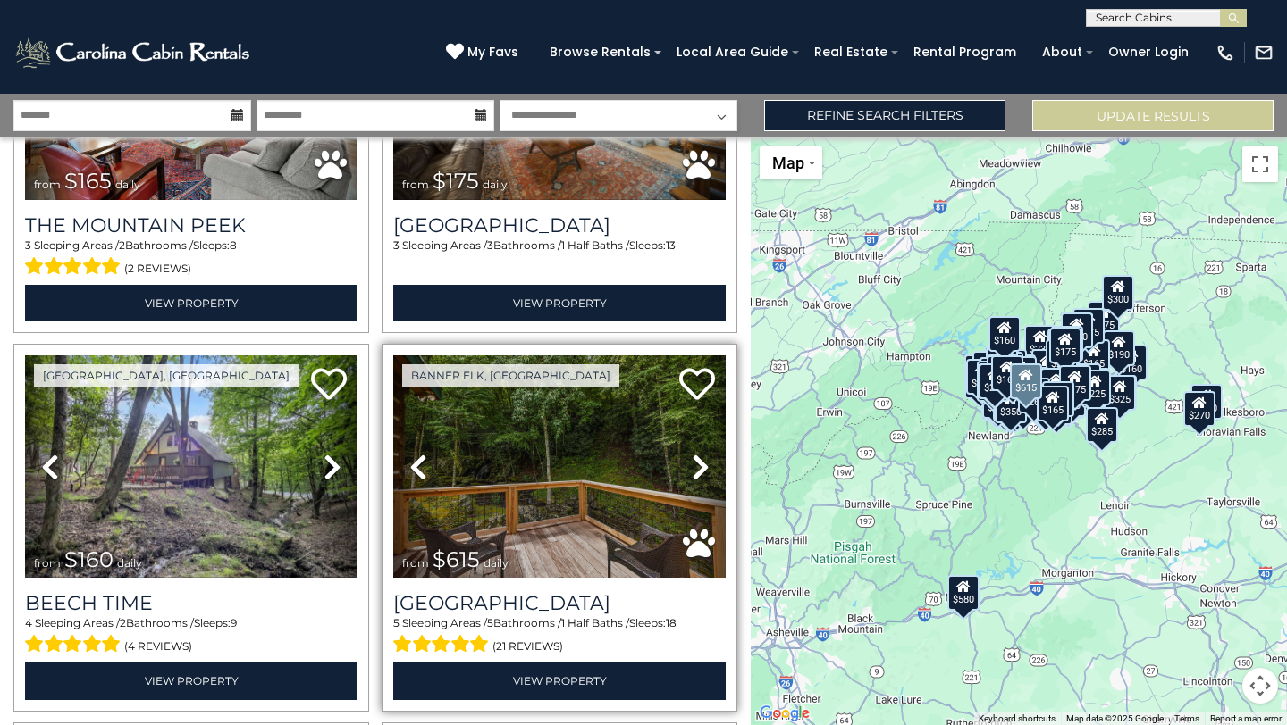
click at [700, 470] on icon at bounding box center [701, 467] width 18 height 29
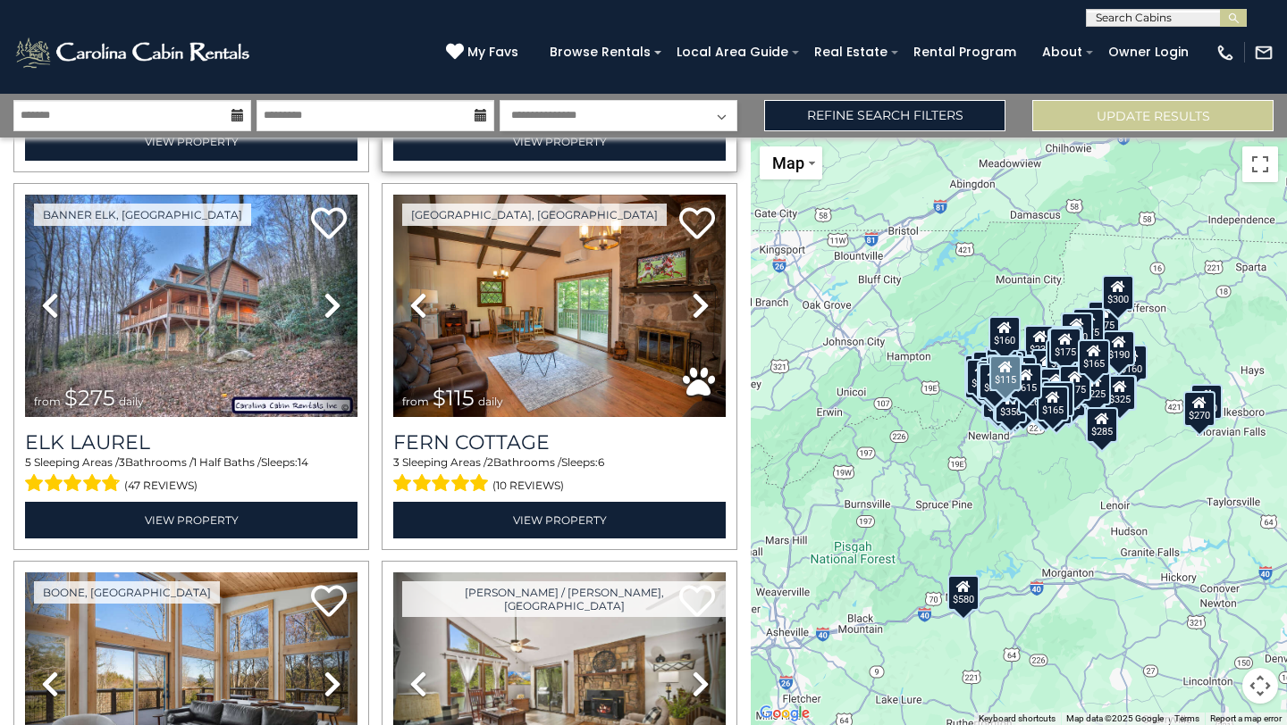
scroll to position [26877, 0]
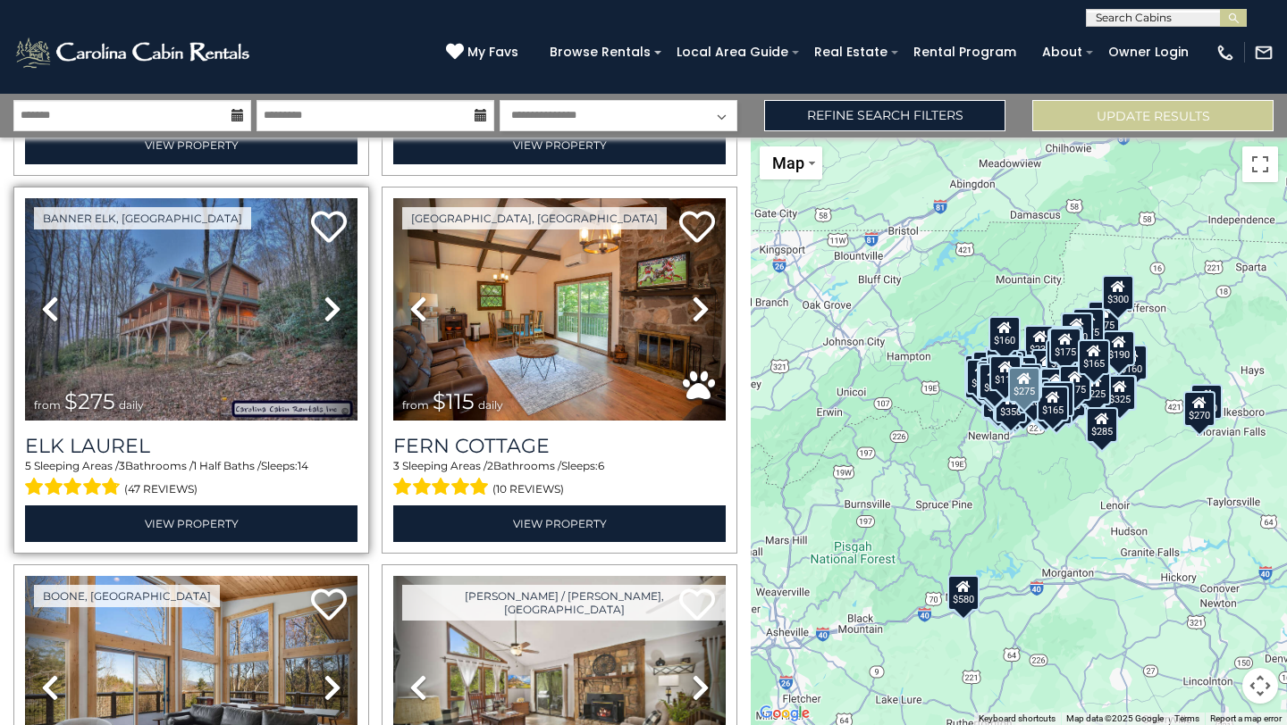
click at [337, 315] on icon at bounding box center [332, 309] width 18 height 29
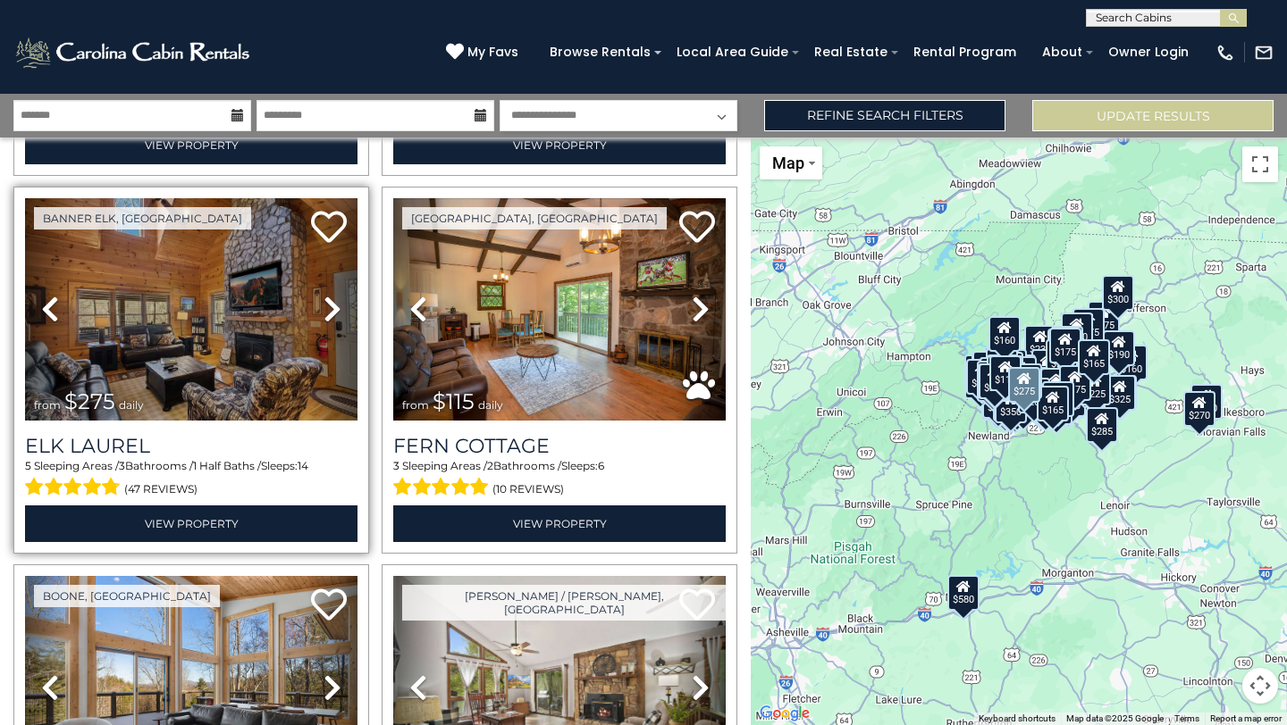
click at [337, 315] on icon at bounding box center [332, 309] width 18 height 29
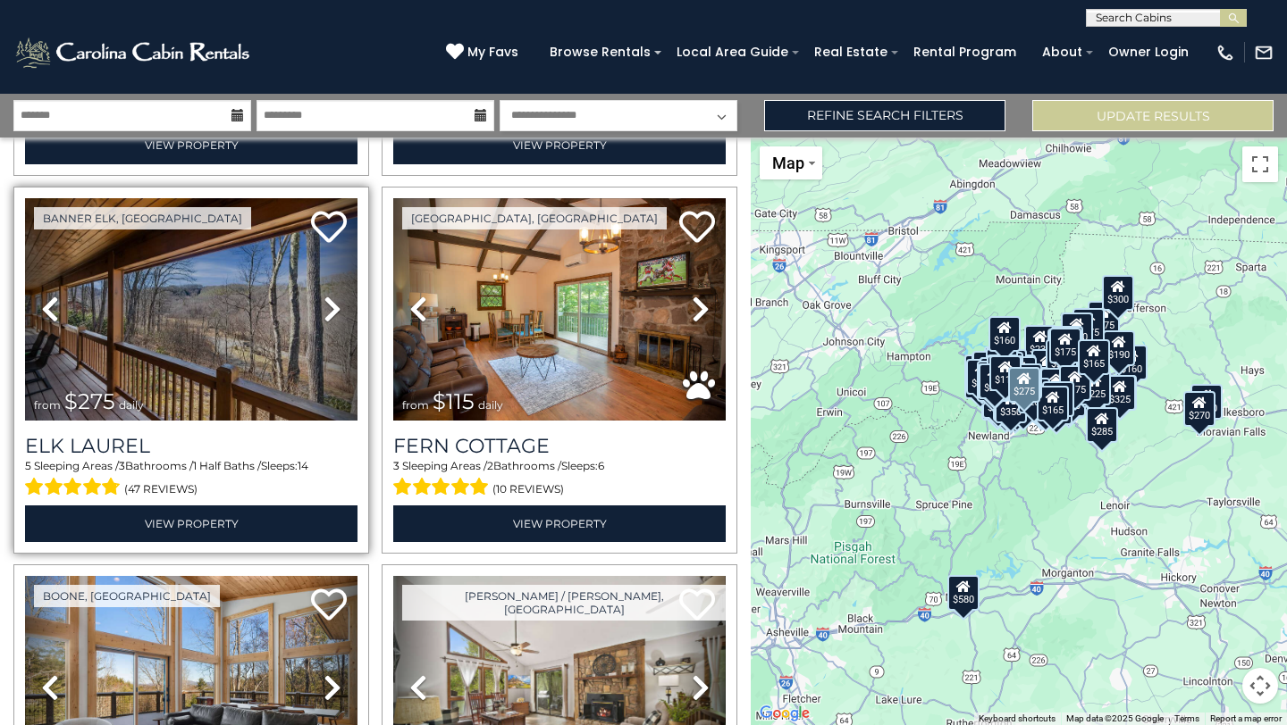
click at [337, 315] on icon at bounding box center [332, 309] width 18 height 29
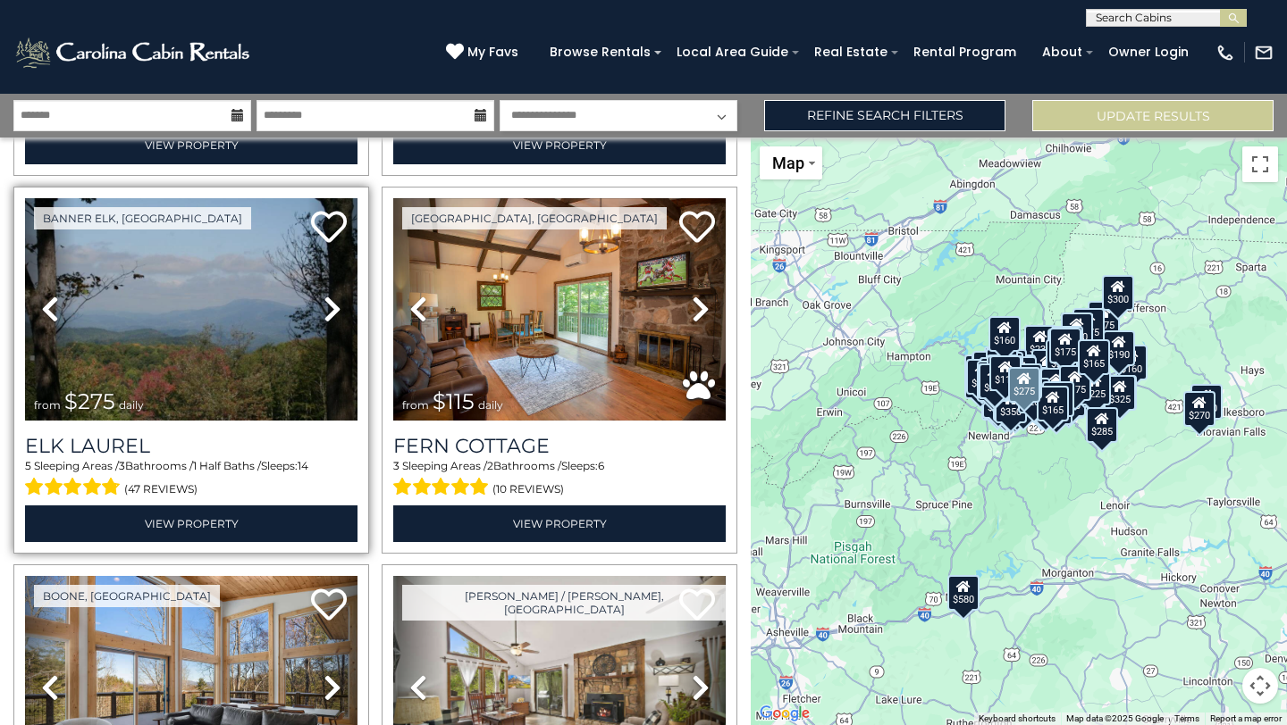
click at [337, 315] on icon at bounding box center [332, 309] width 18 height 29
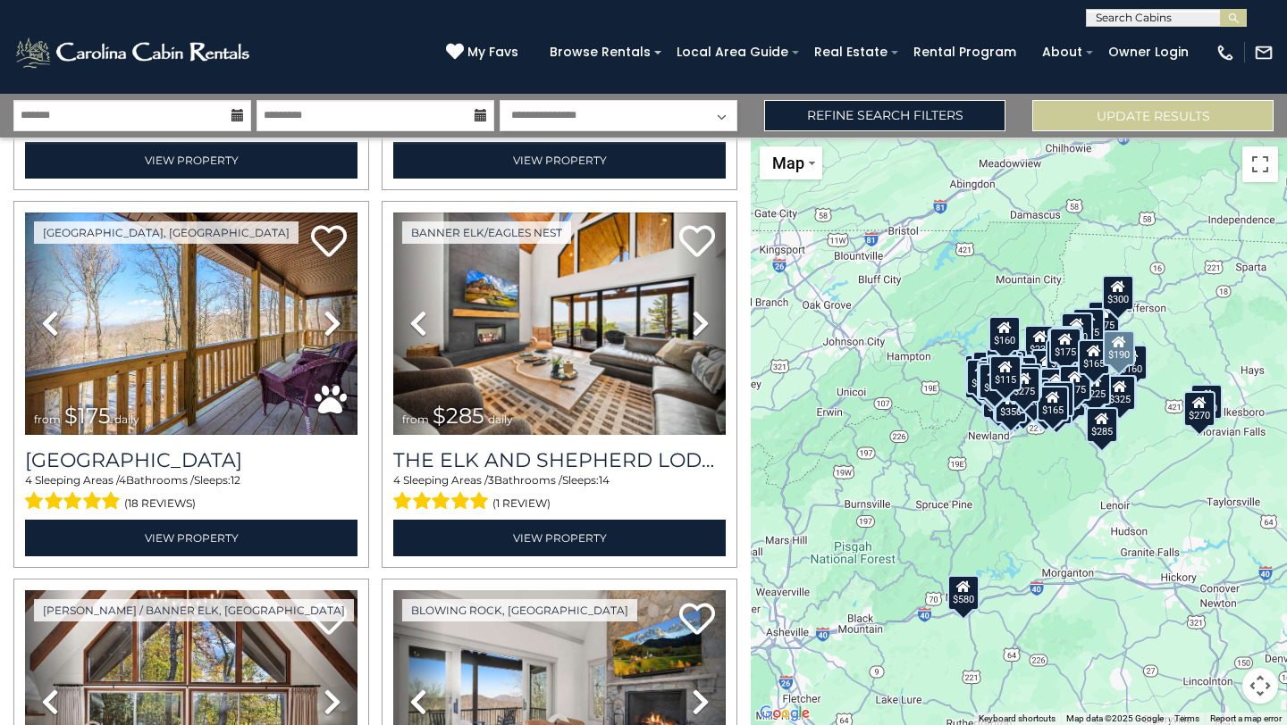
scroll to position [27949, 0]
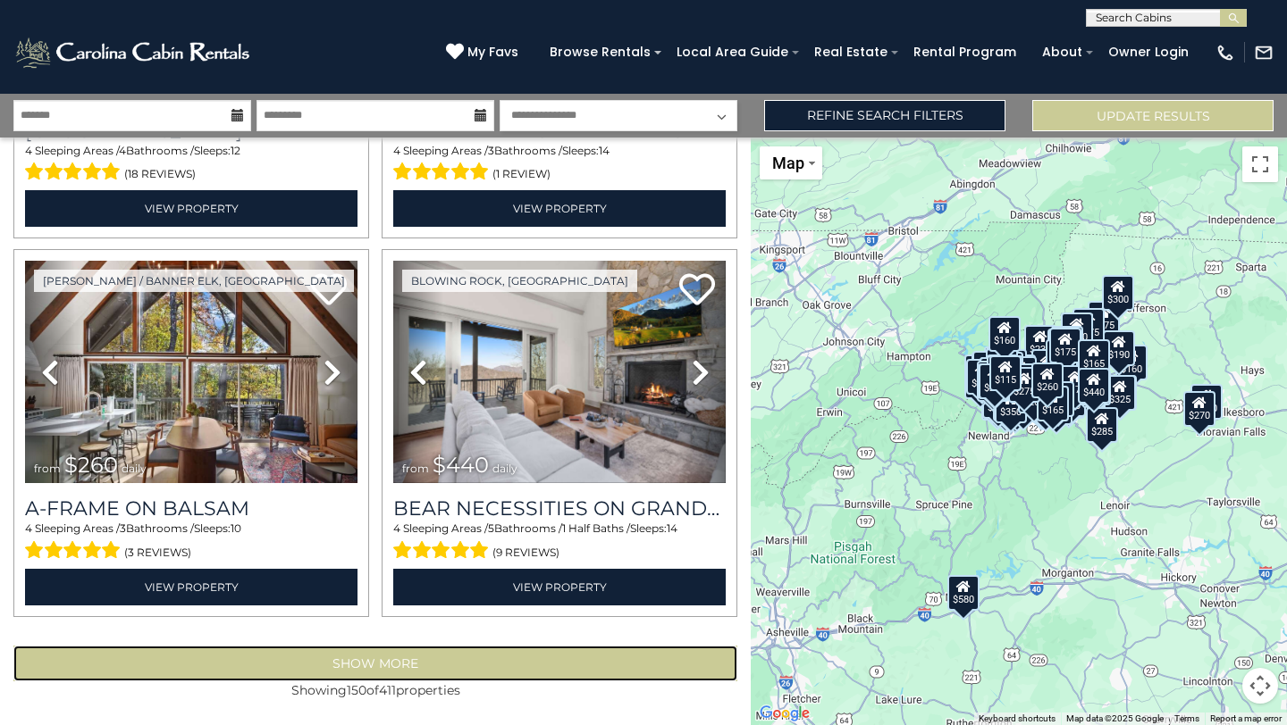
click at [431, 667] on button "Show More" at bounding box center [375, 664] width 724 height 36
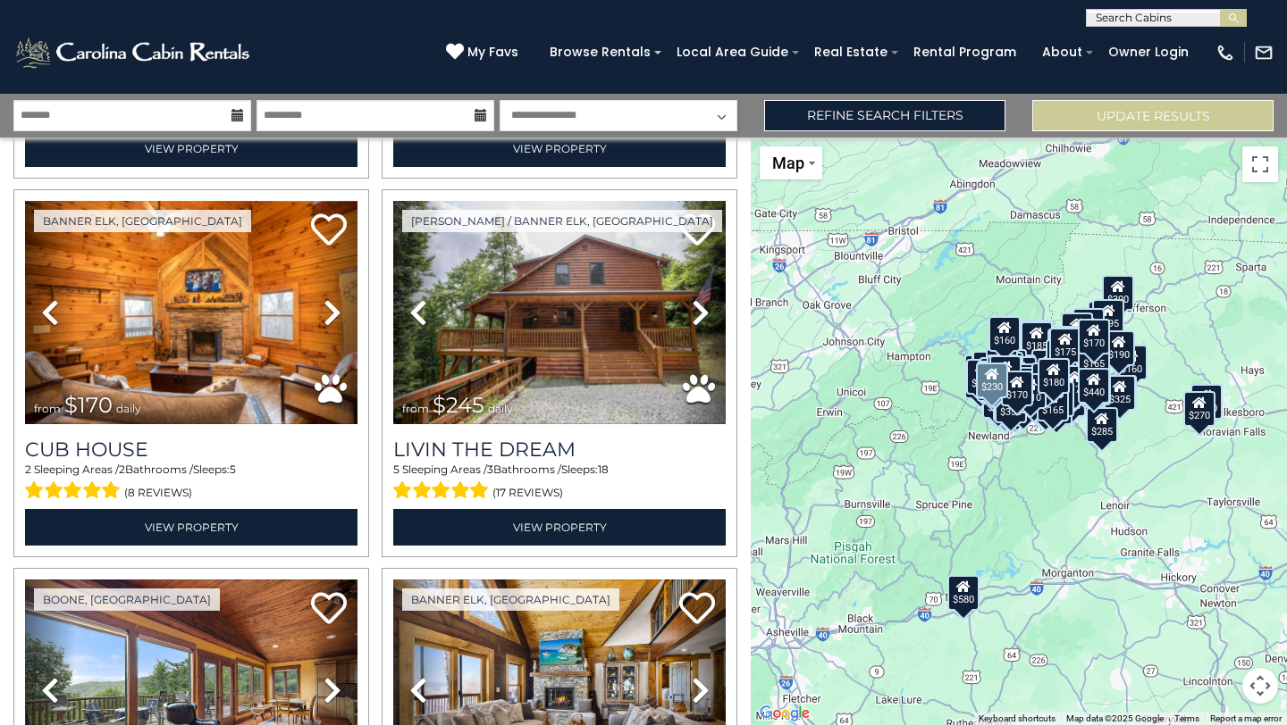
scroll to position [31038, 0]
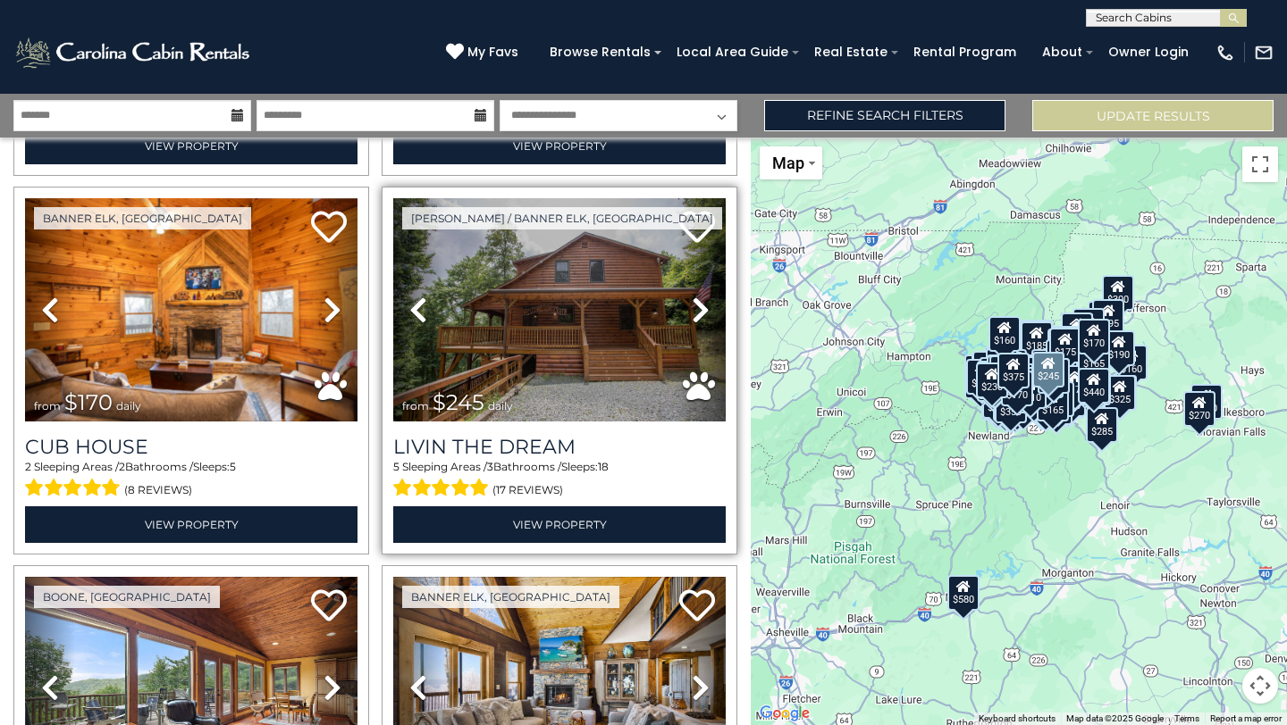
click at [700, 315] on icon at bounding box center [701, 310] width 18 height 29
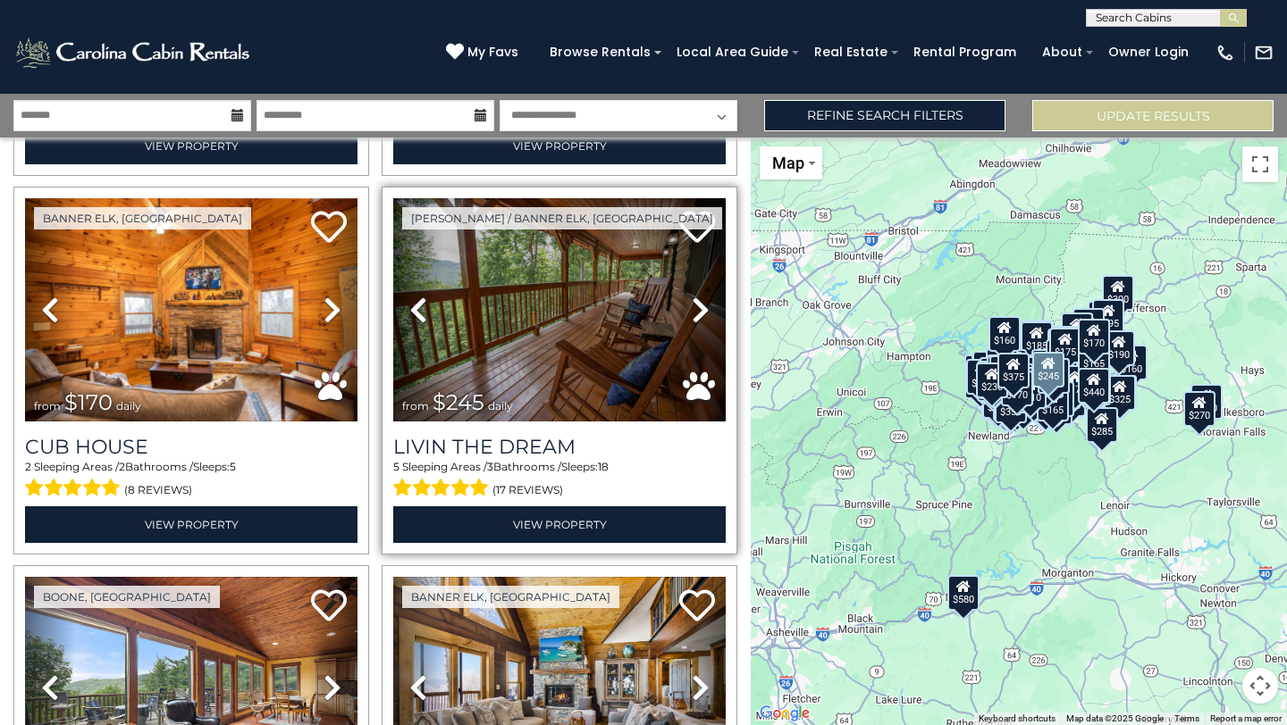
click at [700, 313] on icon at bounding box center [701, 310] width 18 height 29
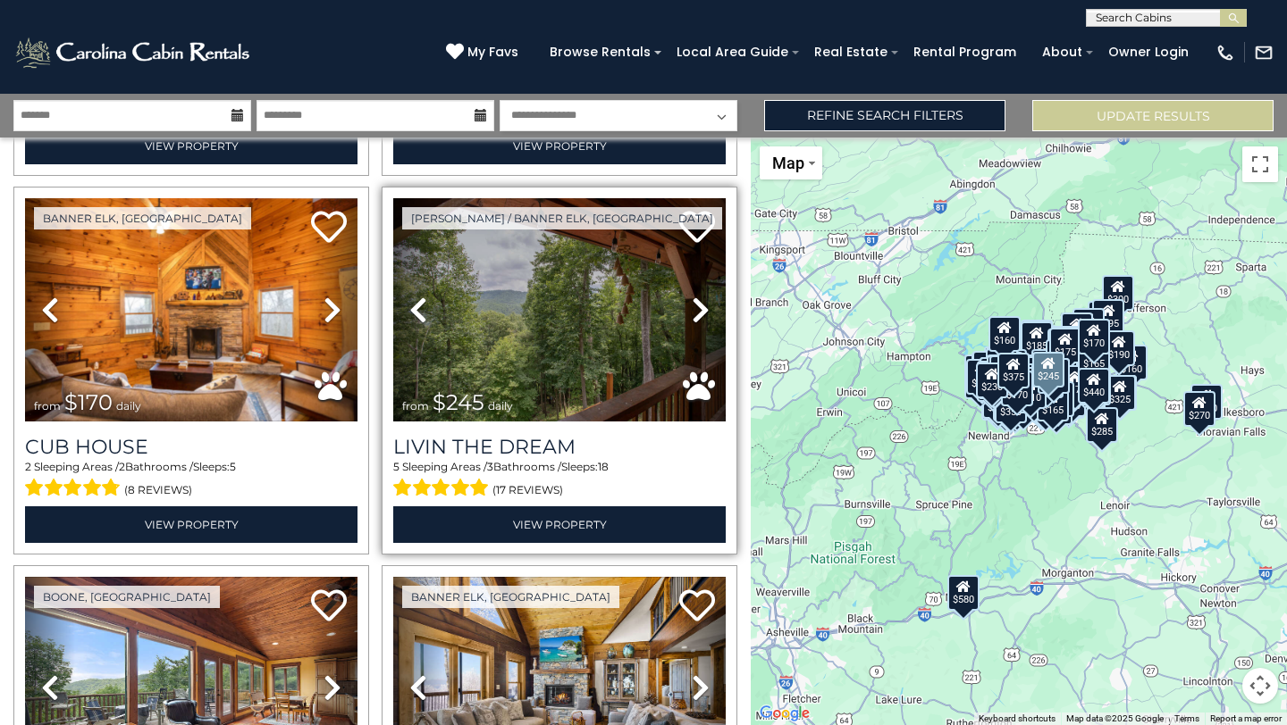
click at [700, 313] on icon at bounding box center [701, 310] width 18 height 29
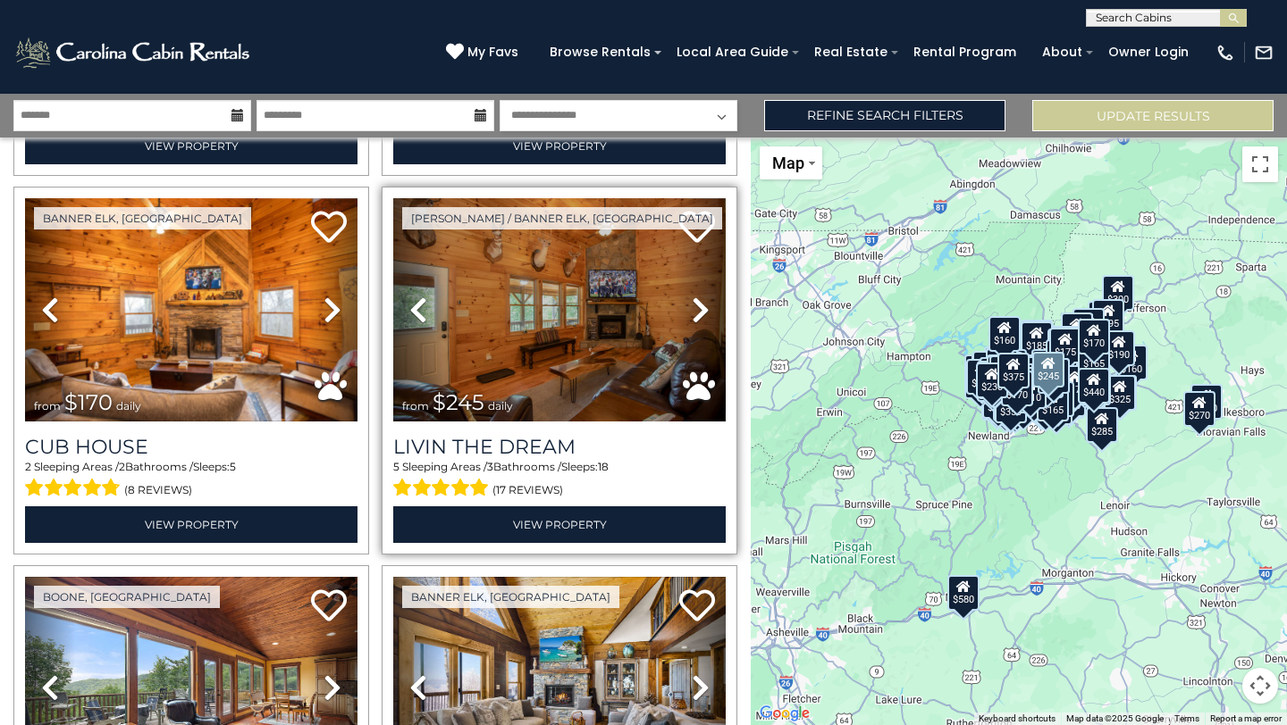
click at [700, 313] on icon at bounding box center [701, 310] width 18 height 29
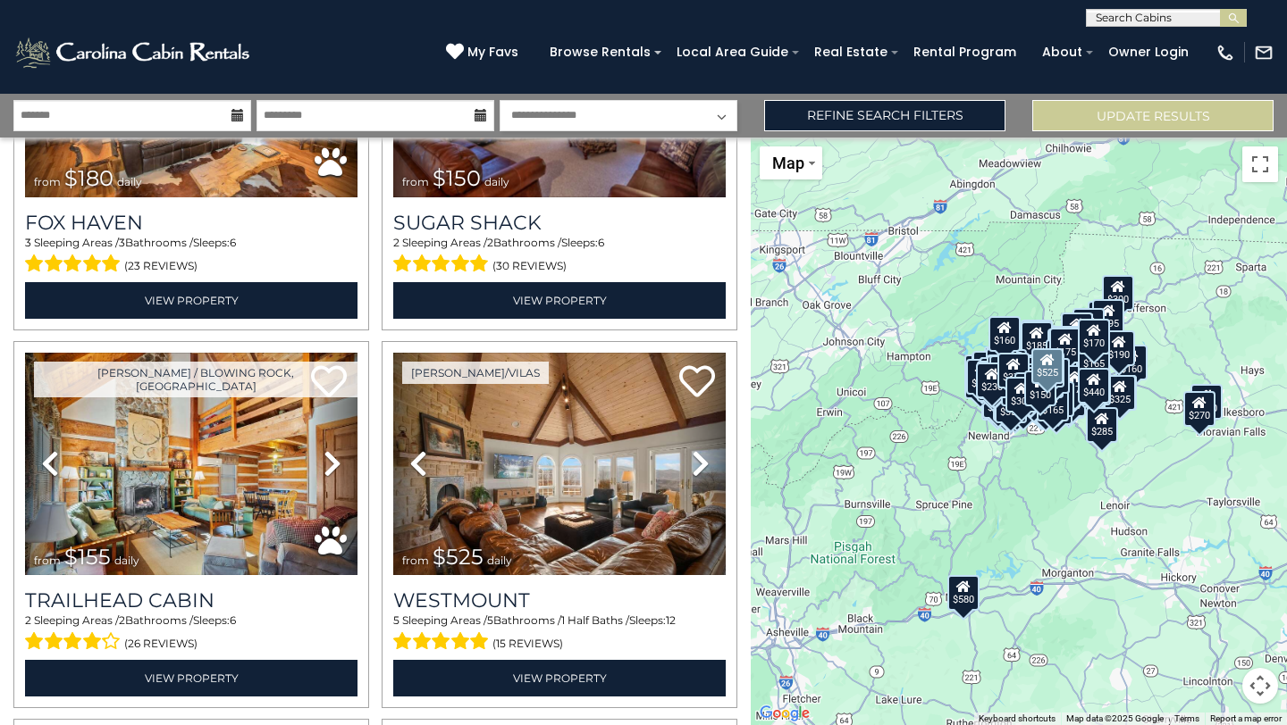
scroll to position [32778, 0]
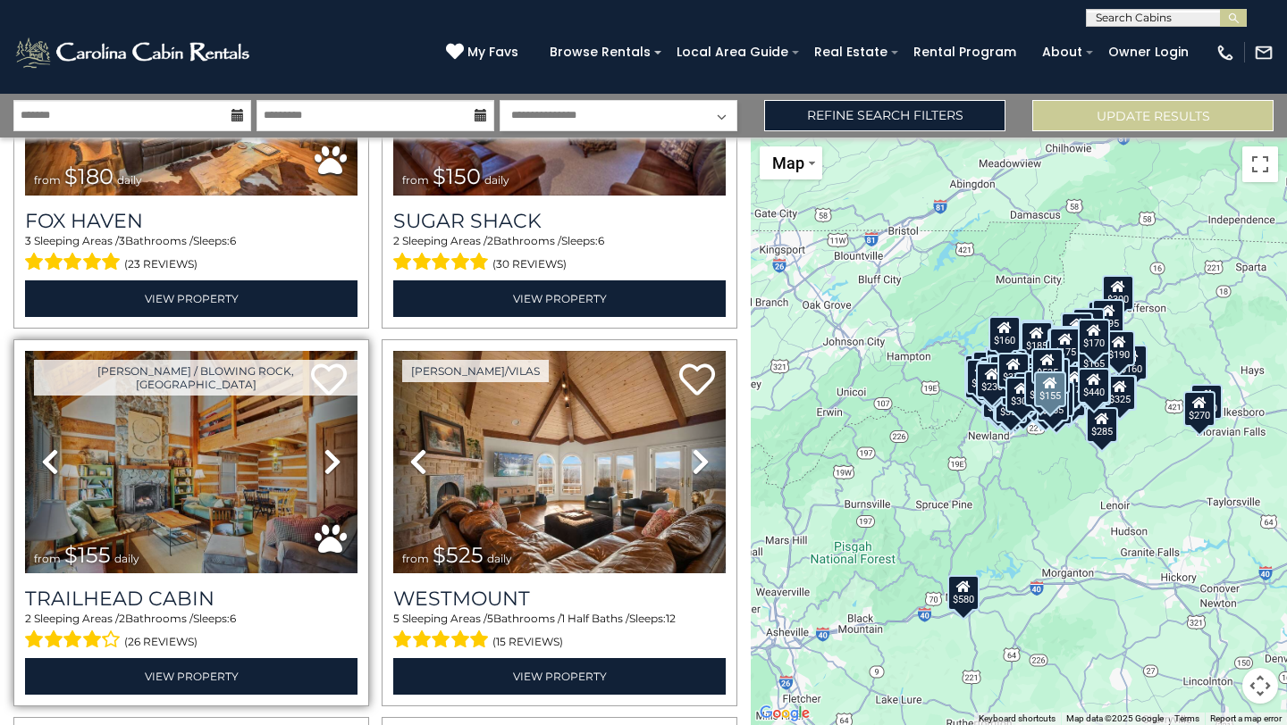
click at [336, 456] on icon at bounding box center [332, 462] width 18 height 29
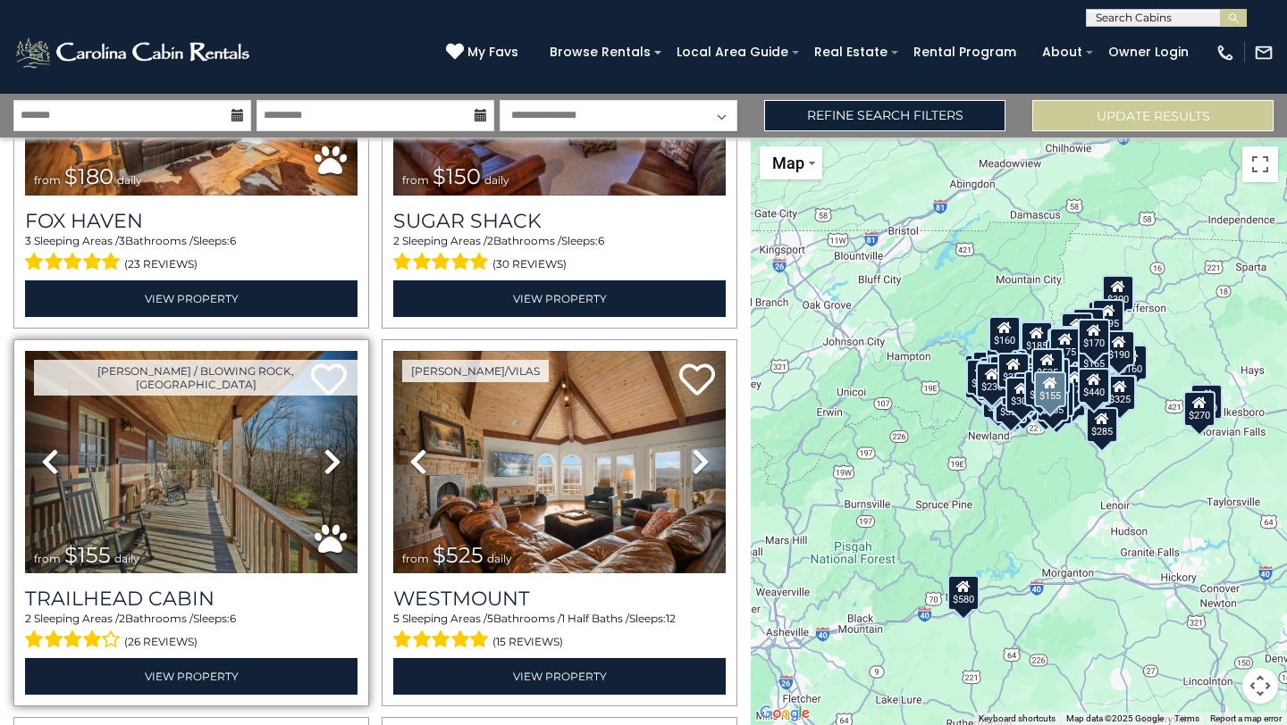
click at [336, 456] on icon at bounding box center [332, 462] width 18 height 29
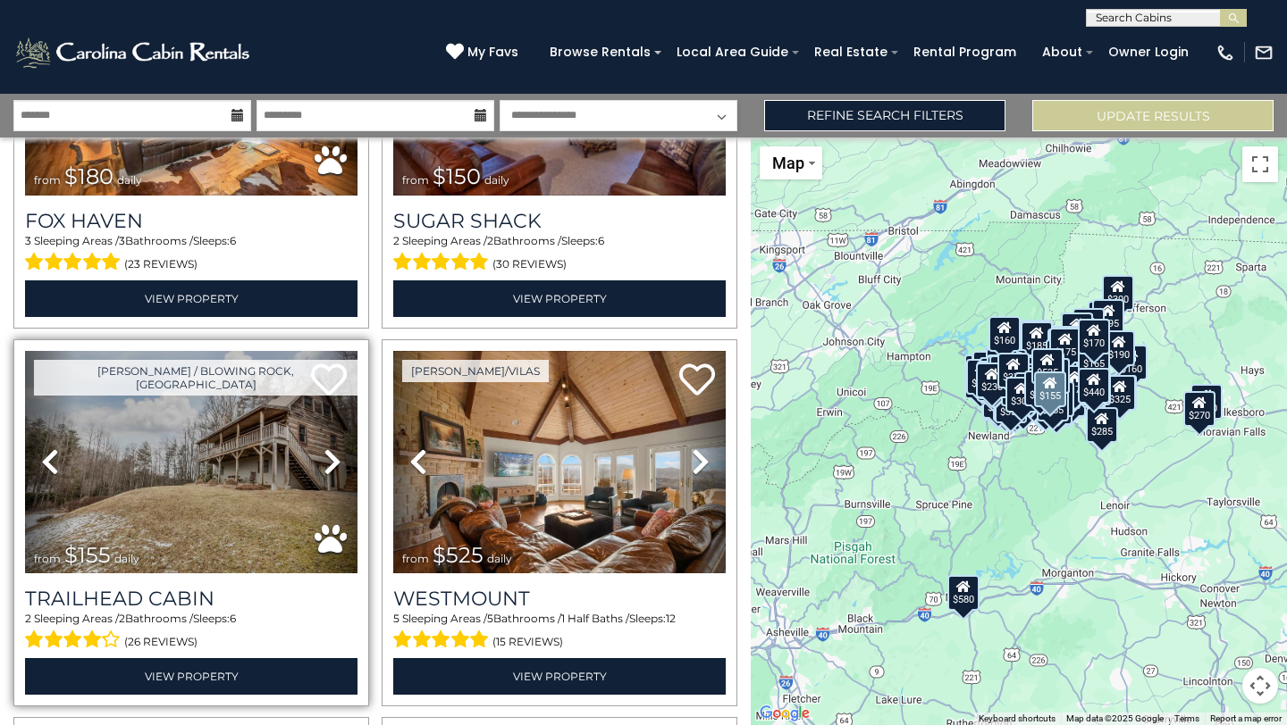
click at [336, 456] on icon at bounding box center [332, 462] width 18 height 29
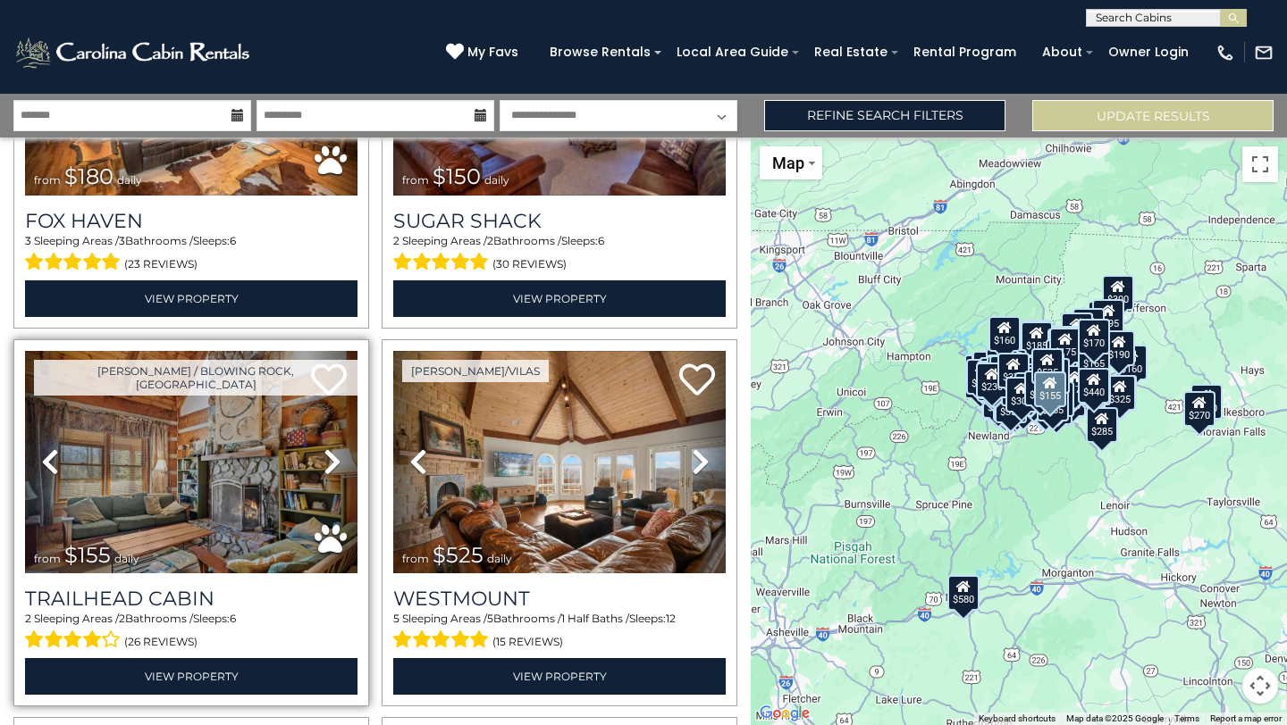
click at [336, 454] on icon at bounding box center [332, 462] width 18 height 29
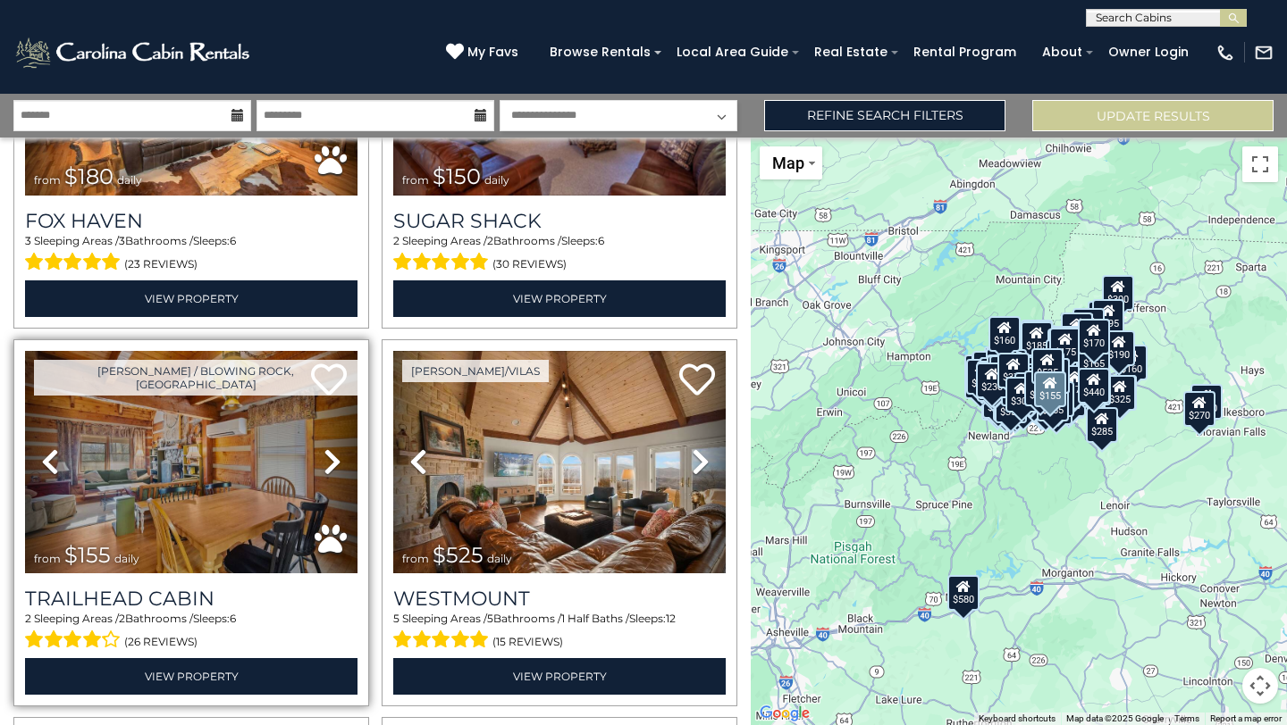
click at [336, 453] on icon at bounding box center [332, 462] width 18 height 29
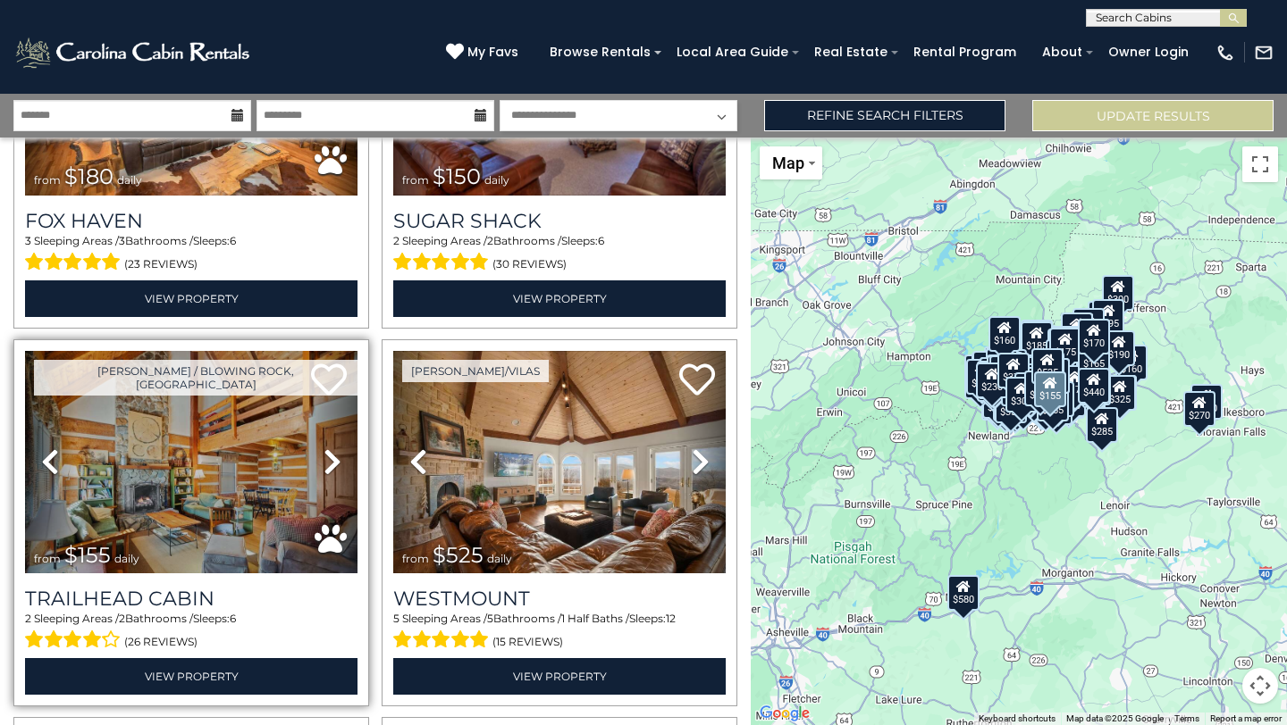
click at [336, 453] on icon at bounding box center [332, 462] width 18 height 29
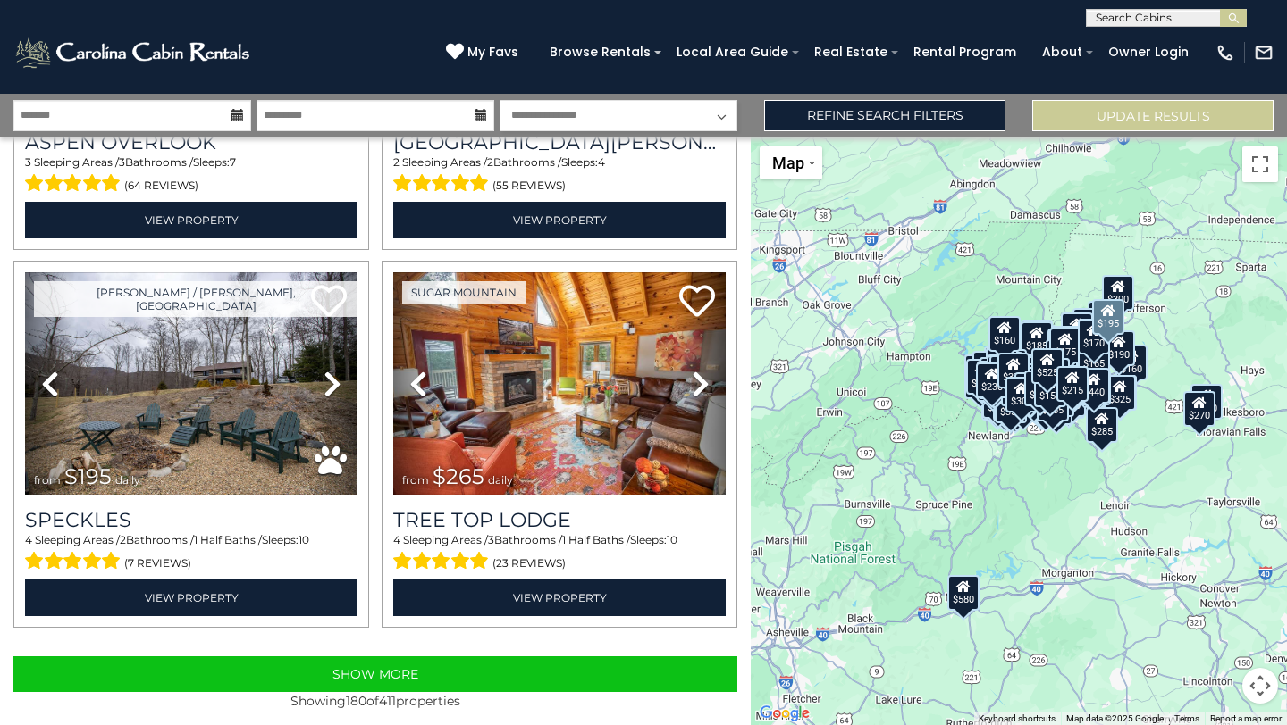
scroll to position [33625, 0]
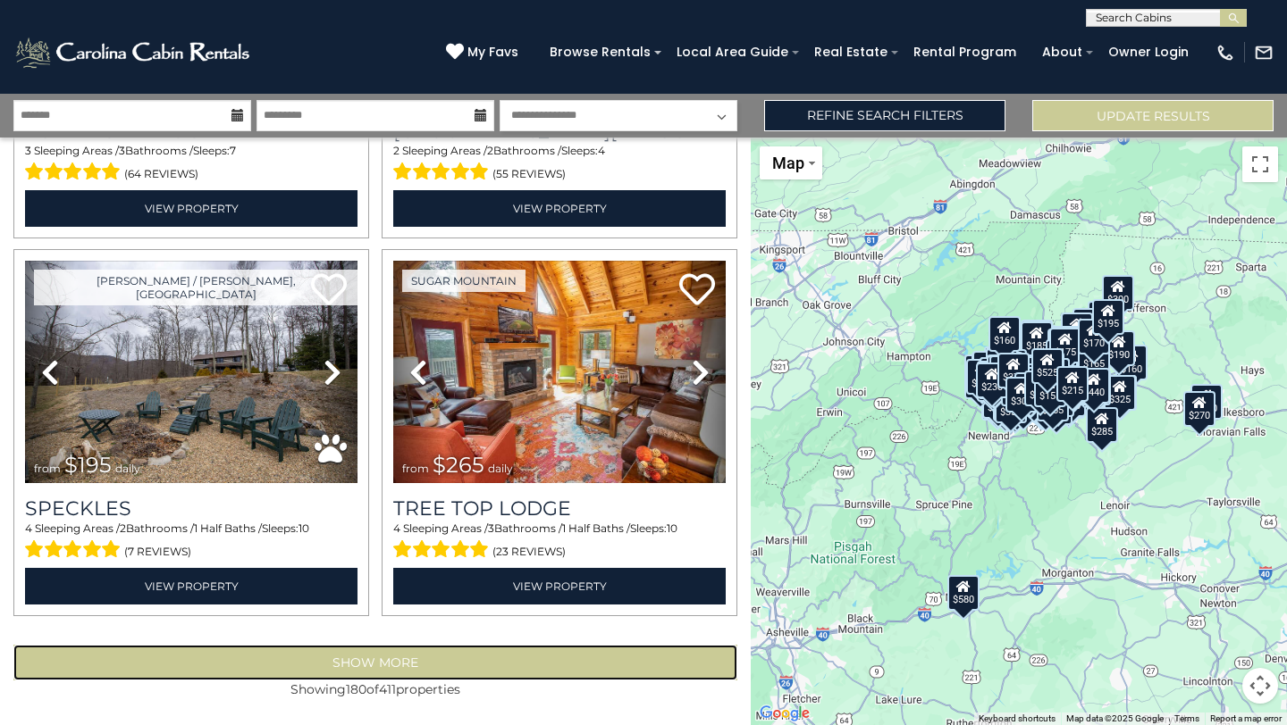
click at [376, 679] on button "Show More" at bounding box center [375, 663] width 724 height 36
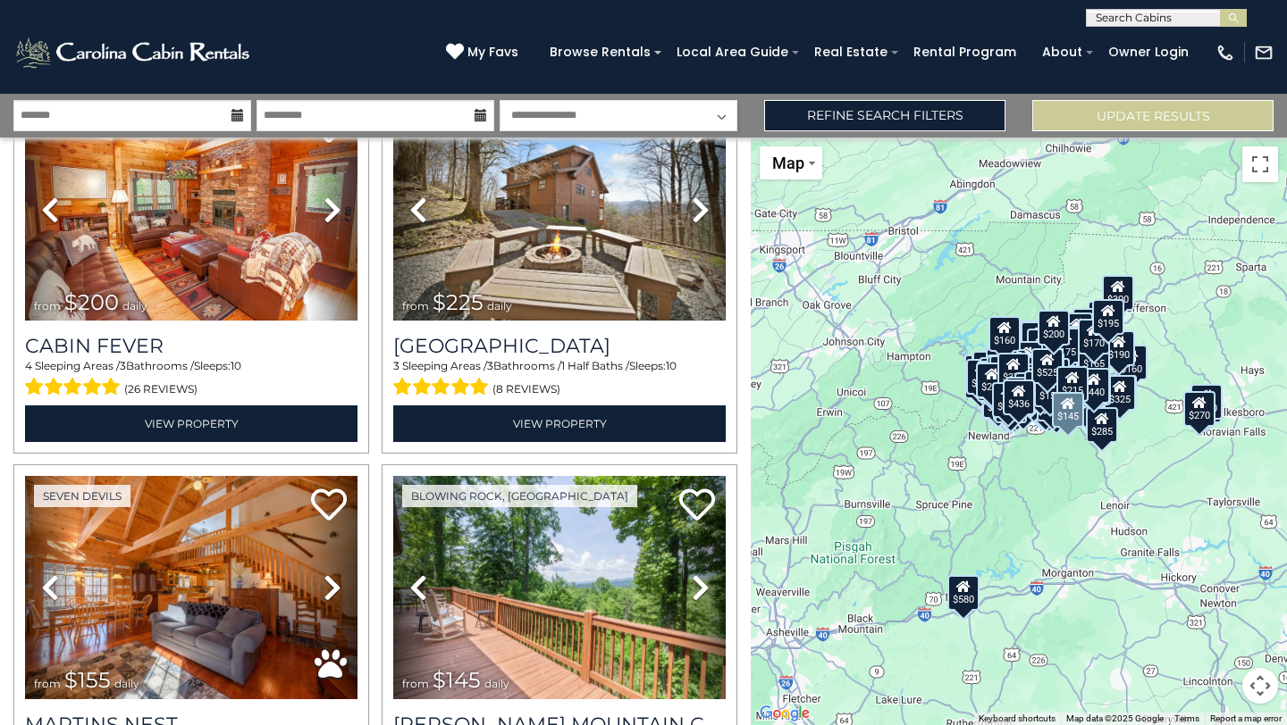
scroll to position [35315, 0]
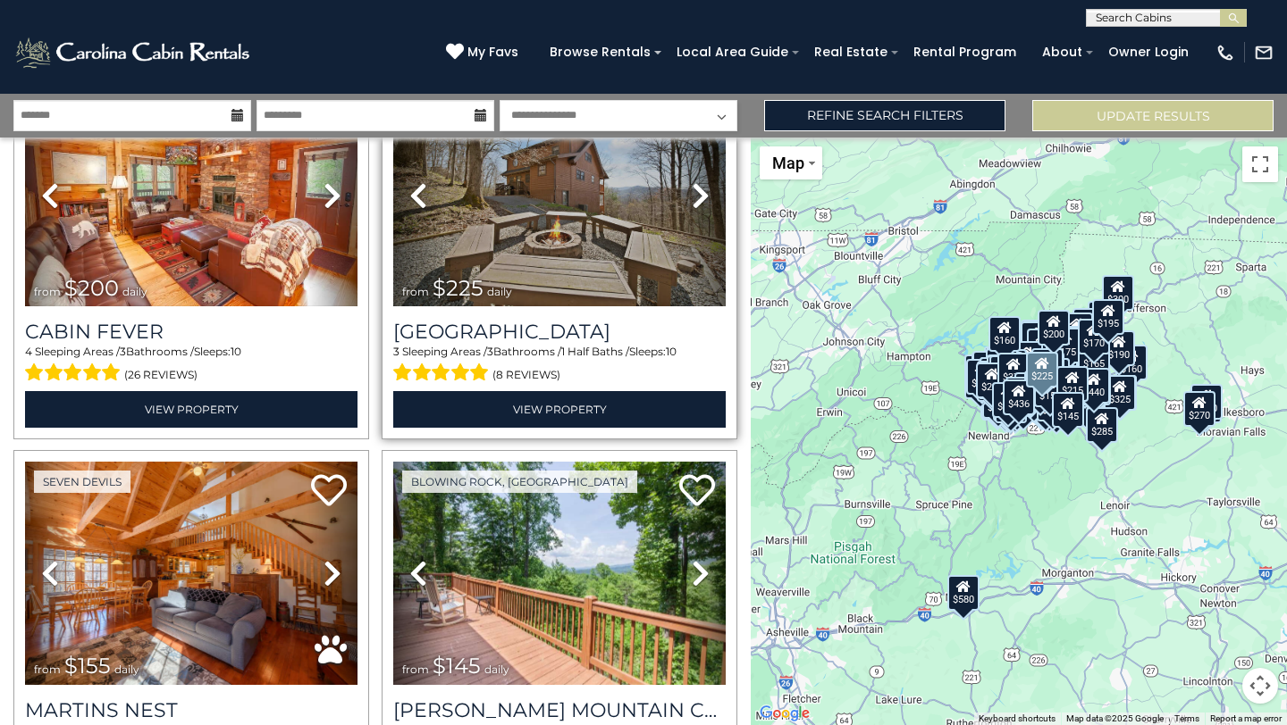
click at [705, 193] on icon at bounding box center [701, 195] width 18 height 29
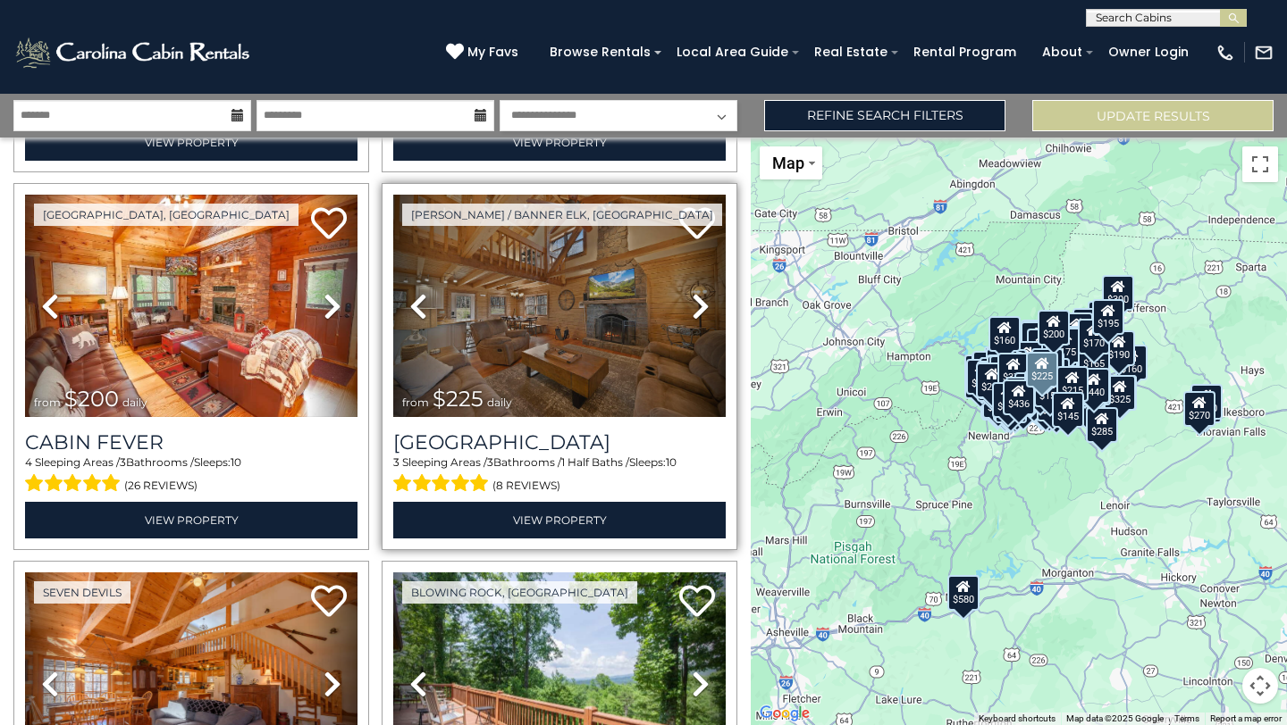
scroll to position [35204, 0]
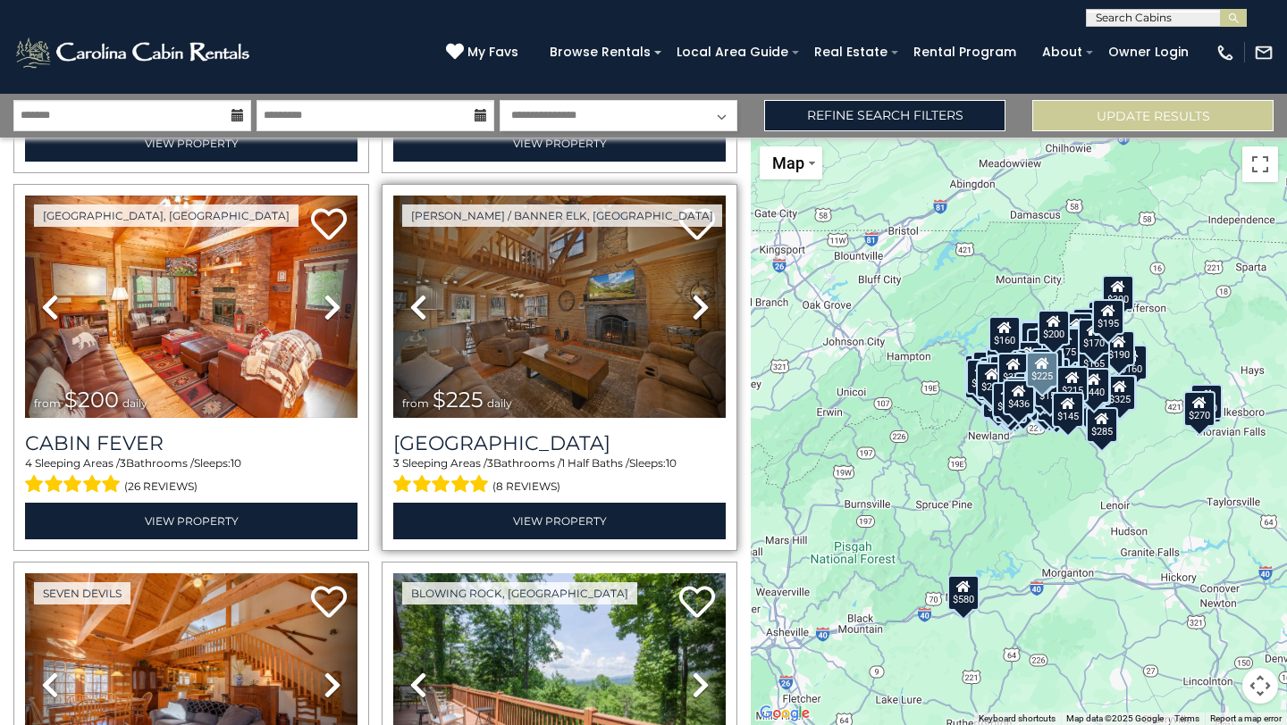
click at [703, 306] on icon at bounding box center [701, 307] width 18 height 29
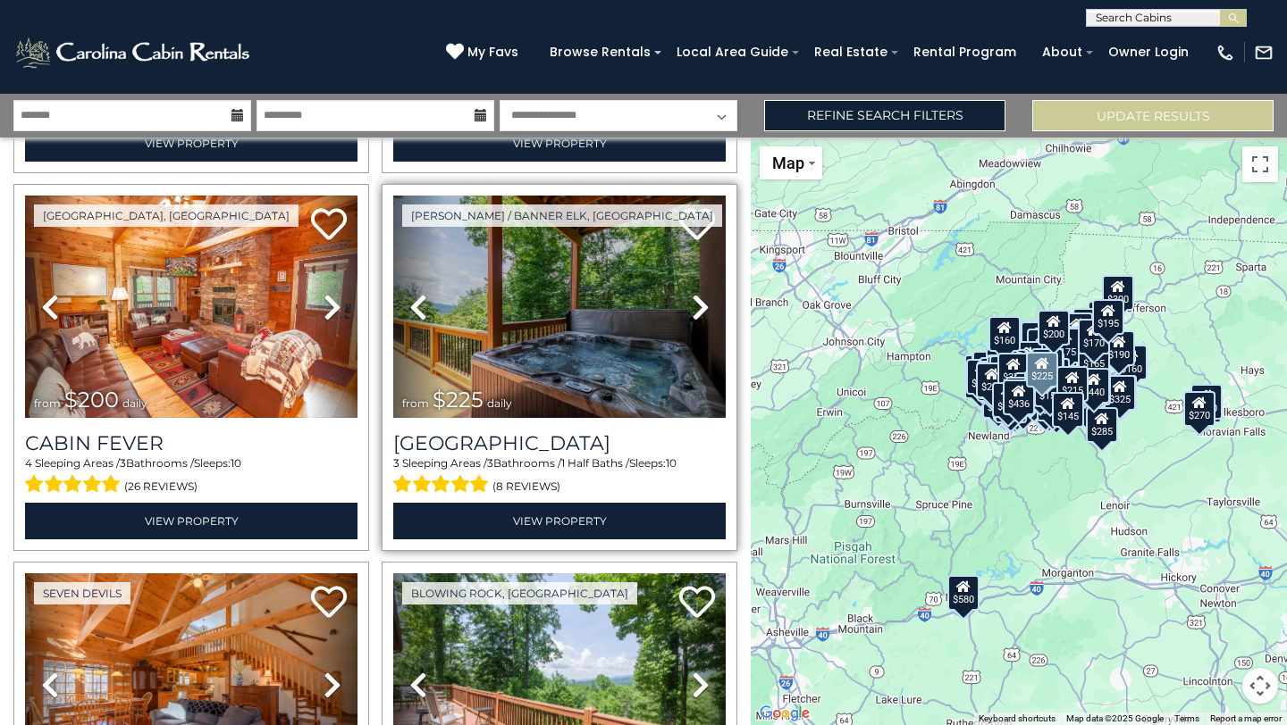
click at [703, 306] on icon at bounding box center [701, 307] width 18 height 29
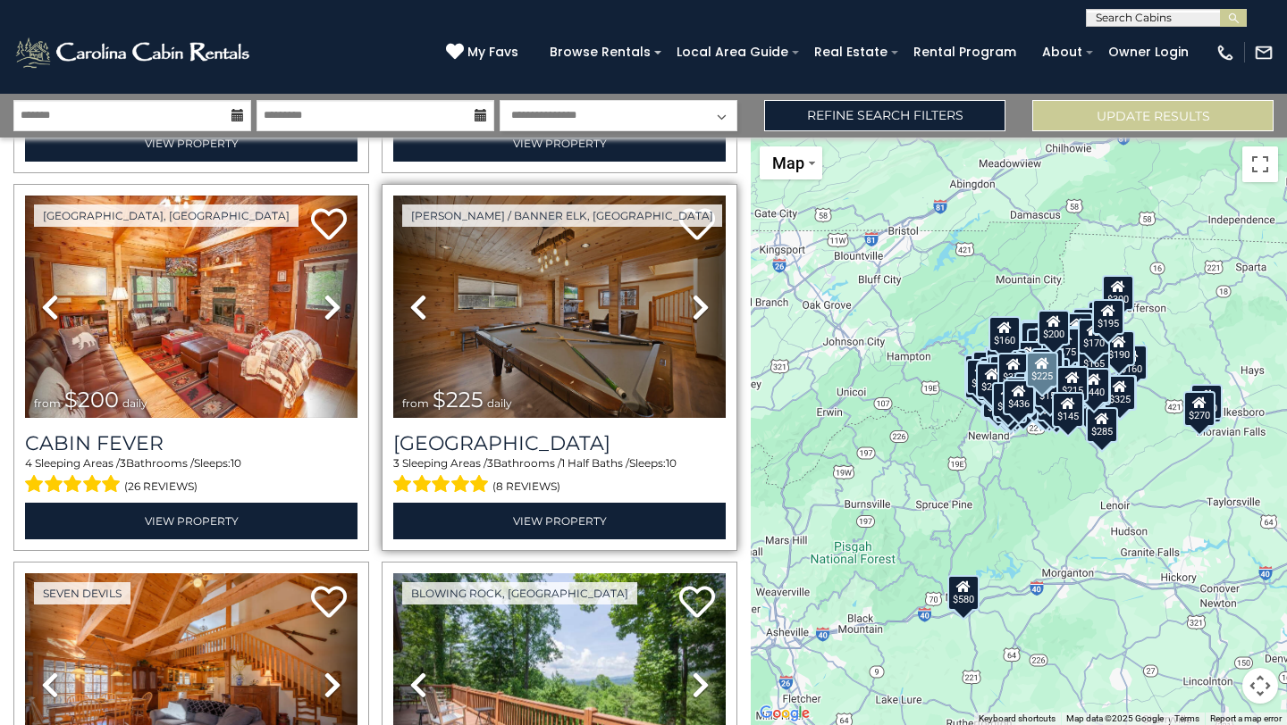
click at [703, 306] on icon at bounding box center [701, 307] width 18 height 29
